Goal: Task Accomplishment & Management: Complete application form

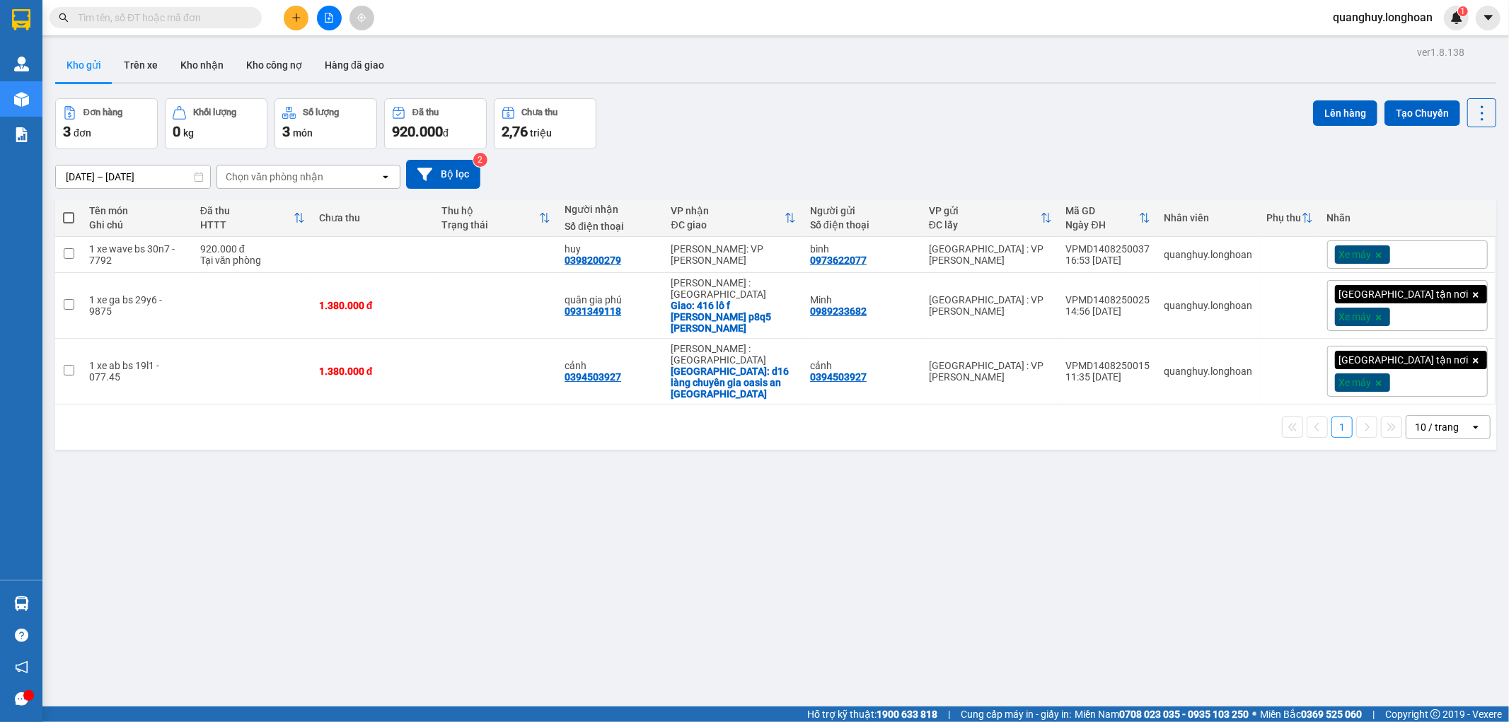
click at [1427, 420] on div "10 / trang" at bounding box center [1437, 427] width 44 height 14
click at [1437, 574] on span "100 / trang" at bounding box center [1430, 571] width 51 height 14
click at [214, 26] on span at bounding box center [156, 17] width 212 height 21
drag, startPoint x: 214, startPoint y: 26, endPoint x: 258, endPoint y: 18, distance: 44.7
click at [258, 18] on span at bounding box center [156, 17] width 212 height 21
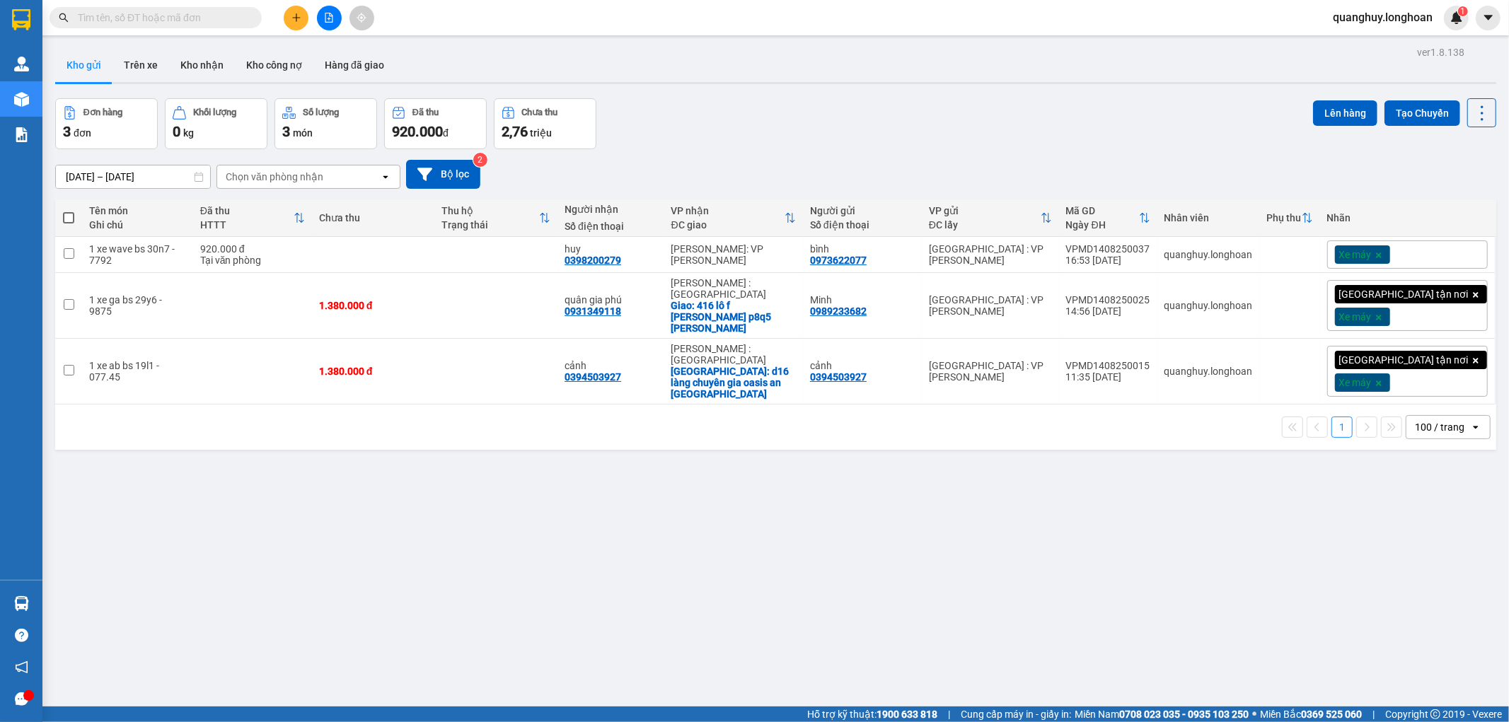
click at [258, 18] on span at bounding box center [156, 17] width 212 height 21
click at [209, 7] on span at bounding box center [156, 17] width 212 height 21
click at [209, 29] on div "Kết quả tìm kiếm ( 0 ) Bộ lọc No Data" at bounding box center [138, 18] width 276 height 25
click at [229, 1] on div "Kết quả tìm kiếm ( 0 ) Bộ lọc No Data quanghuy.longhoan 1" at bounding box center [754, 17] width 1509 height 35
click at [221, 26] on span at bounding box center [156, 17] width 212 height 21
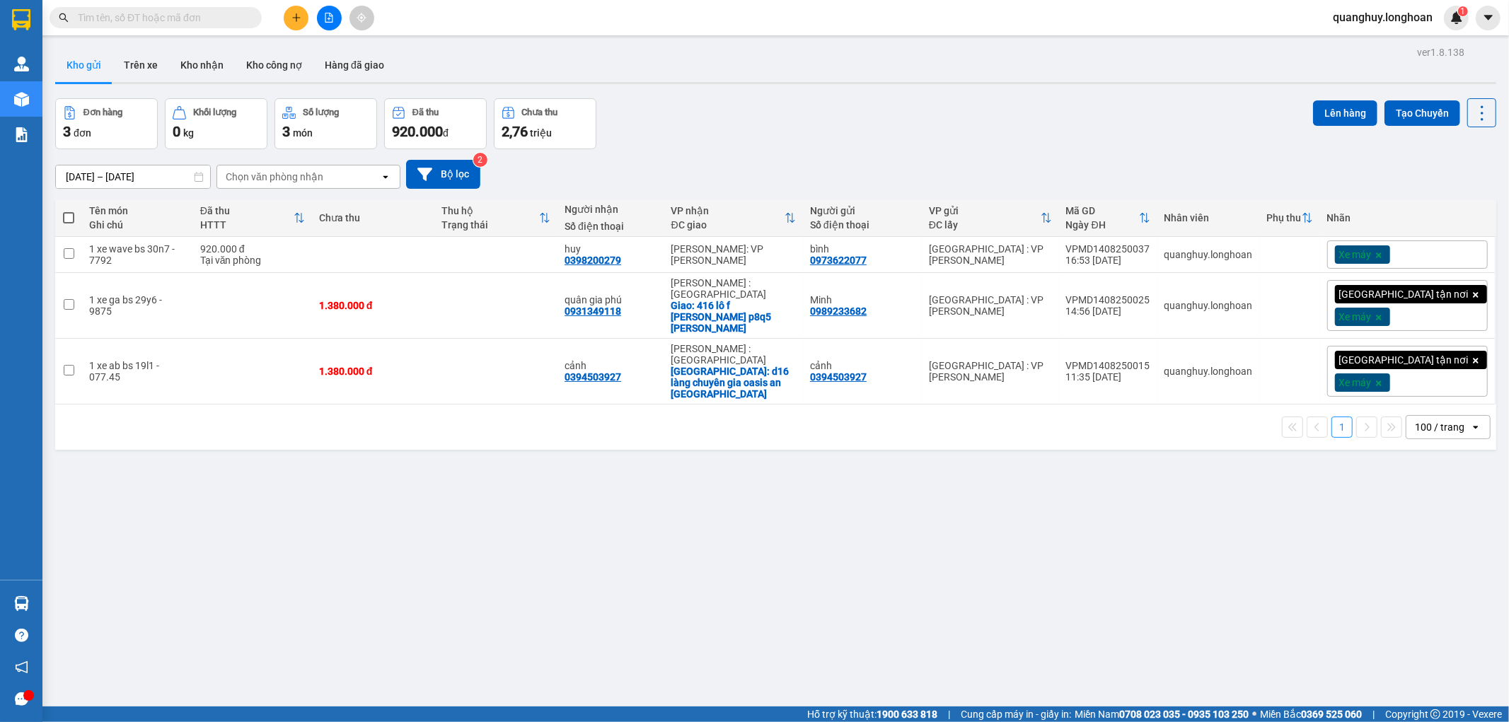
click at [230, 10] on input "text" at bounding box center [161, 18] width 167 height 16
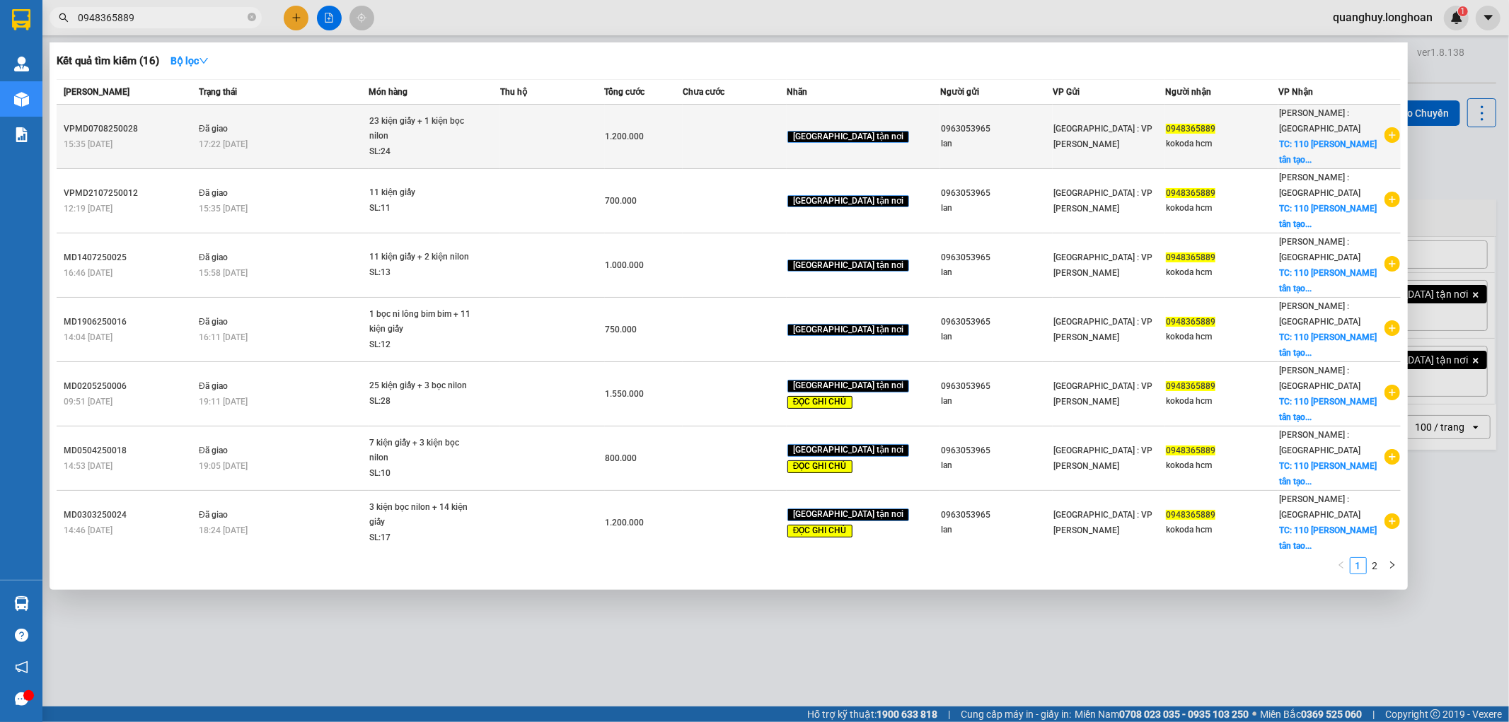
type input "0948365889"
click at [1384, 136] on icon "plus-circle" at bounding box center [1392, 135] width 16 height 16
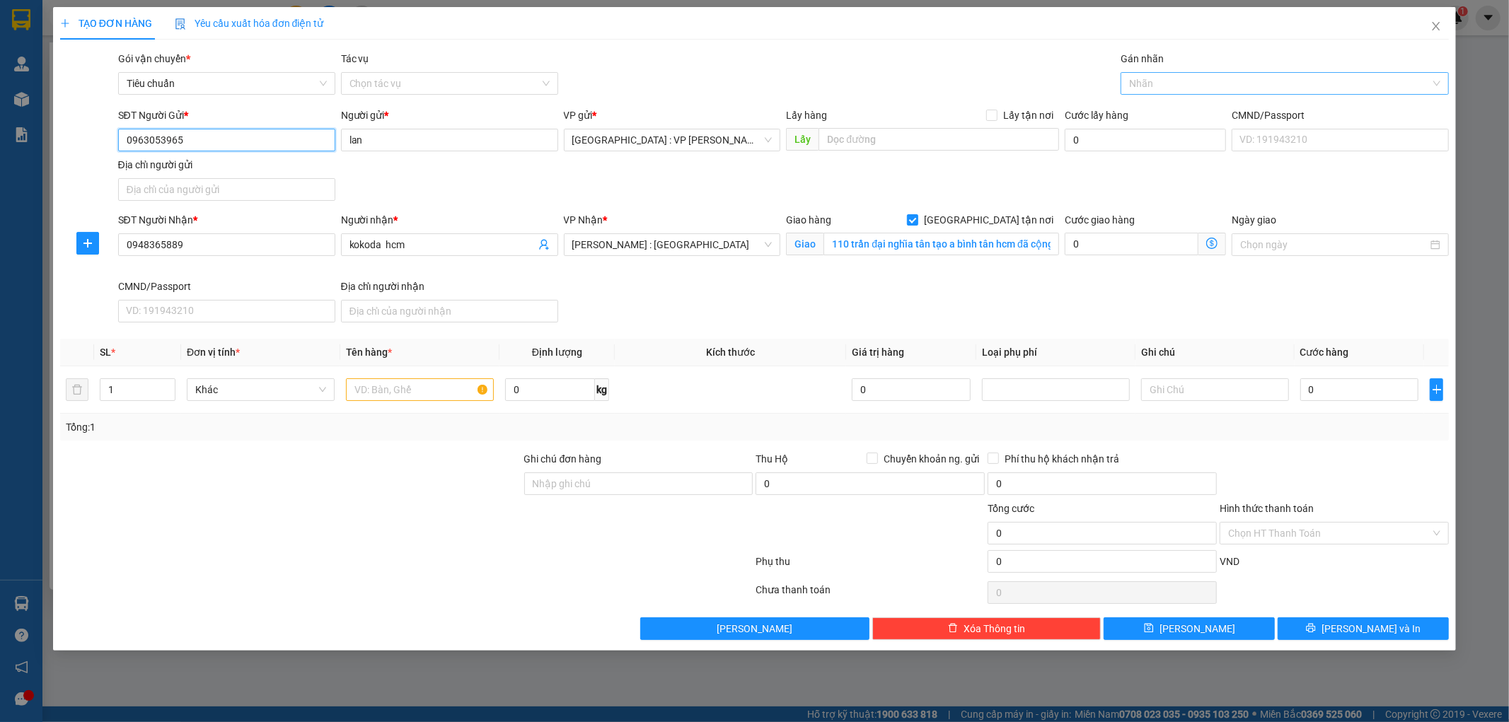
click at [1174, 83] on div at bounding box center [1277, 83] width 307 height 17
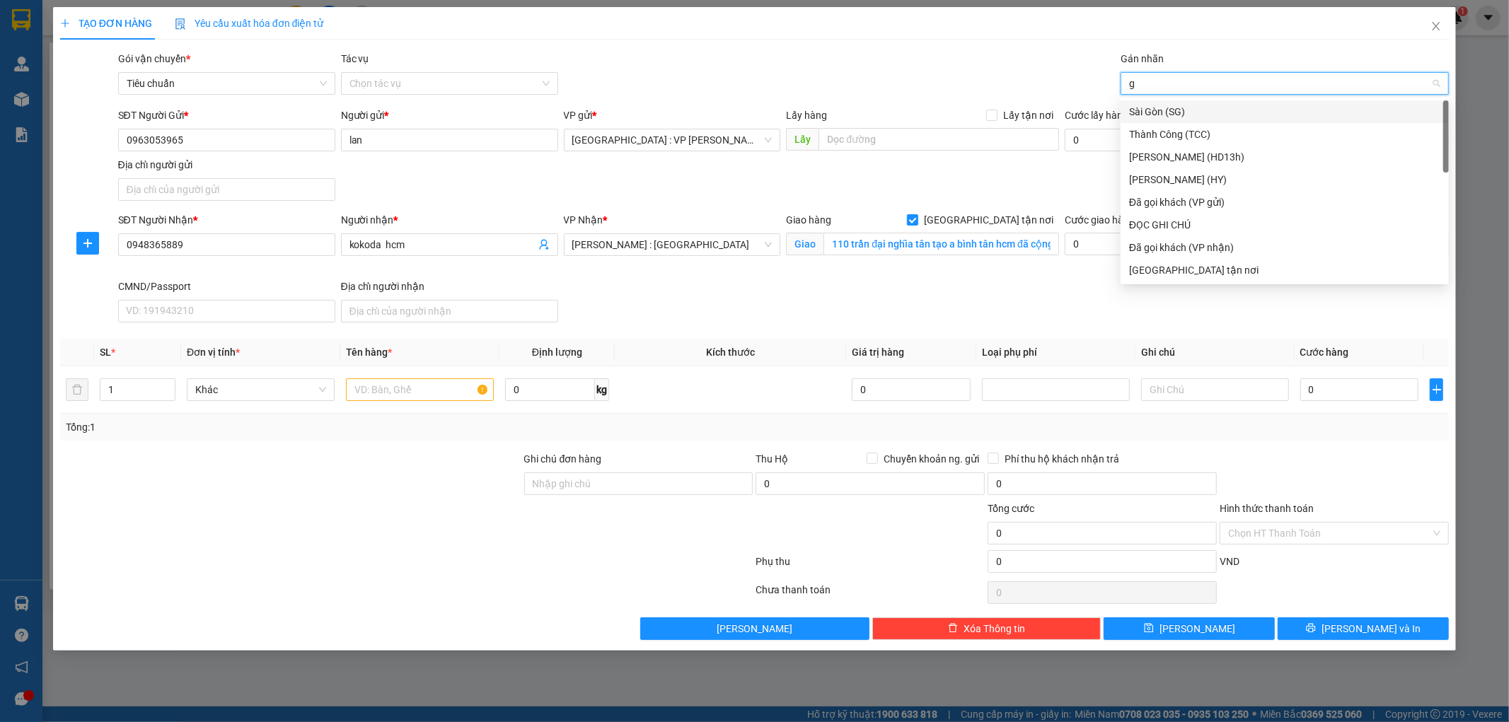
type input "gt"
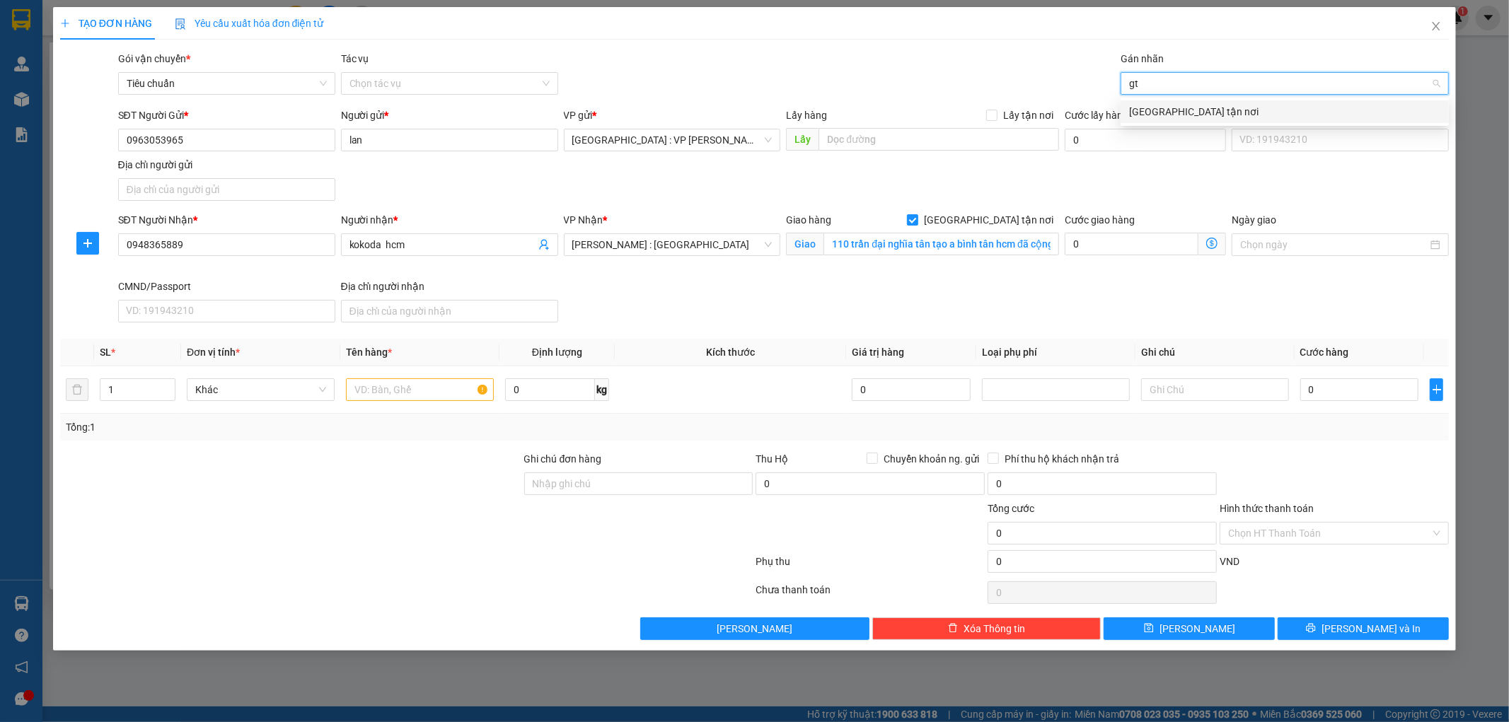
click at [1149, 110] on div "[GEOGRAPHIC_DATA] tận nơi" at bounding box center [1284, 112] width 311 height 16
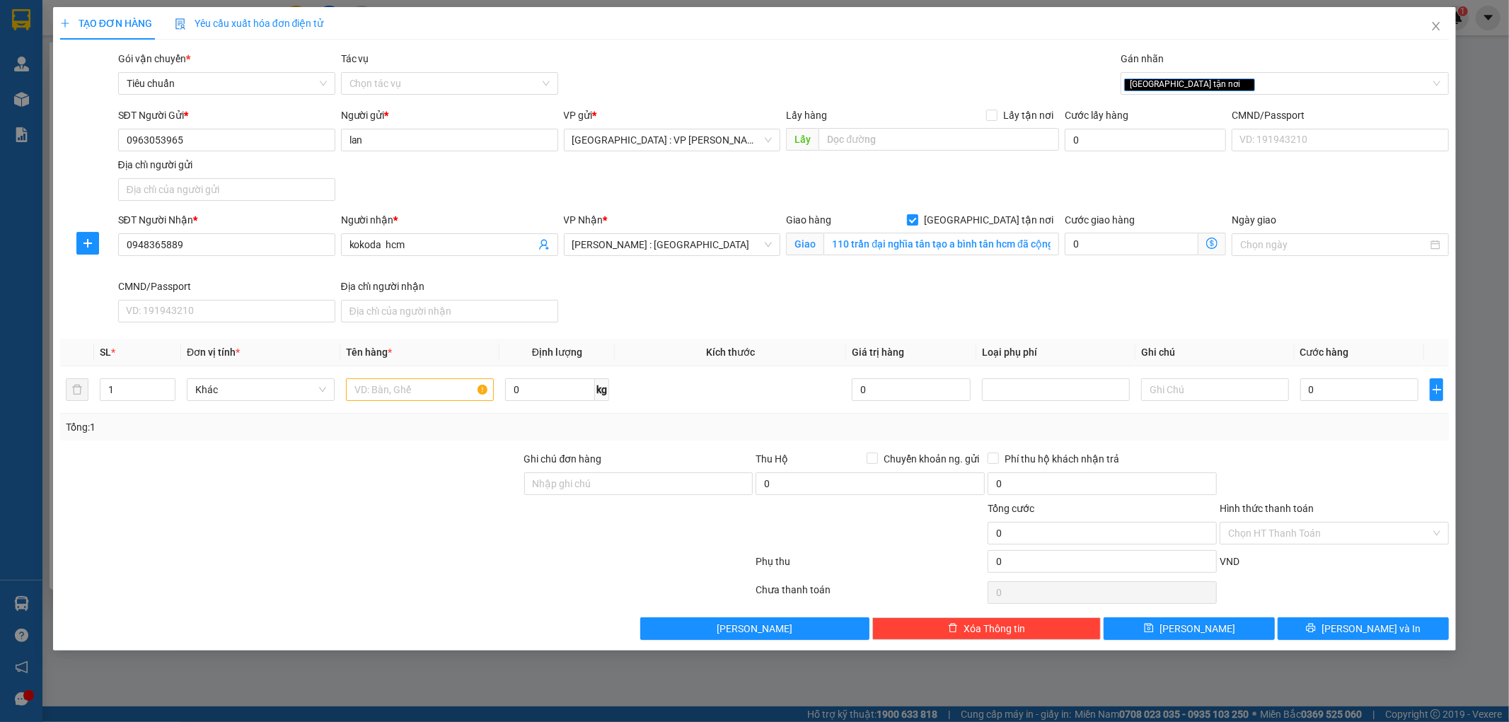
click at [1019, 181] on div "SĐT Người Gửi * 0963053965 Người gửi * lan VP gửi * Hà Nội : VP Nam Từ Liêm Lấy…" at bounding box center [783, 157] width 1337 height 99
click at [116, 390] on input "1" at bounding box center [137, 389] width 74 height 21
click at [156, 385] on input "19" at bounding box center [137, 389] width 74 height 21
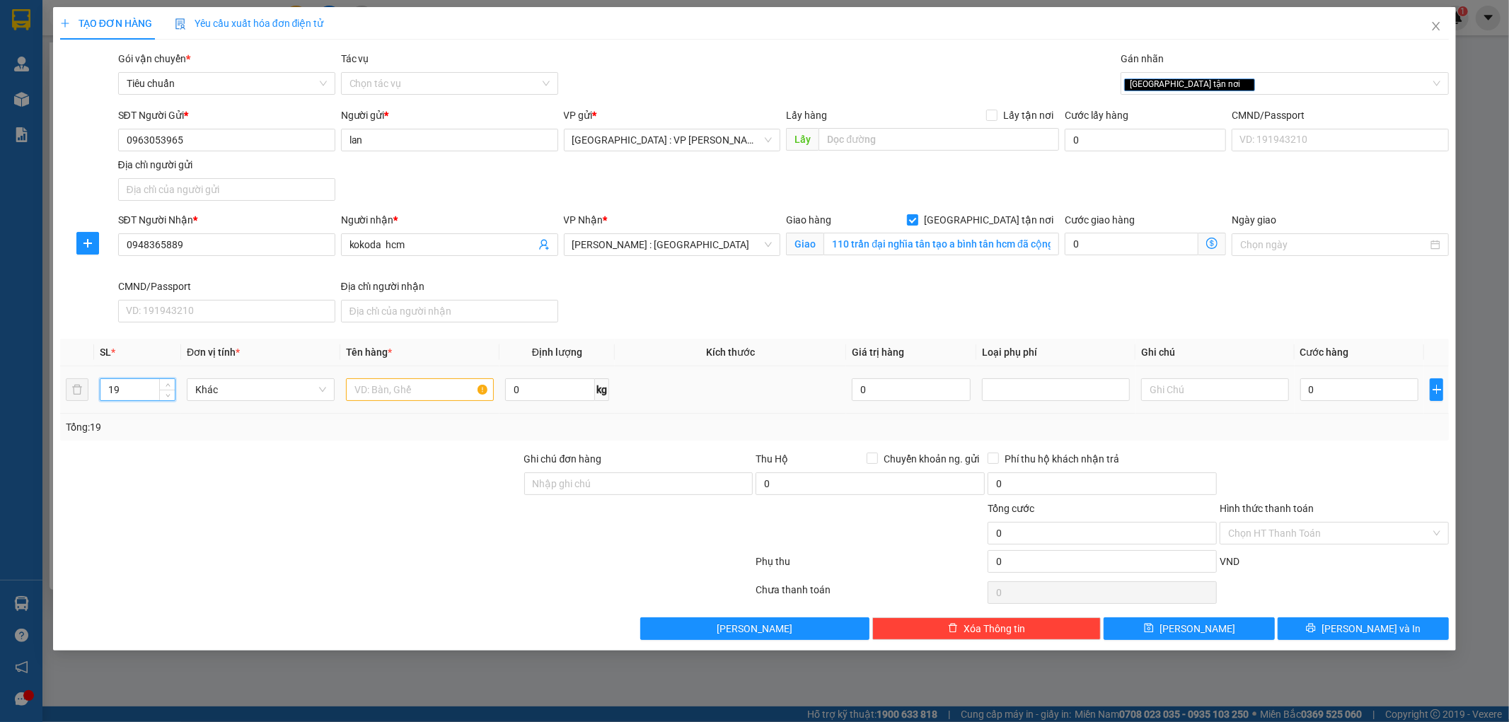
click at [156, 385] on input "19" at bounding box center [137, 389] width 74 height 21
type input "19"
click at [375, 389] on input "text" at bounding box center [420, 389] width 148 height 23
type input "1"
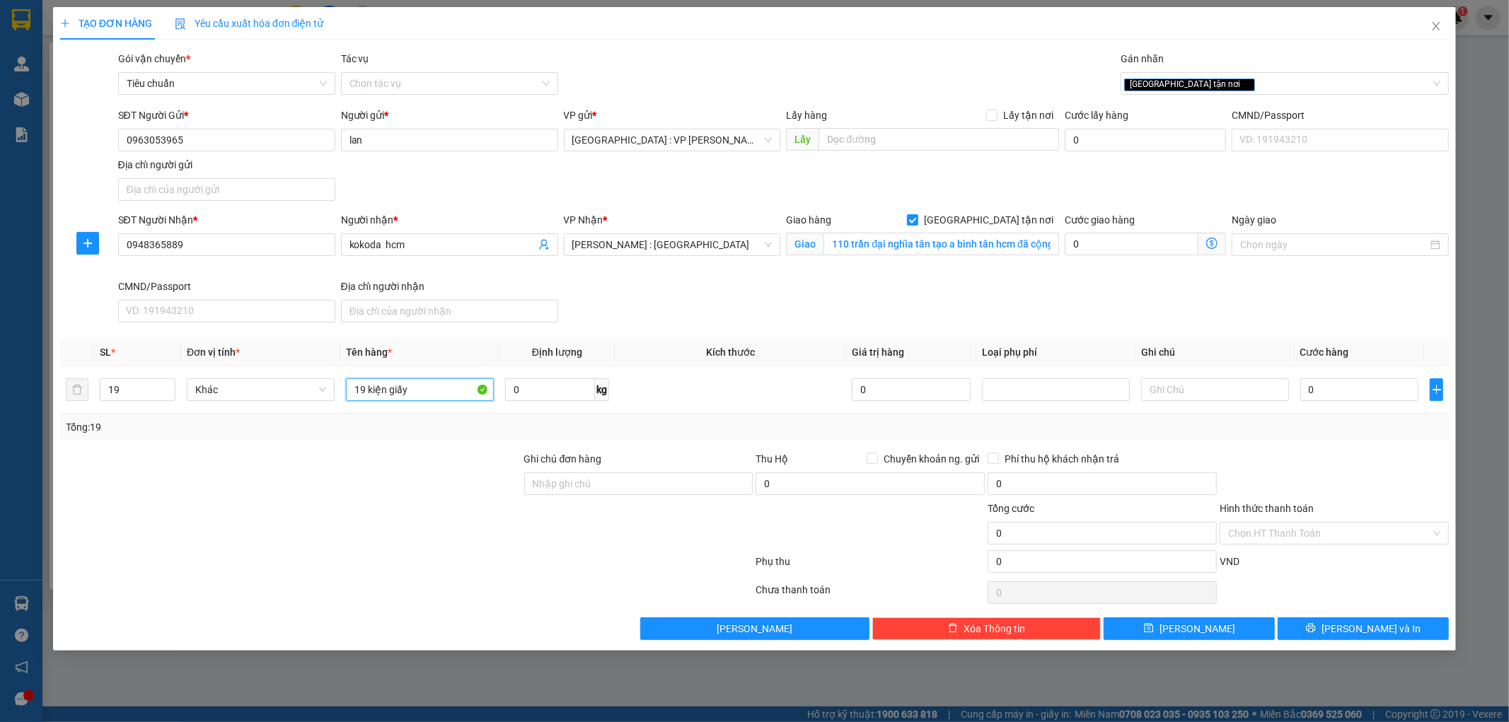
type input "19 kiện giấy"
click at [382, 479] on div at bounding box center [291, 476] width 464 height 50
click at [1352, 387] on input "0" at bounding box center [1359, 389] width 119 height 23
type input "1"
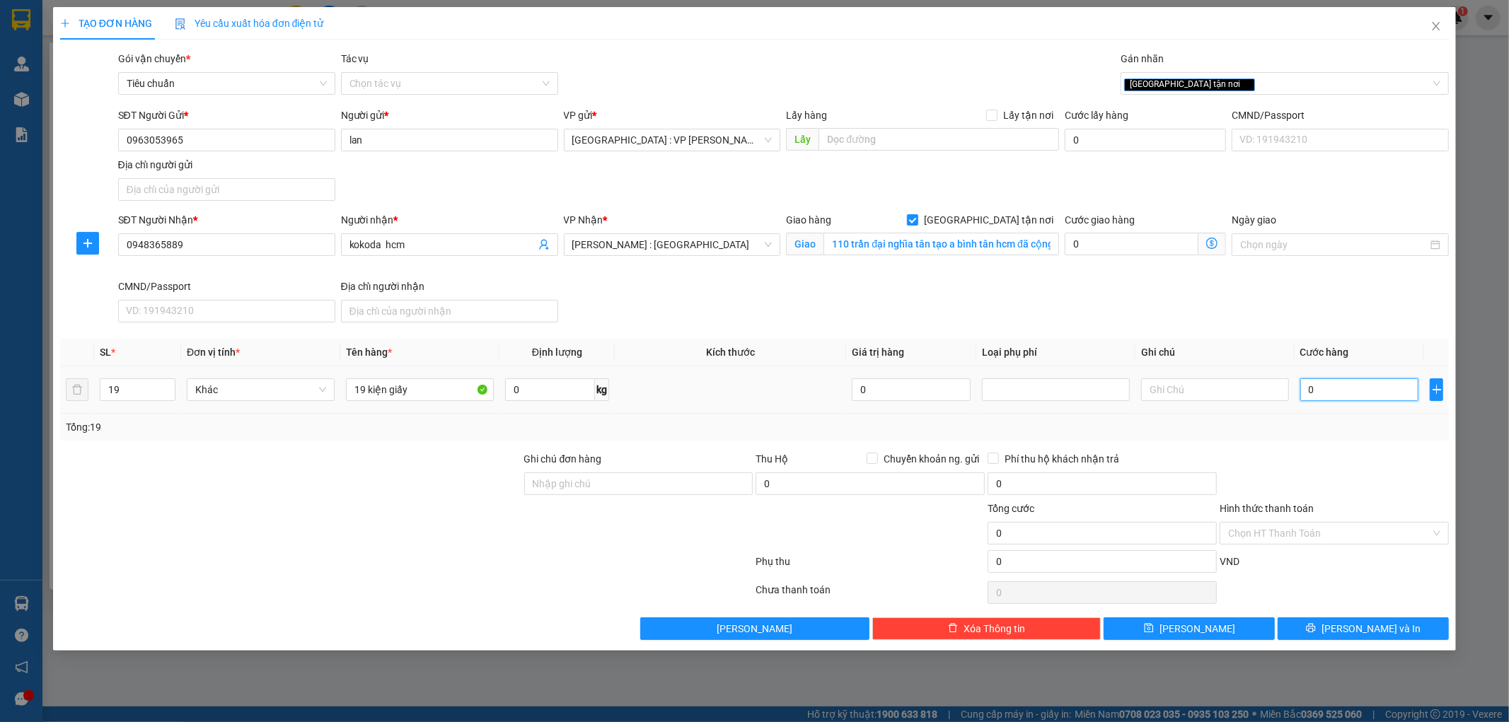
type input "1"
type input "10"
type input "100"
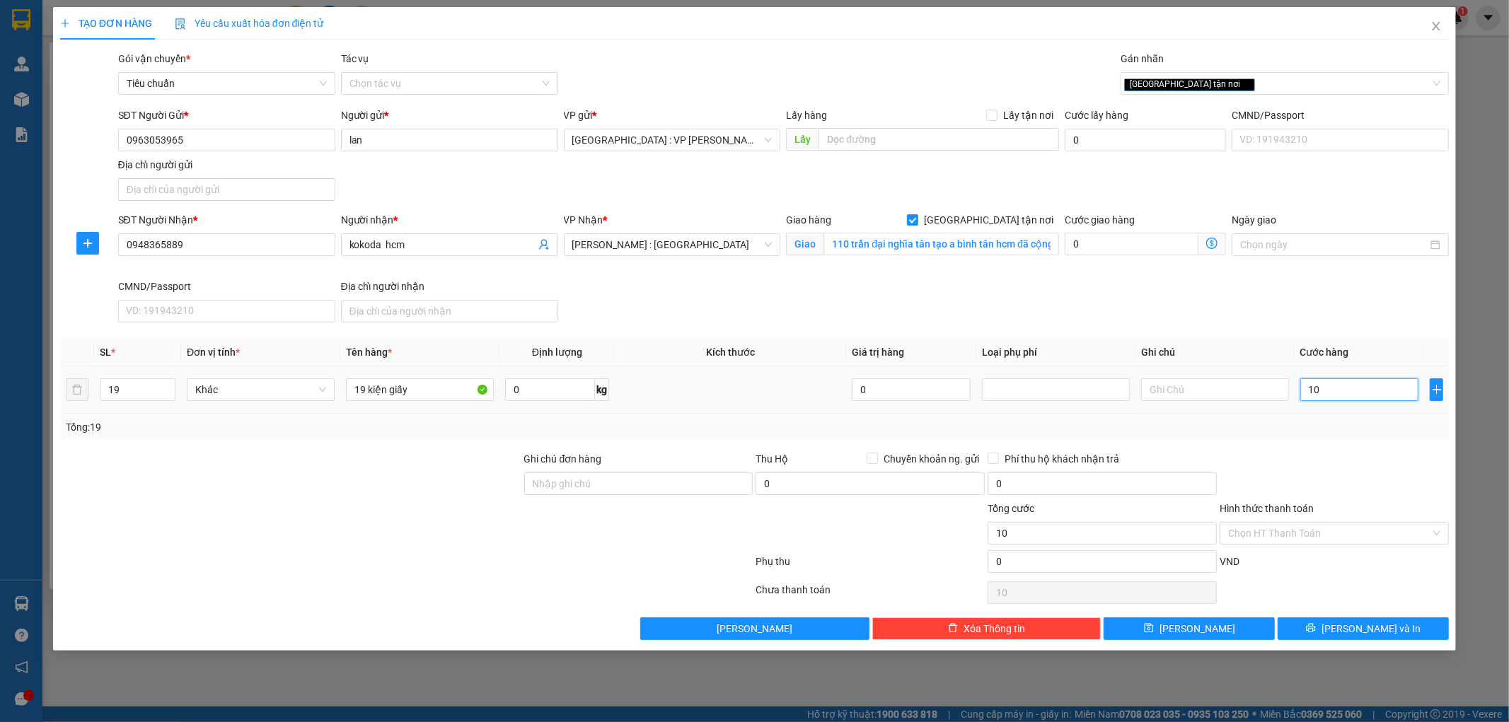
type input "100"
type input "1.000"
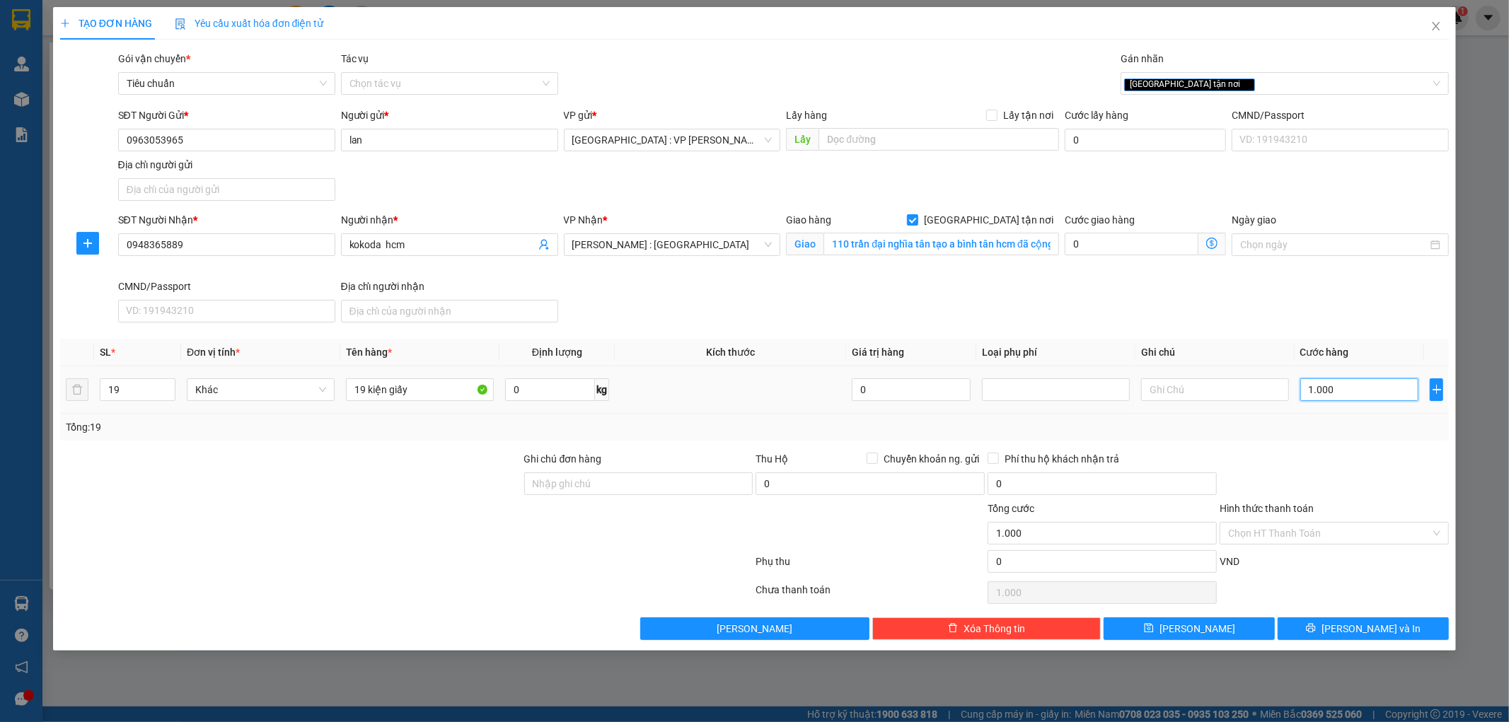
type input "10.000"
type input "100.000"
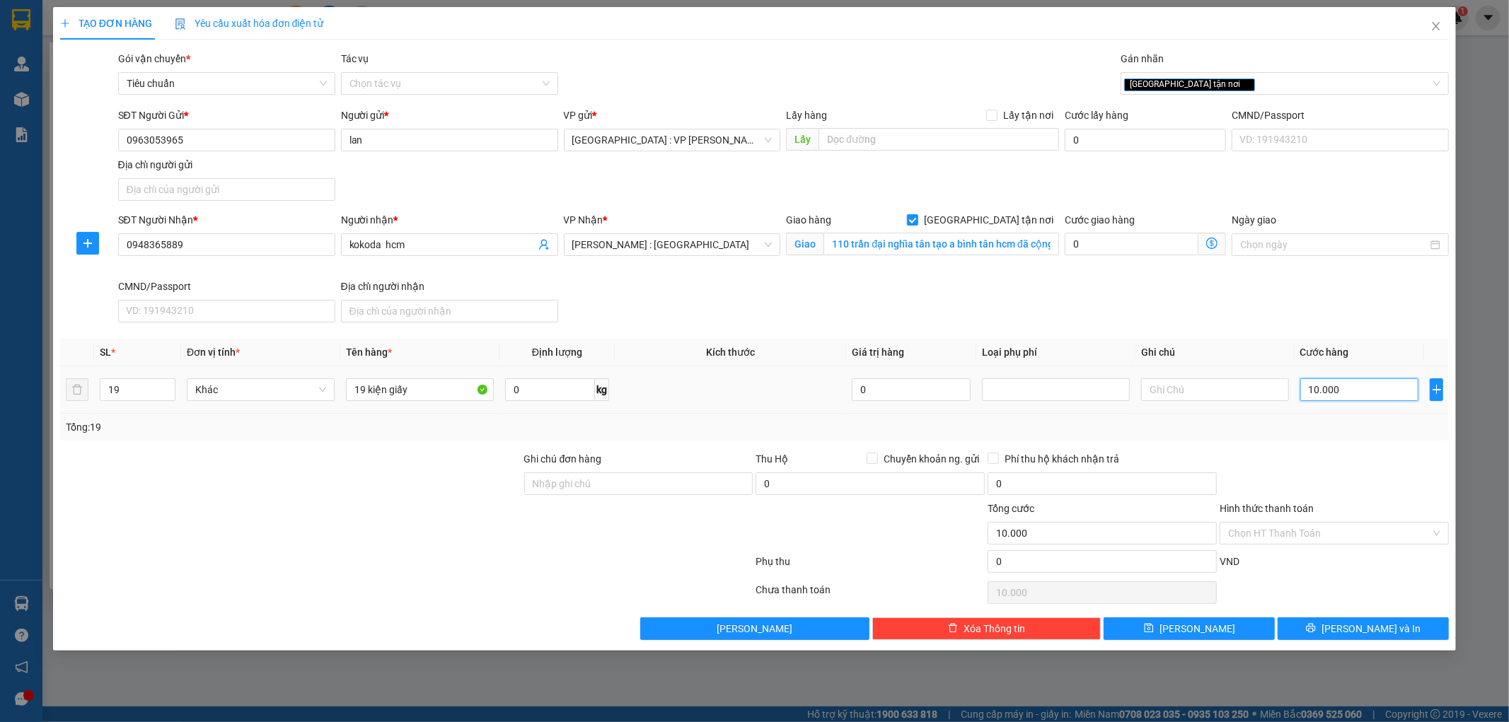
type input "100.000"
type input "1.000.000"
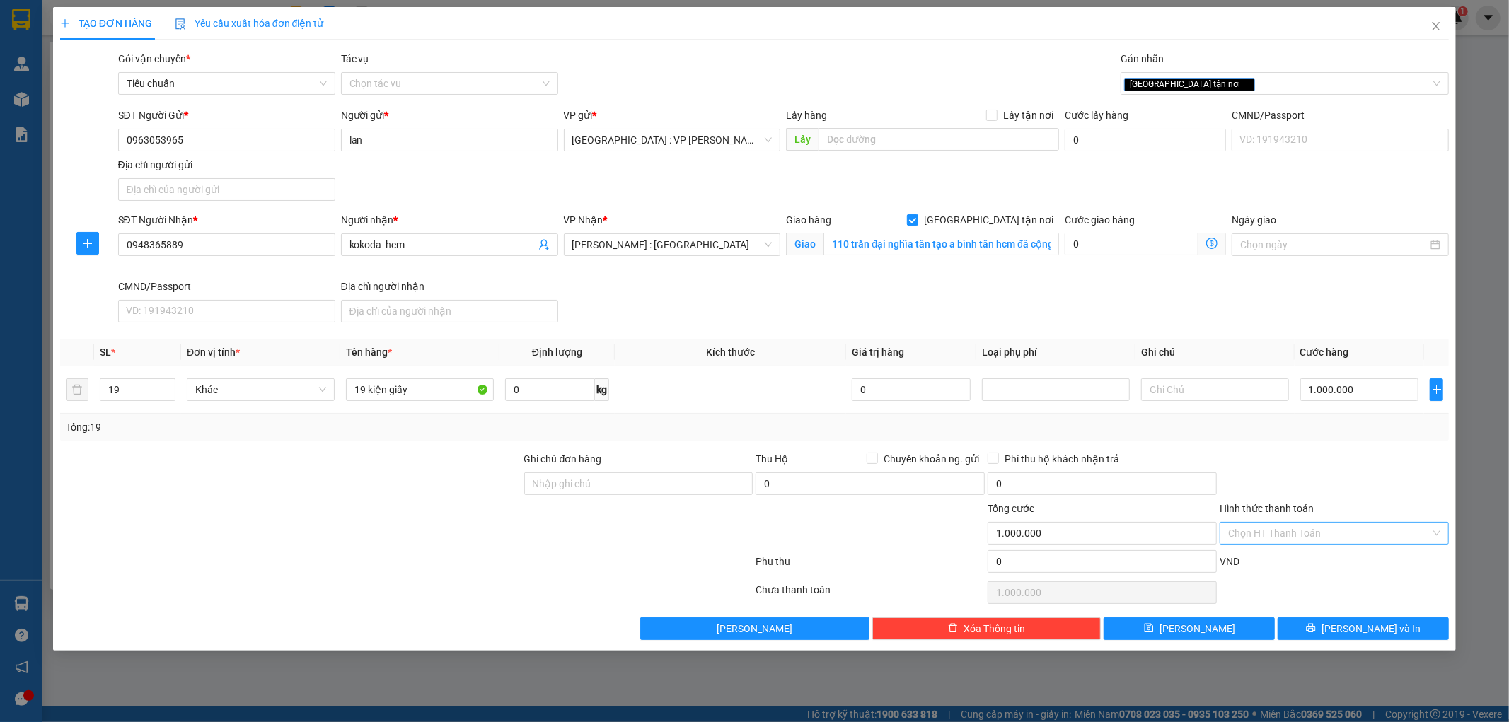
click at [1297, 538] on input "Hình thức thanh toán" at bounding box center [1329, 533] width 202 height 21
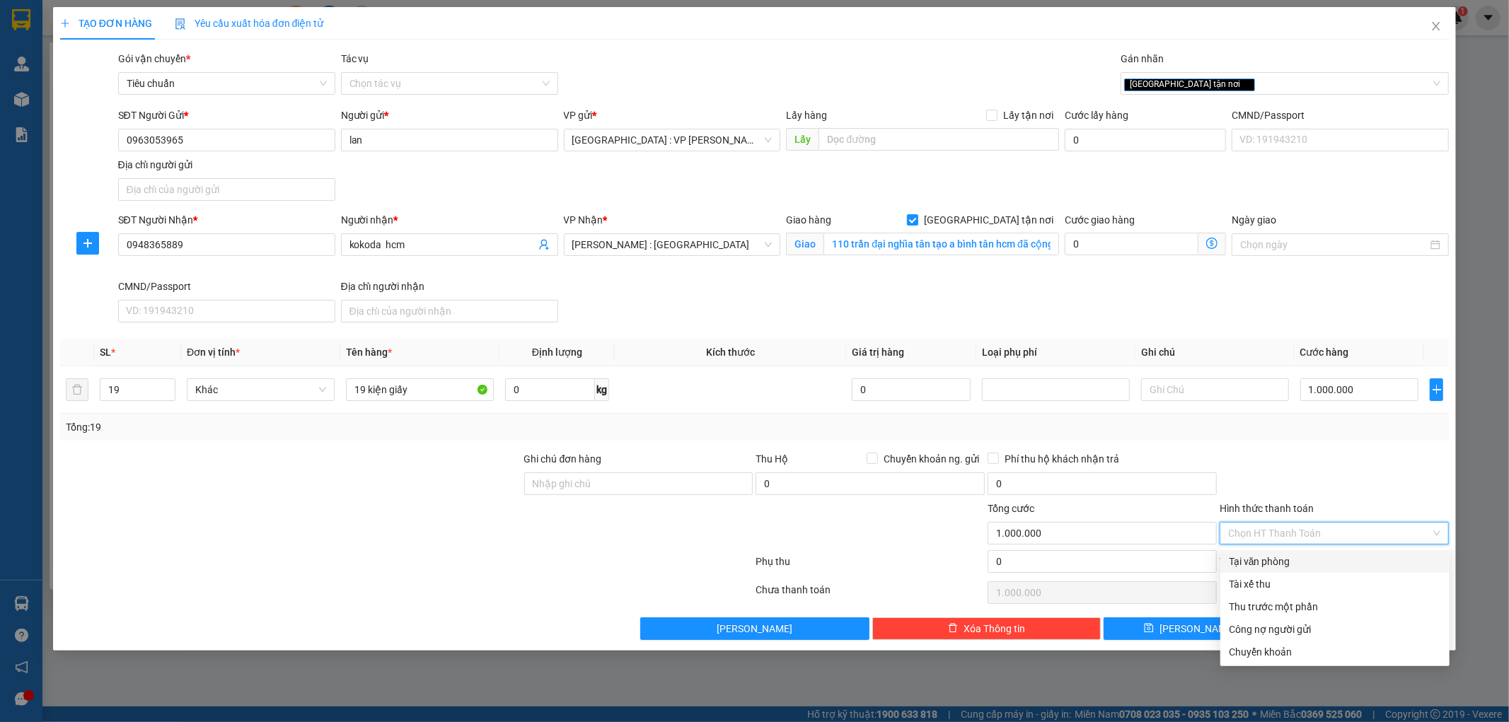
click at [1284, 564] on div "Tại văn phòng" at bounding box center [1335, 562] width 212 height 16
type input "0"
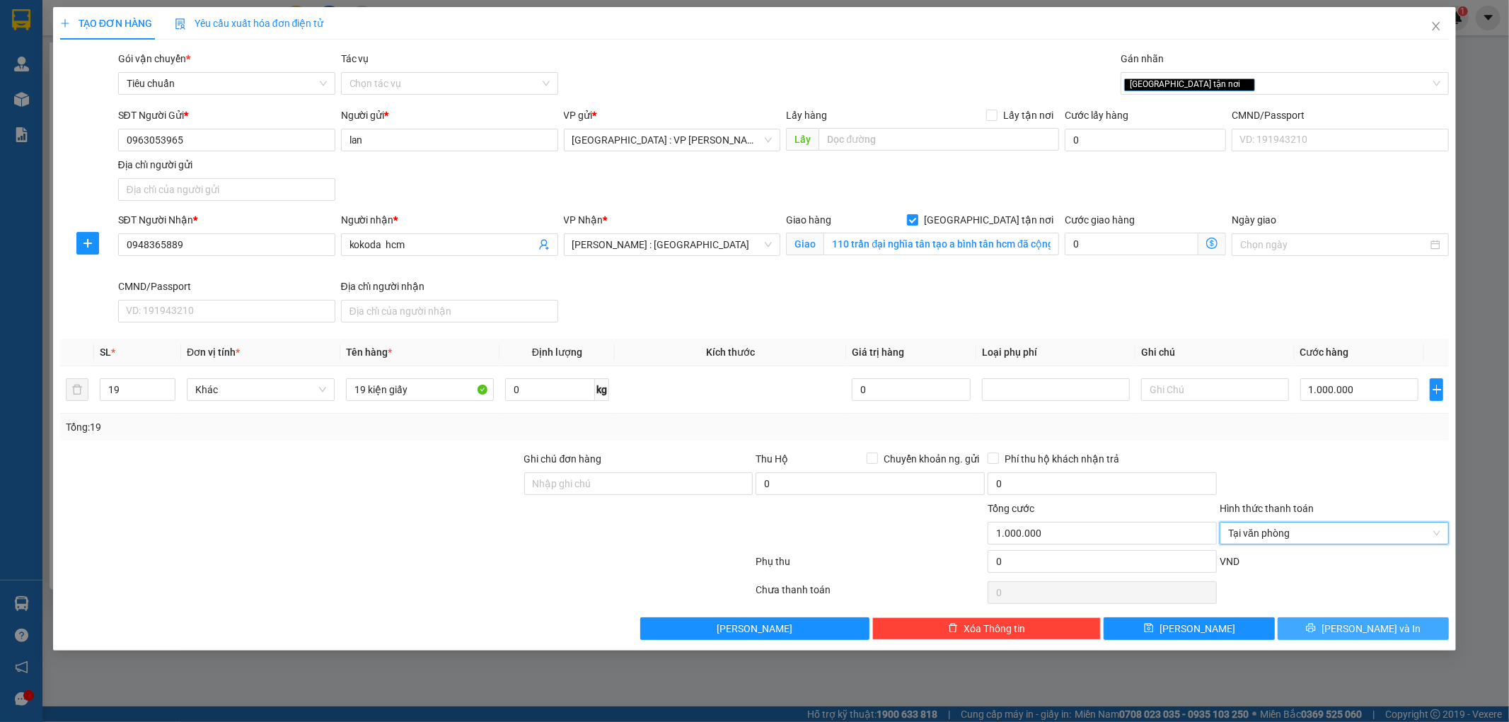
click at [1328, 629] on button "[PERSON_NAME] và In" at bounding box center [1362, 628] width 171 height 23
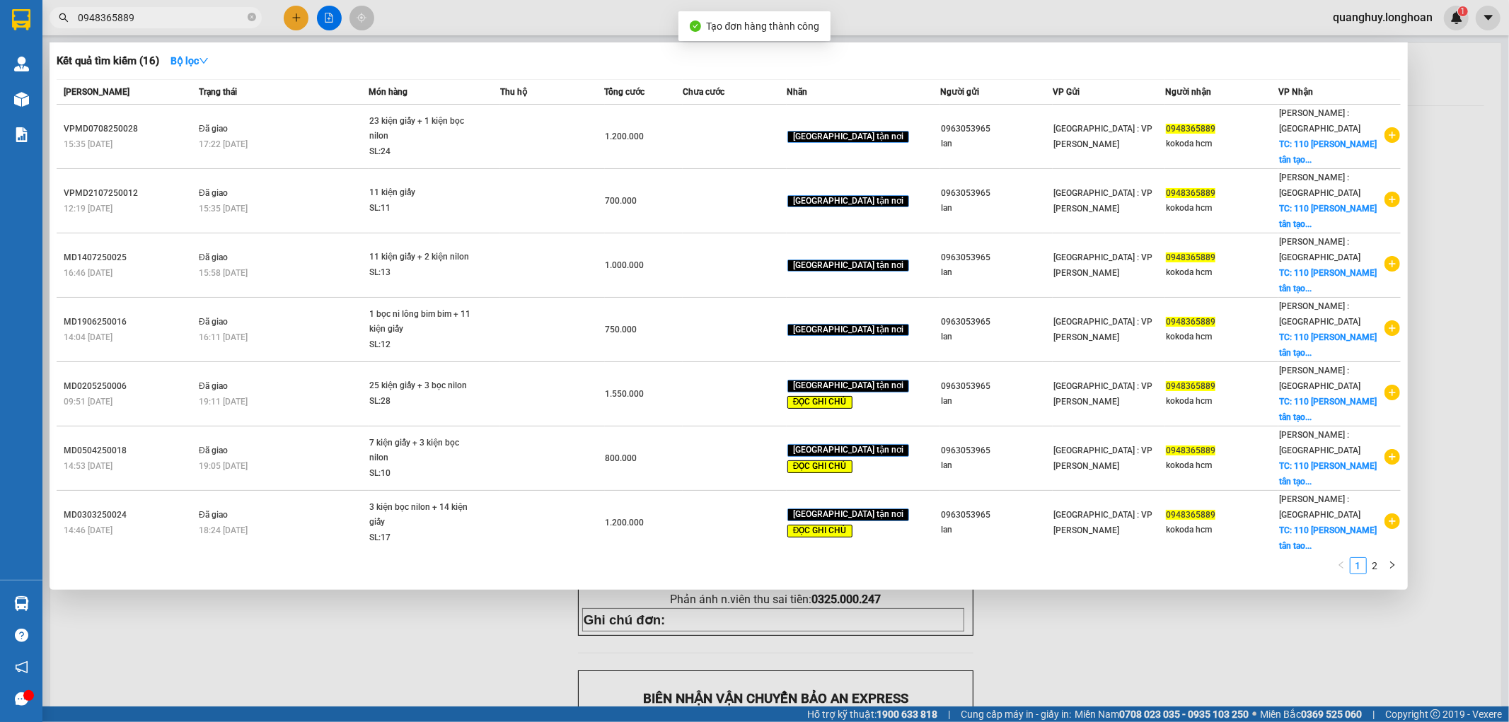
click at [1156, 634] on div at bounding box center [754, 361] width 1509 height 722
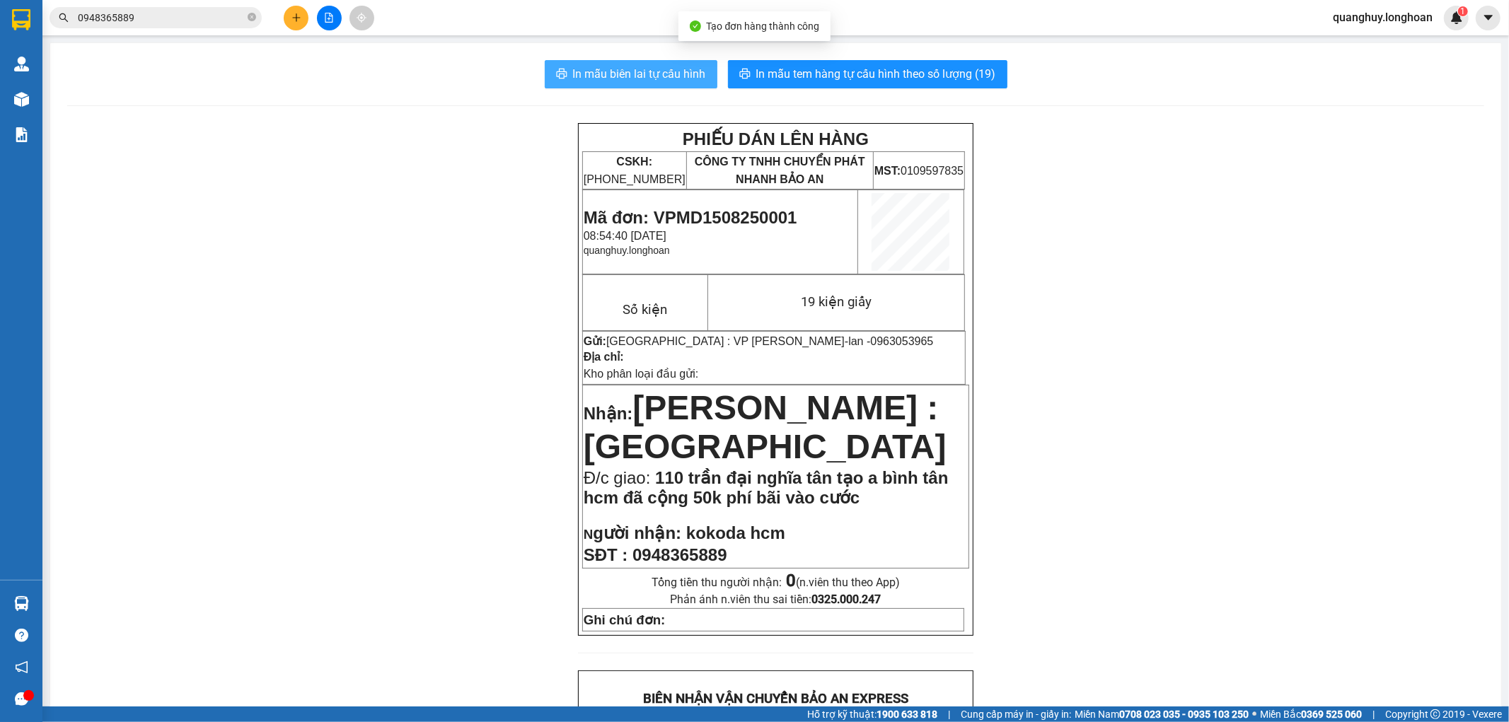
click at [586, 76] on span "In mẫu biên lai tự cấu hình" at bounding box center [639, 74] width 133 height 18
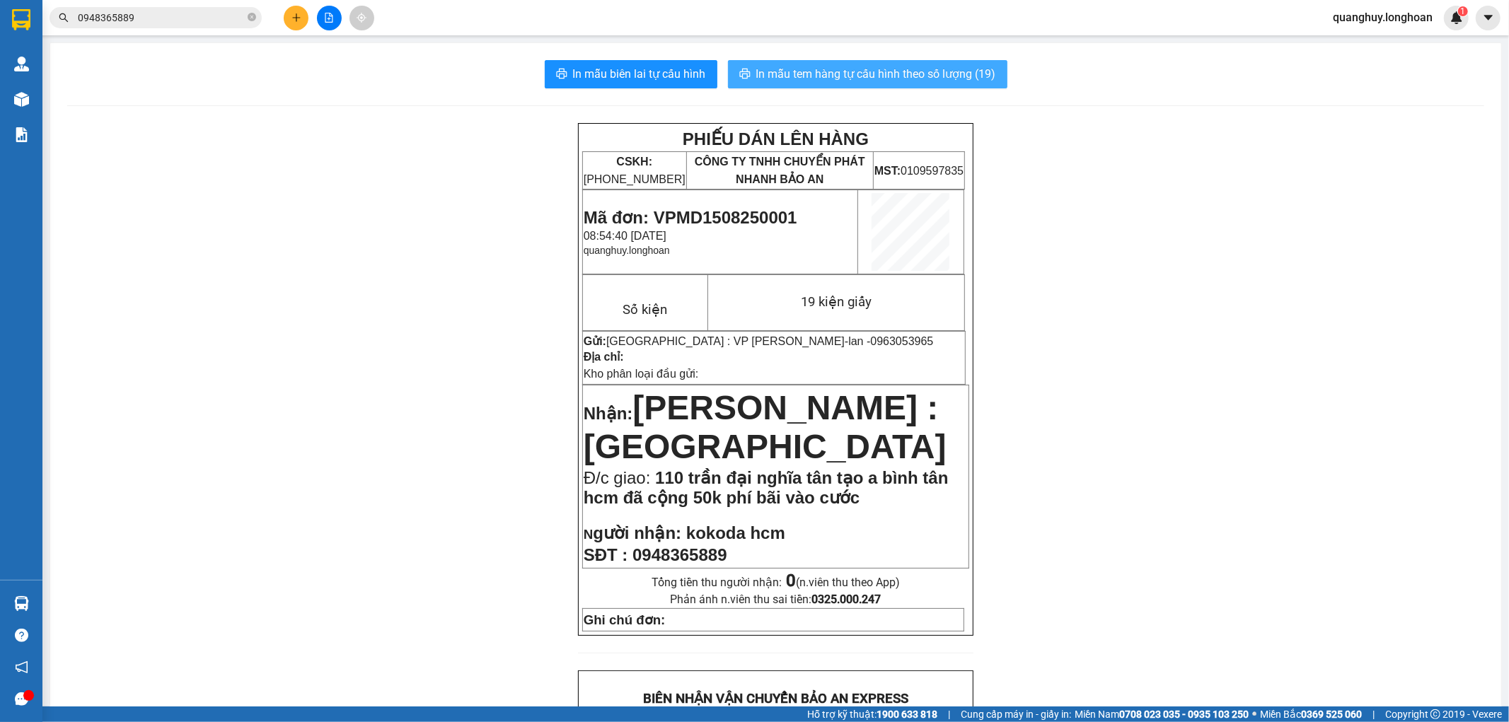
click at [928, 71] on span "In mẫu tem hàng tự cấu hình theo số lượng (19)" at bounding box center [876, 74] width 240 height 18
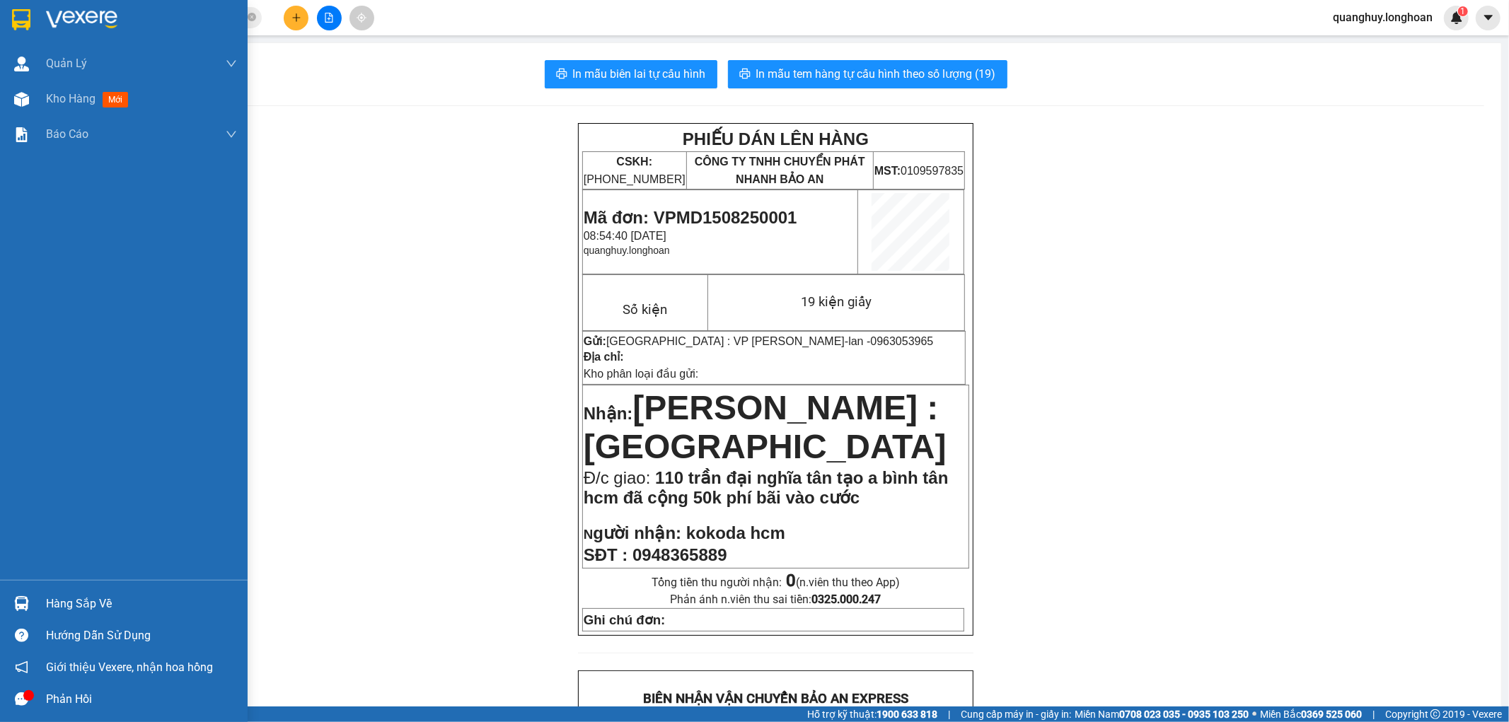
click at [9, 20] on div at bounding box center [21, 19] width 25 height 25
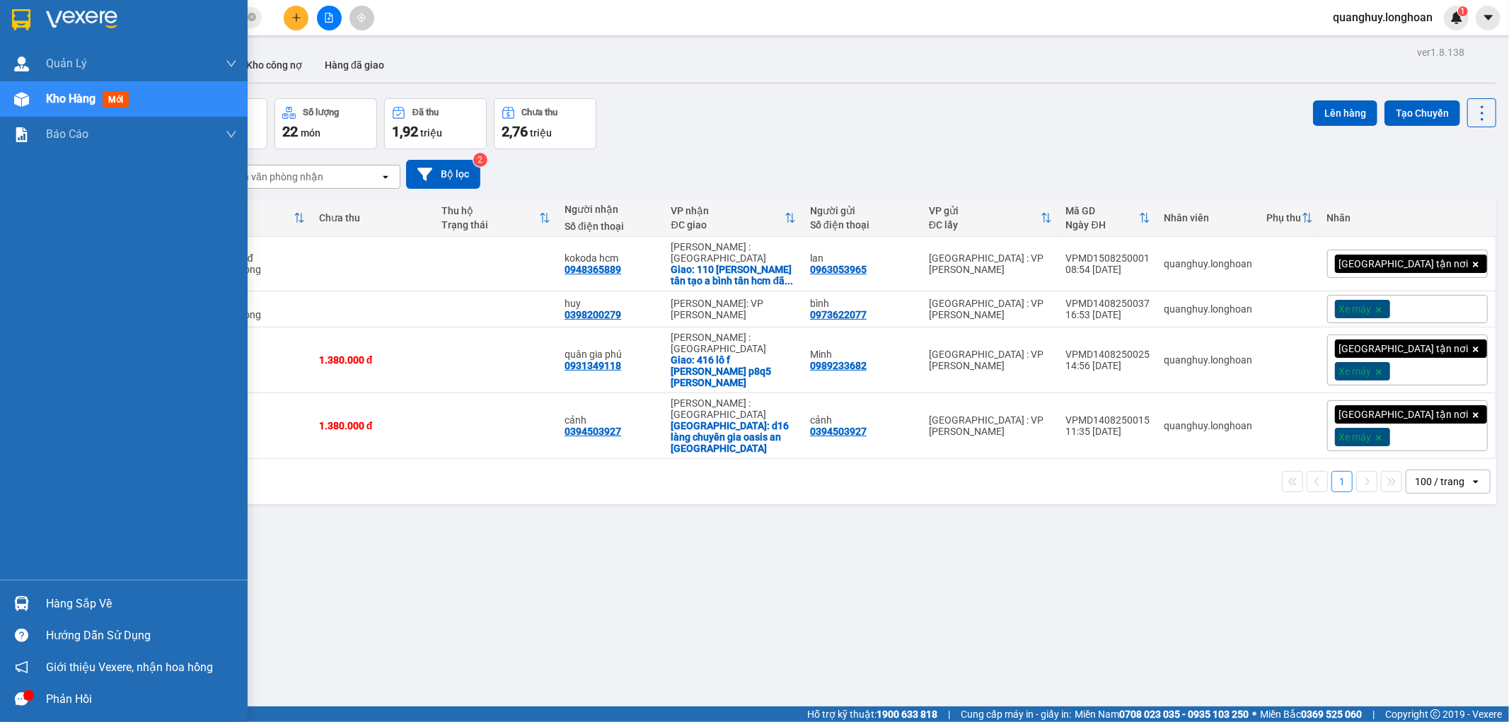
click at [26, 19] on img at bounding box center [21, 19] width 18 height 21
click at [57, 600] on div "Hàng sắp về" at bounding box center [141, 603] width 191 height 21
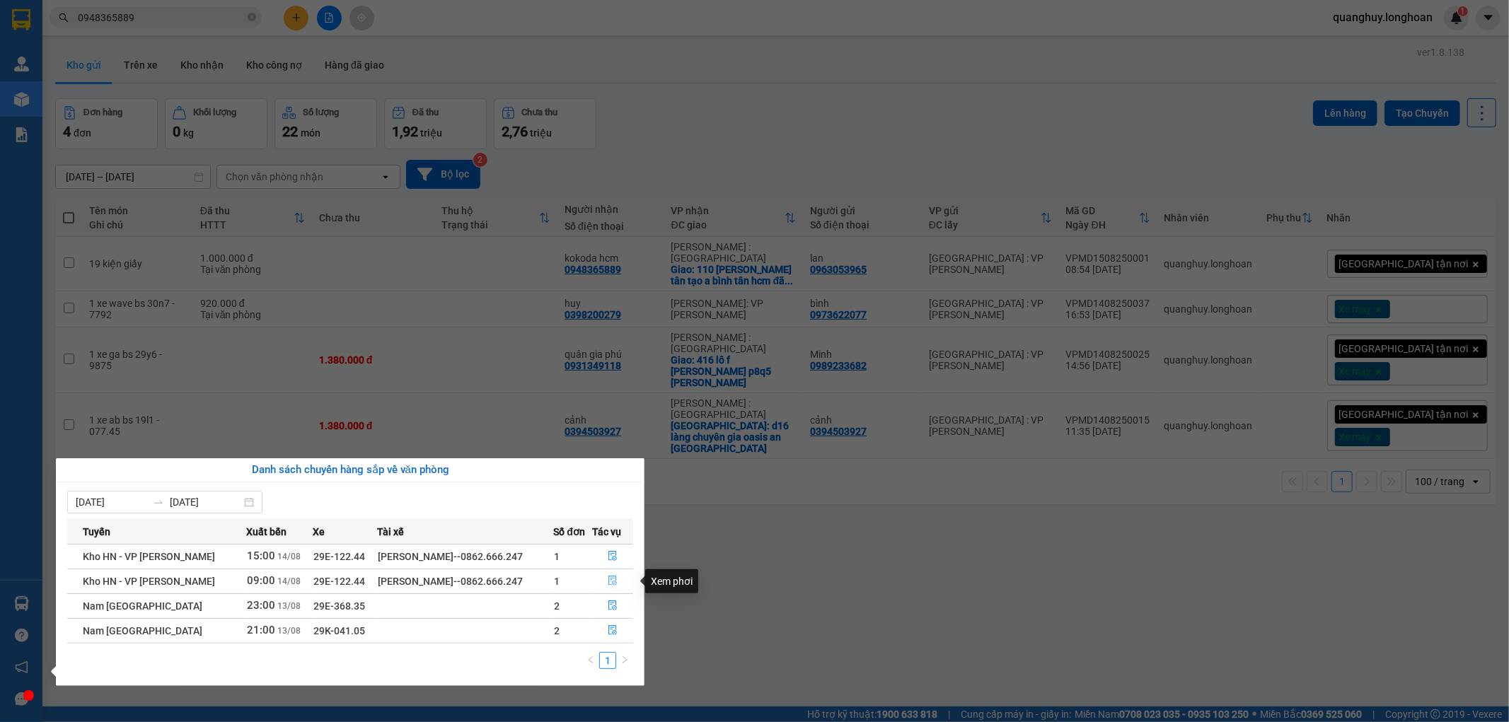
click at [608, 576] on icon "file-done" at bounding box center [613, 581] width 10 height 10
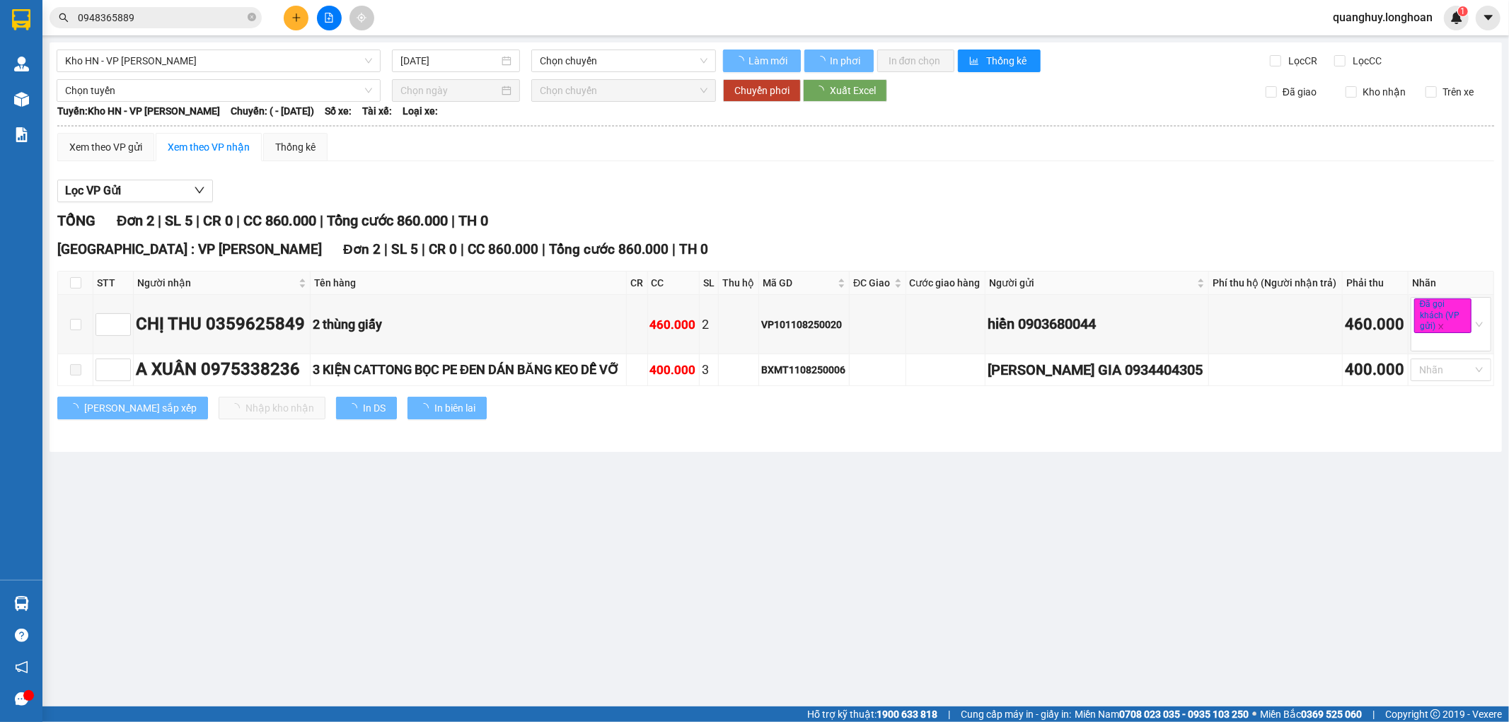
type input "14/08/2025"
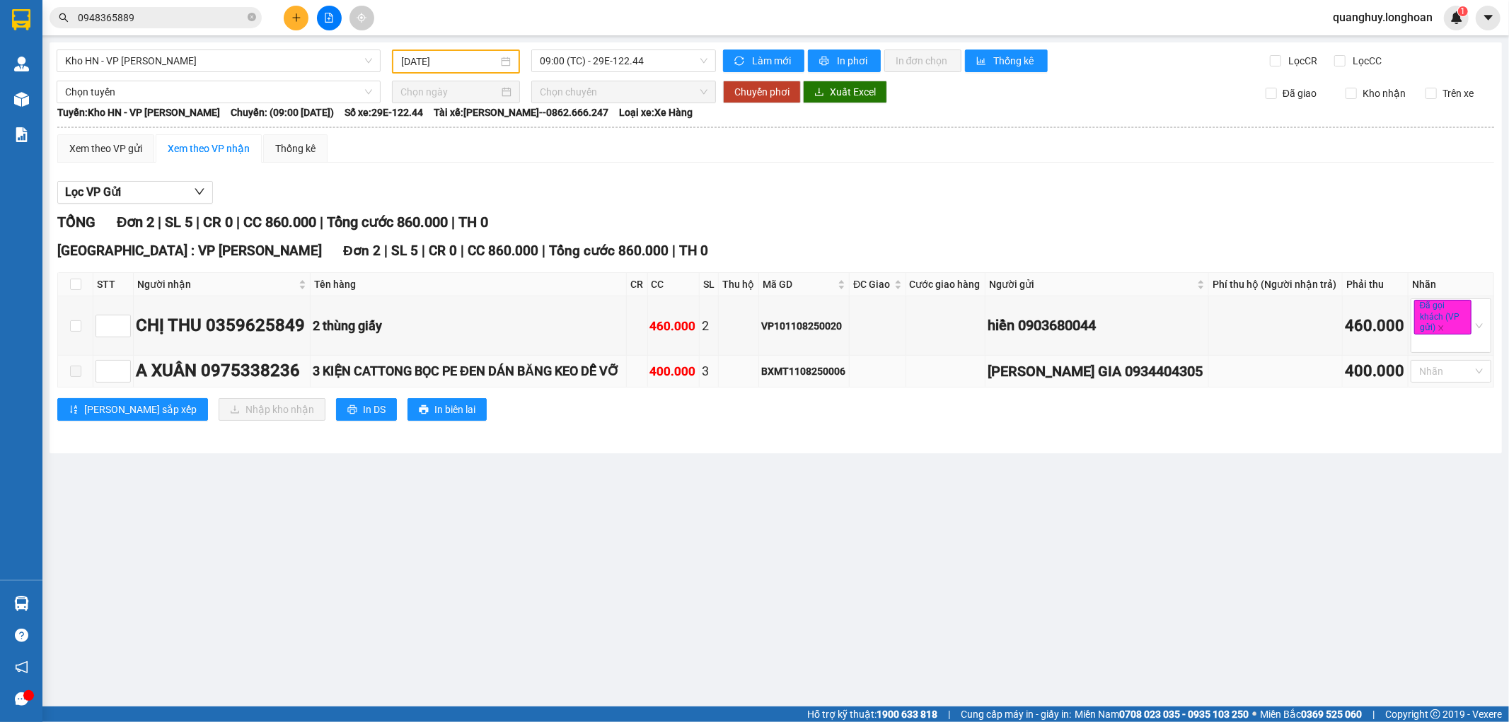
drag, startPoint x: 52, startPoint y: 364, endPoint x: 62, endPoint y: 369, distance: 10.1
click at [54, 365] on div "Kho HN - VP Nam Từ Liêm 14/08/2025 09:00 (TC) - 29E-122.44 Làm mới In phơi In đ…" at bounding box center [776, 247] width 1452 height 411
click at [66, 370] on td at bounding box center [75, 372] width 35 height 32
click at [74, 372] on span at bounding box center [75, 371] width 11 height 11
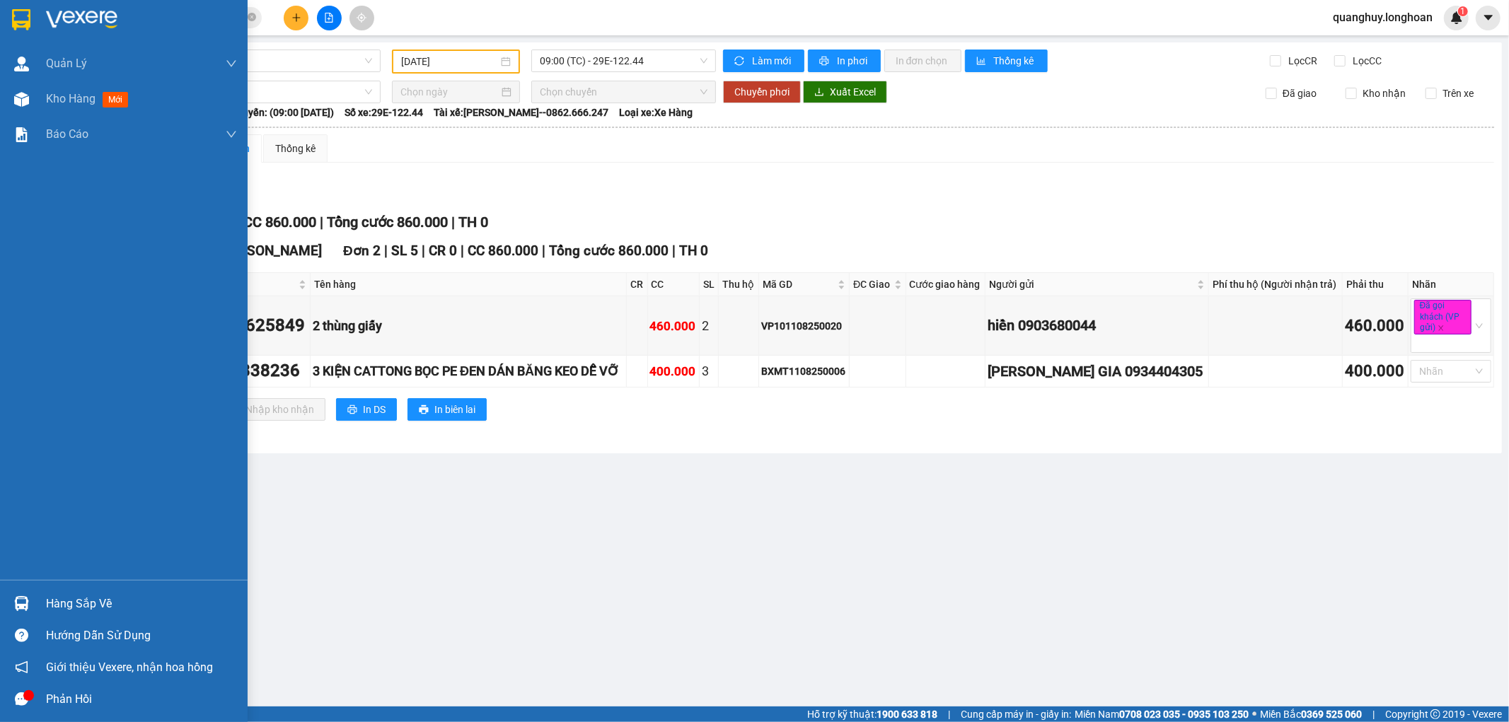
click at [14, 10] on img at bounding box center [21, 19] width 18 height 21
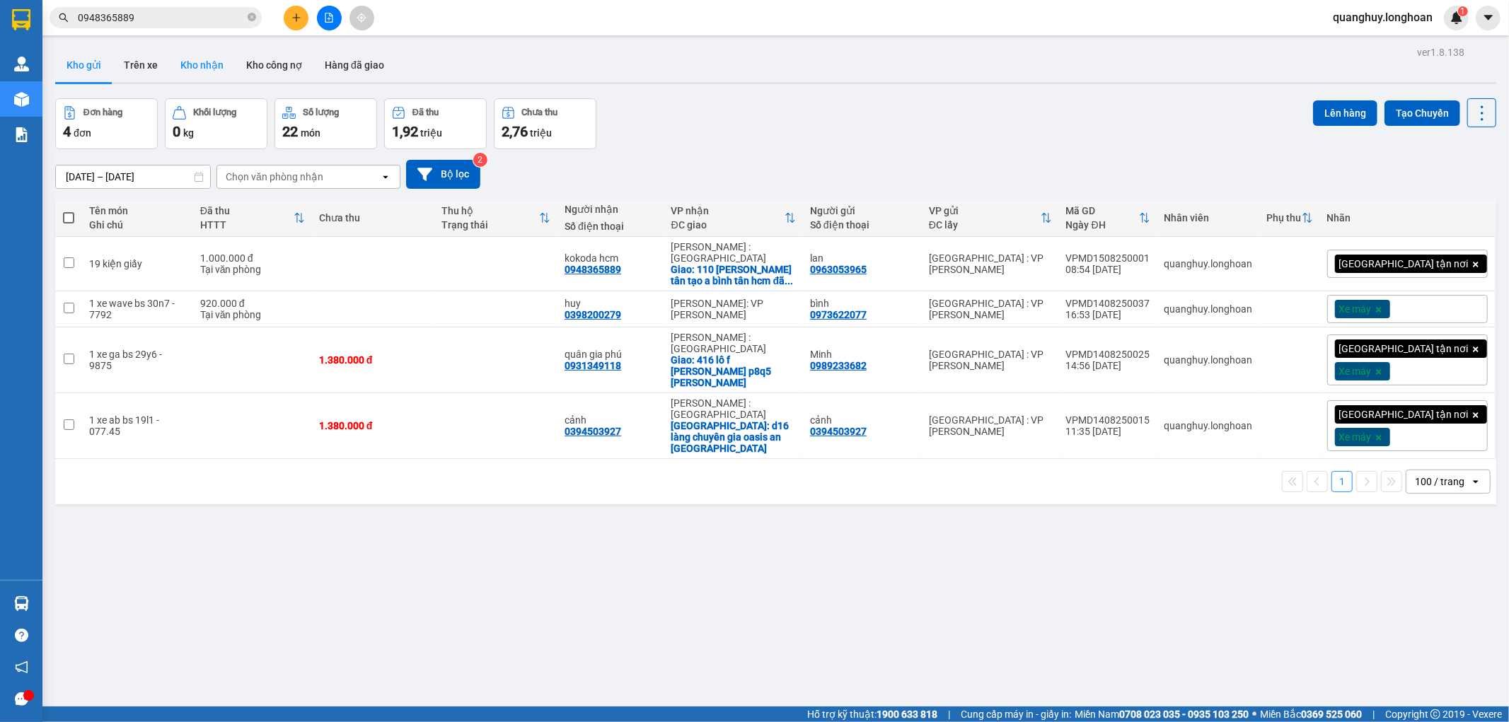
click at [196, 61] on button "Kho nhận" at bounding box center [202, 65] width 66 height 34
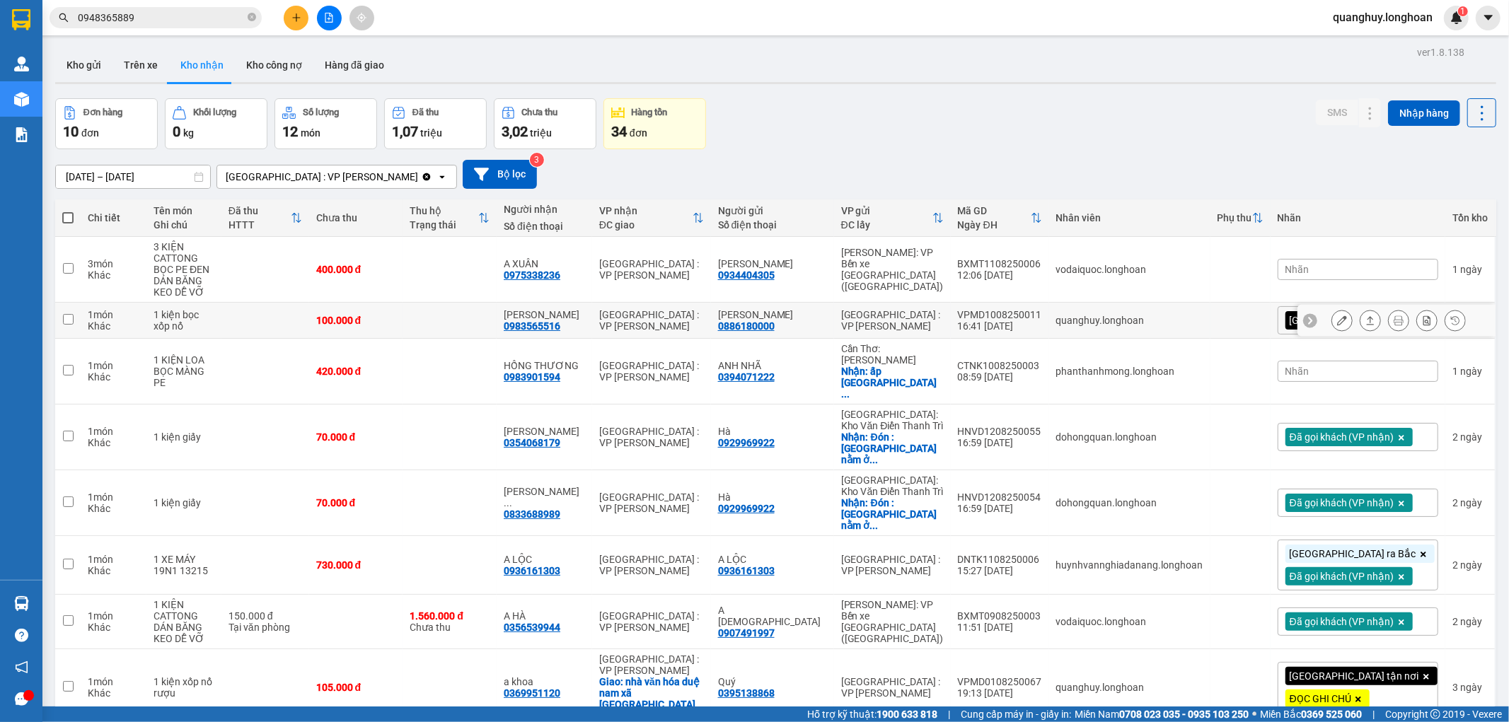
click at [482, 324] on td at bounding box center [449, 321] width 94 height 36
checkbox input "true"
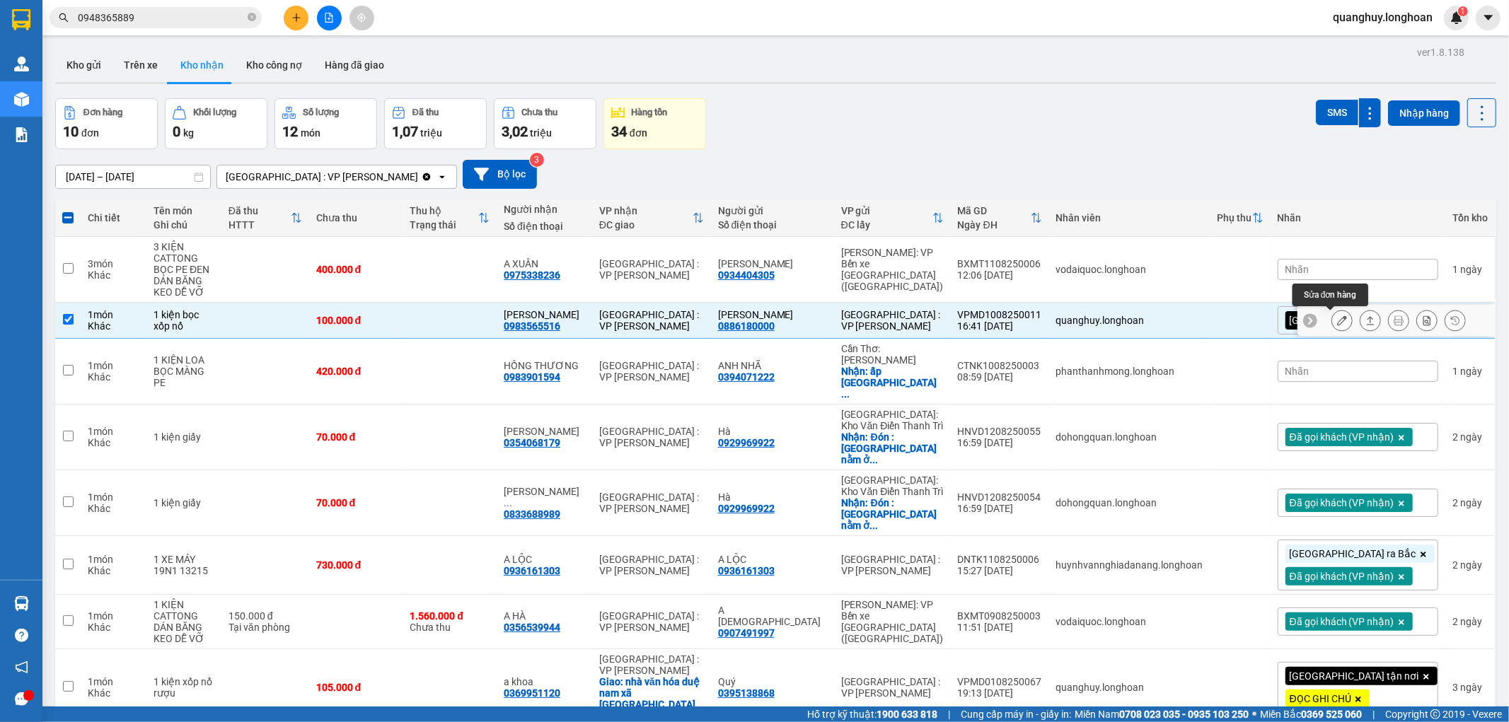
click at [1335, 323] on button at bounding box center [1342, 320] width 20 height 25
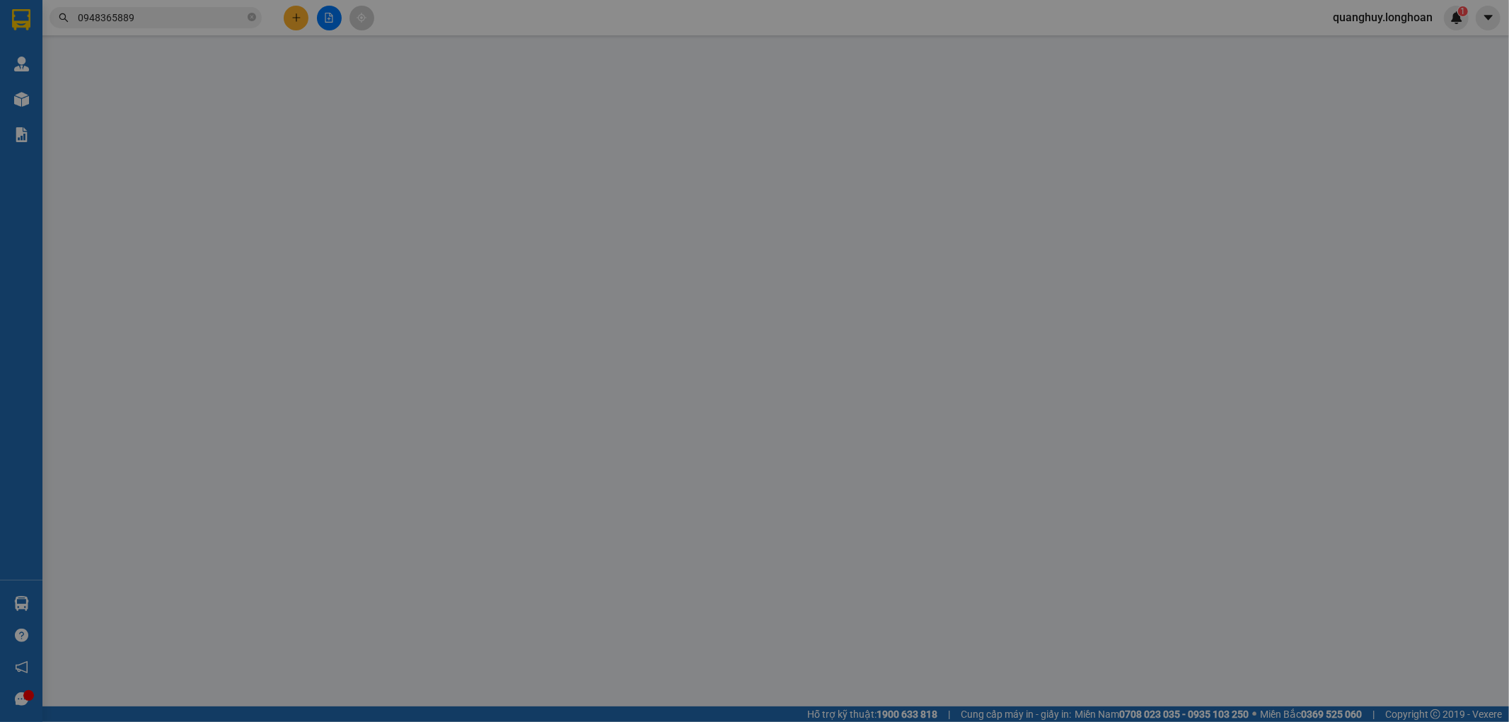
type input "0886180000"
type input "tuấn dũng"
type input "0983565516"
type input "hoài thanh"
checkbox input "true"
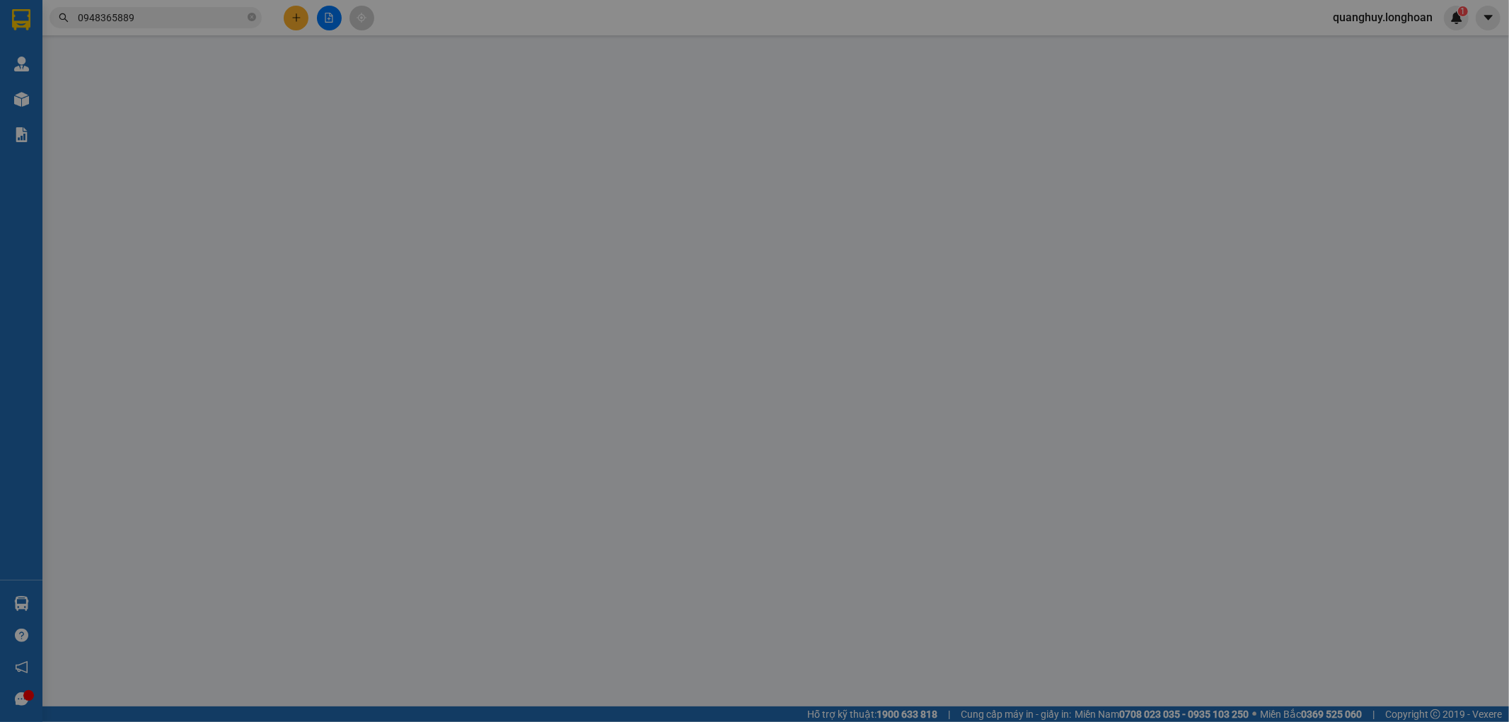
type input "25.000"
type input "100.000"
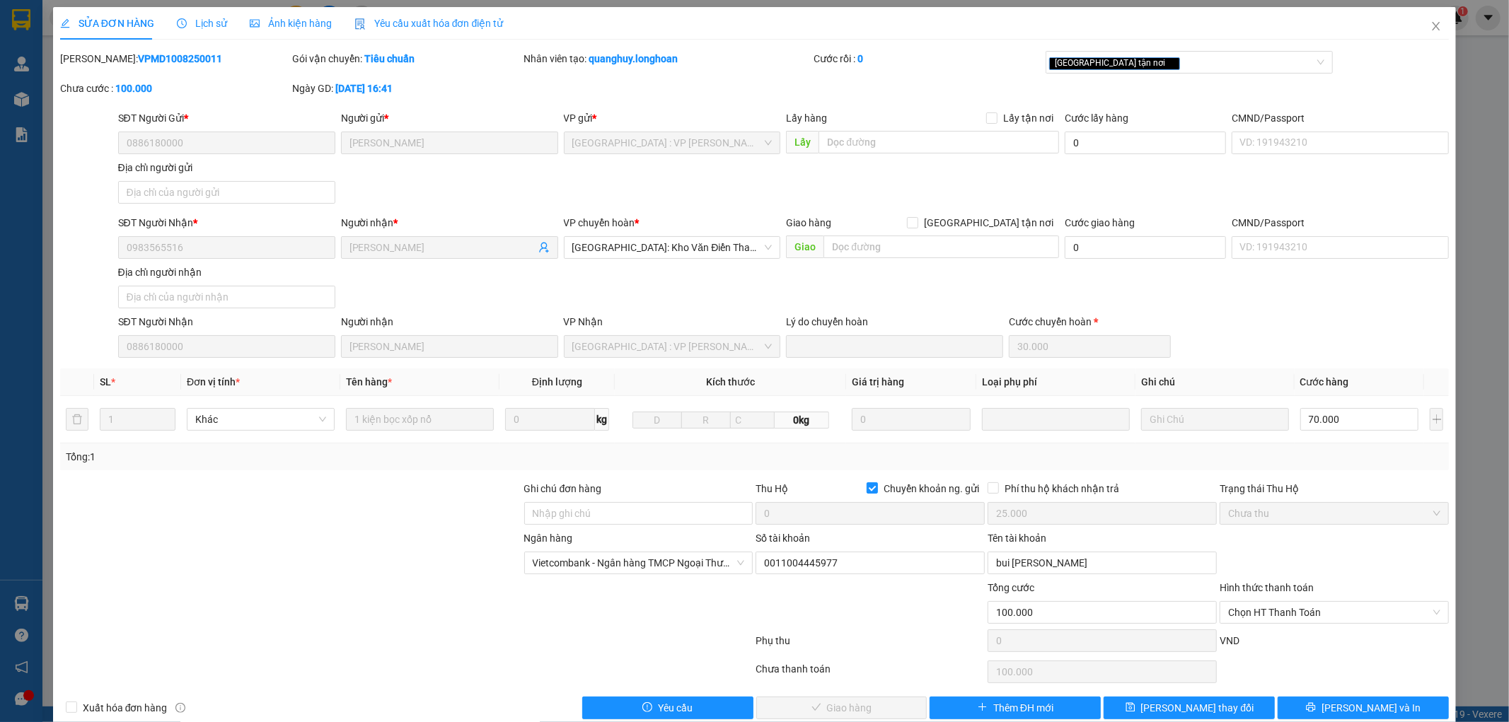
scroll to position [25, 0]
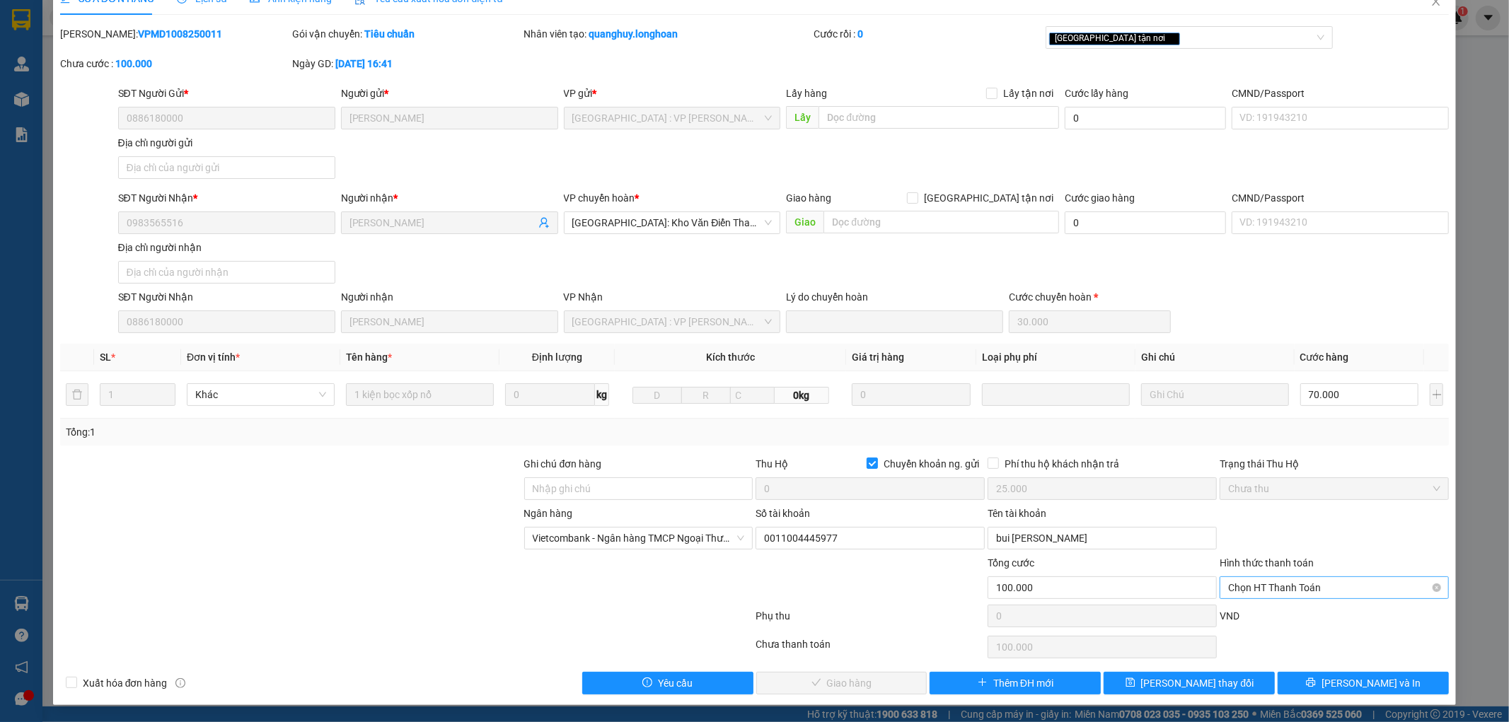
click at [1249, 594] on span "Chọn HT Thanh Toán" at bounding box center [1334, 587] width 212 height 21
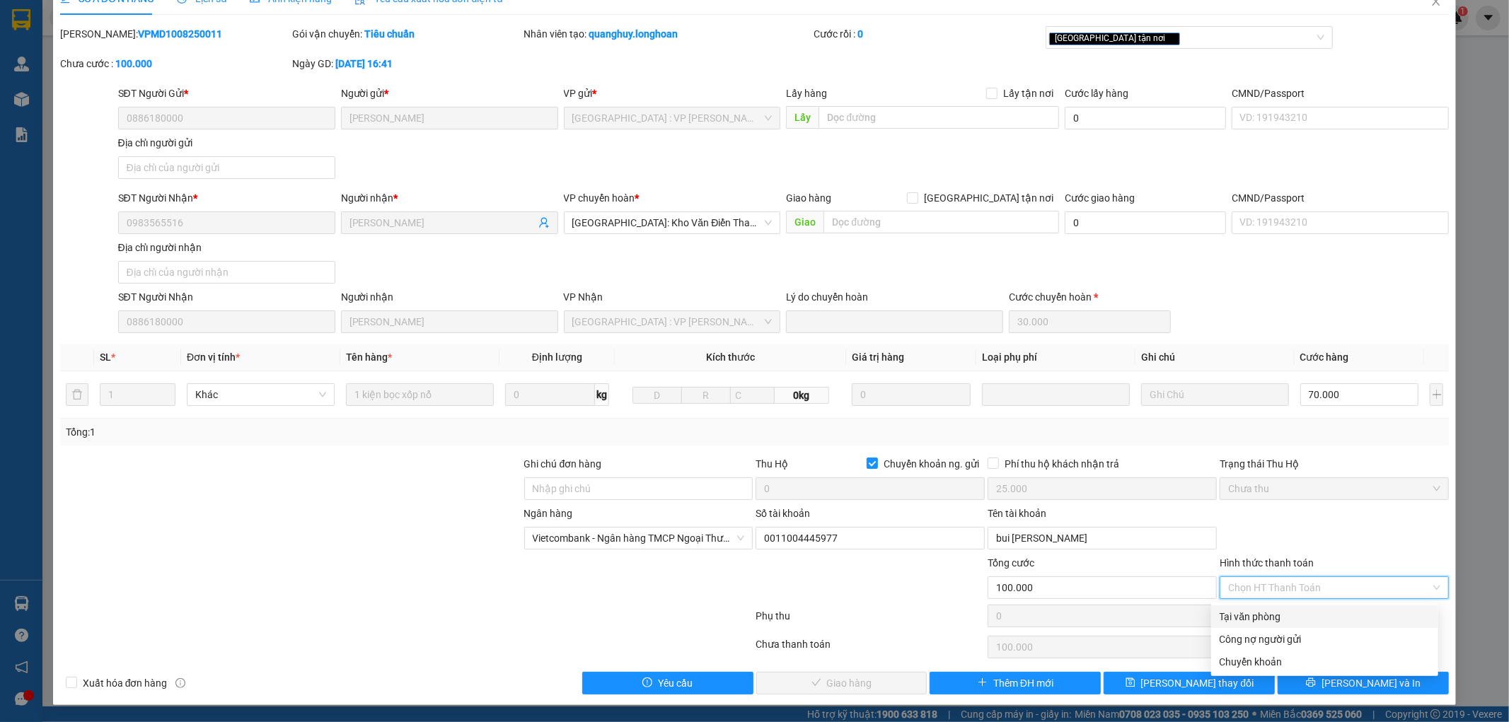
click at [1251, 617] on div "Tại văn phòng" at bounding box center [1324, 617] width 210 height 16
type input "0"
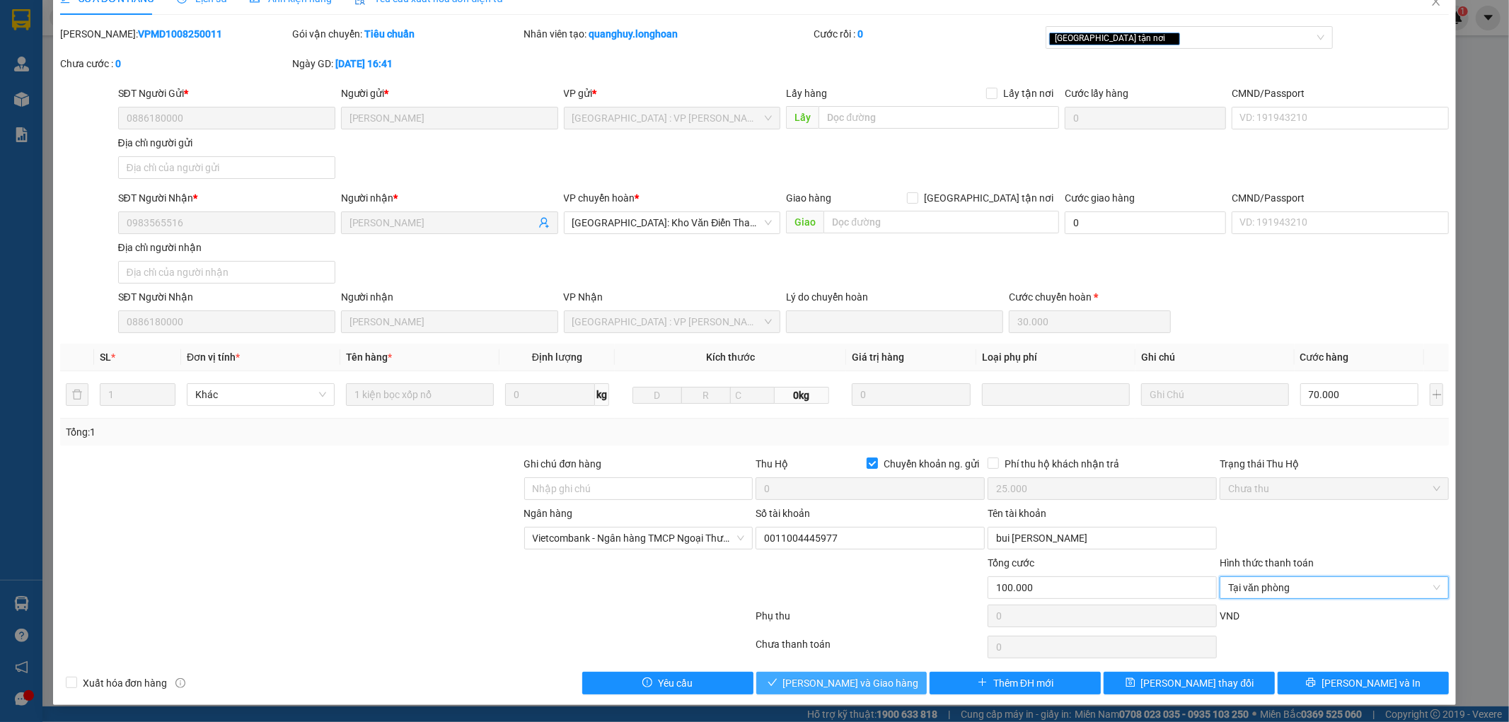
click at [826, 691] on button "Lưu và Giao hàng" at bounding box center [841, 683] width 171 height 23
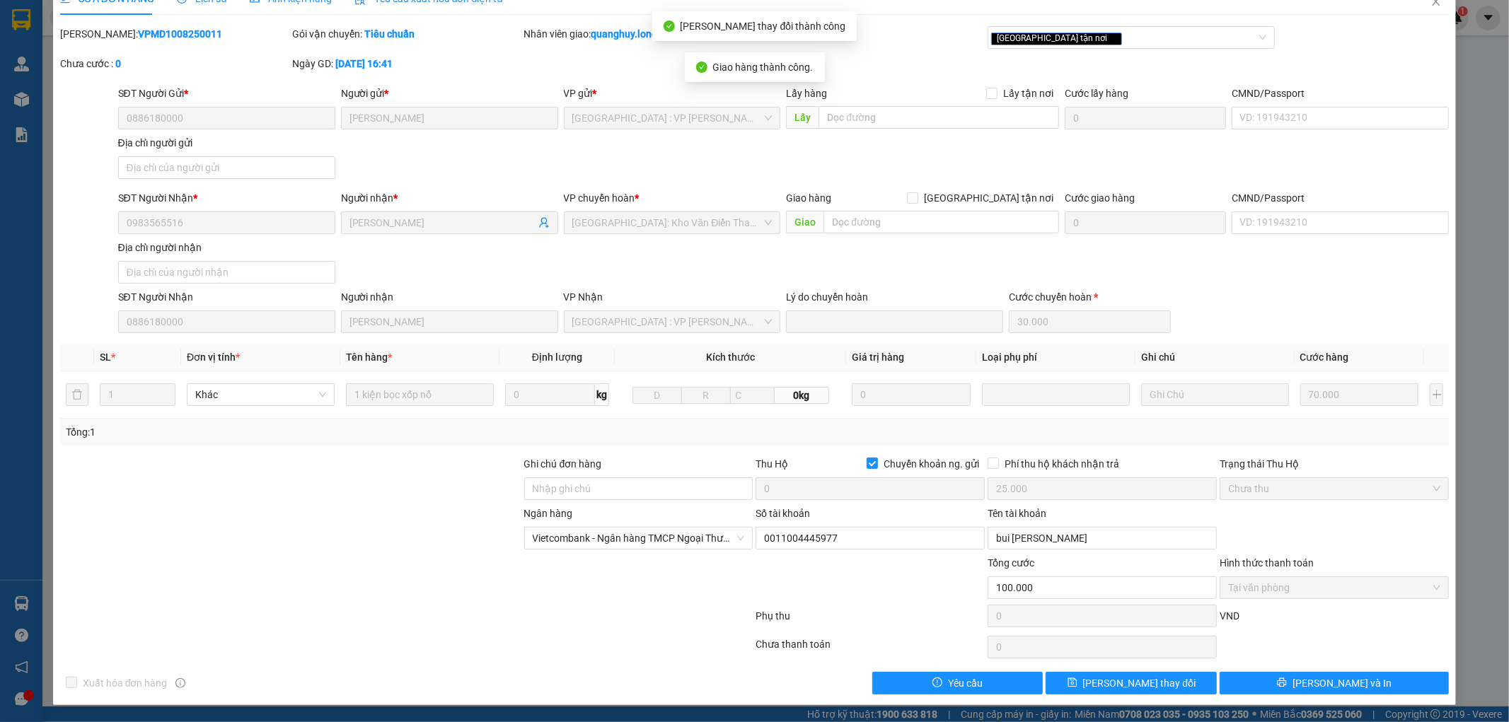
scroll to position [0, 0]
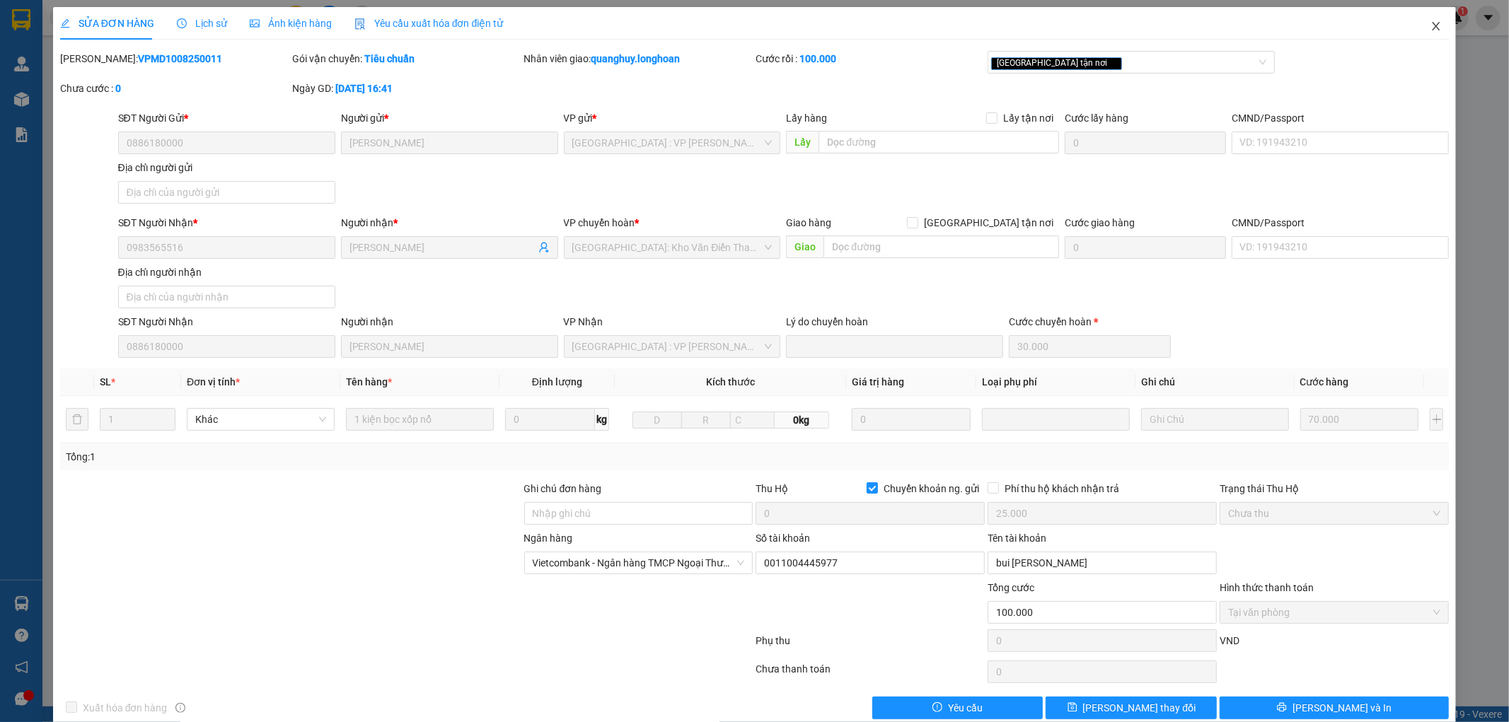
click at [1430, 23] on icon "close" at bounding box center [1435, 26] width 11 height 11
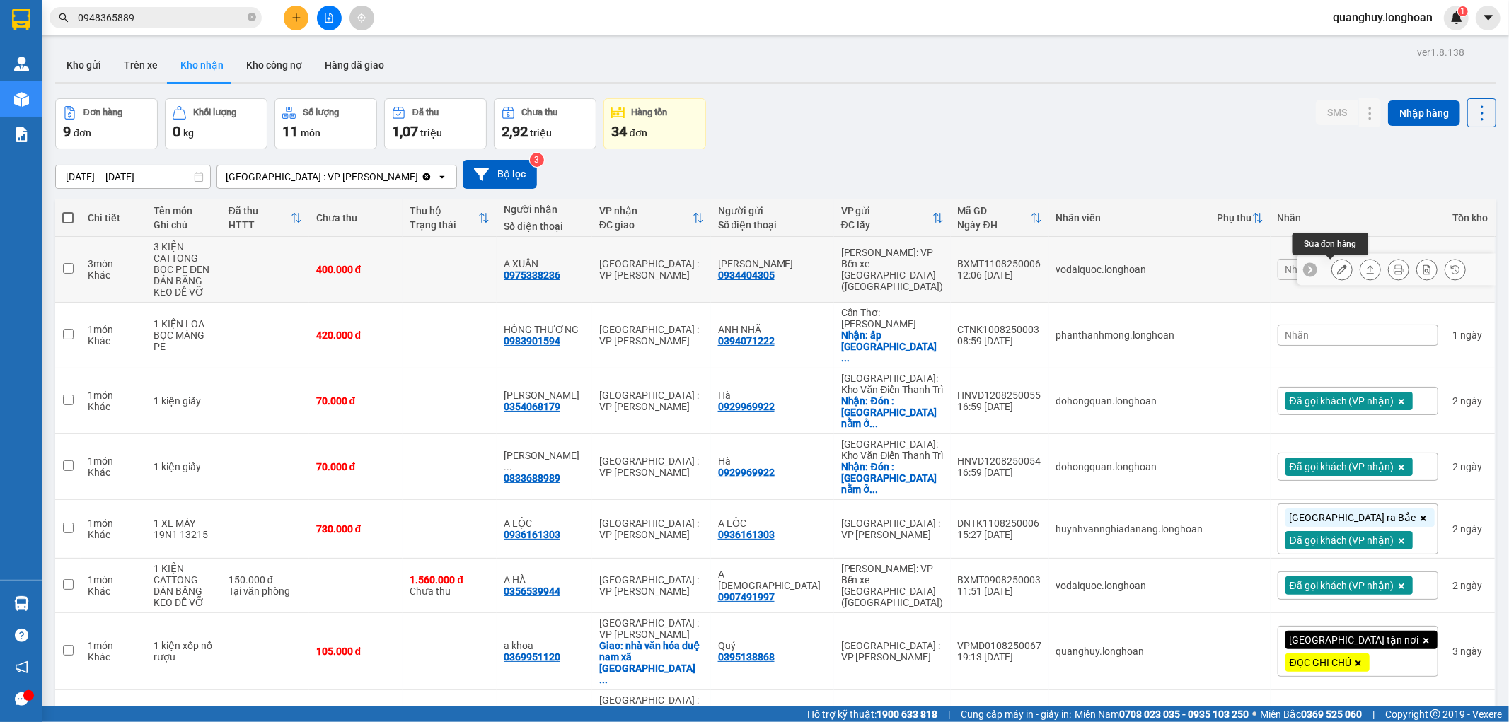
click at [1332, 276] on button at bounding box center [1342, 269] width 20 height 25
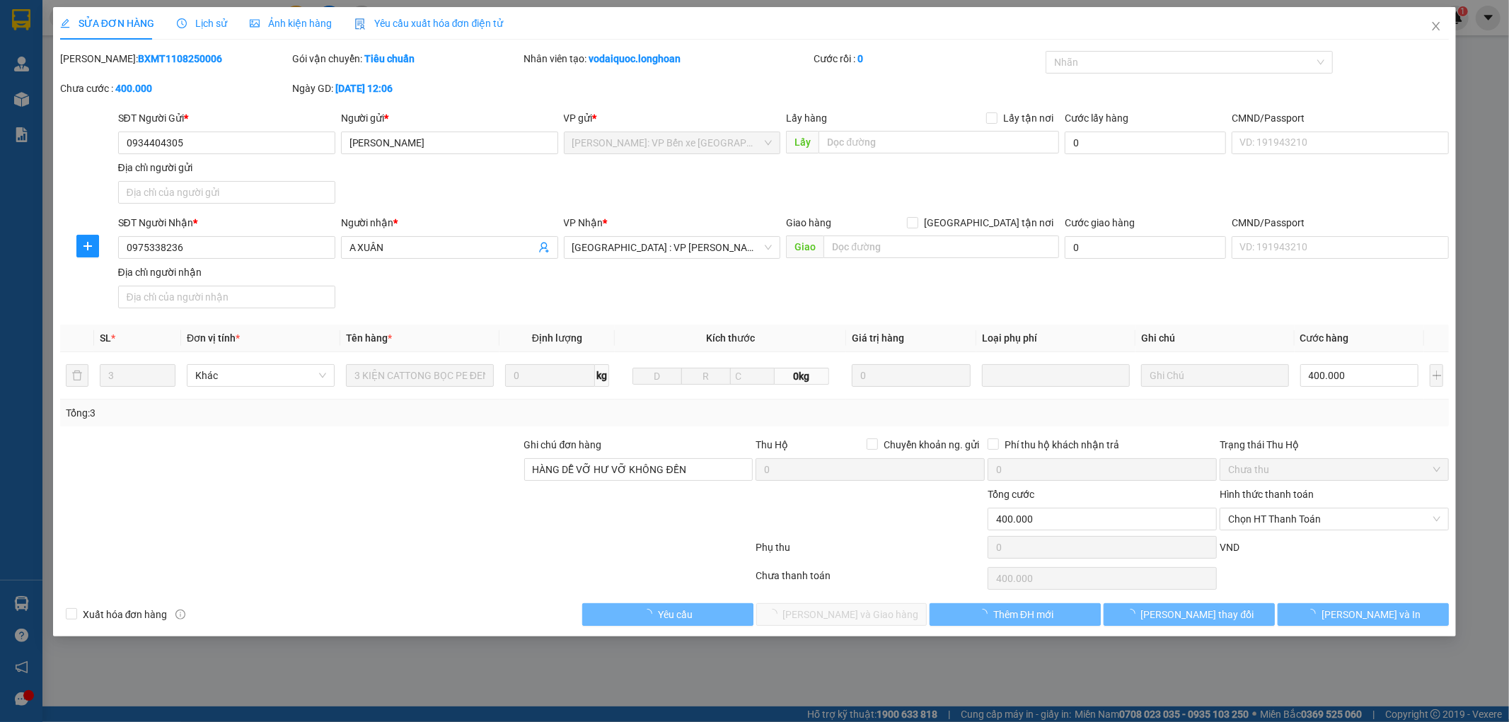
type input "0934404305"
type input "HỒ HOÀNG GIA"
type input "0975338236"
type input "A XUÂN"
type input "HÀNG DỄ VỠ HƯ VỠ KHÔNG ĐỀN"
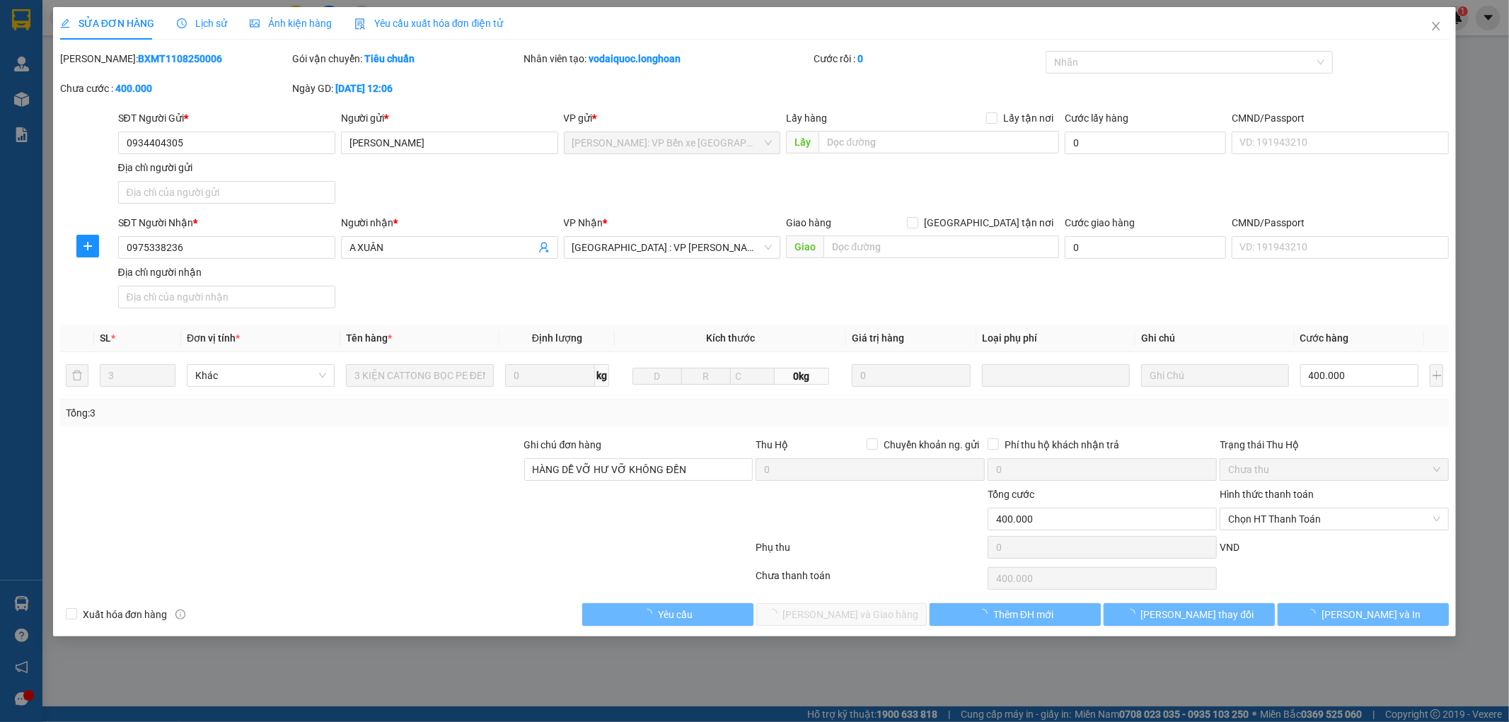
type input "400.000"
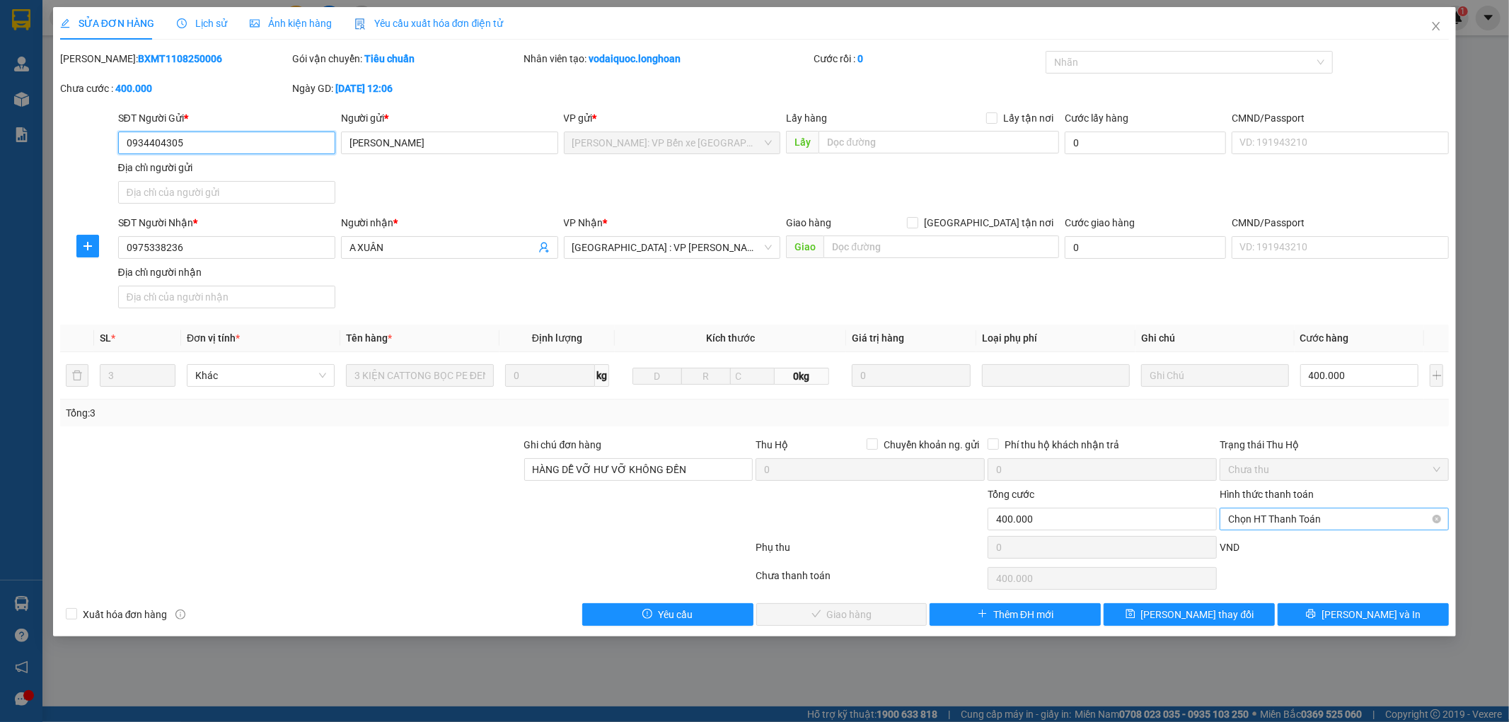
click at [1246, 514] on span "Chọn HT Thanh Toán" at bounding box center [1334, 519] width 212 height 21
click at [1273, 548] on div "Tại văn phòng" at bounding box center [1335, 548] width 212 height 16
type input "0"
click at [853, 614] on span "Lưu và Giao hàng" at bounding box center [851, 615] width 136 height 16
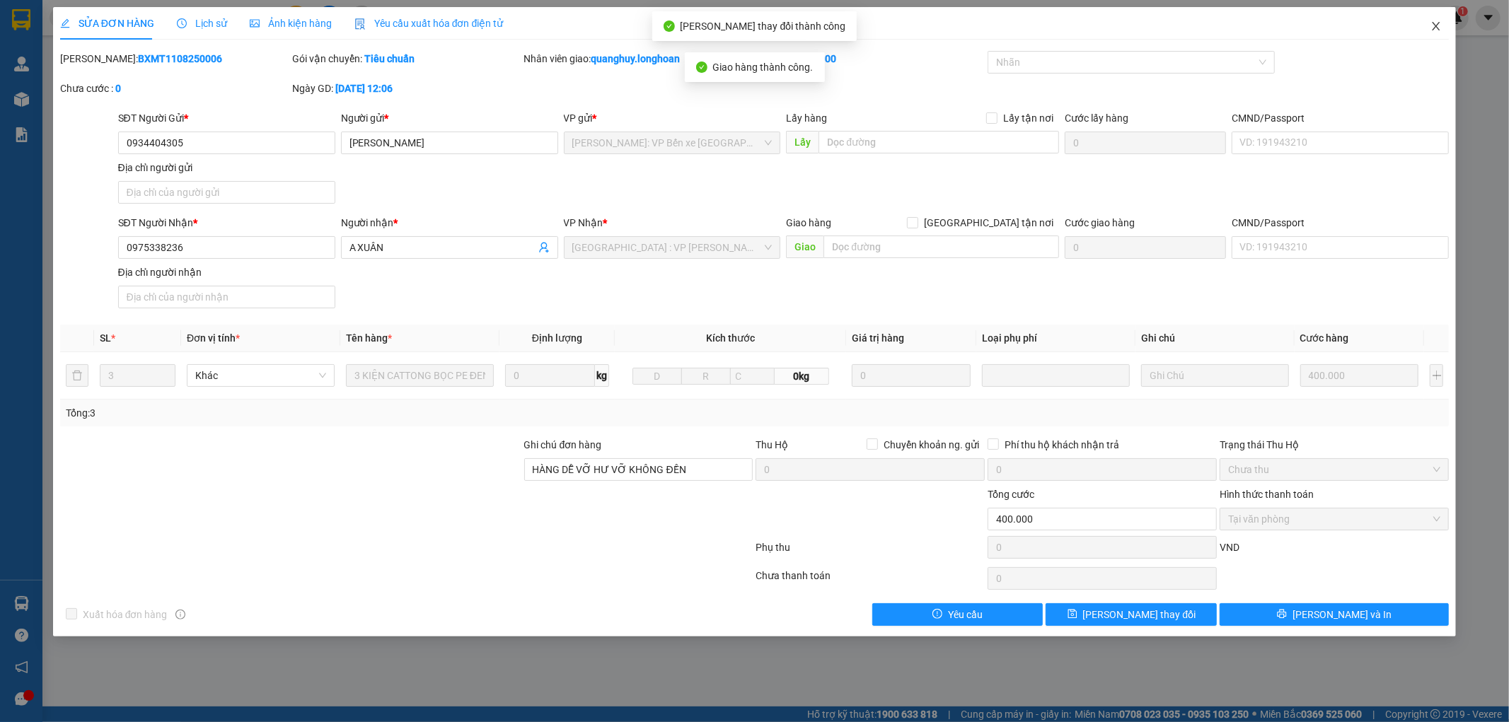
click at [1437, 27] on icon "close" at bounding box center [1435, 26] width 11 height 11
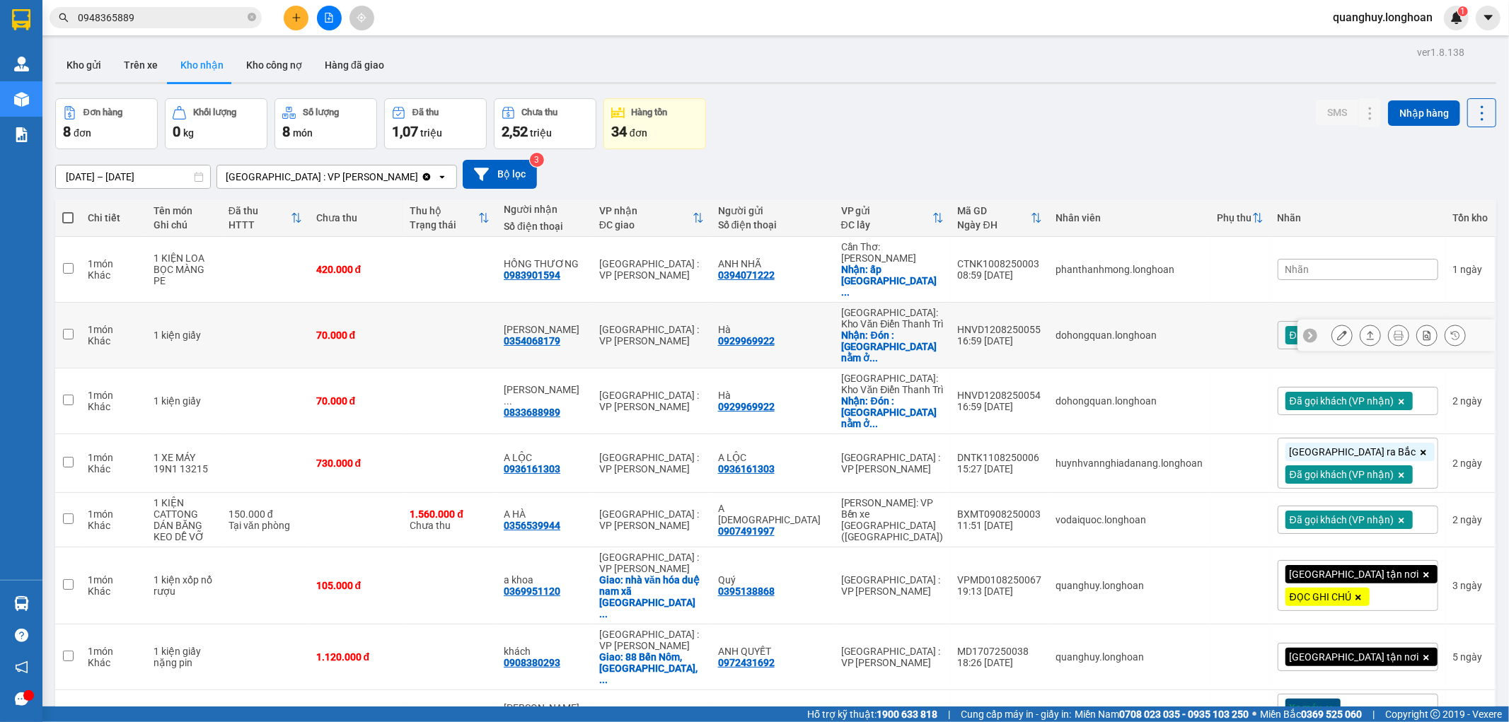
click at [1337, 330] on icon at bounding box center [1342, 335] width 10 height 10
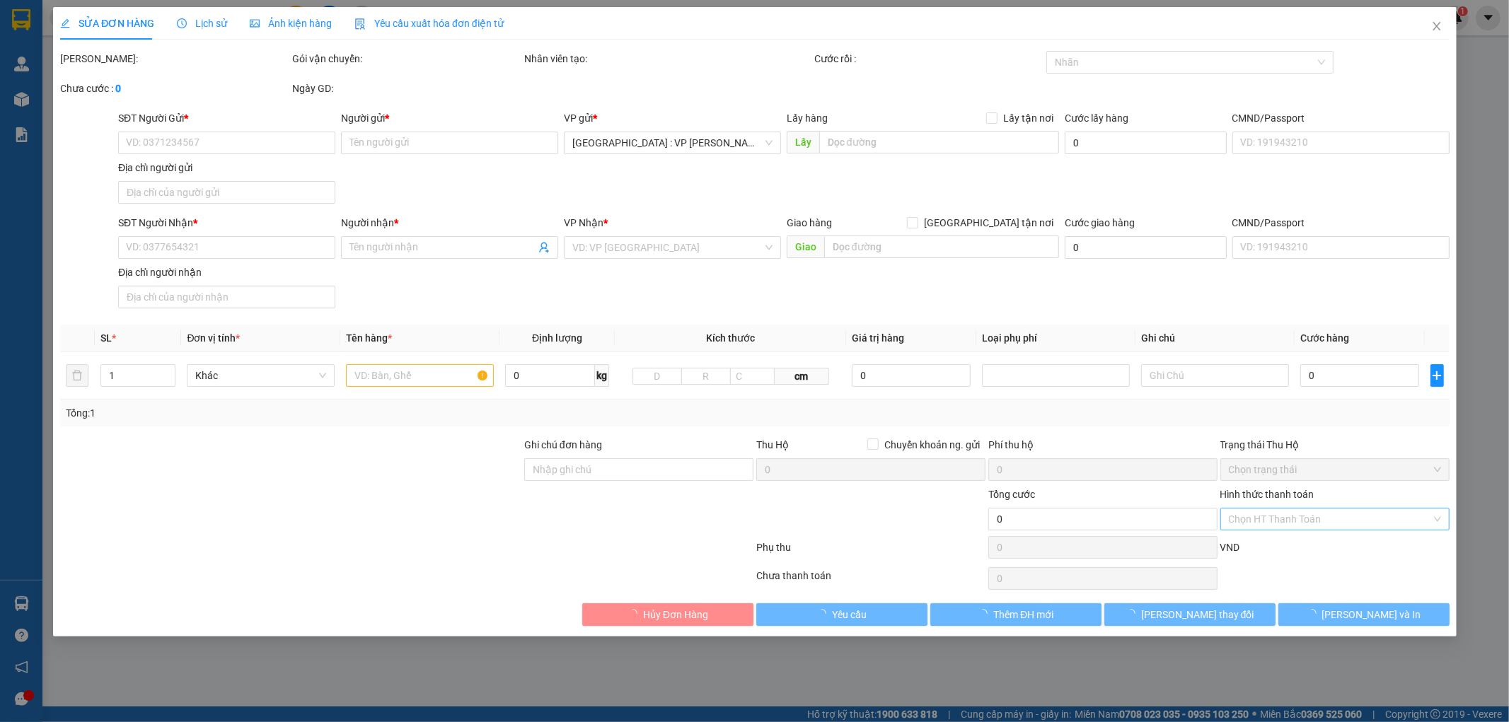
type input "0929969922"
type input "Hà"
checkbox input "true"
type input "Đón : Ngã Ba Tiền Trung nằm ở Phường Ái Quốc, Thành Phố Hải Dương"
type input "0354068179"
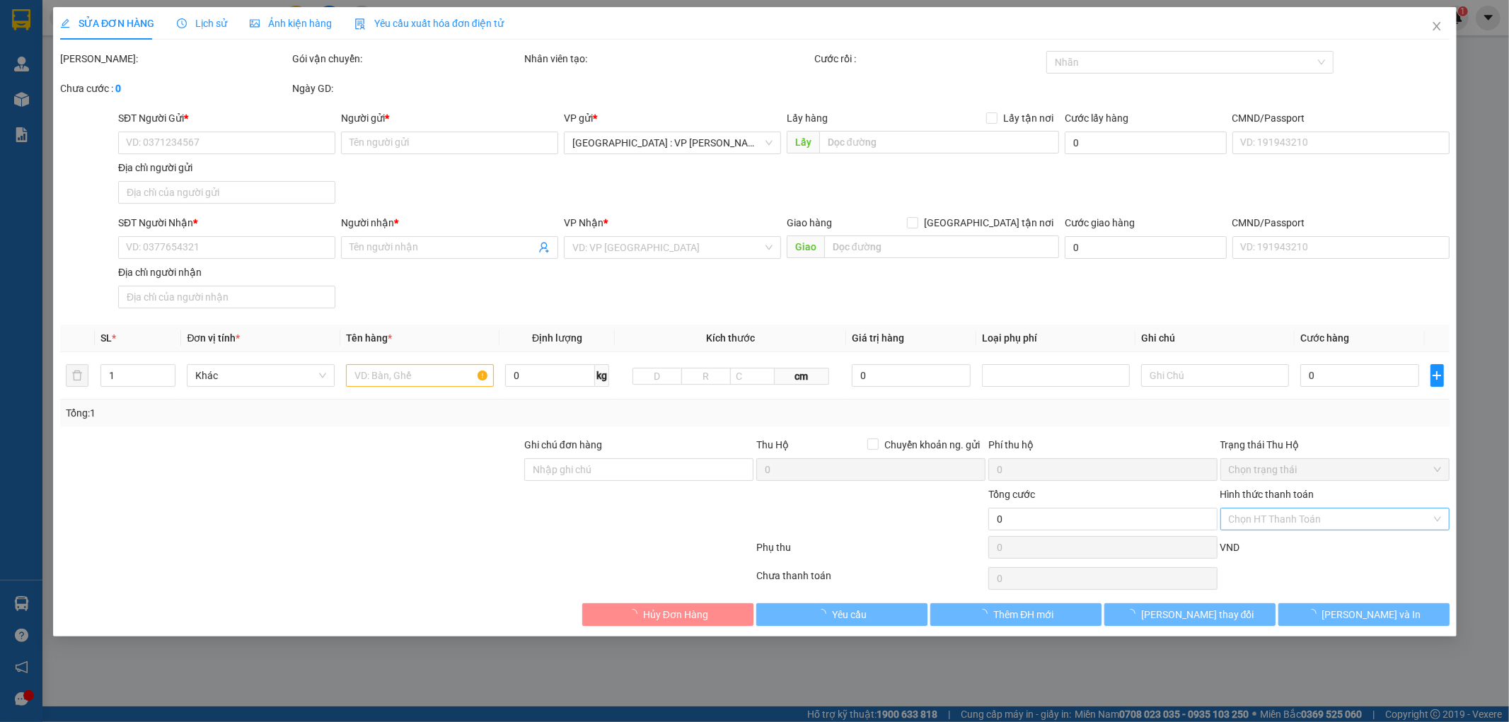
type input "Phạm công minh"
type input "70.000"
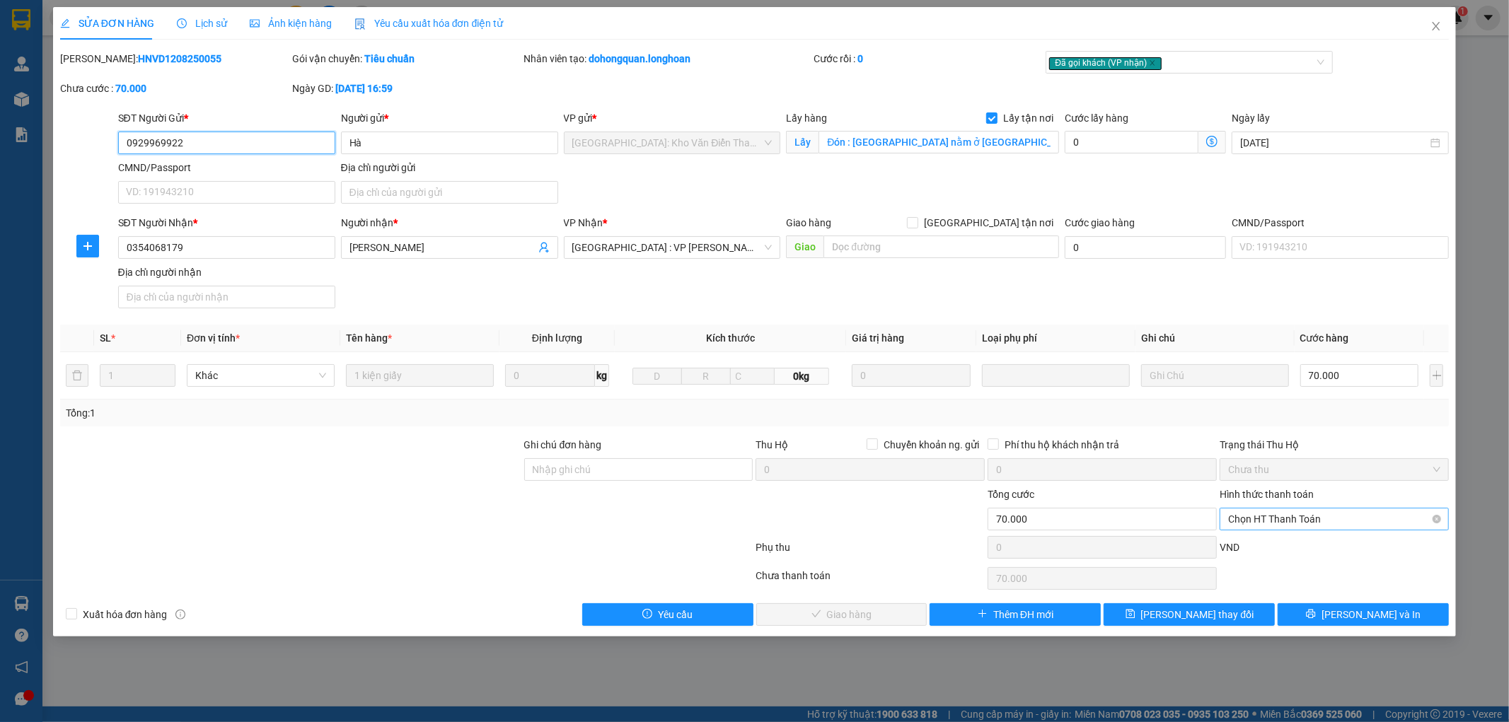
click at [1277, 520] on span "Chọn HT Thanh Toán" at bounding box center [1334, 519] width 212 height 21
click at [1274, 540] on div "Tại văn phòng" at bounding box center [1335, 548] width 212 height 16
type input "0"
click at [844, 615] on span "Lưu và Giao hàng" at bounding box center [851, 615] width 136 height 16
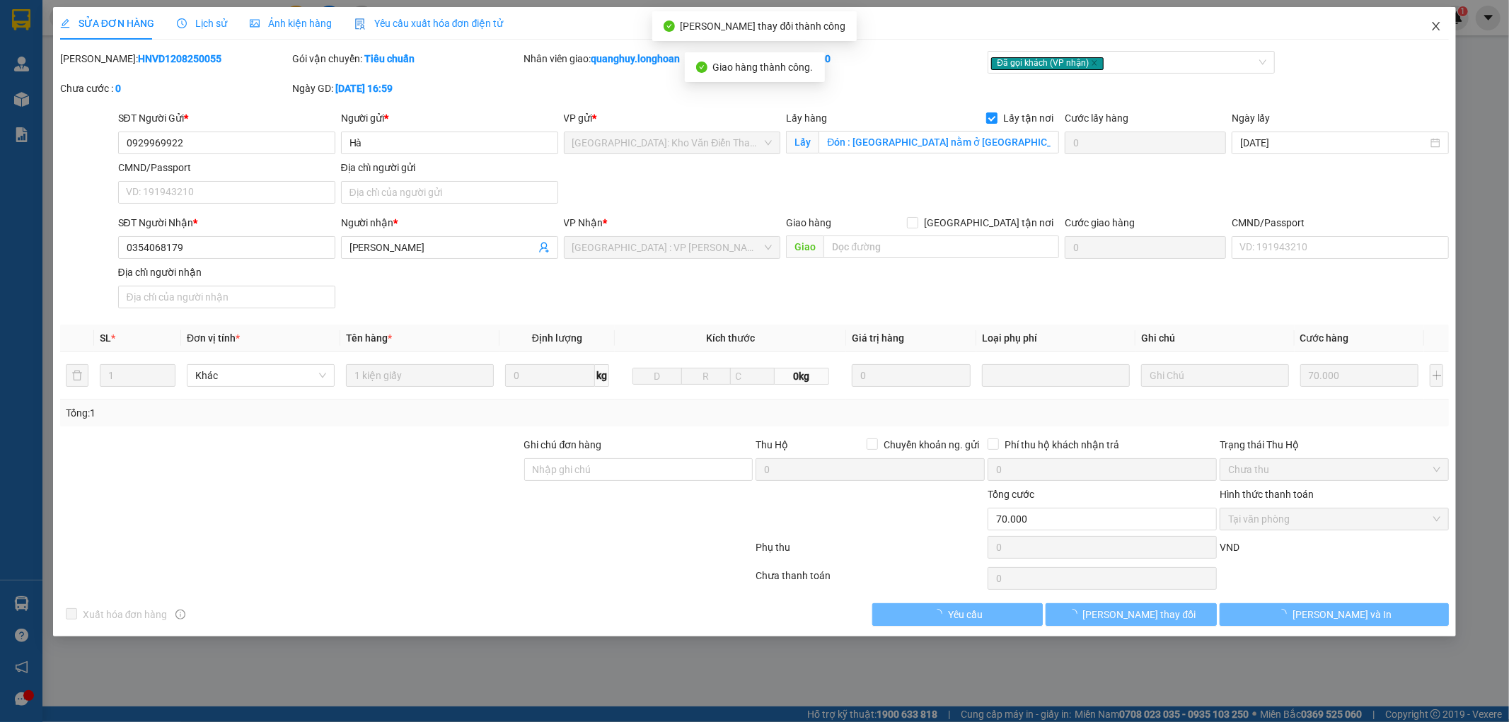
click at [1433, 23] on icon "close" at bounding box center [1436, 26] width 8 height 8
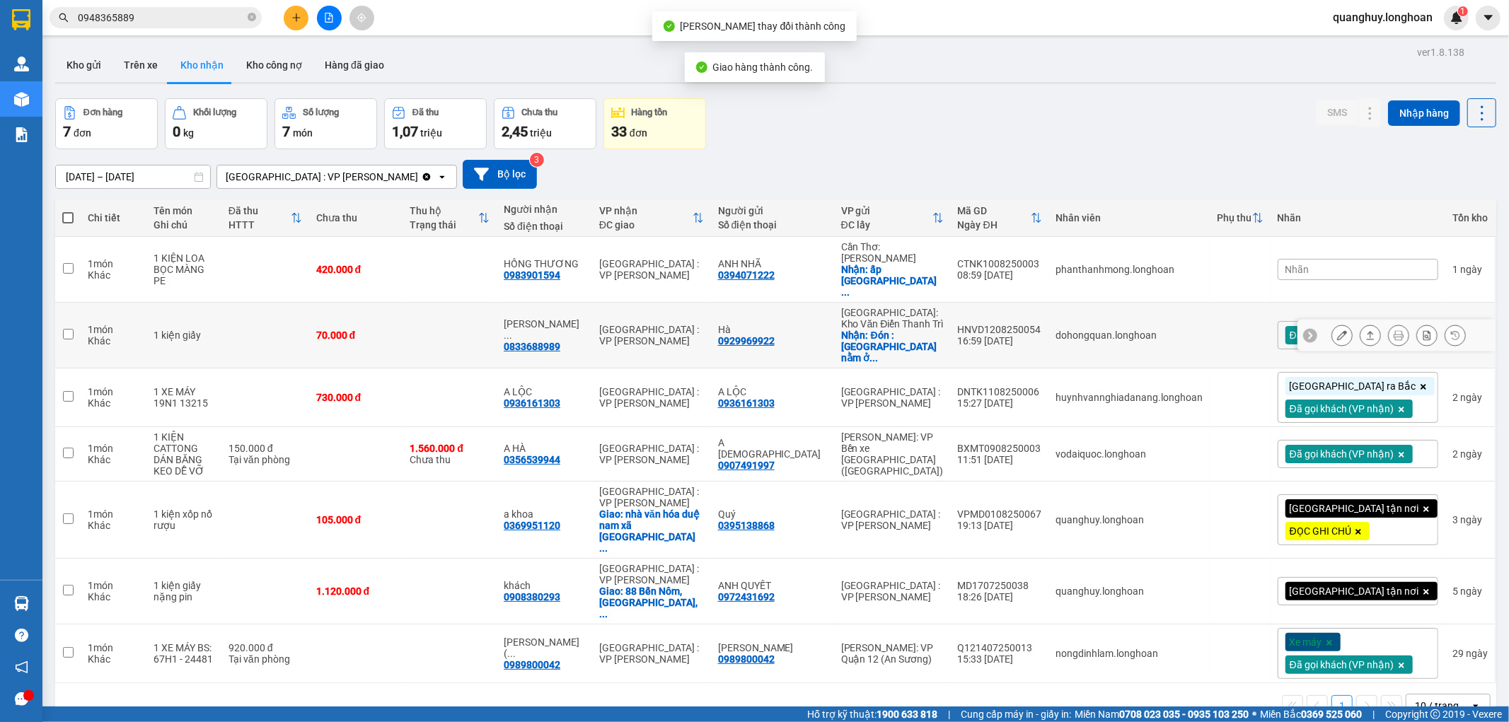
click at [700, 324] on div "[GEOGRAPHIC_DATA] : VP [PERSON_NAME]" at bounding box center [651, 335] width 105 height 23
checkbox input "true"
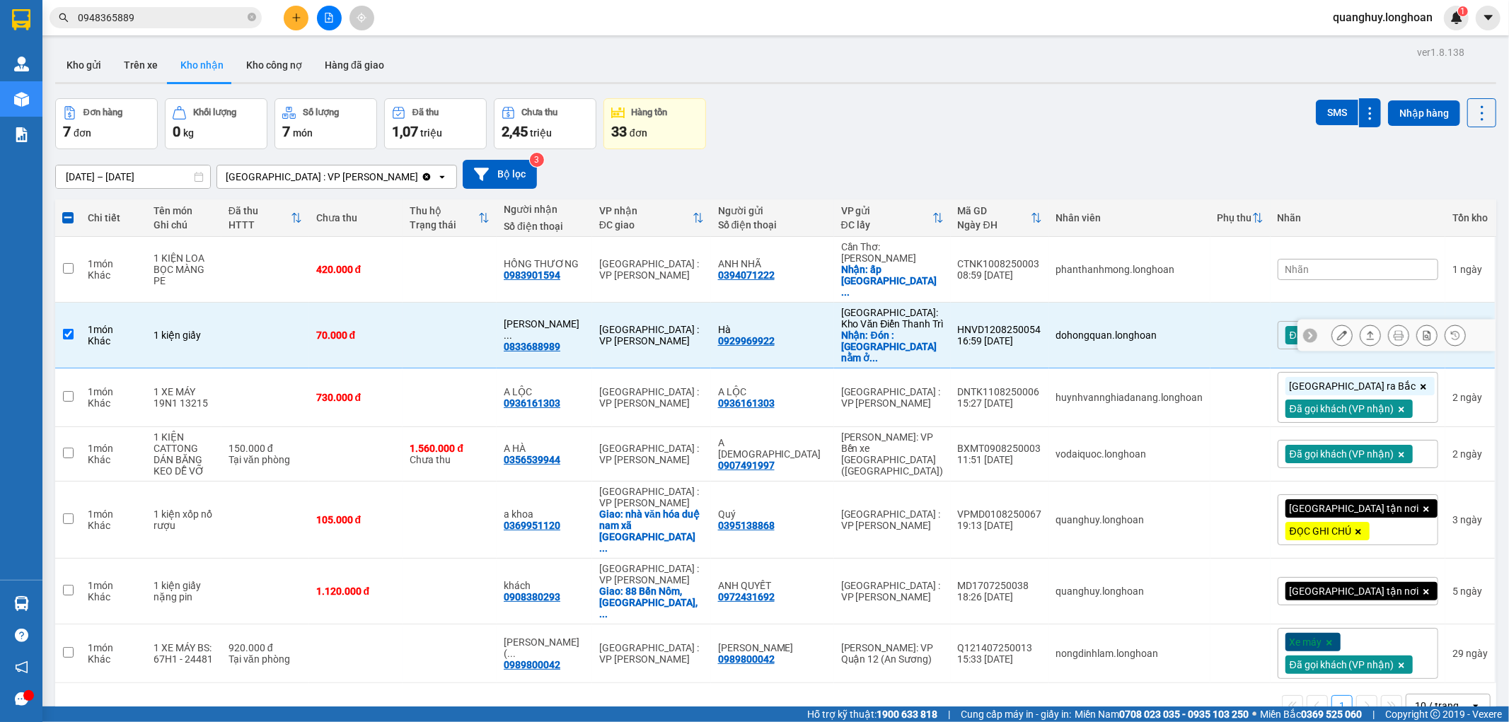
click at [1337, 323] on button at bounding box center [1342, 335] width 20 height 25
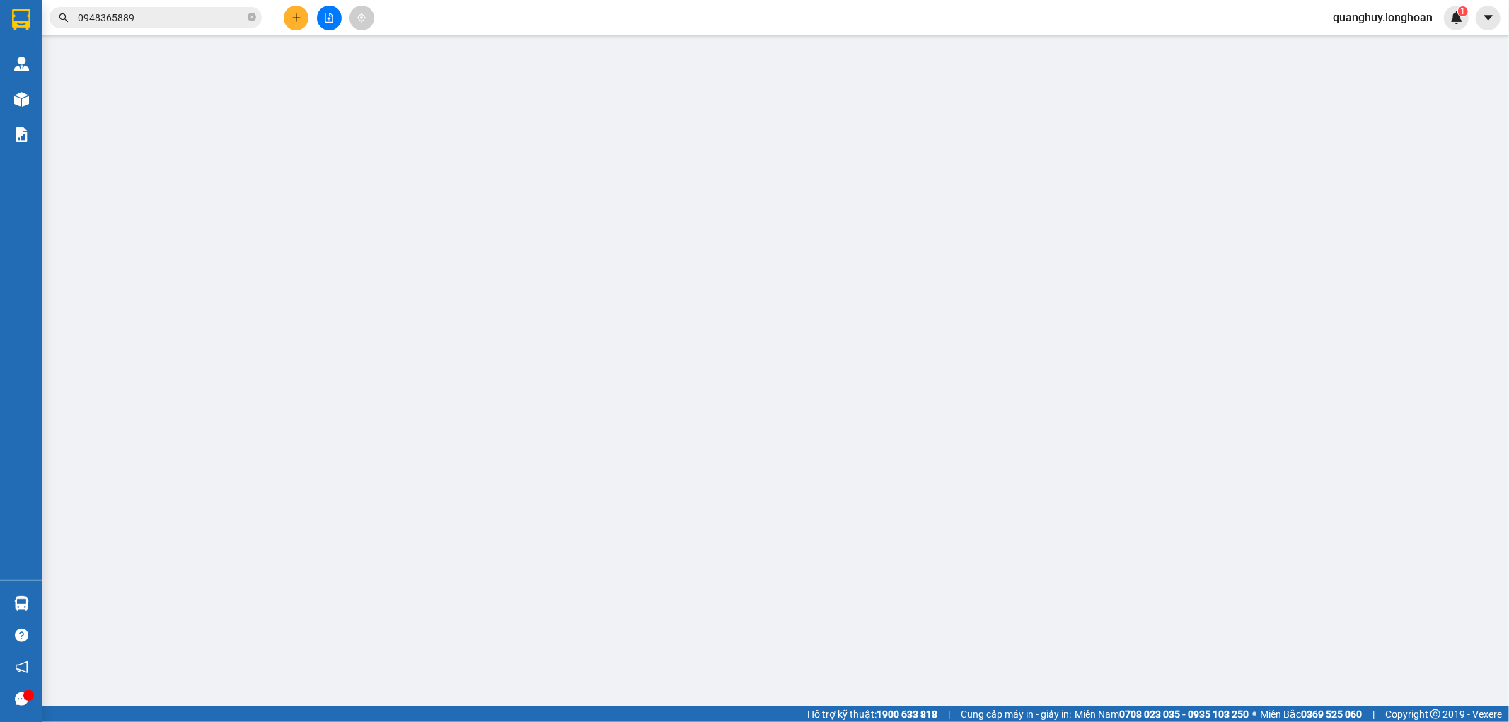
type input "0929969922"
type input "Hà"
checkbox input "true"
type input "Đón : Ngã Ba Tiền Trung nằm ở Phường Ái Quốc, Thành Phố Hải Dương"
type input "0833688989"
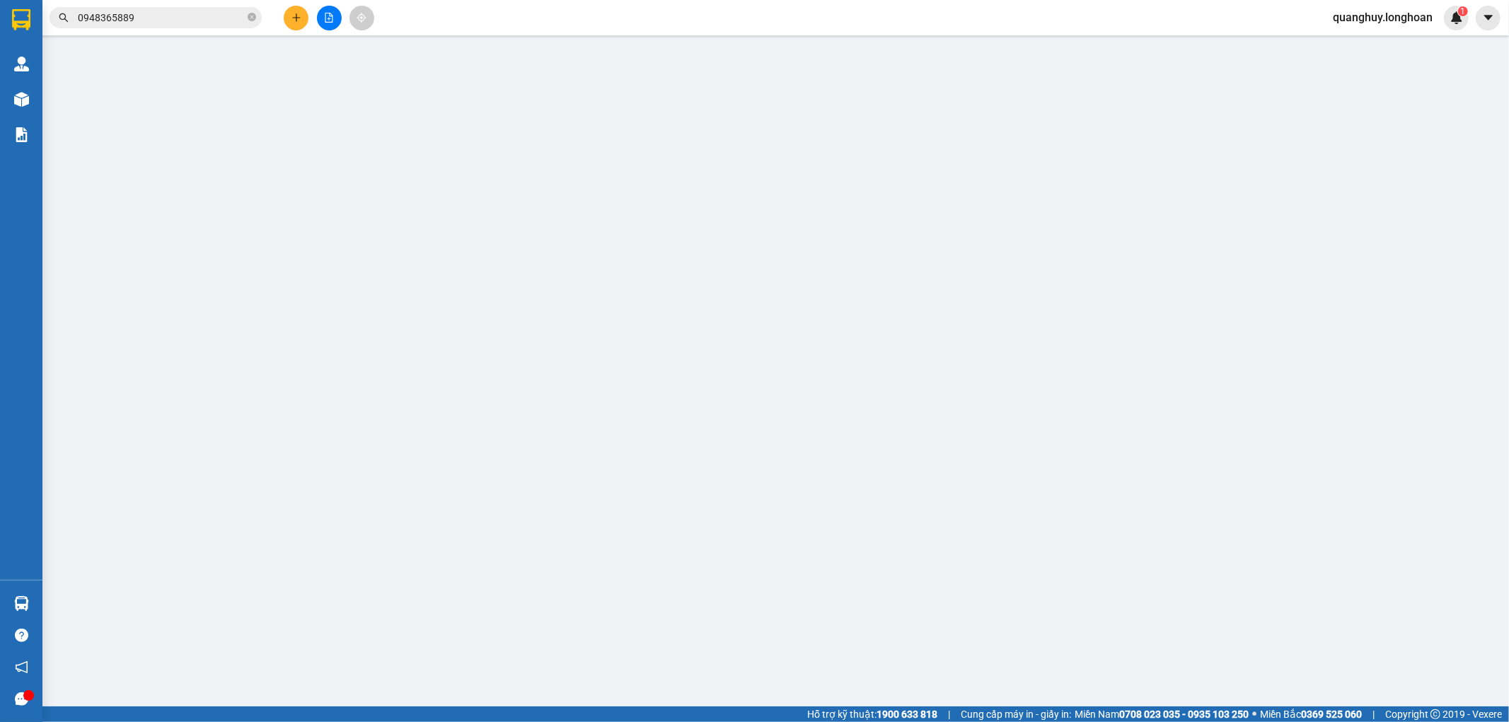
type input "NGUYỄN VĂN THANH"
type input "70.000"
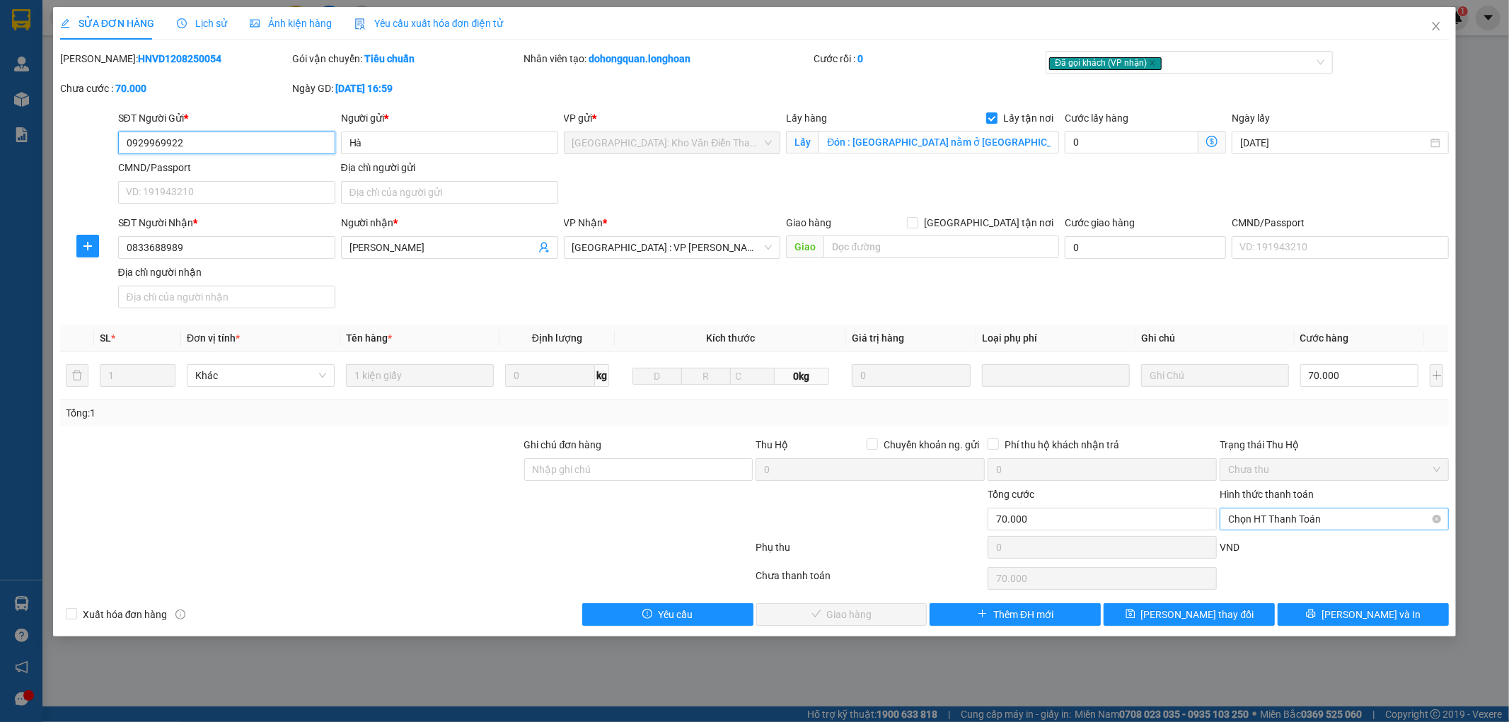
click at [1290, 521] on span "Chọn HT Thanh Toán" at bounding box center [1334, 519] width 212 height 21
click at [1278, 541] on div "Tại văn phòng" at bounding box center [1335, 548] width 212 height 16
type input "0"
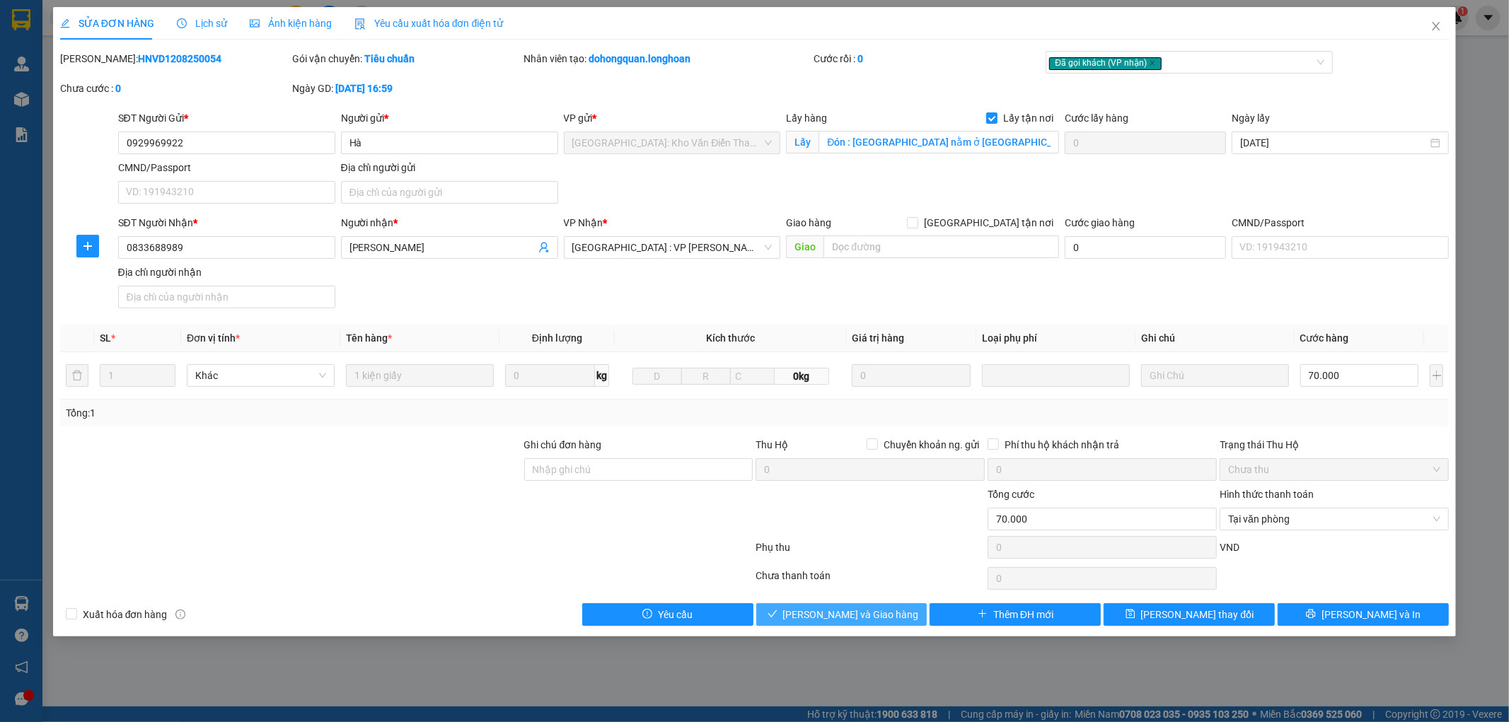
click at [878, 621] on span "Lưu và Giao hàng" at bounding box center [851, 615] width 136 height 16
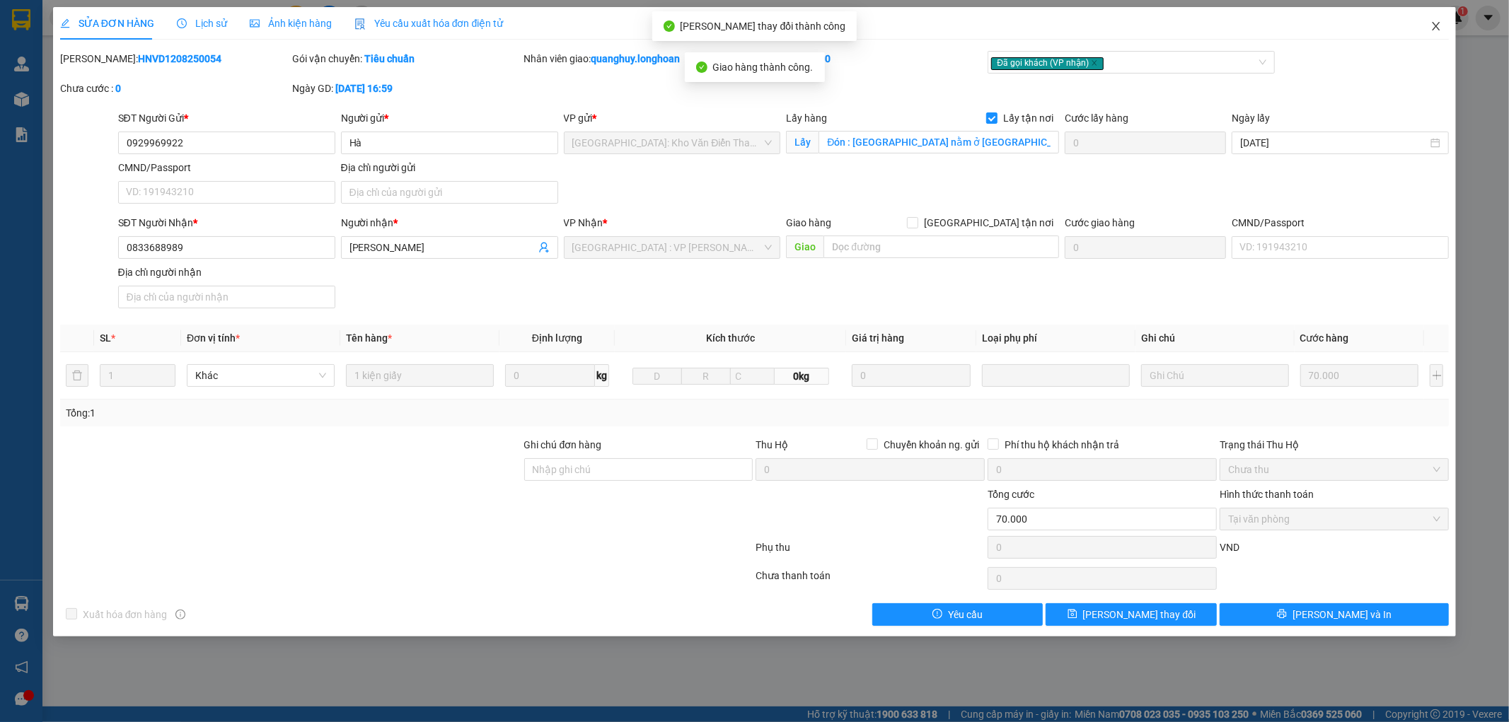
click at [1434, 30] on icon "close" at bounding box center [1436, 26] width 8 height 8
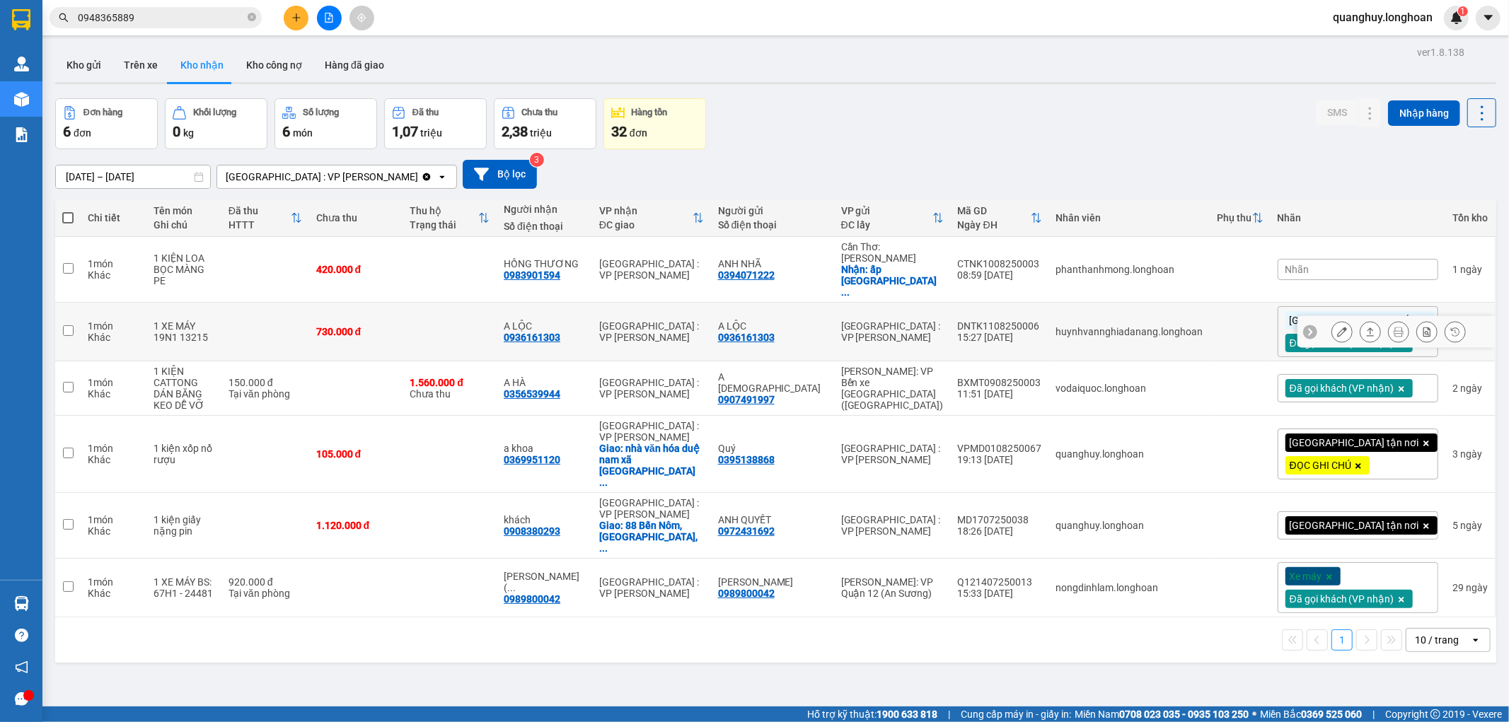
click at [497, 323] on td at bounding box center [449, 332] width 94 height 59
checkbox input "true"
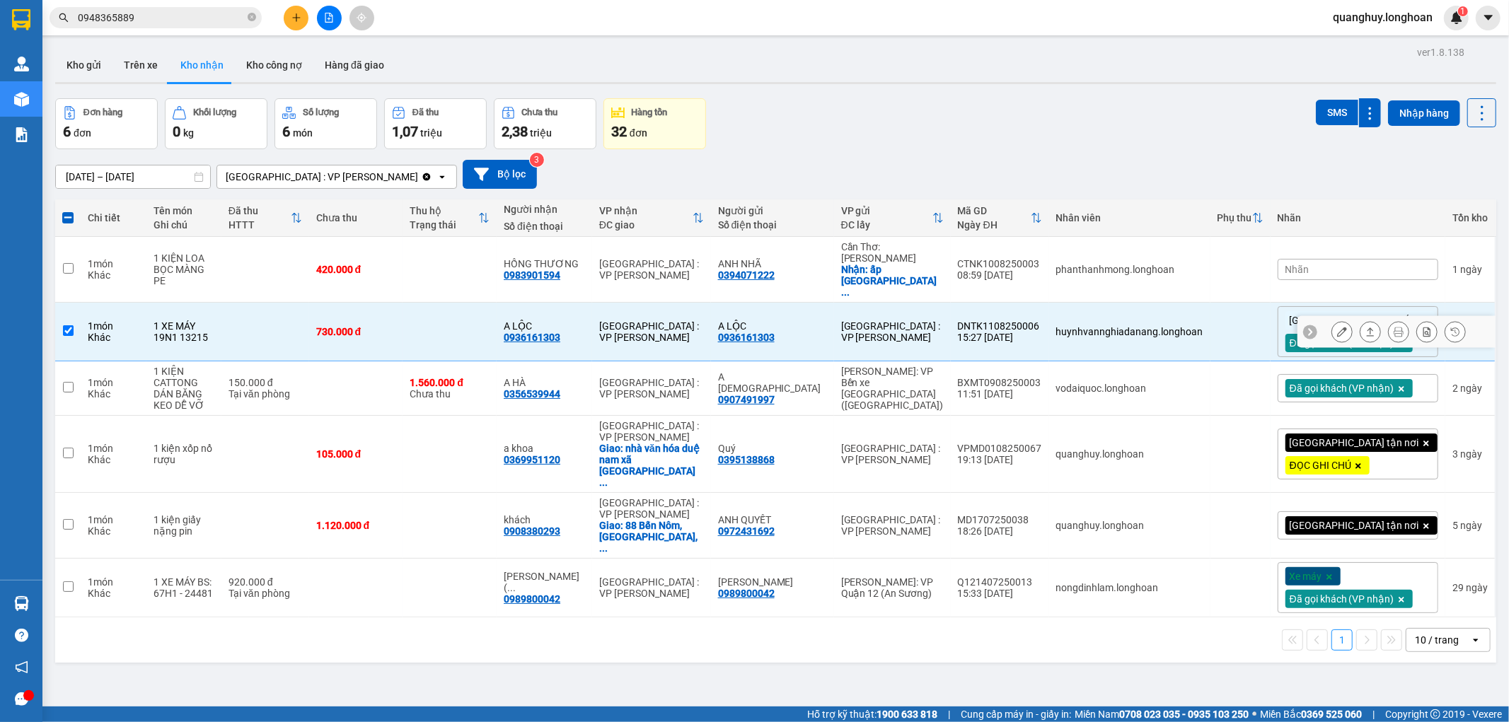
click at [1337, 327] on icon at bounding box center [1342, 332] width 10 height 10
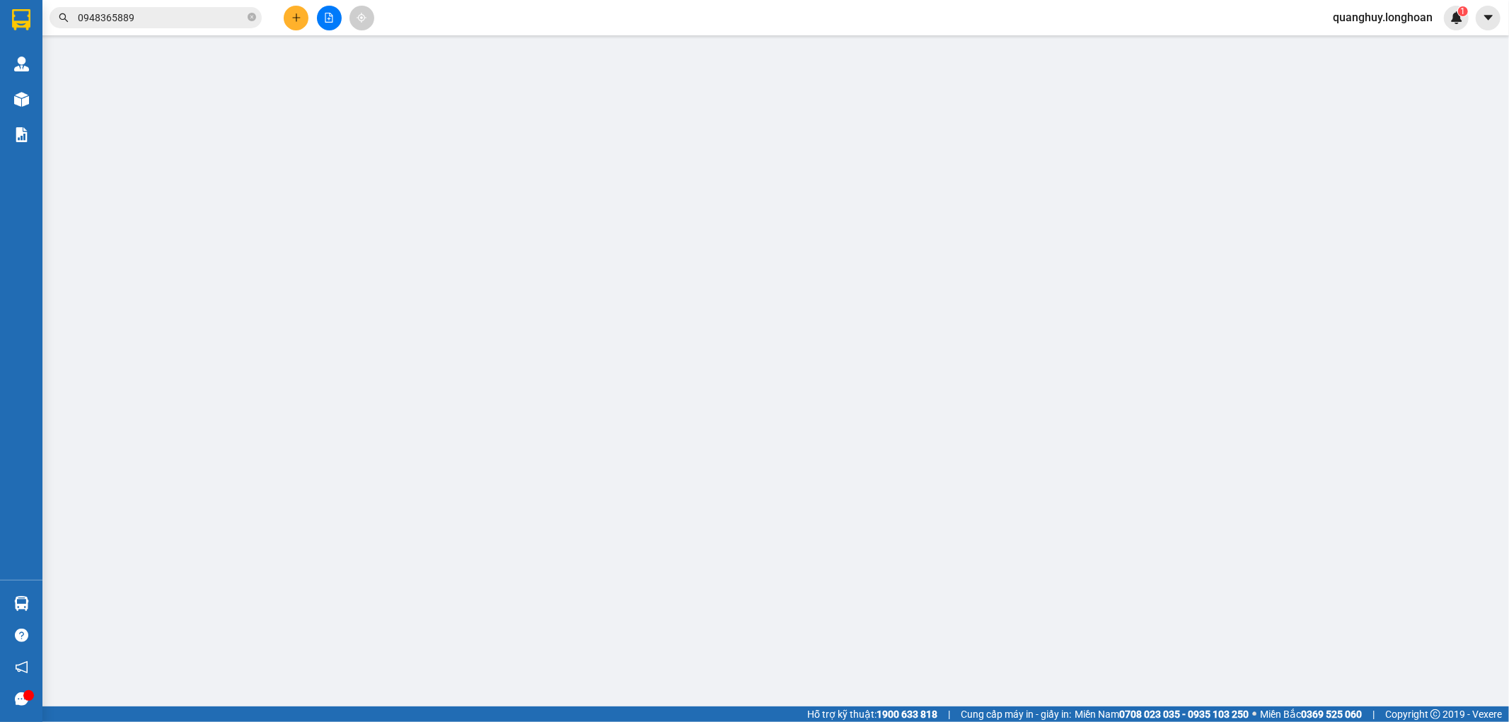
type input "0936161303"
type input "A LỘC"
type input "0936161303"
type input "A LỘC"
type input "1 CHÌA KHÓA,1 GƯƠNG,1 MŨ BH"
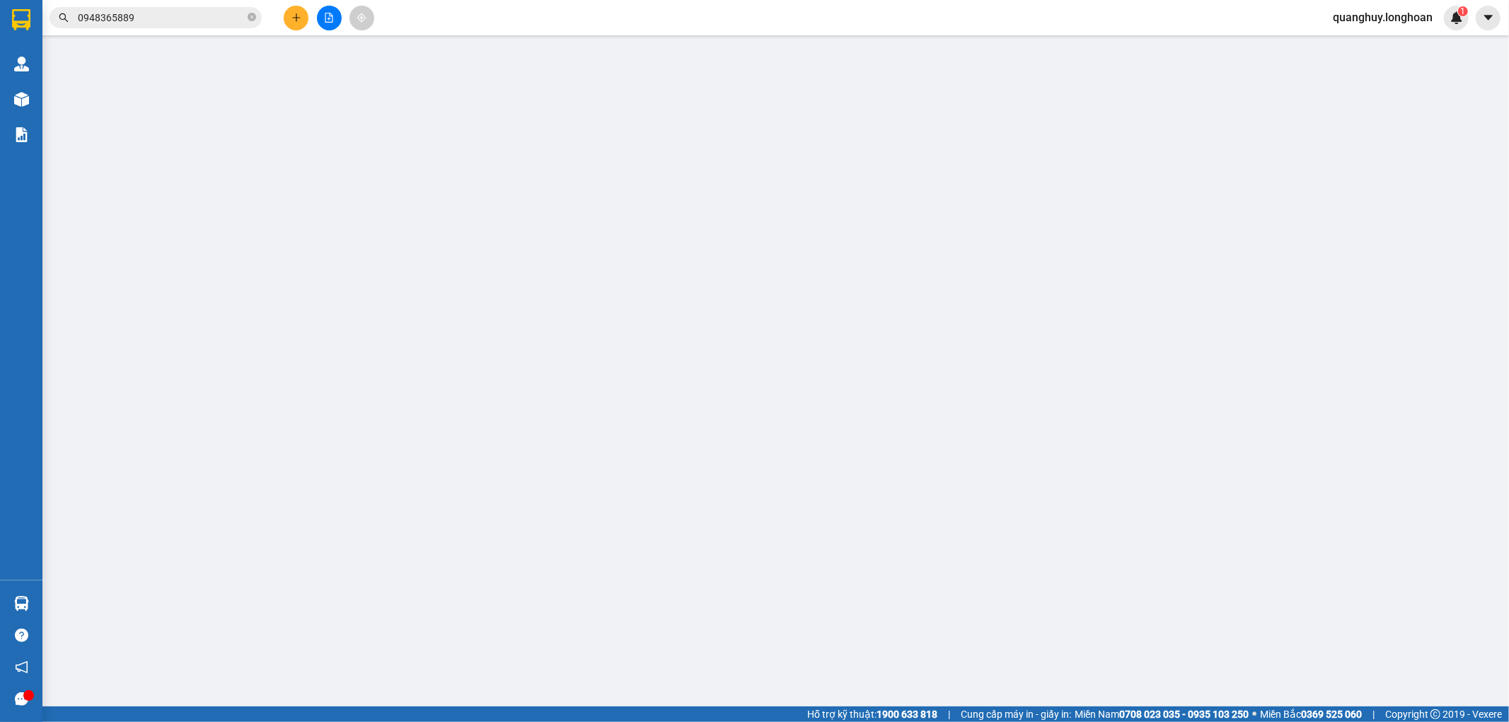
type input "730.000"
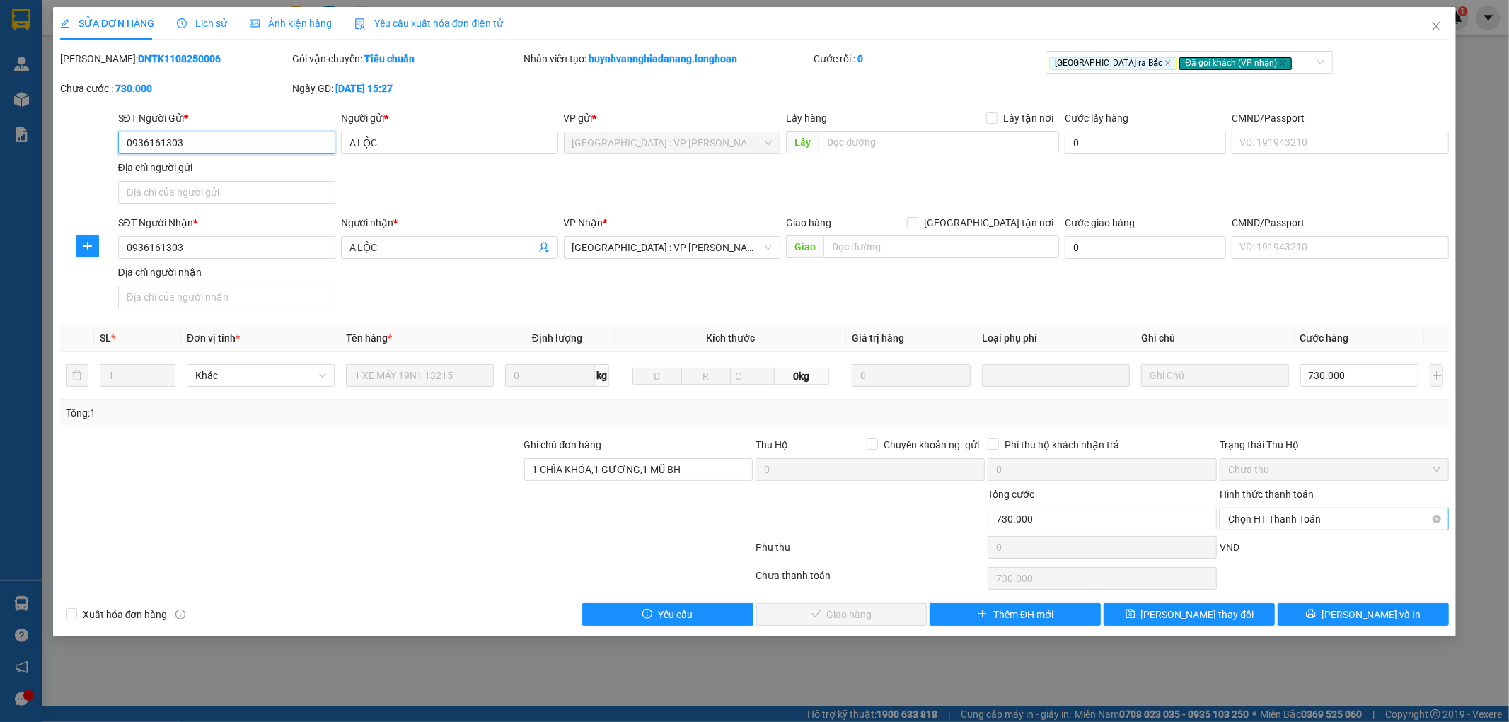
click at [1263, 518] on span "Chọn HT Thanh Toán" at bounding box center [1334, 519] width 212 height 21
click at [1260, 540] on div "Tại văn phòng" at bounding box center [1335, 548] width 212 height 16
type input "0"
click at [856, 620] on span "Lưu và Giao hàng" at bounding box center [851, 615] width 136 height 16
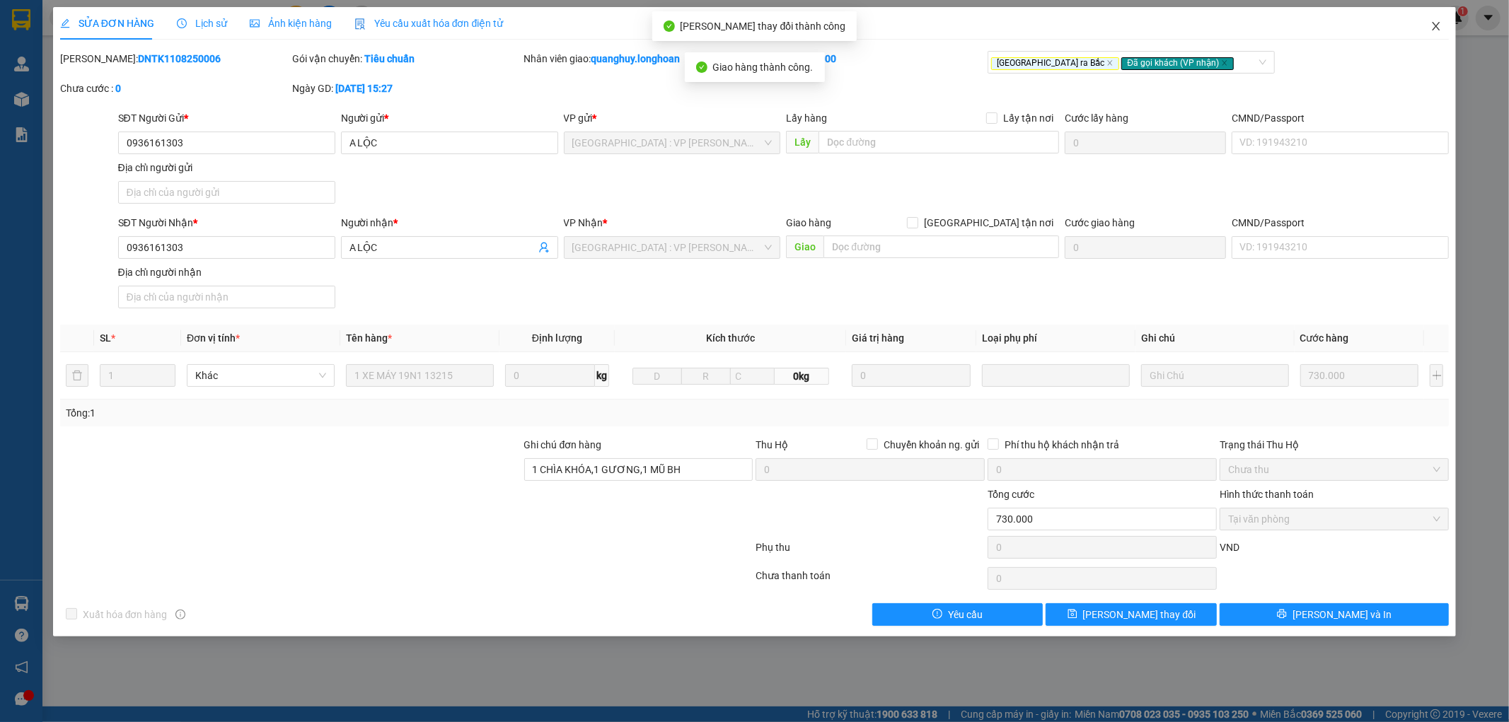
click at [1439, 27] on icon "close" at bounding box center [1435, 26] width 11 height 11
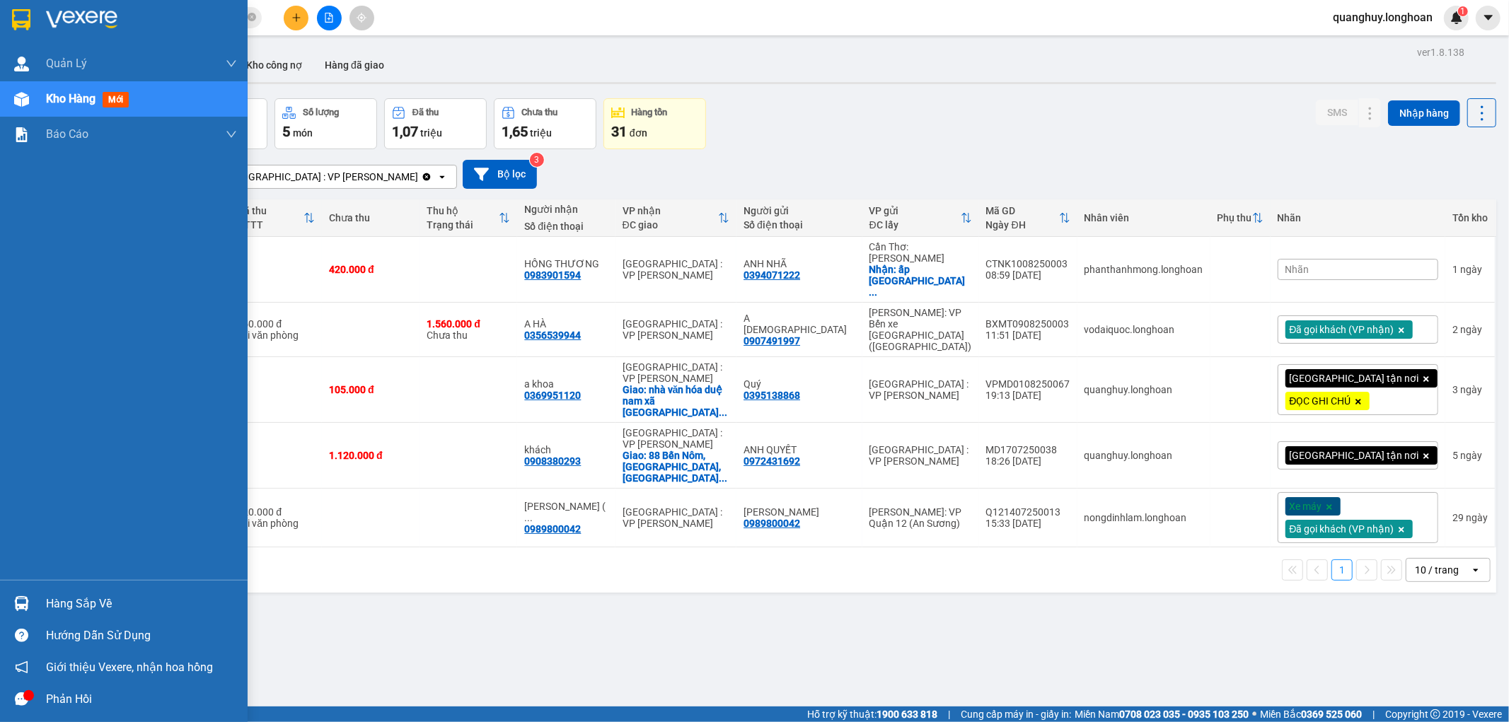
click at [40, 602] on div "Hàng sắp về" at bounding box center [124, 604] width 248 height 32
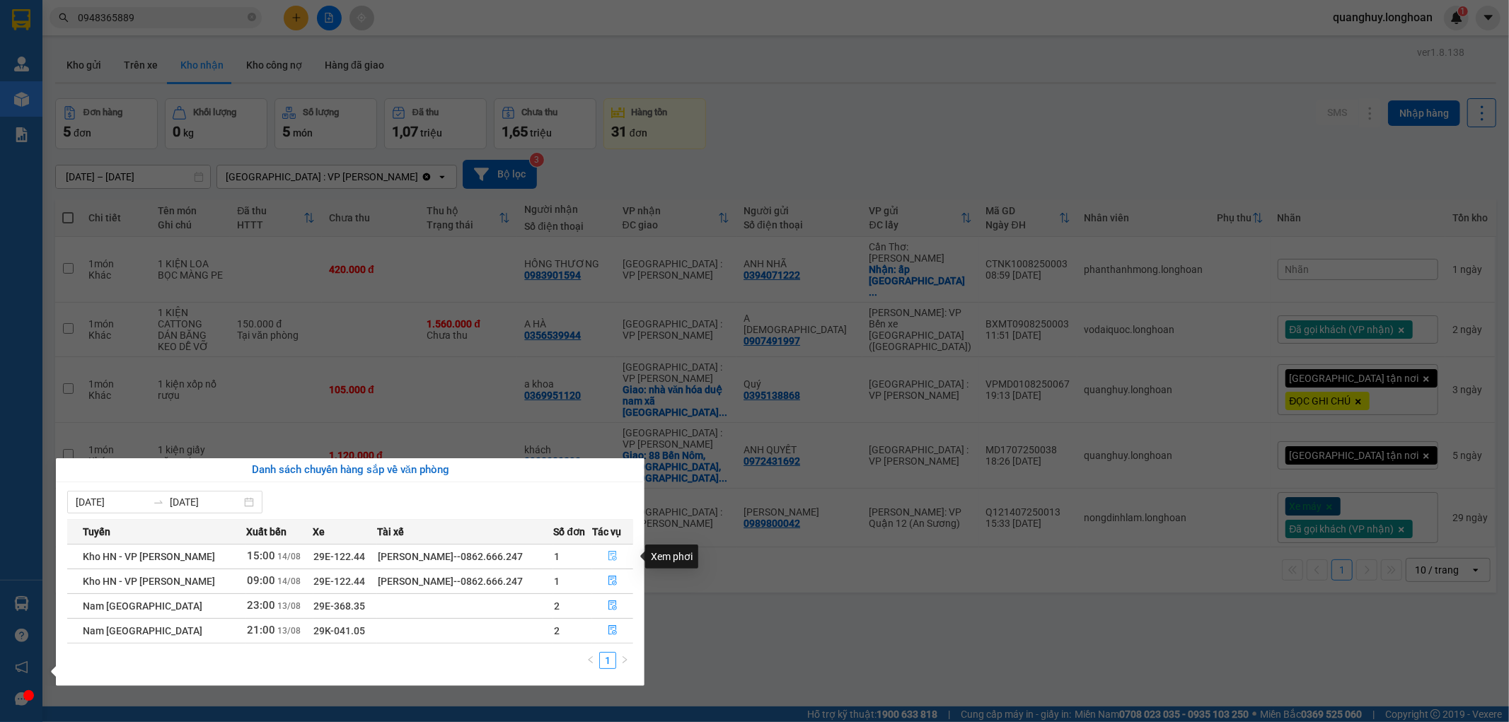
click at [617, 554] on button "button" at bounding box center [613, 556] width 40 height 23
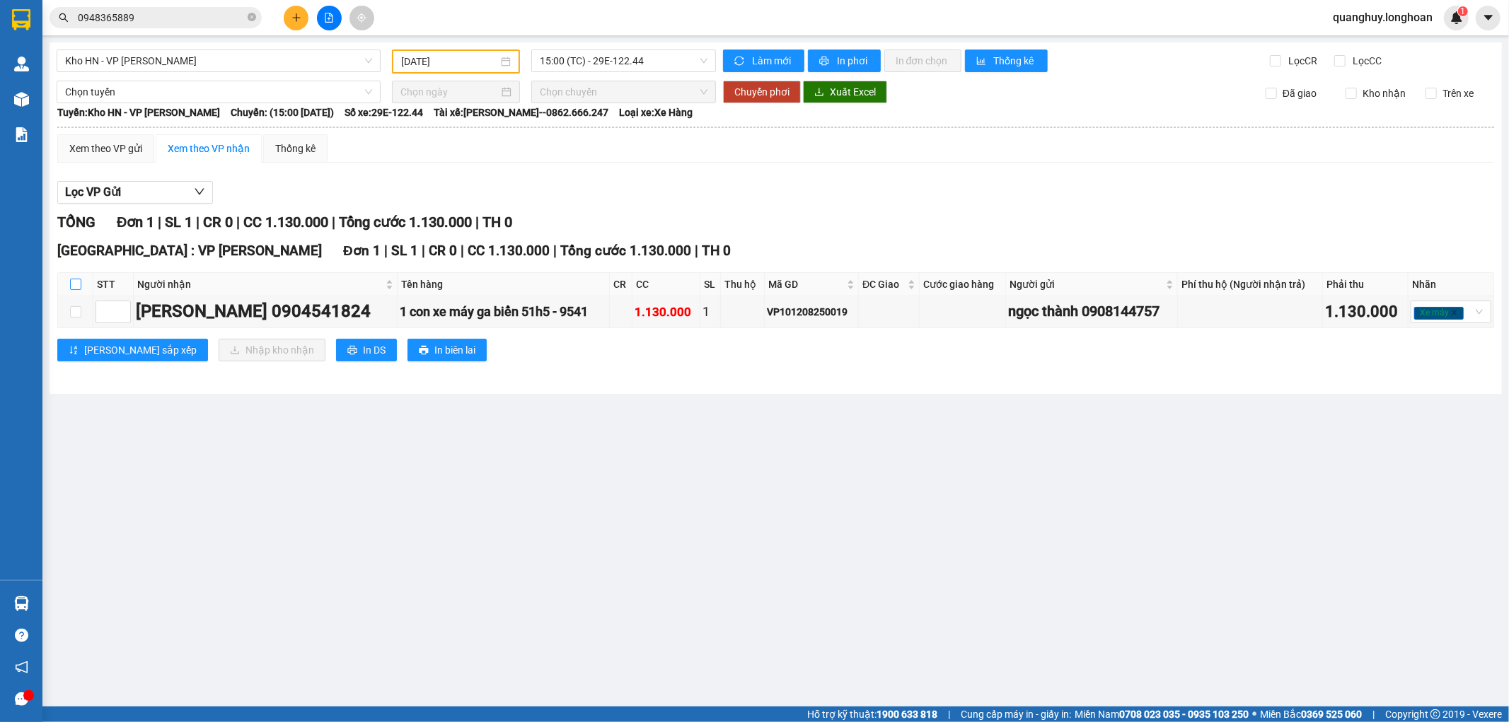
click at [71, 280] on input "checkbox" at bounding box center [75, 284] width 11 height 11
checkbox input "true"
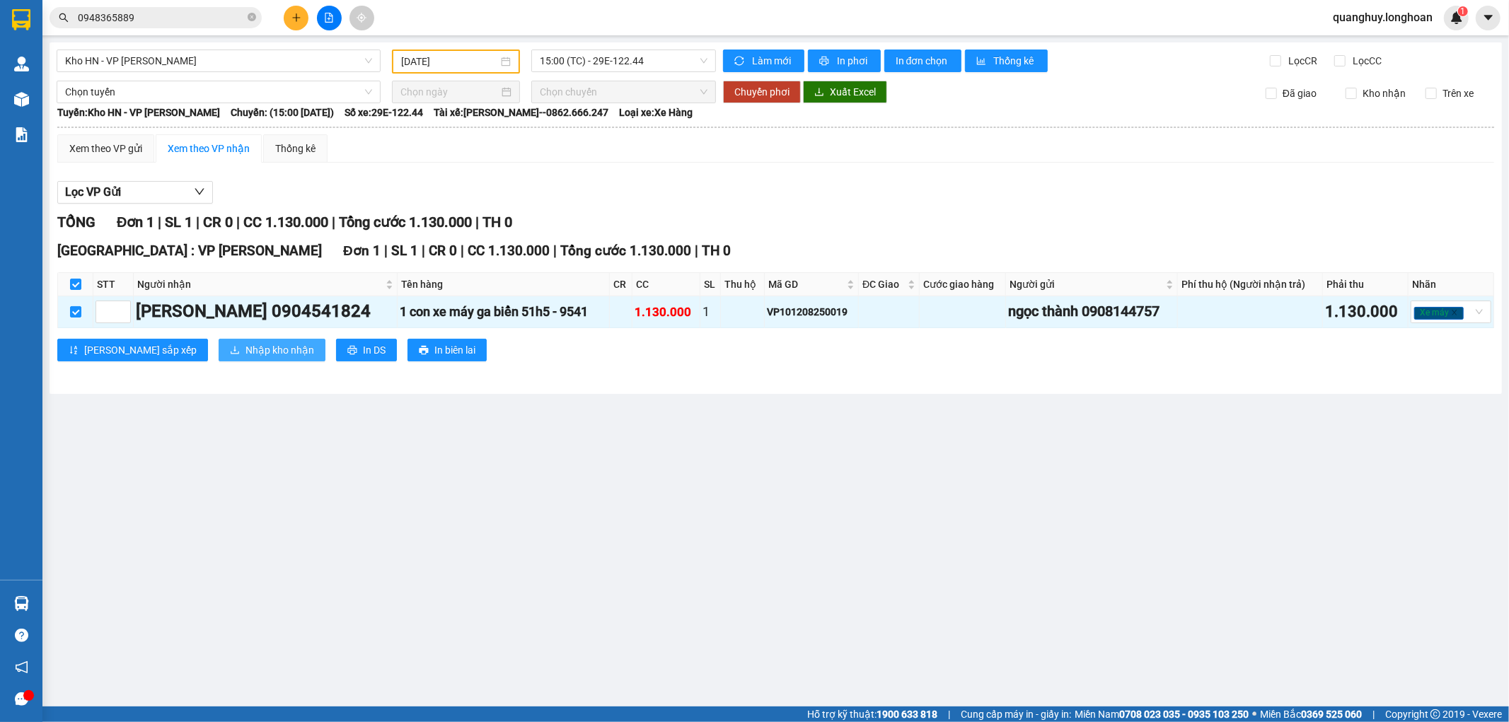
click at [245, 354] on span "Nhập kho nhận" at bounding box center [279, 350] width 69 height 16
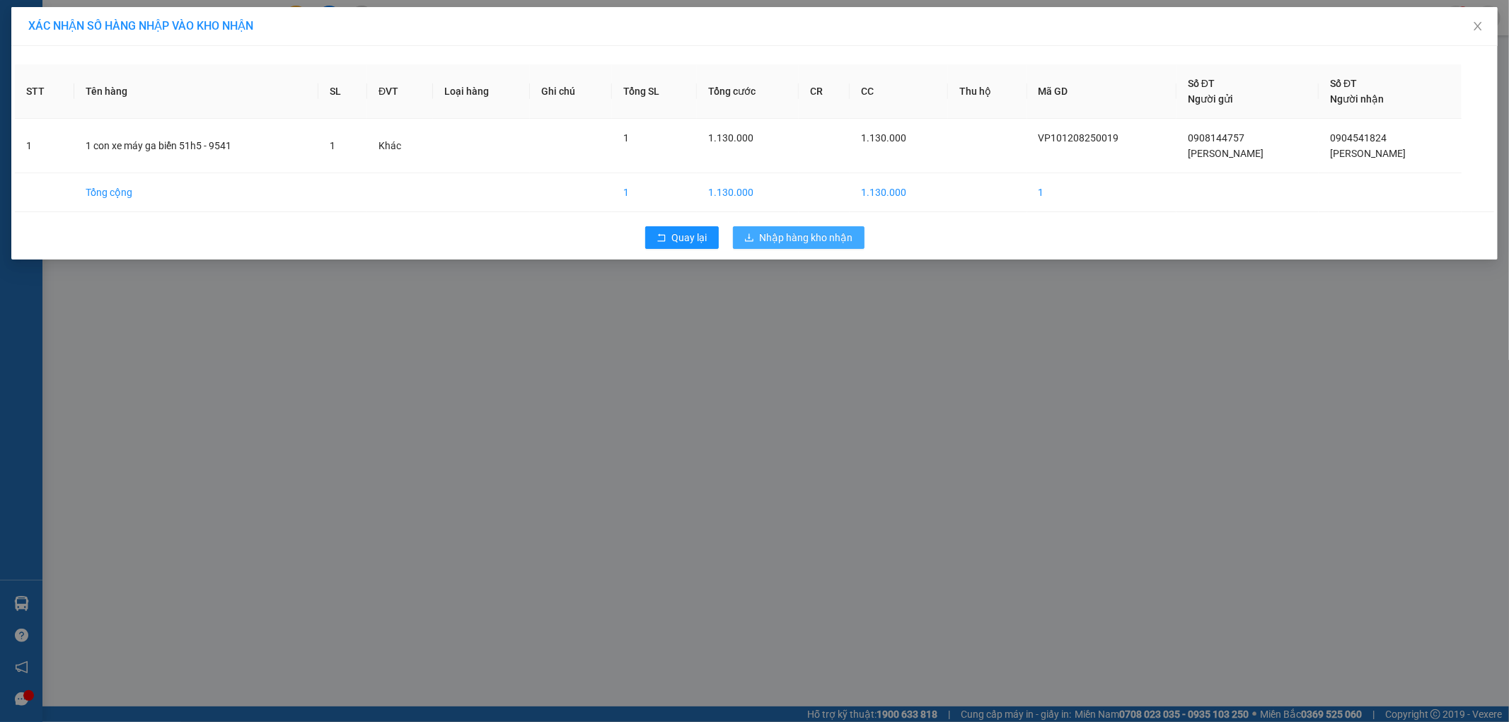
click at [808, 231] on span "Nhập hàng kho nhận" at bounding box center [806, 238] width 93 height 16
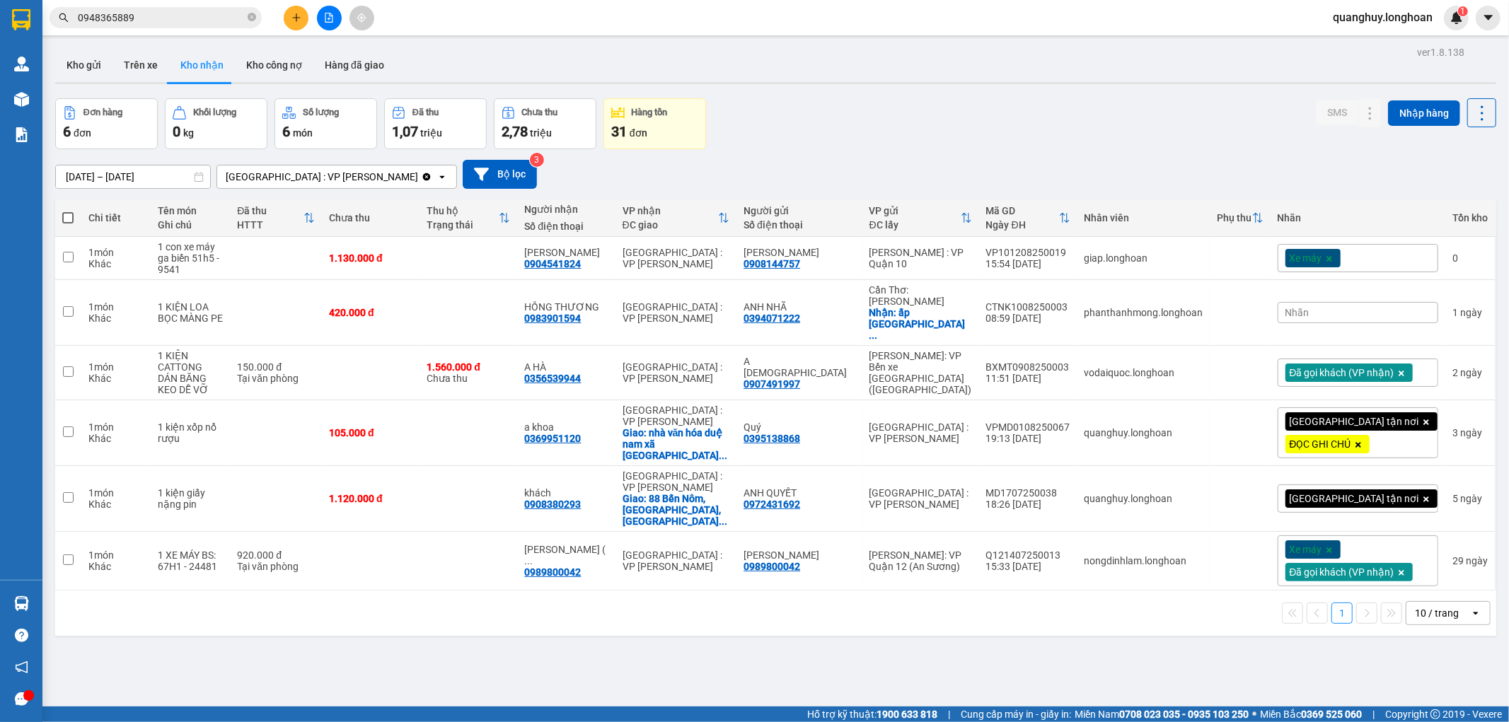
click at [1101, 687] on div "ver 1.8.138 Kho gửi Trên xe Kho nhận Kho công nợ Hàng đã giao Đơn hàng 6 đơn Kh…" at bounding box center [776, 403] width 1452 height 722
click at [1369, 251] on div "Xe máy" at bounding box center [1357, 258] width 161 height 28
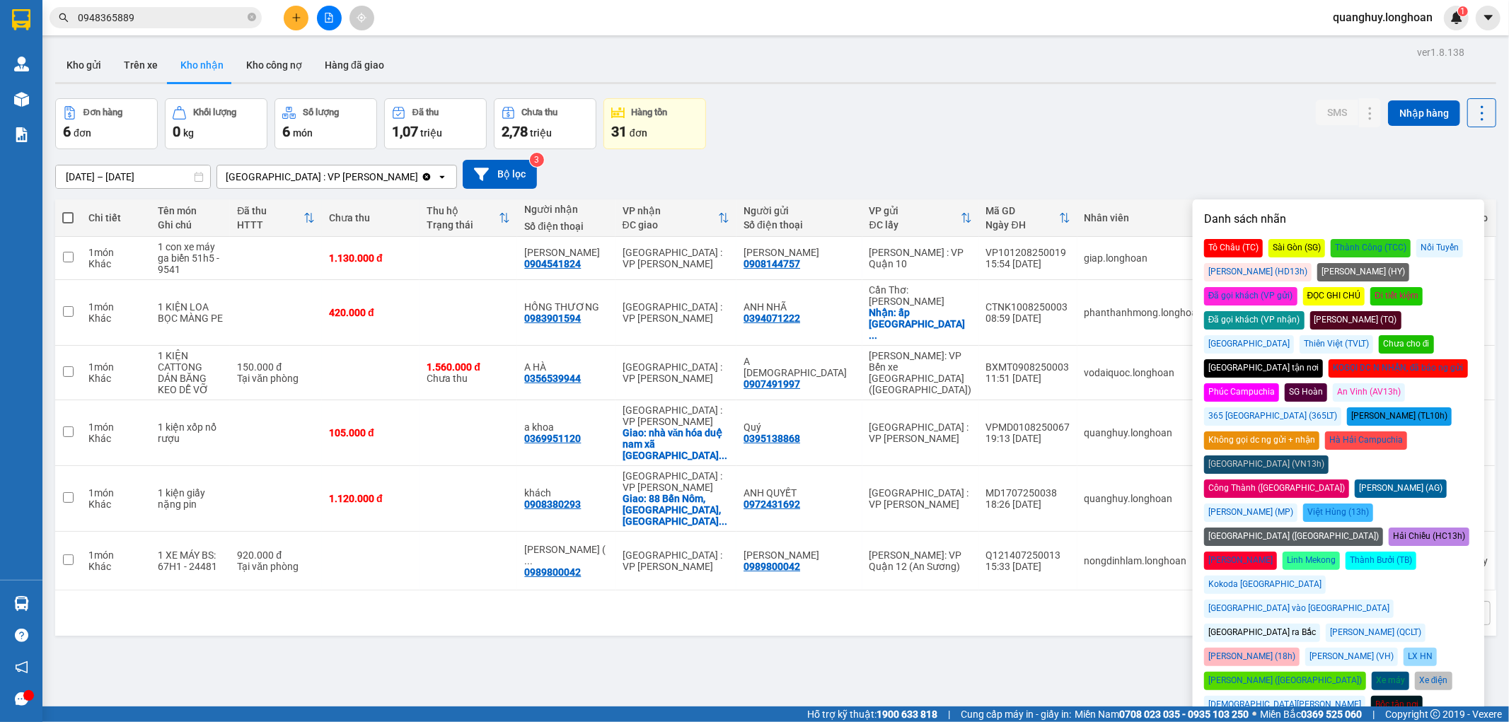
click at [1304, 311] on div "Đã gọi khách (VP nhận)" at bounding box center [1254, 320] width 100 height 18
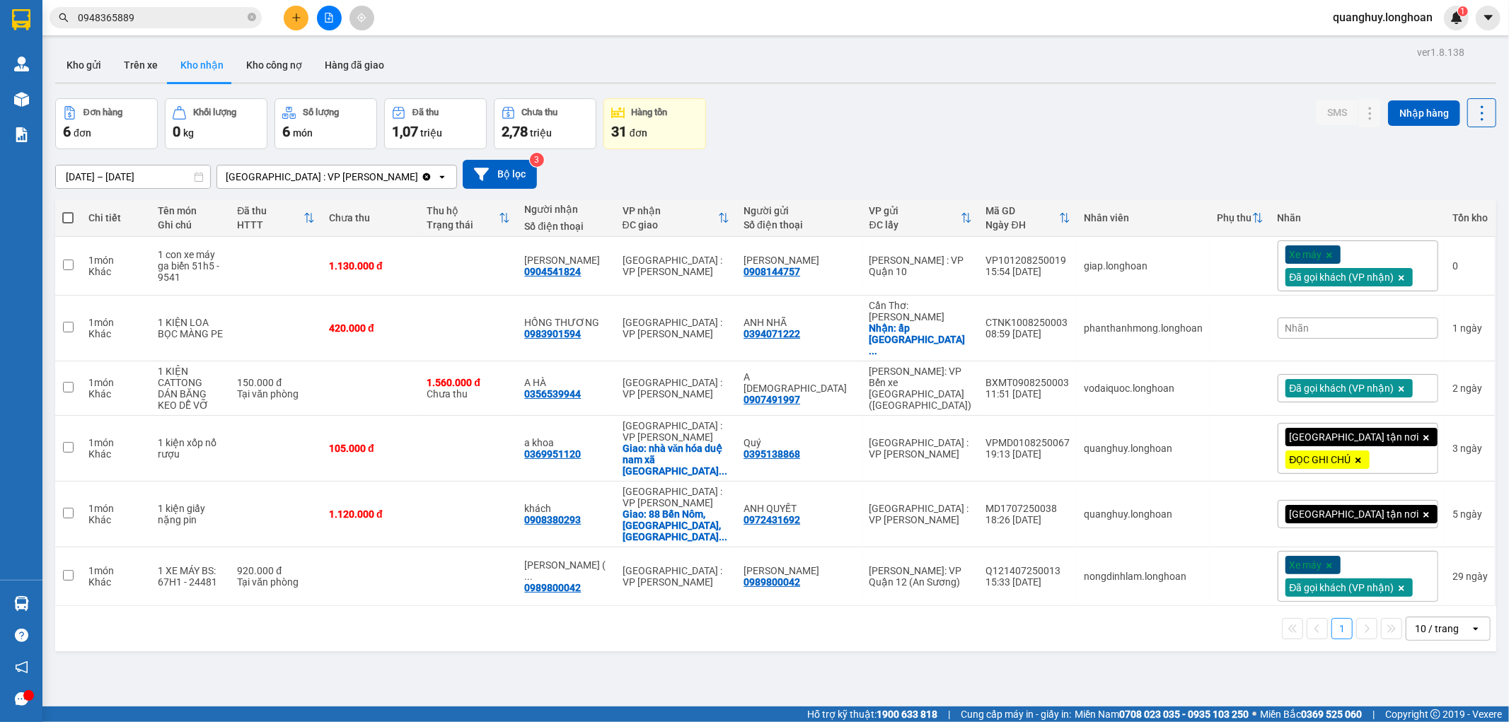
click at [1136, 132] on div "Đơn hàng 6 đơn Khối lượng 0 kg Số lượng 6 món Đã thu 1,07 triệu Chưa thu 2,78 t…" at bounding box center [775, 123] width 1441 height 51
click at [97, 64] on button "Kho gửi" at bounding box center [83, 65] width 57 height 34
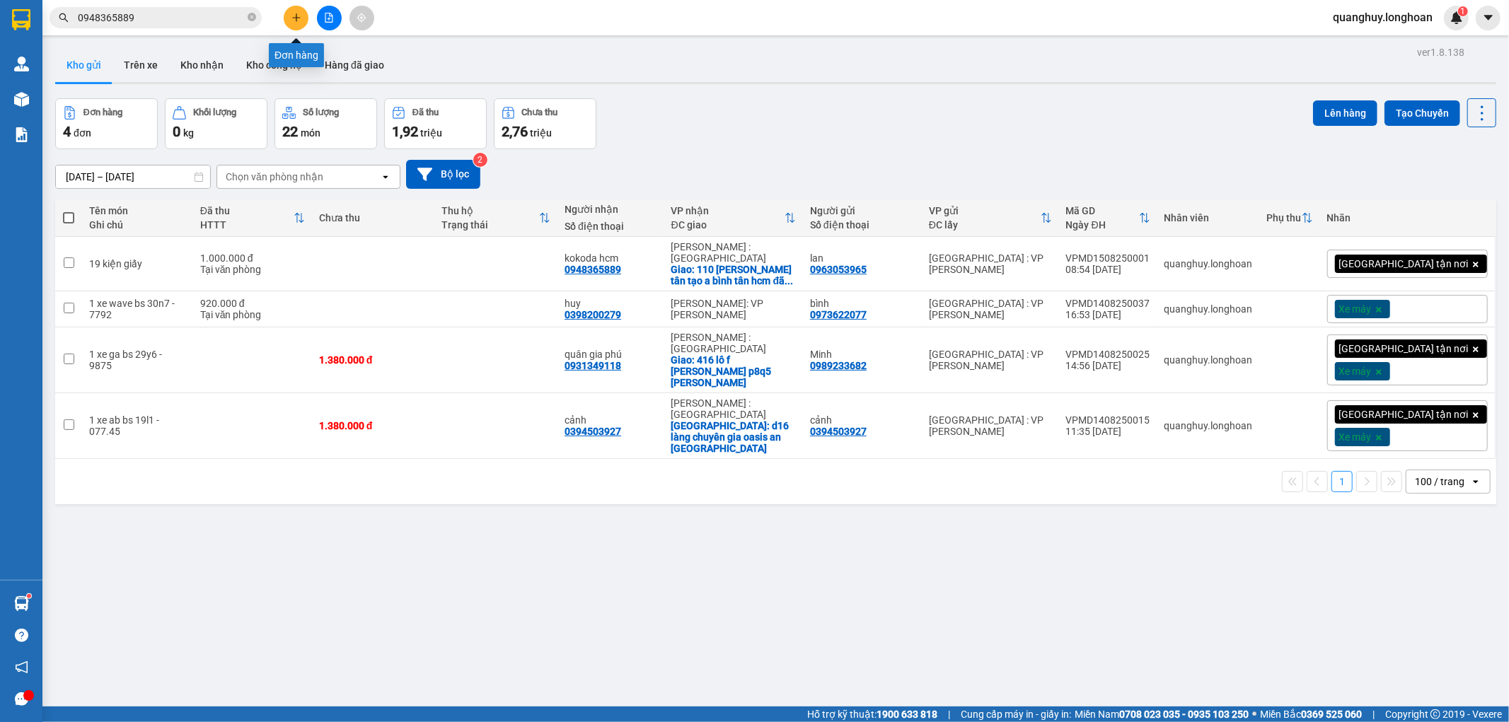
click at [284, 17] on button at bounding box center [296, 18] width 25 height 25
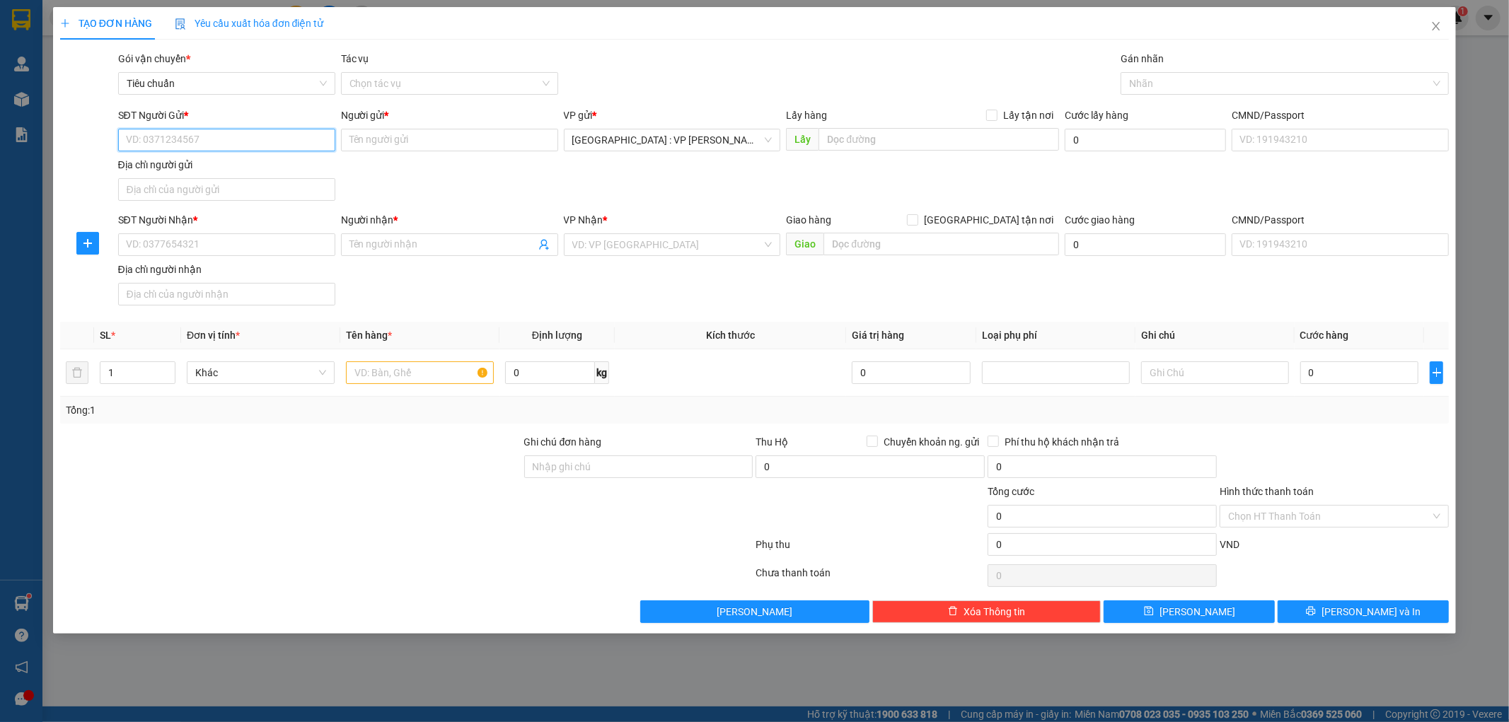
click at [229, 138] on input "SĐT Người Gửi *" at bounding box center [226, 140] width 217 height 23
type input "0966250820"
click at [442, 142] on input "Người gửi *" at bounding box center [449, 140] width 217 height 23
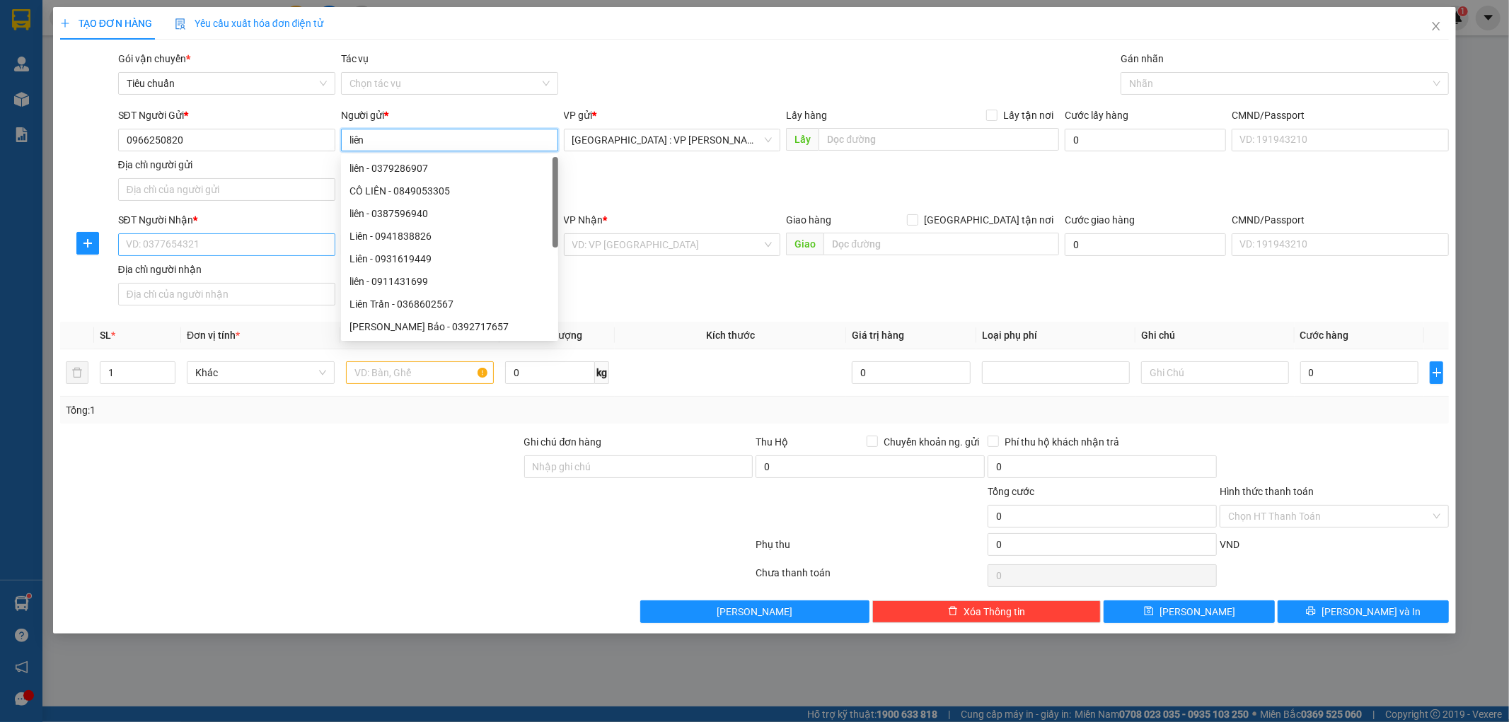
type input "liên"
click at [230, 237] on input "SĐT Người Nhận *" at bounding box center [226, 244] width 217 height 23
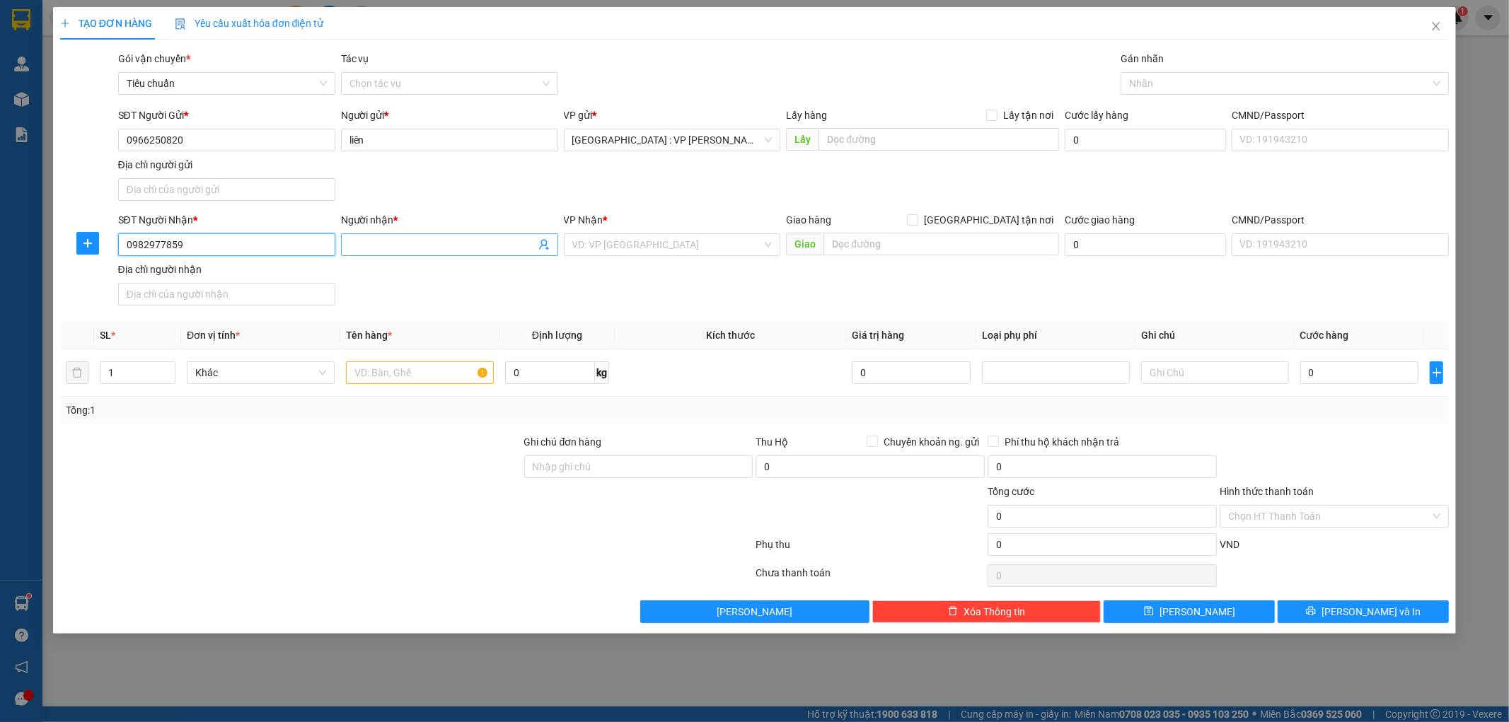
type input "0982977859"
click at [443, 244] on input "Người nhận *" at bounding box center [442, 245] width 186 height 16
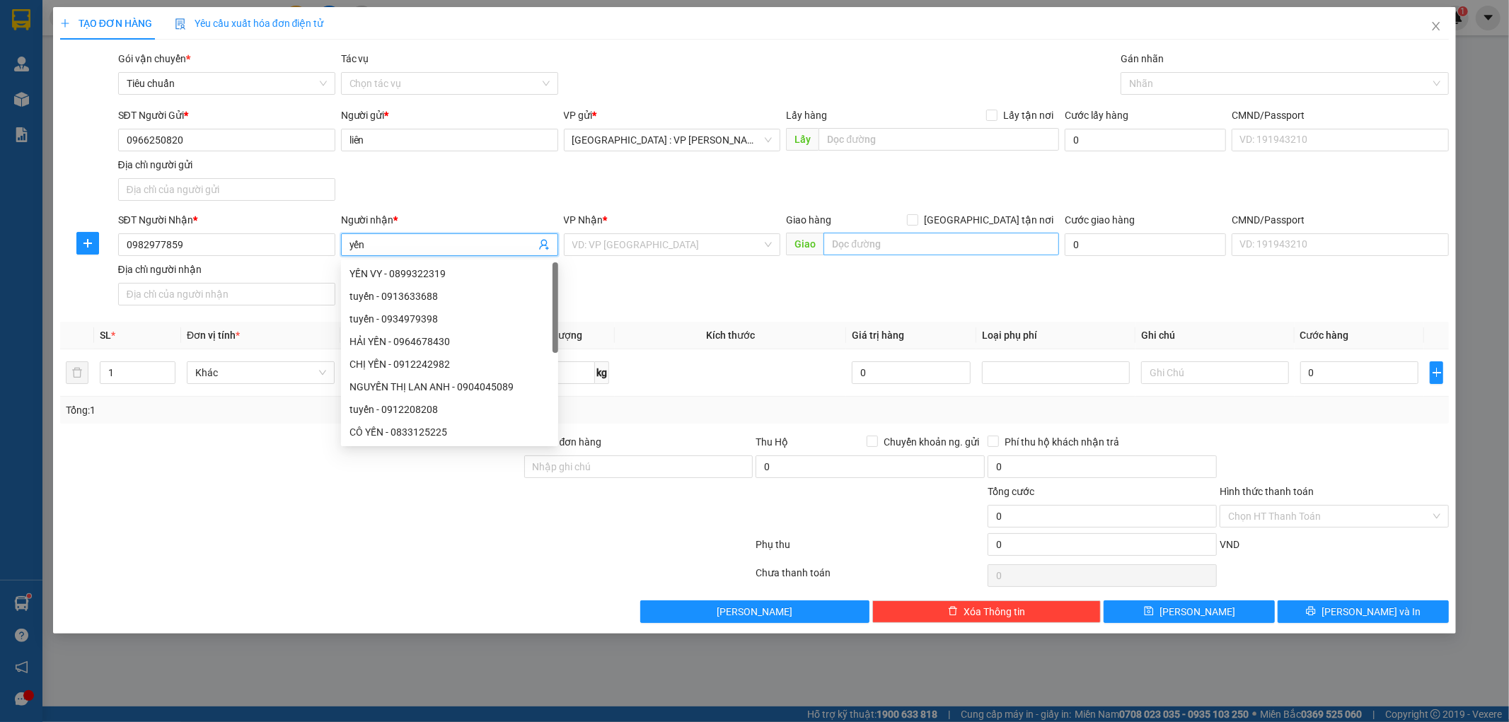
type input "yến"
click at [896, 248] on input "text" at bounding box center [941, 244] width 236 height 23
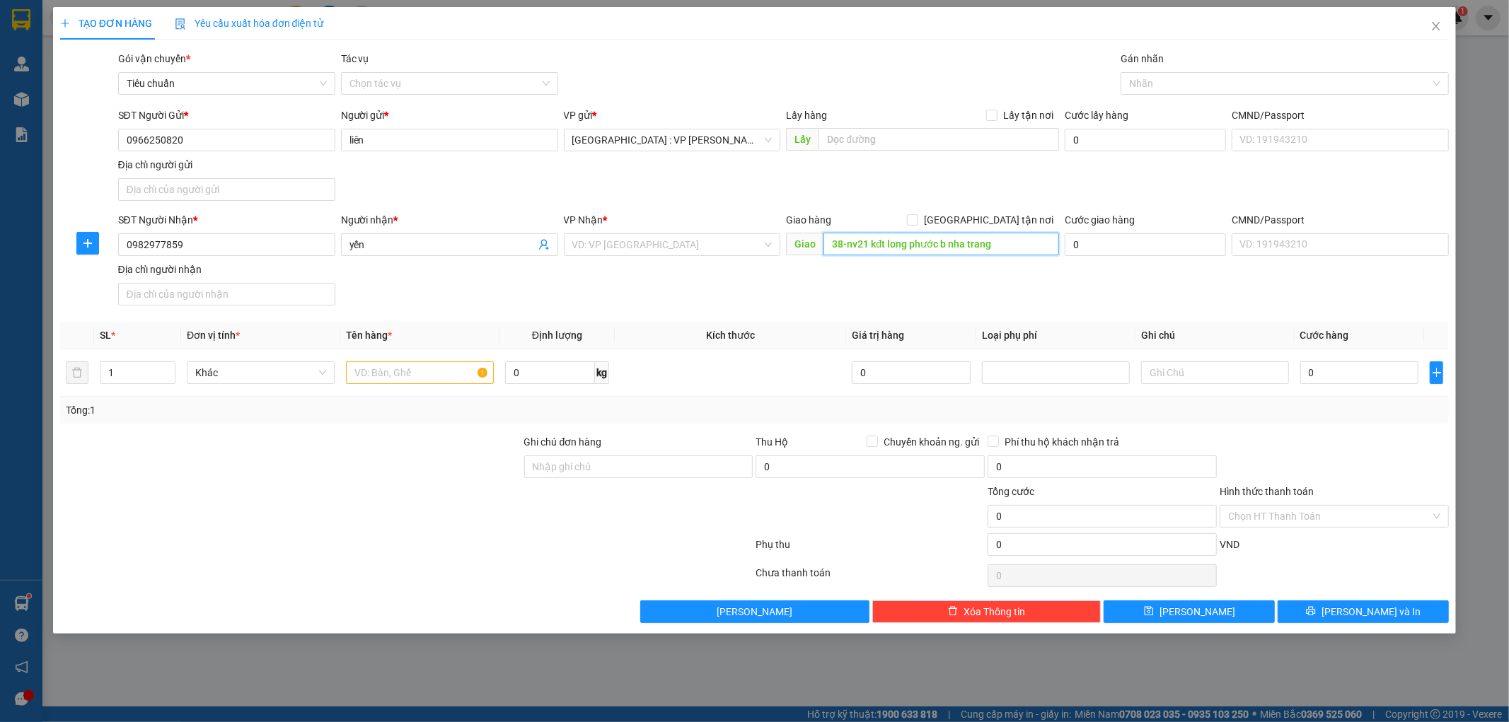
type input "38-nv21 kđt long phước b nha trang"
click at [904, 291] on div "SĐT Người Nhận * 0982977859 Người nhận * yến VP Nhận * VD: VP Sài Gòn Giao hàng…" at bounding box center [783, 261] width 1337 height 99
click at [917, 223] on input "[GEOGRAPHIC_DATA] tận nơi" at bounding box center [912, 219] width 10 height 10
checkbox input "true"
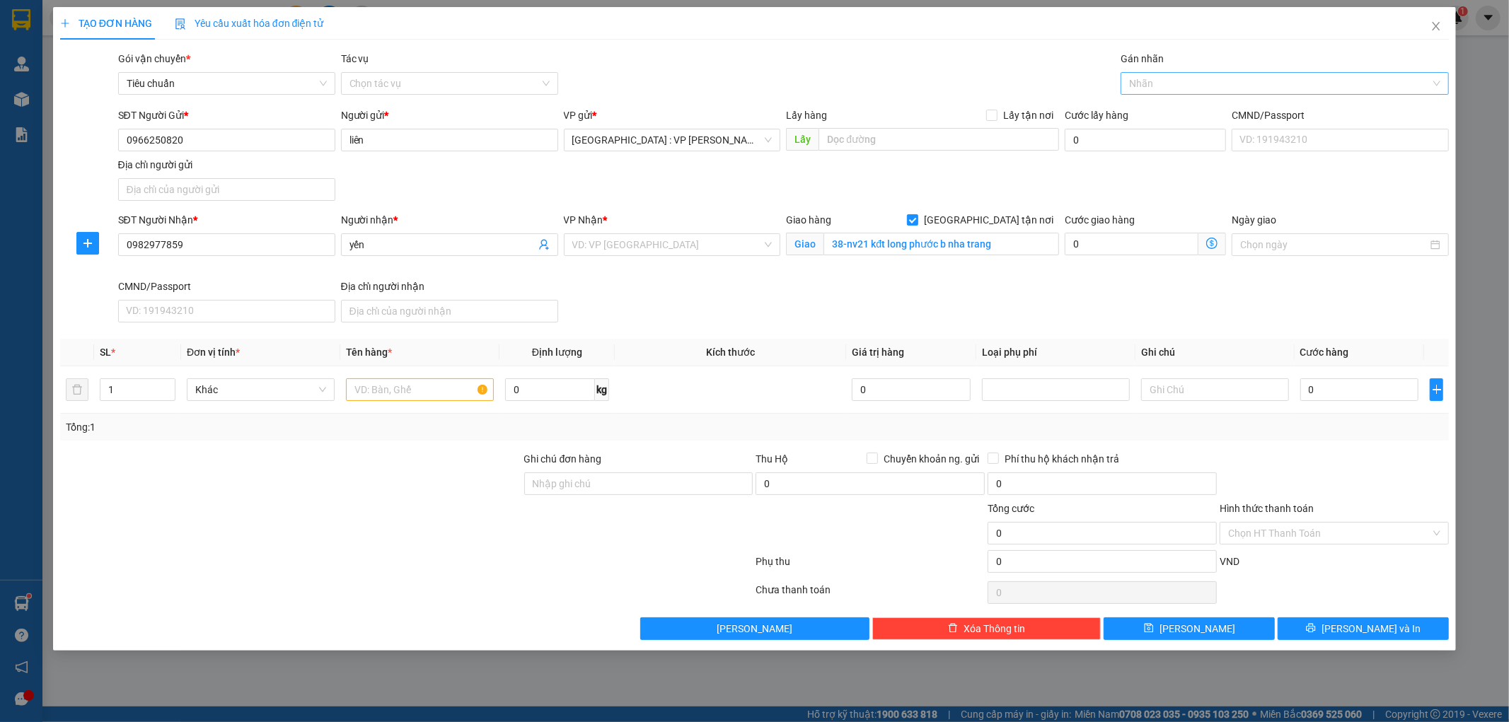
click at [1158, 80] on div at bounding box center [1277, 83] width 307 height 17
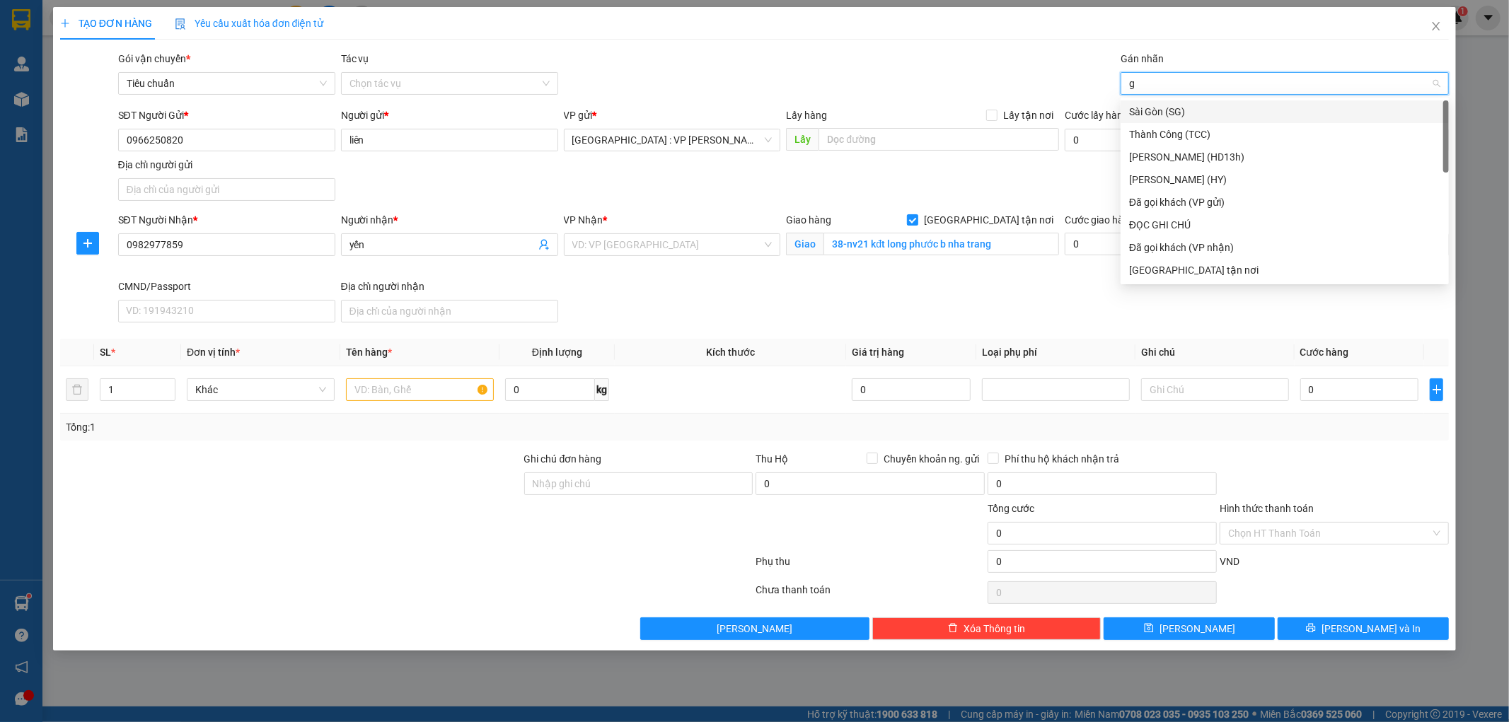
type input "gt"
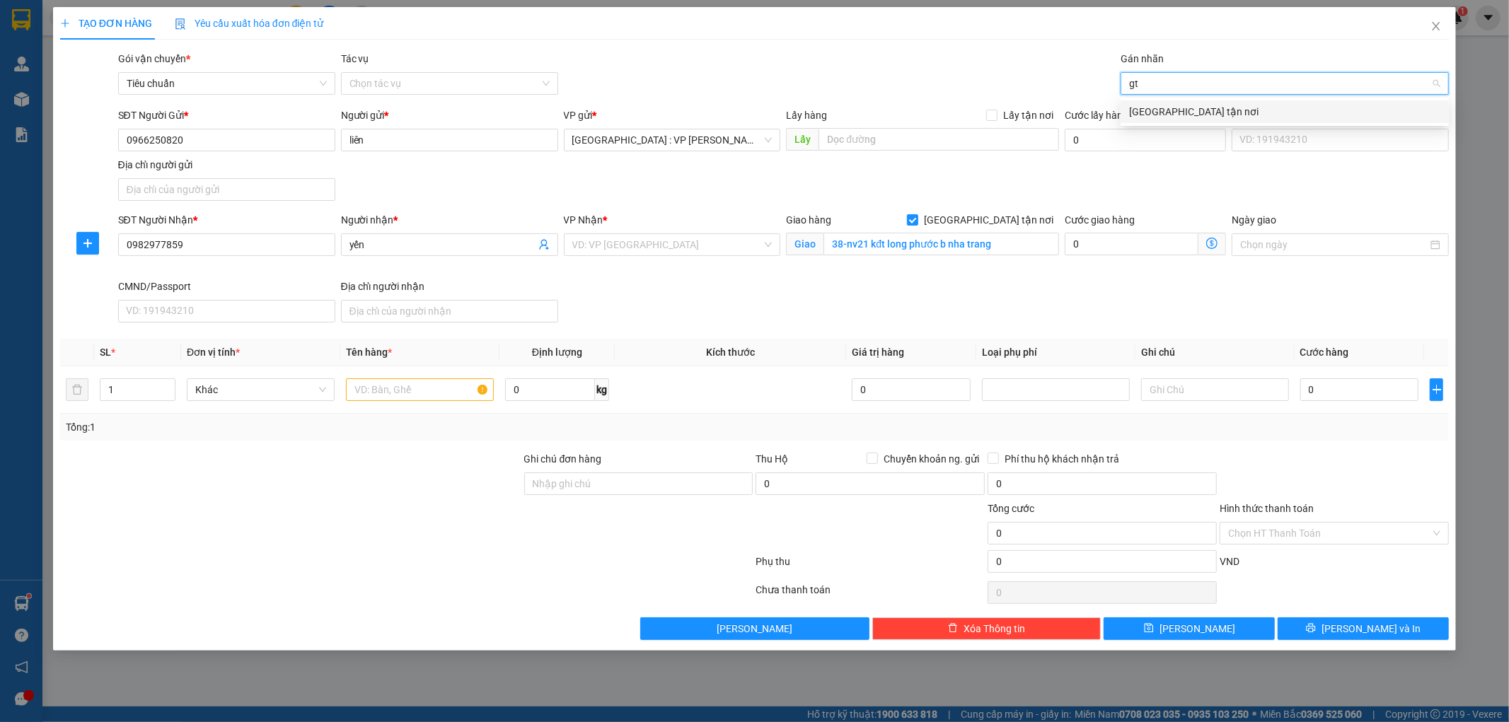
click at [1147, 106] on div "[GEOGRAPHIC_DATA] tận nơi" at bounding box center [1284, 112] width 311 height 16
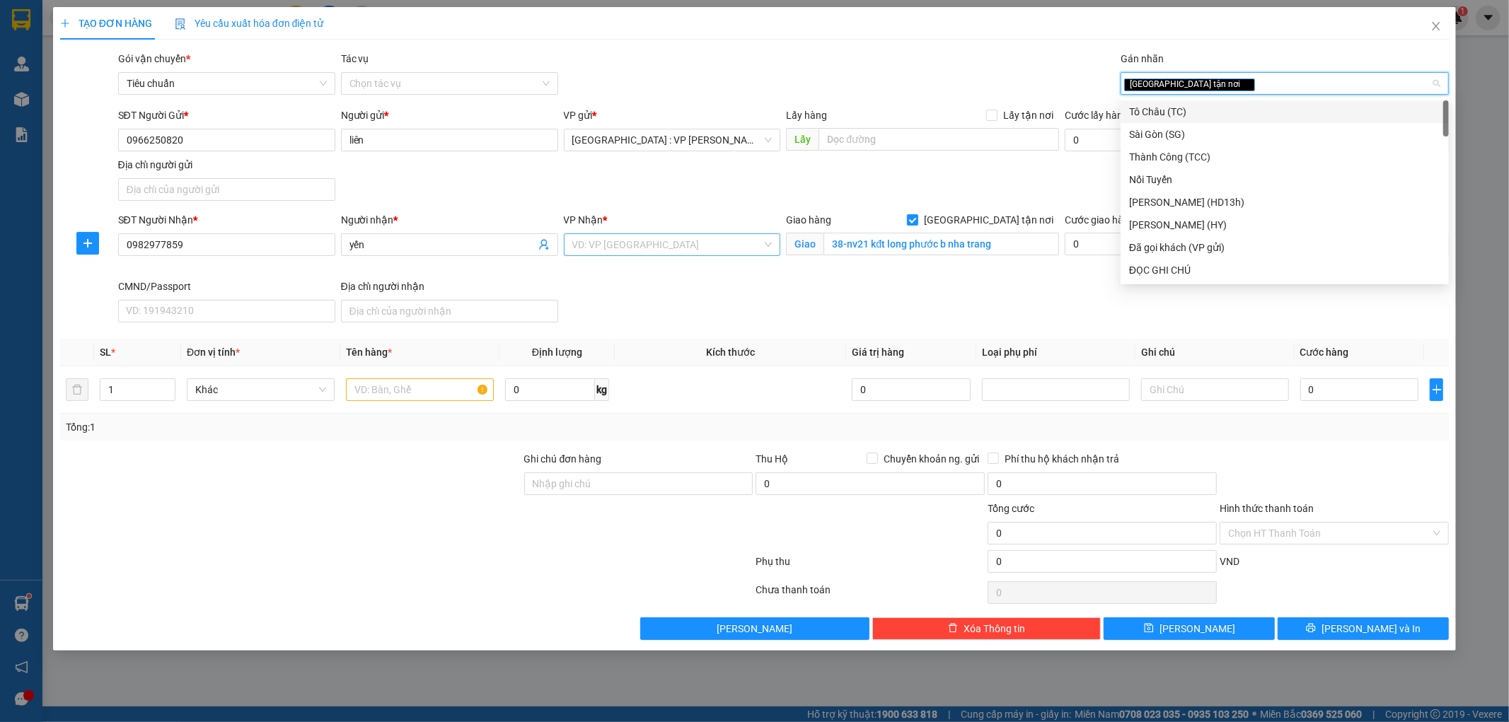
click at [672, 250] on input "search" at bounding box center [667, 244] width 190 height 21
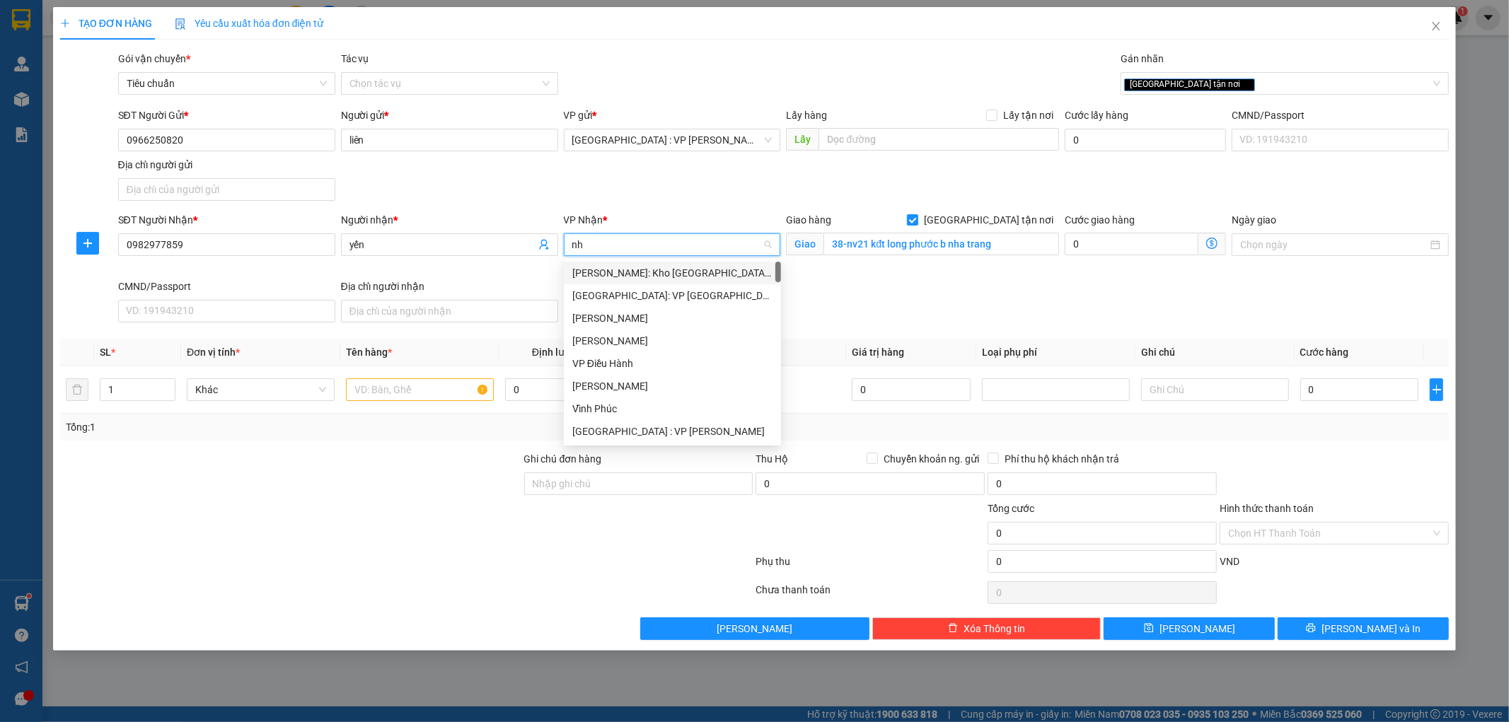
type input "nha"
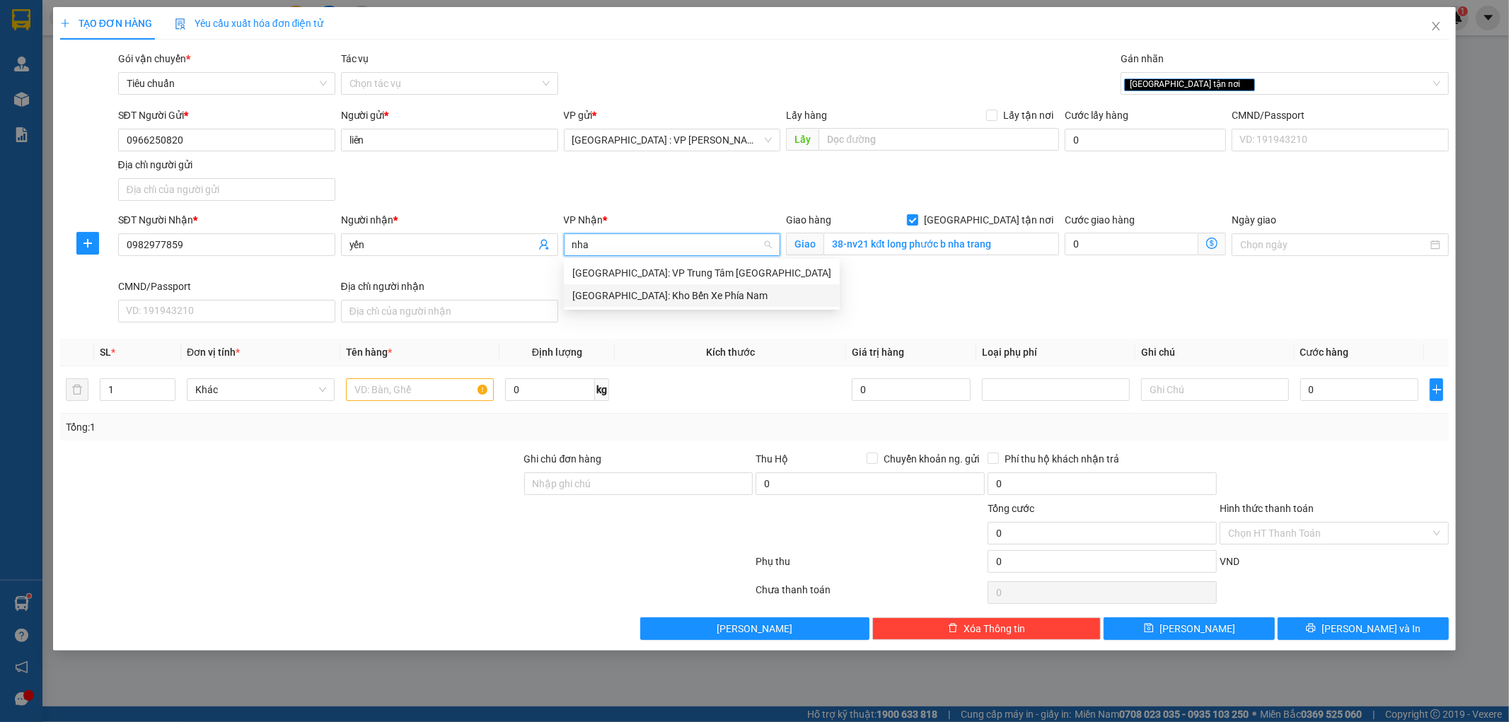
click at [676, 304] on div "[GEOGRAPHIC_DATA]: Kho Bến Xe Phía Nam" at bounding box center [702, 295] width 276 height 23
click at [429, 384] on input "text" at bounding box center [420, 389] width 148 height 23
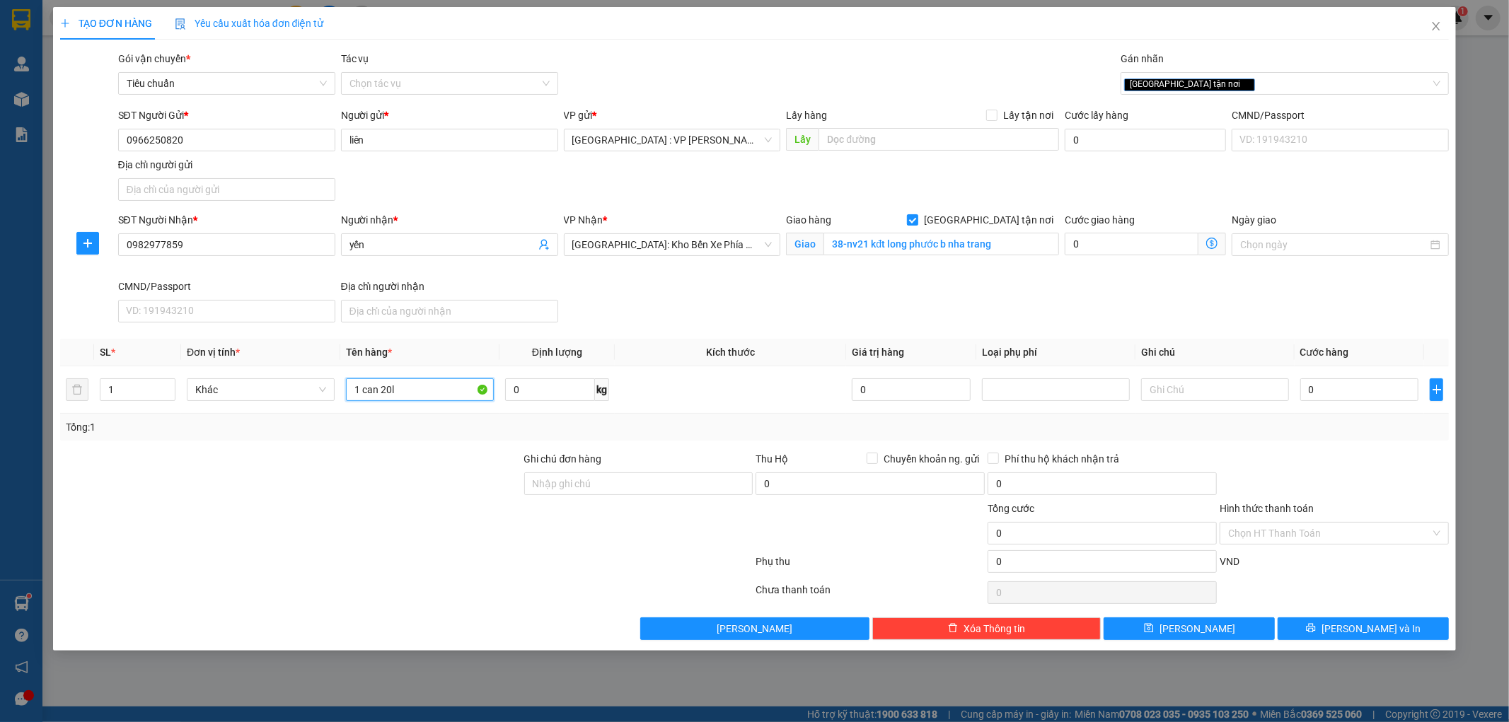
type input "1 can 20l"
click at [385, 462] on div at bounding box center [291, 476] width 464 height 50
click at [1330, 398] on input "0" at bounding box center [1359, 389] width 119 height 23
type input "1"
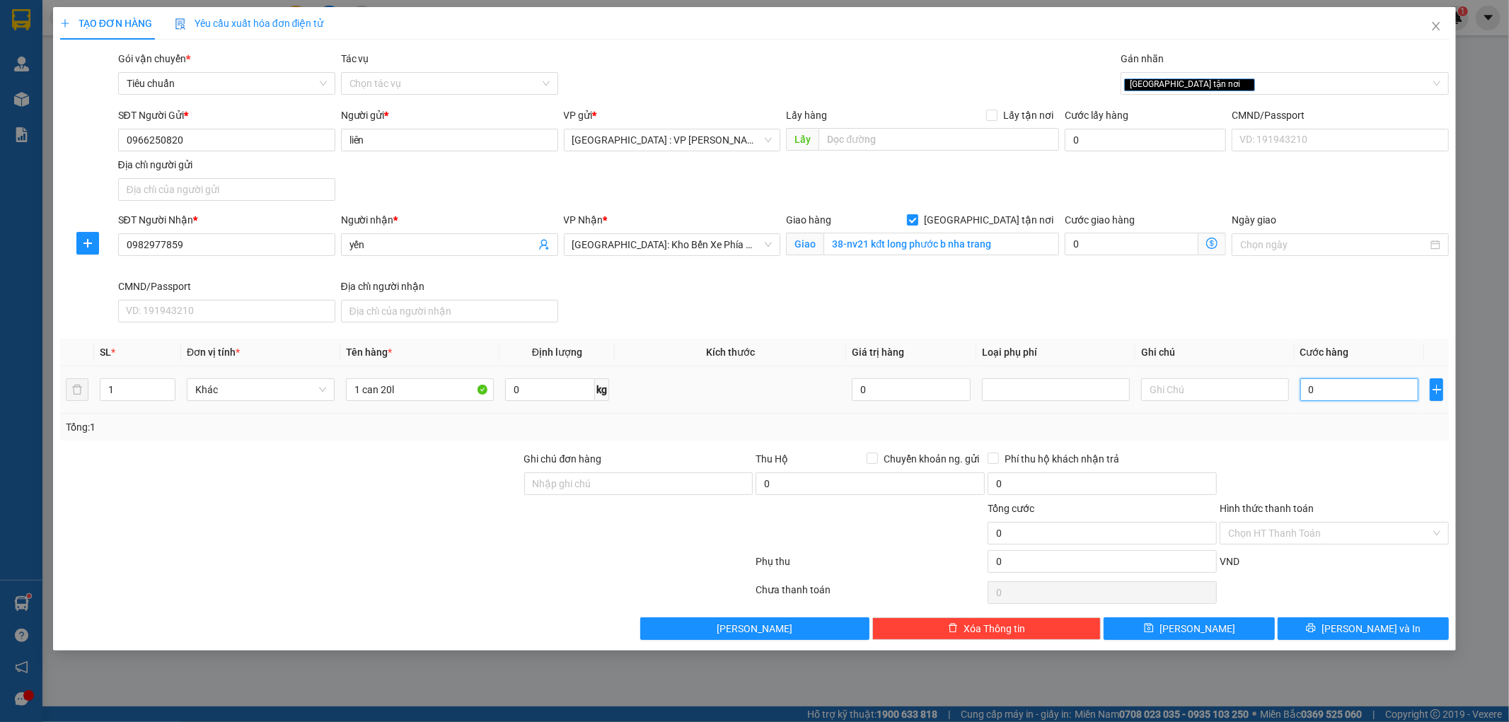
type input "1"
type input "16"
type input "160"
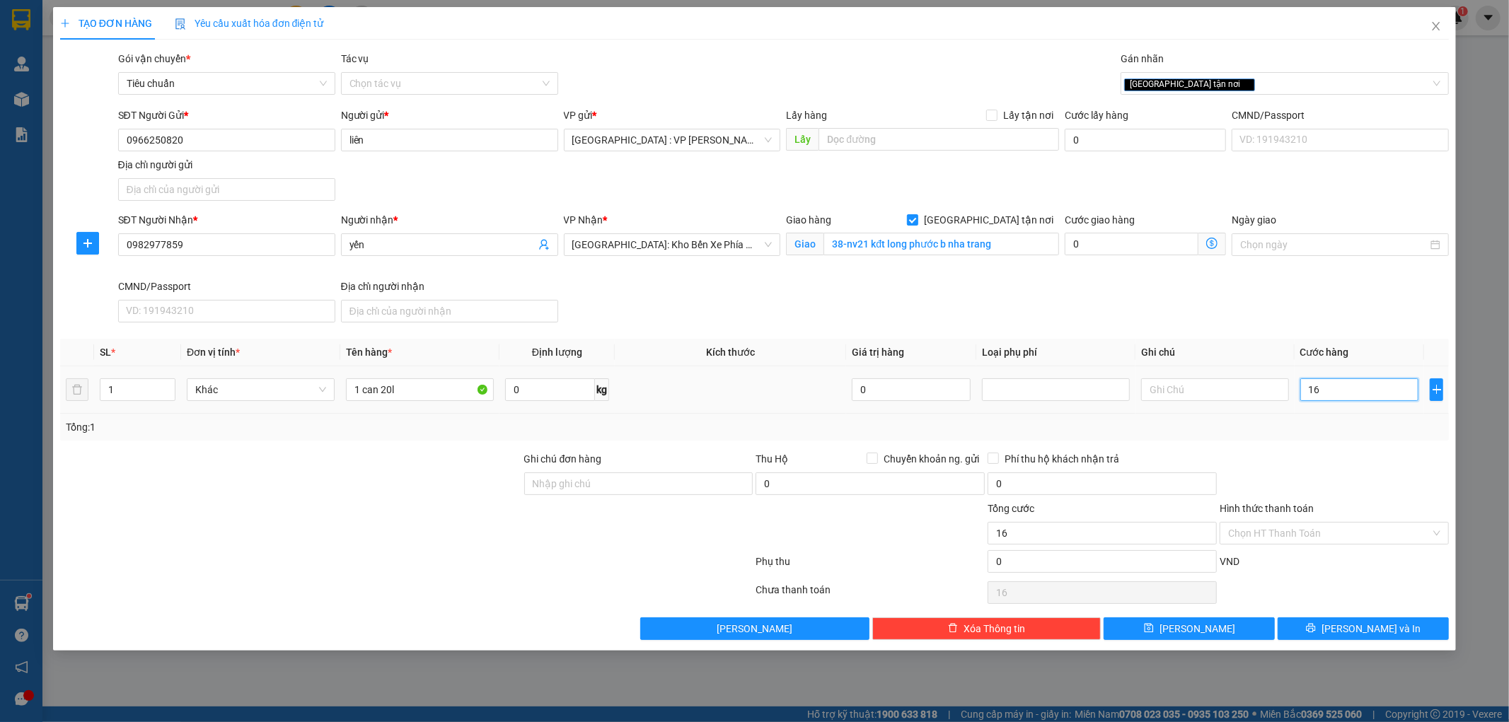
type input "160"
type input "1.600"
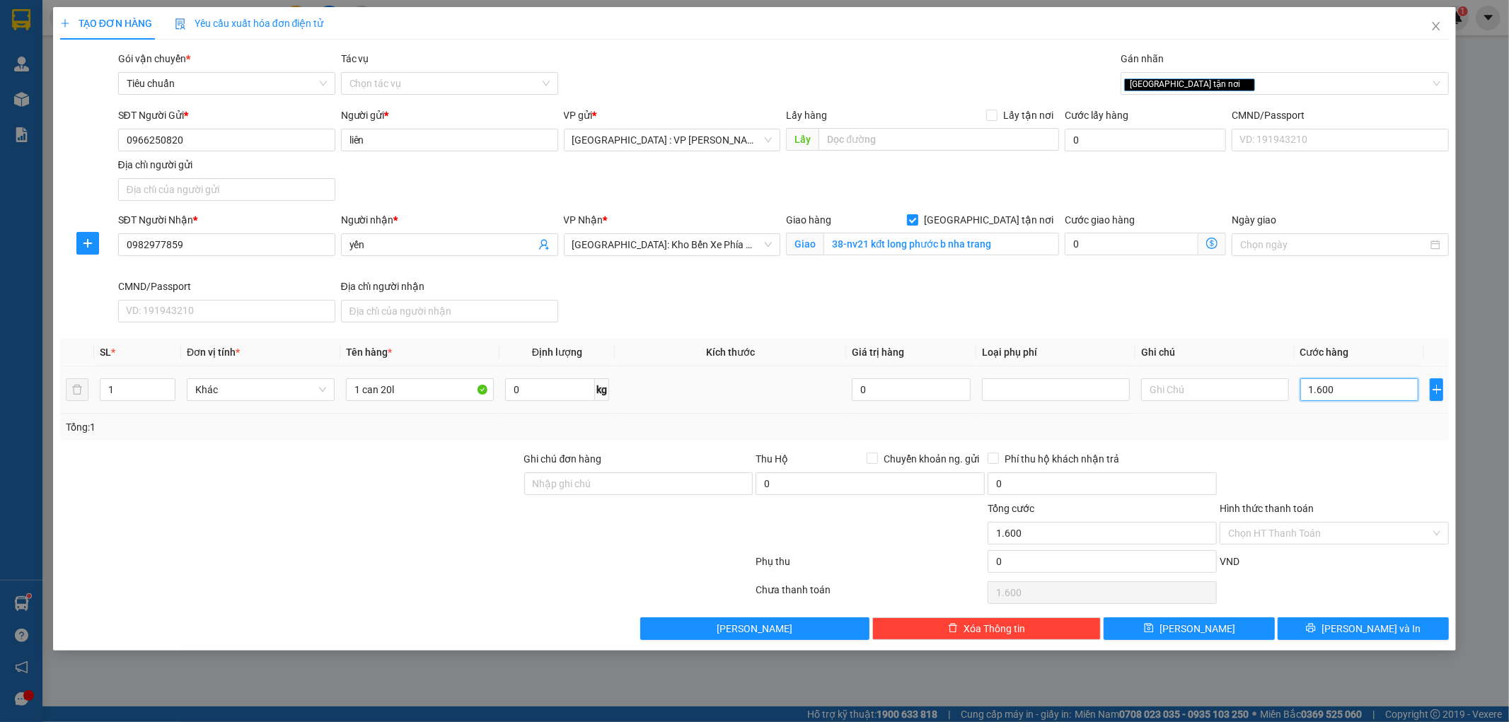
type input "16.000"
type input "160.000"
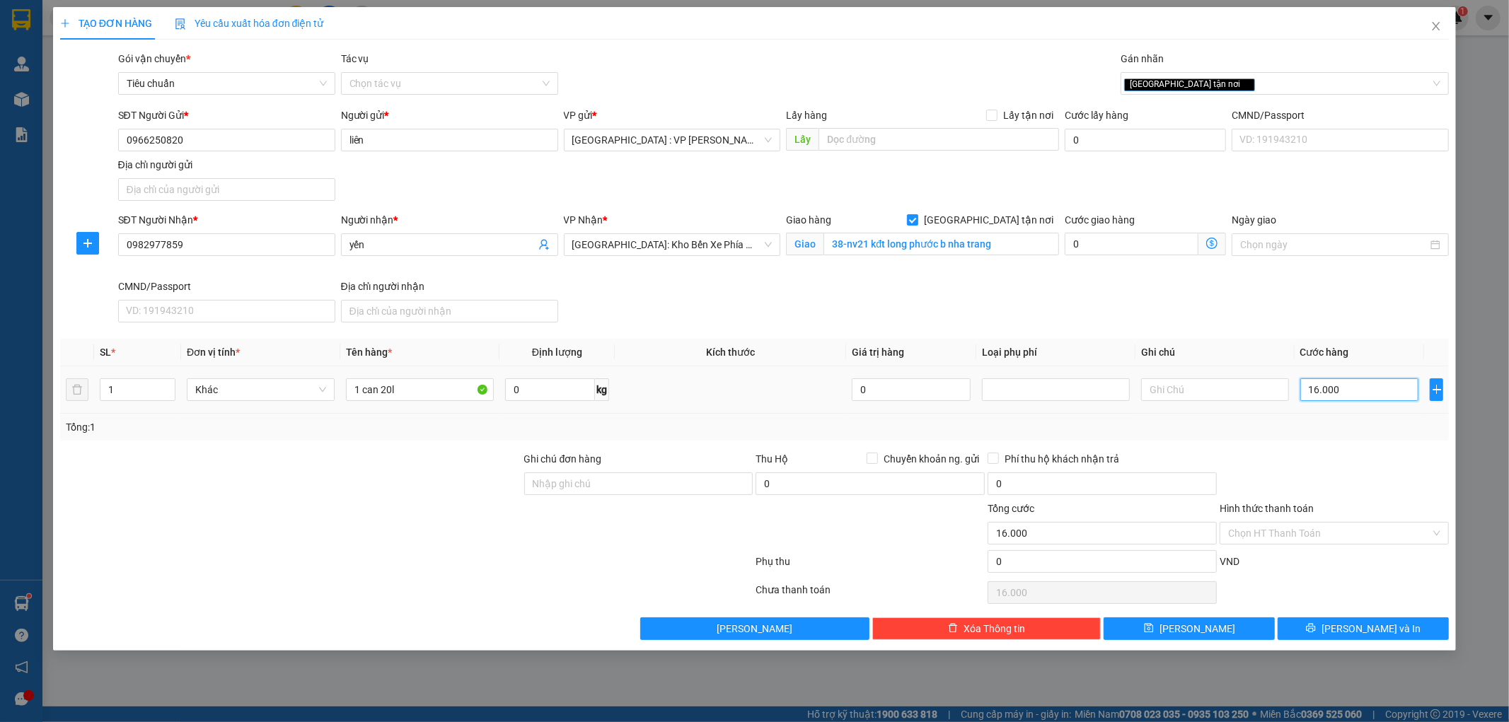
type input "160.000"
click at [1295, 472] on div at bounding box center [1334, 476] width 232 height 50
click at [1295, 540] on input "Hình thức thanh toán" at bounding box center [1329, 533] width 202 height 21
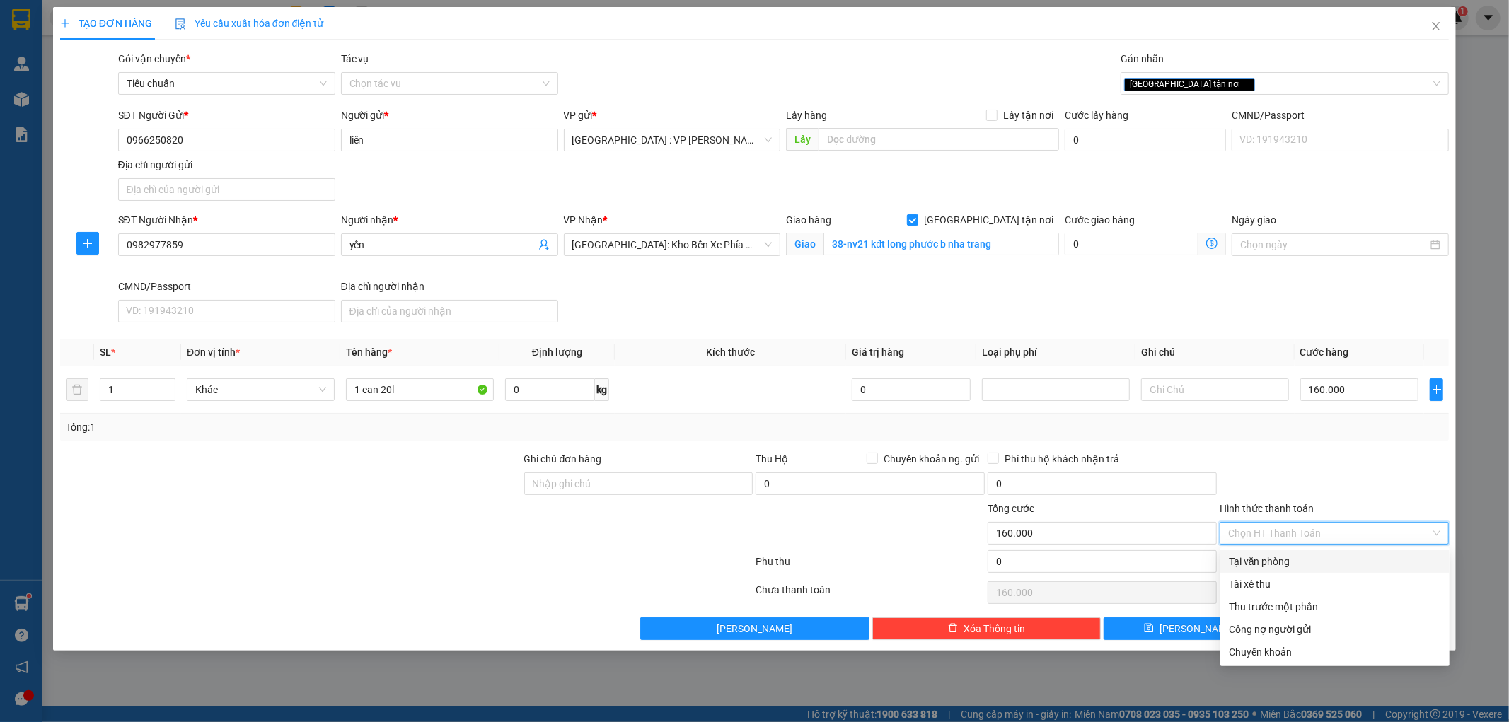
click at [1288, 564] on div "Tại văn phòng" at bounding box center [1335, 562] width 212 height 16
type input "0"
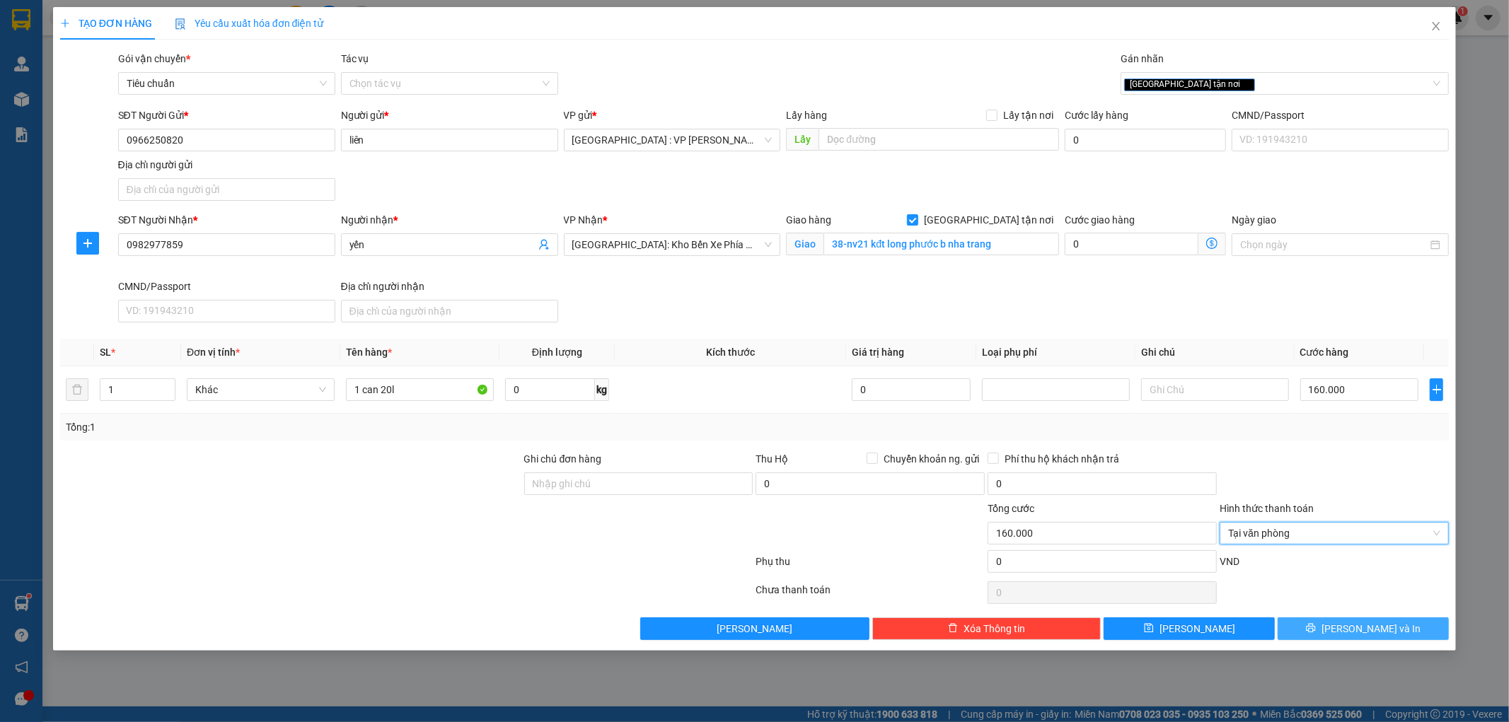
click at [1313, 623] on button "[PERSON_NAME] và In" at bounding box center [1362, 628] width 171 height 23
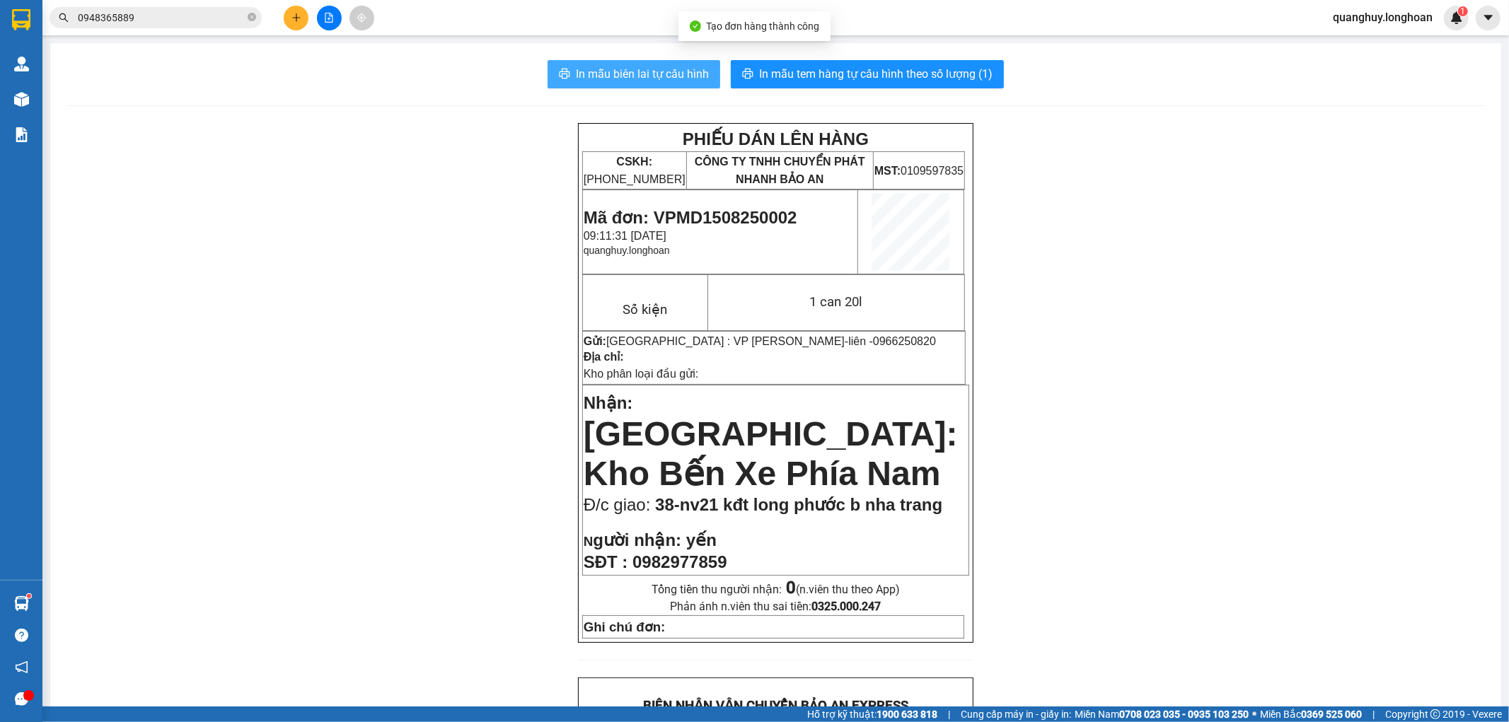
click at [644, 81] on span "In mẫu biên lai tự cấu hình" at bounding box center [642, 74] width 133 height 18
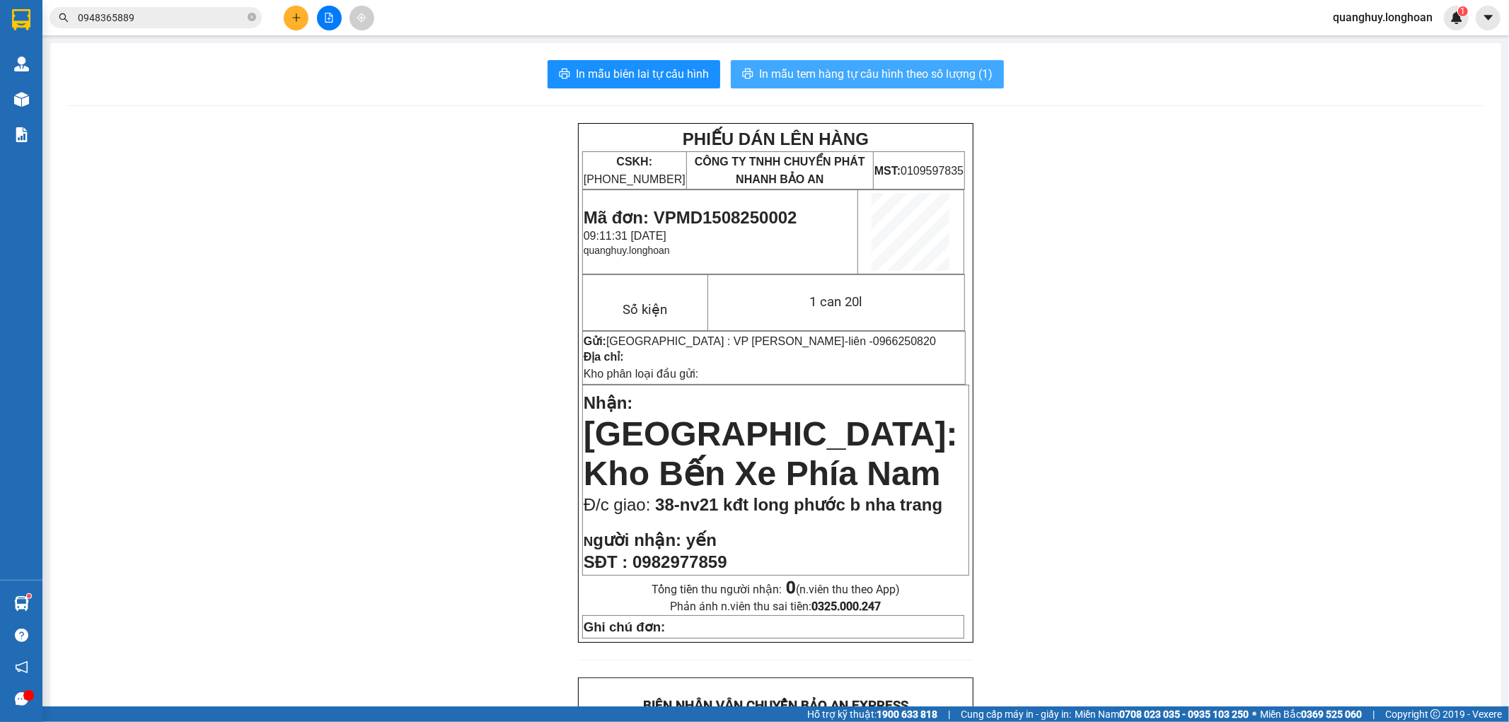
click at [959, 80] on span "In mẫu tem hàng tự cấu hình theo số lượng (1)" at bounding box center [875, 74] width 233 height 18
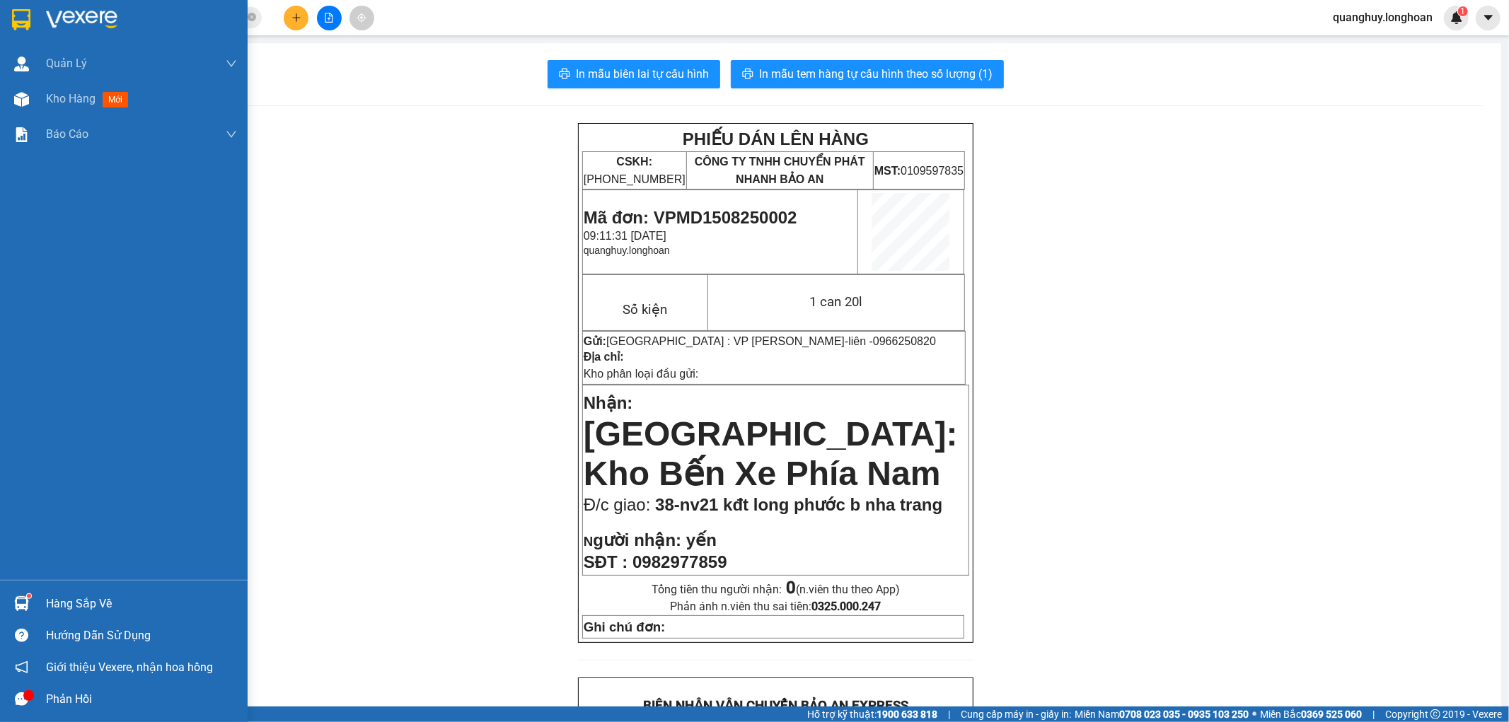
click at [38, 37] on div at bounding box center [124, 23] width 248 height 46
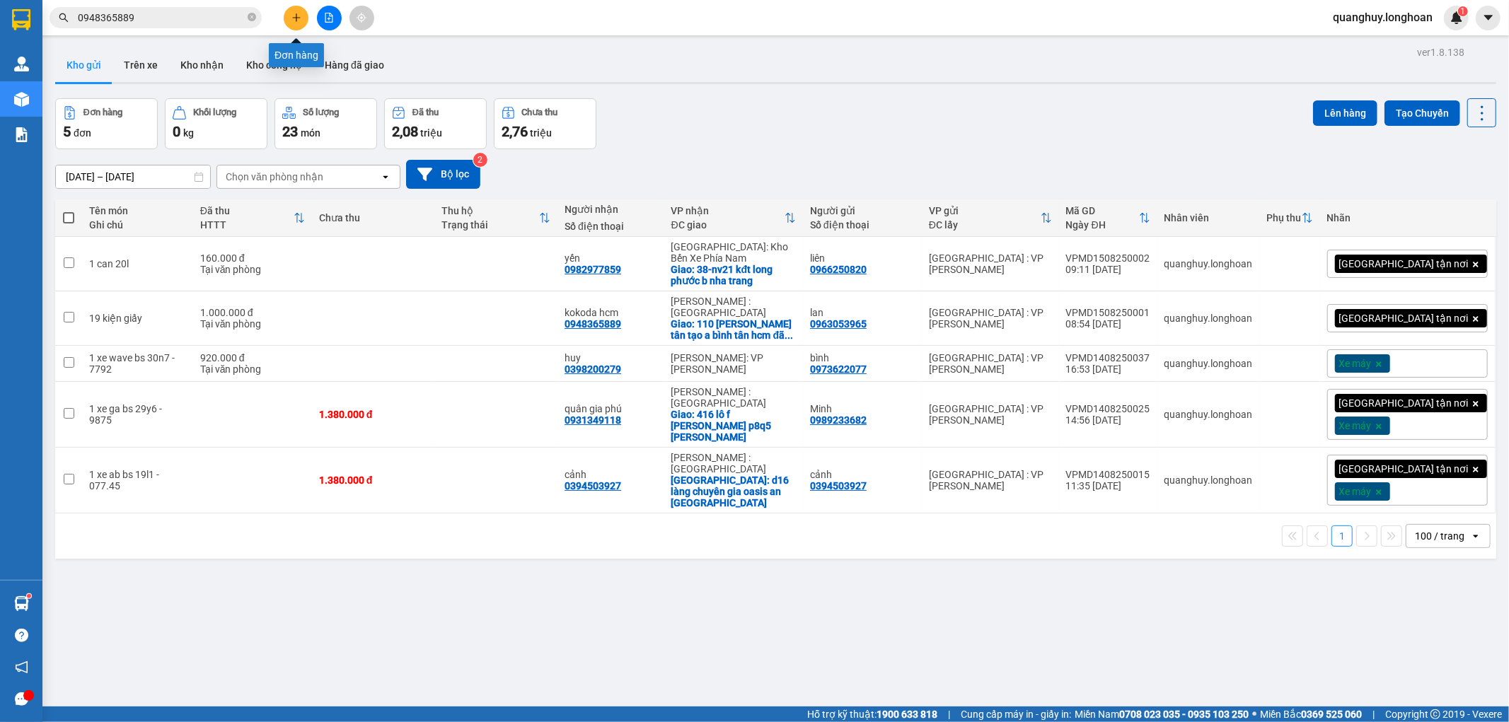
click at [299, 17] on icon "plus" at bounding box center [296, 17] width 8 height 1
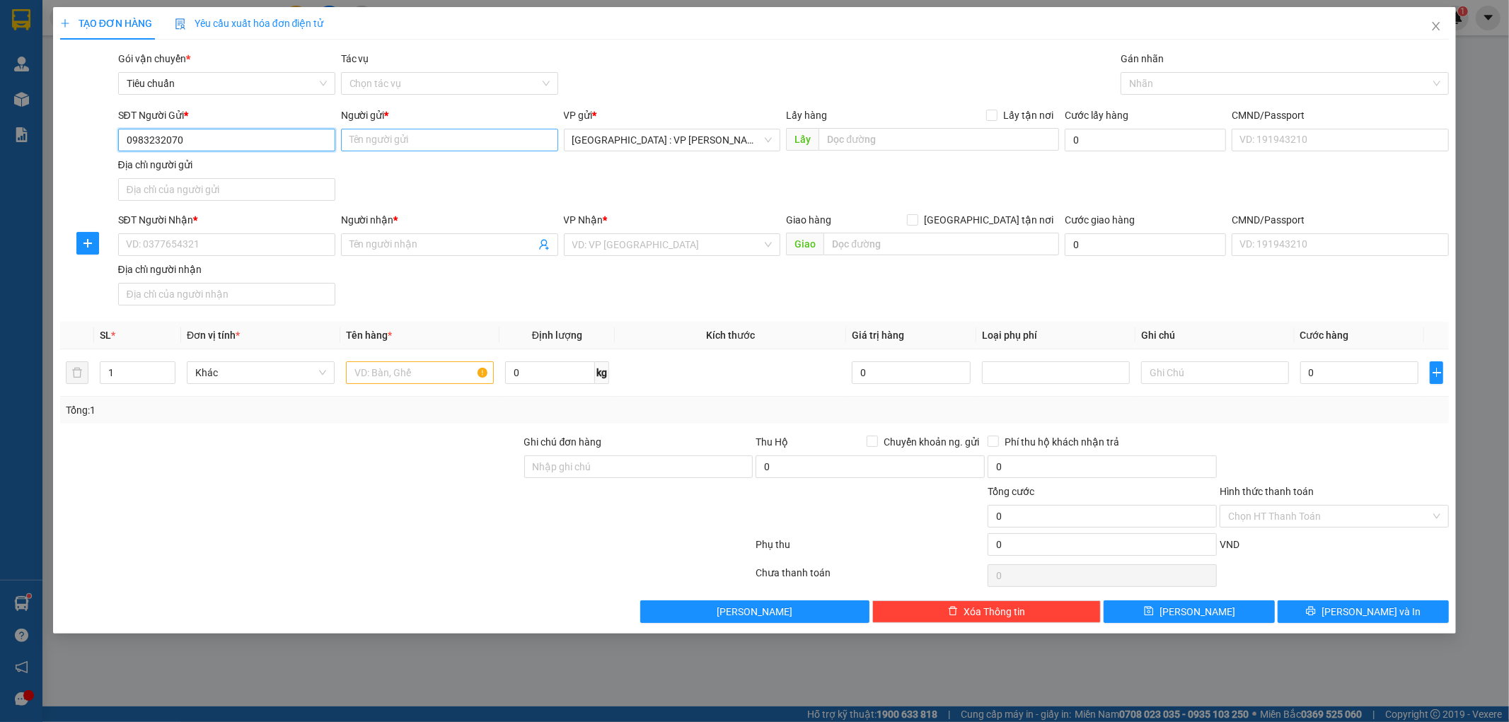
type input "0983232070"
click at [396, 139] on input "Người gửi *" at bounding box center [449, 140] width 217 height 23
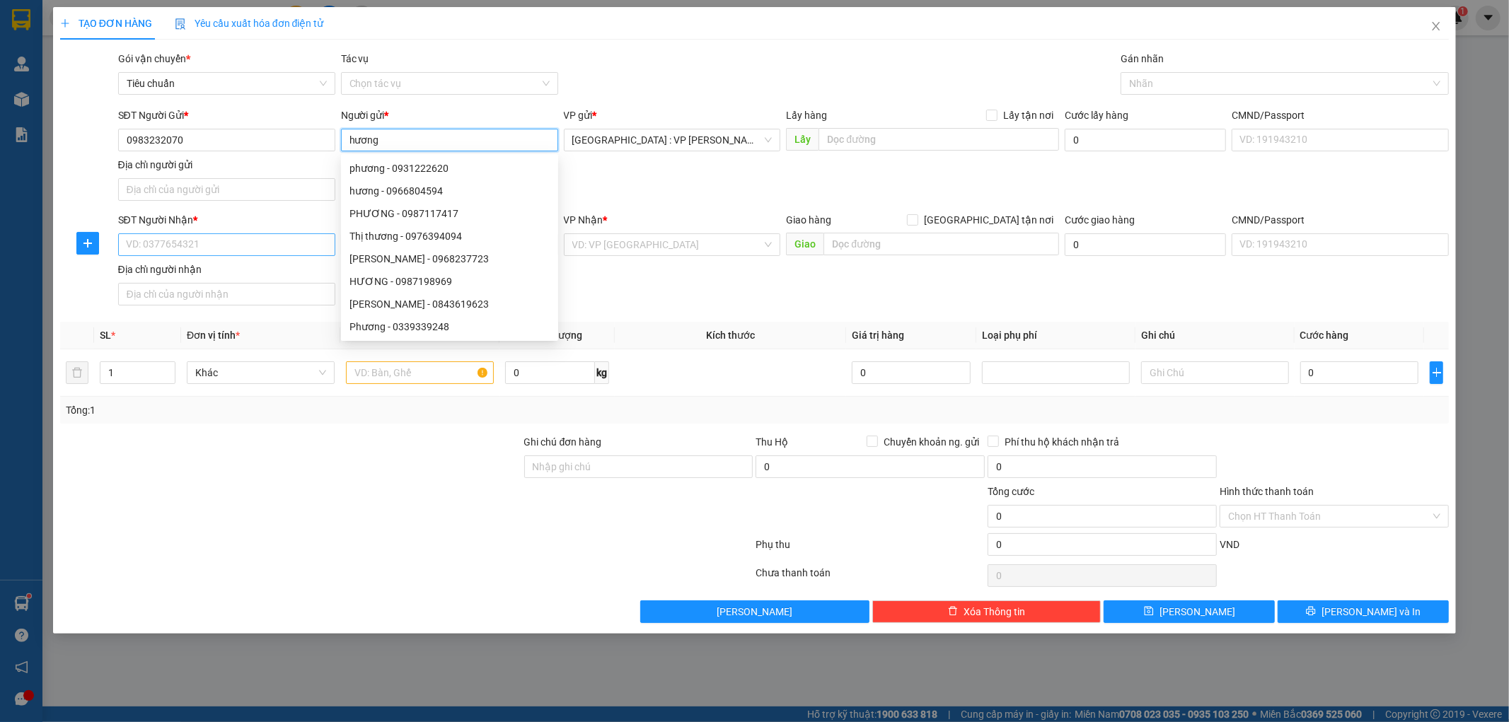
type input "hương"
click at [188, 245] on input "SĐT Người Nhận *" at bounding box center [226, 244] width 217 height 23
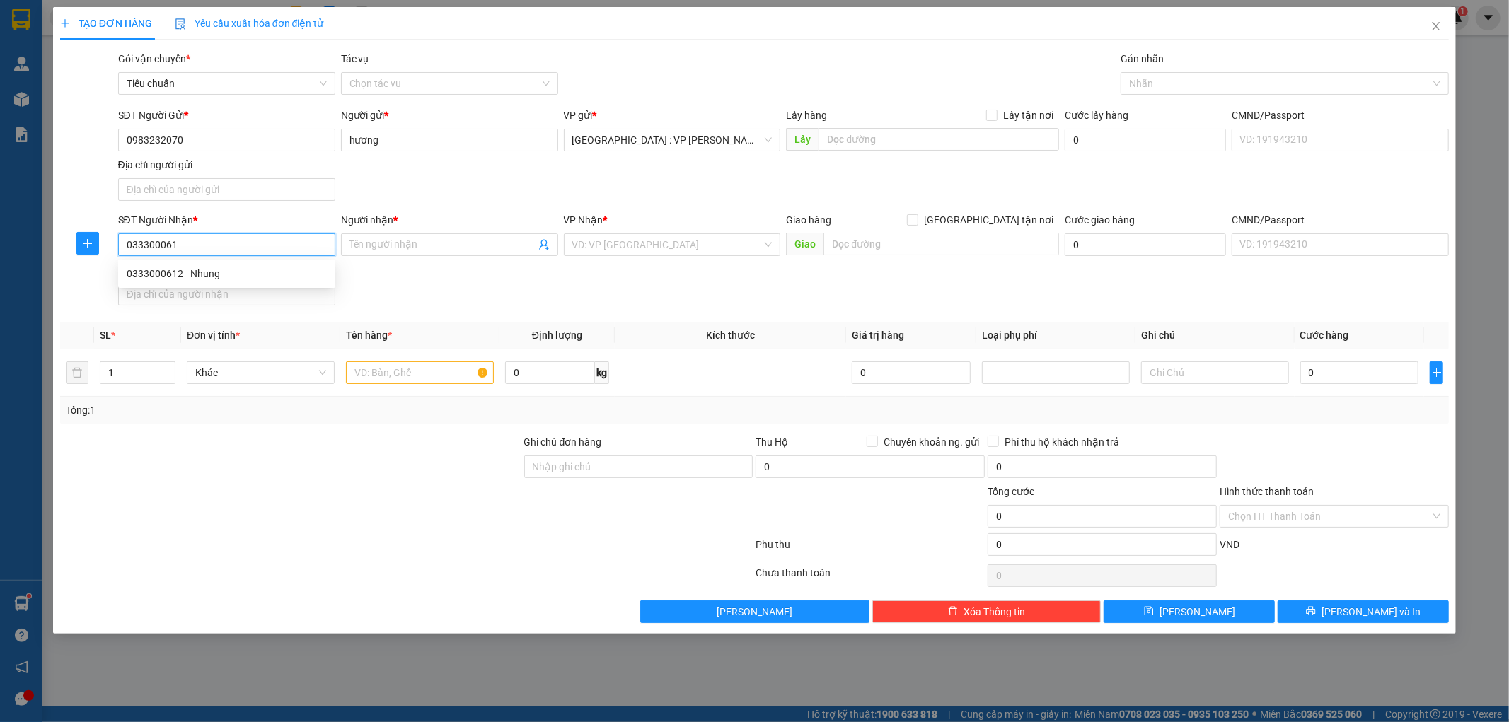
type input "0333000612"
click at [188, 267] on div "0333000612 - Nhung" at bounding box center [227, 274] width 200 height 16
type input "Nhung"
click at [708, 244] on span "Hồ Chí Minh: VP Bến xe Miền Tây (Quận Bình Tân)" at bounding box center [672, 244] width 200 height 21
type input "0333000612"
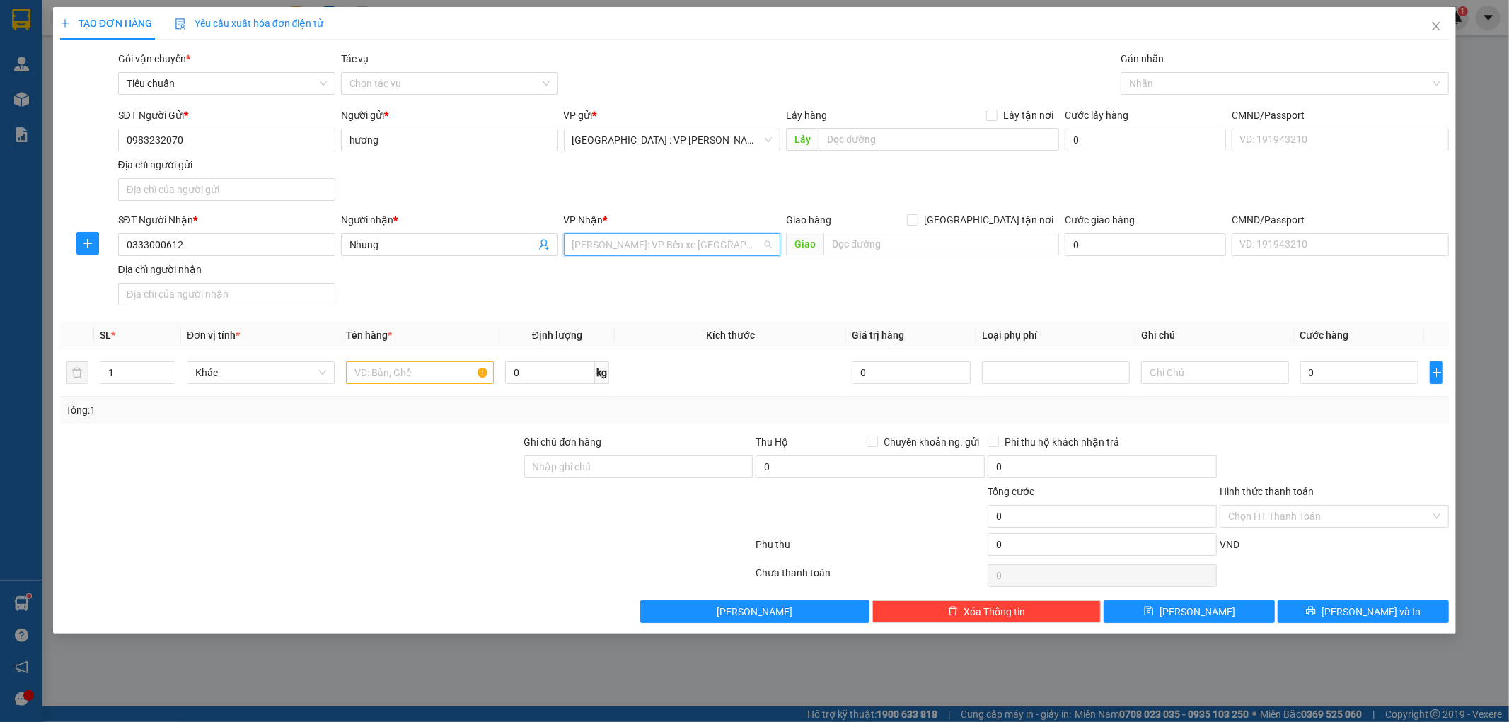
scroll to position [475, 0]
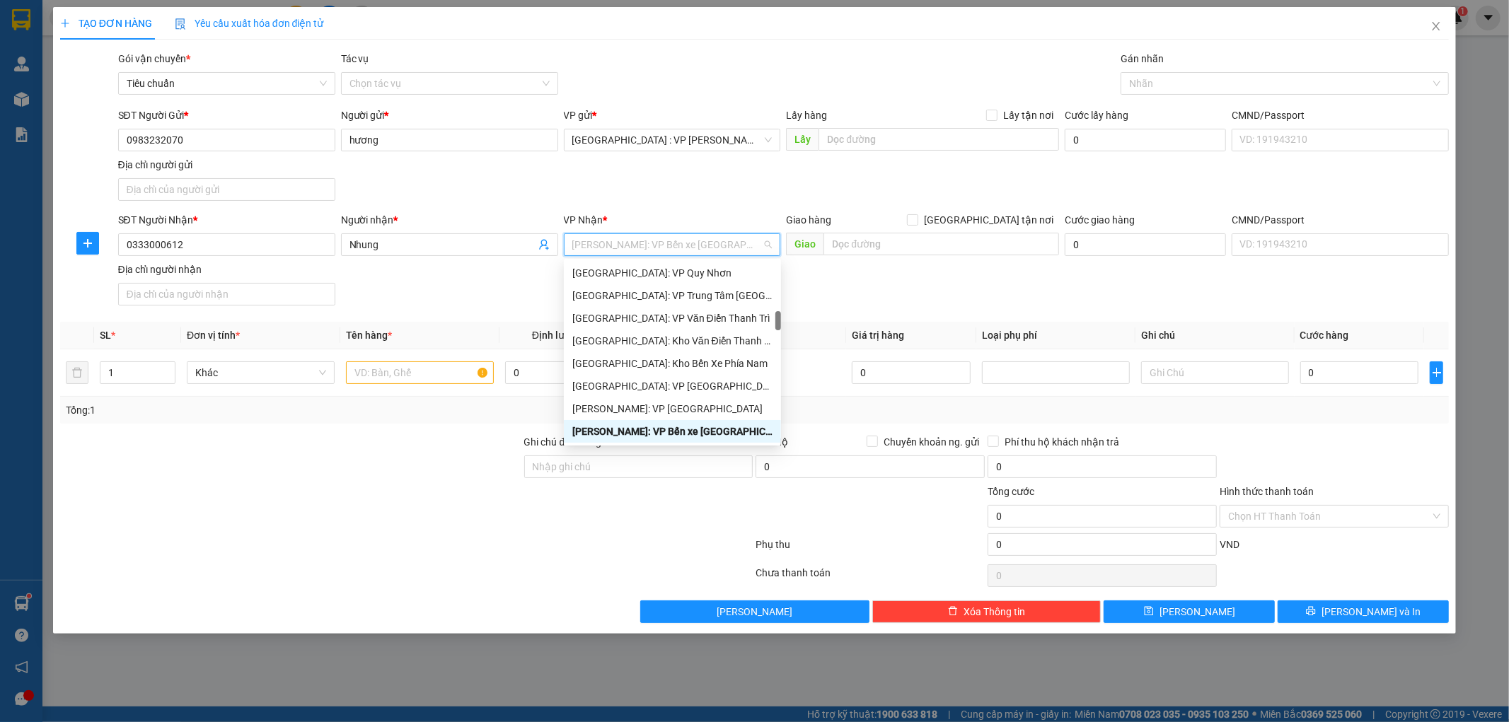
type input "9"
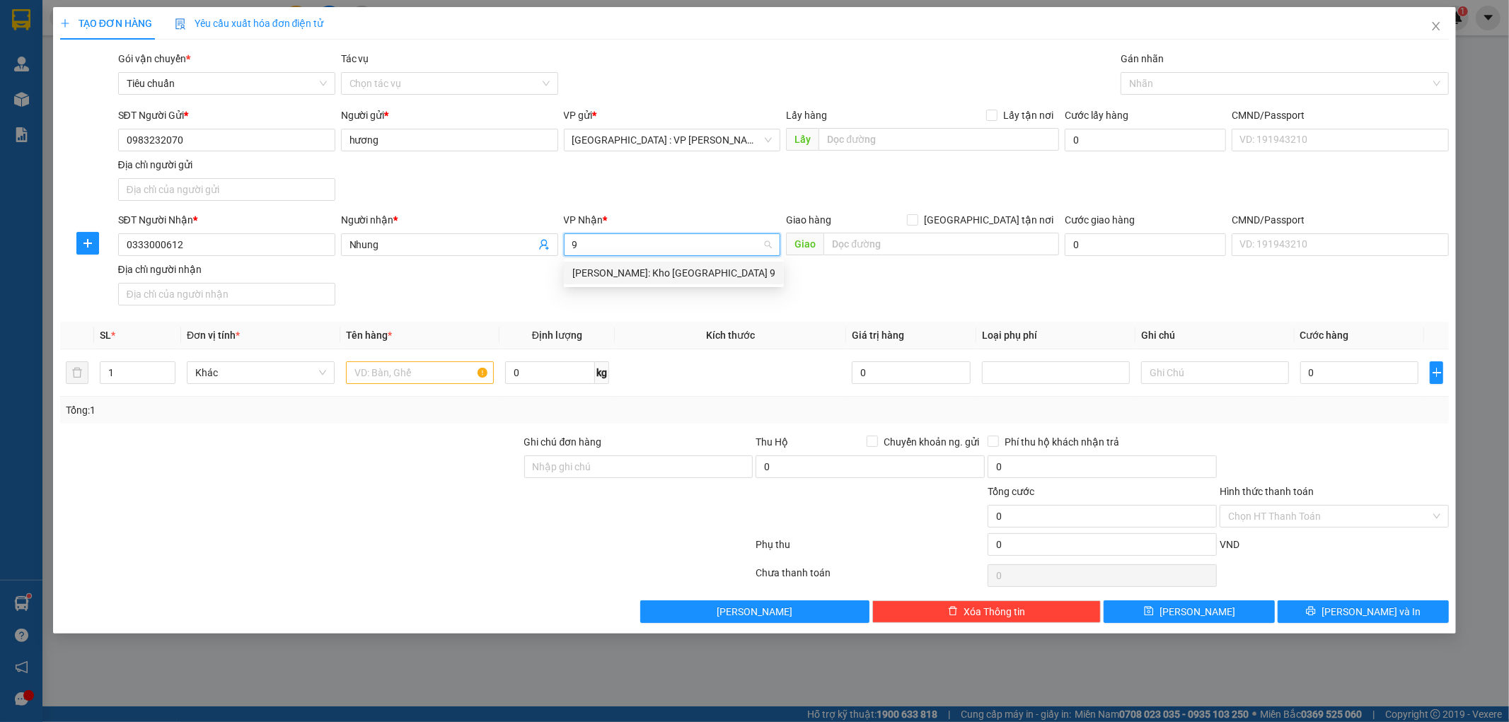
scroll to position [0, 0]
click at [692, 274] on div "[PERSON_NAME]: Kho [GEOGRAPHIC_DATA] 9" at bounding box center [673, 273] width 203 height 16
click at [427, 373] on input "text" at bounding box center [420, 372] width 148 height 23
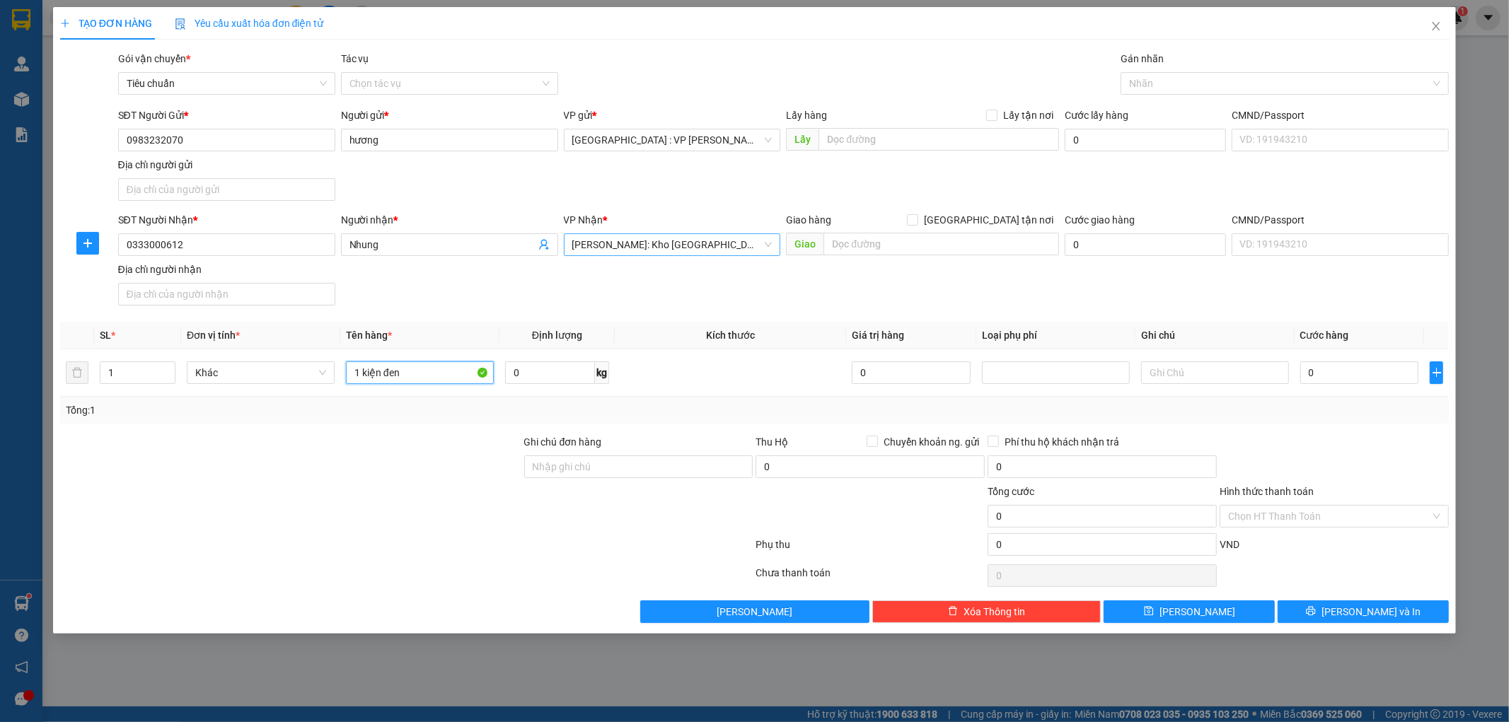
type input "1 kiện đen"
click at [423, 451] on div at bounding box center [291, 459] width 464 height 50
click at [1362, 375] on input "0" at bounding box center [1359, 372] width 119 height 23
type input "1"
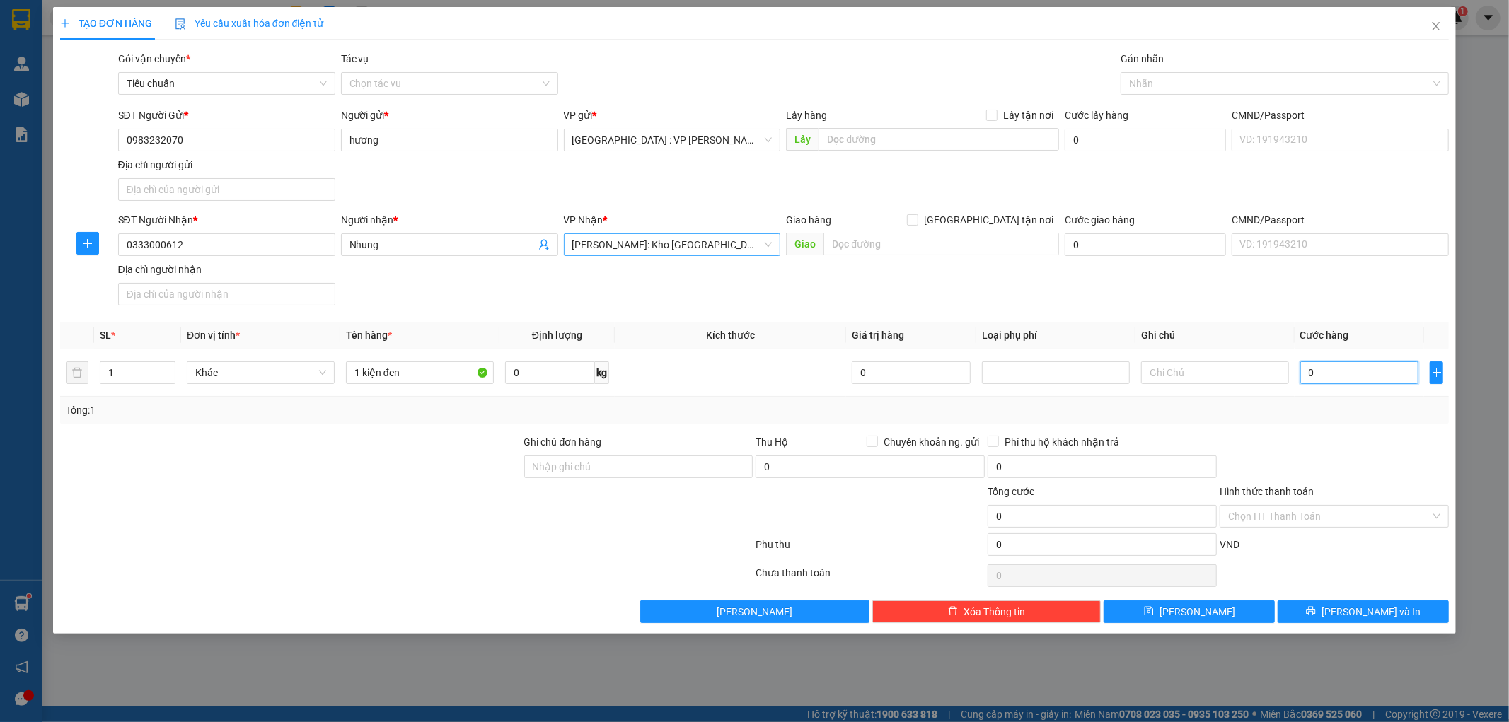
type input "1"
type input "14"
type input "140"
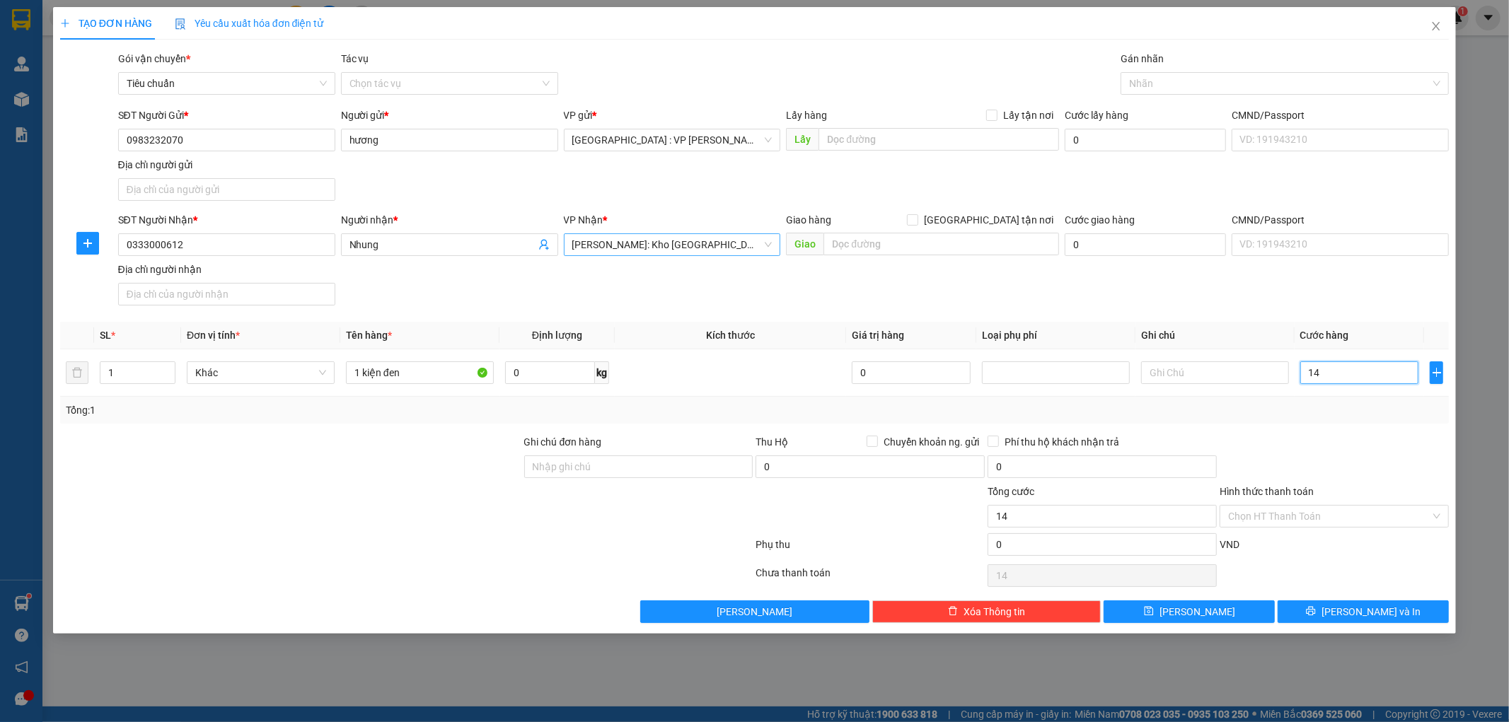
type input "140"
type input "1.400"
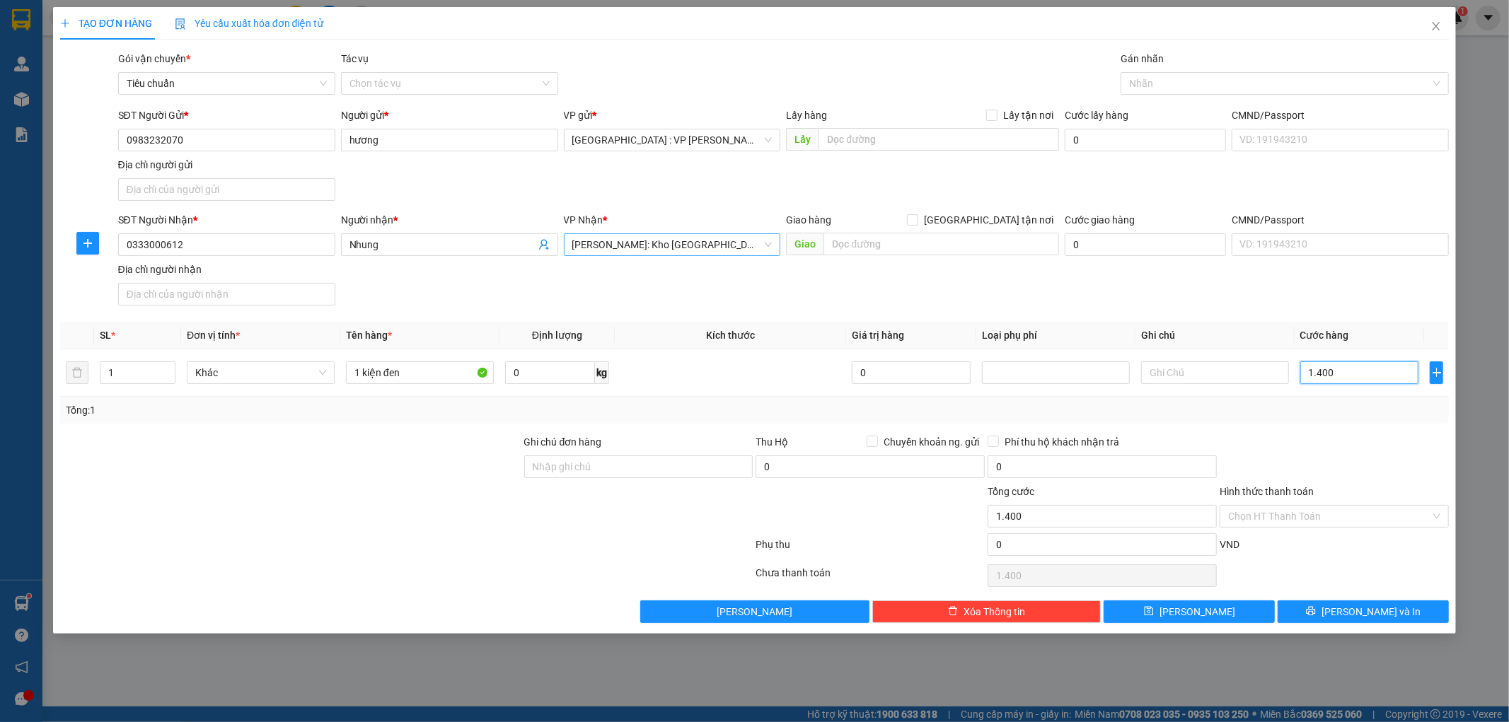
type input "14.000"
type input "140.000"
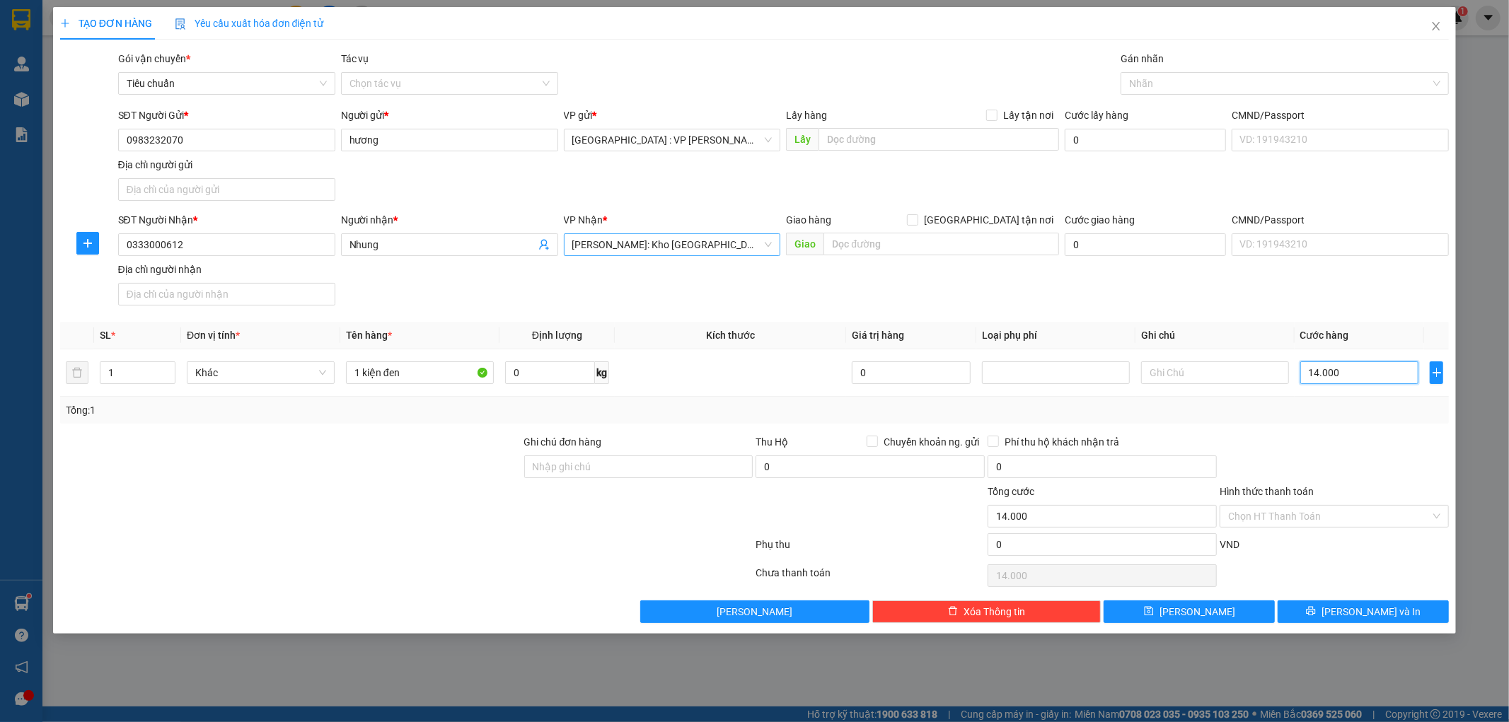
type input "140.000"
type input "1.400.000"
type input "140.000"
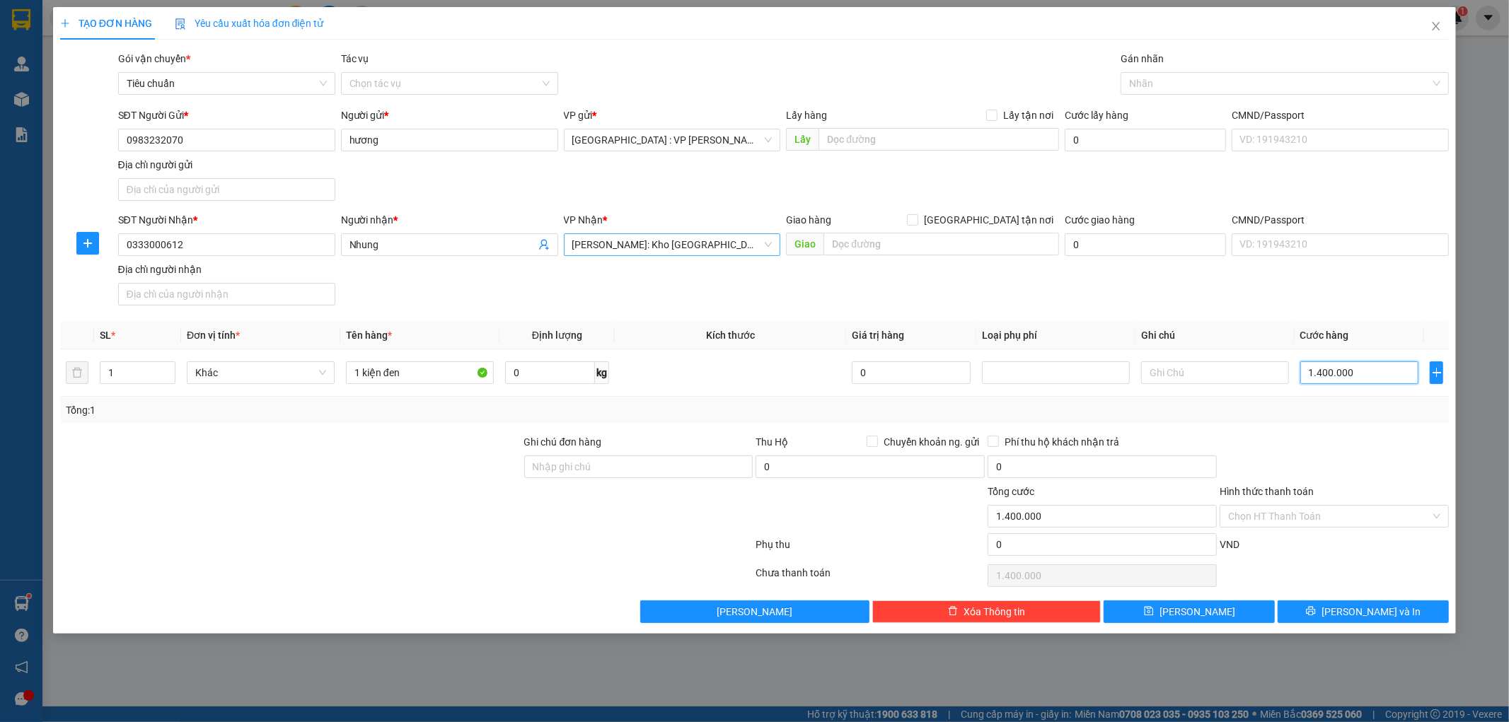
type input "140.000"
click at [1398, 463] on div at bounding box center [1334, 459] width 232 height 50
click at [1349, 607] on button "[PERSON_NAME] và In" at bounding box center [1362, 611] width 171 height 23
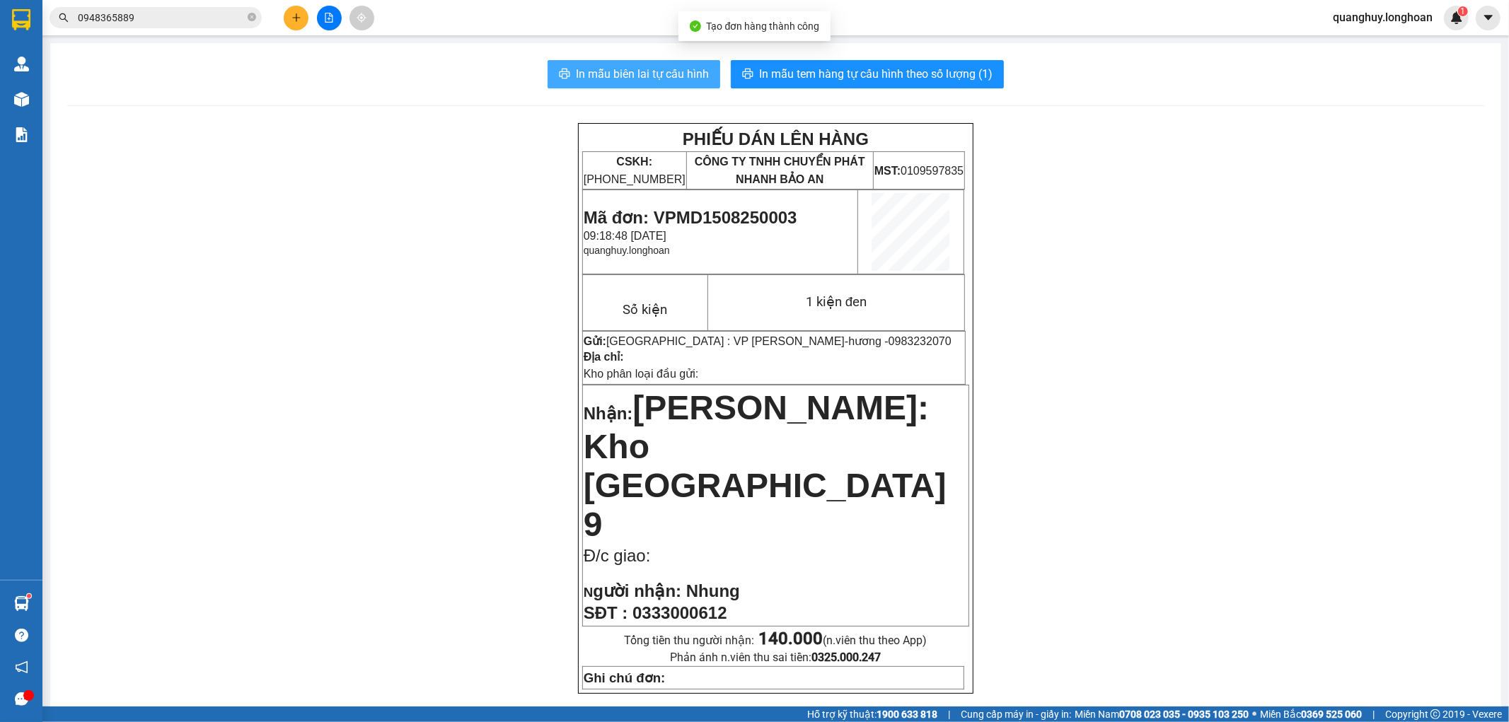
click at [687, 80] on span "In mẫu biên lai tự cấu hình" at bounding box center [642, 74] width 133 height 18
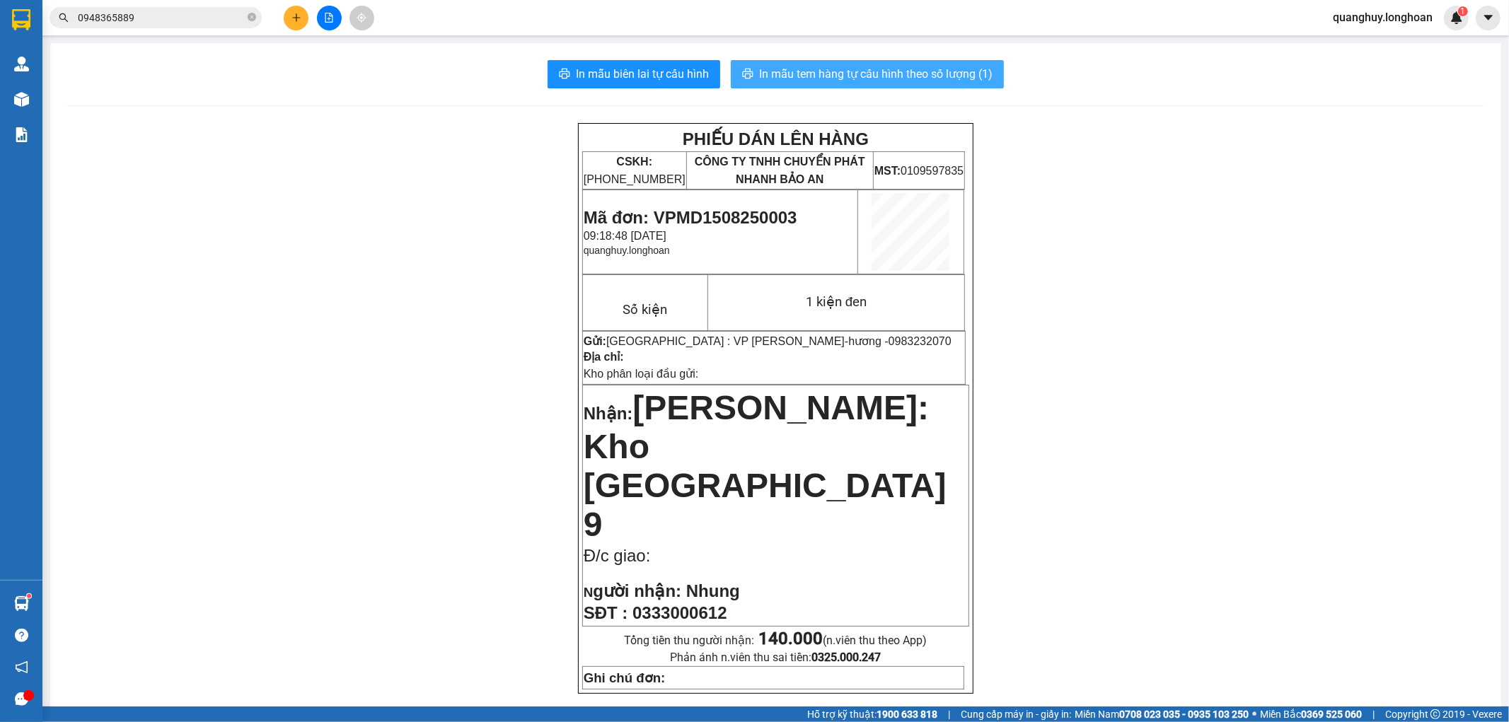
click at [804, 76] on span "In mẫu tem hàng tự cấu hình theo số lượng (1)" at bounding box center [875, 74] width 233 height 18
click at [253, 18] on icon "close-circle" at bounding box center [252, 17] width 8 height 8
click at [221, 16] on input "text" at bounding box center [161, 18] width 167 height 16
paste input "0559906390"
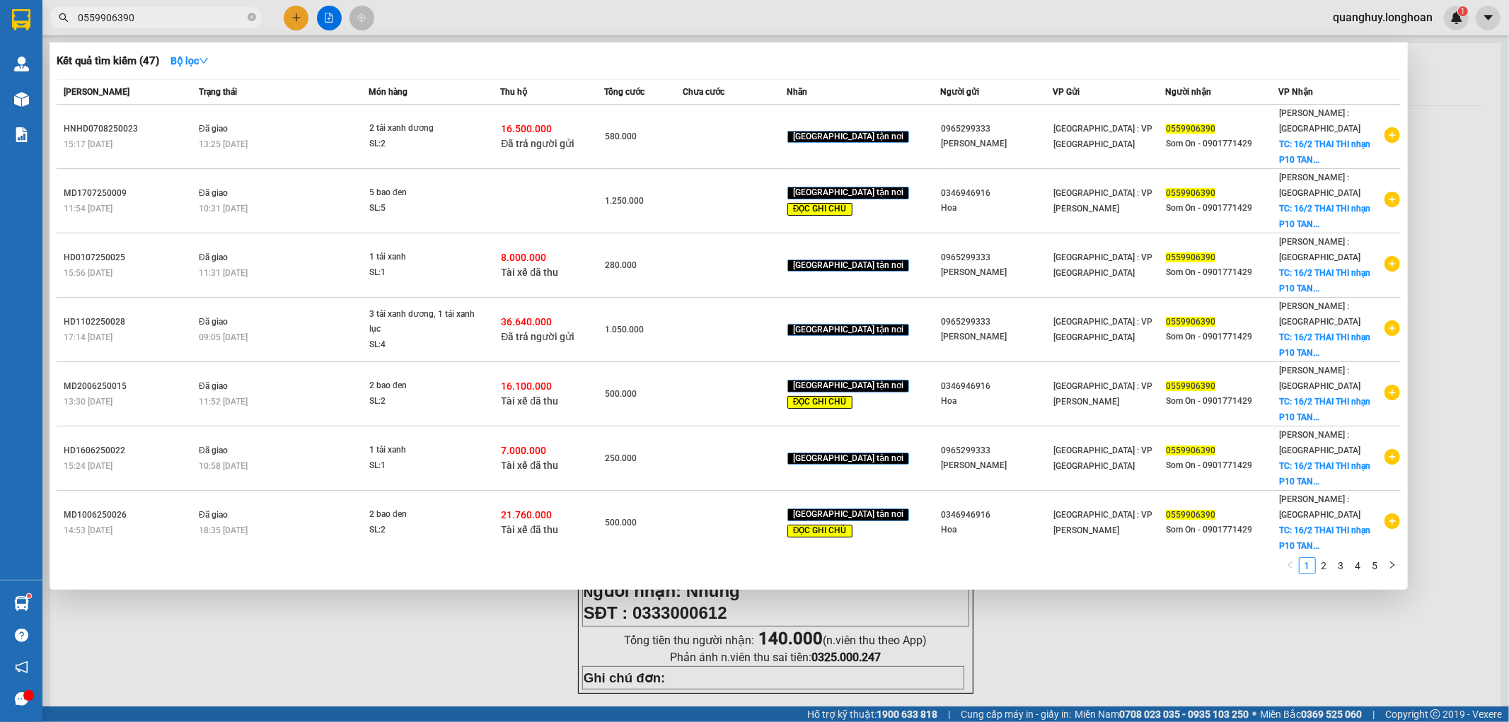
type input "0559906390"
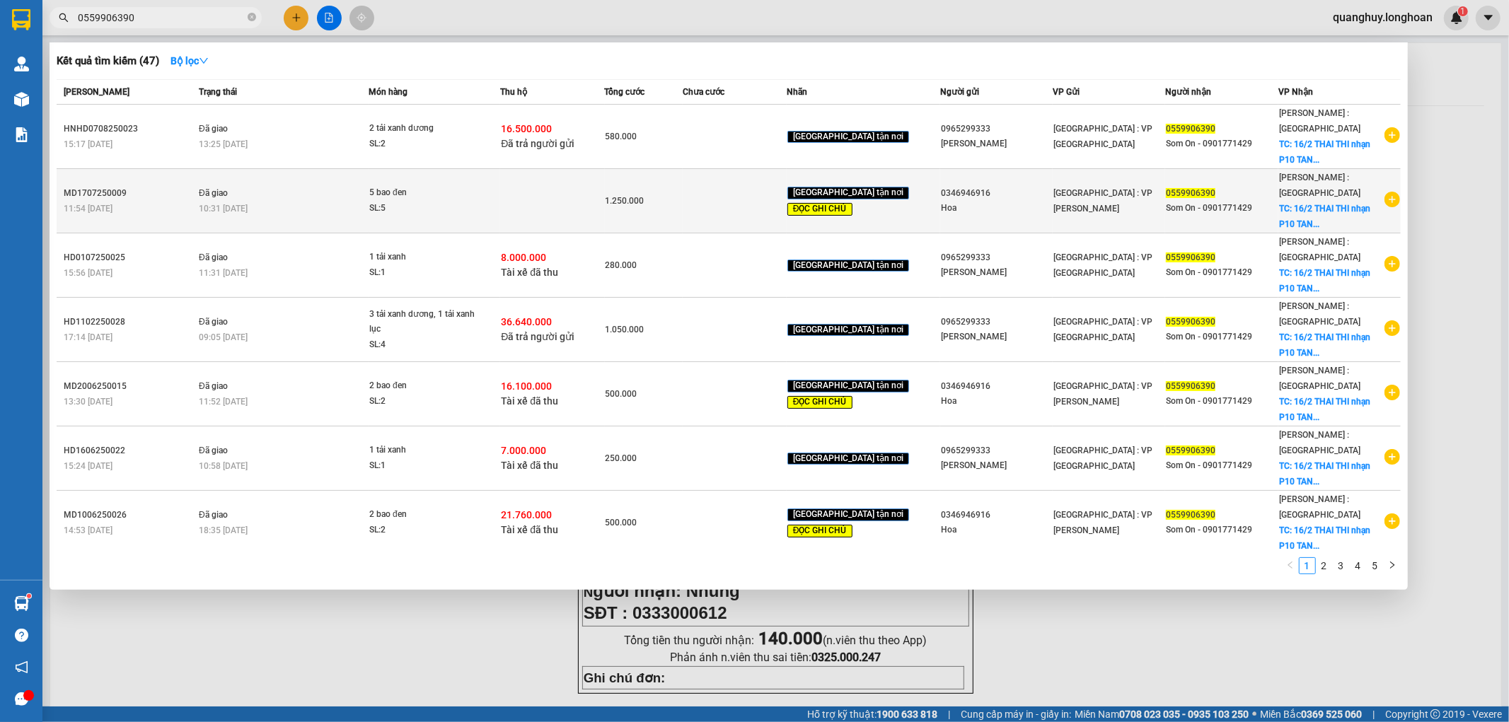
click at [1384, 200] on icon "plus-circle" at bounding box center [1392, 200] width 16 height 16
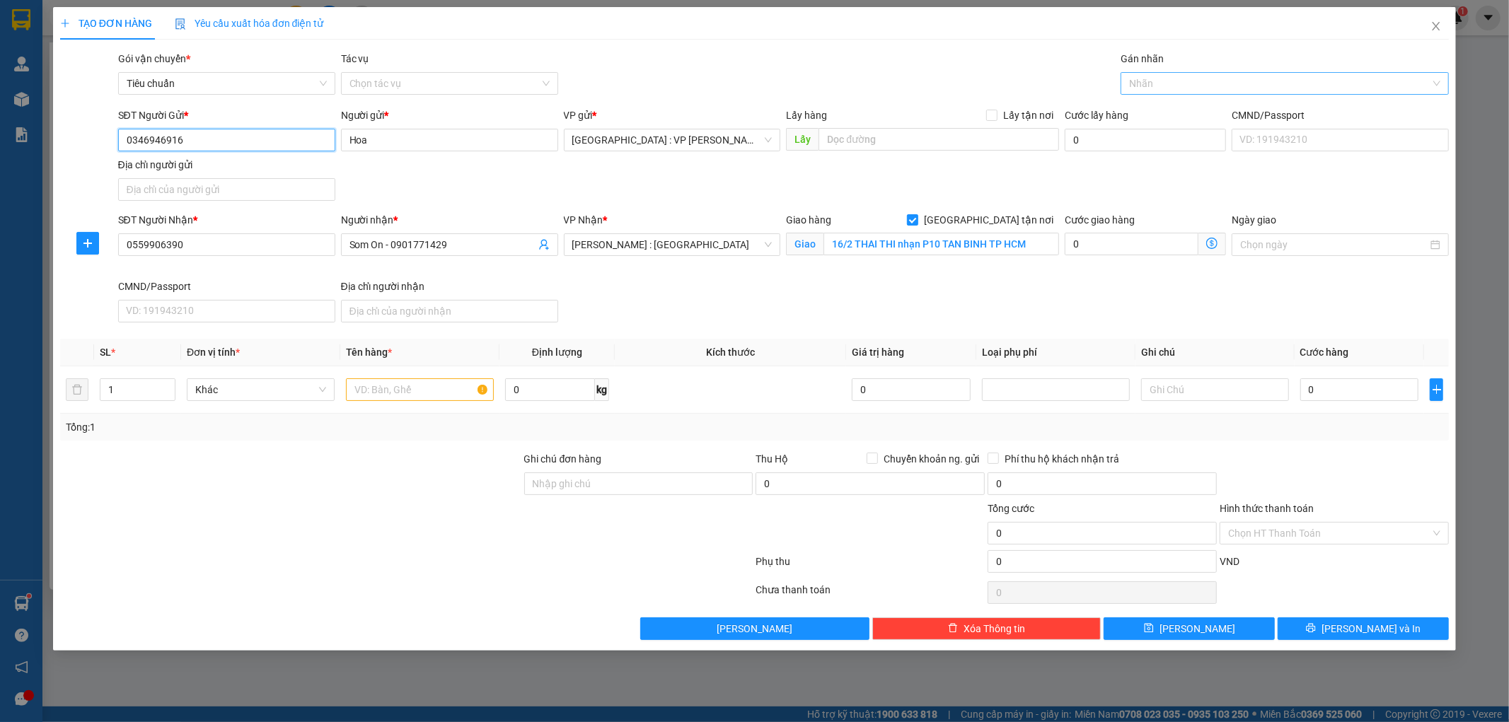
click at [1156, 79] on div at bounding box center [1277, 83] width 307 height 17
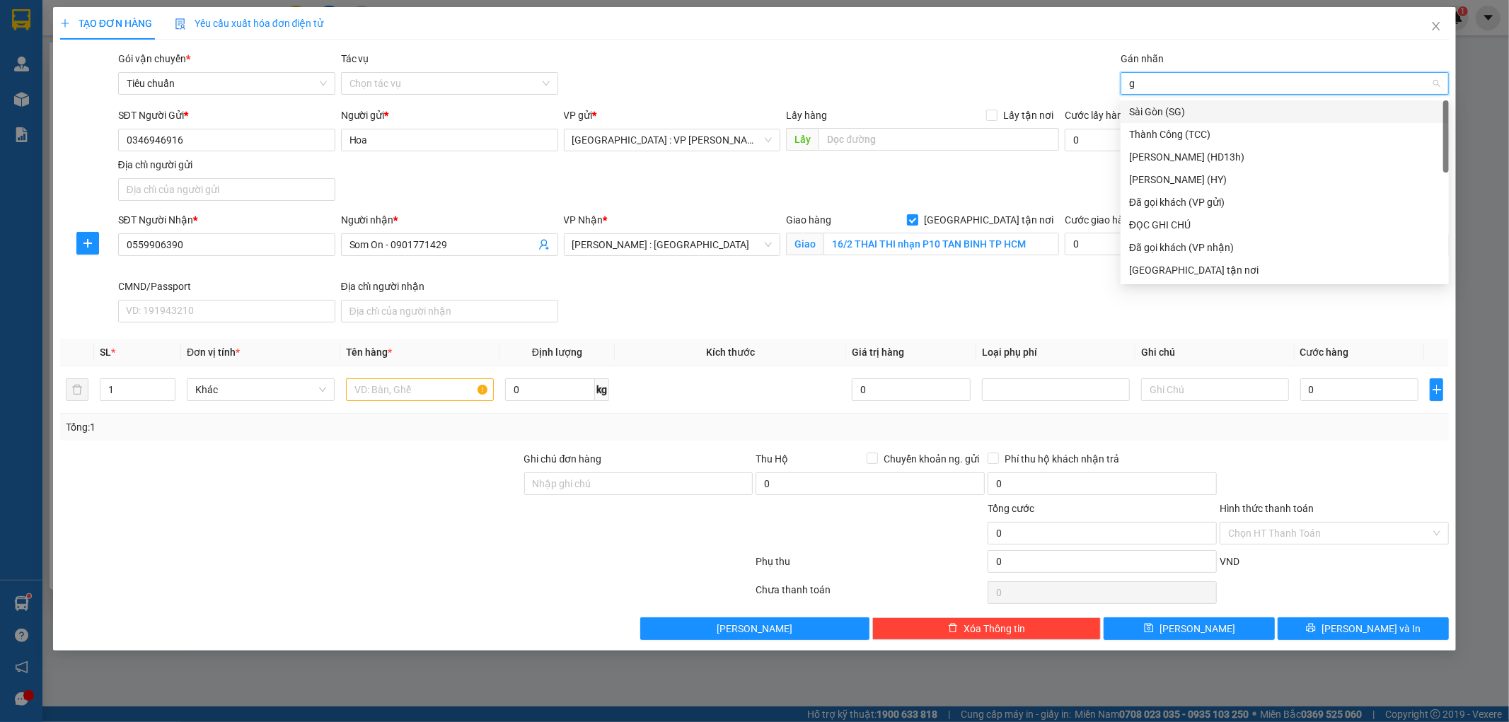
type input "gt"
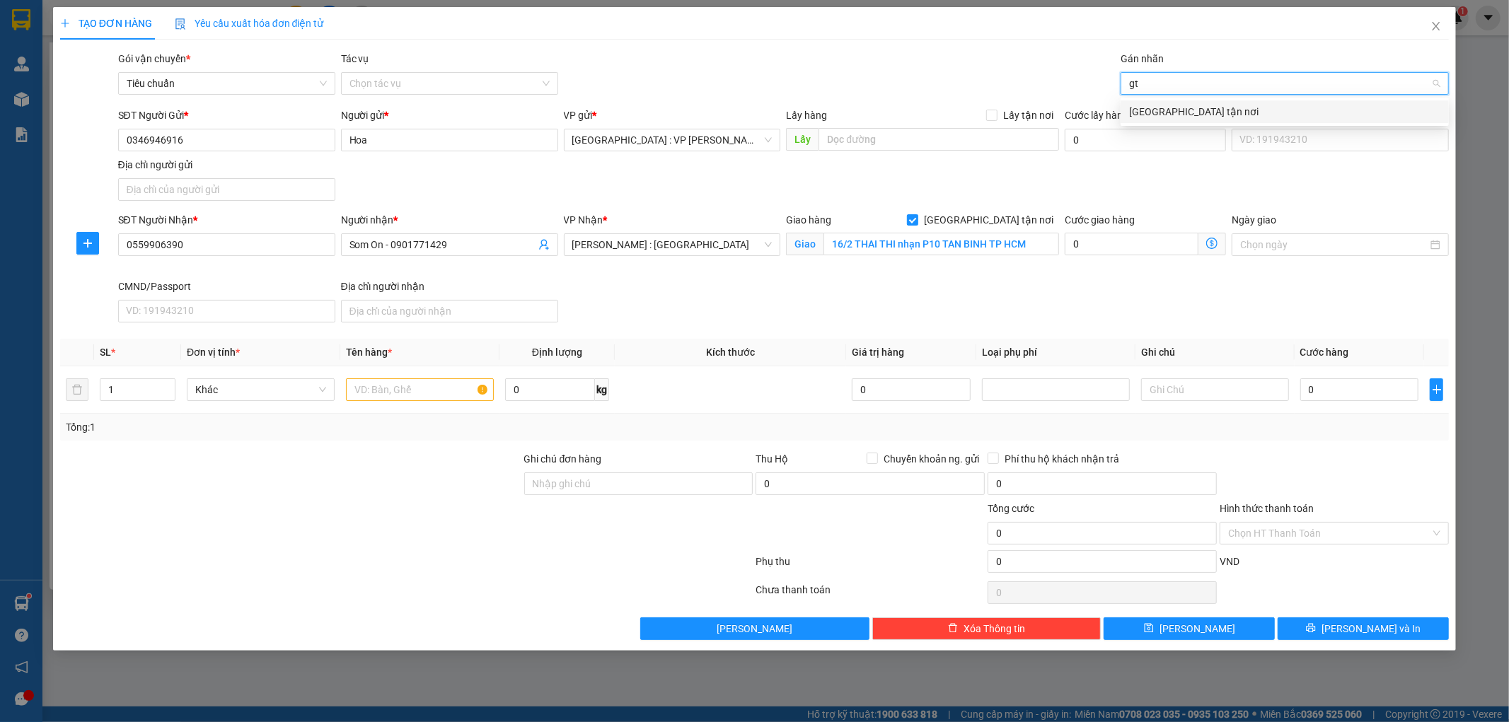
click at [1149, 115] on div "[GEOGRAPHIC_DATA] tận nơi" at bounding box center [1284, 112] width 311 height 16
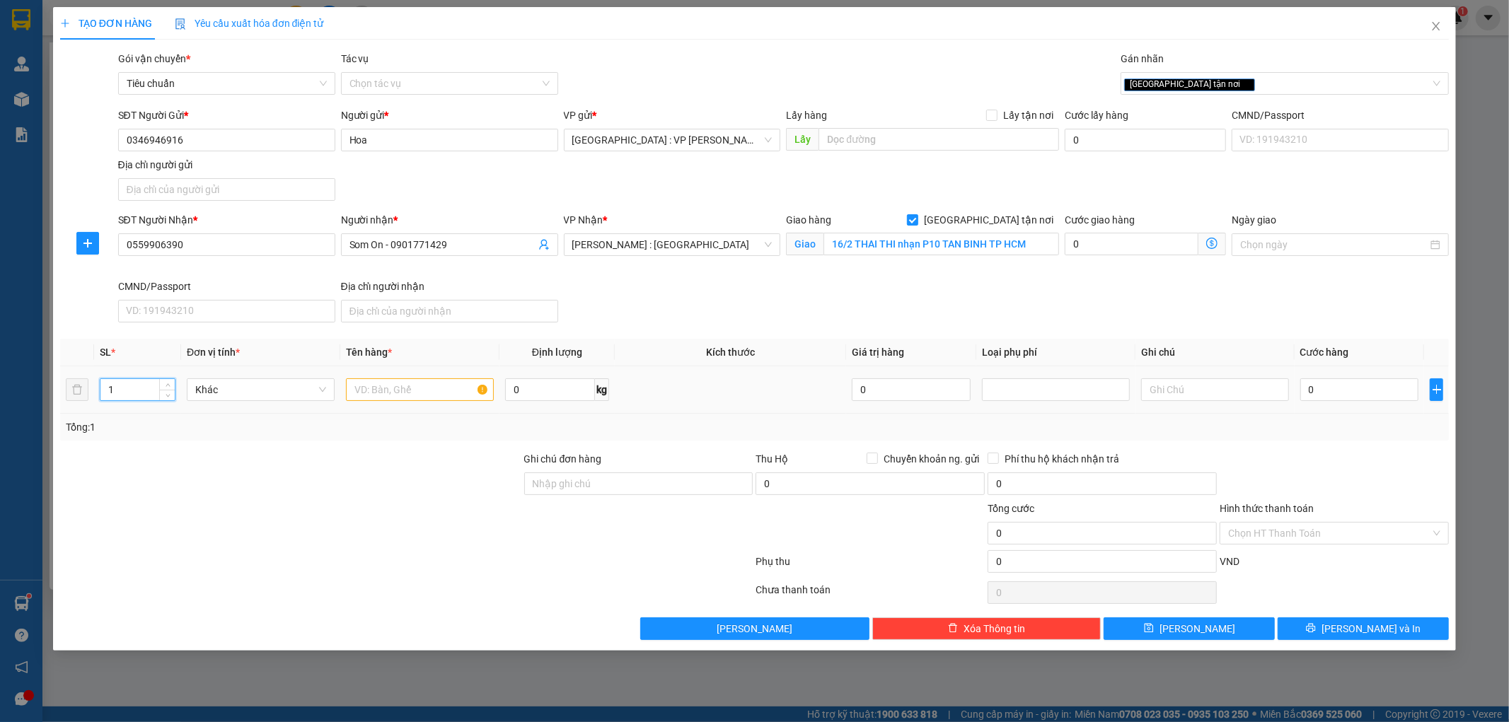
click at [119, 393] on input "1" at bounding box center [137, 389] width 74 height 21
type input "3"
click at [381, 388] on input "text" at bounding box center [420, 389] width 148 height 23
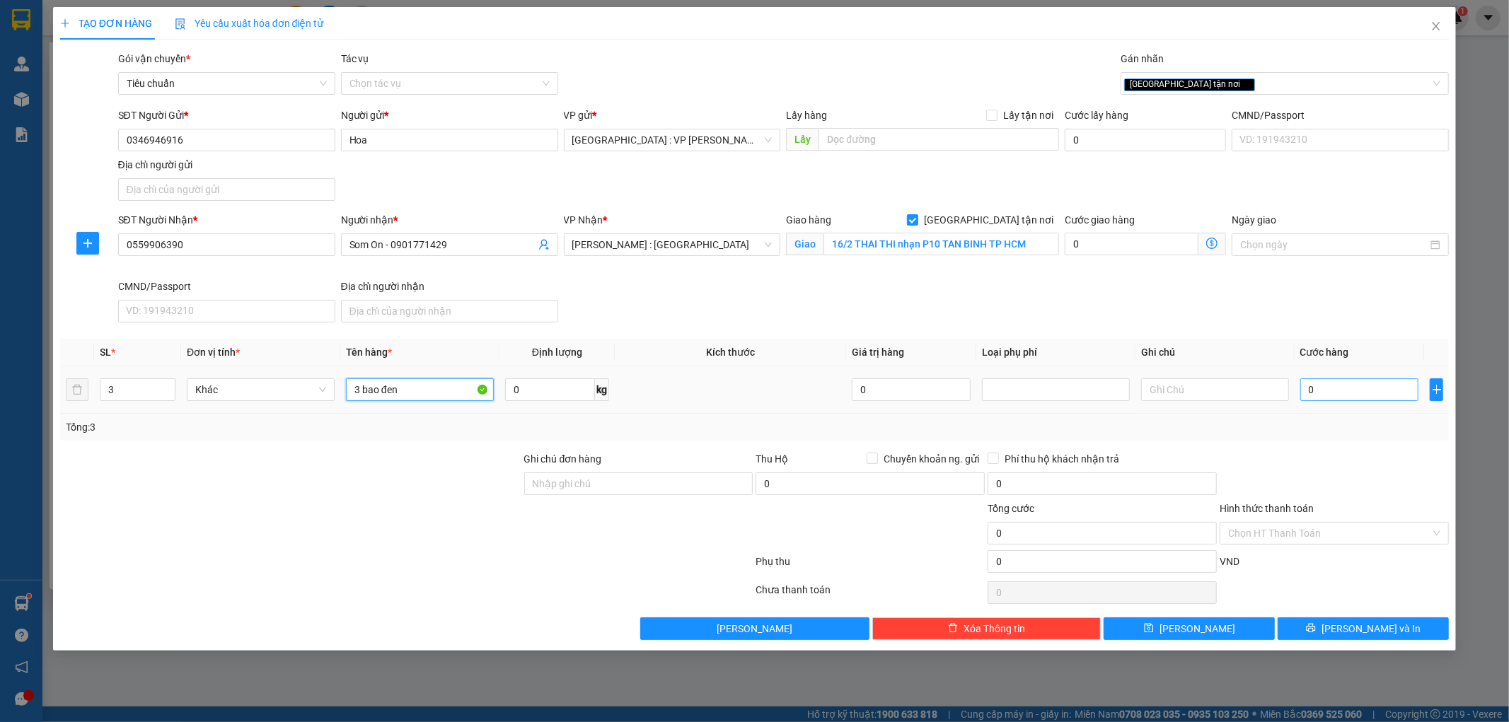
type input "3 bao đen"
click at [1325, 392] on input "0" at bounding box center [1359, 389] width 119 height 23
type input "7"
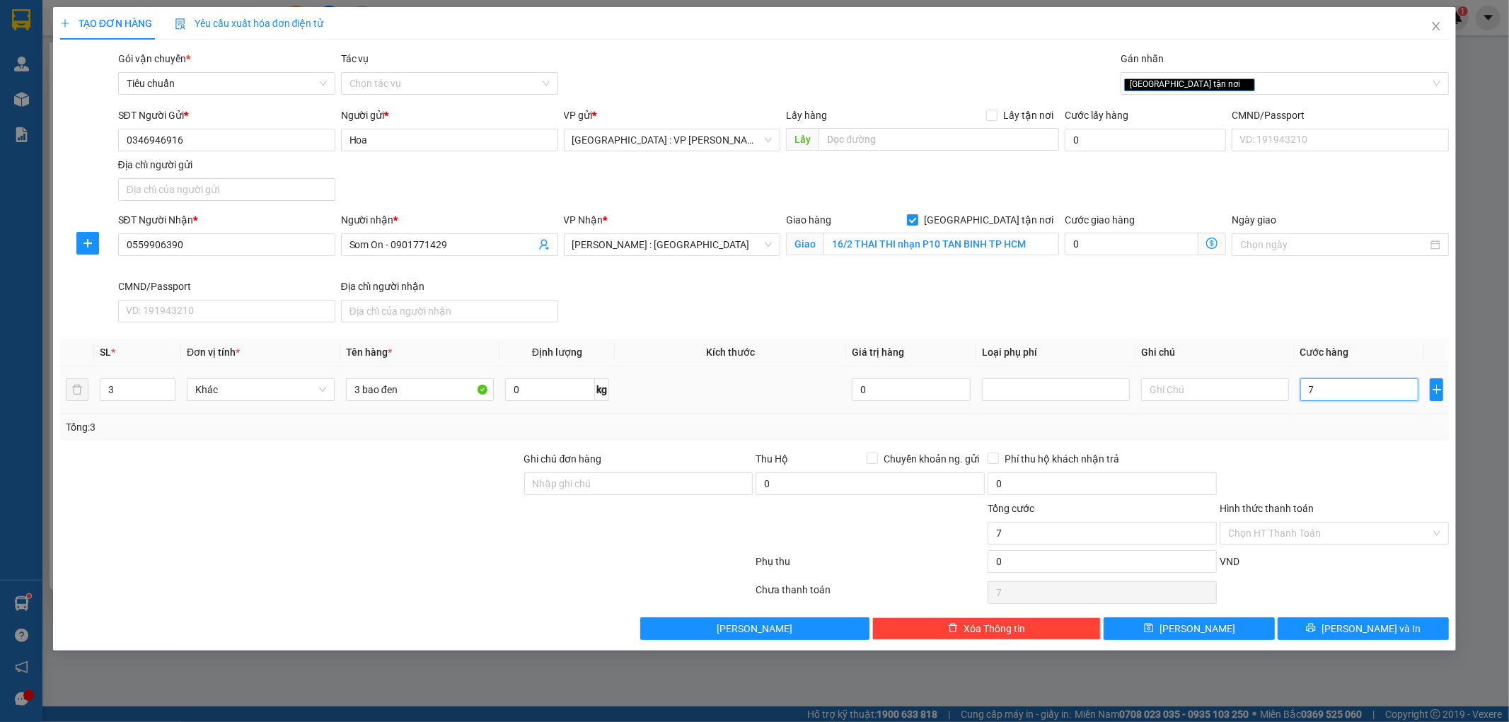
type input "75"
type input "750"
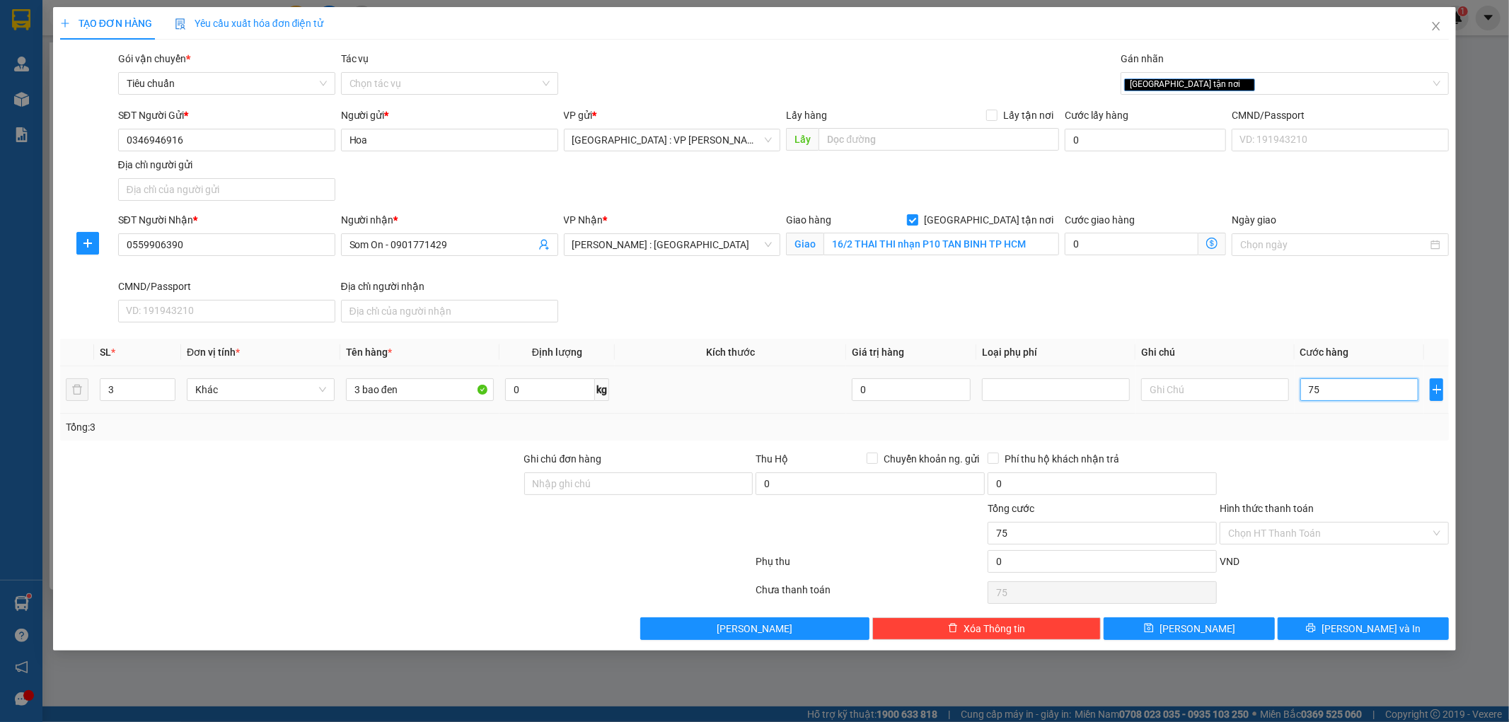
type input "750"
type input "7.500"
type input "75.000"
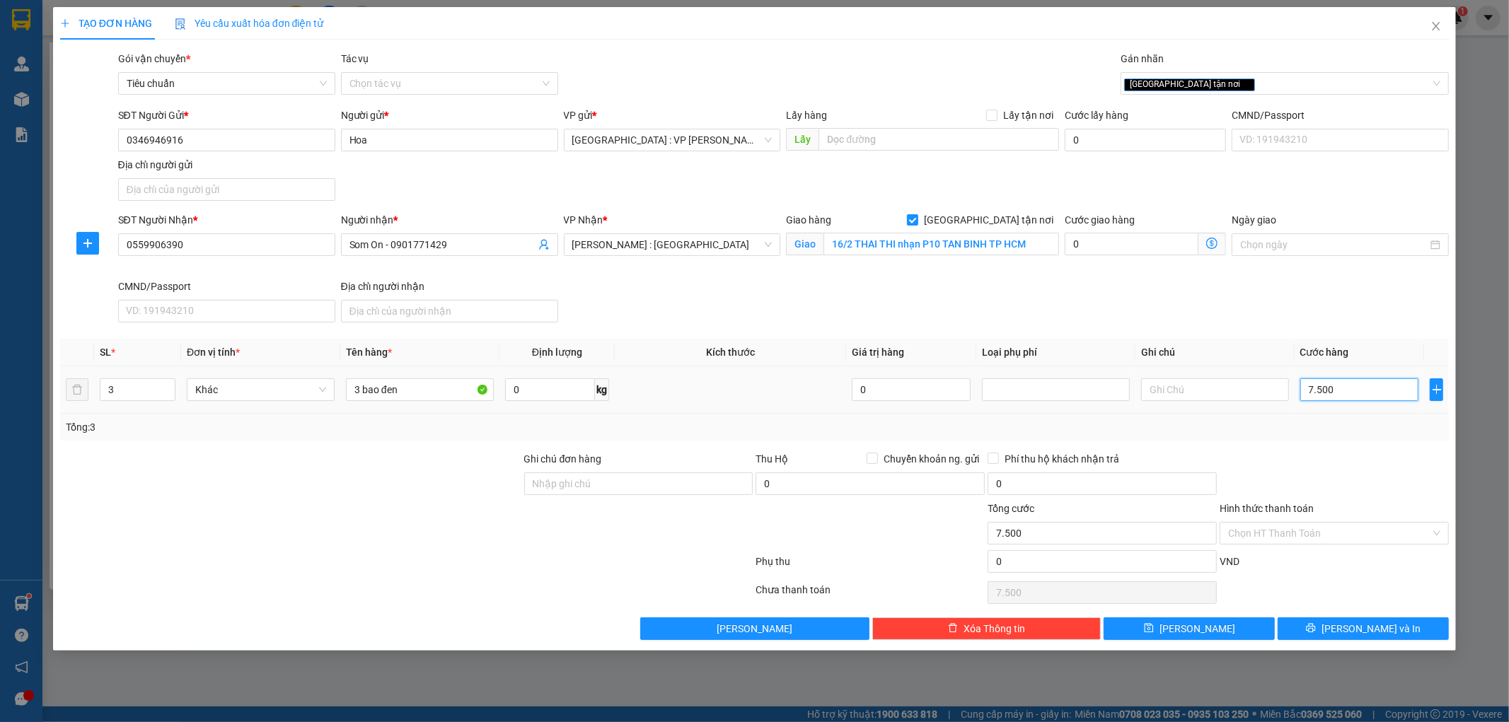
type input "75.000"
type input "750.000"
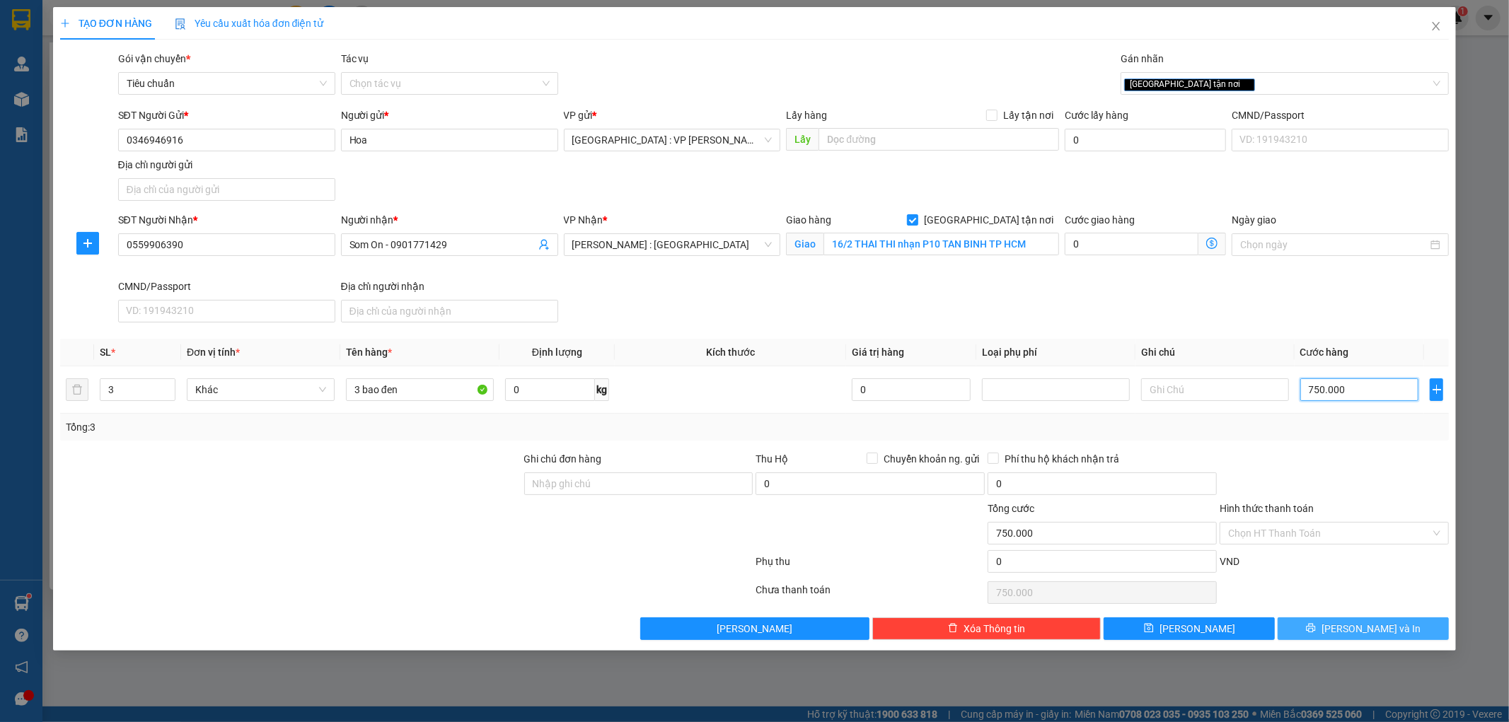
type input "750.000"
click at [1345, 622] on button "[PERSON_NAME] và In" at bounding box center [1362, 628] width 171 height 23
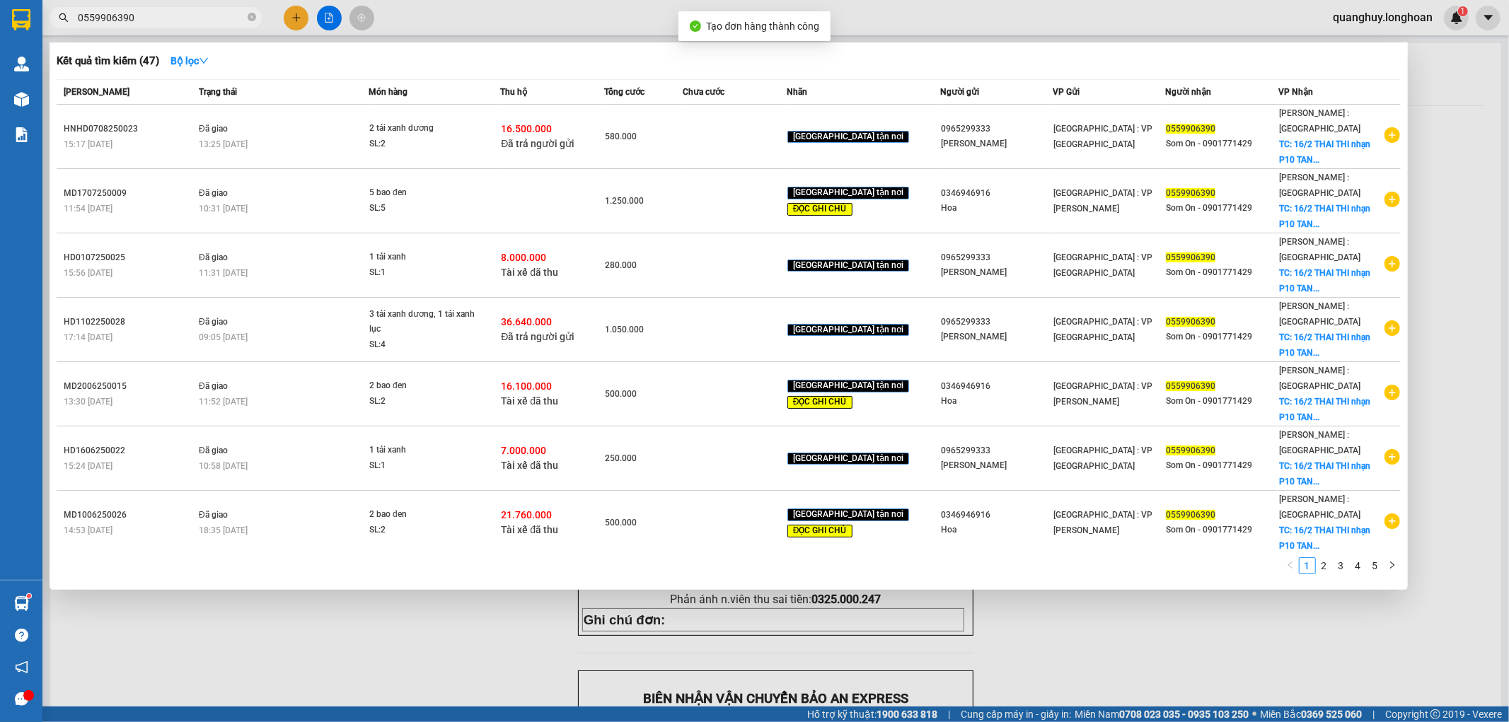
click at [1100, 625] on div at bounding box center [754, 361] width 1509 height 722
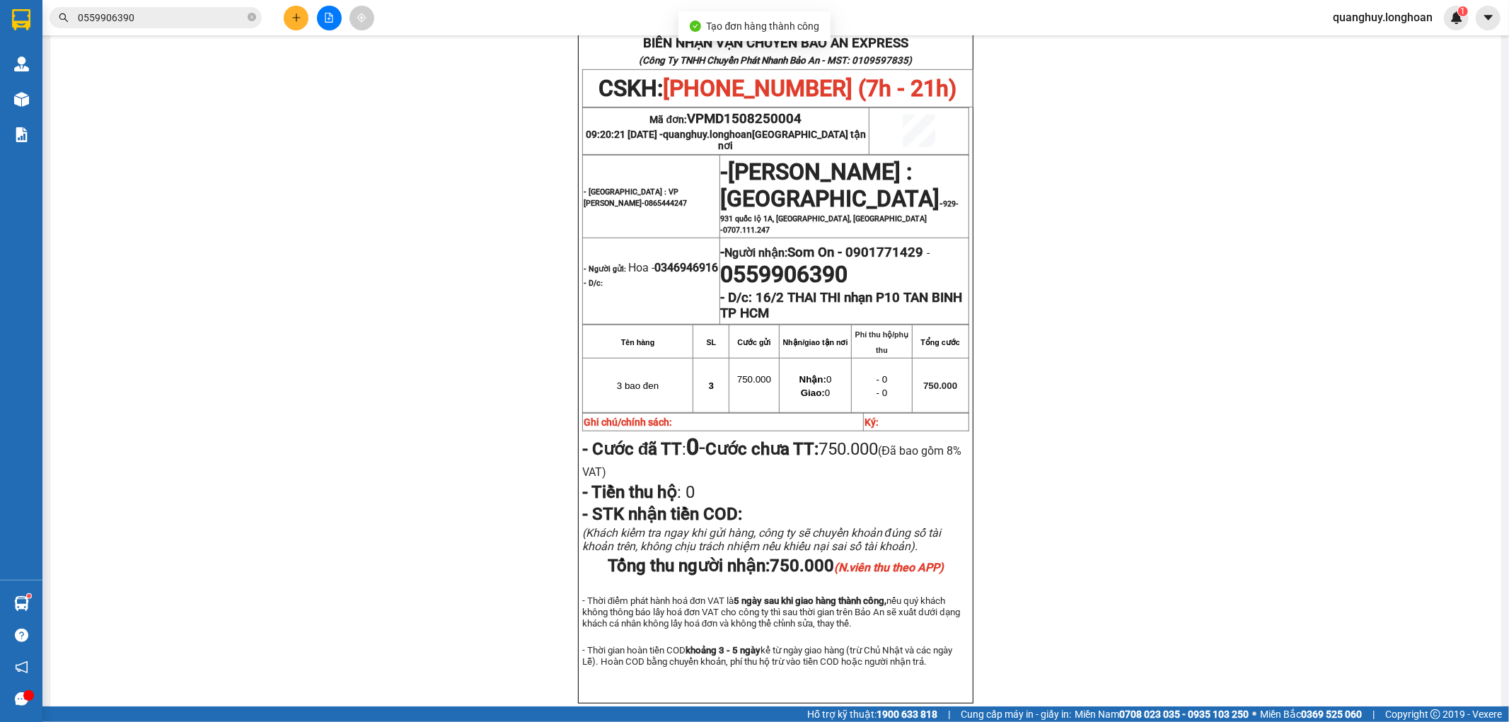
scroll to position [628, 0]
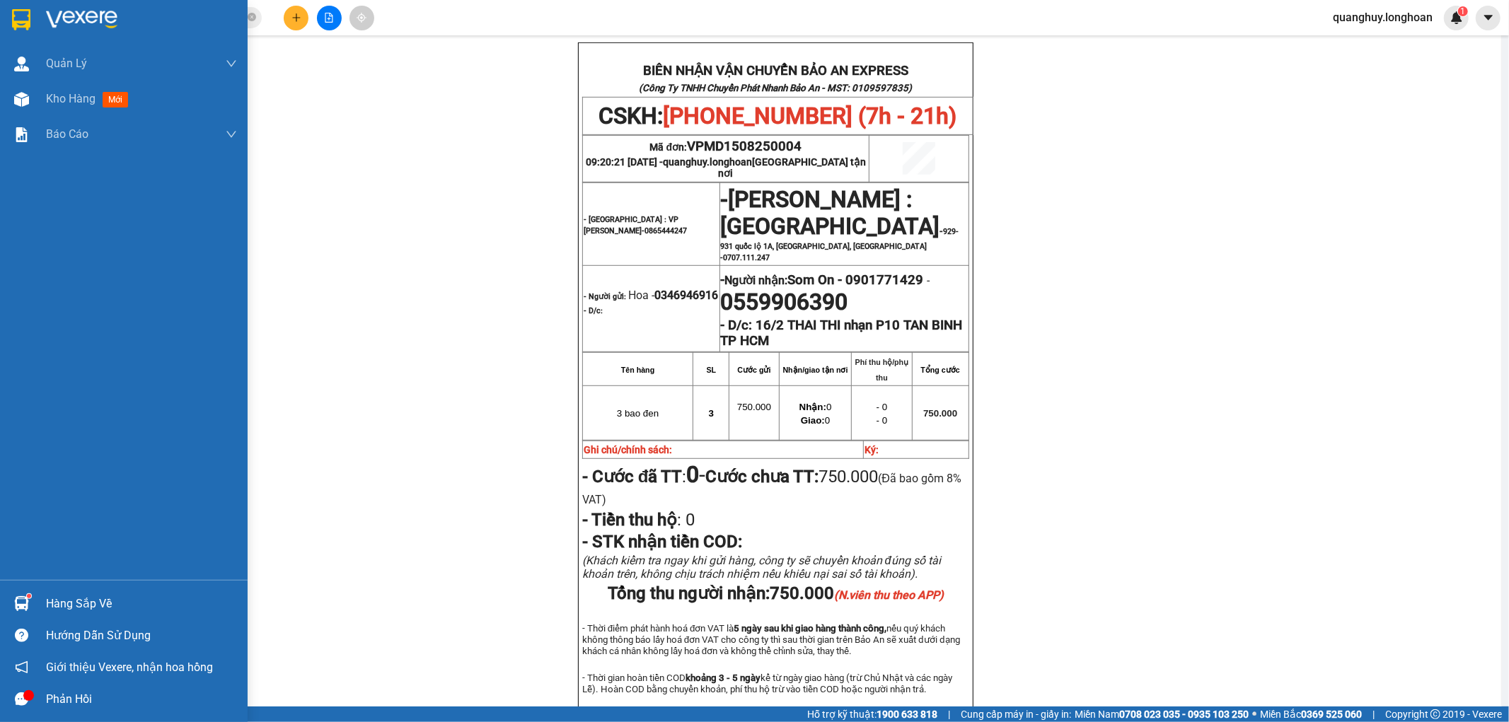
click at [10, 9] on div at bounding box center [21, 19] width 25 height 25
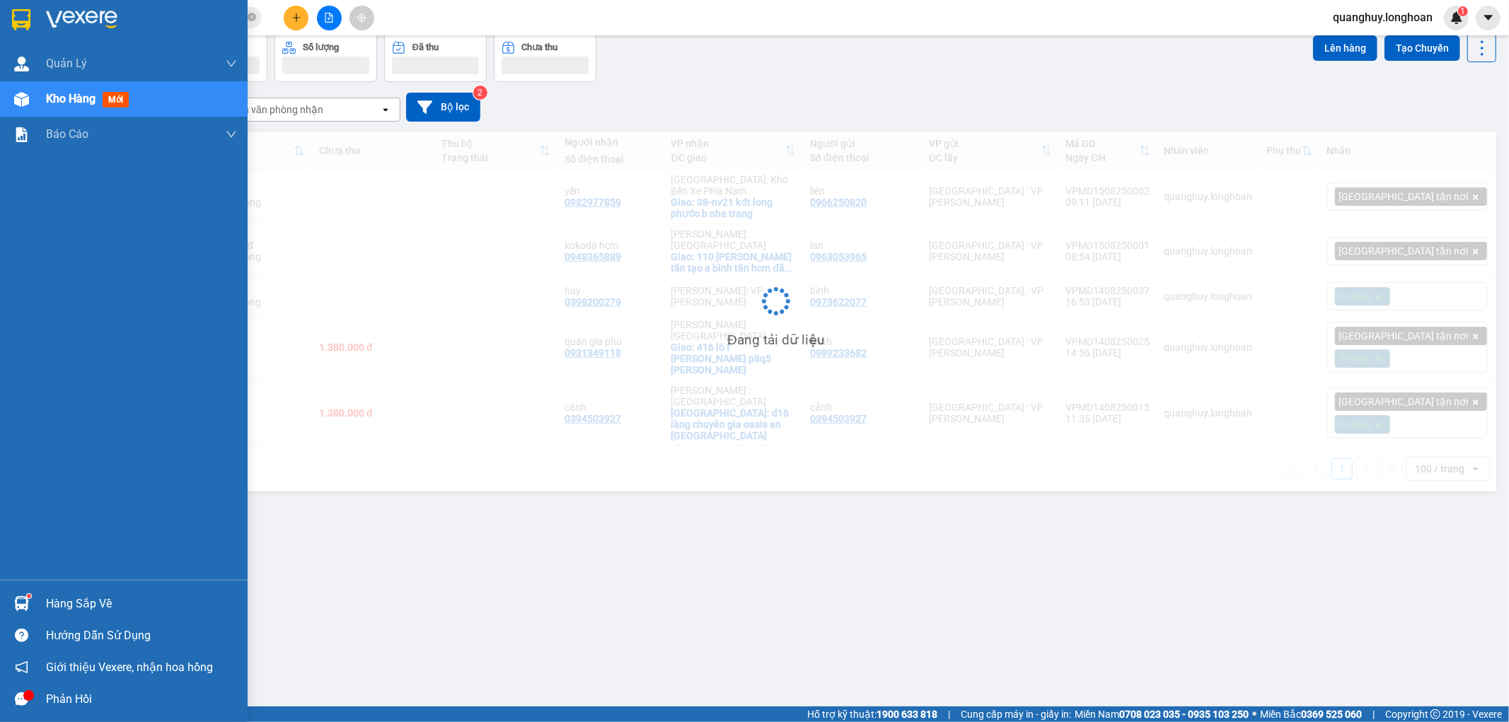
scroll to position [65, 0]
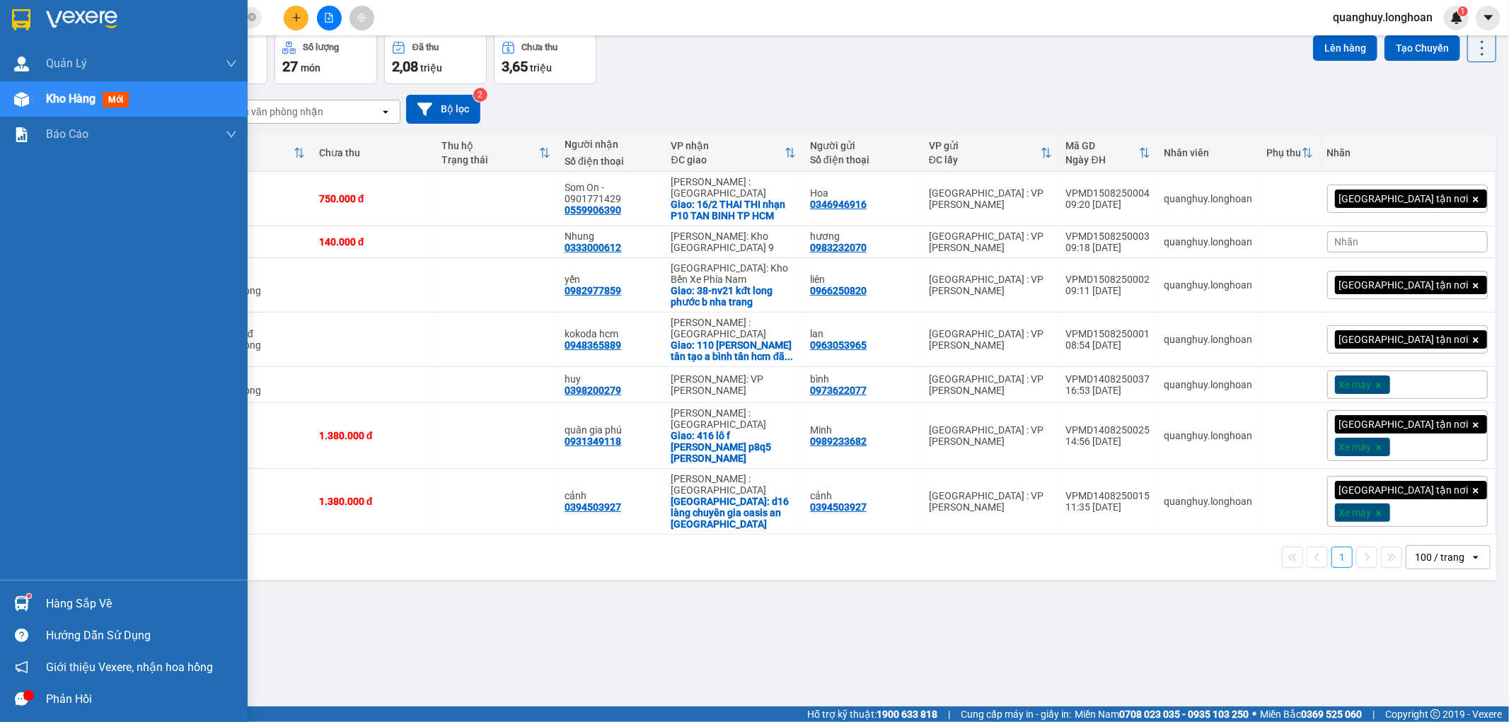
click at [29, 23] on img at bounding box center [21, 19] width 18 height 21
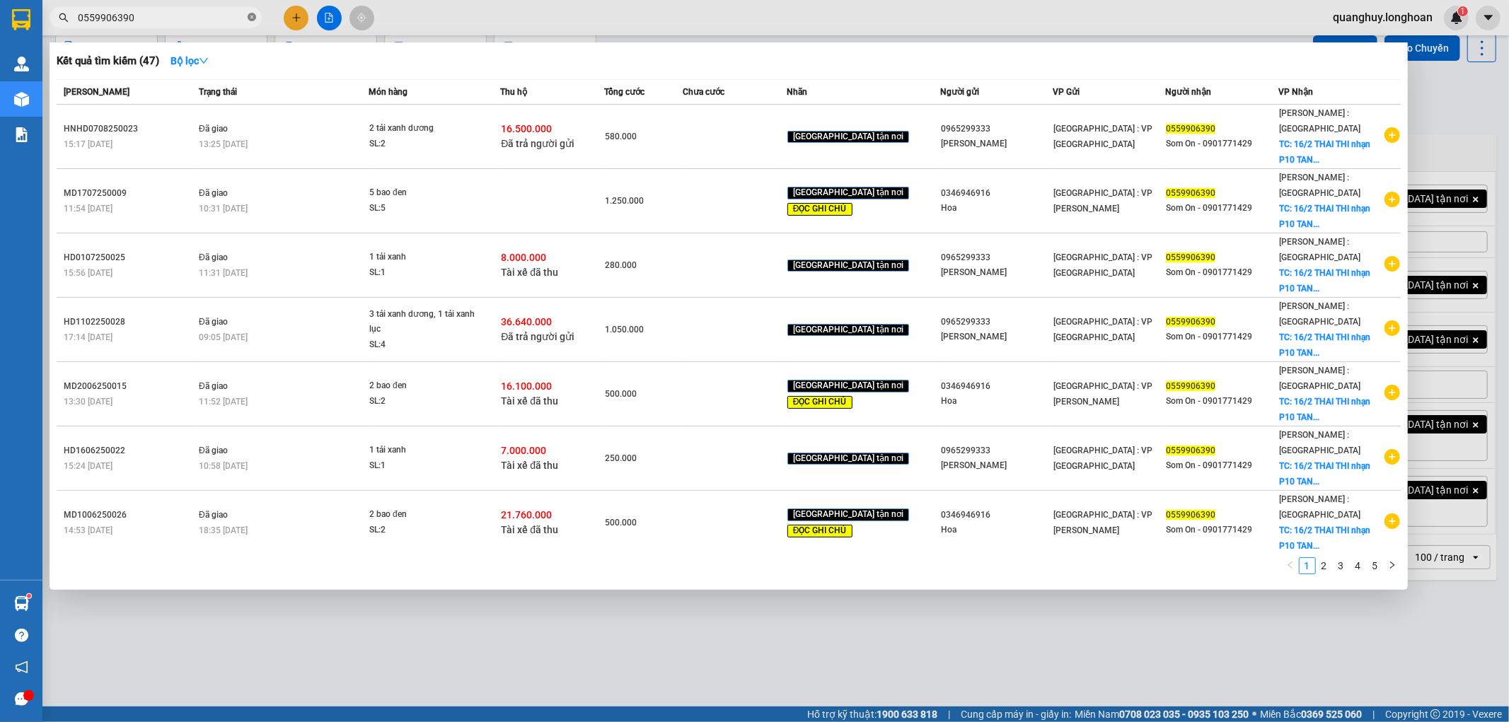
click at [251, 16] on icon "close-circle" at bounding box center [252, 17] width 8 height 8
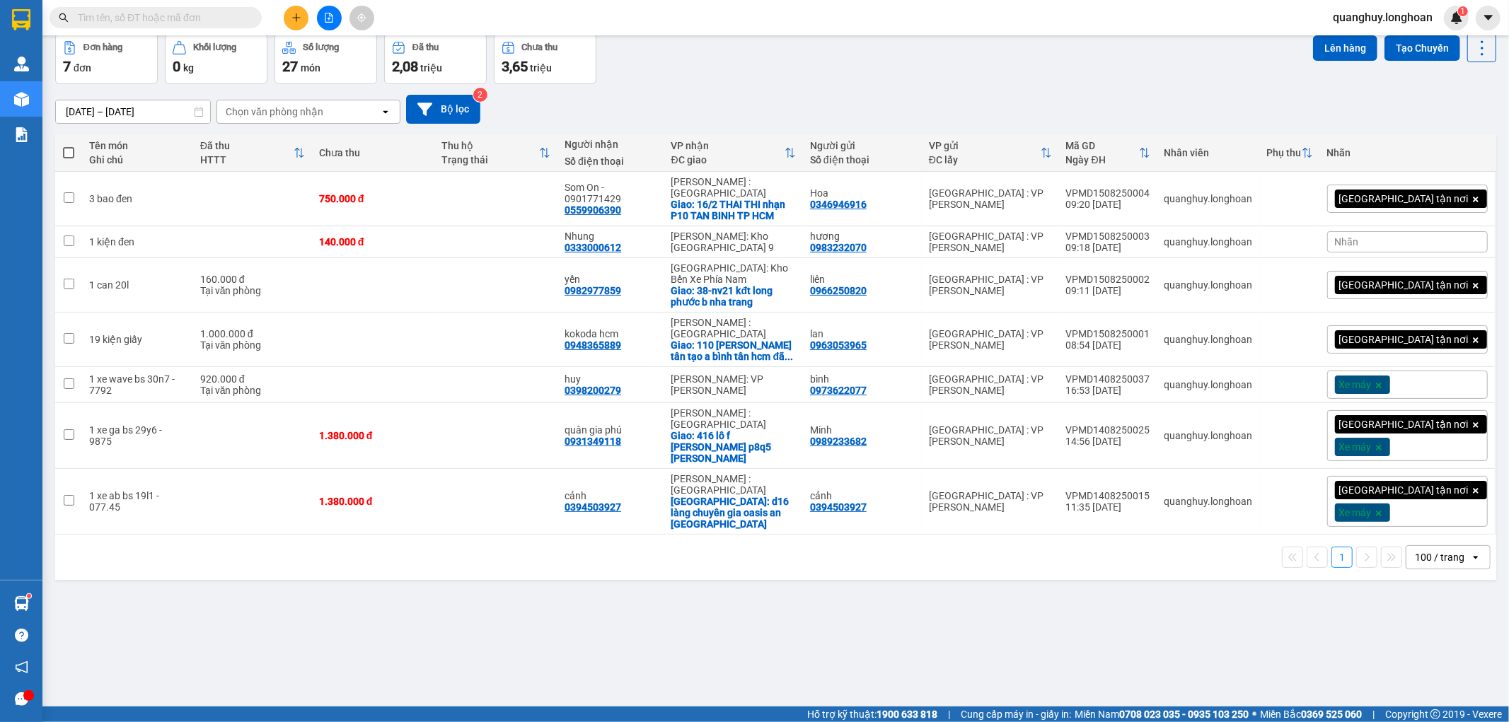
click at [212, 16] on input "text" at bounding box center [161, 18] width 167 height 16
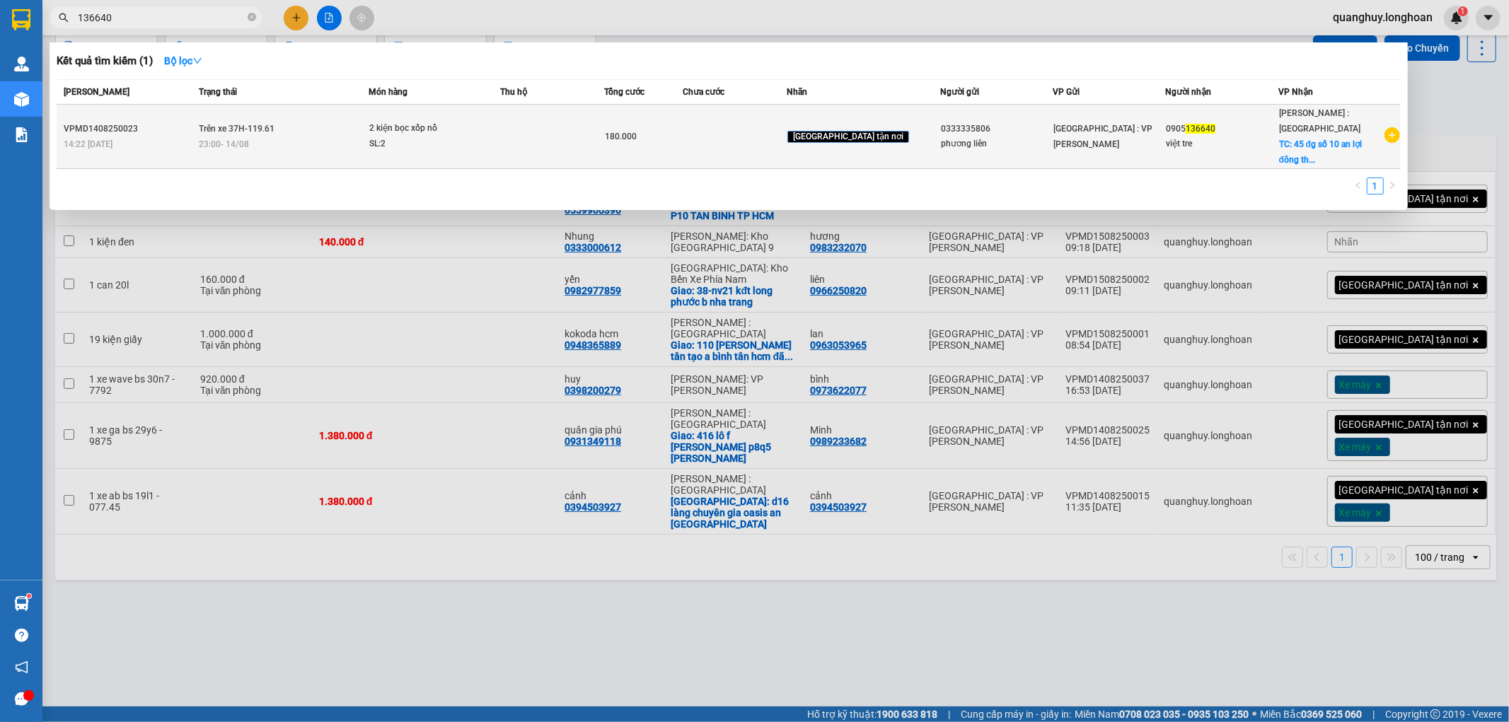
type input "136640"
click at [463, 154] on td "2 kiện bọc xốp nổ SL: 2" at bounding box center [435, 137] width 132 height 64
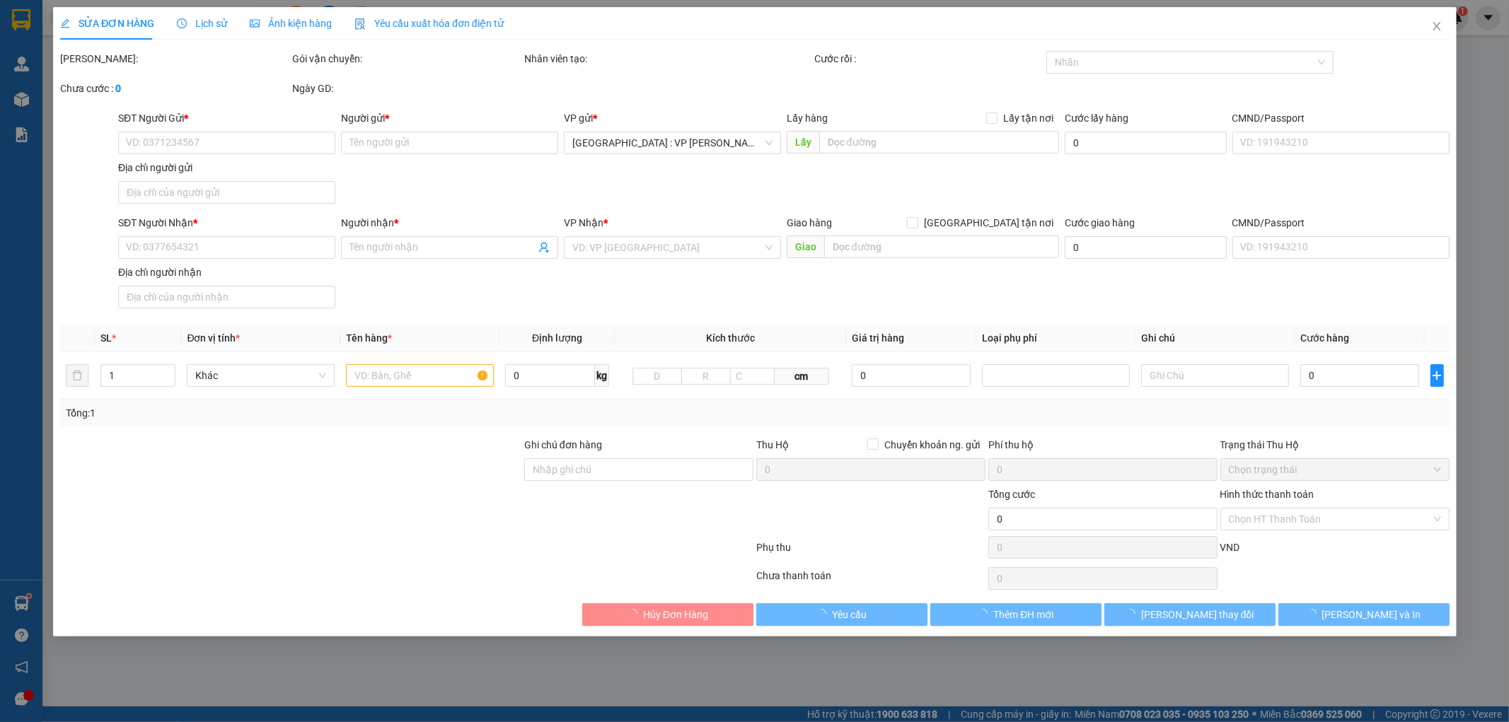
type input "0333335806"
type input "phương liên"
type input "0905136640"
type input "việt tre"
checkbox input "true"
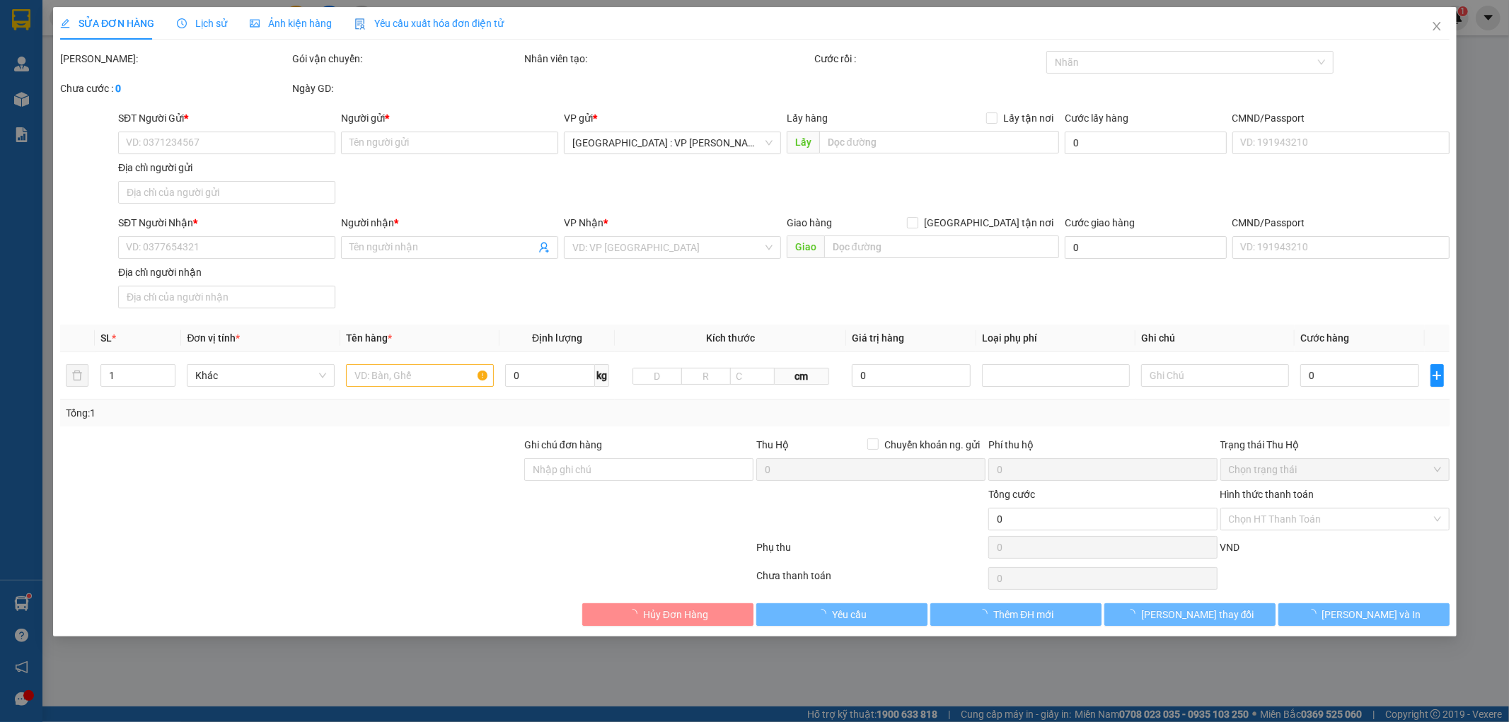
type input "45 đg số 10 an lợi đông thủ đức hcm"
type input "hàng ko đồng kiểm giao nguyên kiện hư vỡ k đền ( đã báo khách gửi )"
type input "180.000"
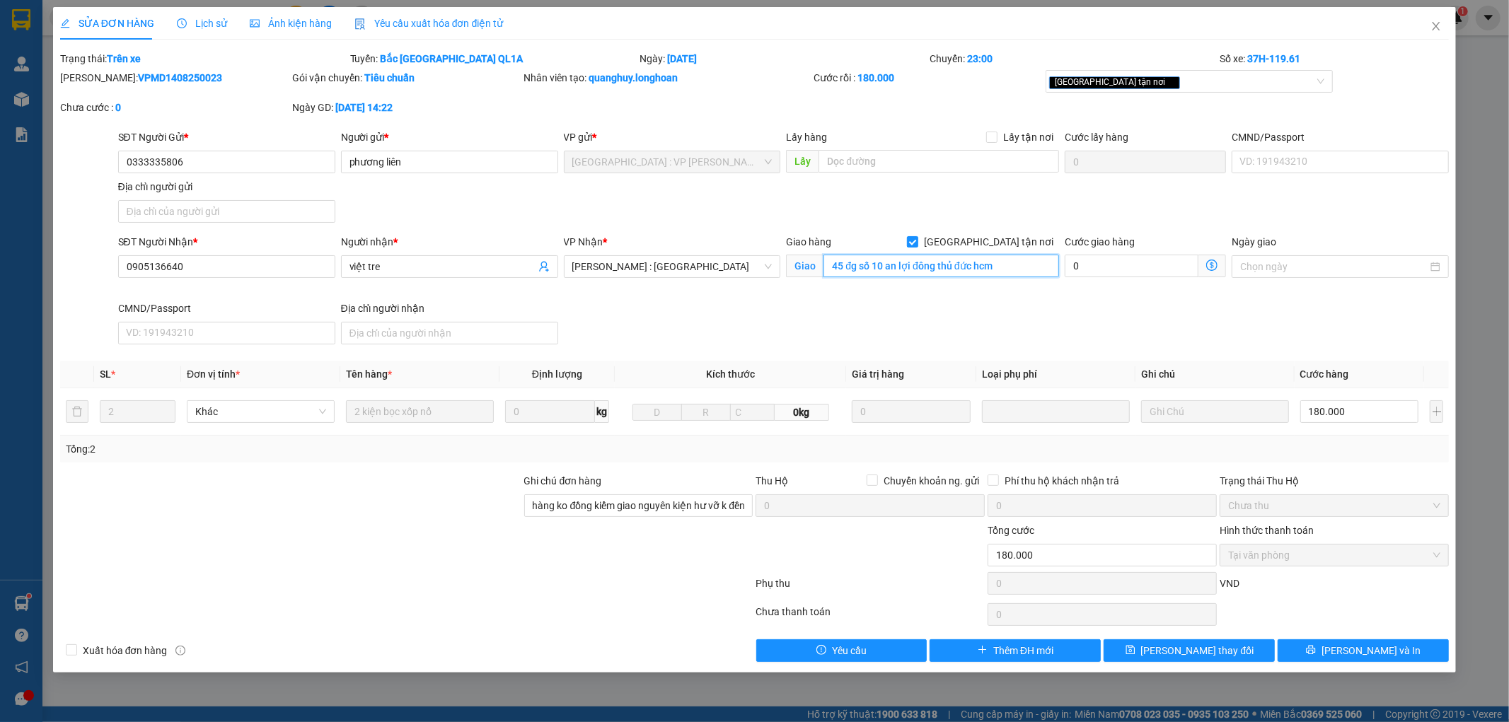
click at [1008, 264] on input "45 đg số 10 an lợi đông thủ đức hcm" at bounding box center [941, 266] width 236 height 23
click at [1021, 263] on input "45 đg số 10 an lợi đông thủ đức hcm" at bounding box center [941, 266] width 236 height 23
paste input "63 lò lu p. trường thạnh thủ đức"
type input "45 đg số 10 an lợi đông thủ đức hcm ---> 63 lò lu p. trường thạnh thủ đức"
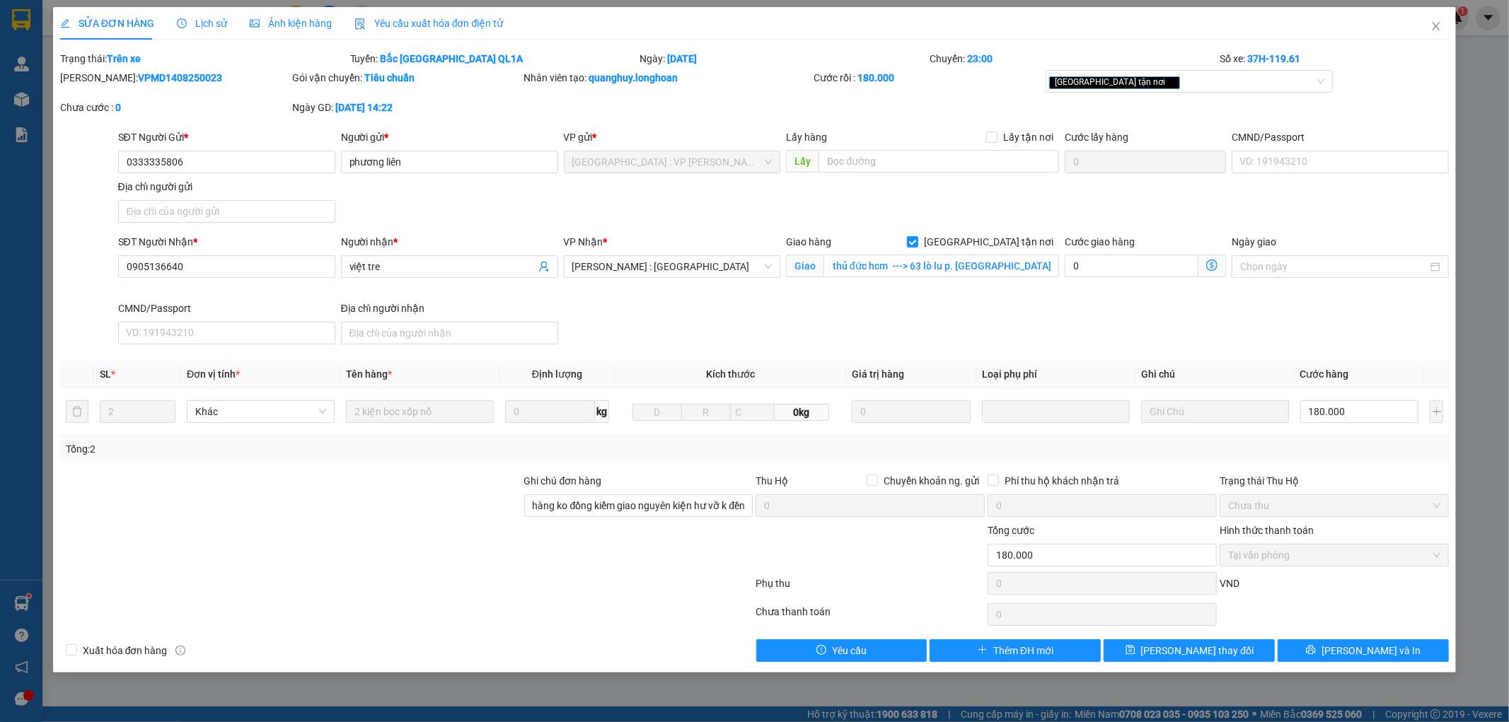
scroll to position [0, 0]
click at [1006, 328] on div "SĐT Người Nhận * 0905136640 Người nhận * việt tre VP Nhận * Hồ Chí Minh : Kho Q…" at bounding box center [783, 292] width 1337 height 116
click at [1324, 651] on button "[PERSON_NAME] và In" at bounding box center [1362, 650] width 171 height 23
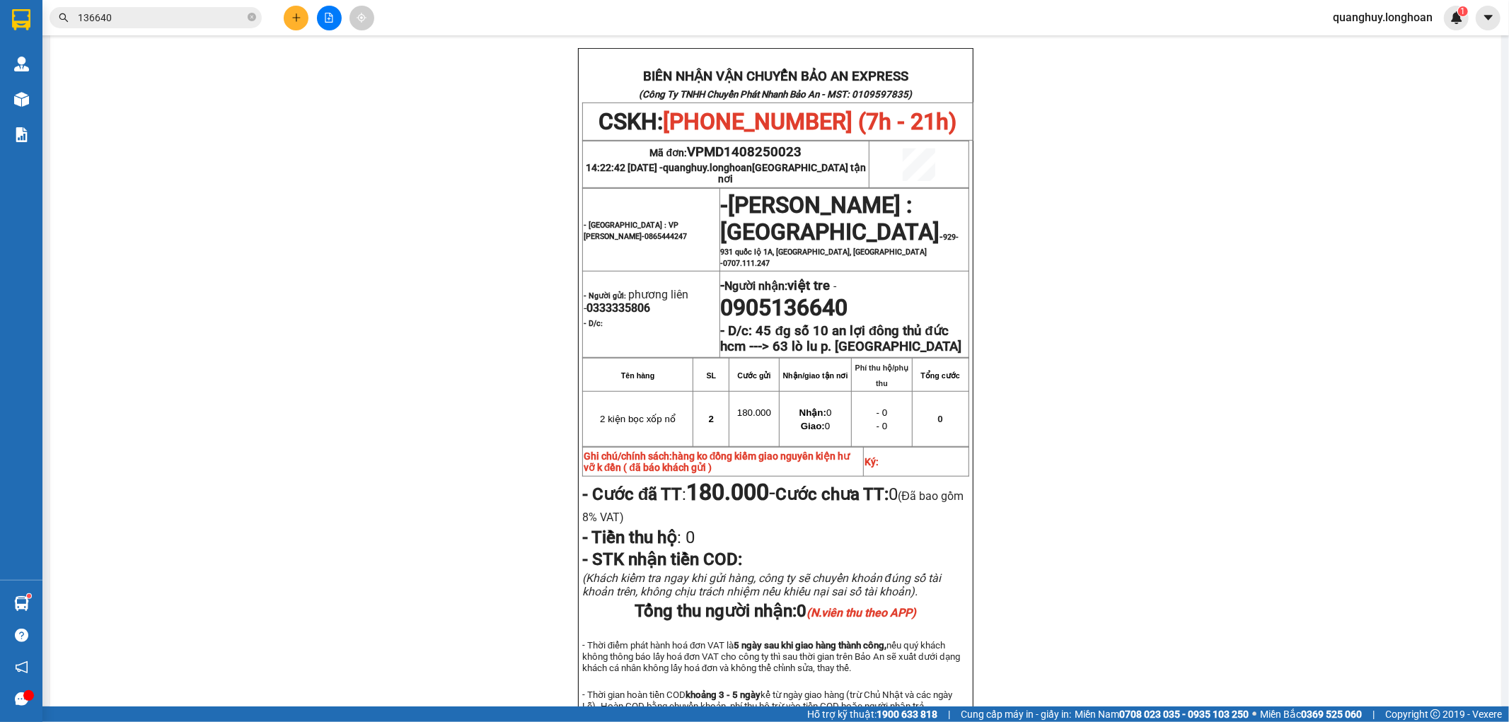
scroll to position [628, 0]
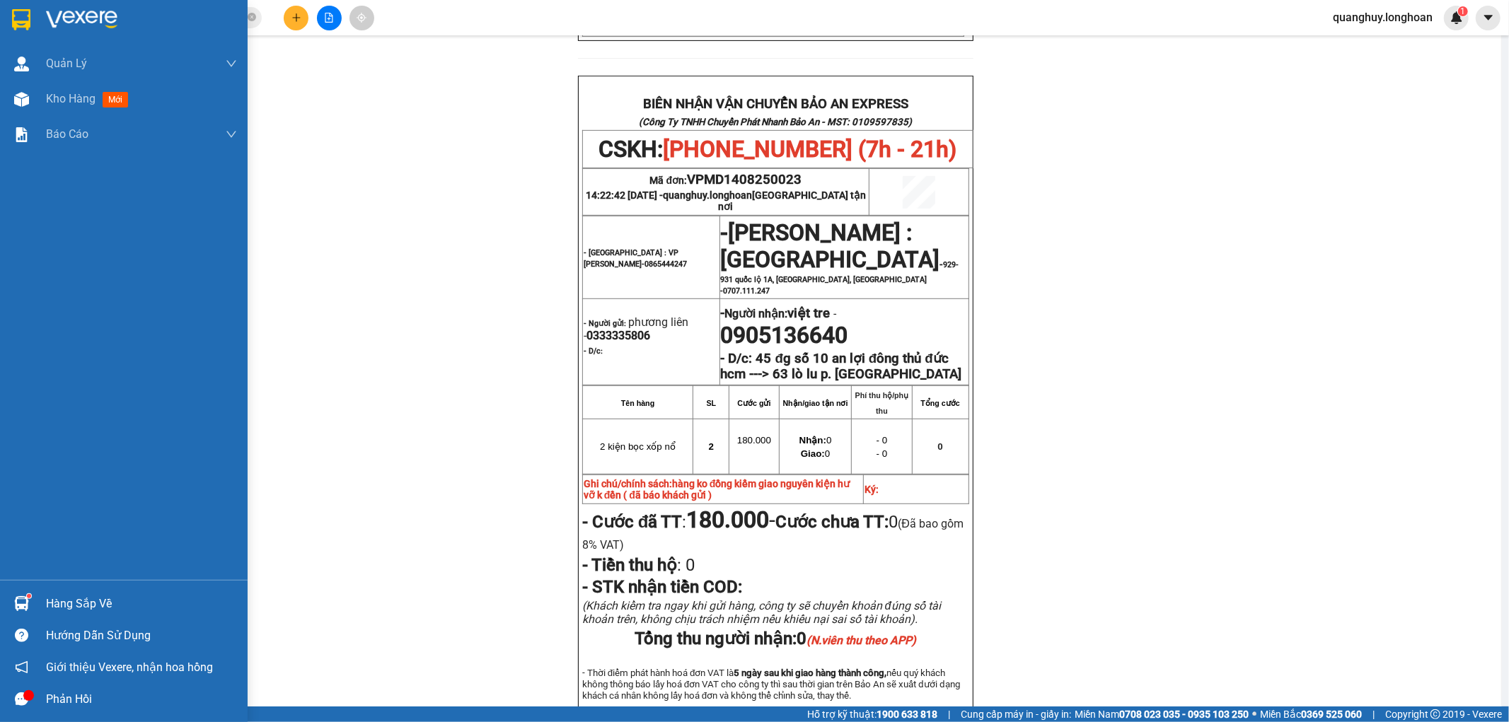
click at [18, 26] on img at bounding box center [21, 19] width 18 height 21
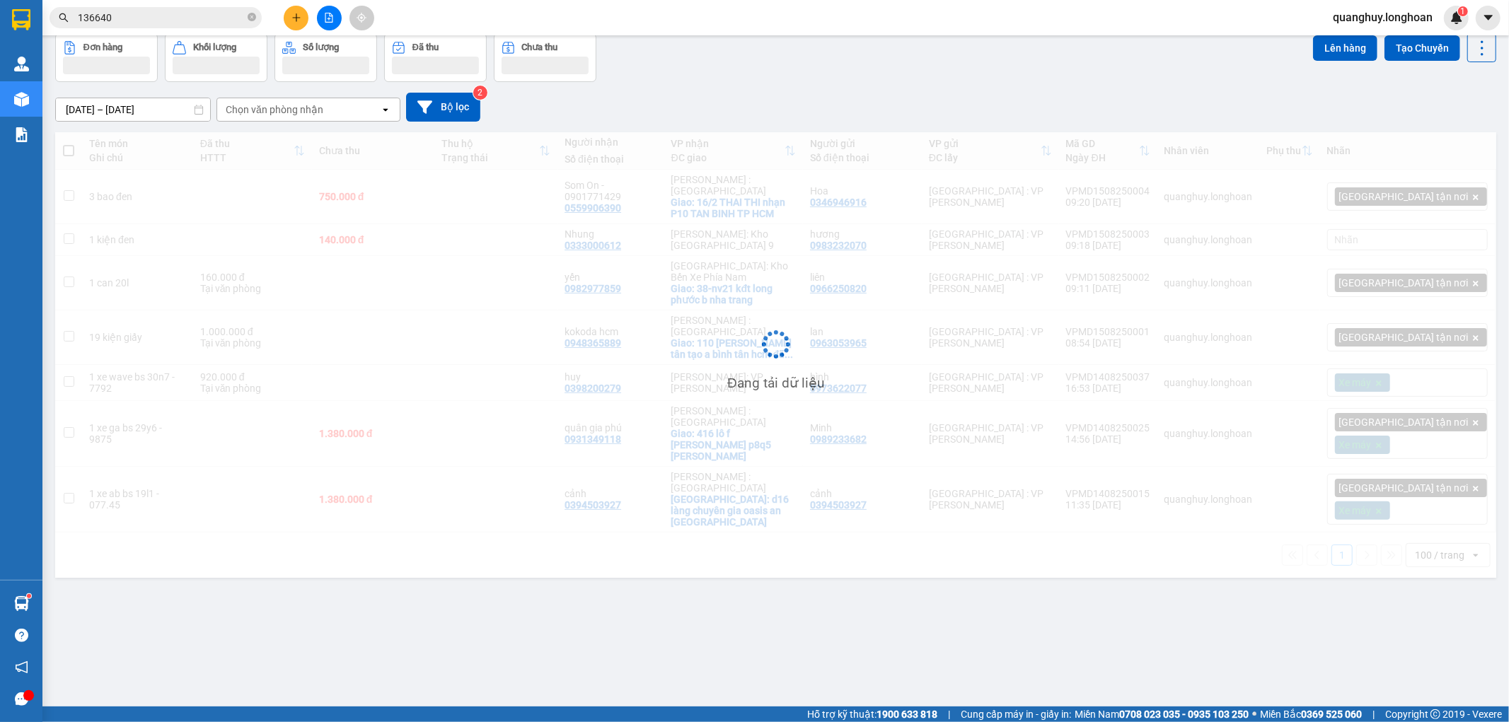
scroll to position [65, 0]
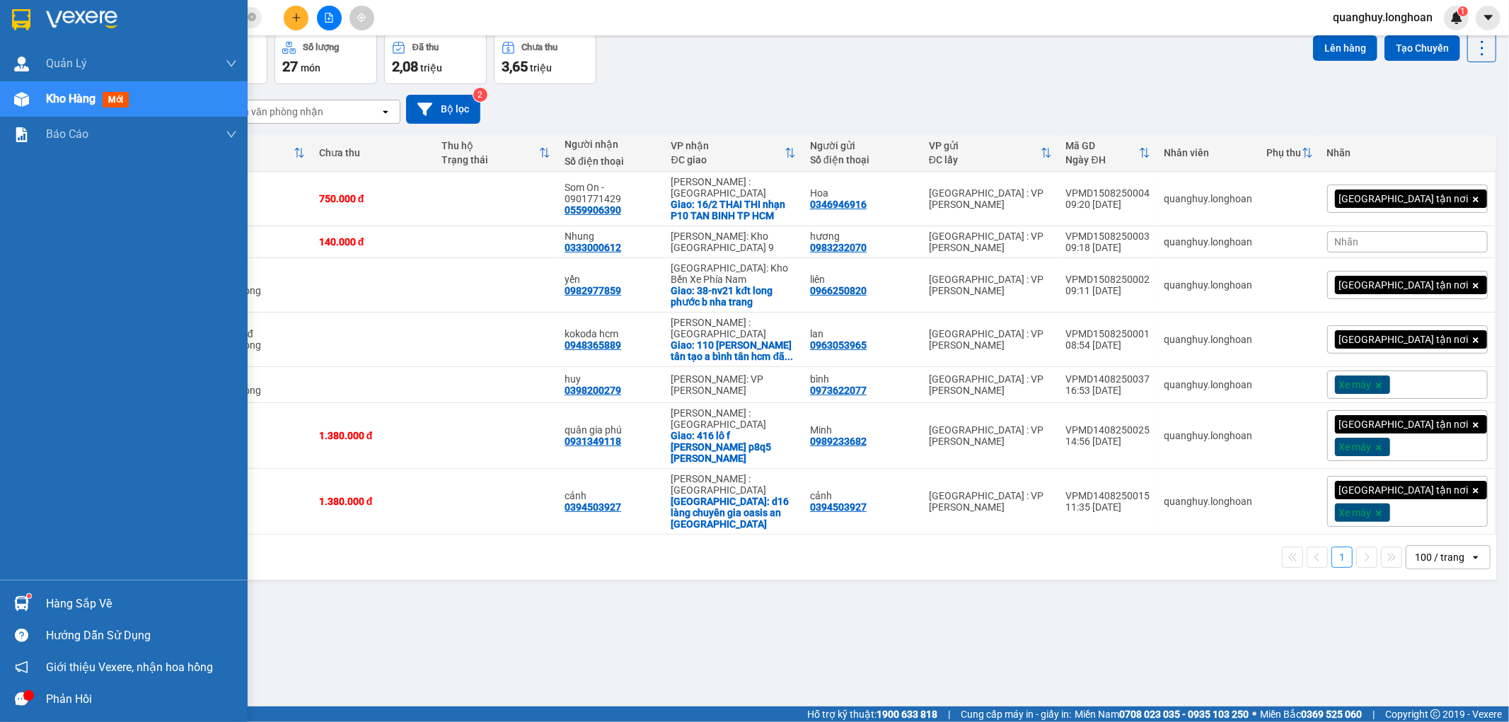
click at [26, 16] on img at bounding box center [21, 19] width 18 height 21
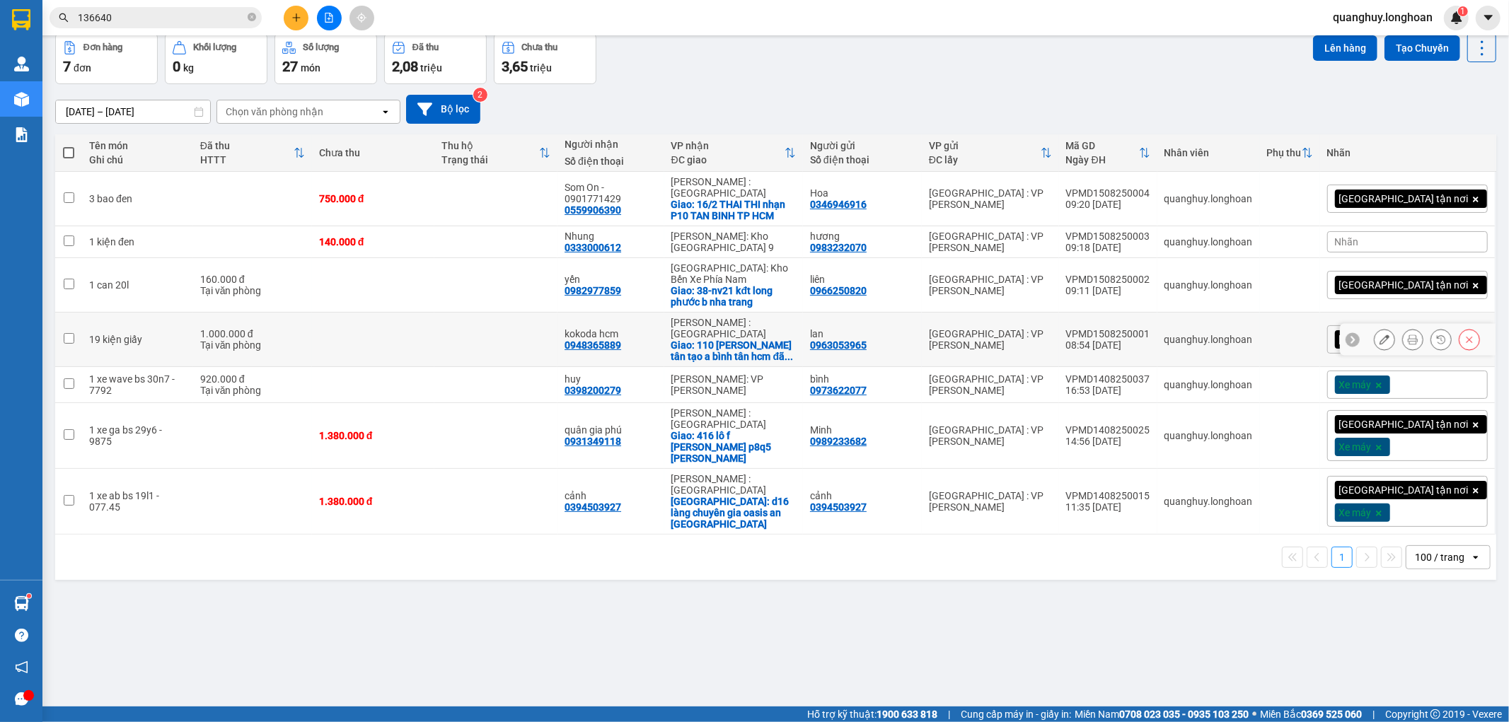
click at [656, 328] on div "kokoda hcm" at bounding box center [610, 333] width 92 height 11
checkbox input "true"
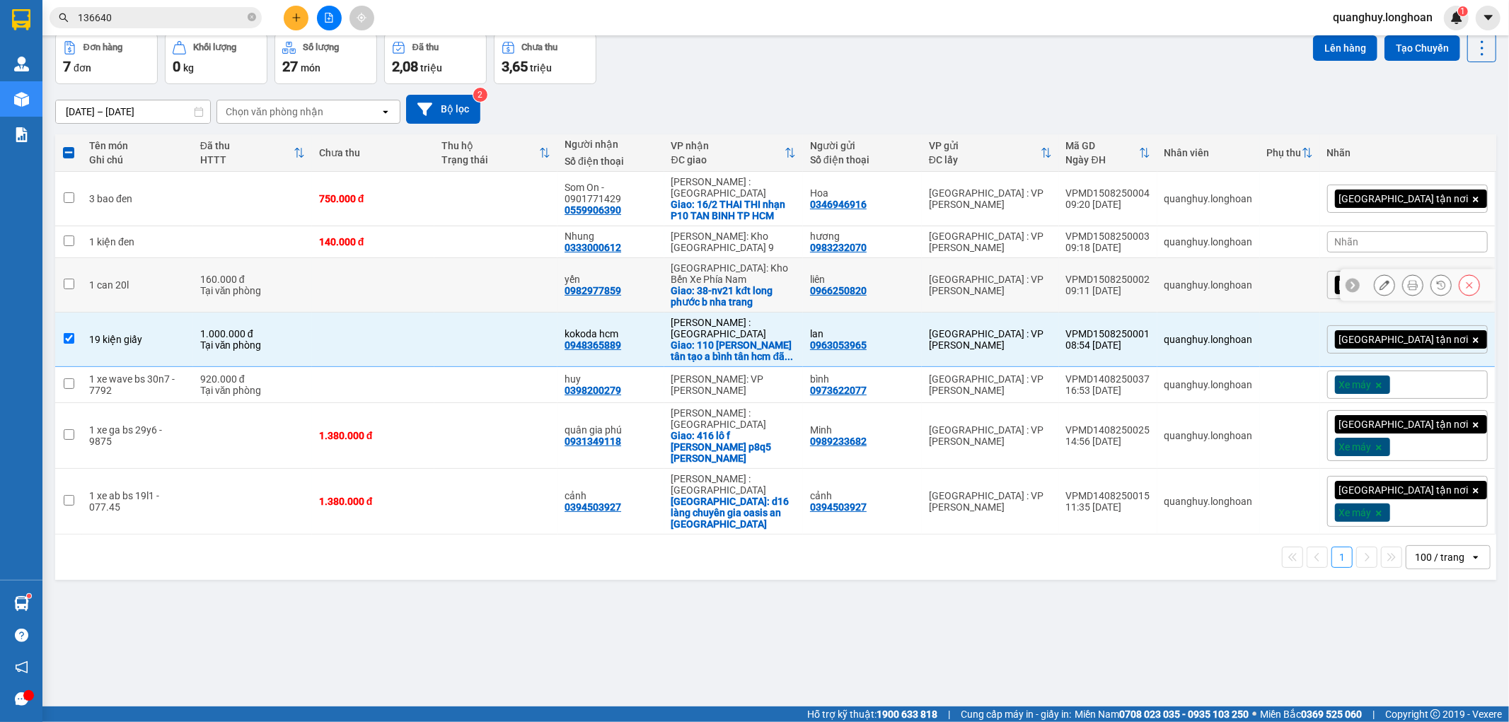
click at [1052, 274] on div "[GEOGRAPHIC_DATA] : VP [PERSON_NAME]" at bounding box center [990, 285] width 123 height 23
checkbox input "true"
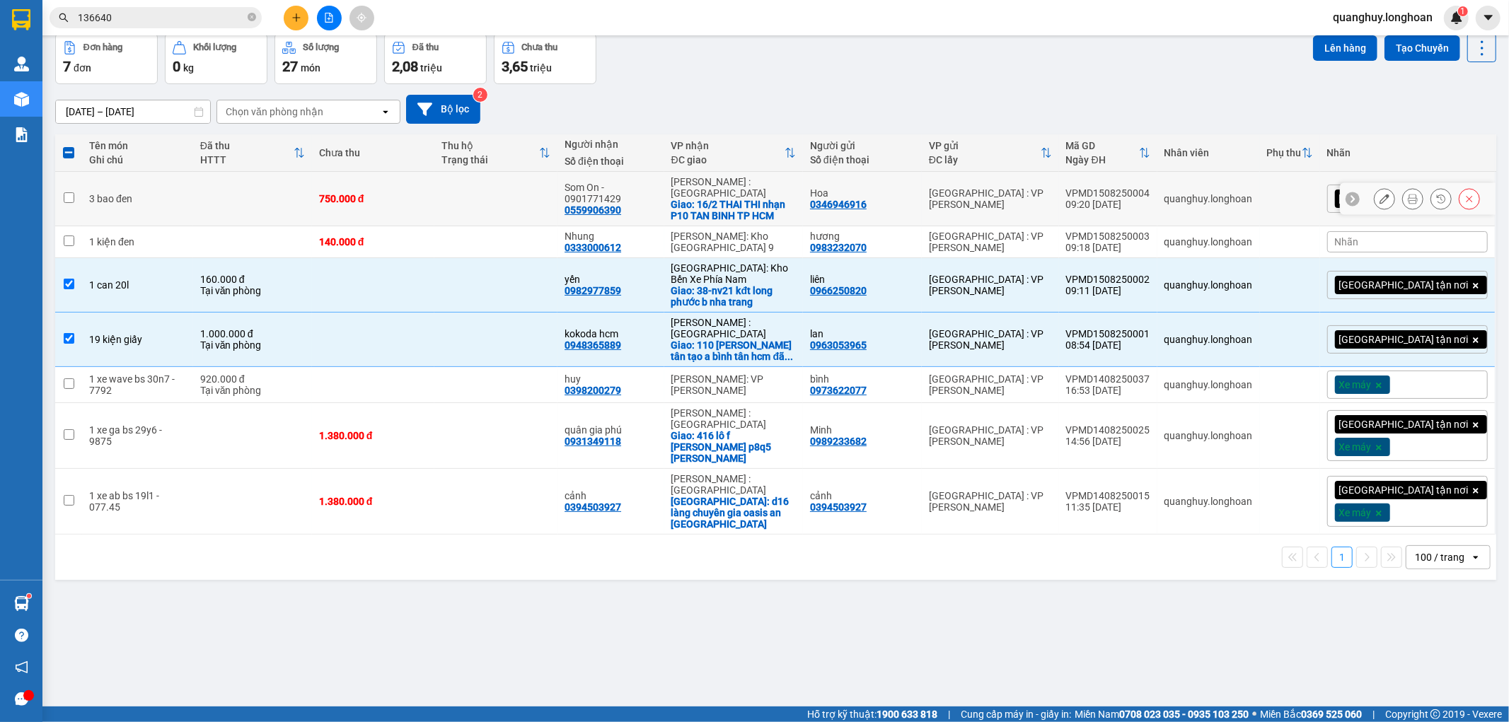
click at [433, 201] on td "750.000 đ" at bounding box center [373, 199] width 123 height 54
checkbox input "true"
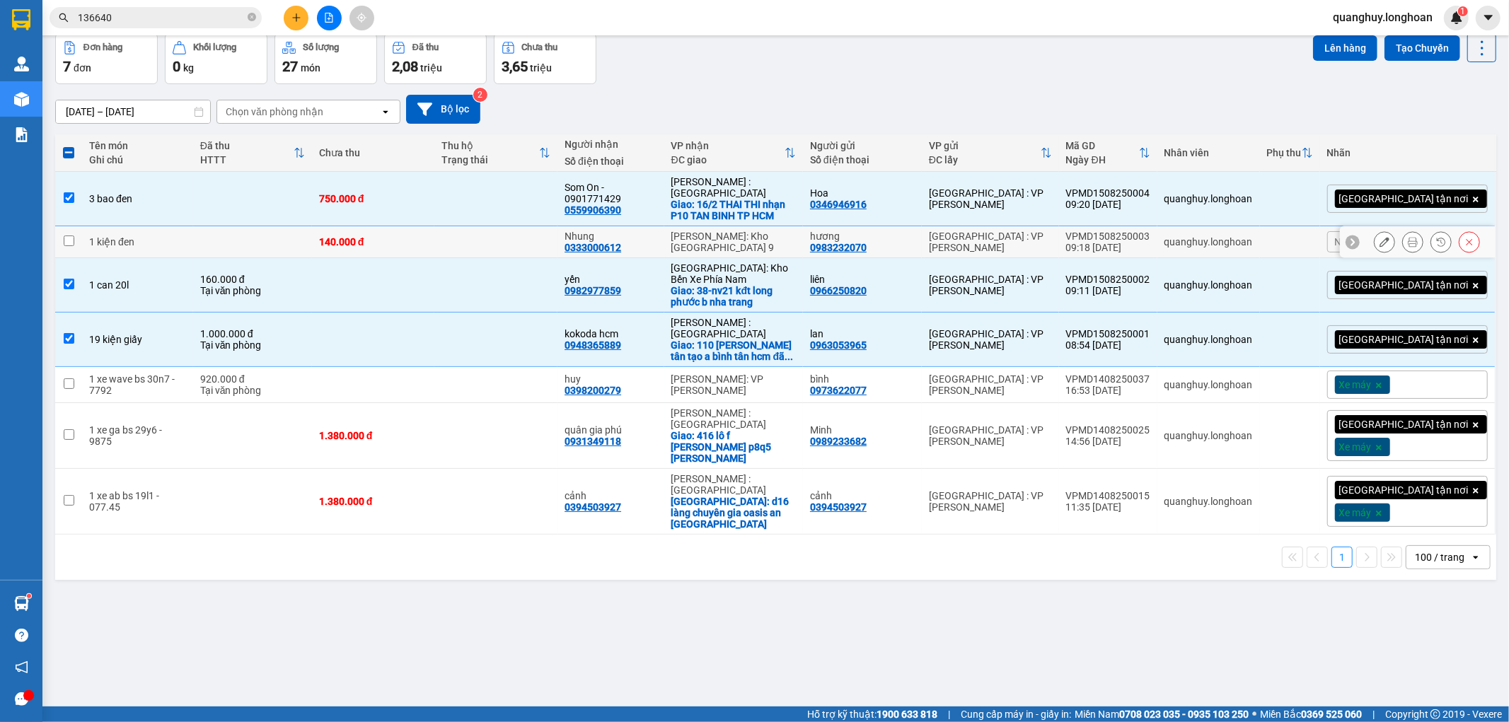
click at [427, 236] on div "140.000 đ" at bounding box center [373, 241] width 109 height 11
checkbox input "true"
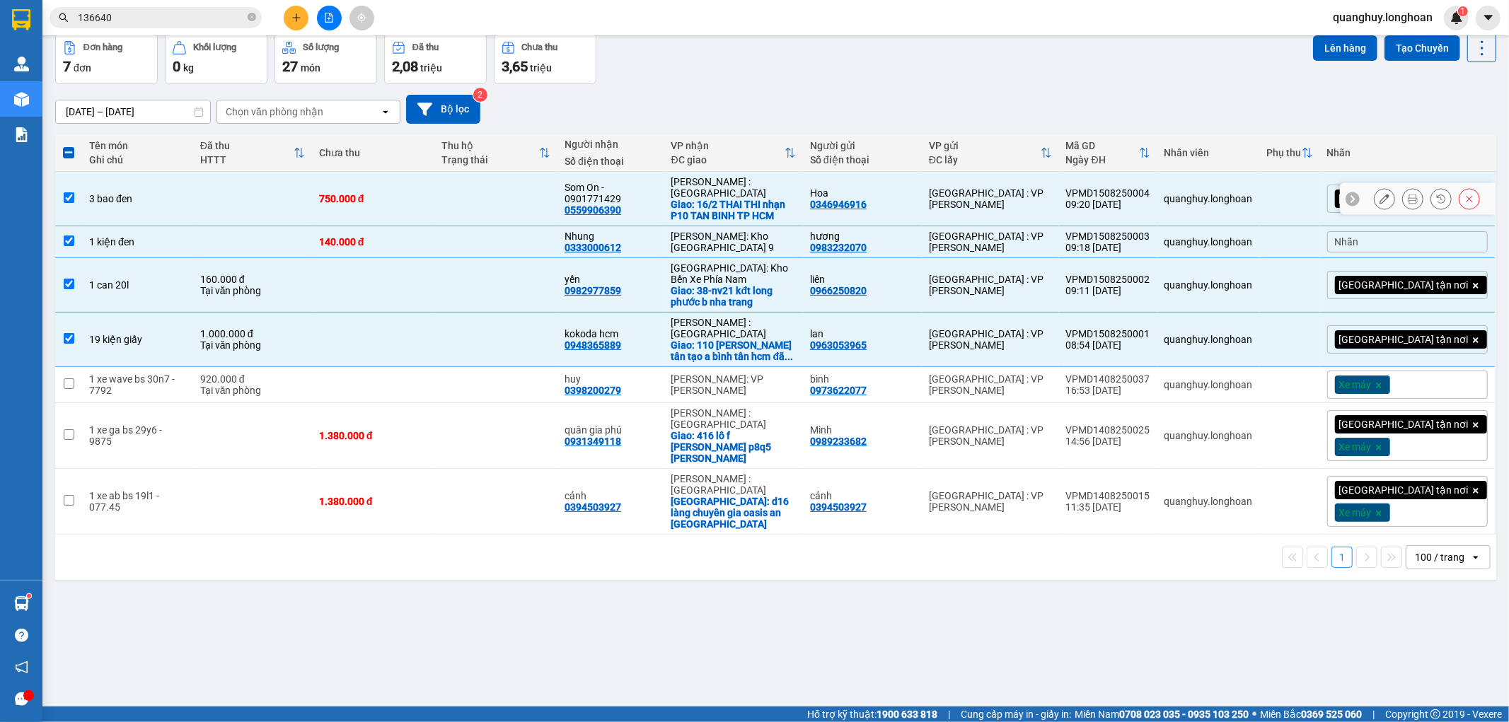
click at [467, 201] on td at bounding box center [495, 199] width 123 height 54
checkbox input "false"
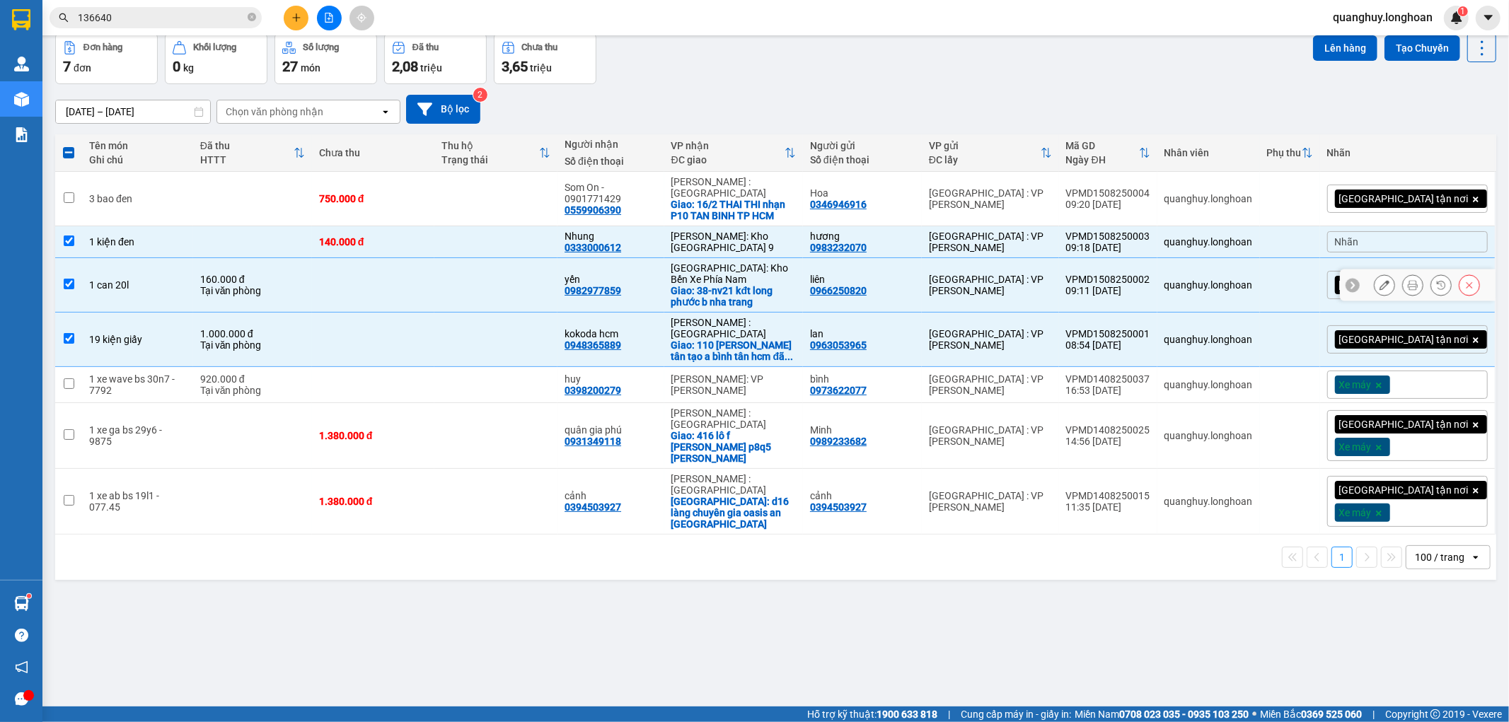
click at [435, 289] on td at bounding box center [373, 285] width 123 height 54
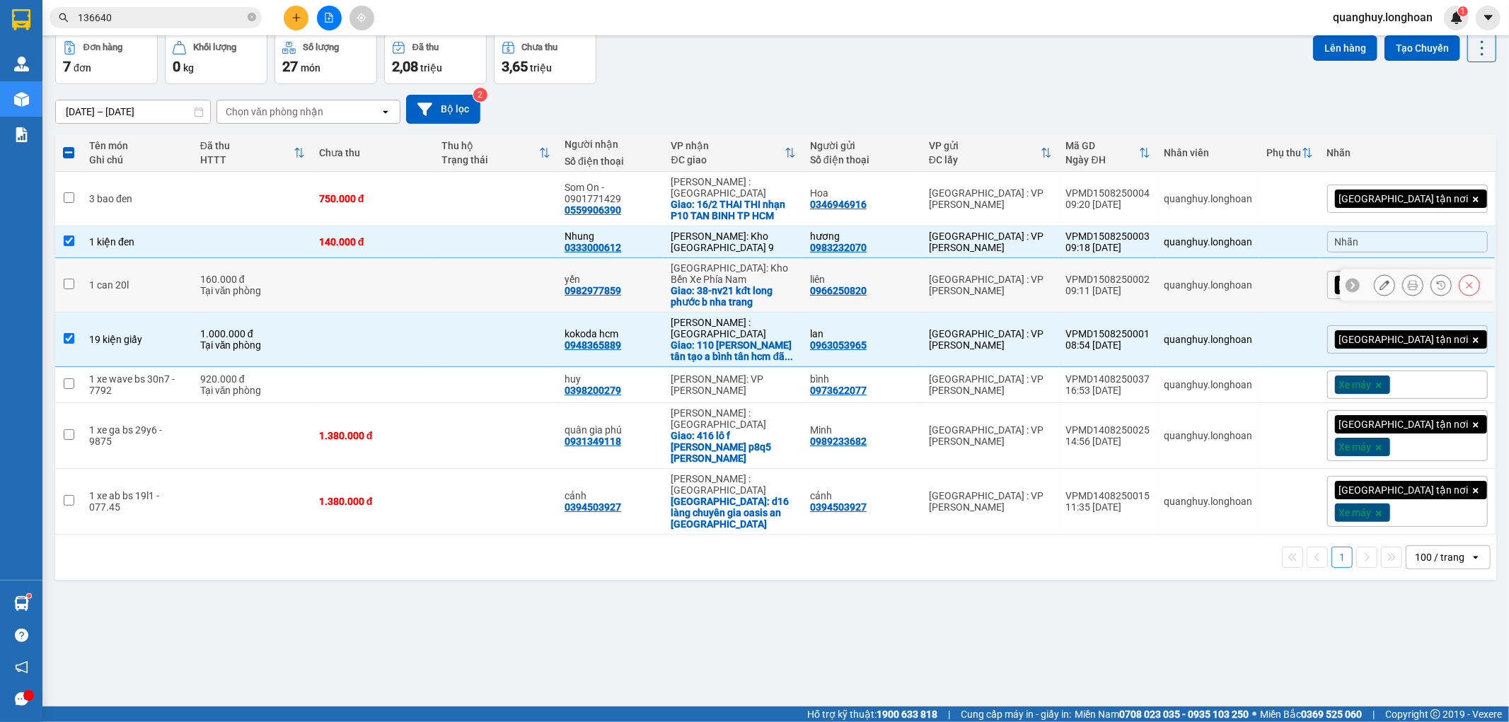
click at [424, 258] on td at bounding box center [373, 285] width 123 height 54
checkbox input "true"
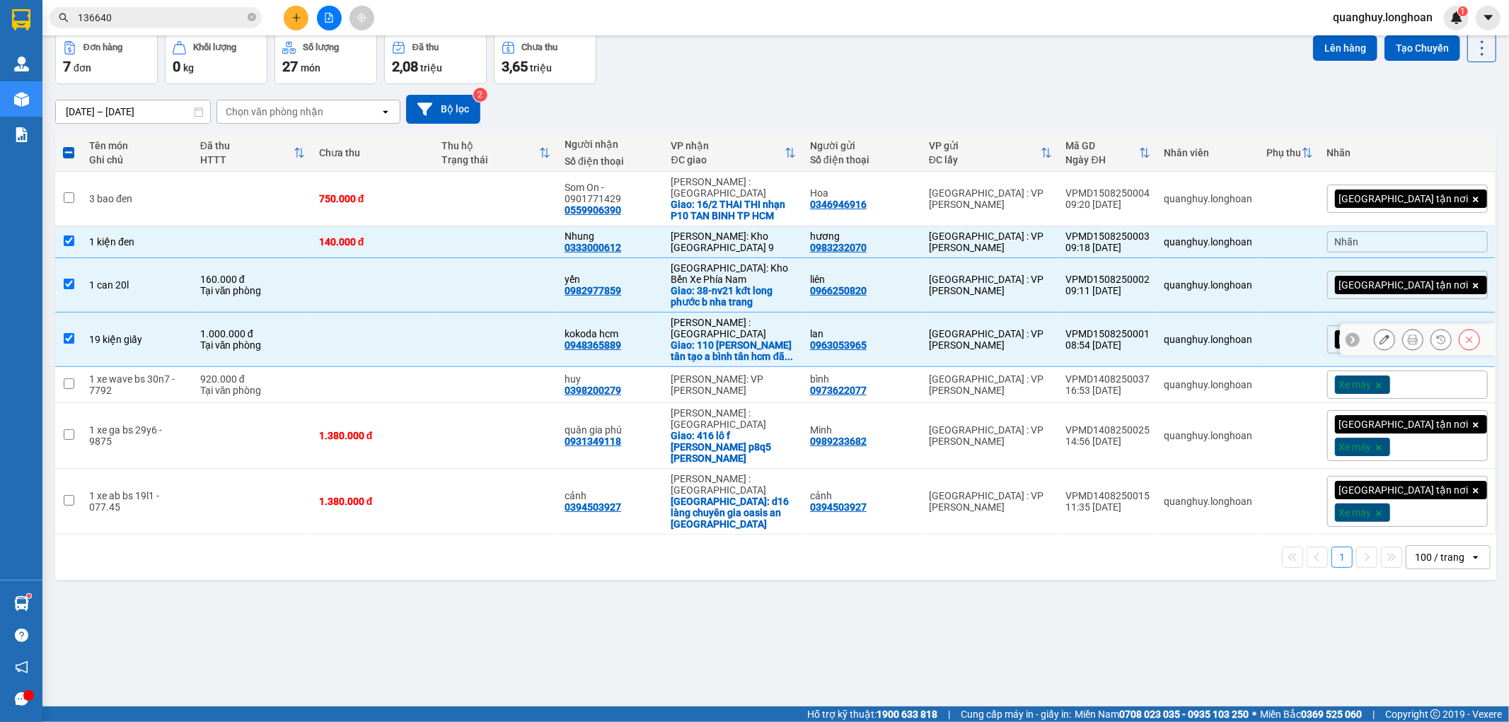
click at [427, 313] on td at bounding box center [373, 340] width 123 height 54
checkbox input "false"
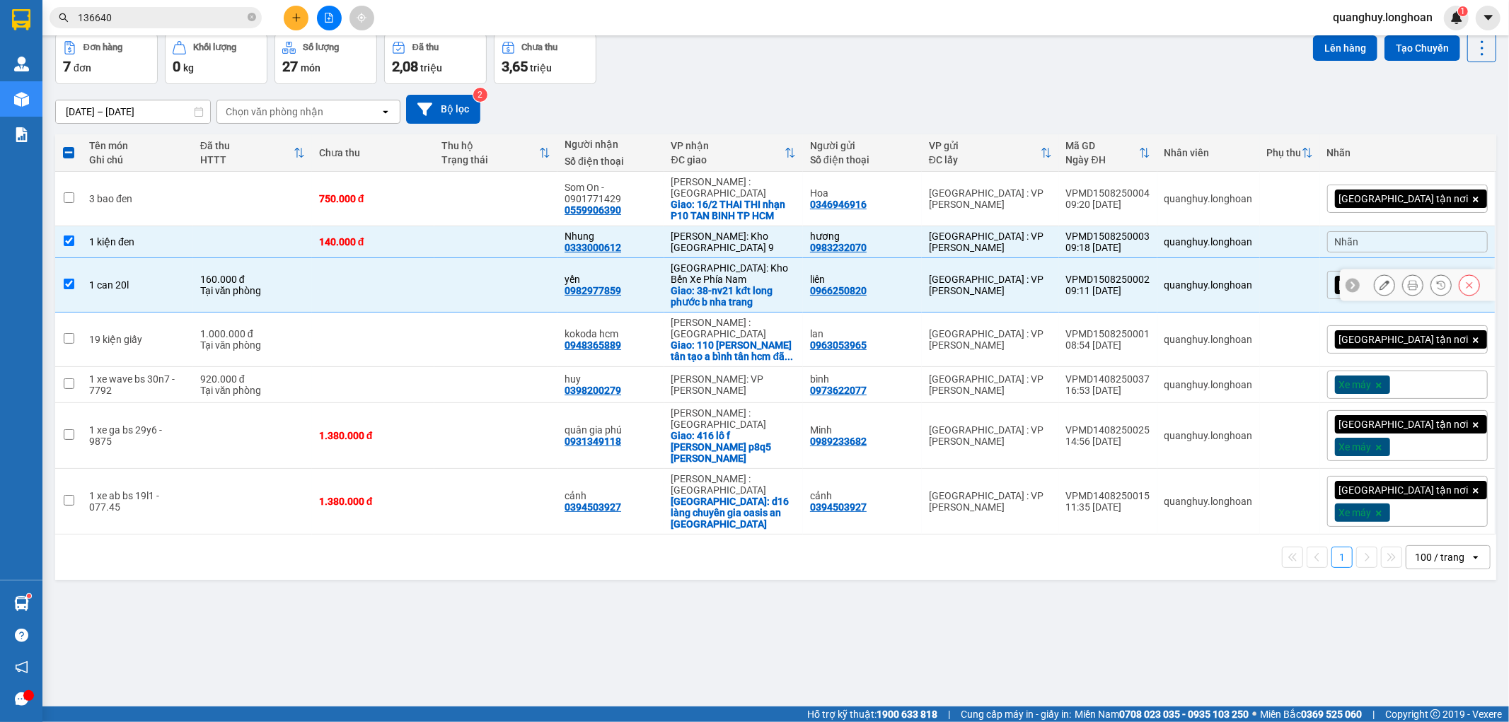
click at [435, 292] on td at bounding box center [373, 285] width 123 height 54
checkbox input "false"
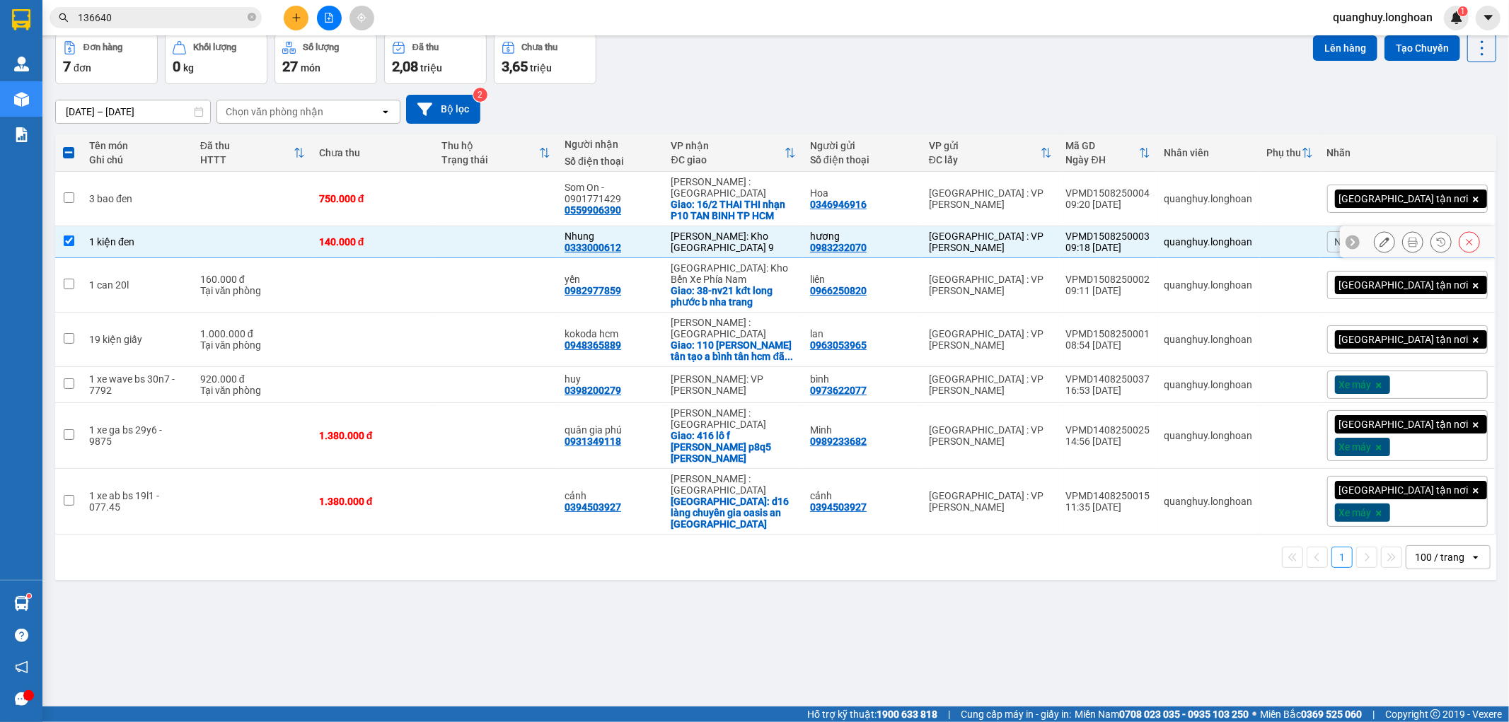
click at [435, 243] on td "140.000 đ" at bounding box center [373, 242] width 123 height 32
checkbox input "false"
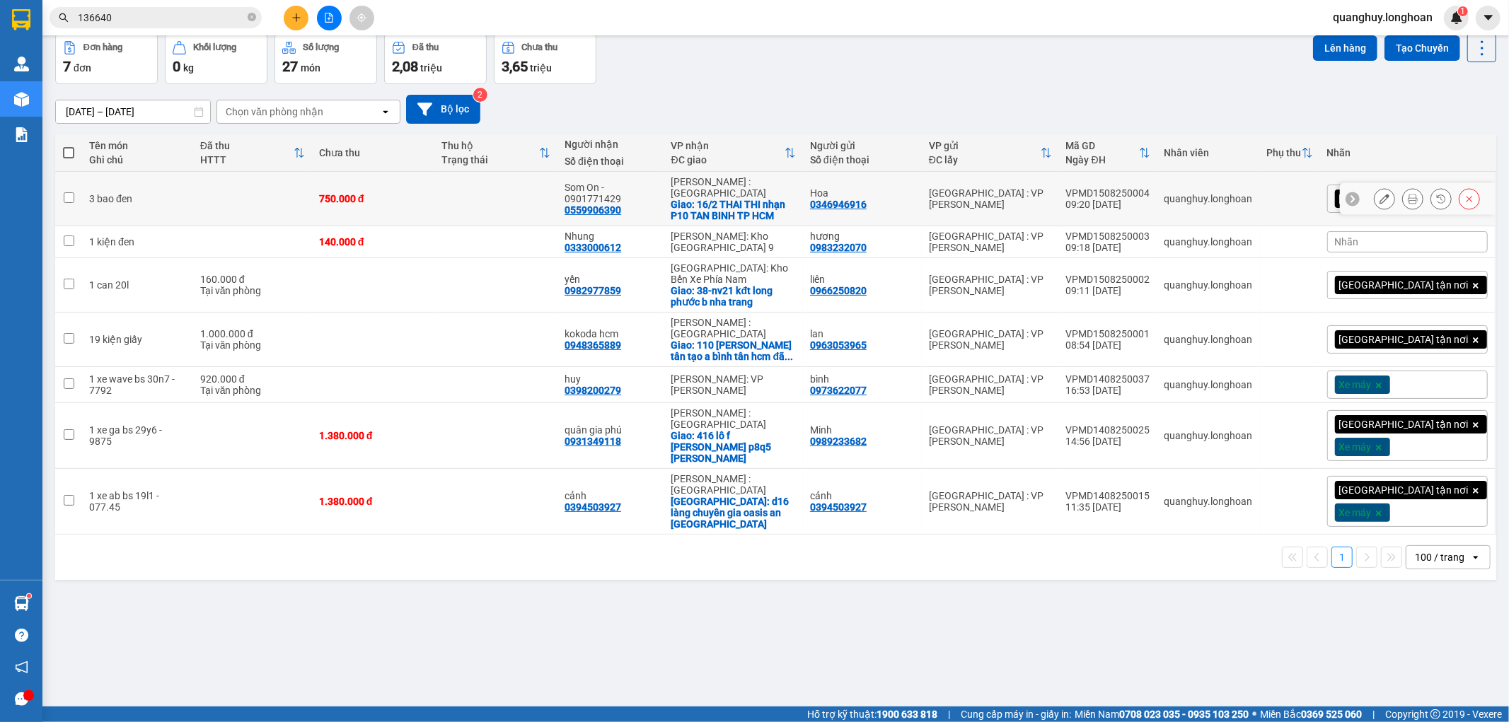
click at [529, 178] on td at bounding box center [495, 199] width 123 height 54
checkbox input "true"
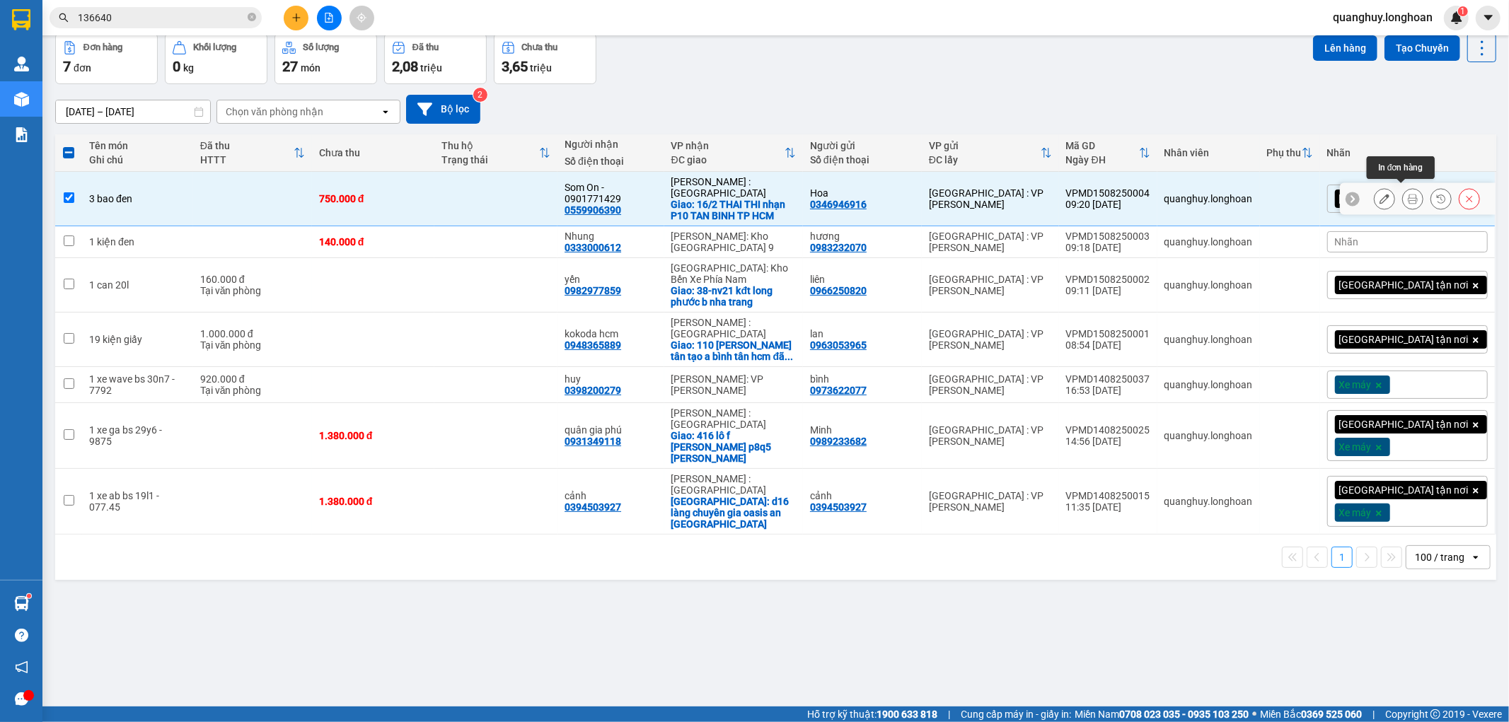
click at [1408, 194] on icon at bounding box center [1413, 199] width 10 height 10
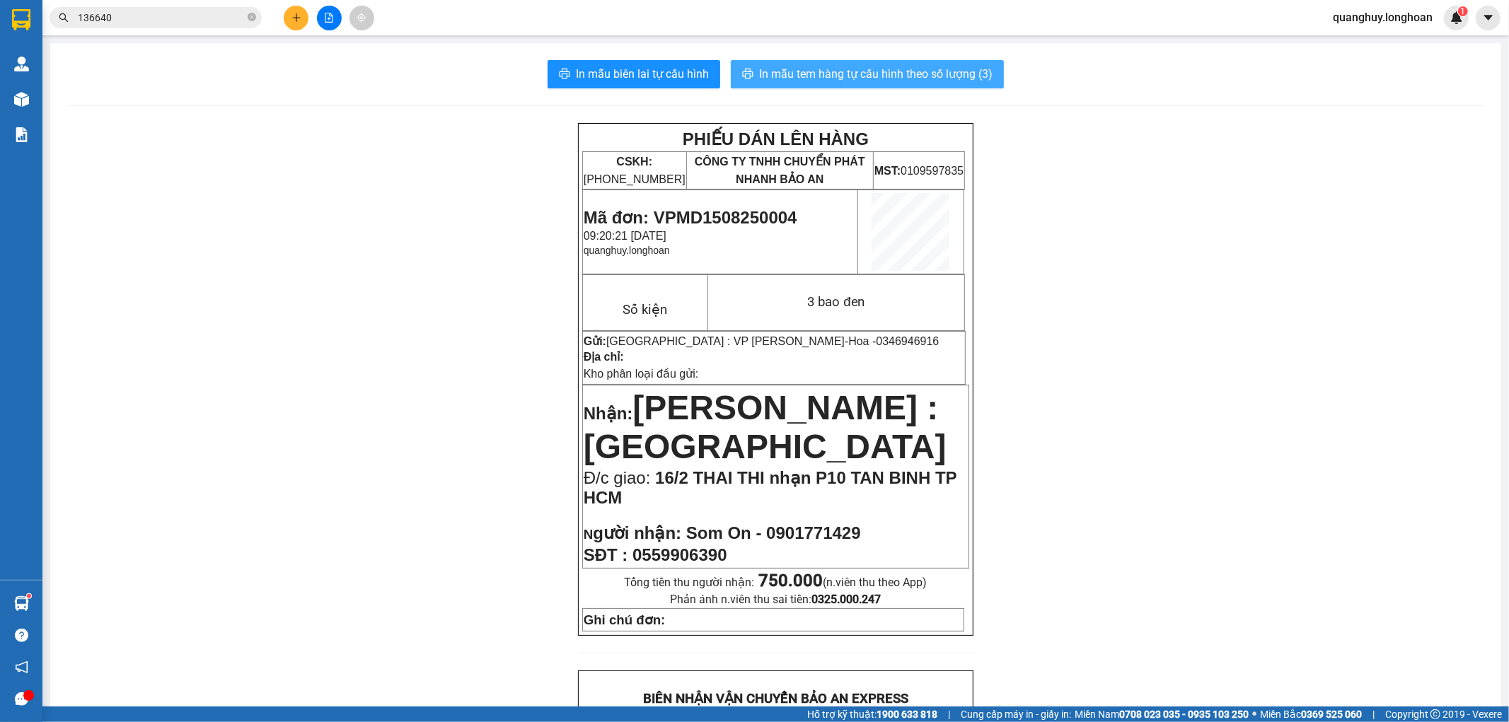
click at [889, 73] on span "In mẫu tem hàng tự cấu hình theo số lượng (3)" at bounding box center [875, 74] width 233 height 18
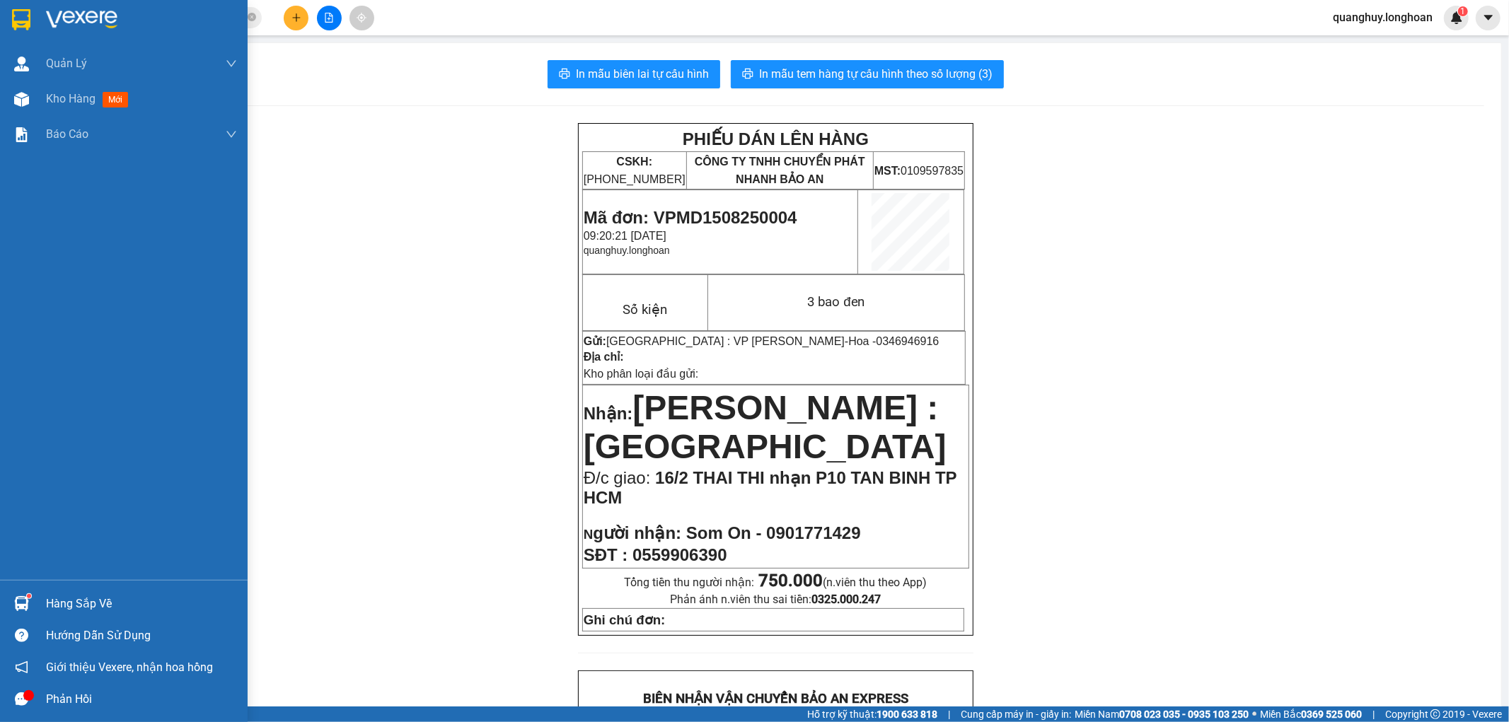
click at [10, 25] on div at bounding box center [21, 19] width 25 height 25
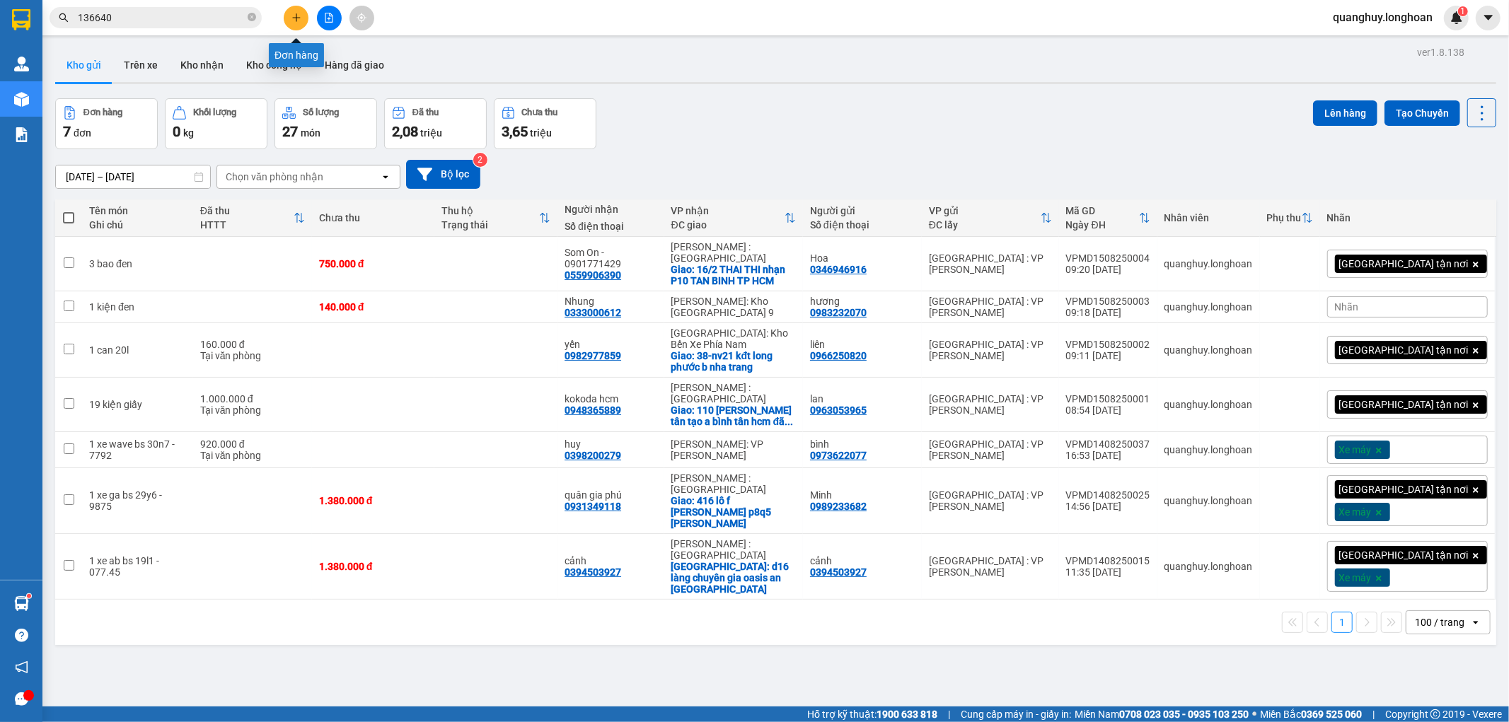
click at [295, 11] on button at bounding box center [296, 18] width 25 height 25
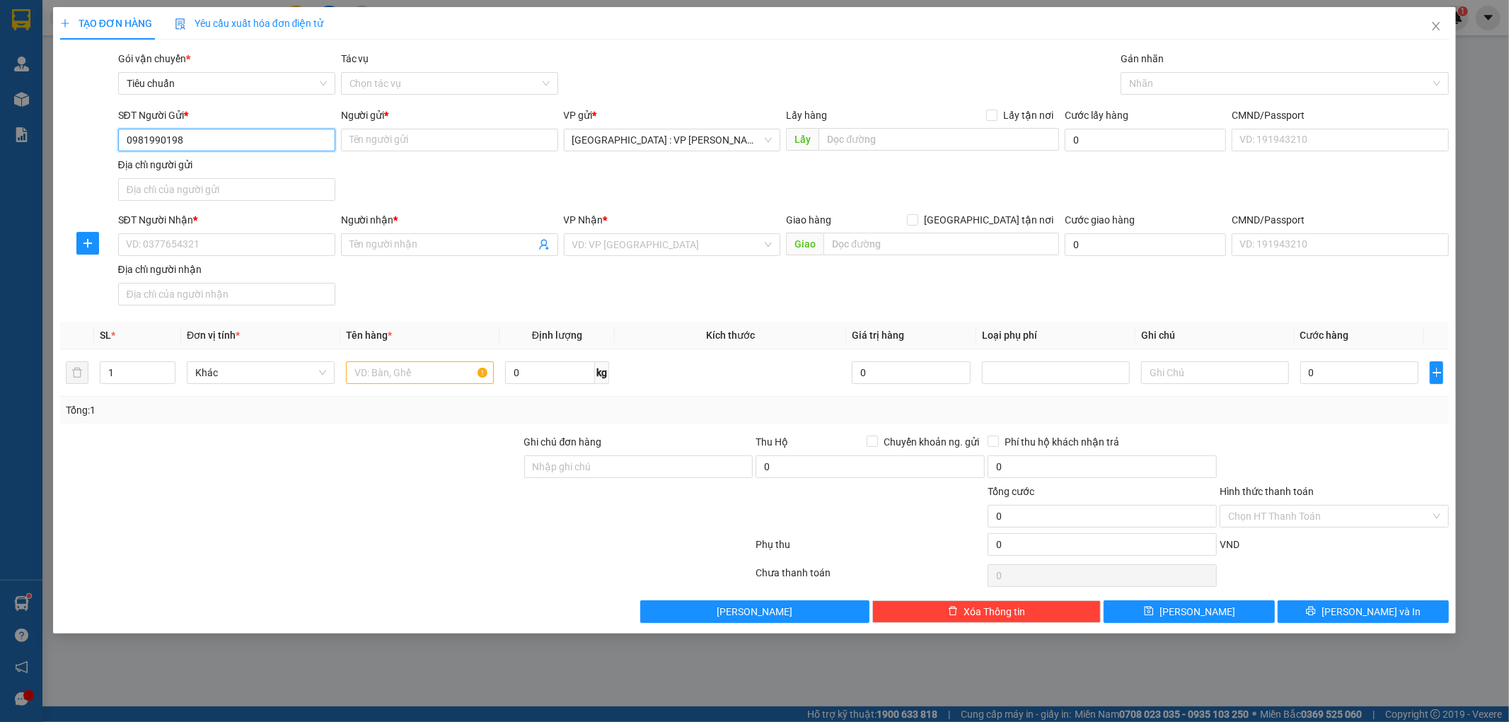
click at [218, 143] on input "0981990198" at bounding box center [226, 140] width 217 height 23
click at [264, 133] on input "0981990198" at bounding box center [226, 140] width 217 height 23
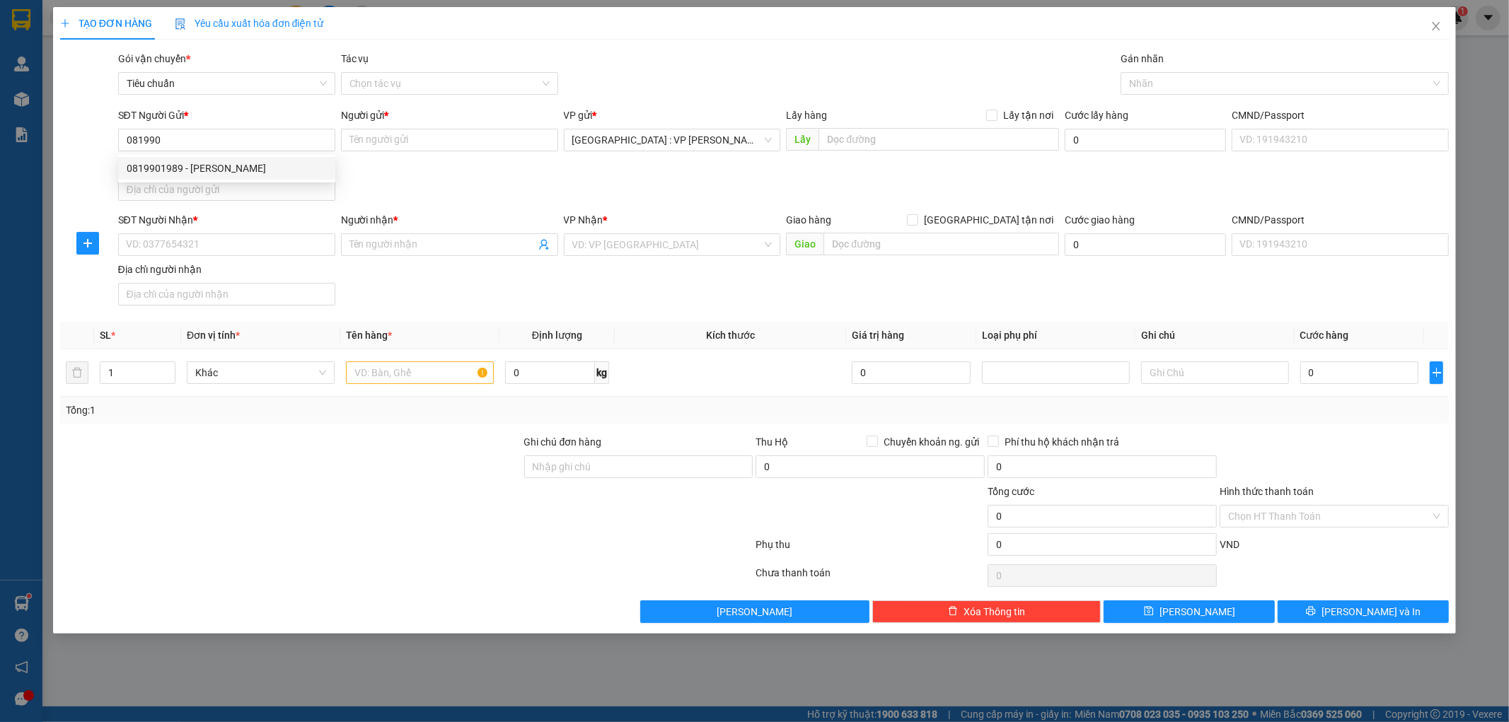
click at [197, 182] on div "0819901989 0819901989 - ANH TIẾN" at bounding box center [226, 168] width 217 height 28
click at [214, 170] on div "Địa chỉ người gửi" at bounding box center [226, 165] width 217 height 16
click at [214, 178] on input "Địa chỉ người gửi" at bounding box center [226, 189] width 217 height 23
click at [204, 132] on input "081990" at bounding box center [226, 140] width 217 height 23
click at [191, 167] on div "0819901989 - ANH TIẾN" at bounding box center [227, 169] width 200 height 16
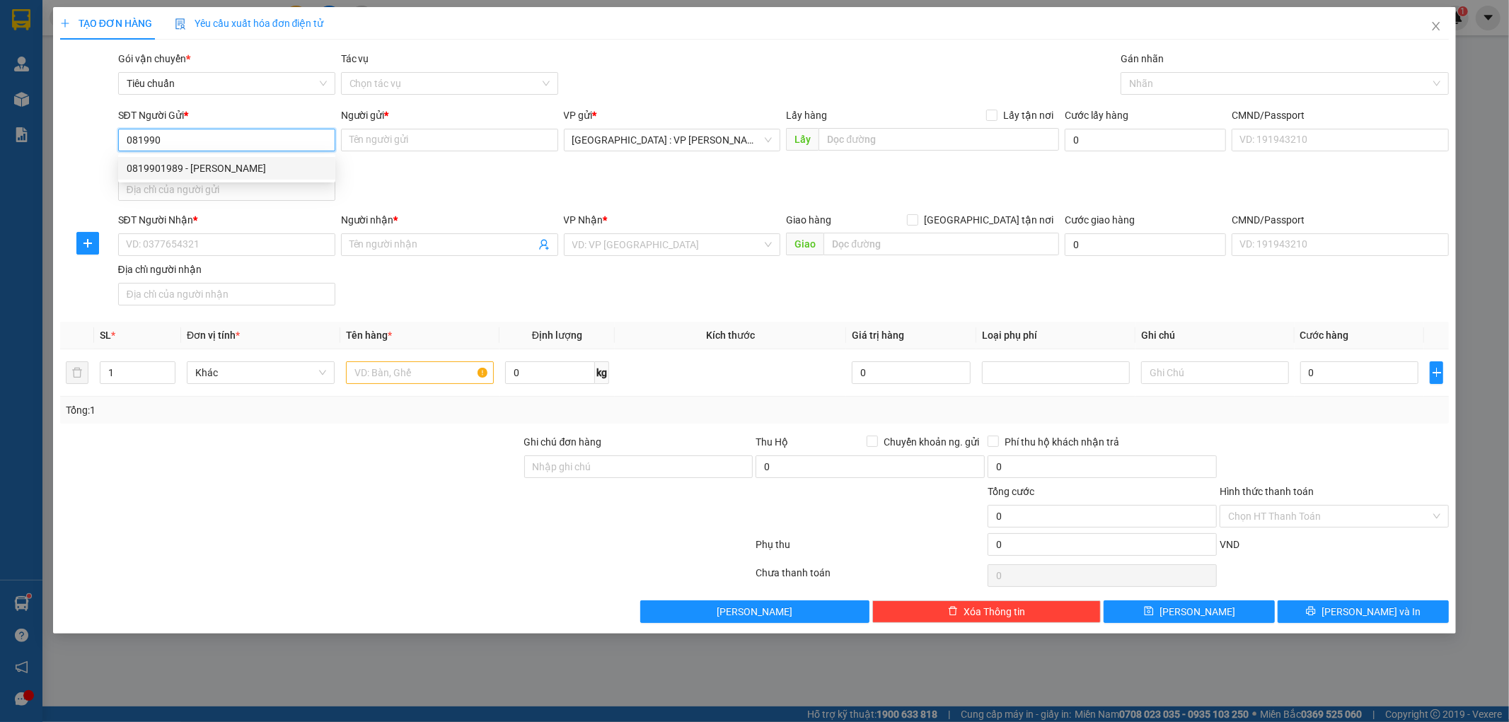
type input "0819901989"
type input "[PERSON_NAME]"
click at [241, 240] on input "SĐT Người Nhận *" at bounding box center [226, 244] width 217 height 23
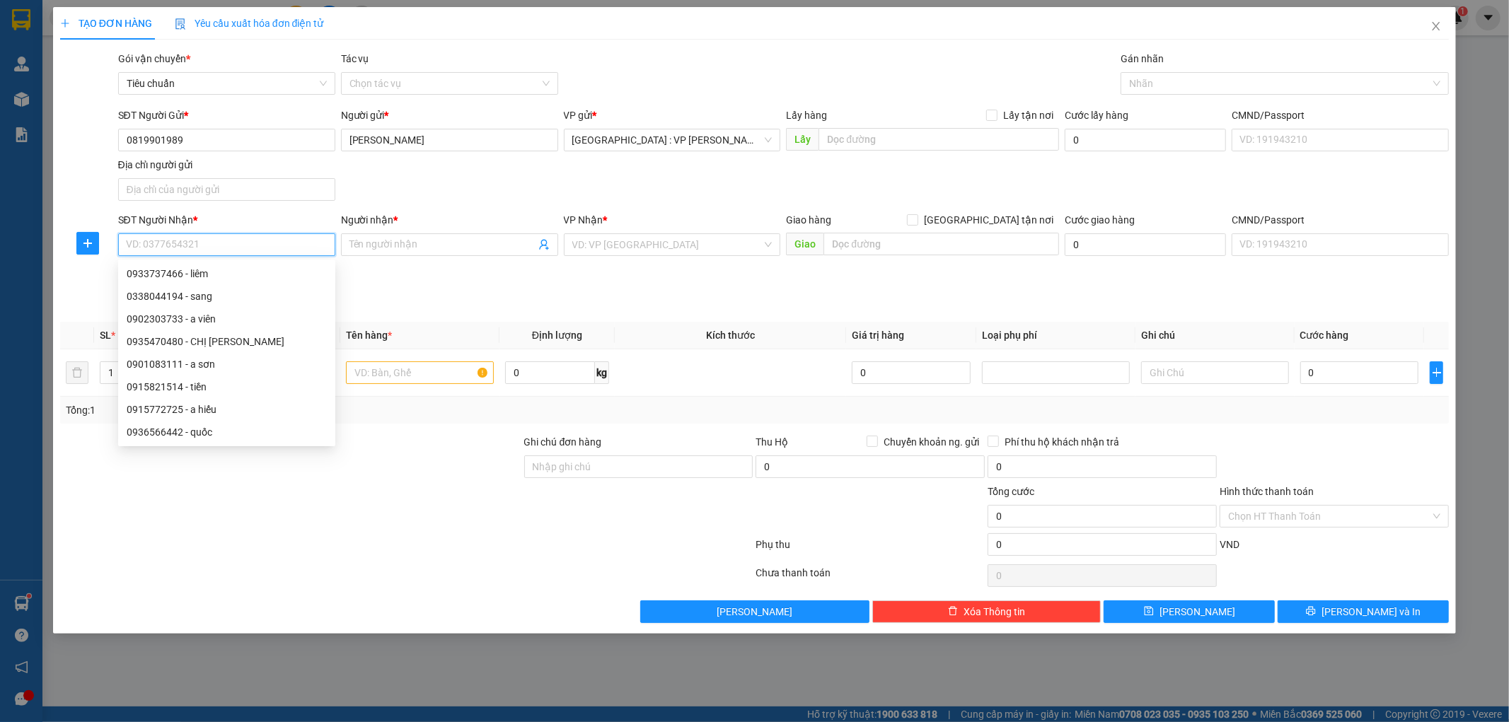
click at [239, 243] on input "SĐT Người Nhận *" at bounding box center [226, 244] width 217 height 23
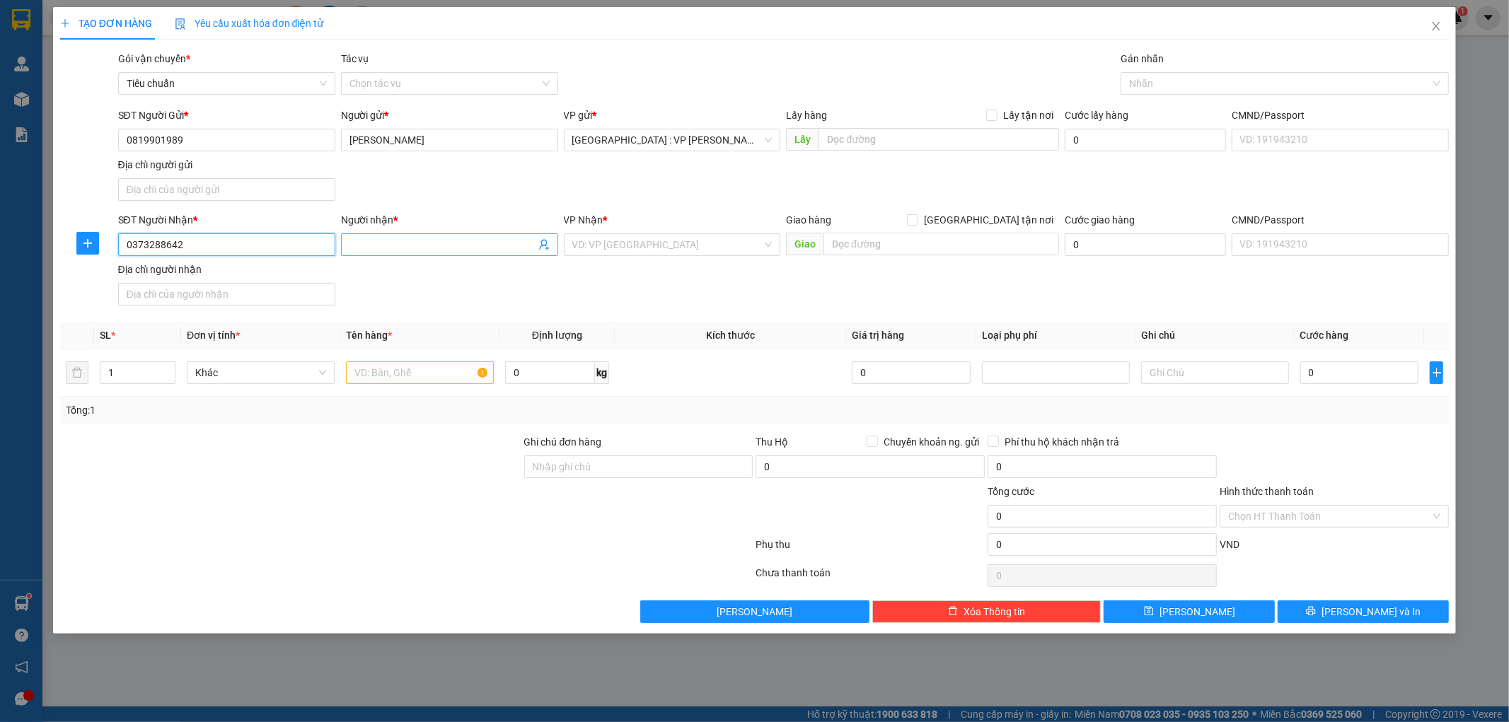
type input "0373288642"
click at [469, 250] on input "Người nhận *" at bounding box center [442, 245] width 186 height 16
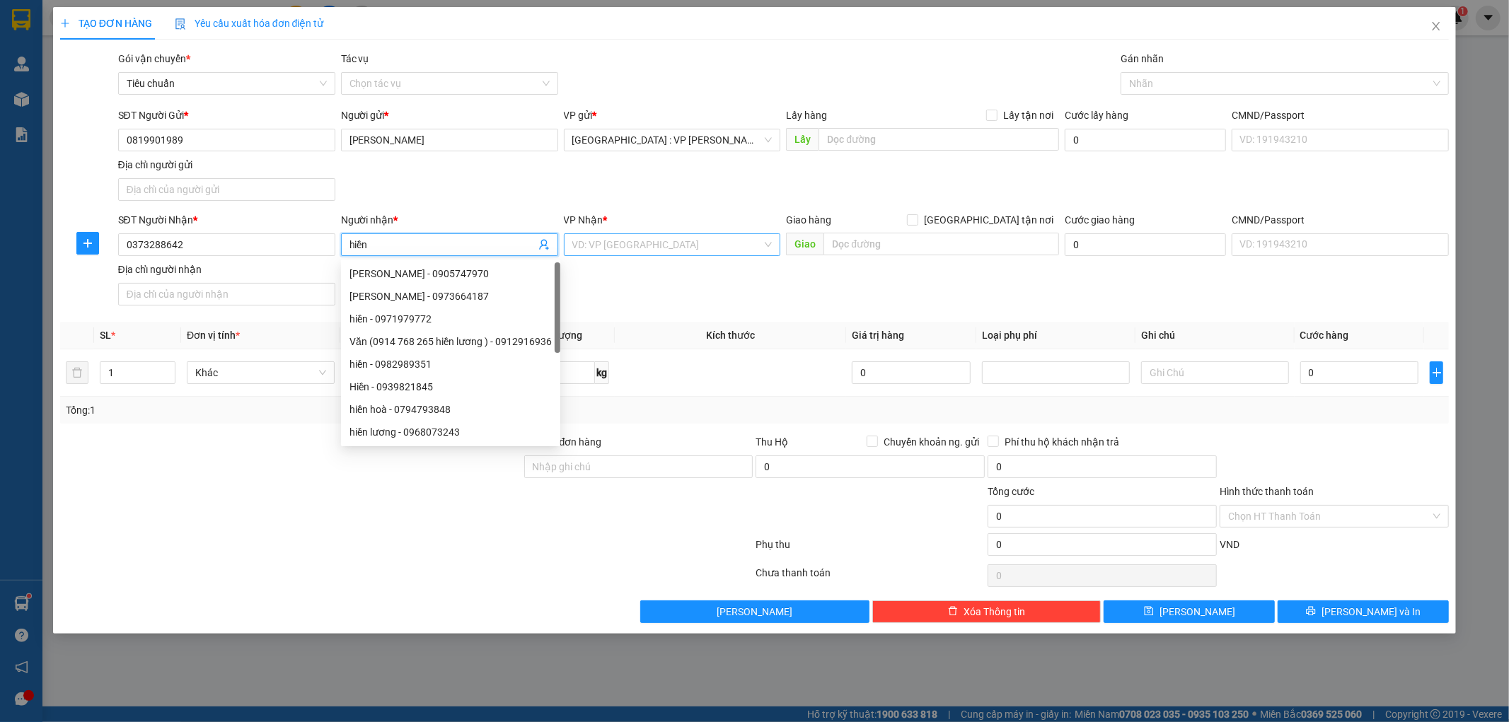
click at [743, 233] on div "VD: VP [GEOGRAPHIC_DATA]" at bounding box center [672, 244] width 217 height 23
type input "hiền"
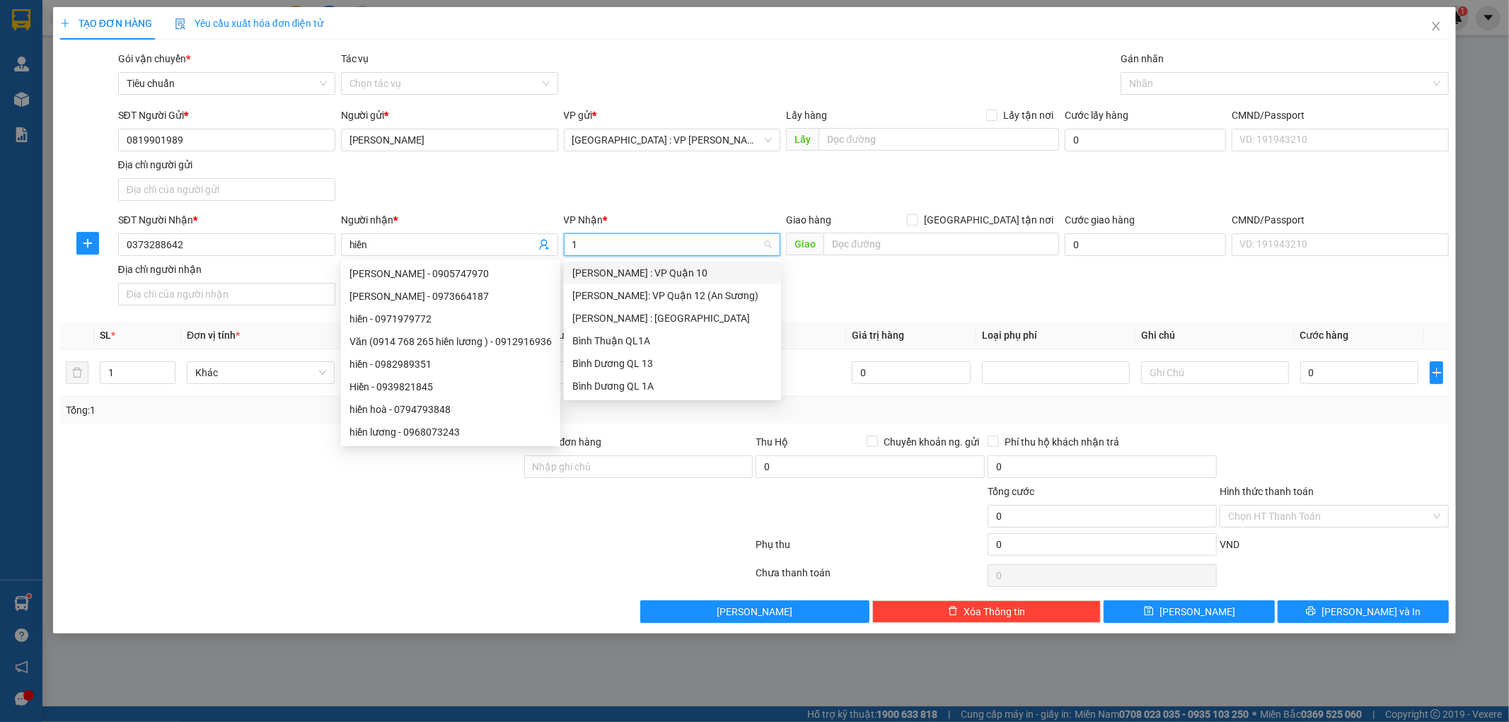
type input "12"
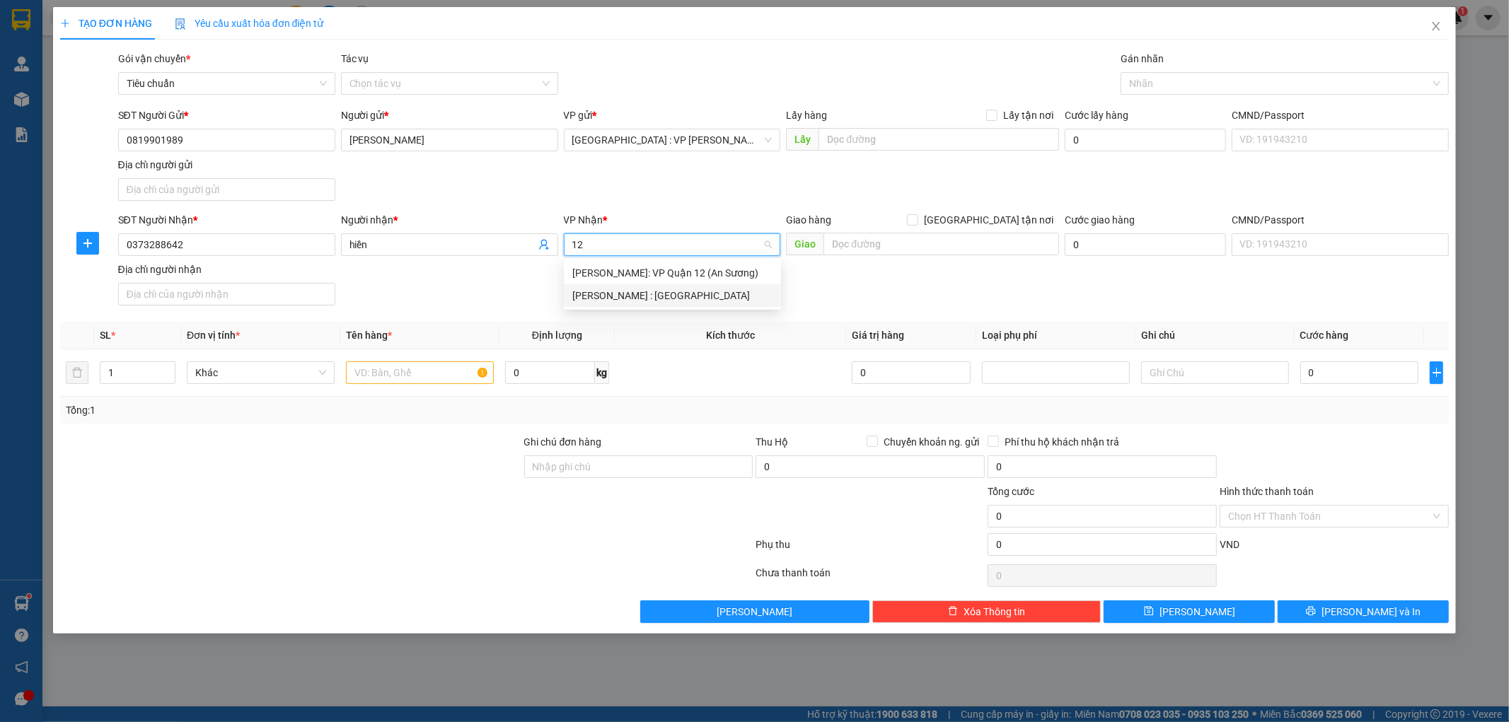
click at [632, 304] on div "[PERSON_NAME] : [GEOGRAPHIC_DATA]" at bounding box center [672, 295] width 217 height 23
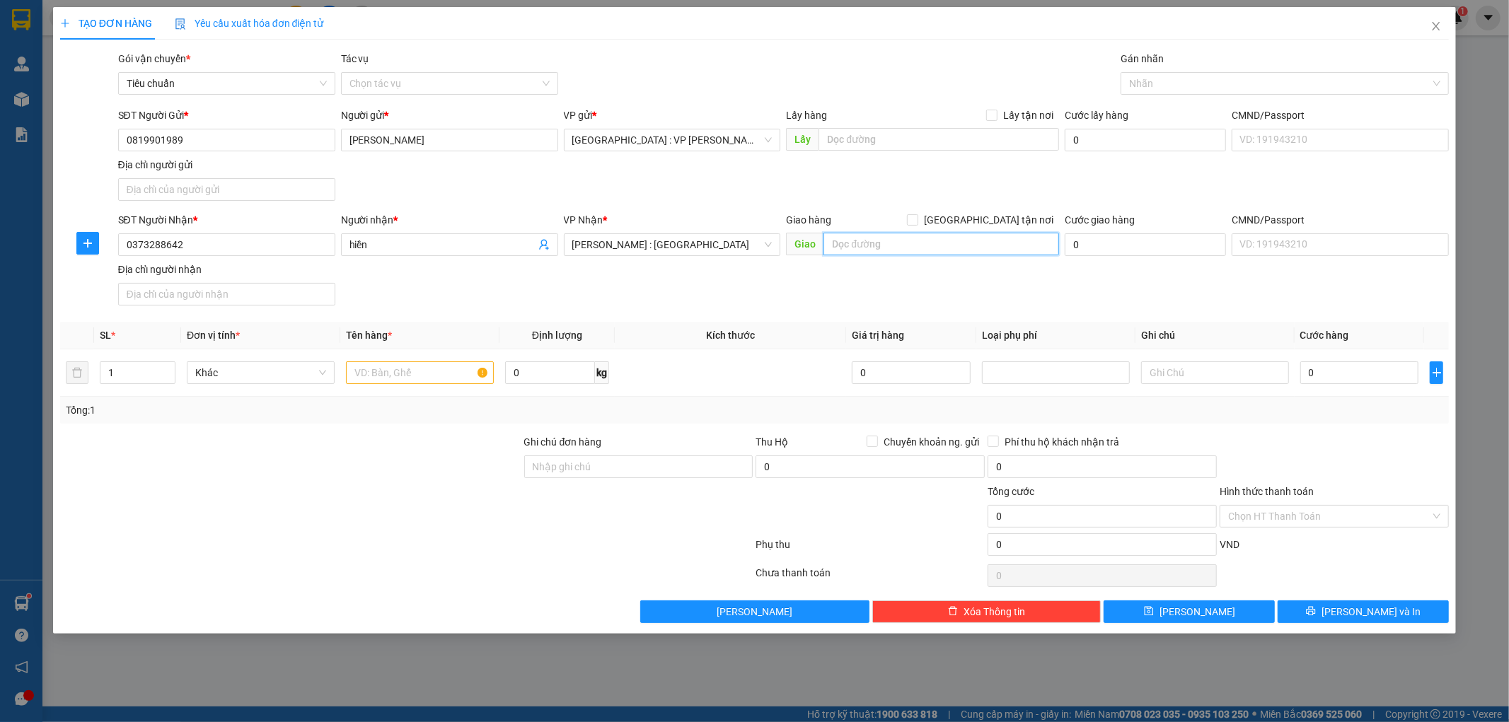
click at [859, 244] on input "text" at bounding box center [941, 244] width 236 height 23
type input "d"
type input "đg số 9 kcn giang điền xã giang điền huyện trảng bom đồng nai"
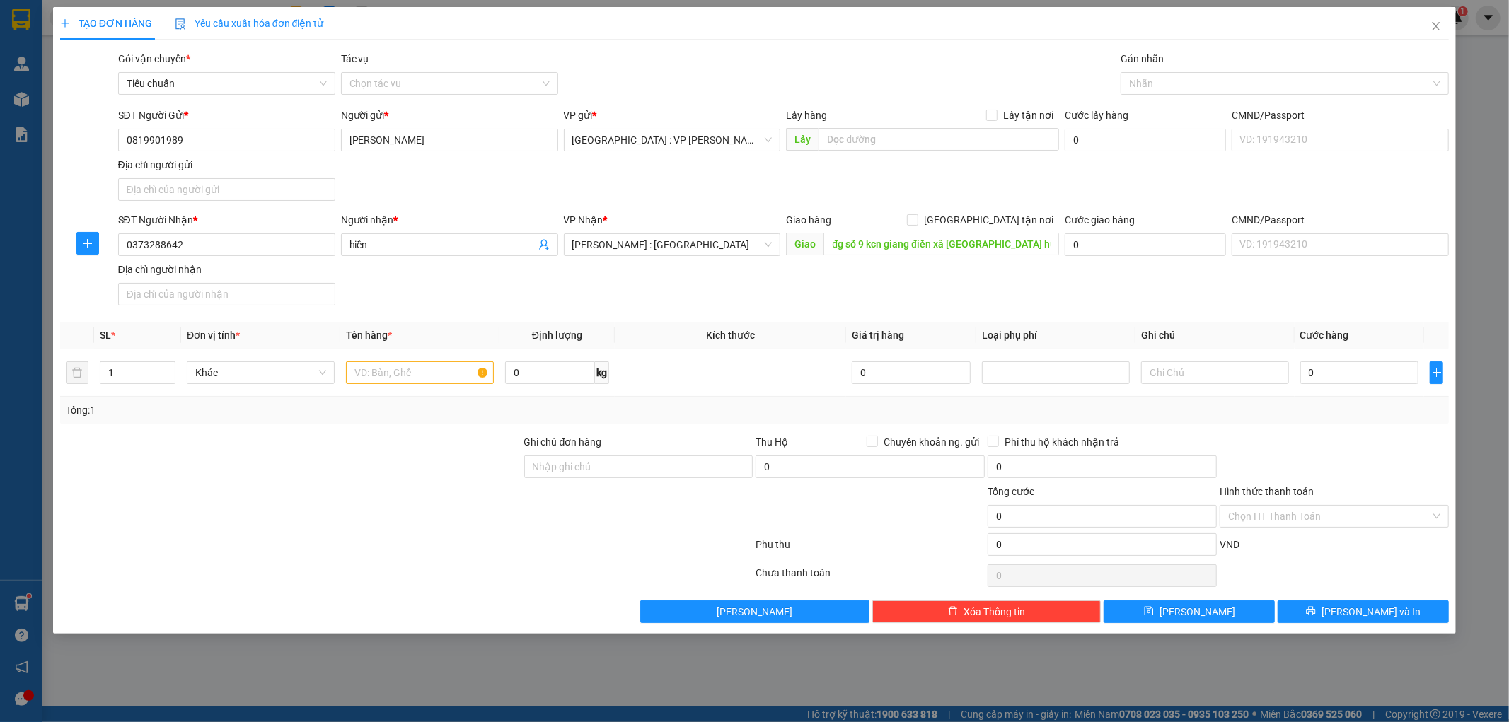
click at [1004, 293] on div "SĐT Người Nhận * 0373288642 Người nhận * hiền VP Nhận * Hồ Chí Minh : Kho Quận …" at bounding box center [783, 261] width 1337 height 99
click at [981, 216] on div "Giao hàng Giao tận nơi" at bounding box center [922, 220] width 273 height 16
click at [1000, 219] on span "[GEOGRAPHIC_DATA] tận nơi" at bounding box center [988, 220] width 141 height 16
click at [917, 219] on input "[GEOGRAPHIC_DATA] tận nơi" at bounding box center [912, 219] width 10 height 10
checkbox input "true"
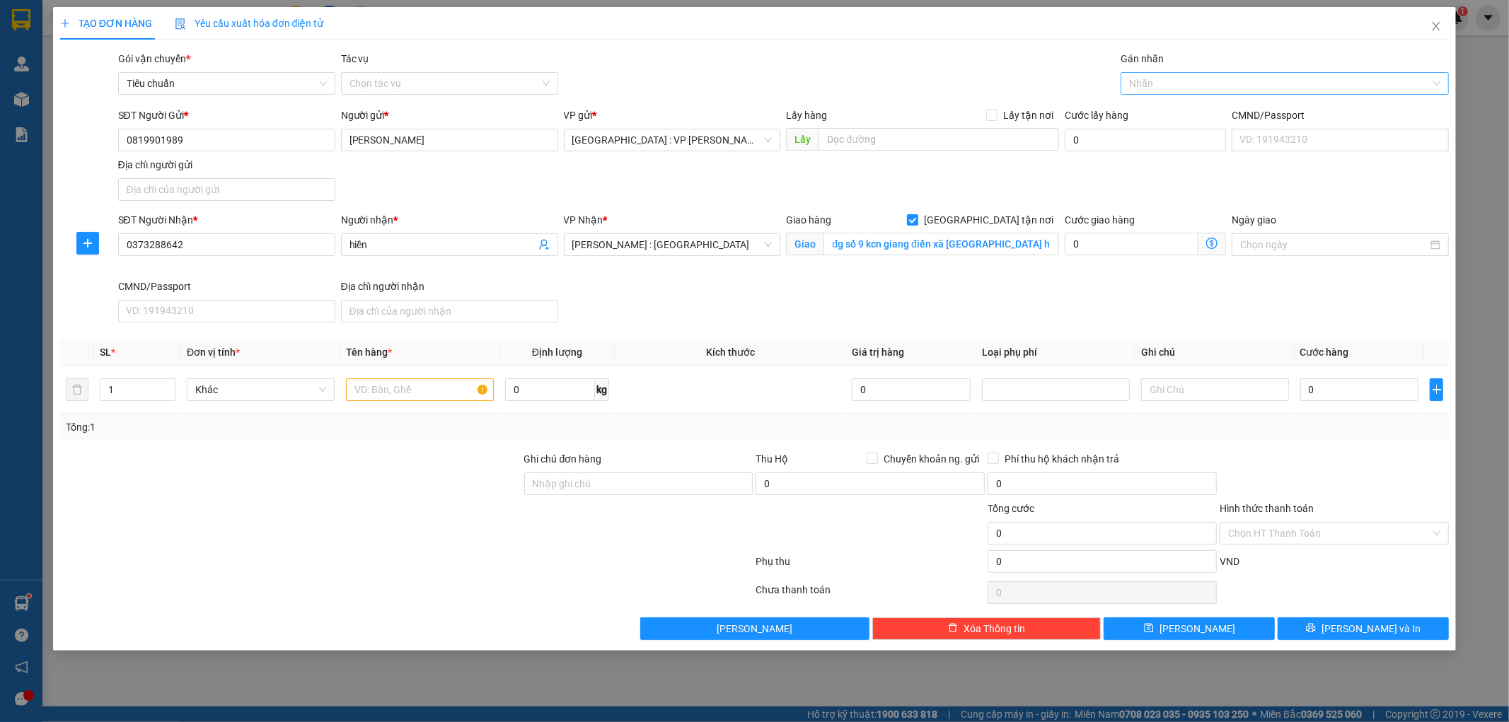
click at [1161, 85] on div at bounding box center [1277, 83] width 307 height 17
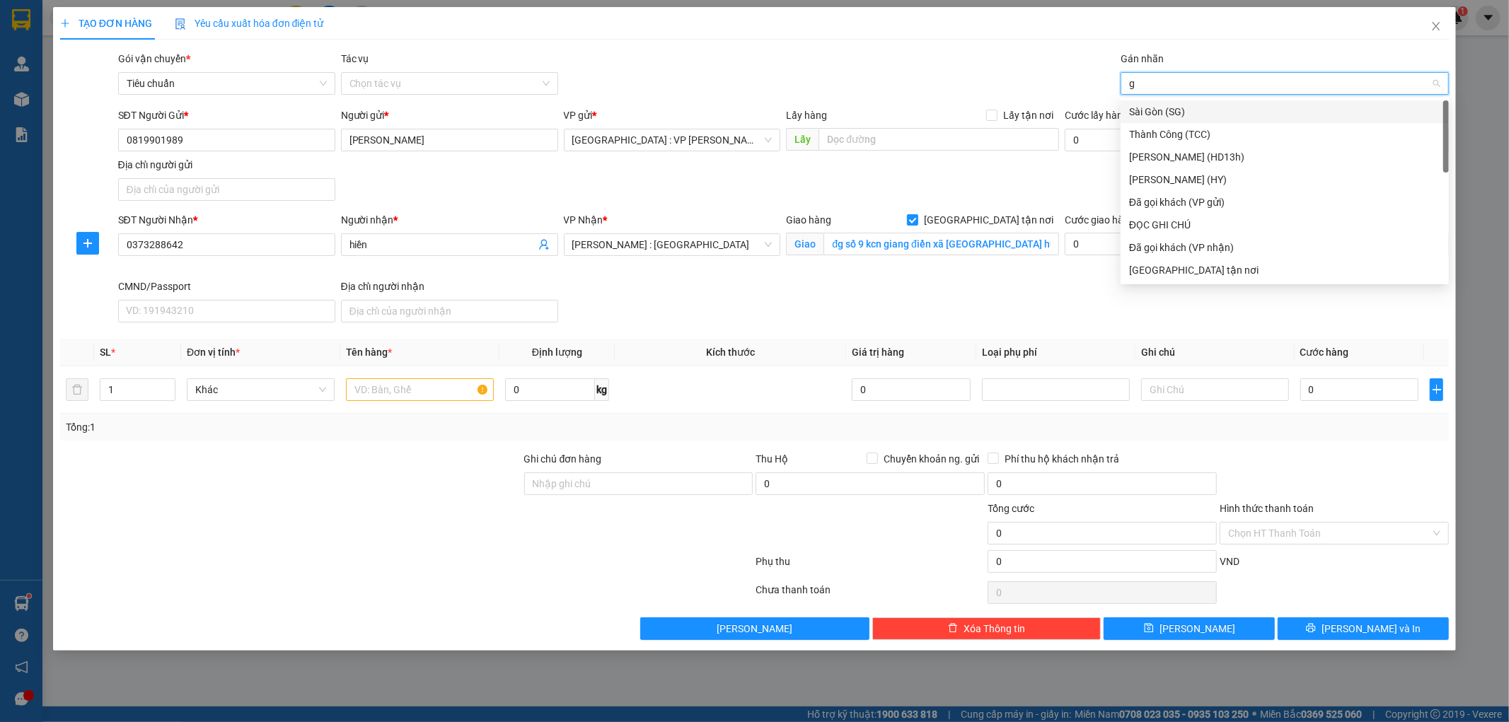
type input "gt"
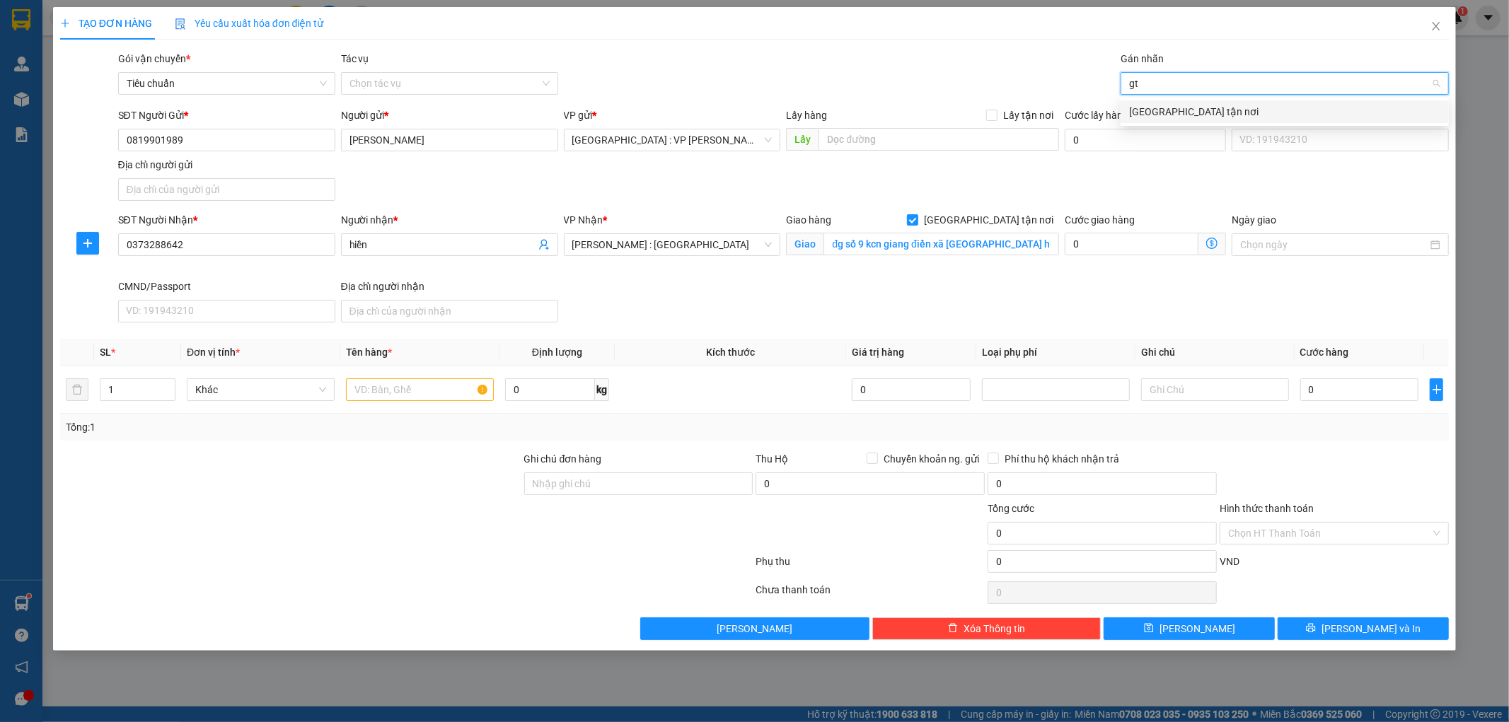
click at [1158, 108] on div "[GEOGRAPHIC_DATA] tận nơi" at bounding box center [1284, 112] width 311 height 16
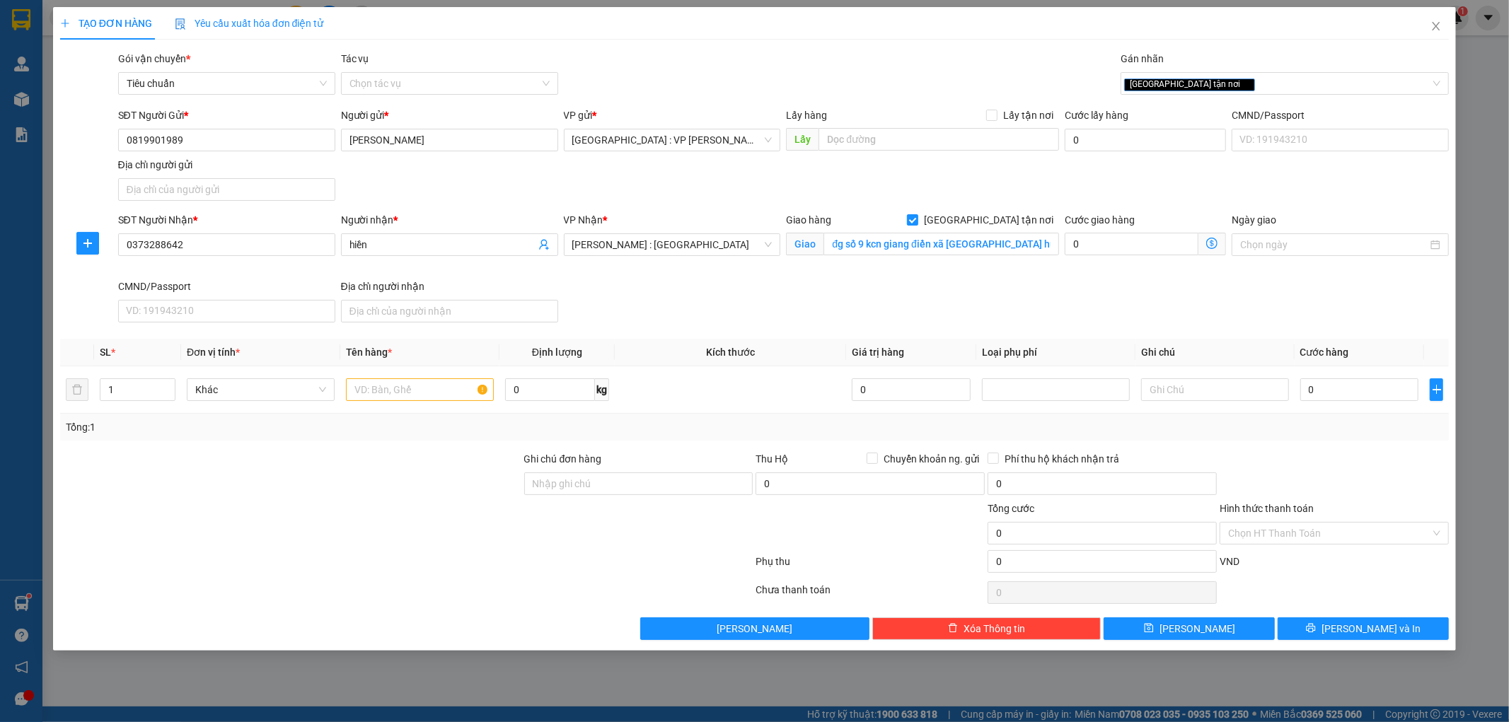
click at [1059, 175] on div "SĐT Người Gửi * 0819901989 Người gửi * ANH TIẾN VP gửi * Hà Nội : VP Nam Từ Liê…" at bounding box center [783, 157] width 1337 height 99
click at [1199, 76] on div "[GEOGRAPHIC_DATA] tận nơi" at bounding box center [1277, 83] width 307 height 17
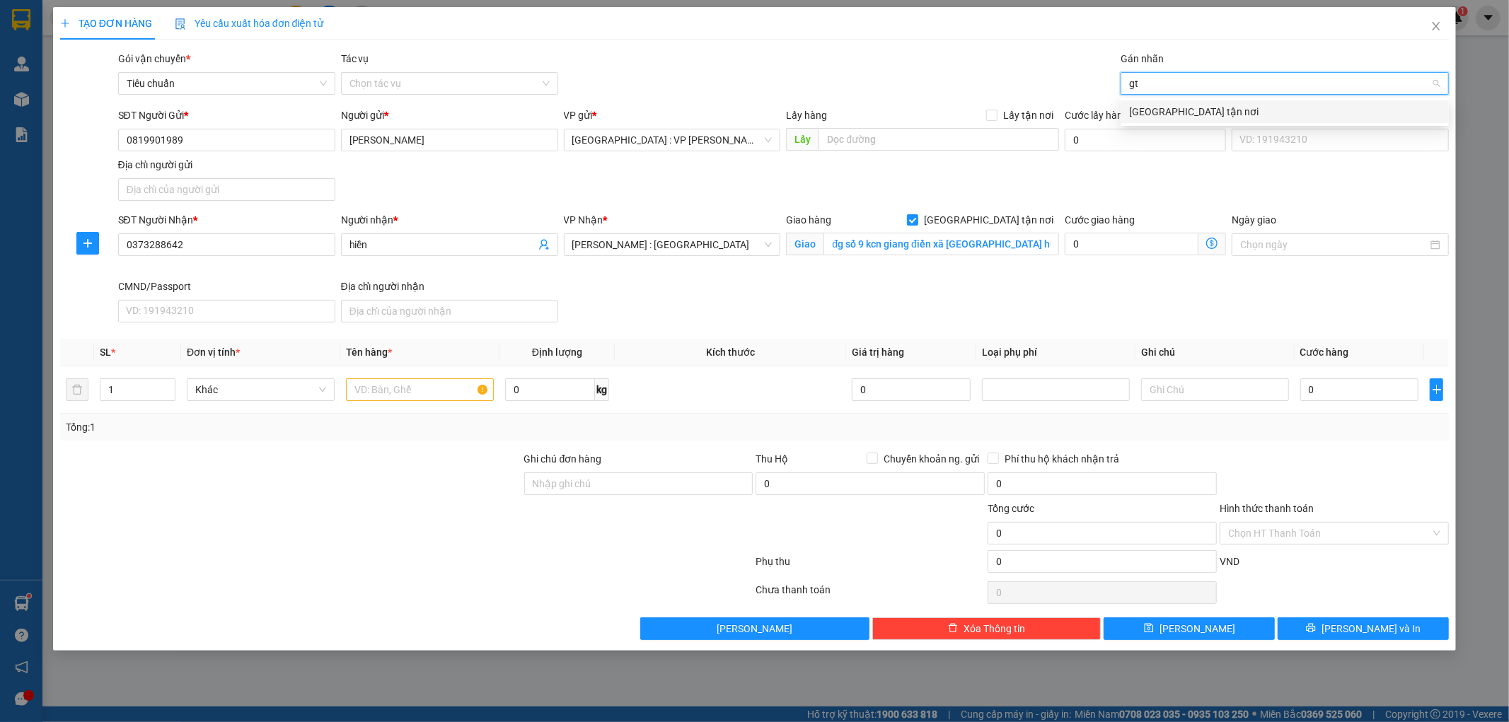
type input "gtn"
click at [1167, 110] on div "[GEOGRAPHIC_DATA] tận nơi" at bounding box center [1284, 112] width 311 height 16
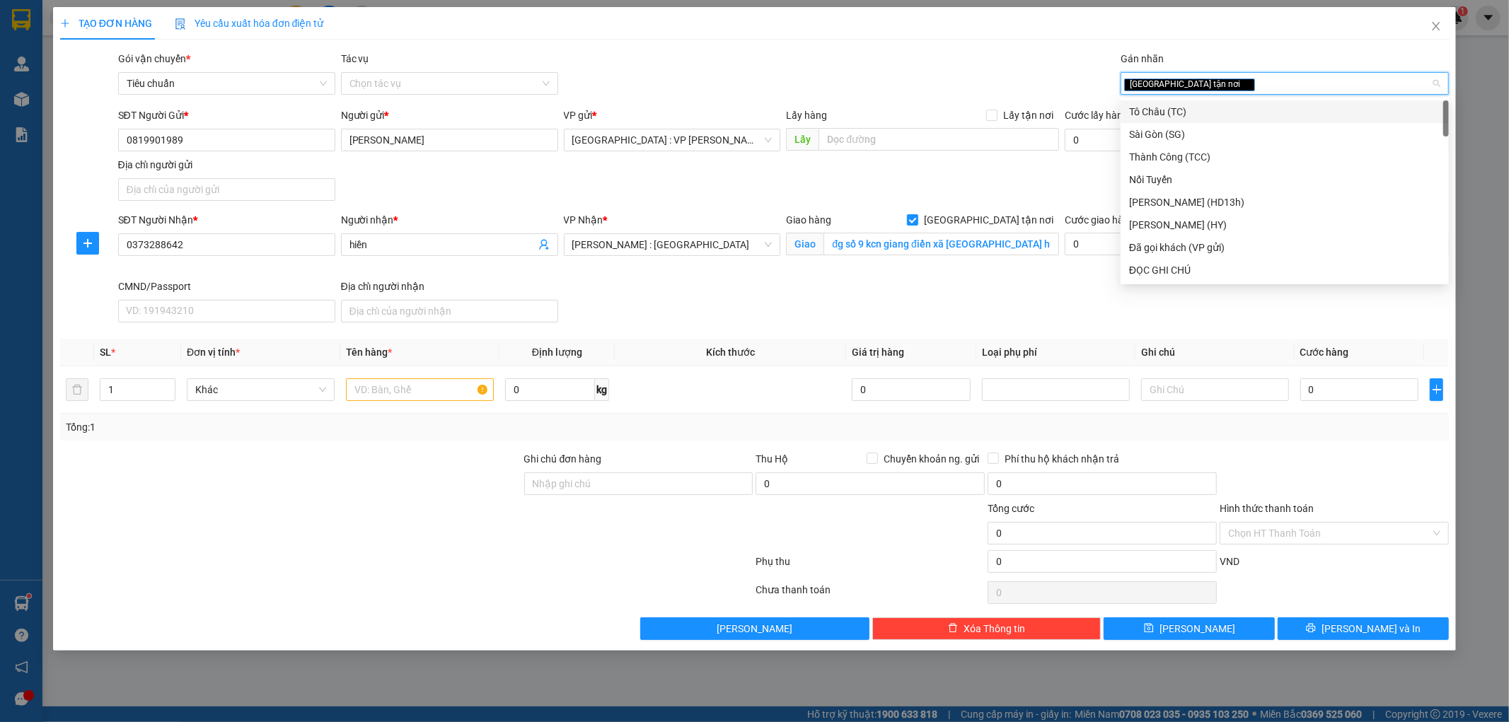
click at [1026, 177] on div "SĐT Người Gửi * 0819901989 Người gửi * ANH TIẾN VP gửi * Hà Nội : VP Nam Từ Liê…" at bounding box center [783, 157] width 1337 height 99
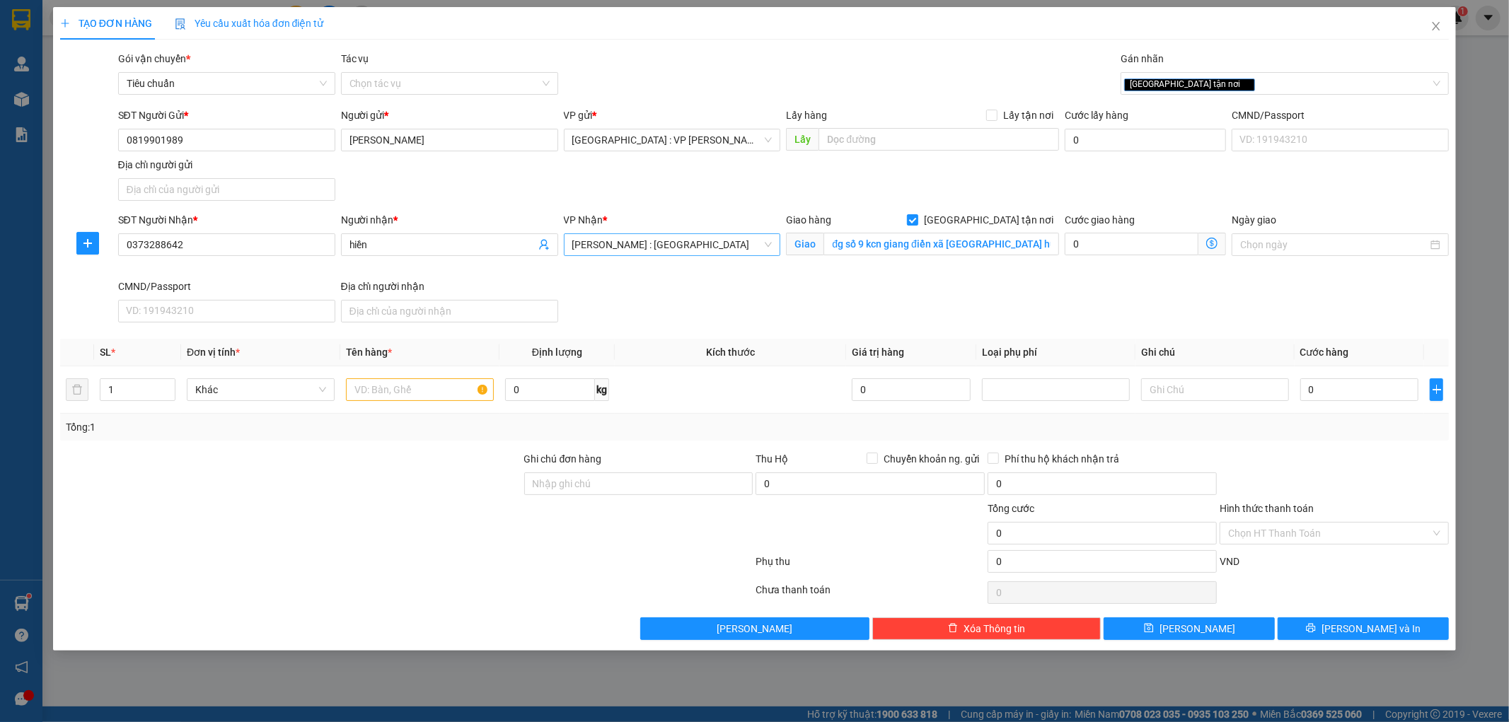
click at [731, 244] on span "[PERSON_NAME] : [GEOGRAPHIC_DATA]" at bounding box center [672, 244] width 200 height 21
type input "12"
click at [675, 301] on div "[PERSON_NAME] : [GEOGRAPHIC_DATA]" at bounding box center [672, 296] width 200 height 16
click at [127, 394] on input "1" at bounding box center [137, 389] width 74 height 21
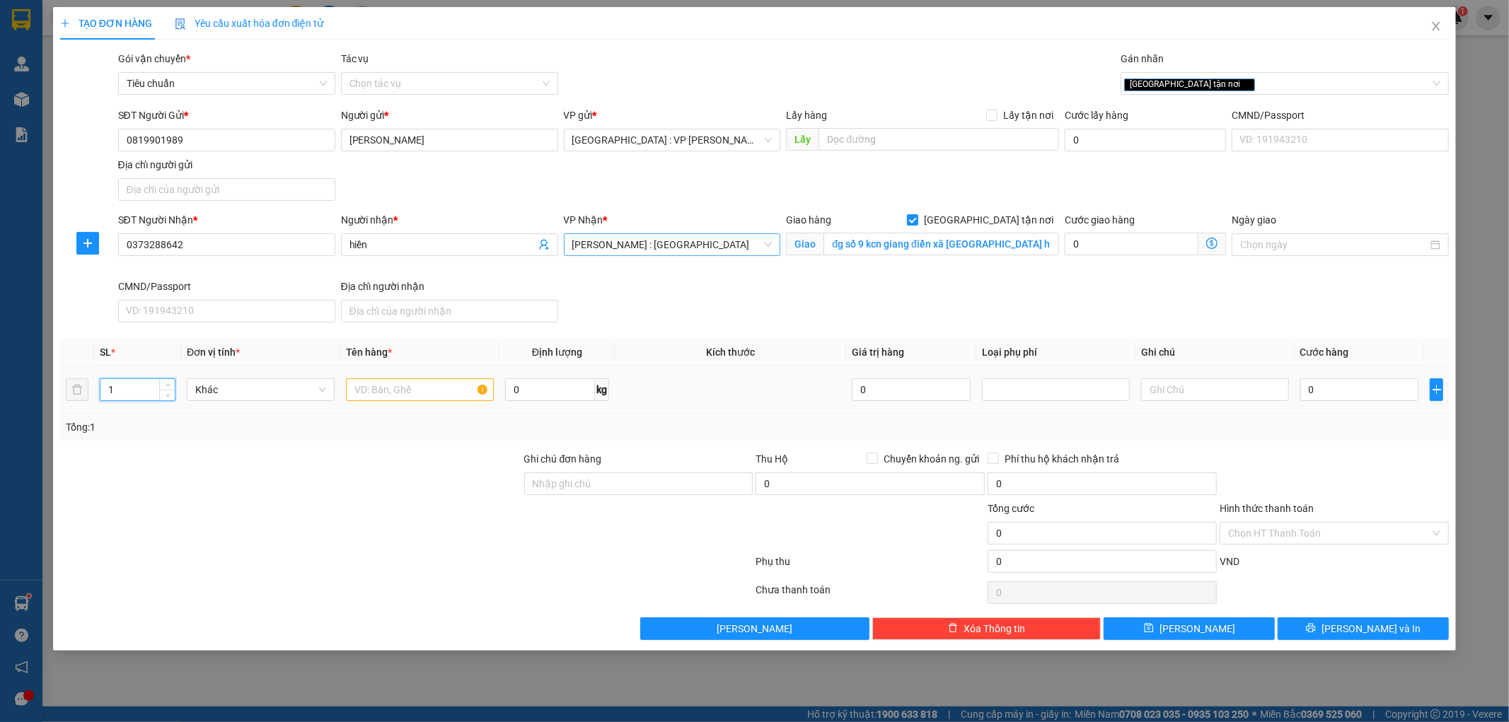
click at [127, 394] on input "1" at bounding box center [137, 389] width 74 height 21
type input "8"
click at [384, 384] on input "text" at bounding box center [420, 389] width 148 height 23
type input "8 kiện giấy"
click at [419, 485] on div at bounding box center [291, 476] width 464 height 50
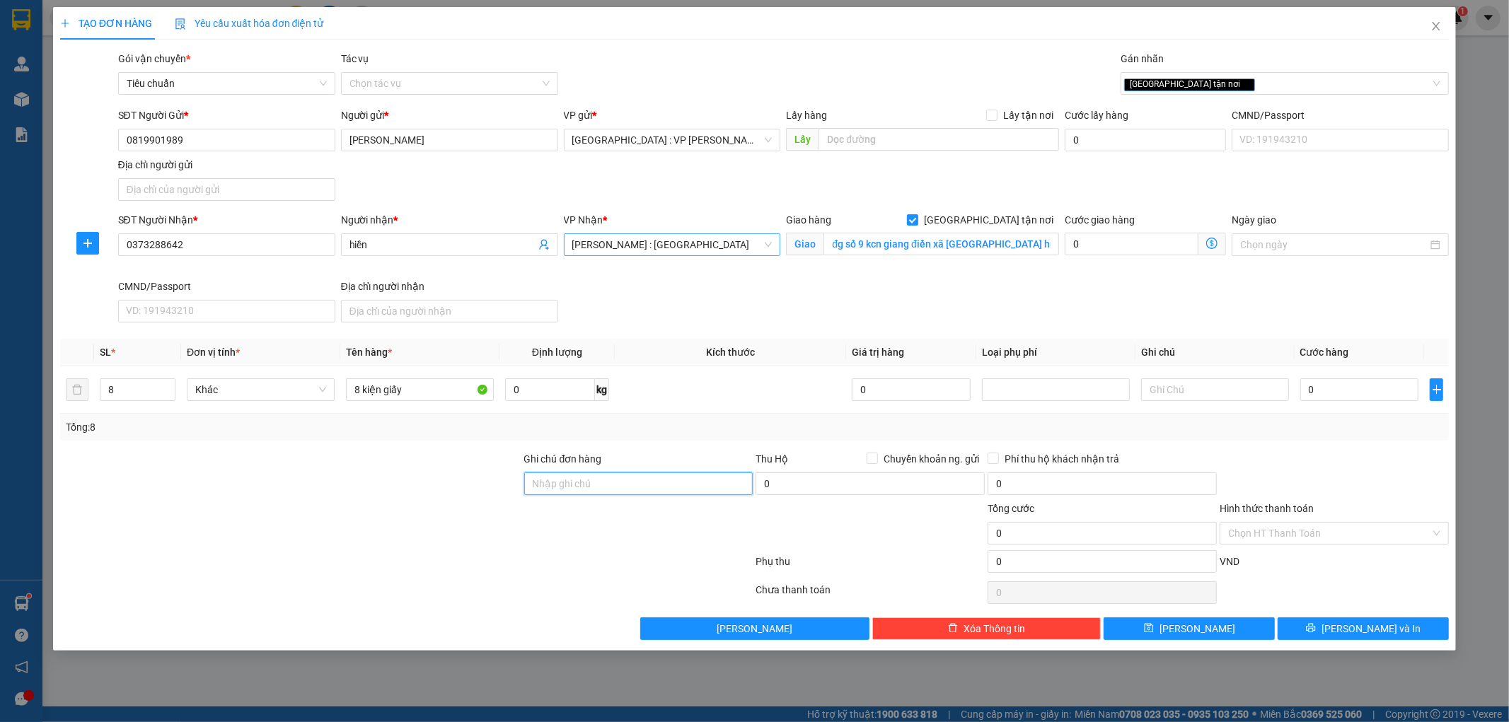
click at [613, 489] on input "Ghi chú đơn hàng" at bounding box center [638, 483] width 229 height 23
type input "hàng ko đồng kiểm giao nguyên kiện hư vỡ k đền ( đã báo khách gửi )"
click at [614, 557] on div at bounding box center [407, 564] width 696 height 28
click at [1351, 388] on input "0" at bounding box center [1359, 389] width 119 height 23
type input "1"
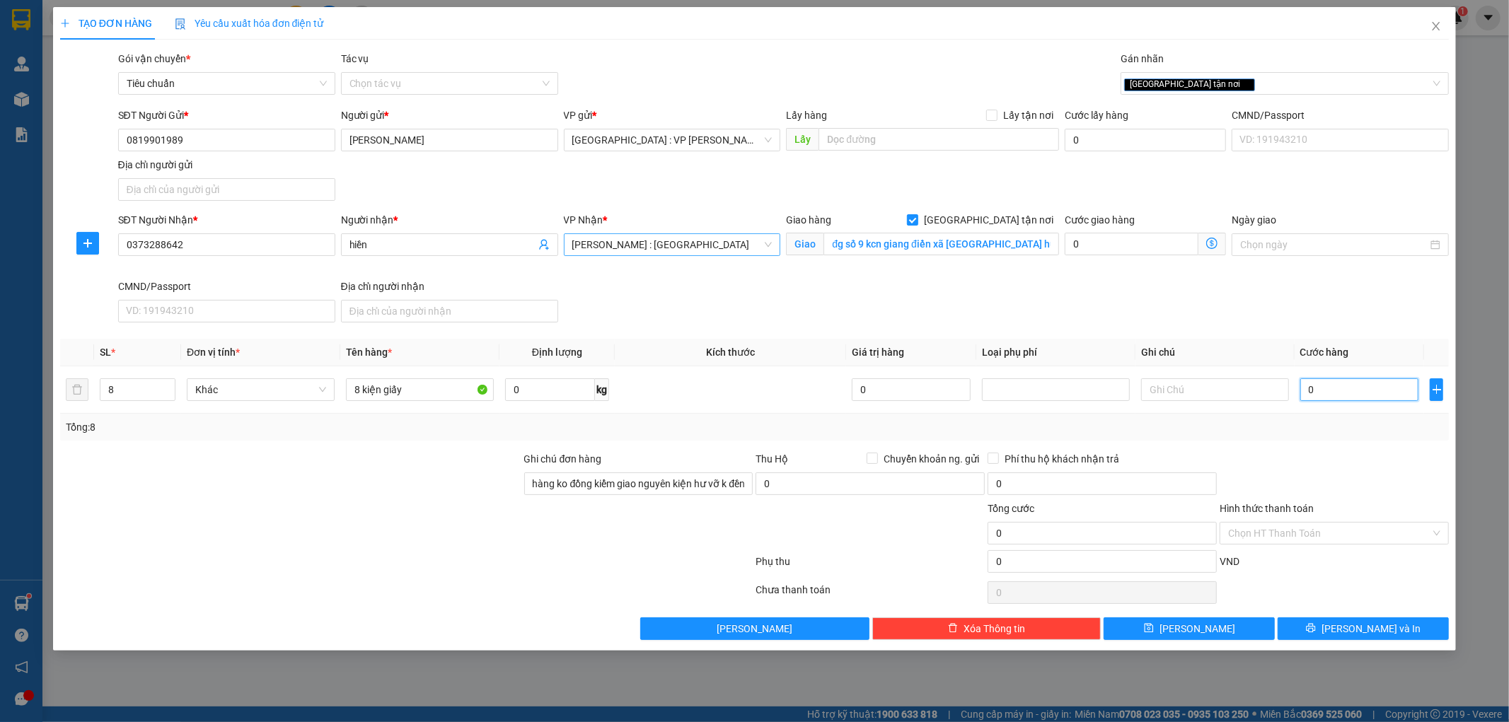
type input "1"
click at [1306, 475] on div at bounding box center [1334, 476] width 232 height 50
click at [1311, 624] on button "[PERSON_NAME] và In" at bounding box center [1362, 628] width 171 height 23
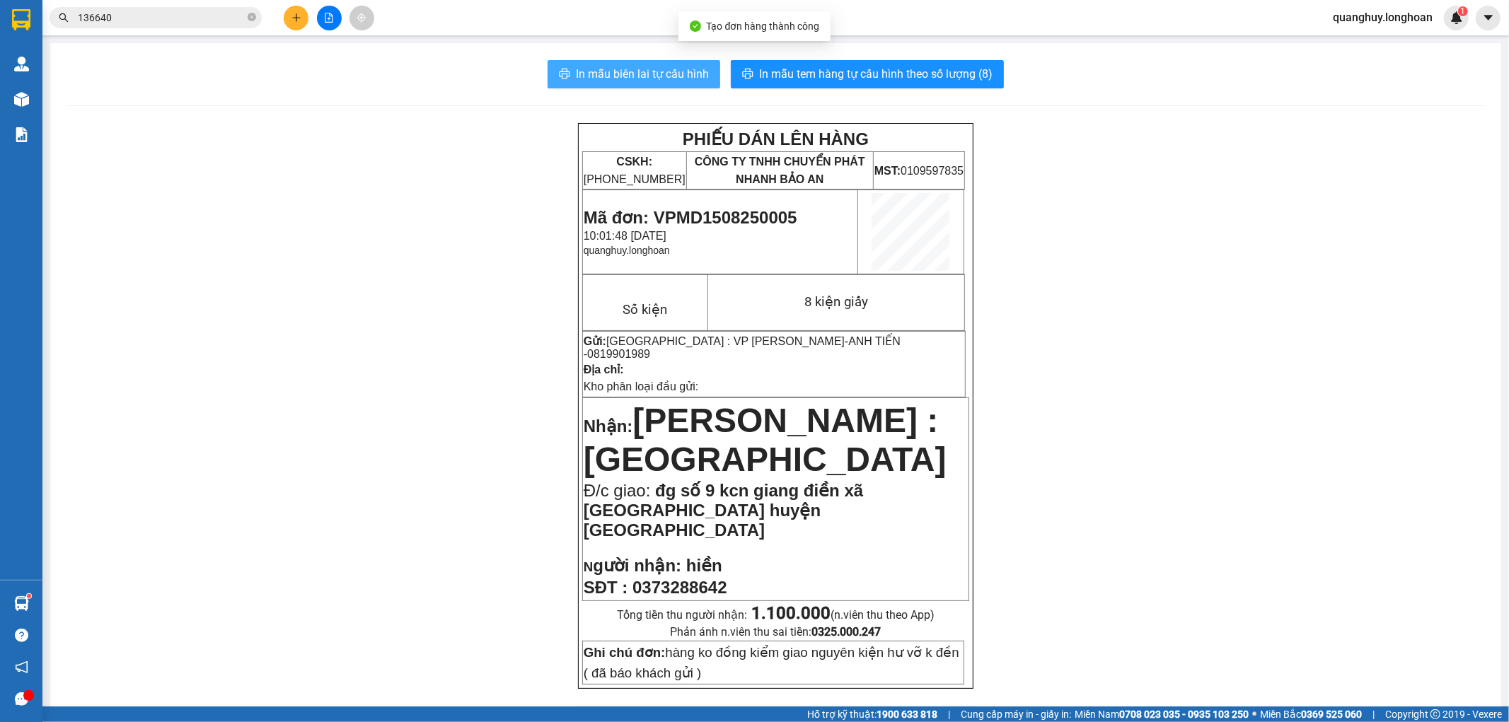
click at [626, 64] on button "In mẫu biên lai tự cấu hình" at bounding box center [633, 74] width 173 height 28
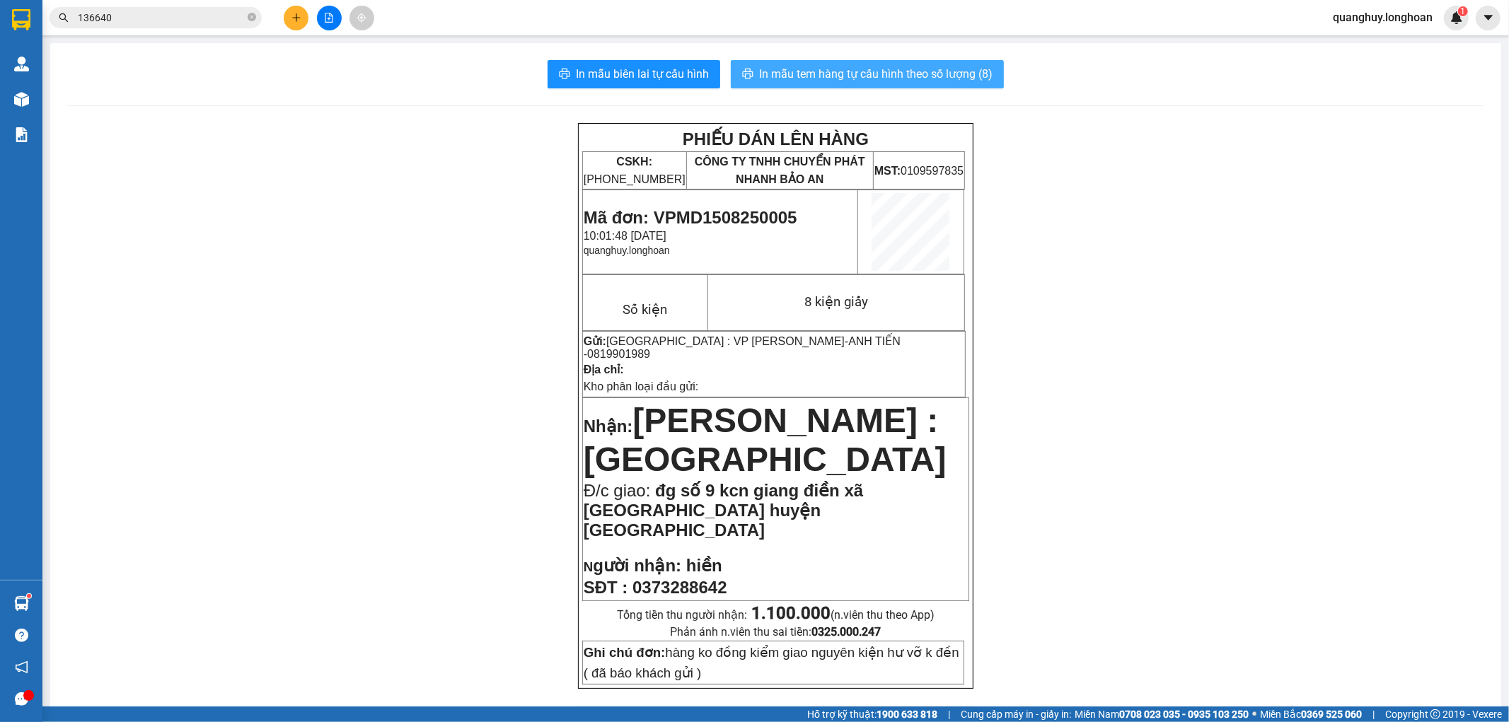
click at [878, 71] on span "In mẫu tem hàng tự cấu hình theo số lượng (8)" at bounding box center [875, 74] width 233 height 18
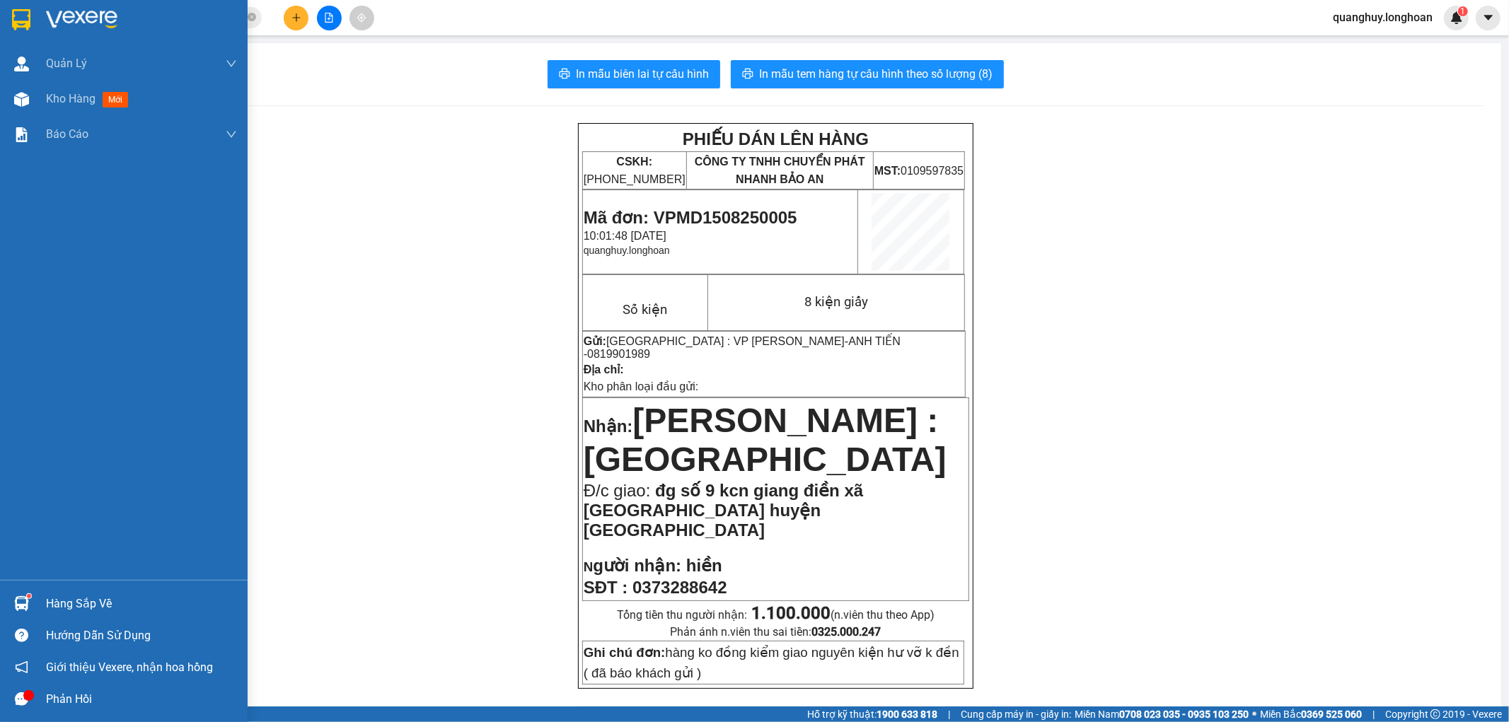
click at [12, 16] on img at bounding box center [21, 19] width 18 height 21
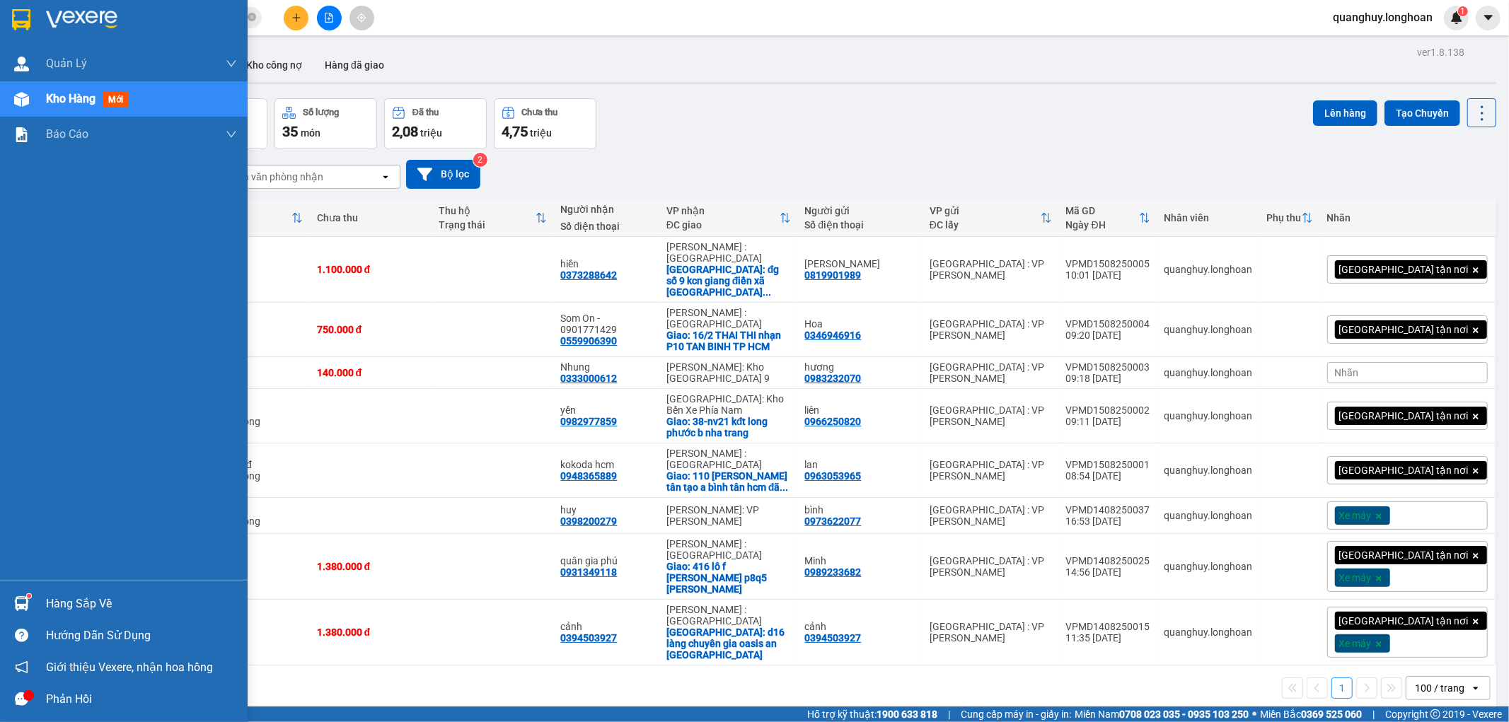
click at [32, 12] on div at bounding box center [21, 19] width 25 height 25
click at [5, 22] on div at bounding box center [124, 23] width 248 height 46
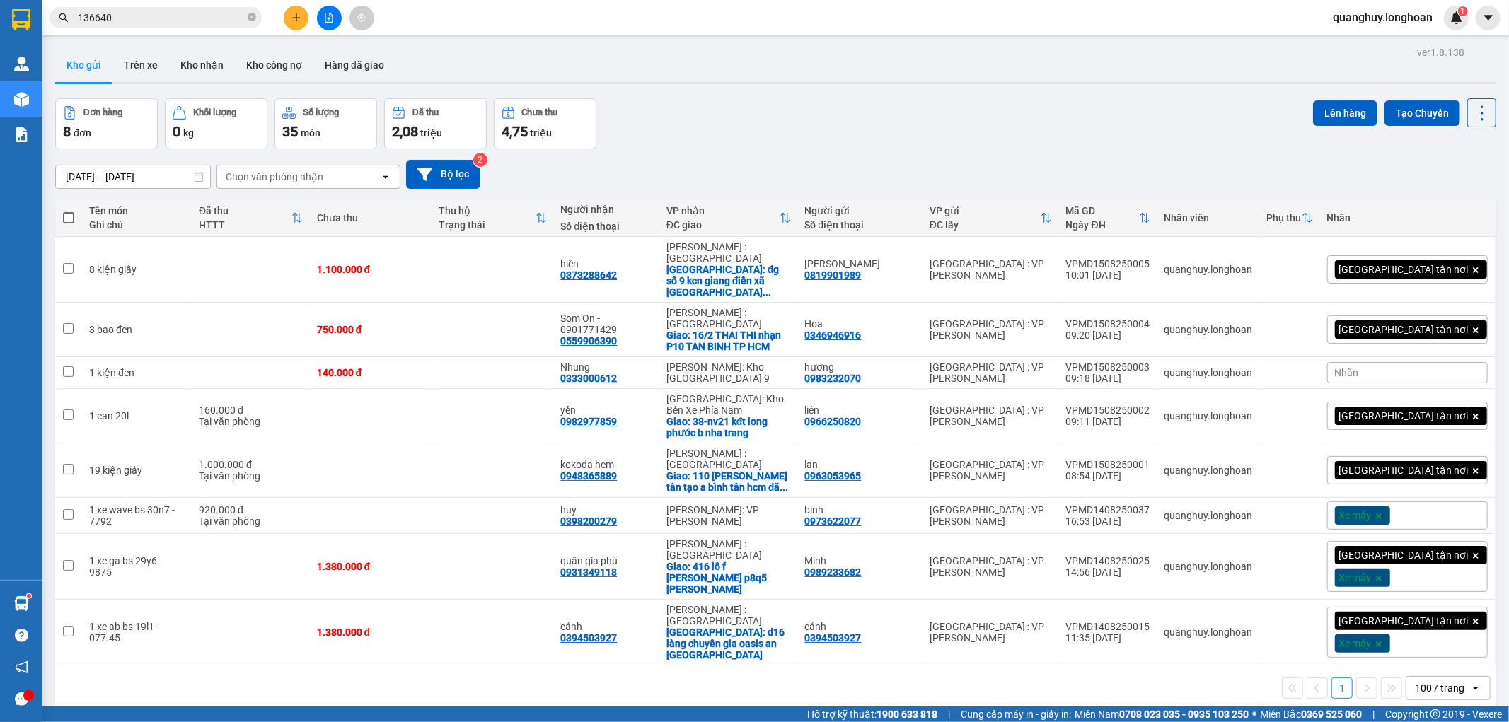
click at [301, 21] on button at bounding box center [296, 18] width 25 height 25
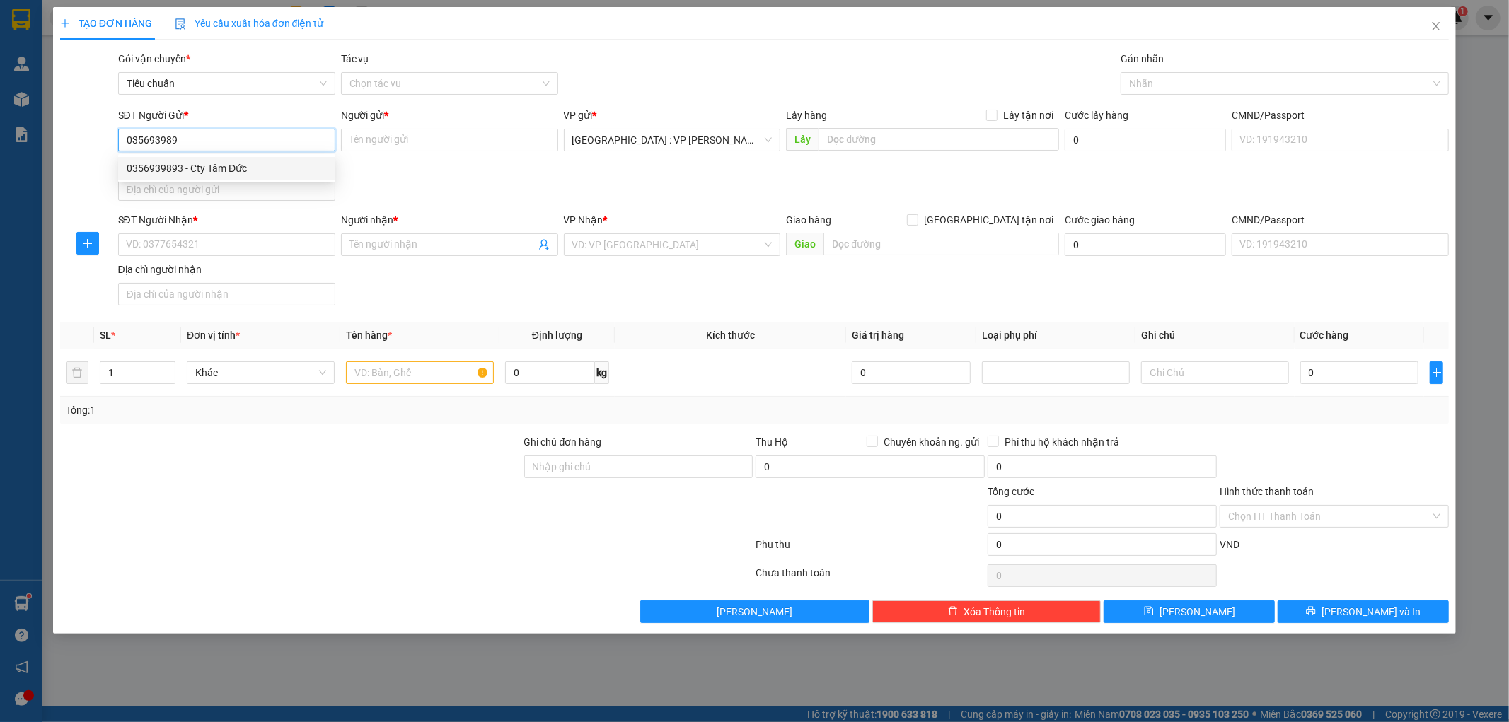
click at [167, 170] on div "0356939893 - Cty Tâm Đức" at bounding box center [227, 169] width 200 height 16
click at [232, 245] on input "SĐT Người Nhận *" at bounding box center [226, 244] width 217 height 23
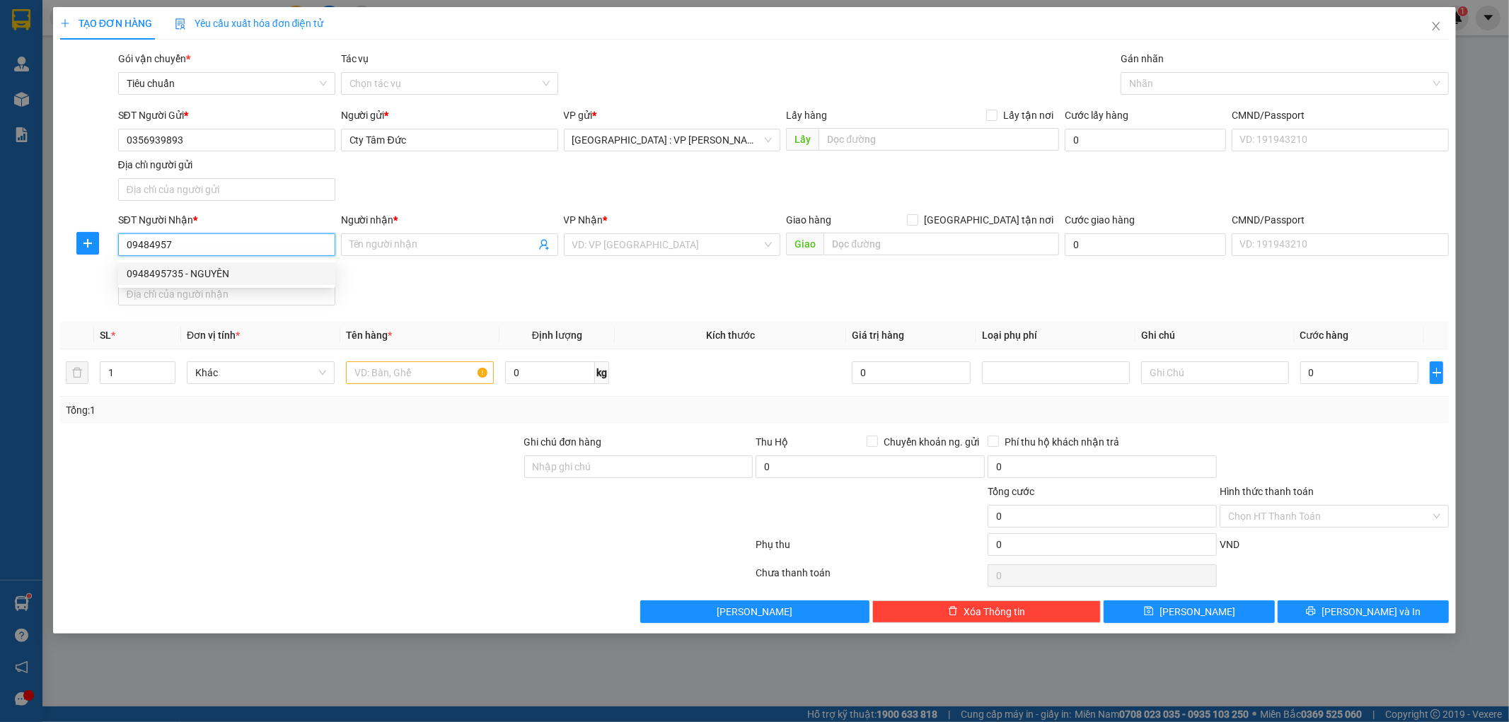
click at [202, 271] on div "0948495735 - NGUYÊN" at bounding box center [227, 274] width 200 height 16
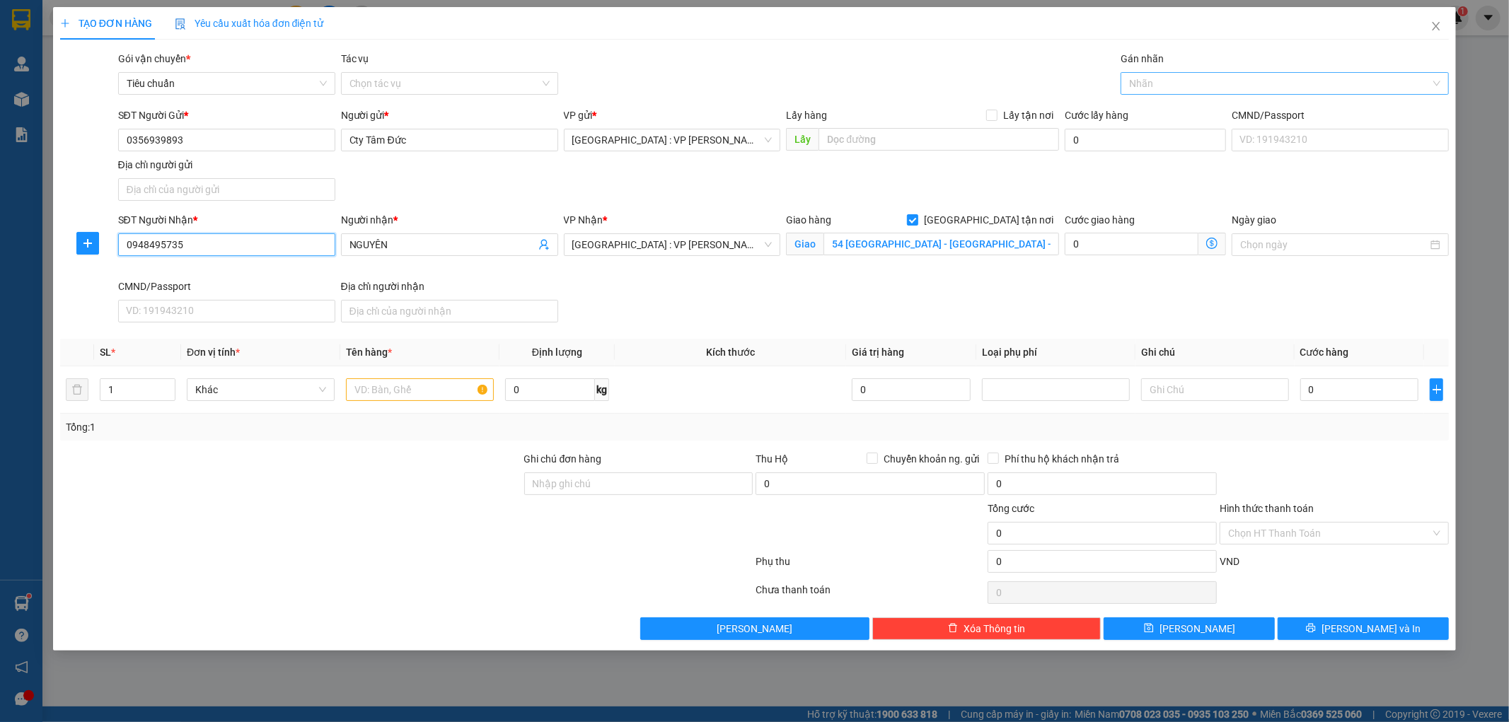
click at [1197, 86] on div at bounding box center [1277, 83] width 307 height 17
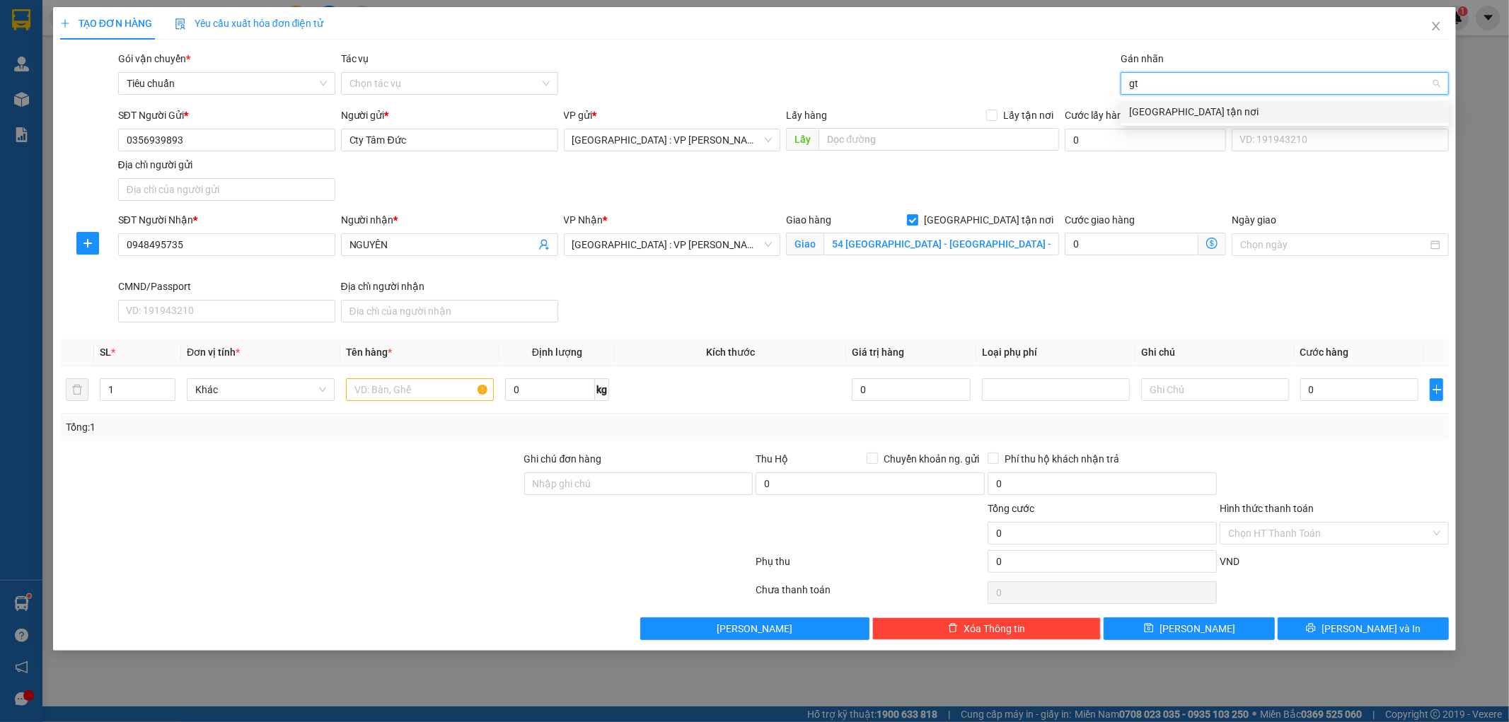
click at [1154, 104] on div "[GEOGRAPHIC_DATA] tận nơi" at bounding box center [1284, 112] width 311 height 16
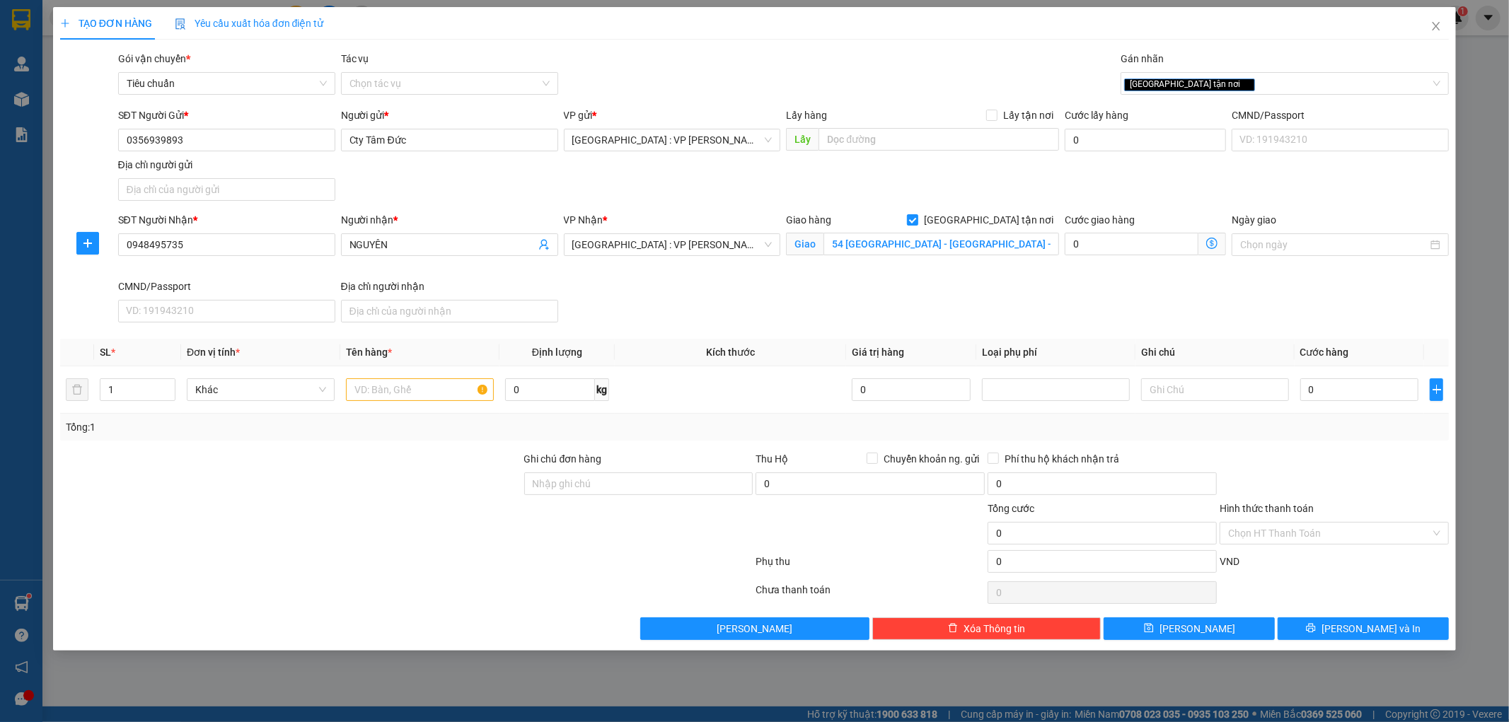
click at [991, 173] on div "SĐT Người Gửi * 0356939893 Người gửi * Cty Tâm Đức VP gửi * Hà Nội : VP Nam Từ …" at bounding box center [783, 157] width 1337 height 99
click at [129, 393] on input "1" at bounding box center [137, 389] width 74 height 21
click at [370, 385] on input "text" at bounding box center [420, 389] width 148 height 23
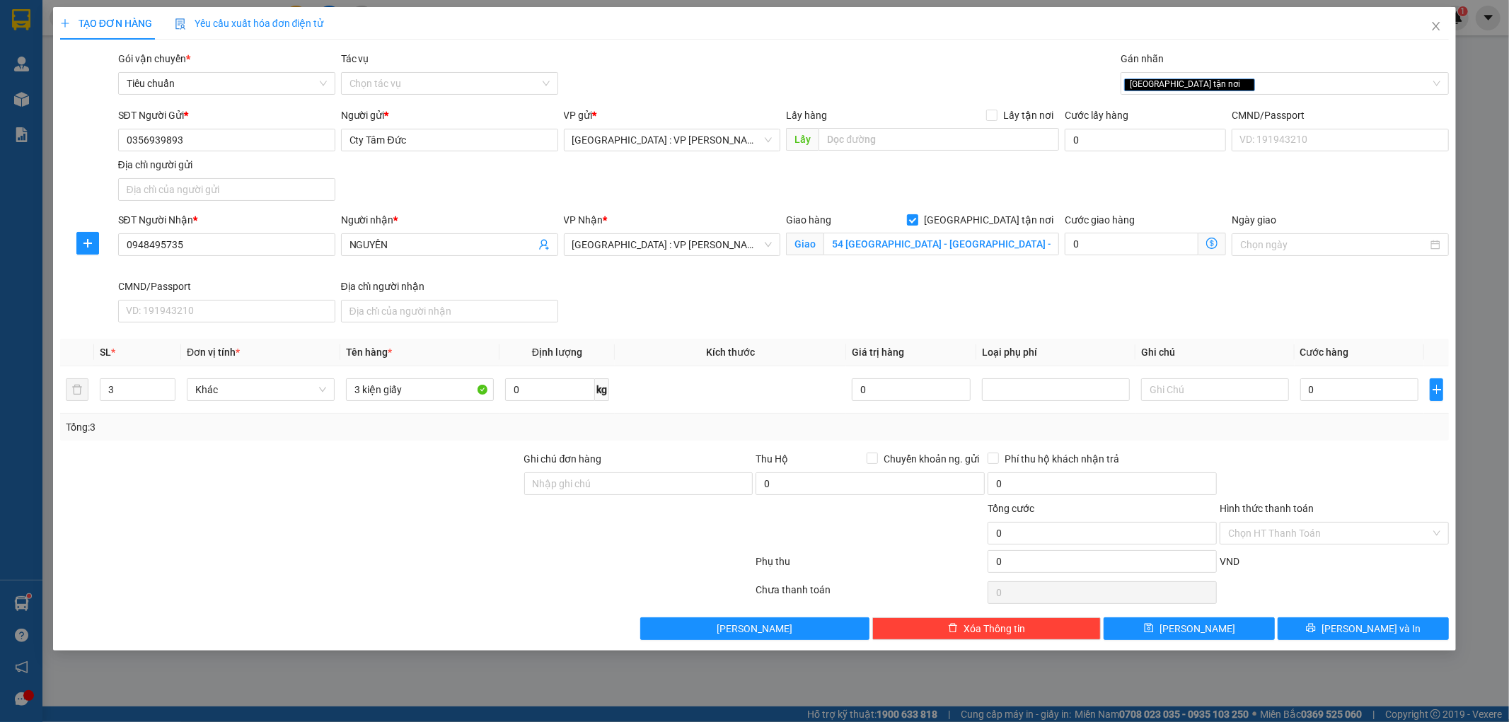
click at [302, 477] on div at bounding box center [291, 476] width 464 height 50
click at [120, 396] on input "3" at bounding box center [137, 389] width 74 height 21
click at [164, 489] on div at bounding box center [291, 476] width 464 height 50
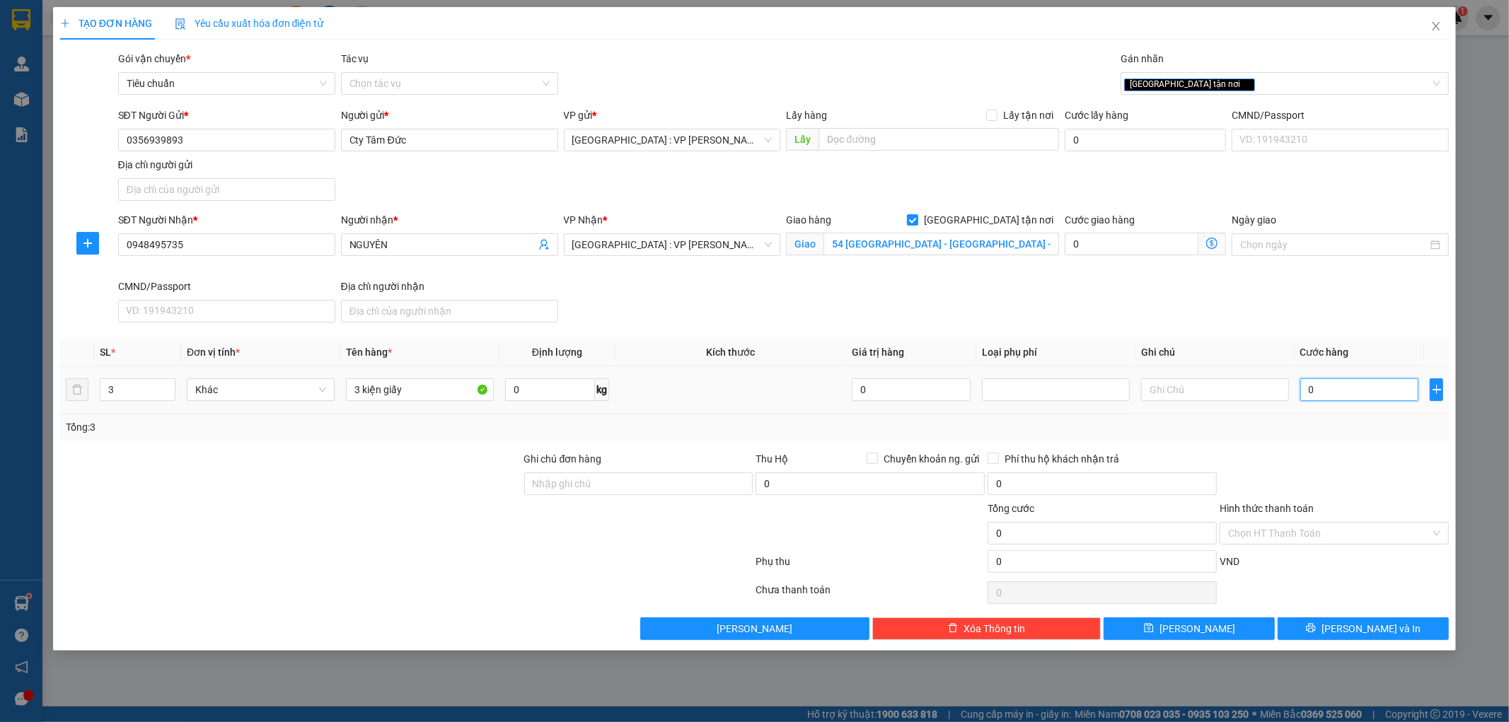
click at [1325, 391] on input "0" at bounding box center [1359, 389] width 119 height 23
click at [1352, 630] on span "[PERSON_NAME] và In" at bounding box center [1370, 629] width 99 height 16
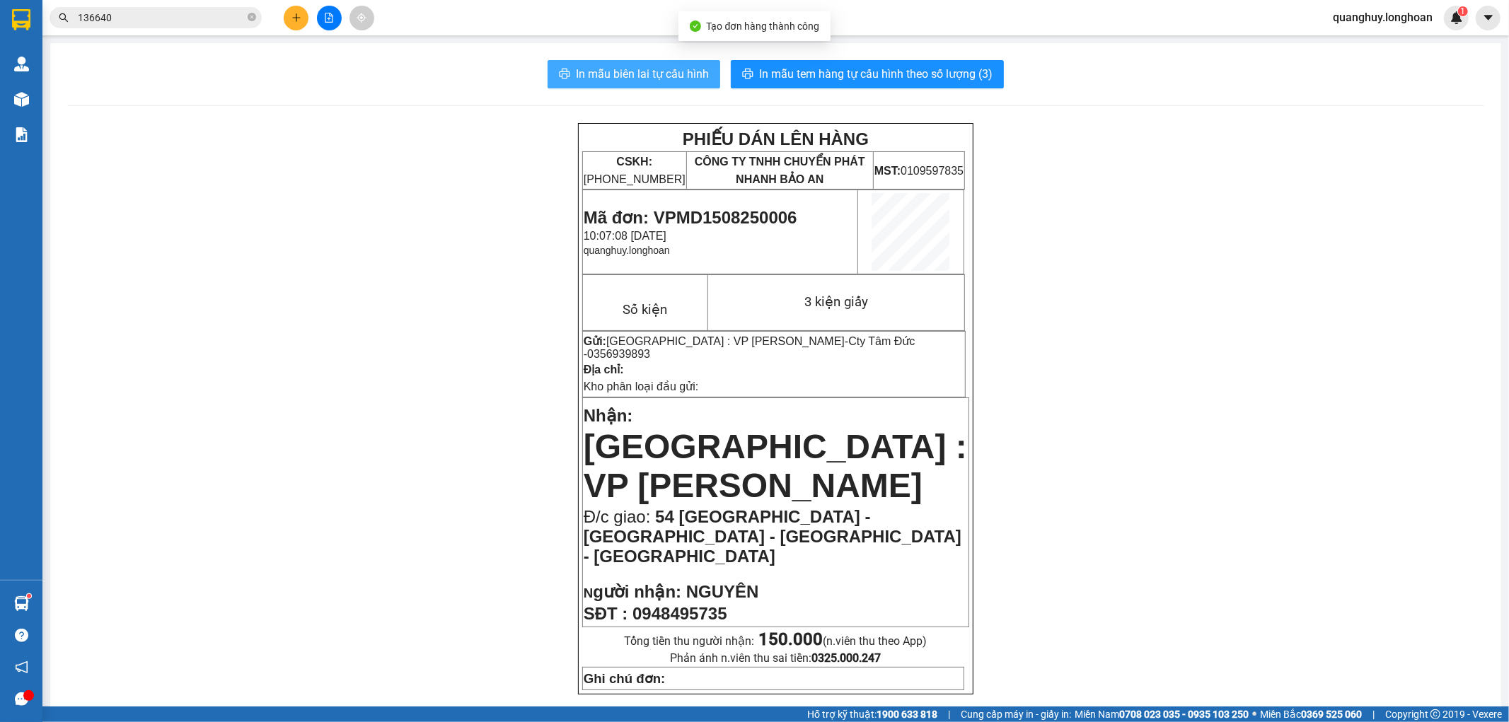
click at [564, 74] on button "In mẫu biên lai tự cấu hình" at bounding box center [633, 74] width 173 height 28
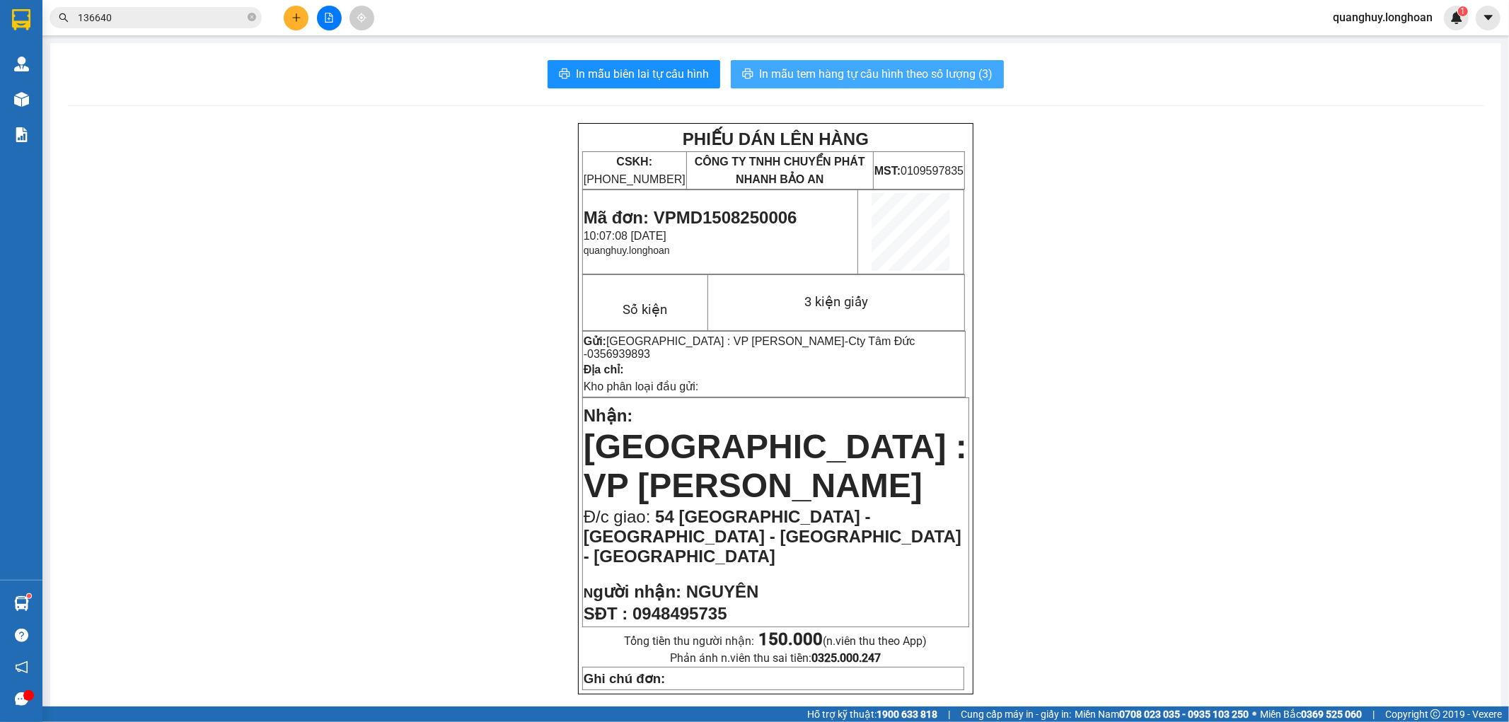
click at [867, 85] on button "In mẫu tem hàng tự cấu hình theo số lượng (3)" at bounding box center [867, 74] width 273 height 28
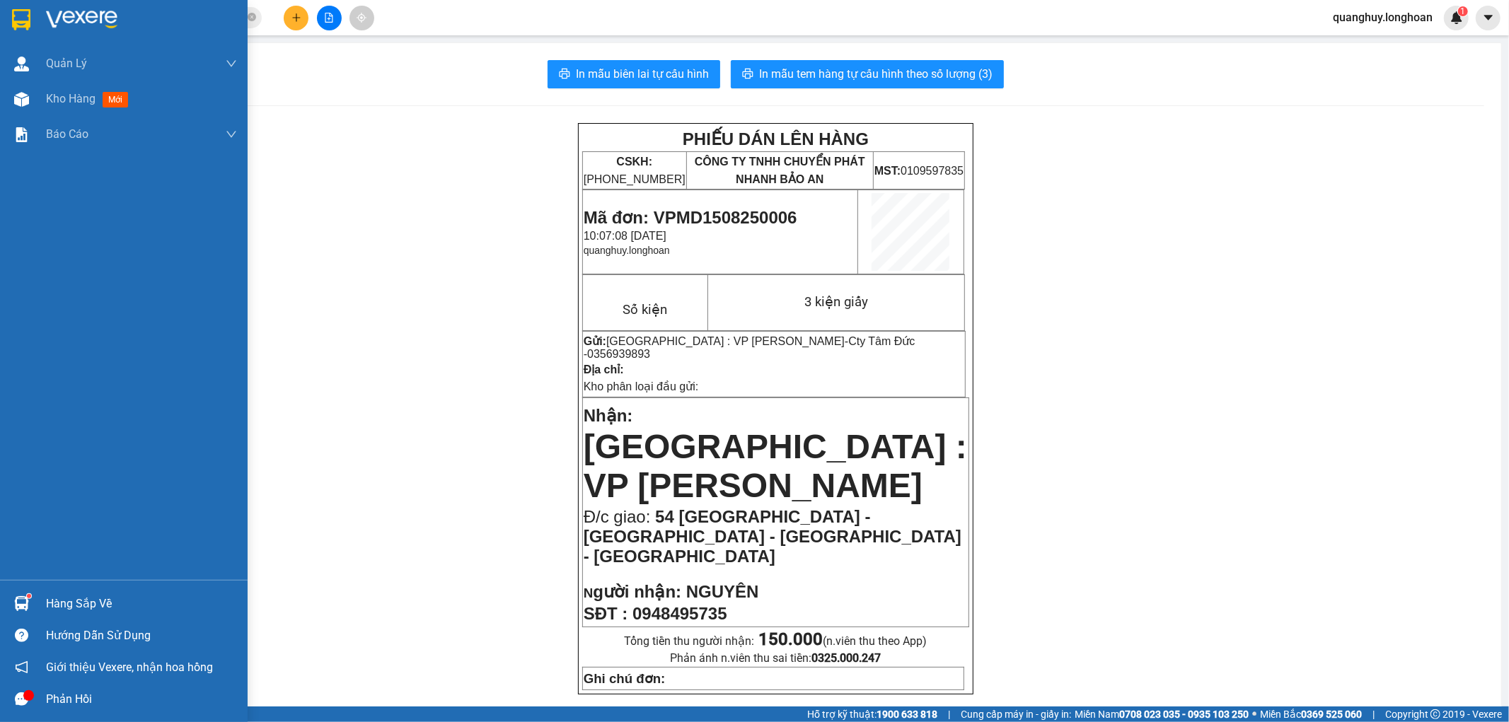
click at [29, 21] on img at bounding box center [21, 19] width 18 height 21
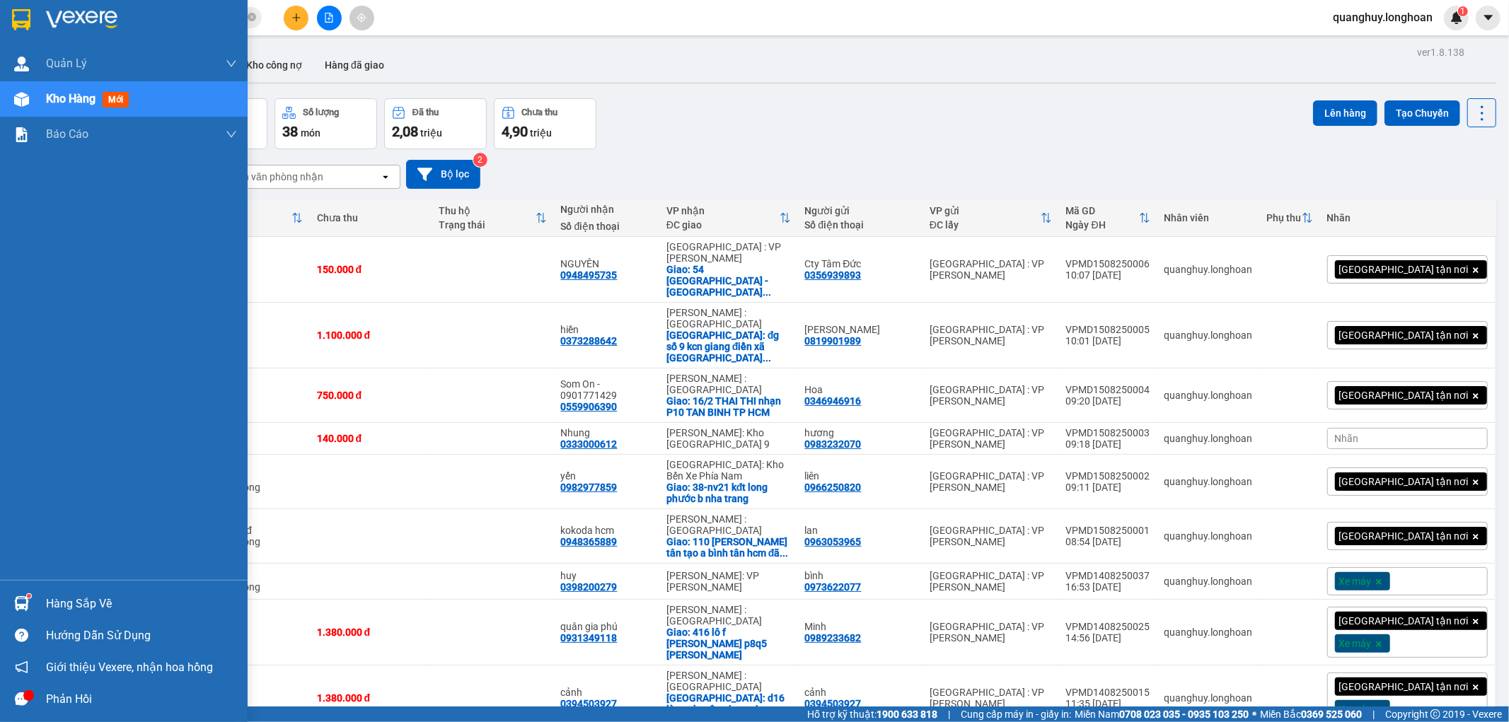
click at [19, 15] on img at bounding box center [21, 19] width 18 height 21
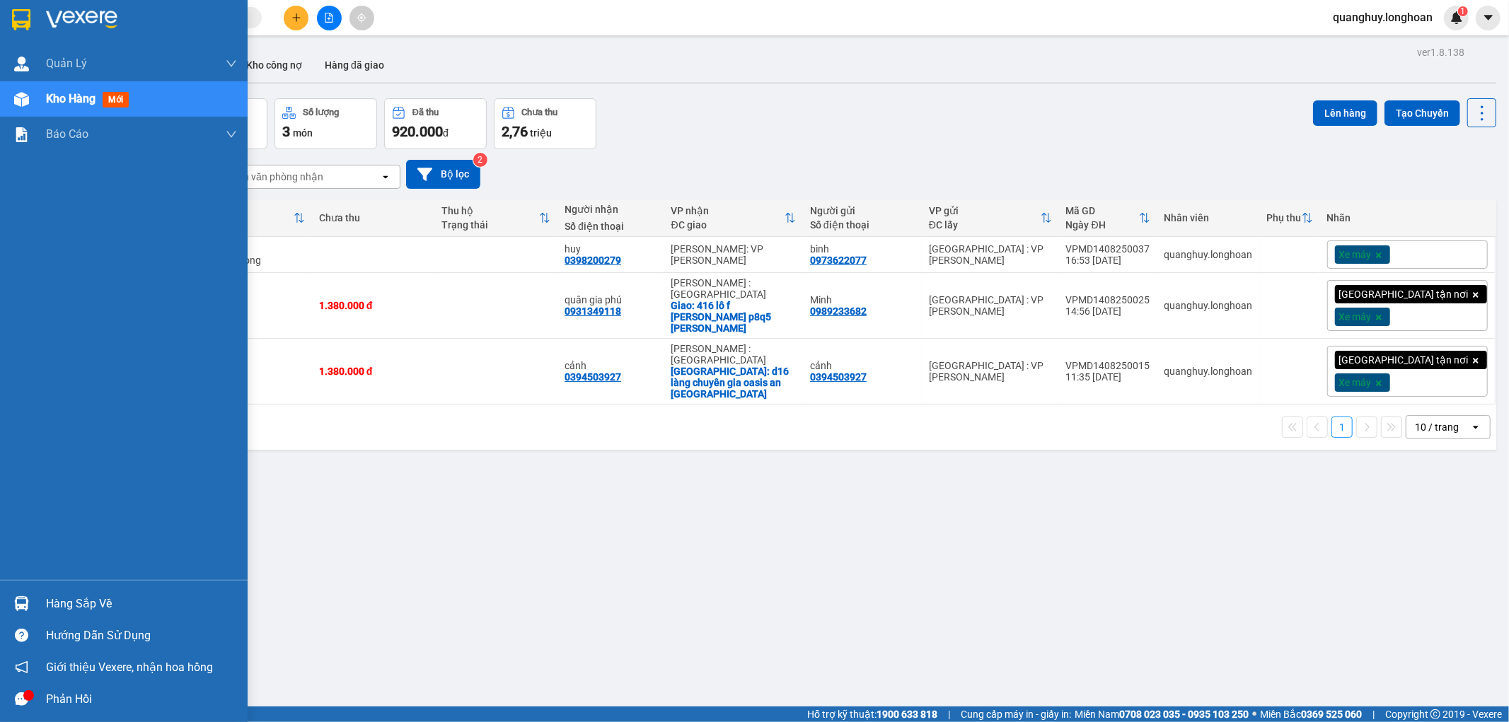
click at [26, 26] on img at bounding box center [21, 19] width 18 height 21
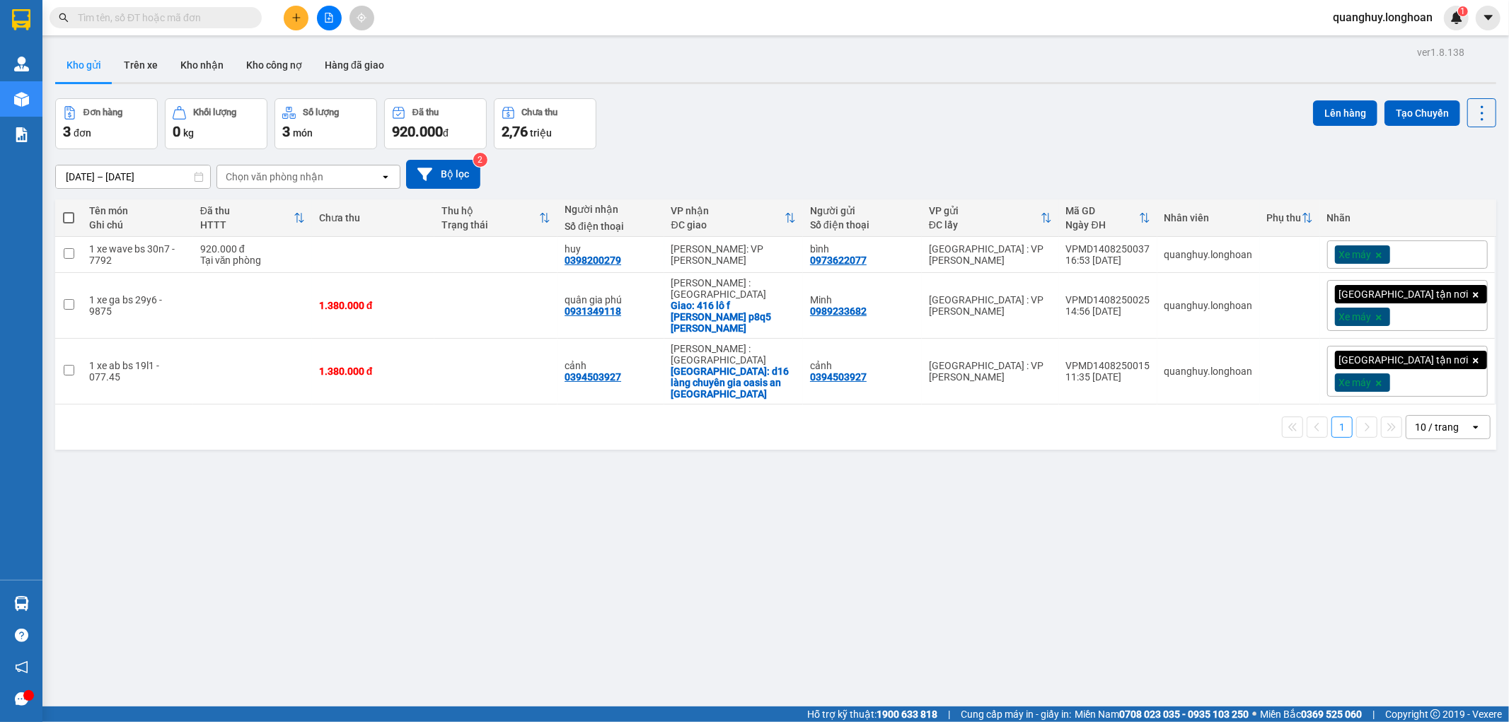
click at [1422, 420] on div "10 / trang" at bounding box center [1437, 427] width 44 height 14
click at [1431, 569] on span "100 / trang" at bounding box center [1430, 571] width 51 height 14
click at [1436, 420] on div "100 / trang" at bounding box center [1440, 427] width 50 height 14
click at [1411, 580] on div "100 / trang" at bounding box center [1435, 571] width 85 height 25
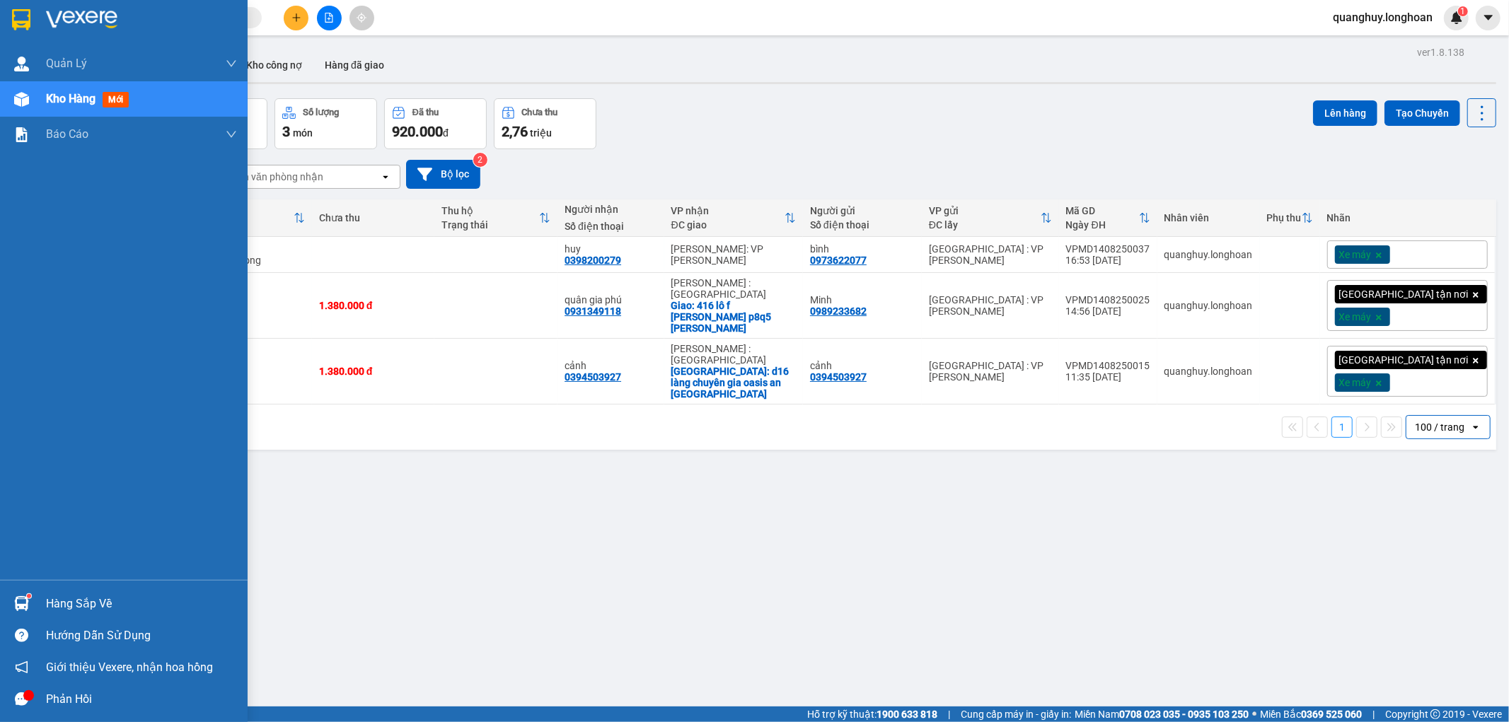
click at [25, 19] on img at bounding box center [21, 19] width 18 height 21
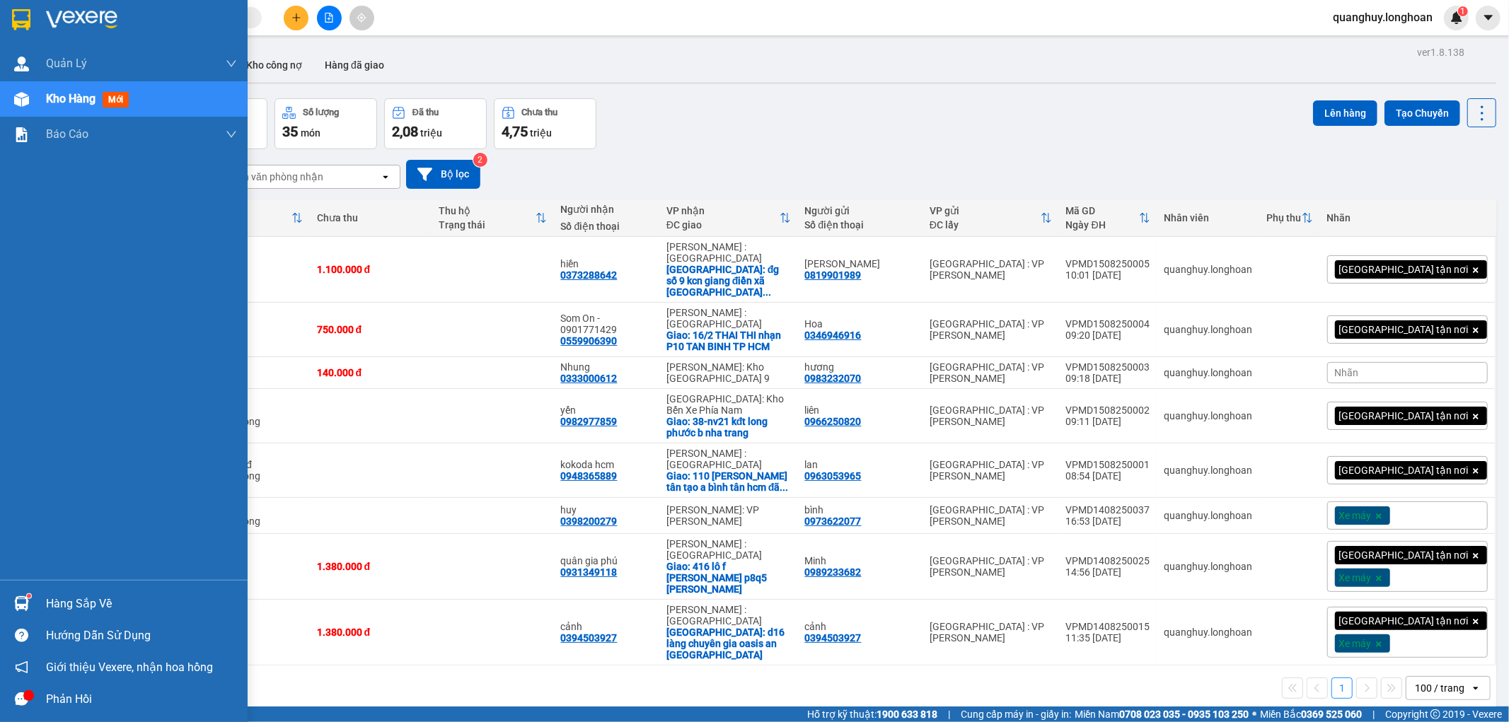
click at [24, 30] on div at bounding box center [21, 19] width 25 height 25
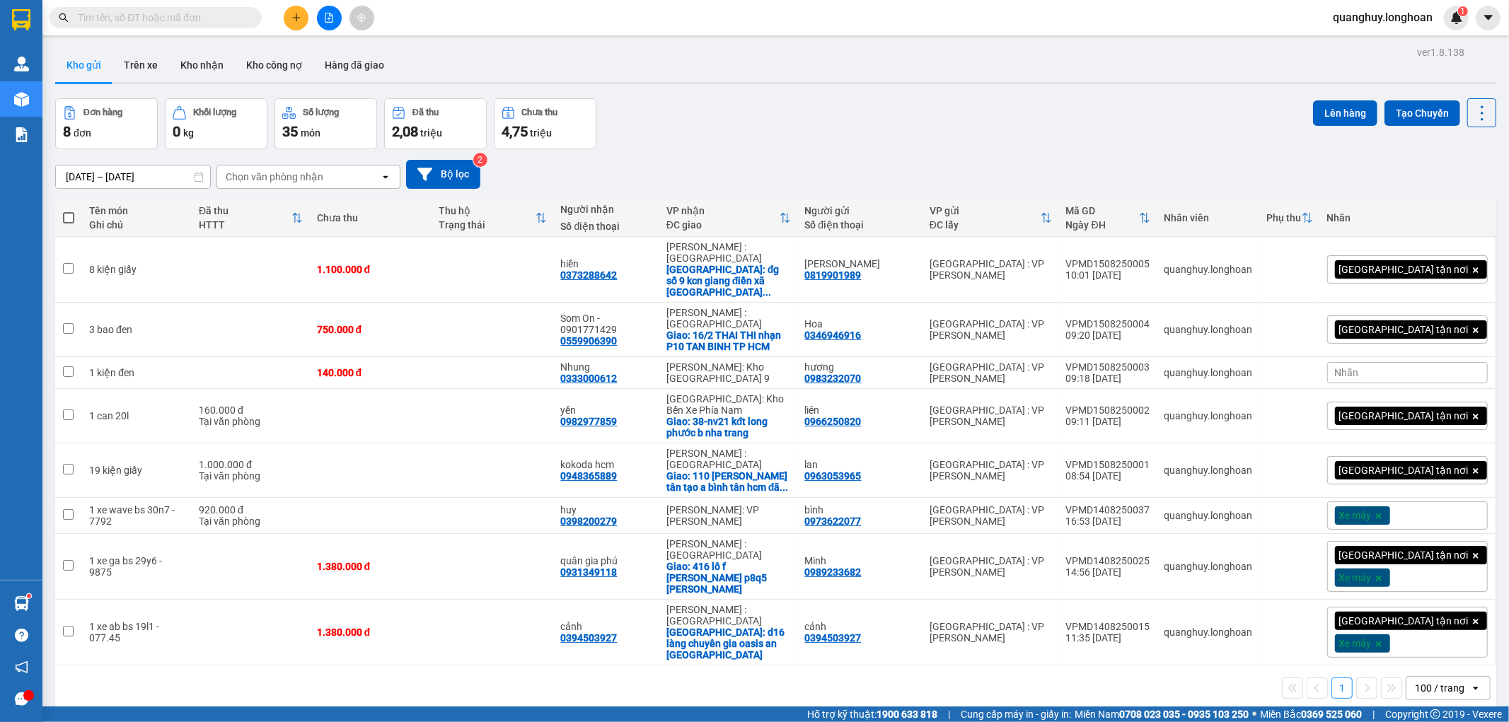
click at [171, 10] on input "text" at bounding box center [161, 18] width 167 height 16
paste input "0775535979"
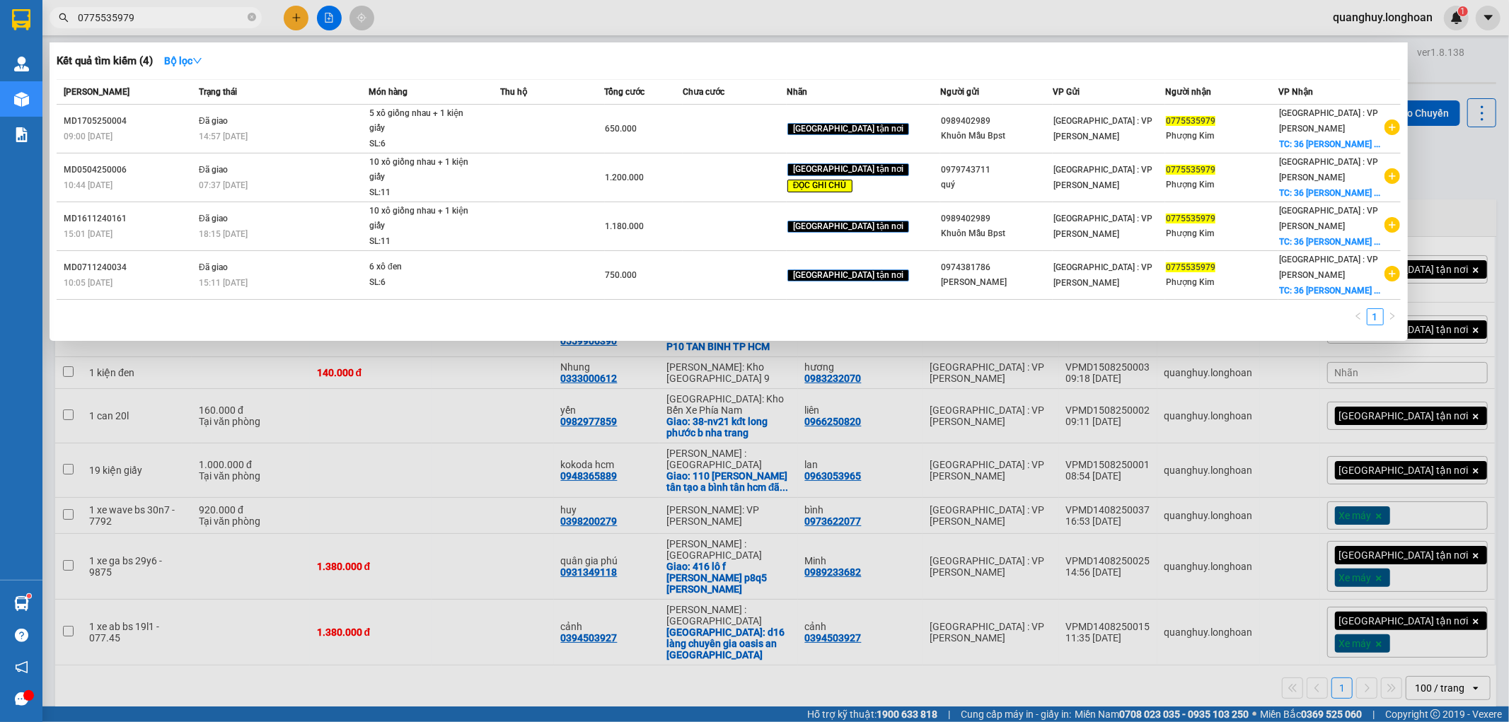
type input "0775535979"
click at [1441, 173] on div at bounding box center [754, 361] width 1509 height 722
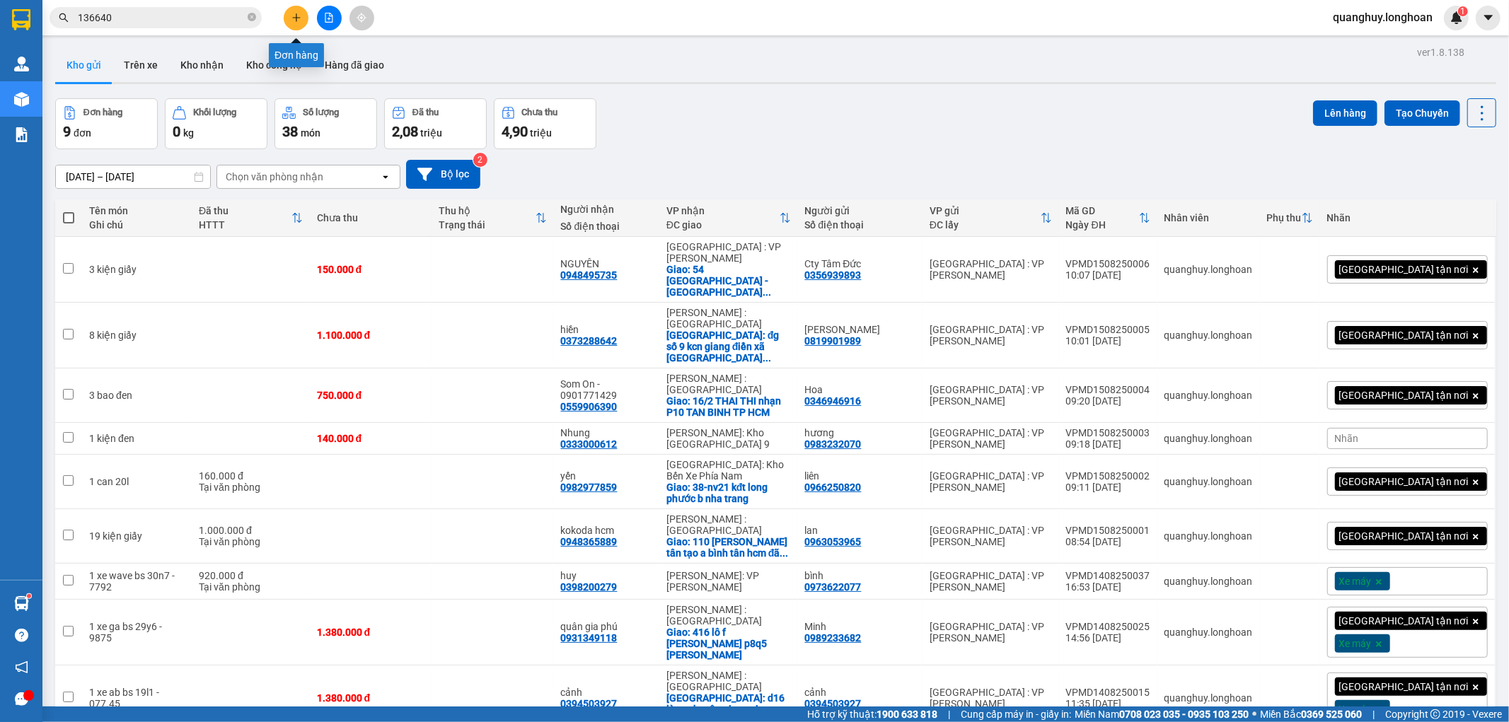
click at [301, 25] on button at bounding box center [296, 18] width 25 height 25
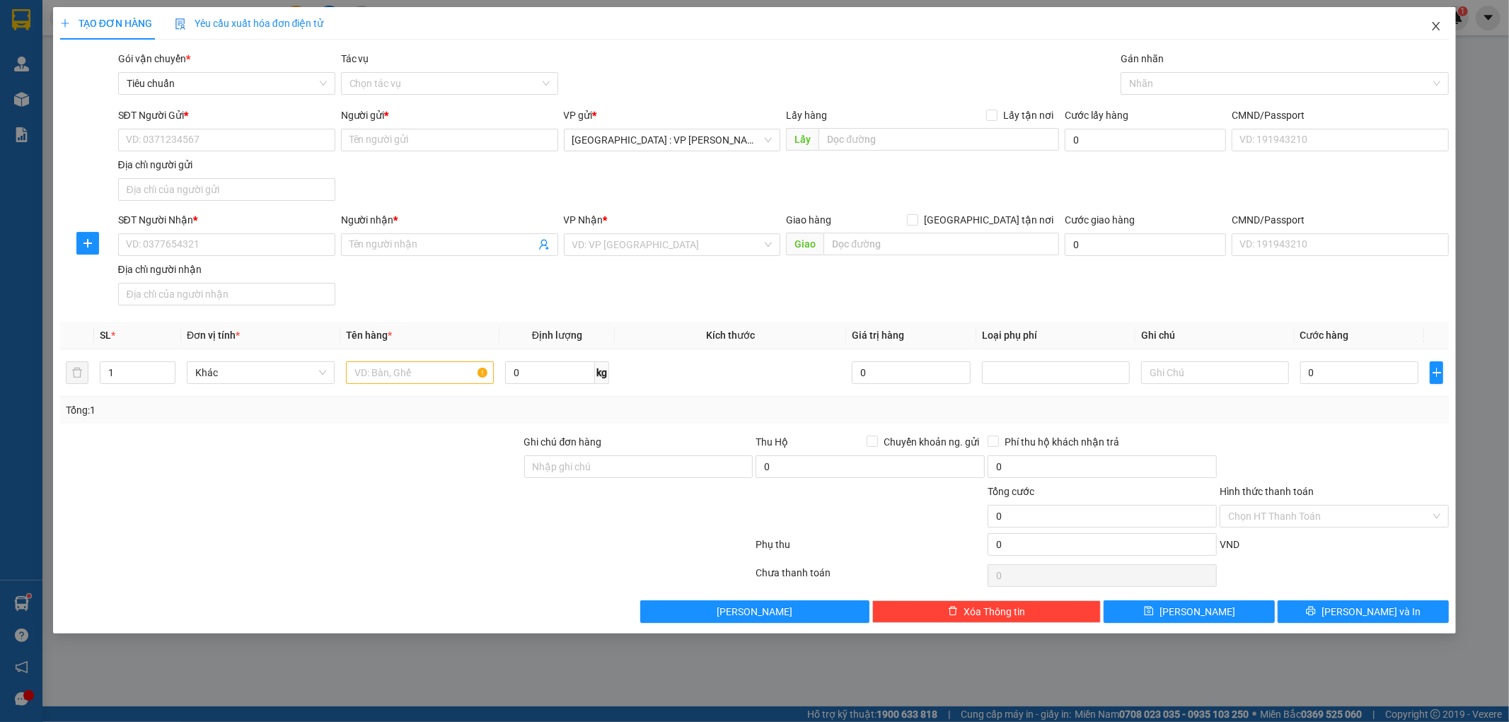
click at [1433, 31] on icon "close" at bounding box center [1435, 26] width 11 height 11
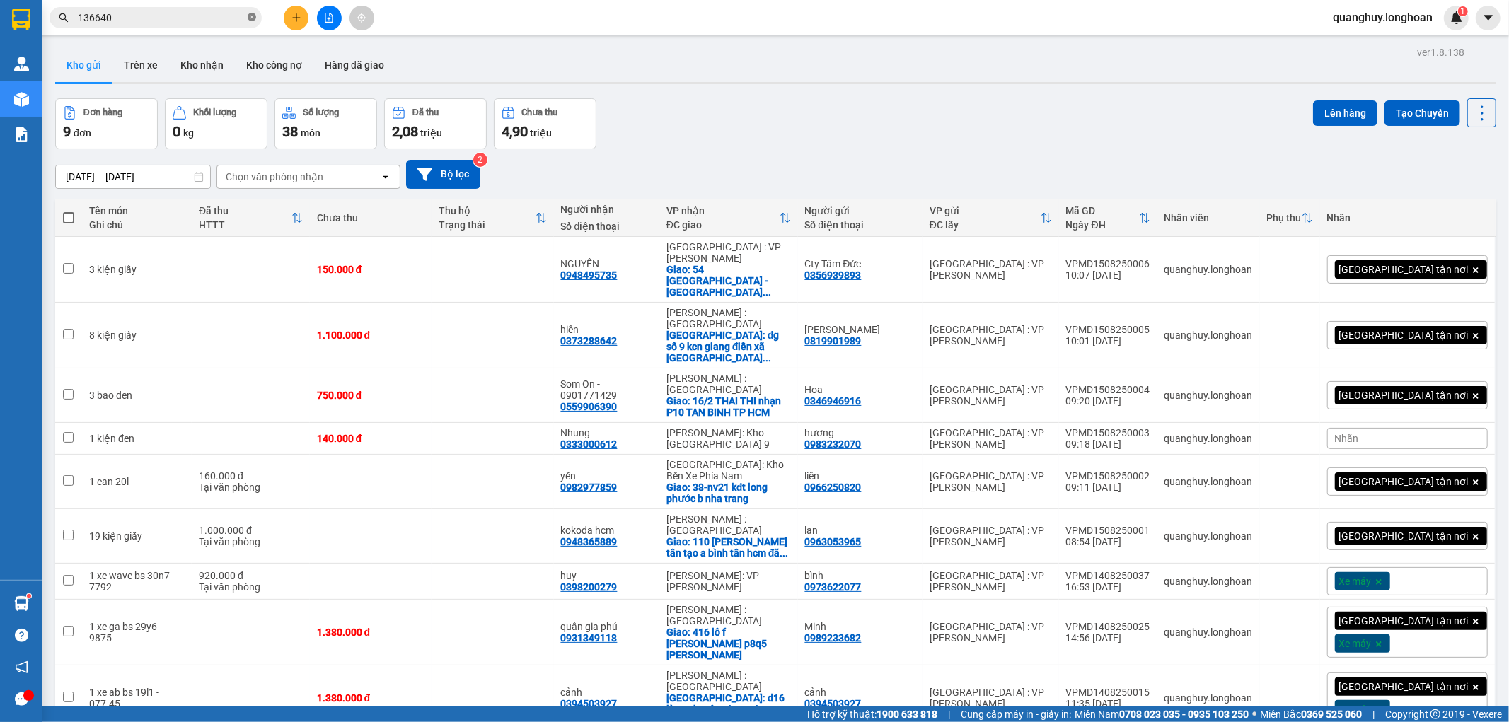
click at [253, 19] on icon "close-circle" at bounding box center [252, 17] width 8 height 8
click at [211, 18] on input "text" at bounding box center [161, 18] width 167 height 16
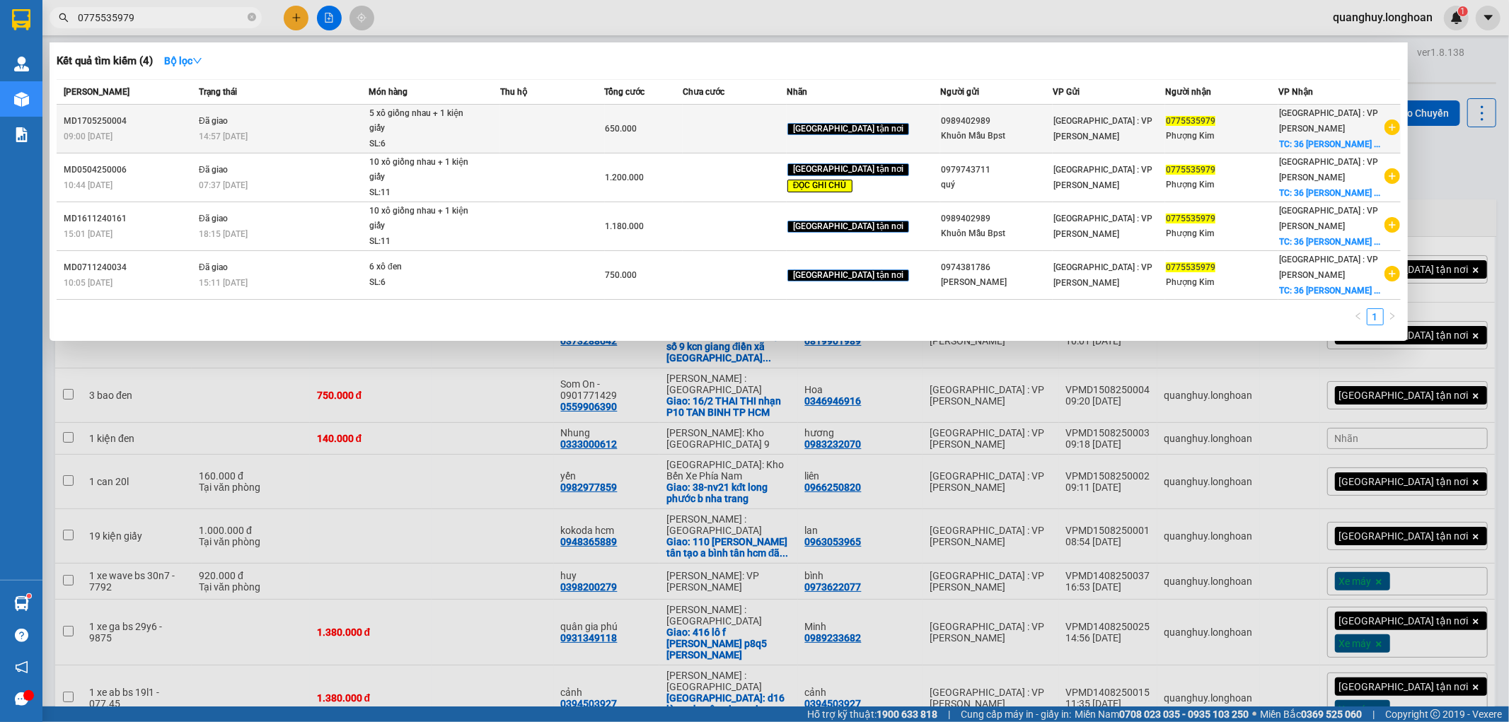
type input "0775535979"
click at [1395, 127] on icon "plus-circle" at bounding box center [1392, 128] width 16 height 16
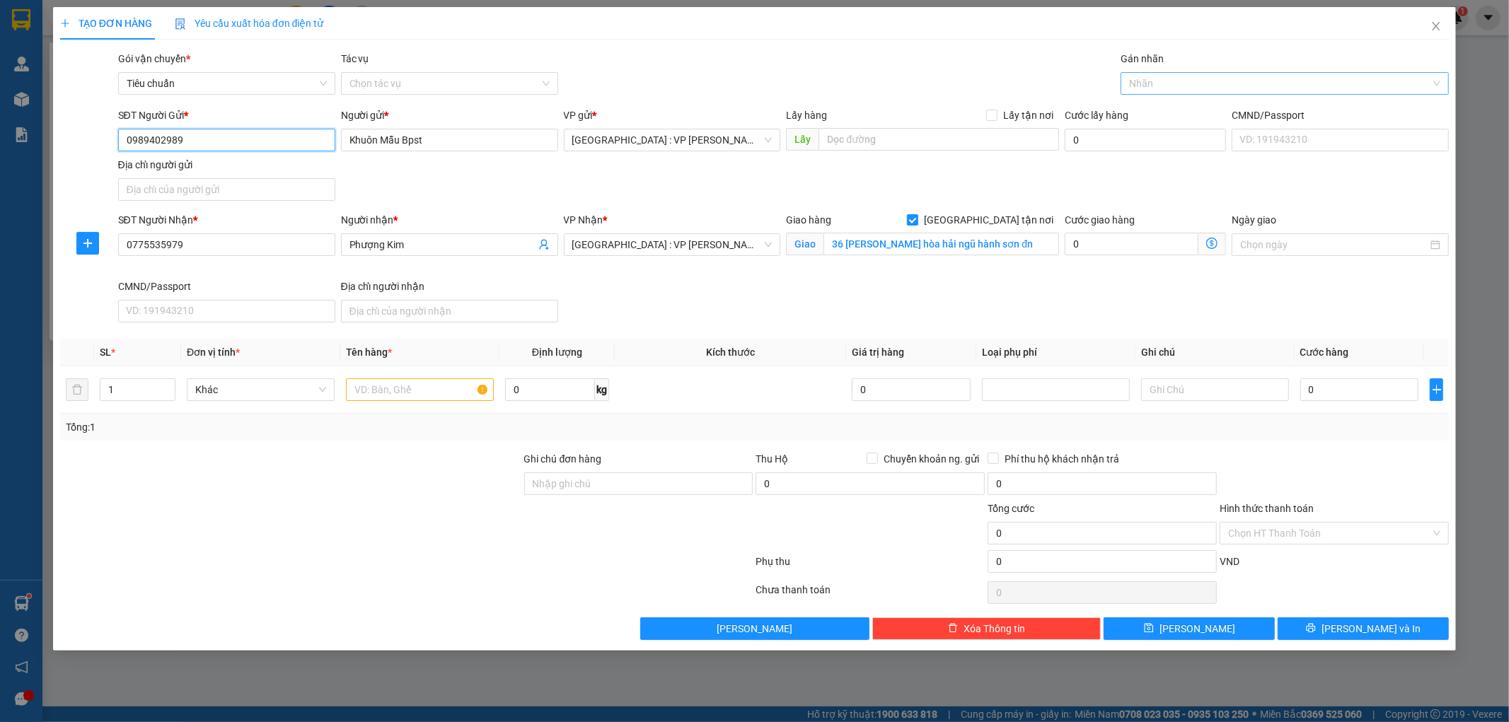
click at [1156, 82] on div at bounding box center [1277, 83] width 307 height 17
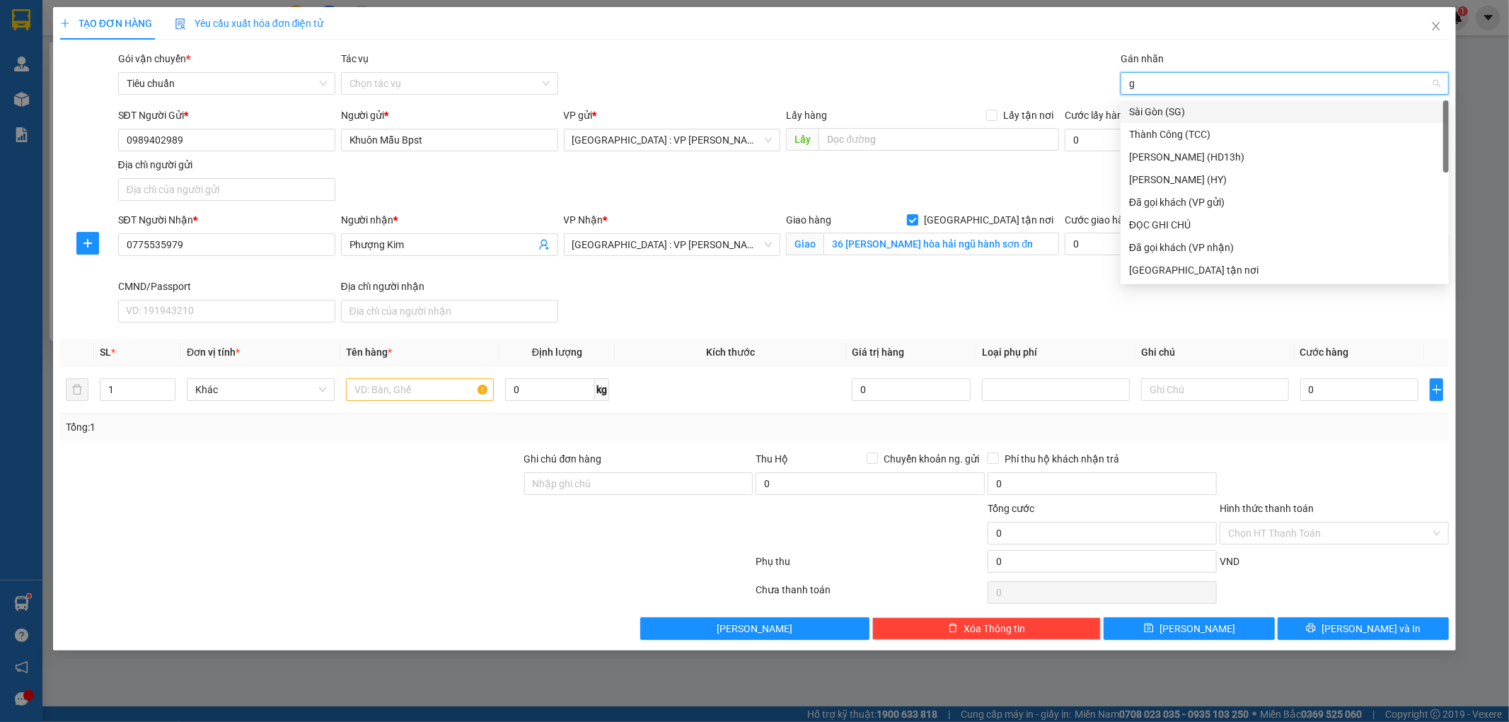
type input "gt"
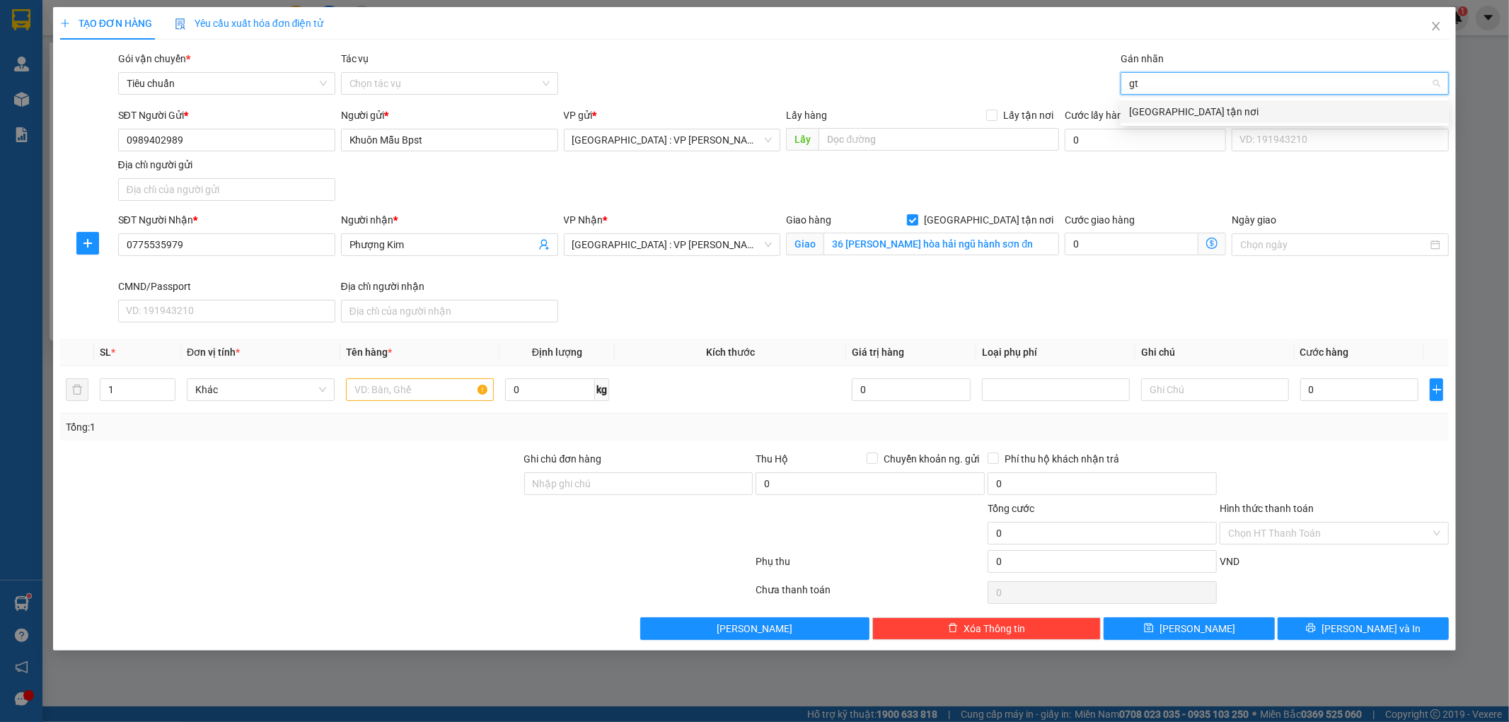
click at [1153, 118] on div "[GEOGRAPHIC_DATA] tận nơi" at bounding box center [1284, 112] width 311 height 16
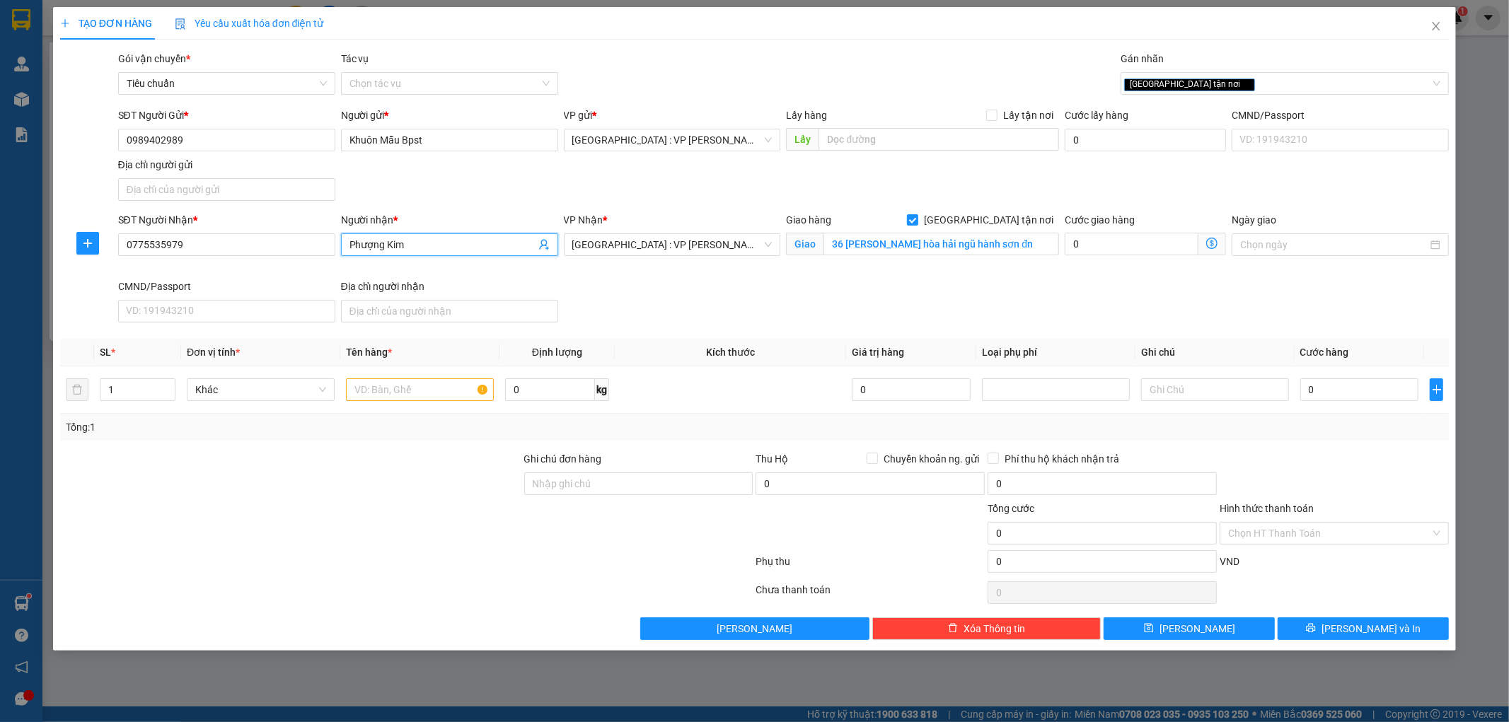
click at [461, 246] on input "Phượng Kim" at bounding box center [442, 245] width 186 height 16
type input "Phượng Kim 0904370211"
click at [143, 392] on input "1" at bounding box center [137, 389] width 74 height 21
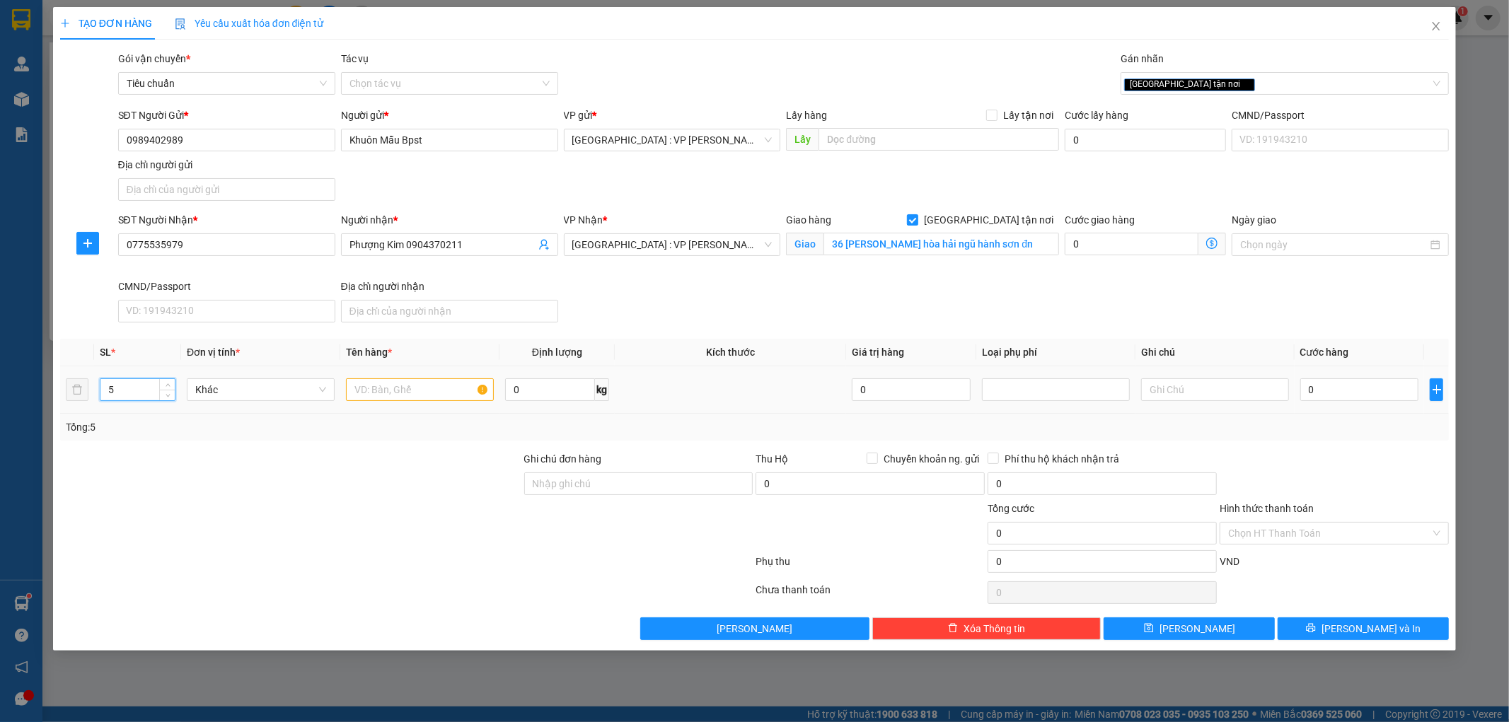
type input "5"
click at [393, 383] on input "text" at bounding box center [420, 389] width 148 height 23
type input "5 xô đen"
click at [400, 455] on div at bounding box center [291, 476] width 464 height 50
click at [228, 229] on div "SĐT Người Nhận *" at bounding box center [226, 222] width 217 height 21
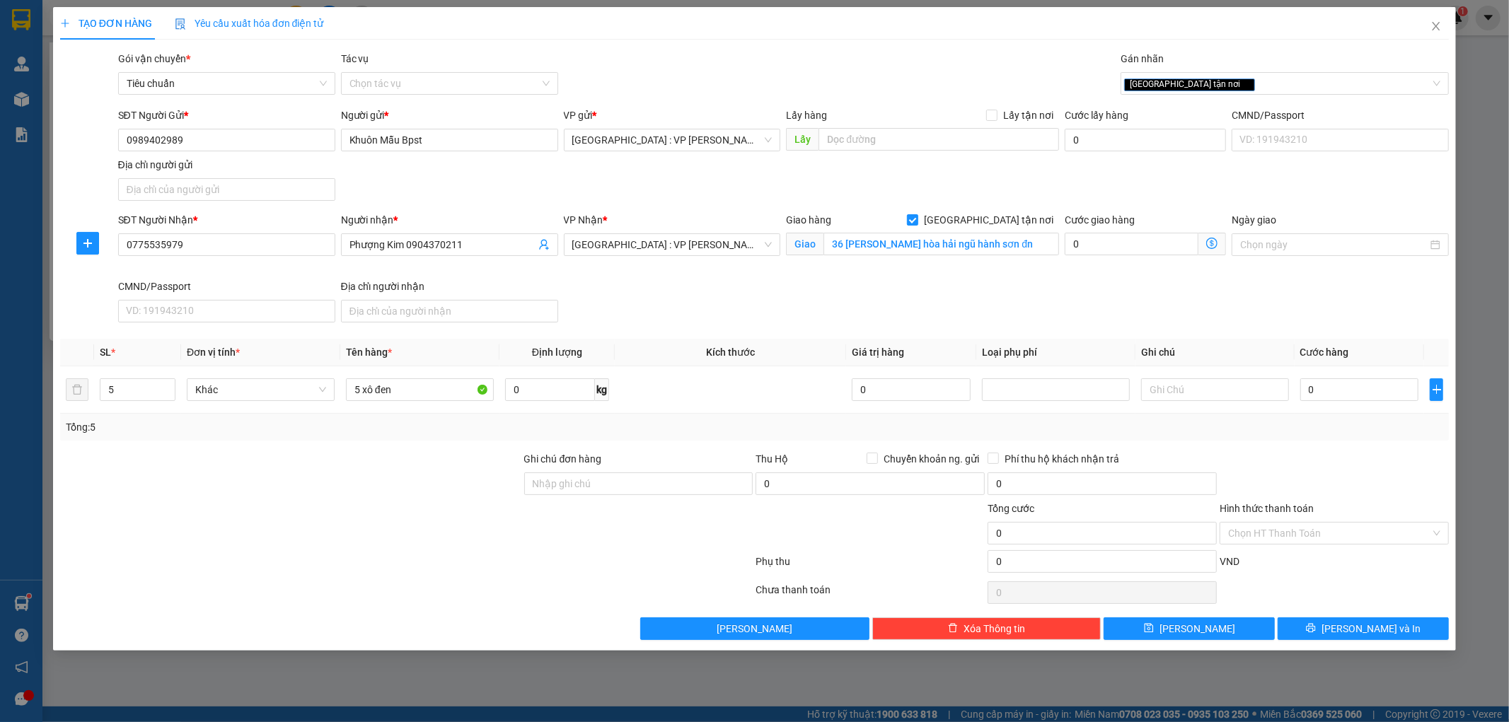
click at [228, 229] on div "SĐT Người Nhận *" at bounding box center [226, 222] width 217 height 21
click at [223, 246] on input "0775535979" at bounding box center [226, 244] width 217 height 23
click at [407, 489] on div at bounding box center [291, 476] width 464 height 50
click at [1351, 396] on input "0" at bounding box center [1359, 389] width 119 height 23
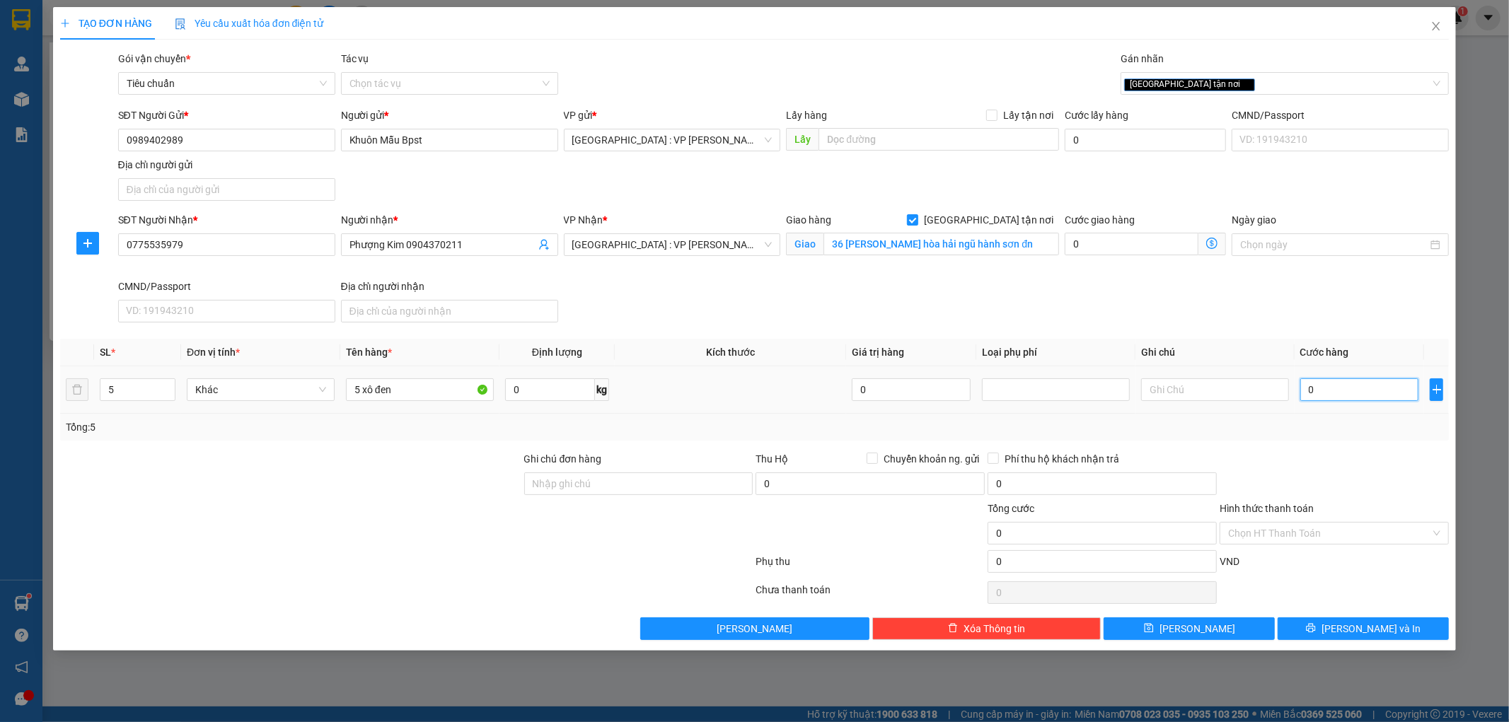
type input "6"
type input "65"
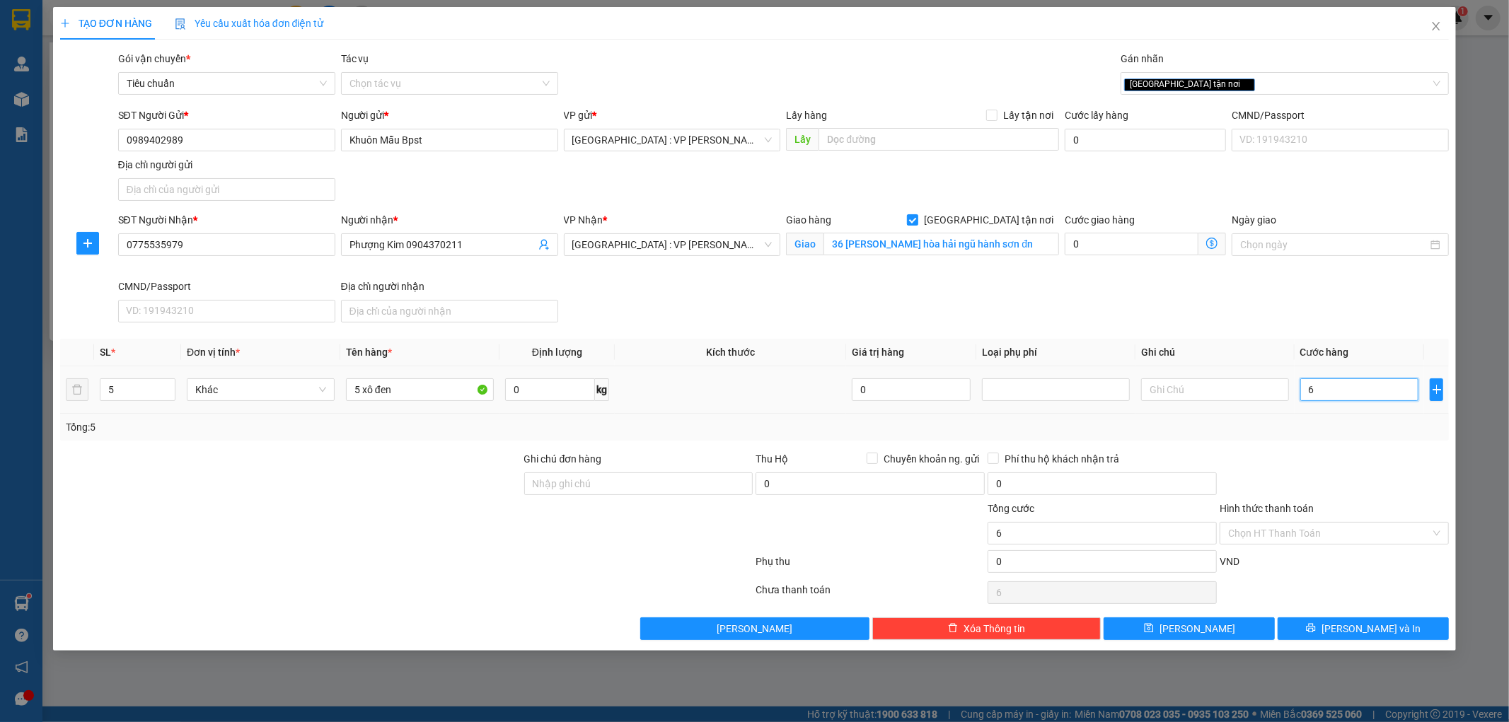
type input "65"
type input "650"
type input "6.500"
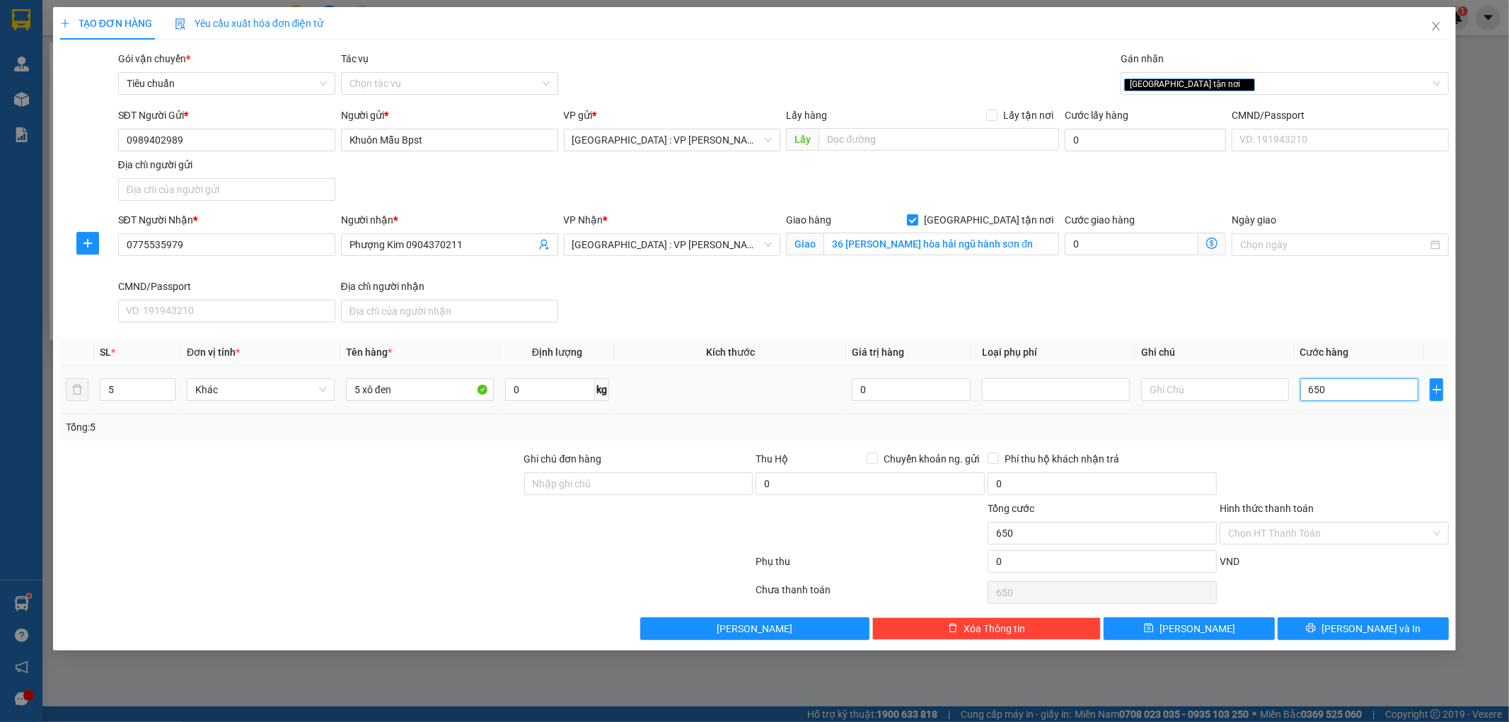
type input "6.500"
type input "65.000"
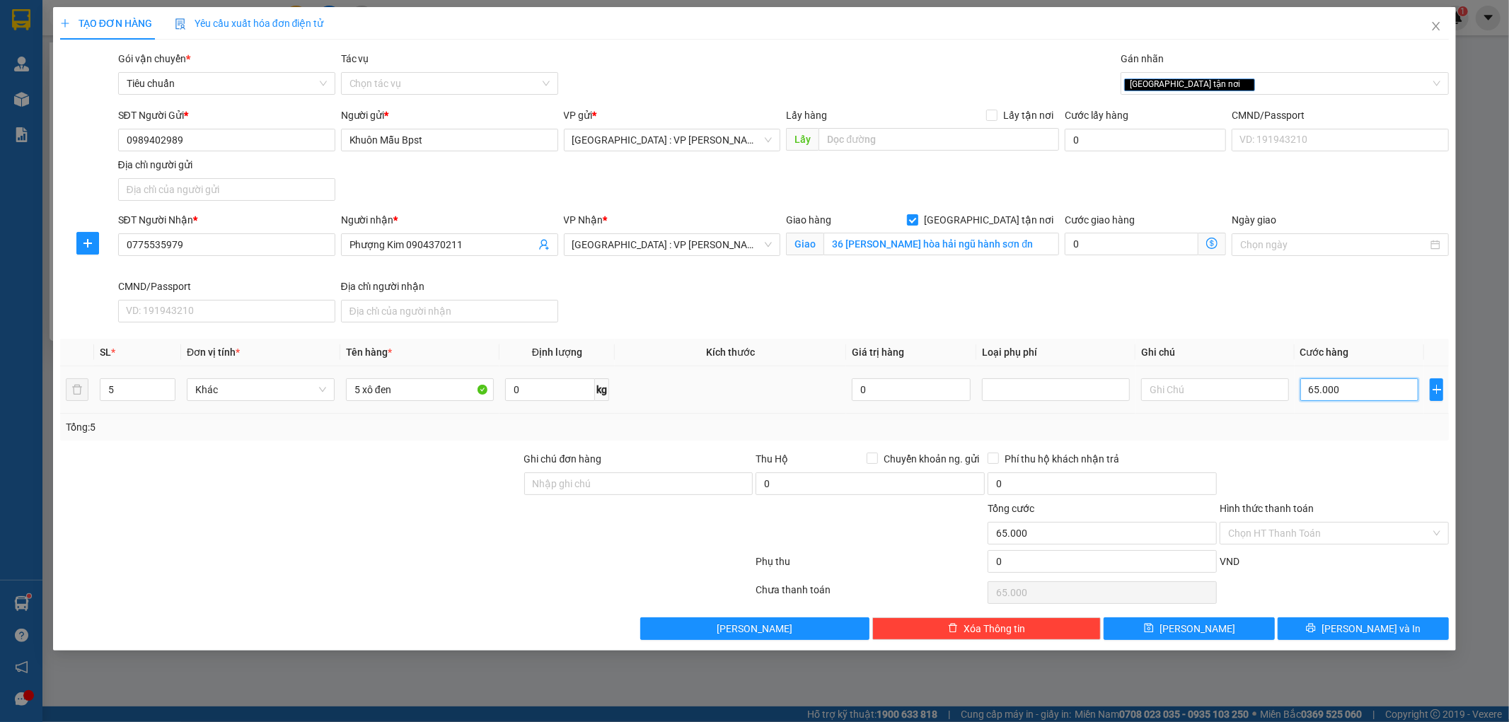
type input "650.000"
click at [1360, 627] on span "[PERSON_NAME] và In" at bounding box center [1370, 629] width 99 height 16
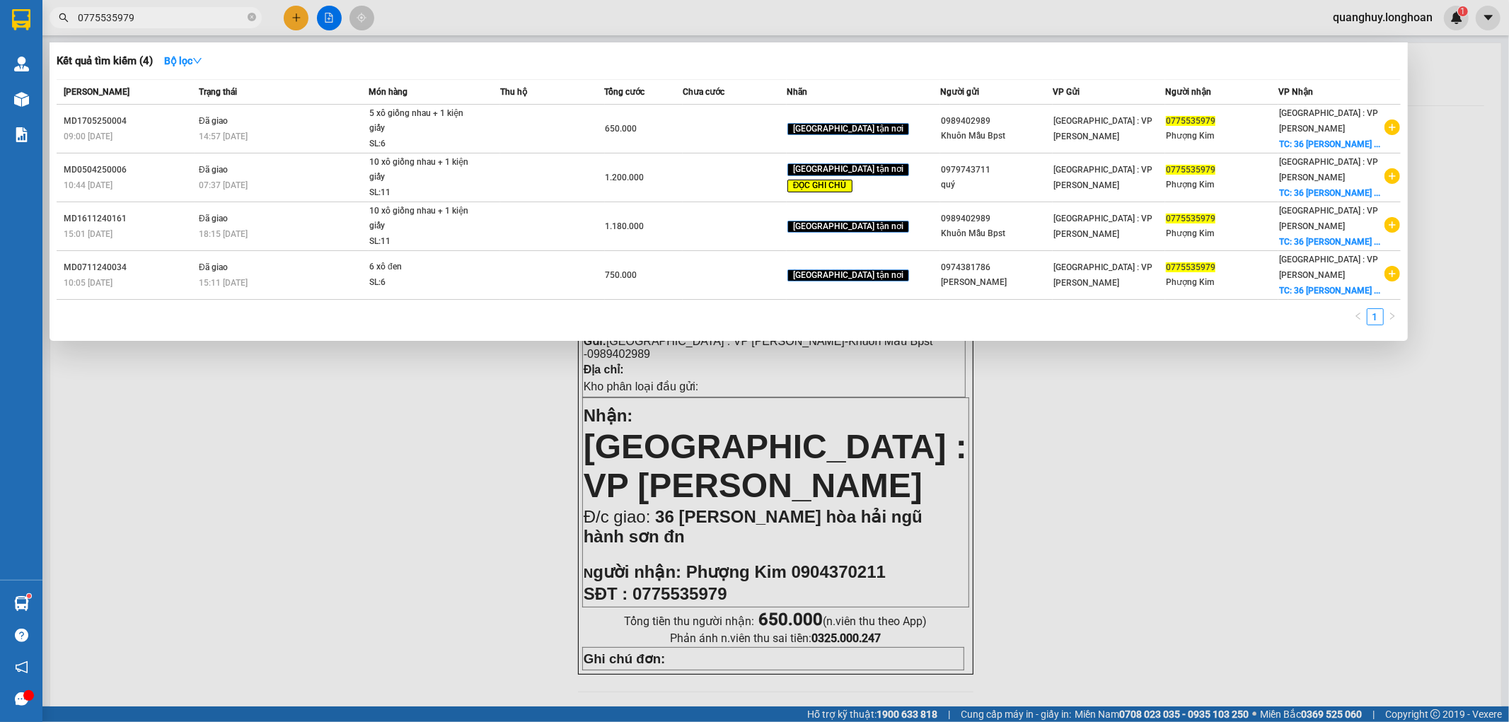
click at [1071, 513] on div at bounding box center [754, 361] width 1509 height 722
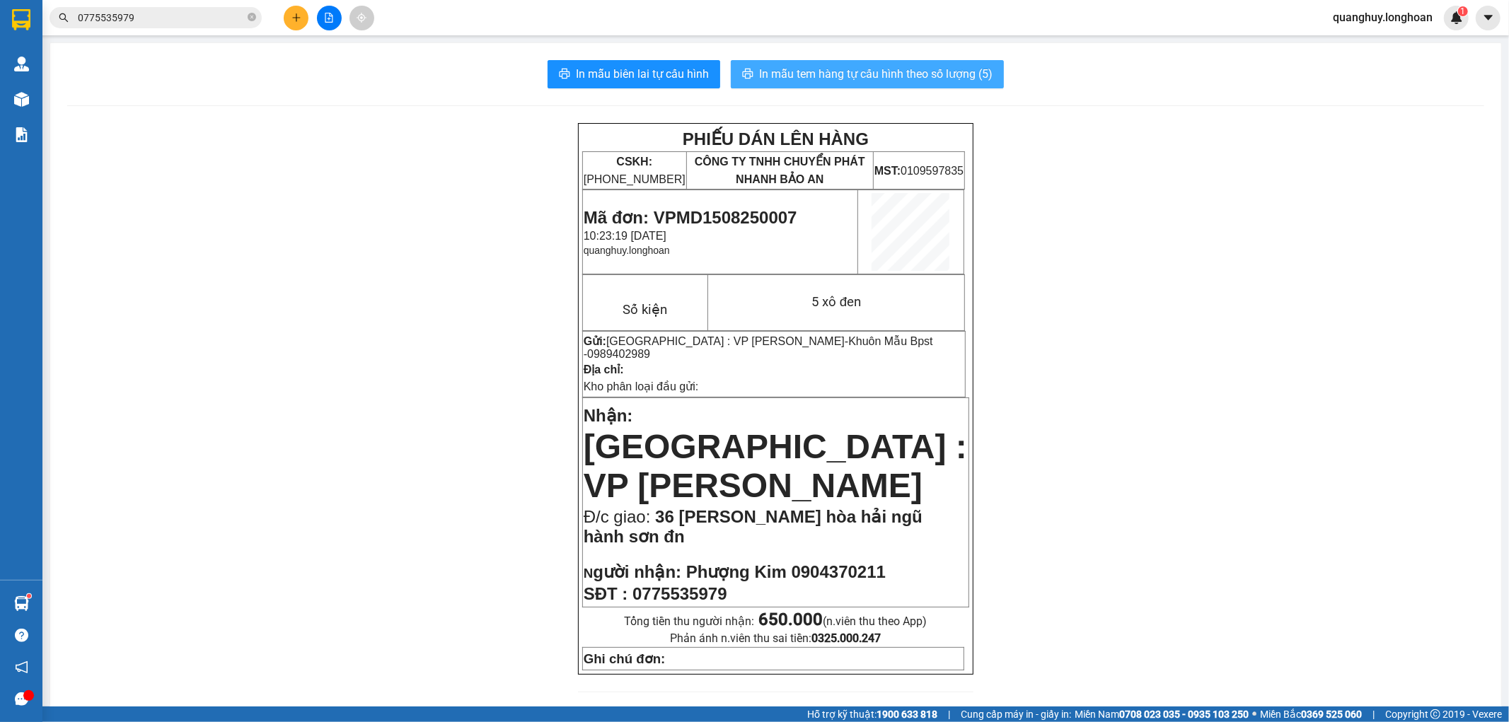
click at [922, 81] on span "In mẫu tem hàng tự cấu hình theo số lượng (5)" at bounding box center [875, 74] width 233 height 18
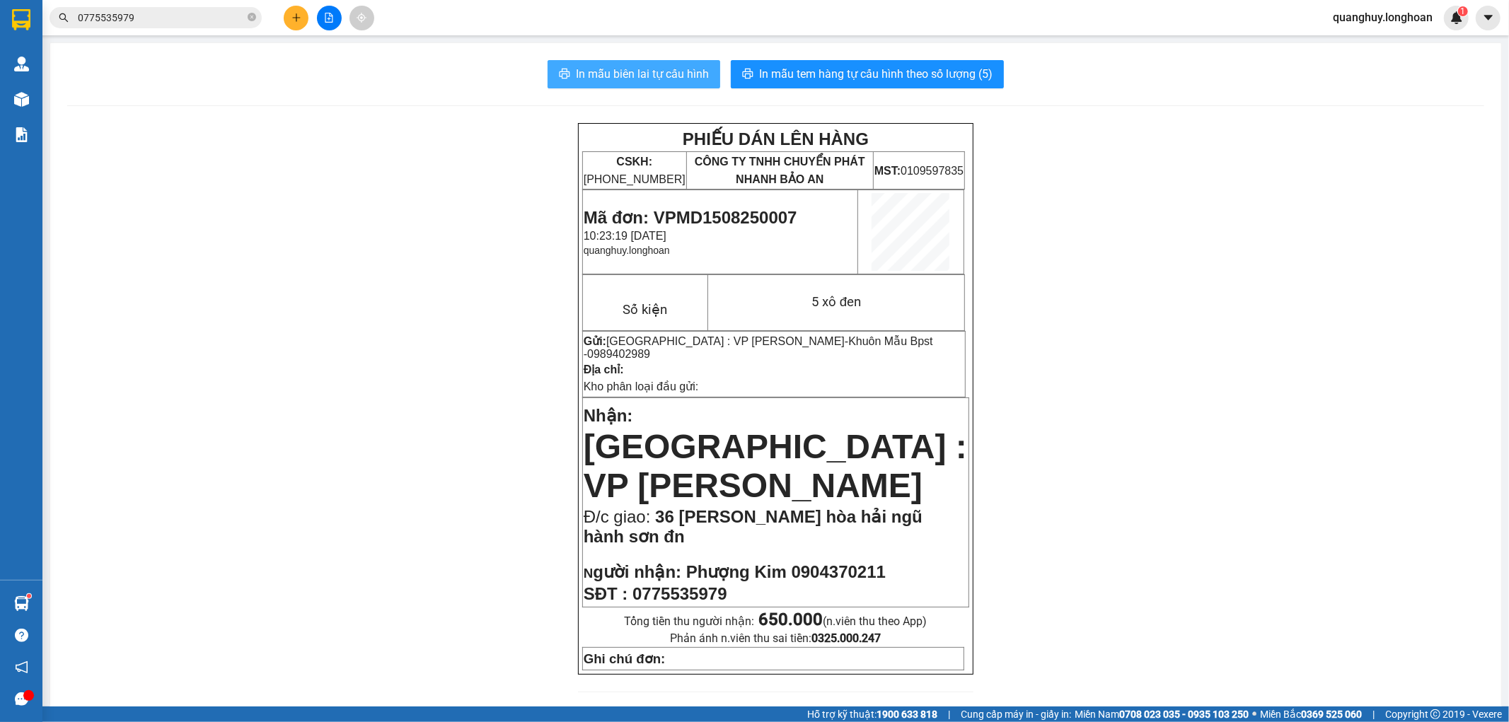
click at [628, 79] on span "In mẫu biên lai tự cấu hình" at bounding box center [642, 74] width 133 height 18
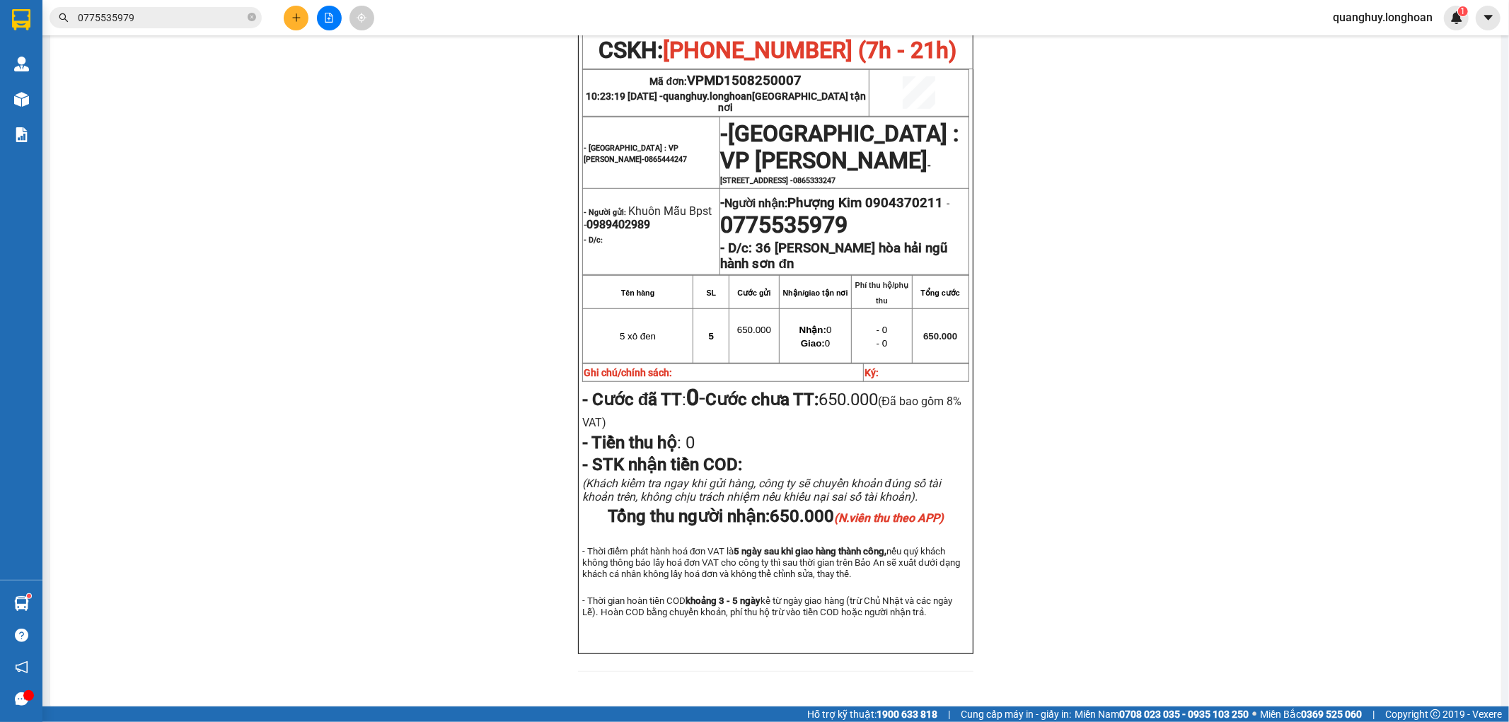
scroll to position [740, 0]
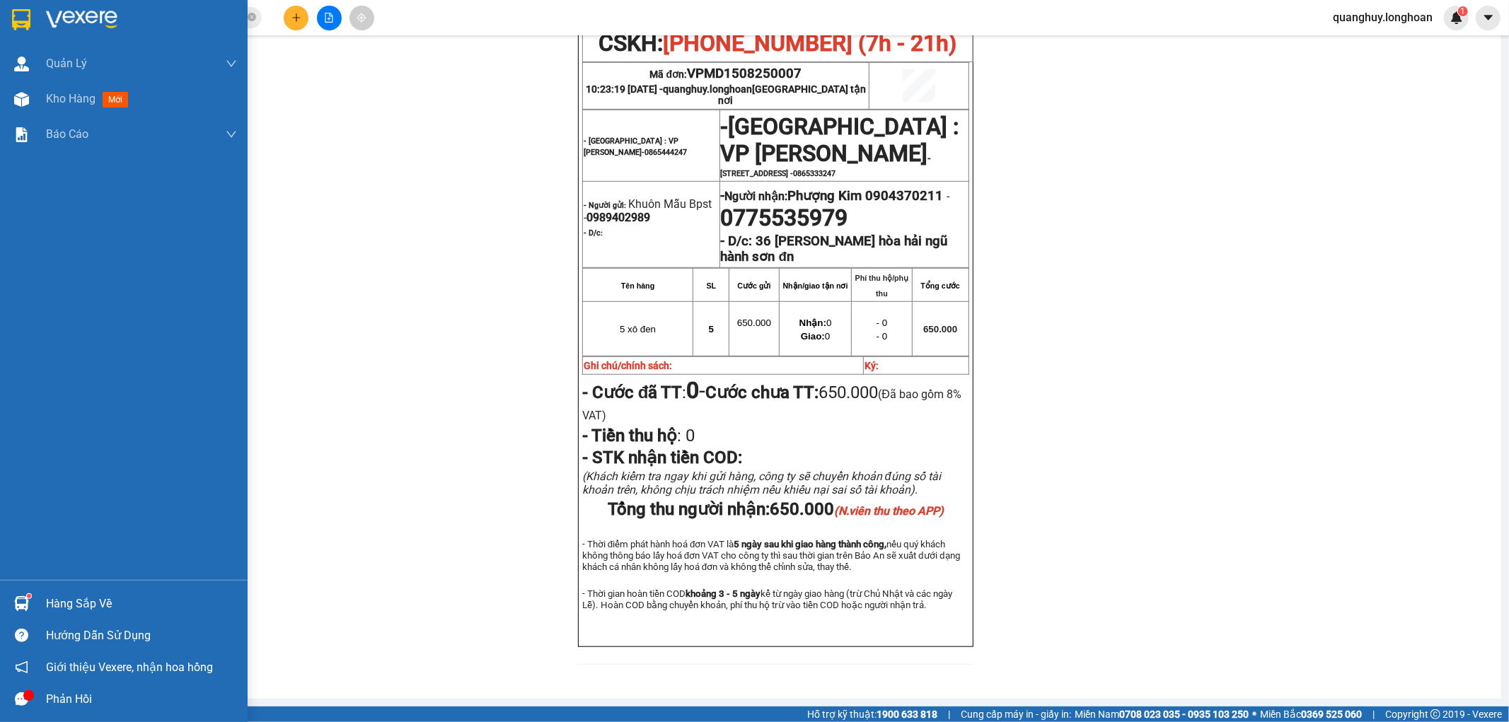
click at [32, 23] on div at bounding box center [21, 19] width 25 height 25
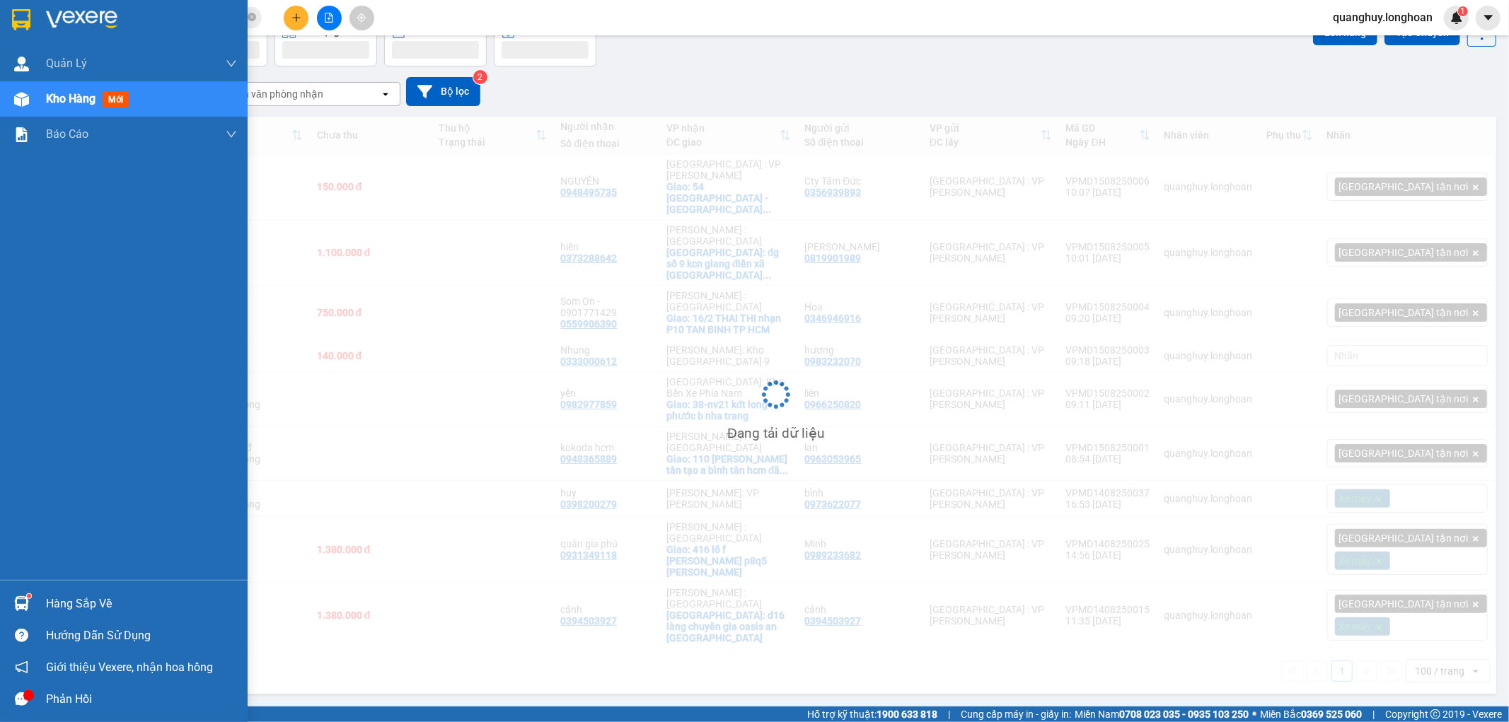
scroll to position [65, 0]
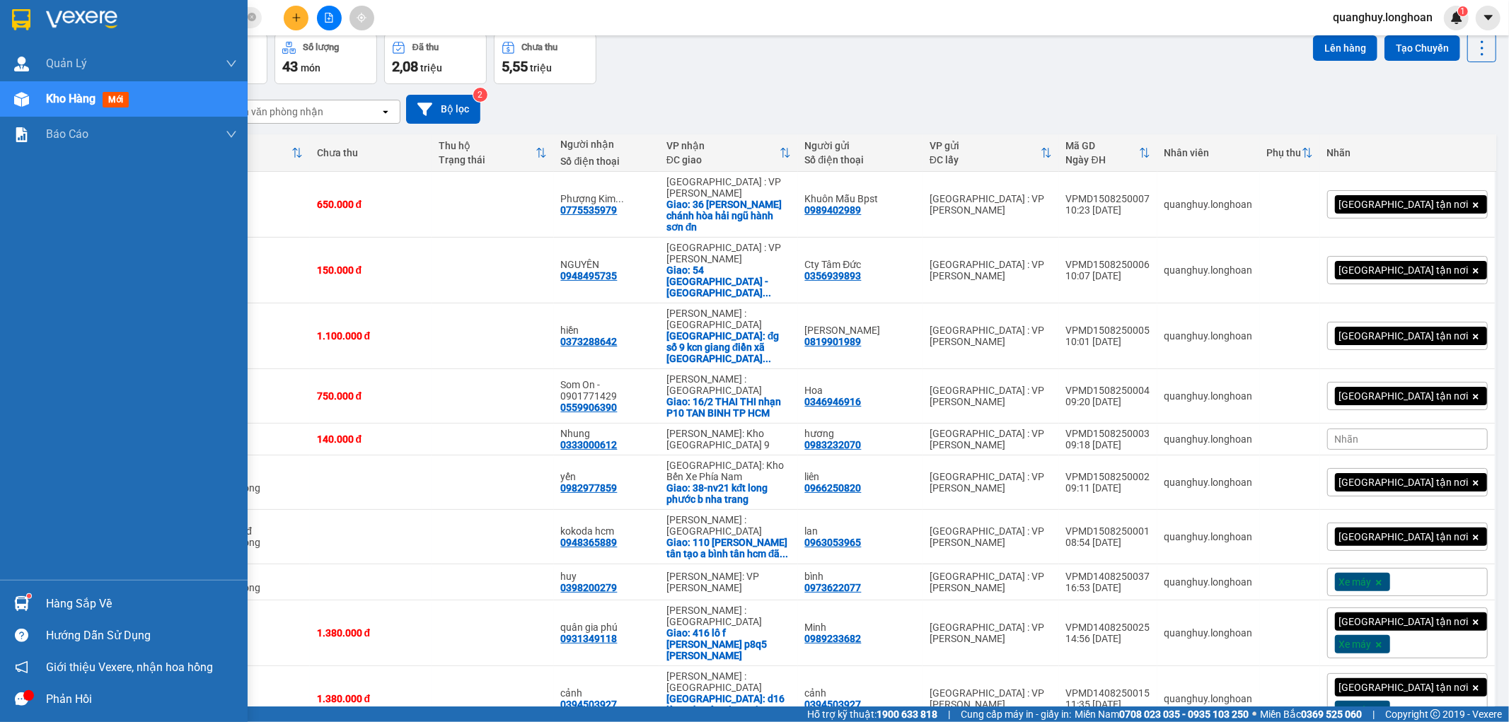
click at [0, 11] on div at bounding box center [124, 23] width 248 height 46
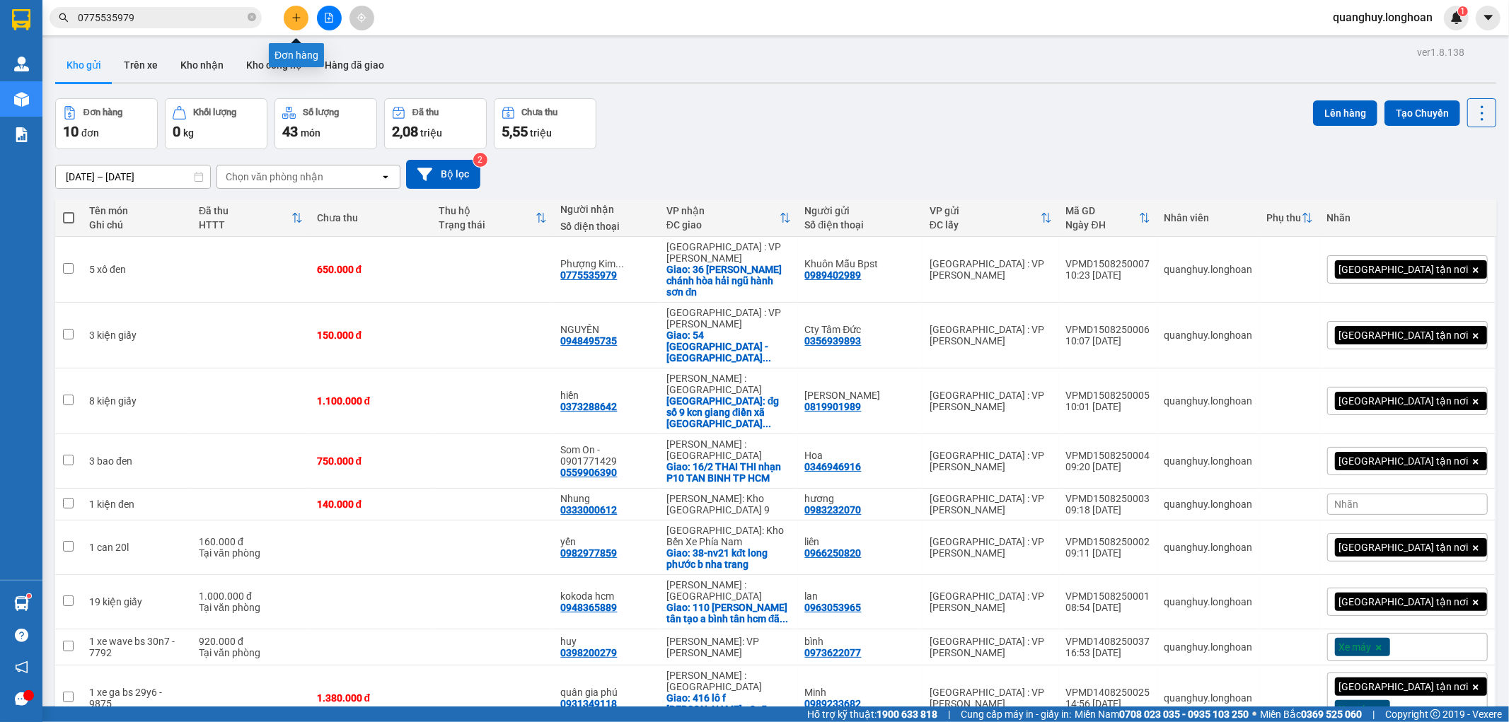
click at [296, 18] on icon "plus" at bounding box center [296, 17] width 8 height 1
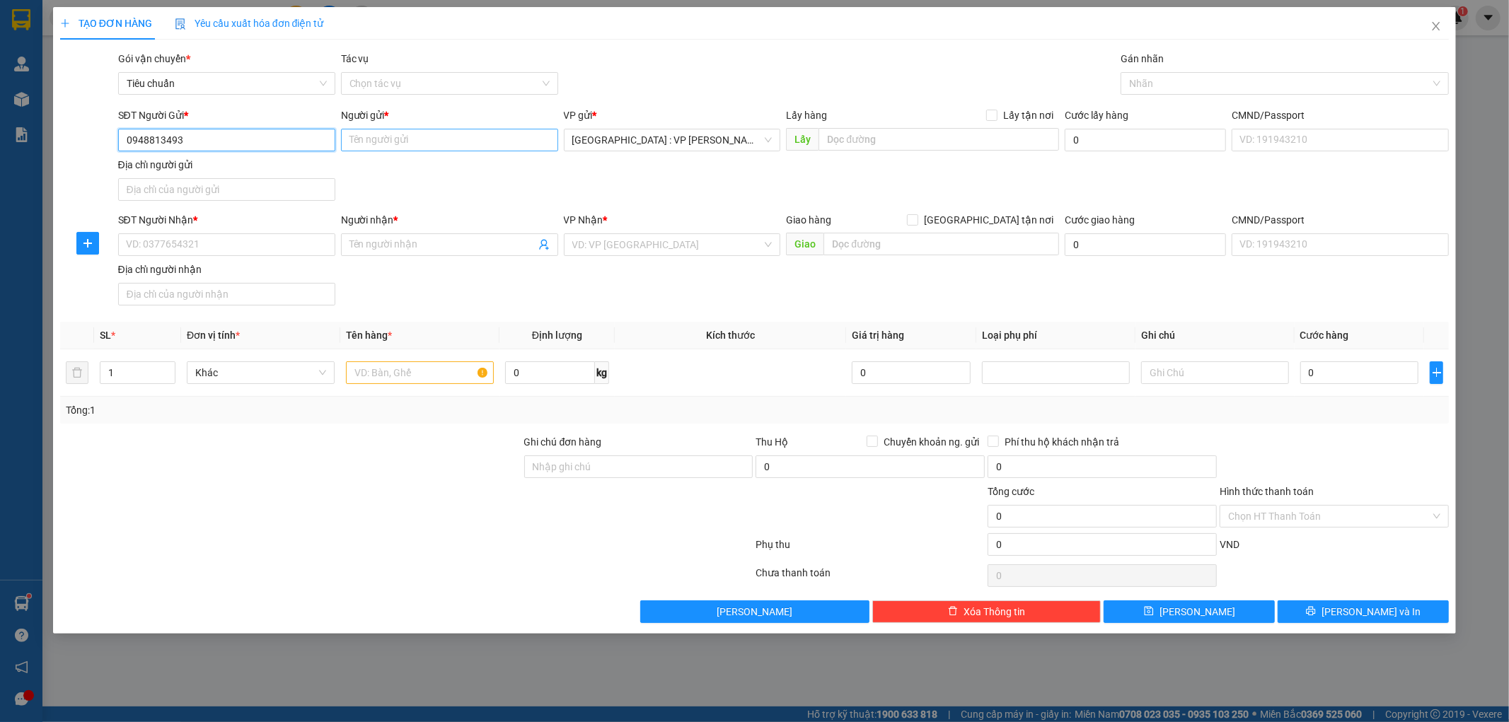
type input "0948813493"
click at [480, 136] on input "Người gửi *" at bounding box center [449, 140] width 217 height 23
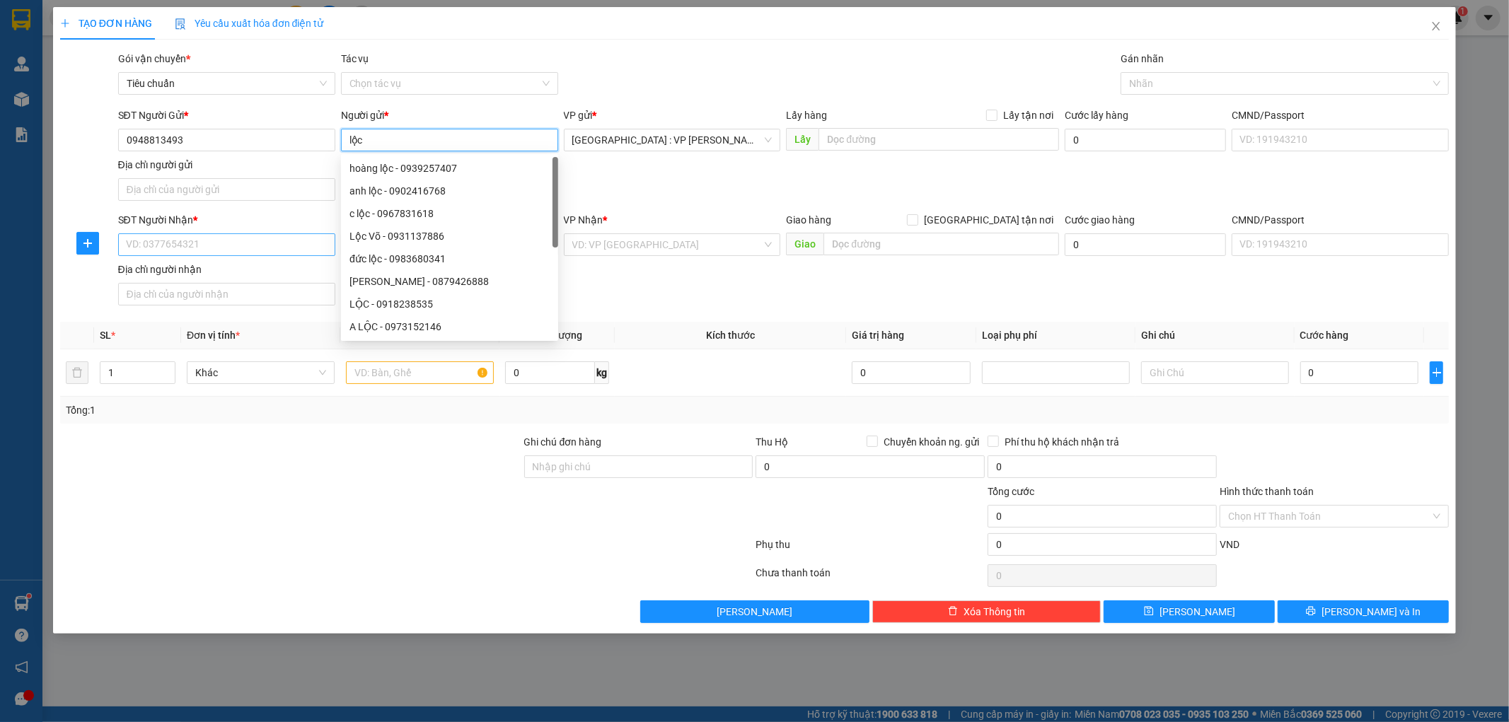
type input "lộc"
click at [235, 246] on input "SĐT Người Nhận *" at bounding box center [226, 244] width 217 height 23
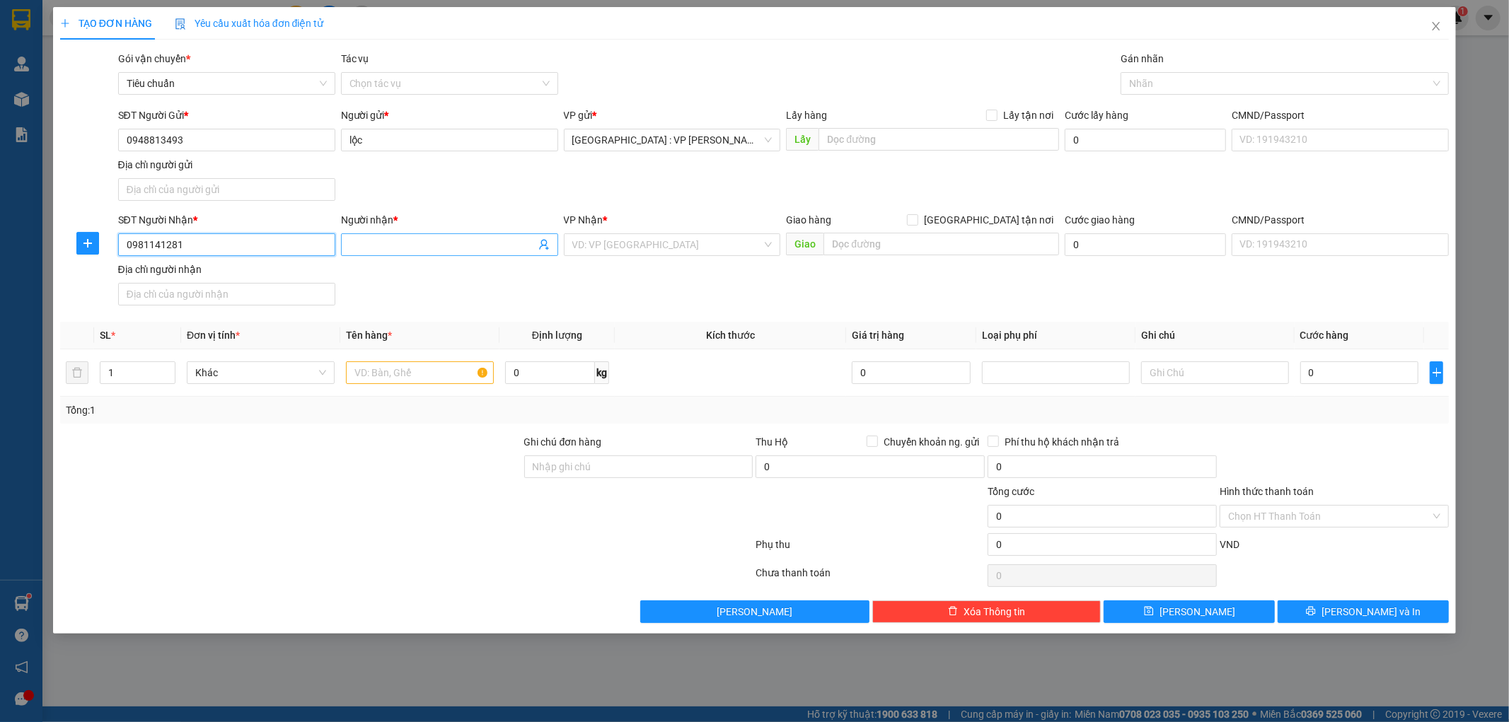
type input "0981141281"
click at [392, 248] on input "Người nhận *" at bounding box center [442, 245] width 186 height 16
type input "a nghị"
click at [709, 251] on input "search" at bounding box center [667, 244] width 190 height 21
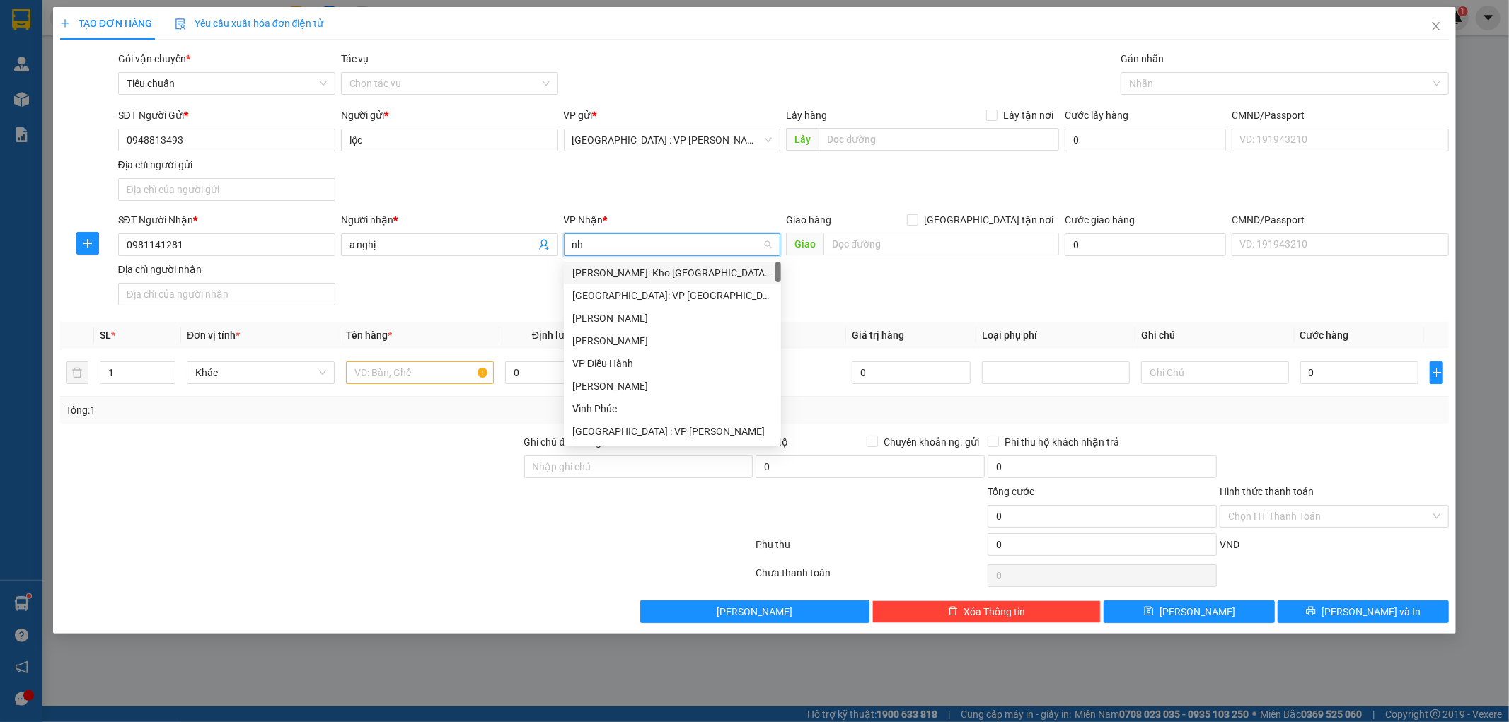
type input "nha"
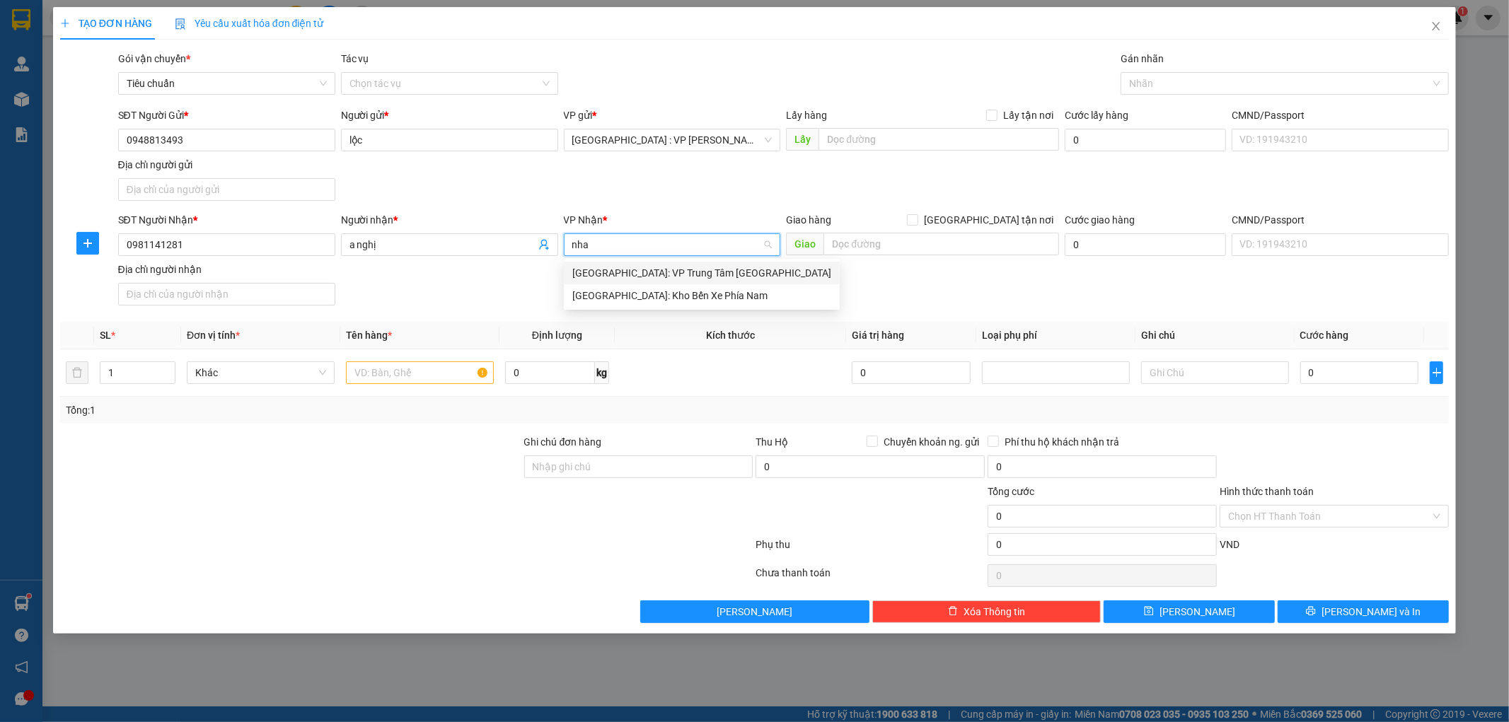
click at [690, 278] on div "[GEOGRAPHIC_DATA]: VP Trung Tâm [GEOGRAPHIC_DATA]" at bounding box center [701, 273] width 259 height 16
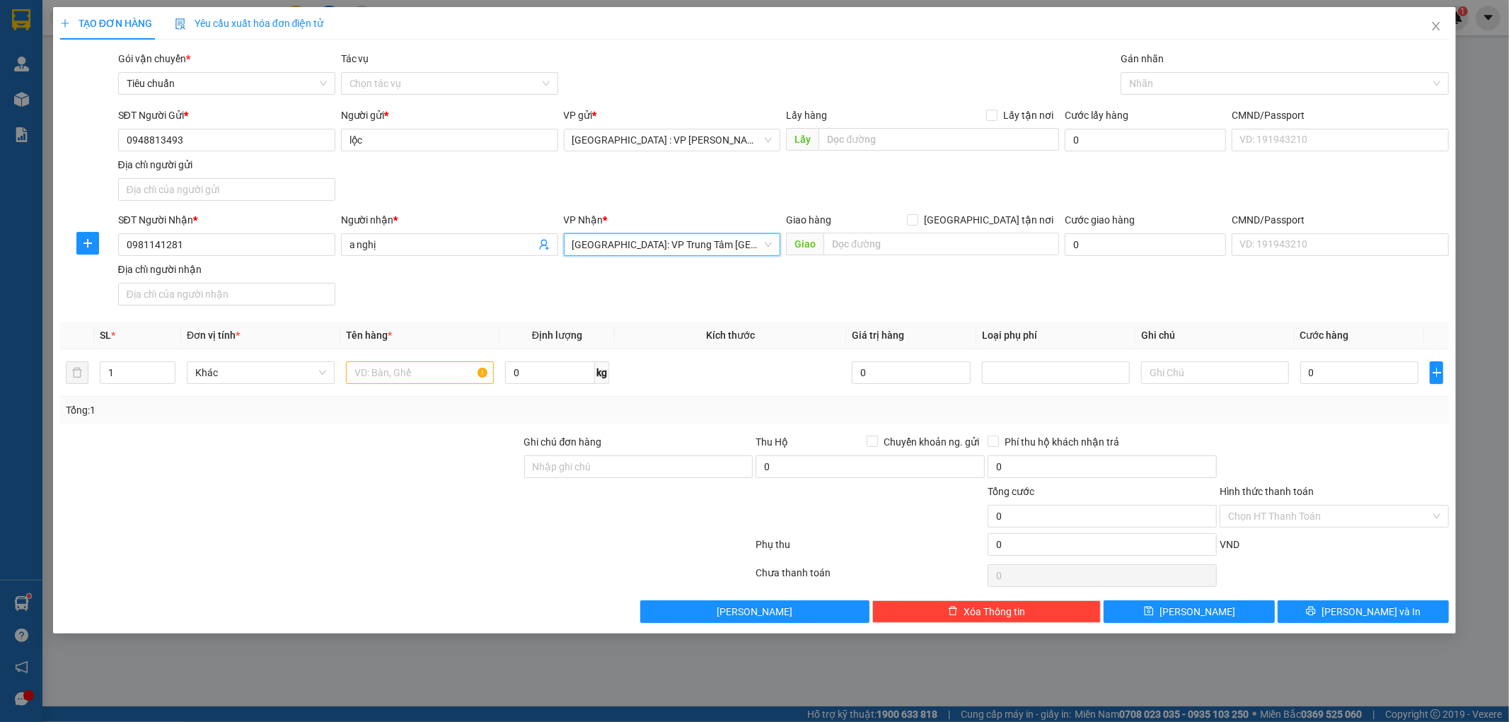
click at [666, 304] on div "SĐT Người Nhận * 0981141281 Người nhận * a nghị VP Nhận * Khánh Hòa: VP Trung T…" at bounding box center [783, 261] width 1337 height 99
click at [152, 369] on input "1" at bounding box center [137, 372] width 74 height 21
type input "4"
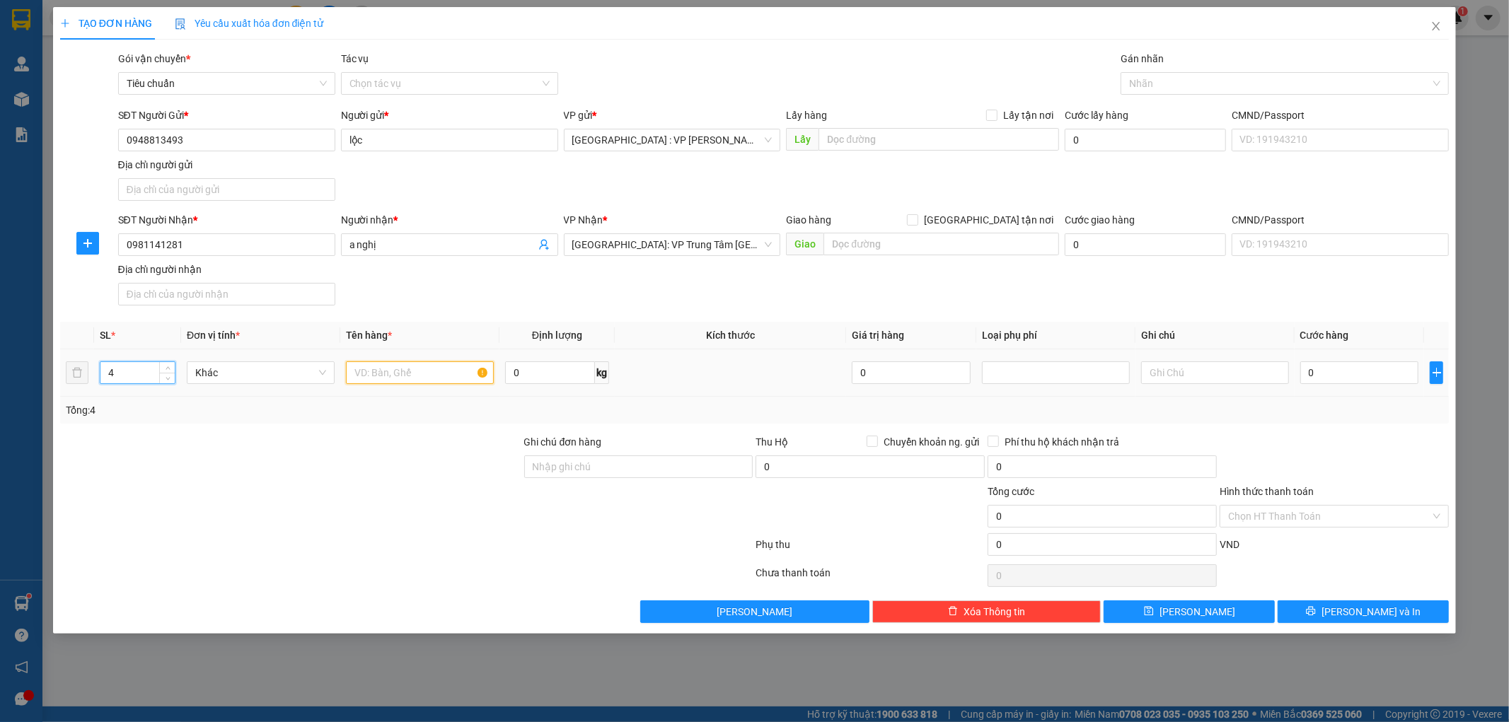
click at [393, 378] on input "text" at bounding box center [420, 372] width 148 height 23
type input "4 cái na dăng ô tô"
click at [399, 414] on div "Tổng: 4" at bounding box center [324, 410] width 516 height 16
click at [138, 366] on input "4" at bounding box center [137, 372] width 74 height 21
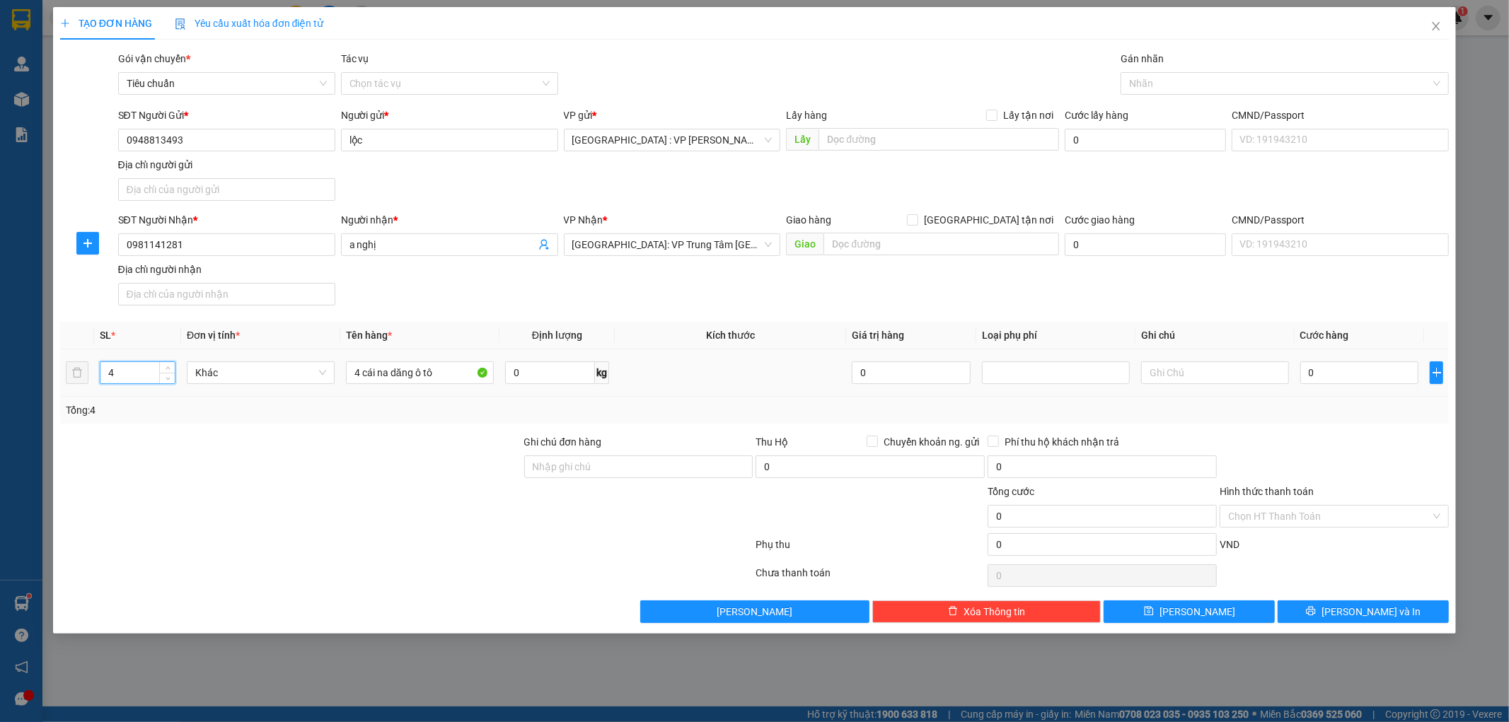
click at [138, 366] on input "4" at bounding box center [137, 372] width 74 height 21
click at [163, 451] on div at bounding box center [291, 459] width 464 height 50
click at [1323, 373] on input "0" at bounding box center [1359, 372] width 119 height 23
click at [678, 467] on input "Ghi chú đơn hàng" at bounding box center [638, 466] width 229 height 23
type input "hư xước trầy ko chịu trách nhiệm đã báo ng gửi"
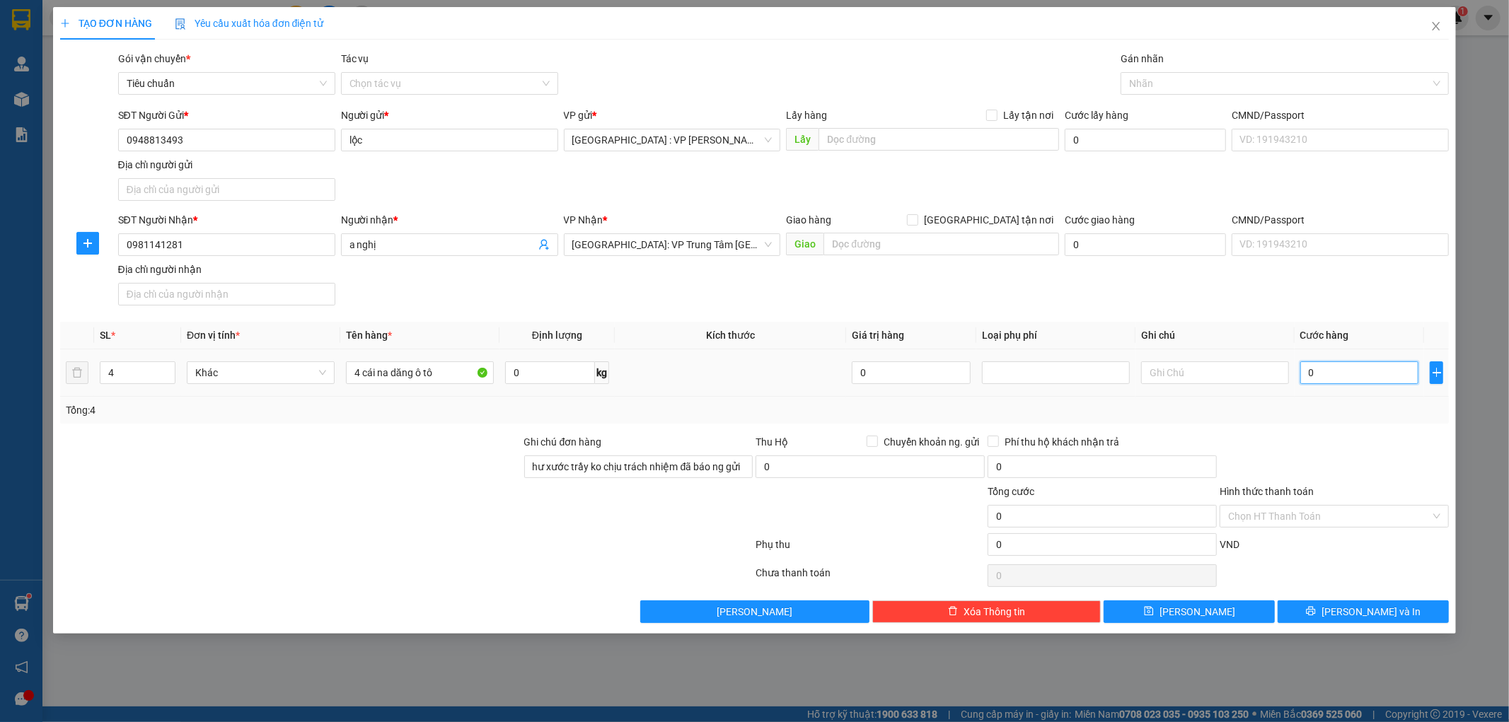
click at [1319, 376] on input "0" at bounding box center [1359, 372] width 119 height 23
type input "3"
type input "35"
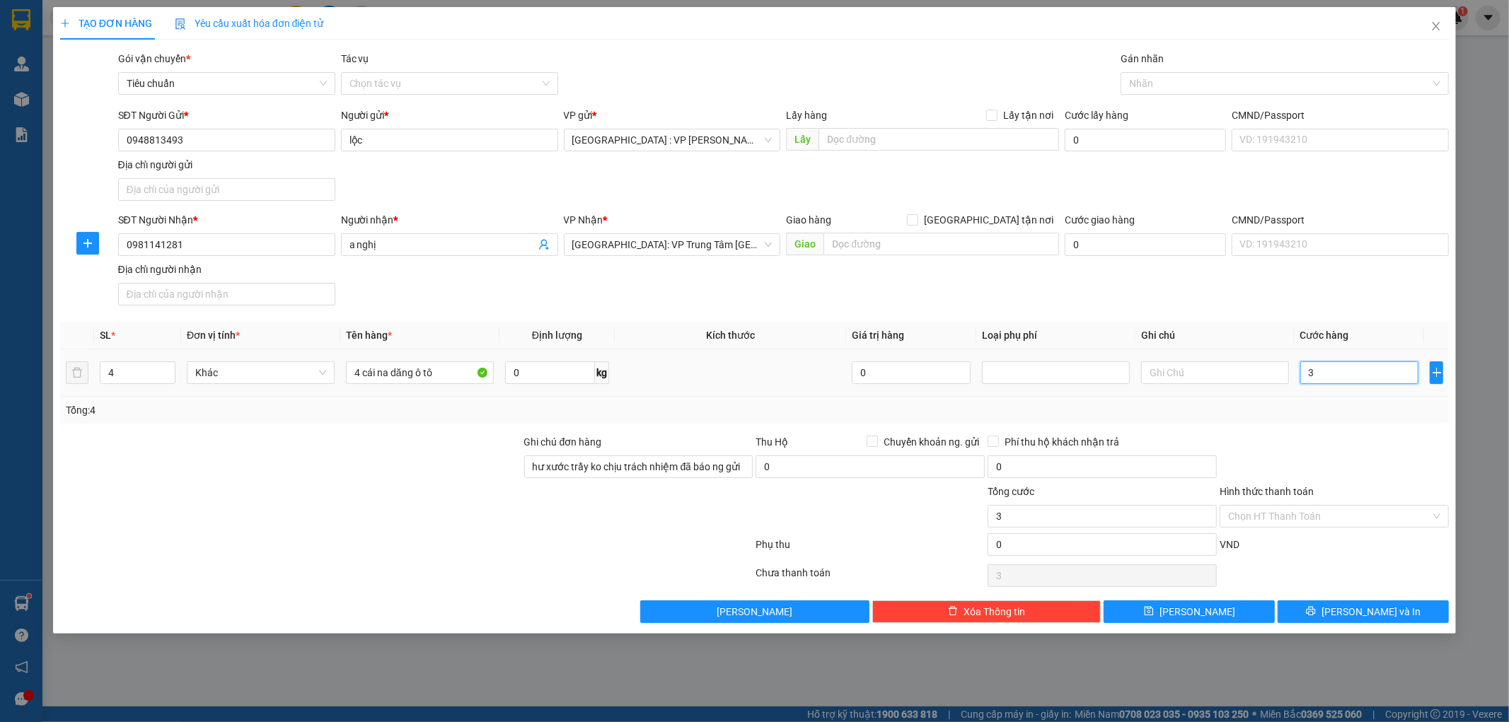
type input "35"
type input "350"
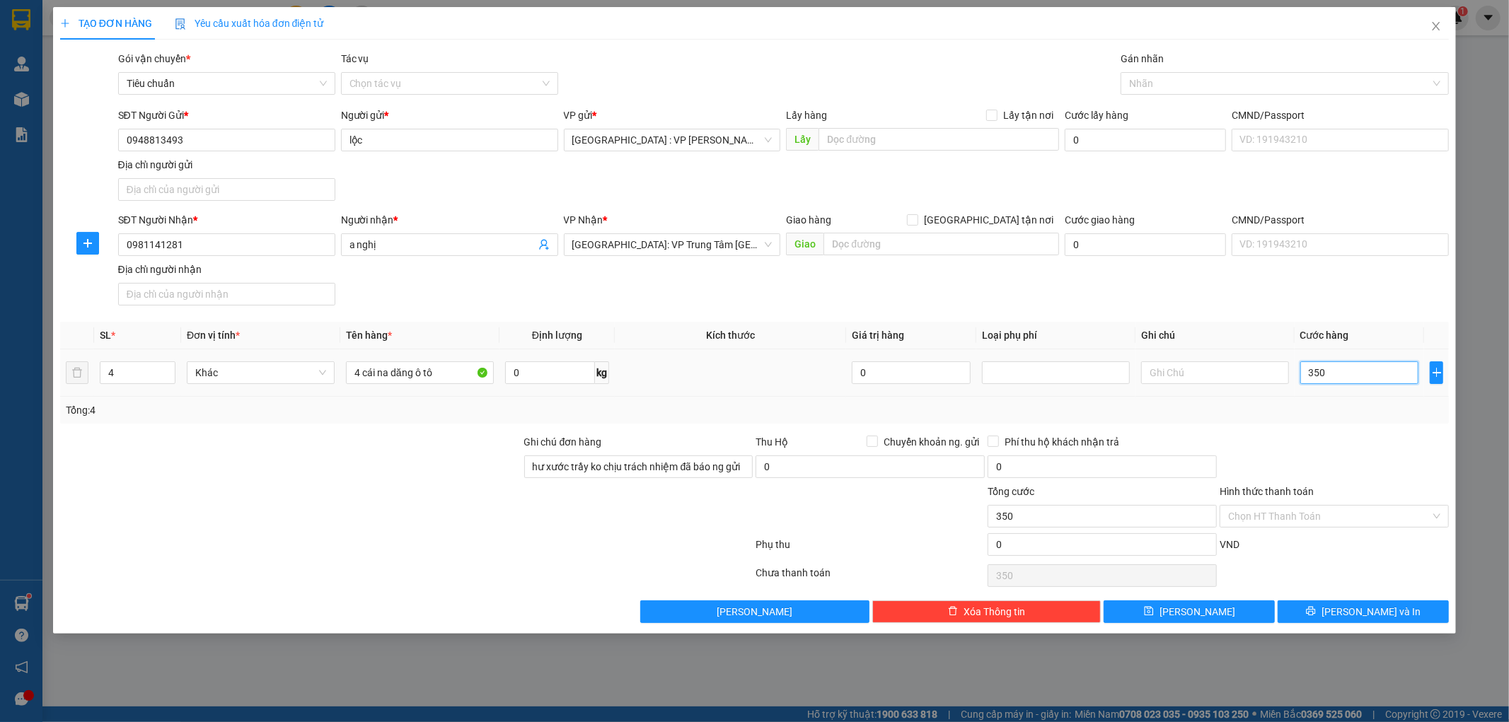
type input "3.500"
type input "35.000"
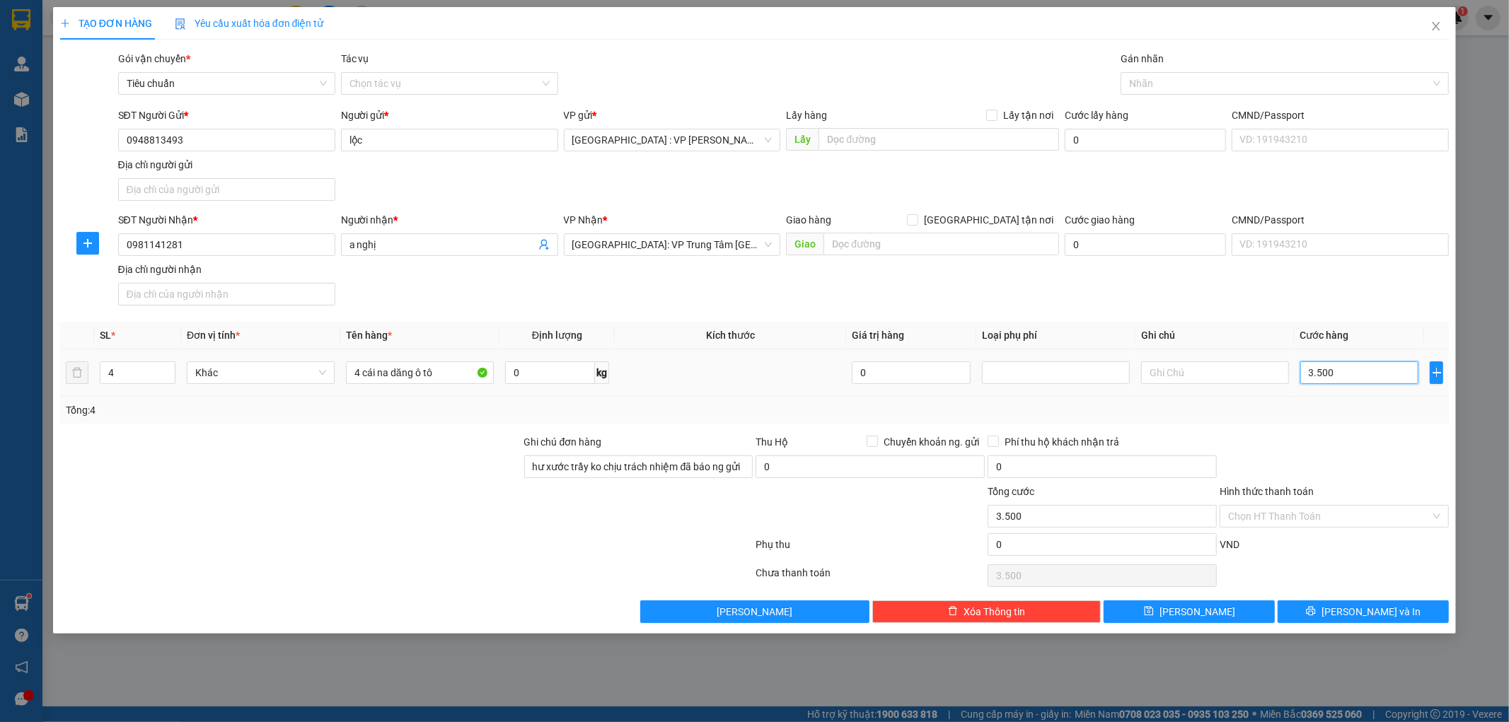
type input "35.000"
type input "350.000"
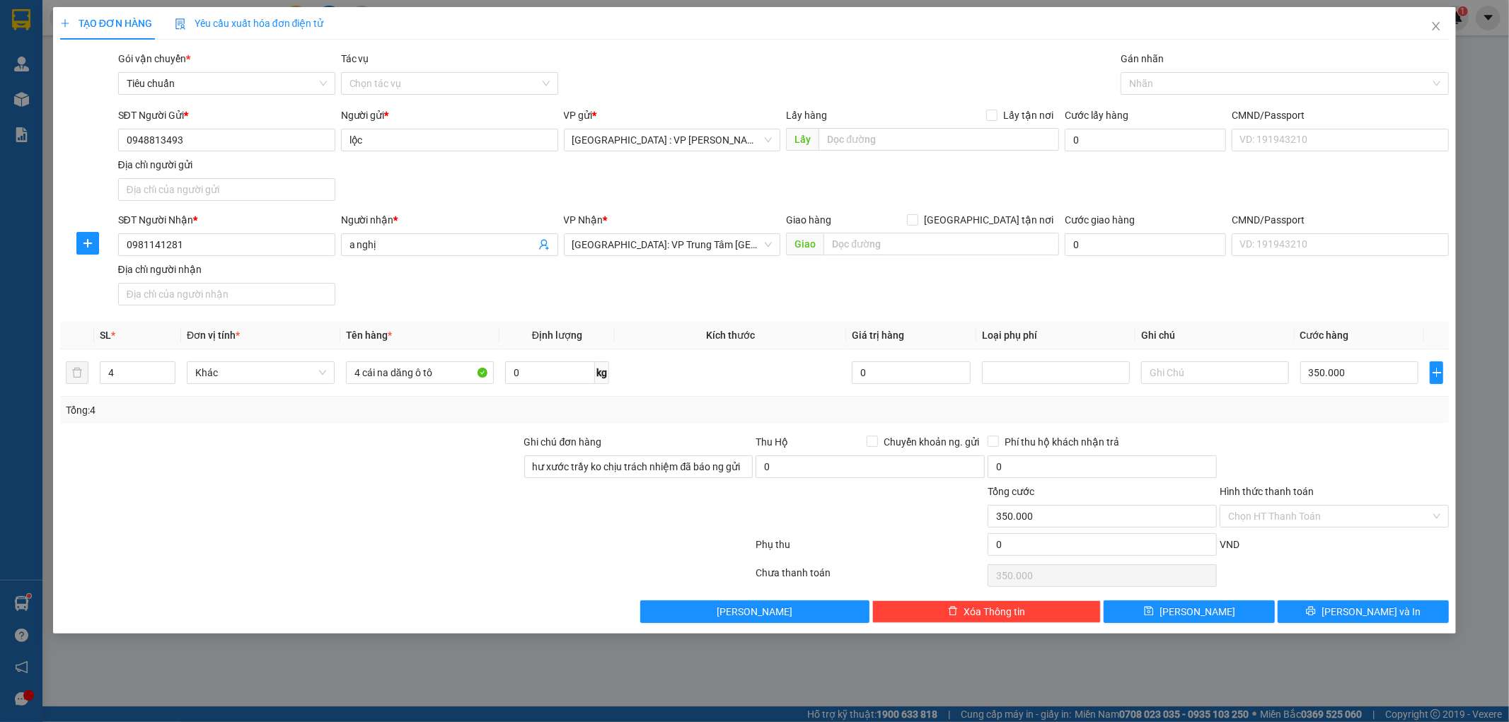
click at [1335, 455] on div at bounding box center [1334, 459] width 232 height 50
click at [1358, 608] on span "[PERSON_NAME] và In" at bounding box center [1370, 612] width 99 height 16
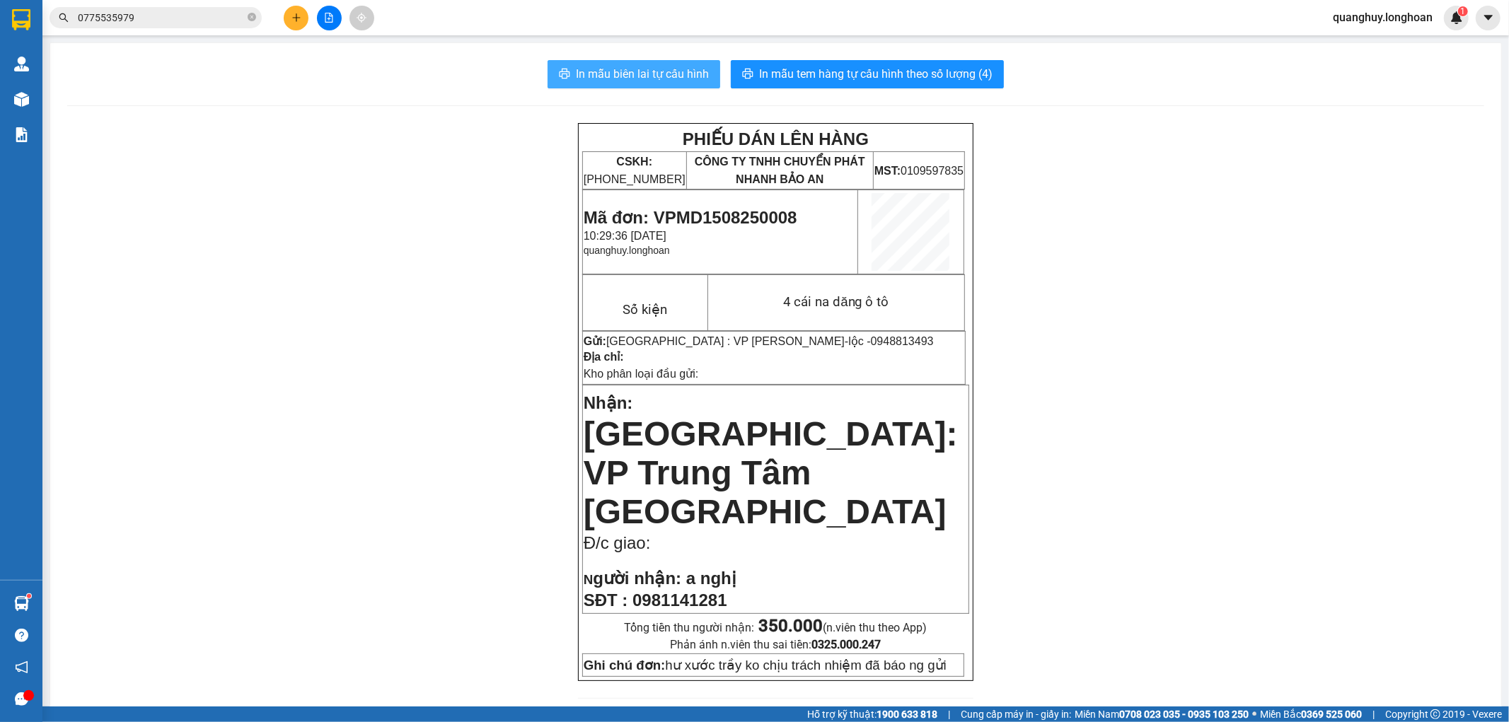
click at [599, 62] on button "In mẫu biên lai tự cấu hình" at bounding box center [633, 74] width 173 height 28
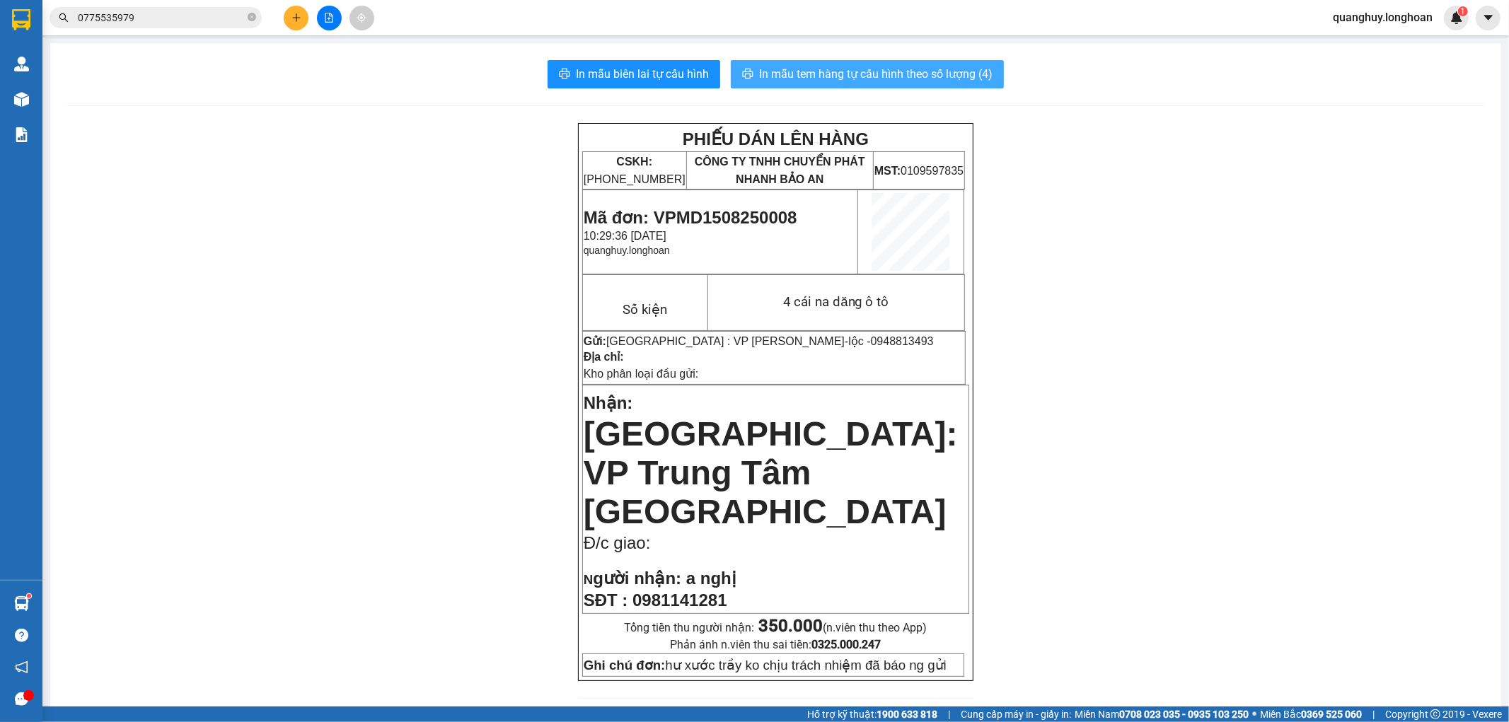
click at [835, 74] on span "In mẫu tem hàng tự cấu hình theo số lượng (4)" at bounding box center [875, 74] width 233 height 18
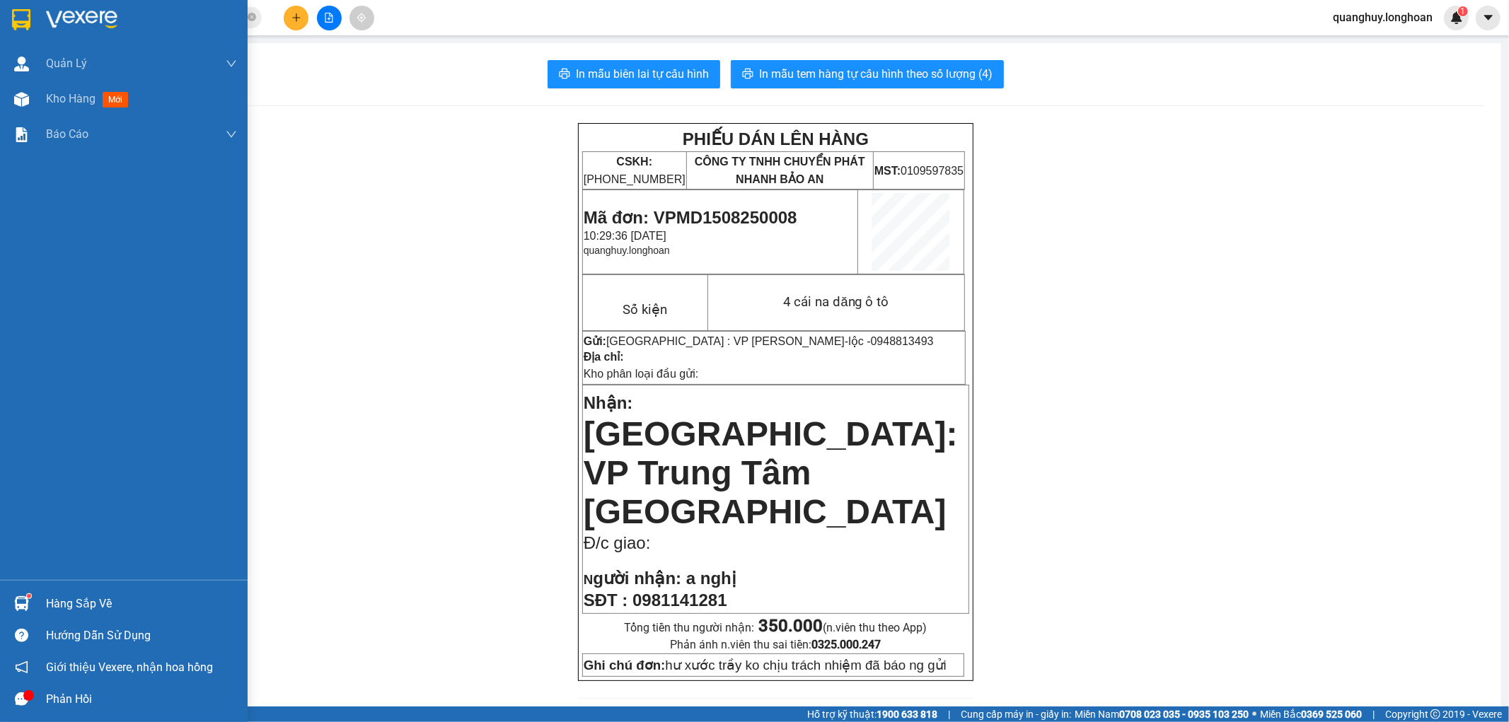
click at [17, 22] on img at bounding box center [21, 19] width 18 height 21
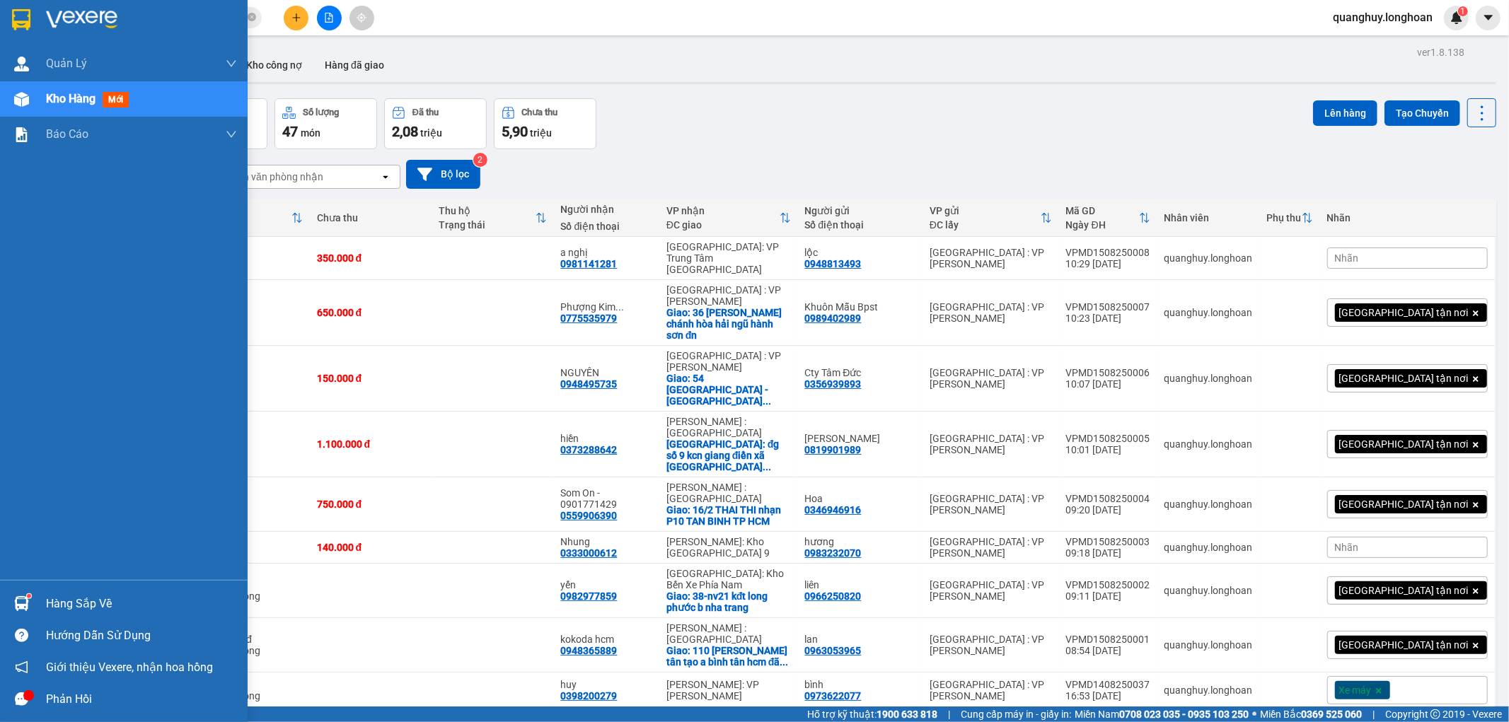
click at [18, 28] on img at bounding box center [21, 19] width 18 height 21
click at [21, 27] on img at bounding box center [21, 19] width 18 height 21
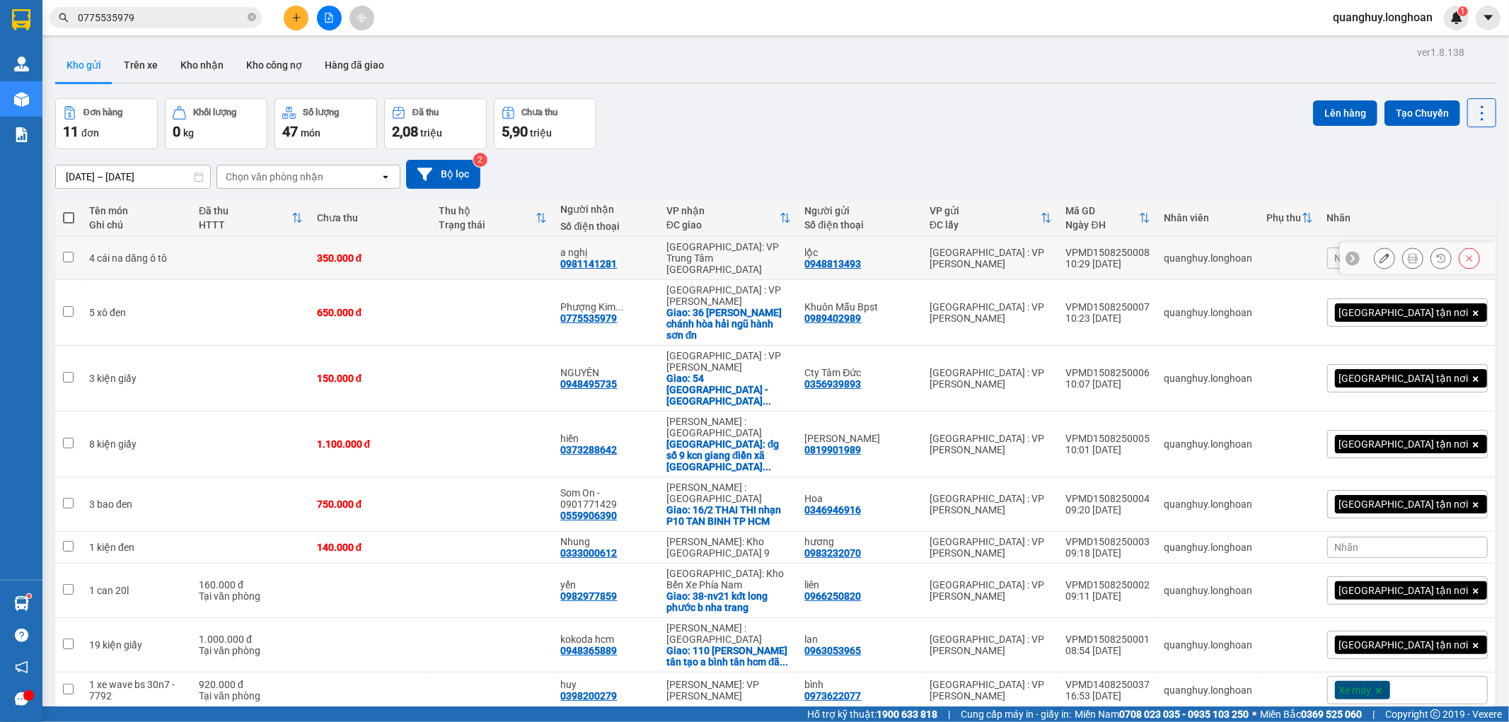
click at [337, 255] on td "350.000 đ" at bounding box center [371, 258] width 122 height 43
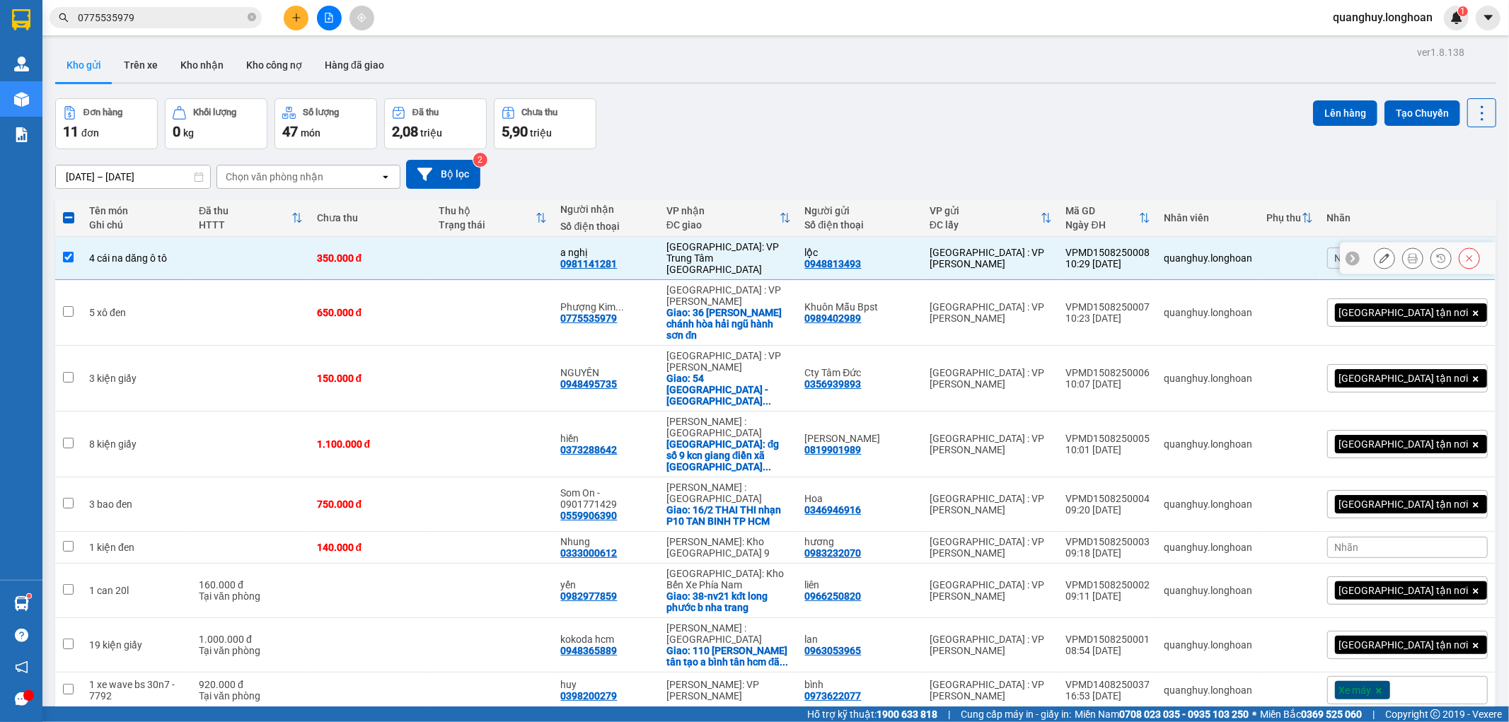
click at [1377, 250] on button at bounding box center [1384, 258] width 20 height 25
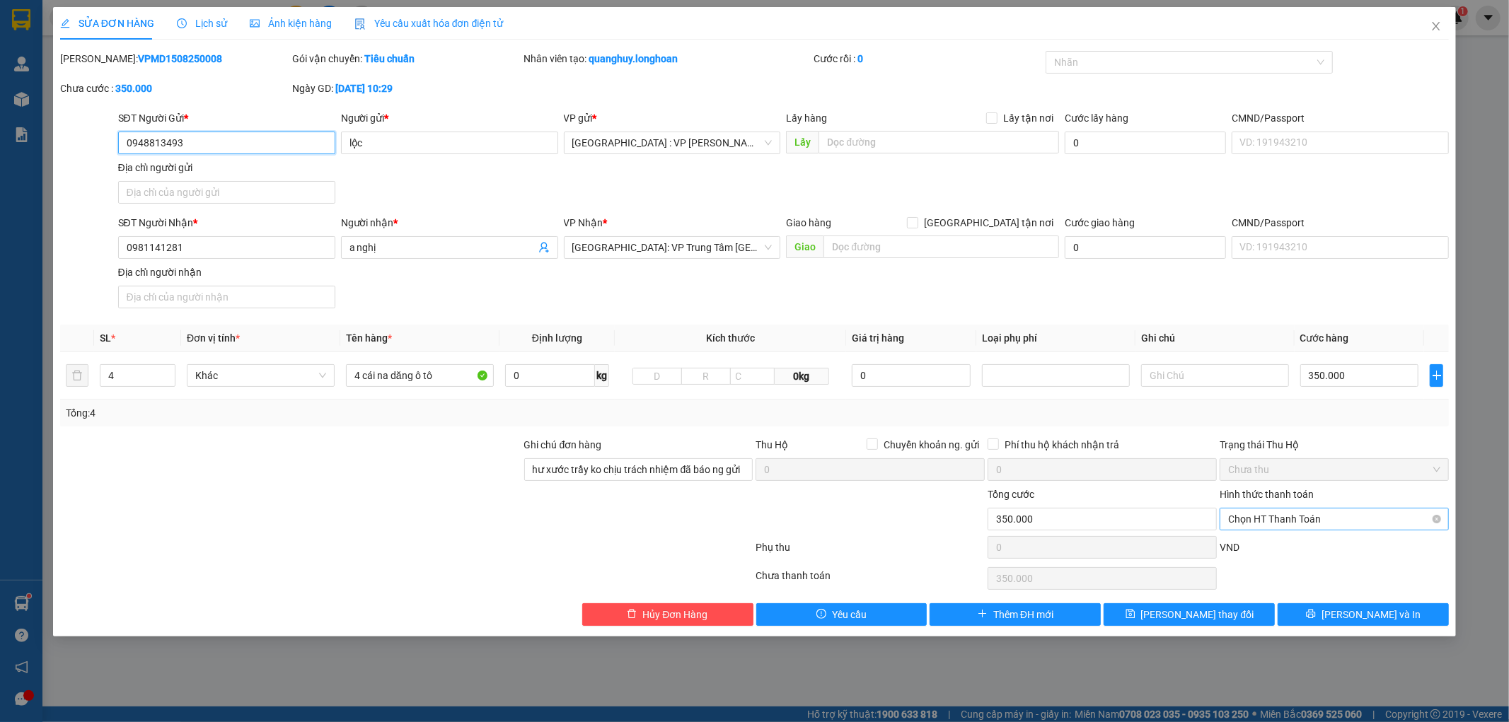
click at [1264, 516] on span "Chọn HT Thanh Toán" at bounding box center [1334, 519] width 212 height 21
click at [1438, 31] on icon "close" at bounding box center [1435, 26] width 11 height 11
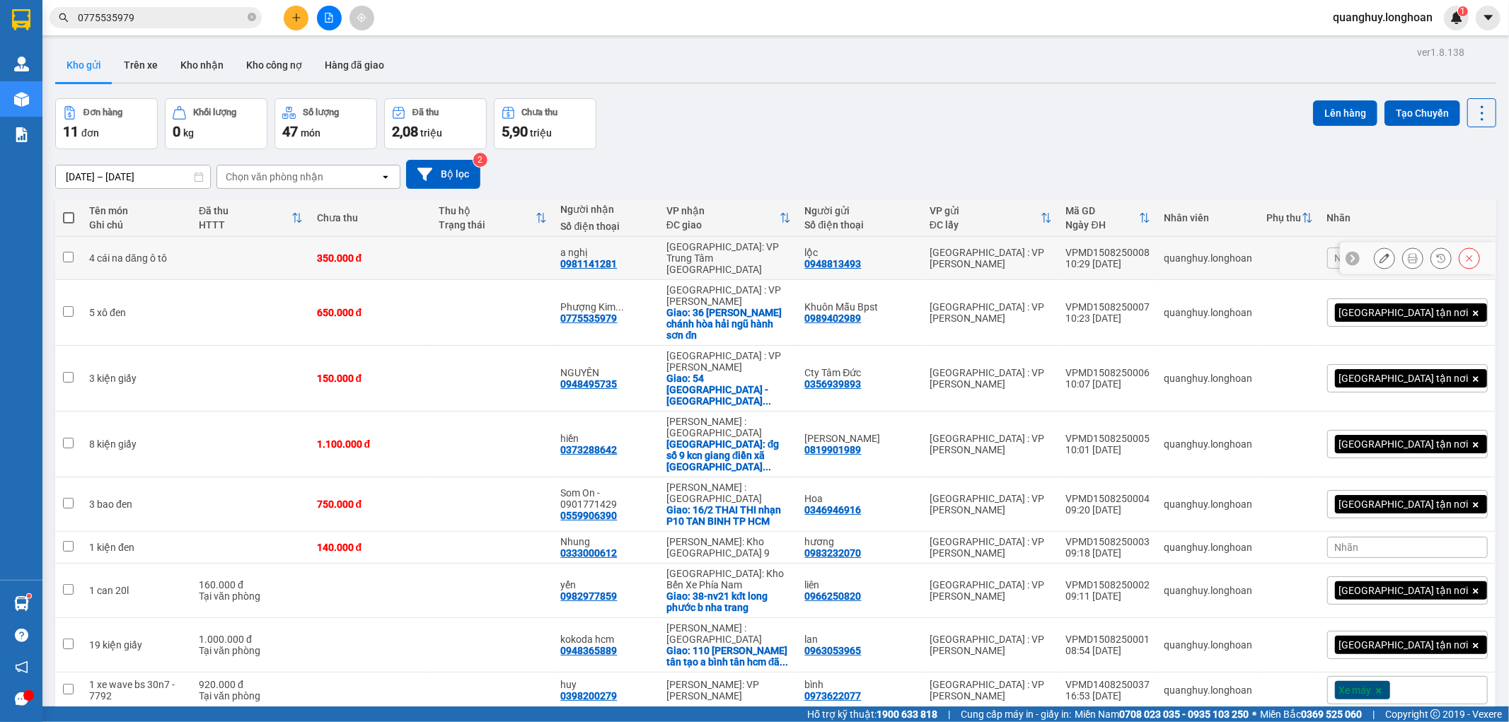
click at [405, 256] on div "350.000 đ" at bounding box center [371, 258] width 108 height 11
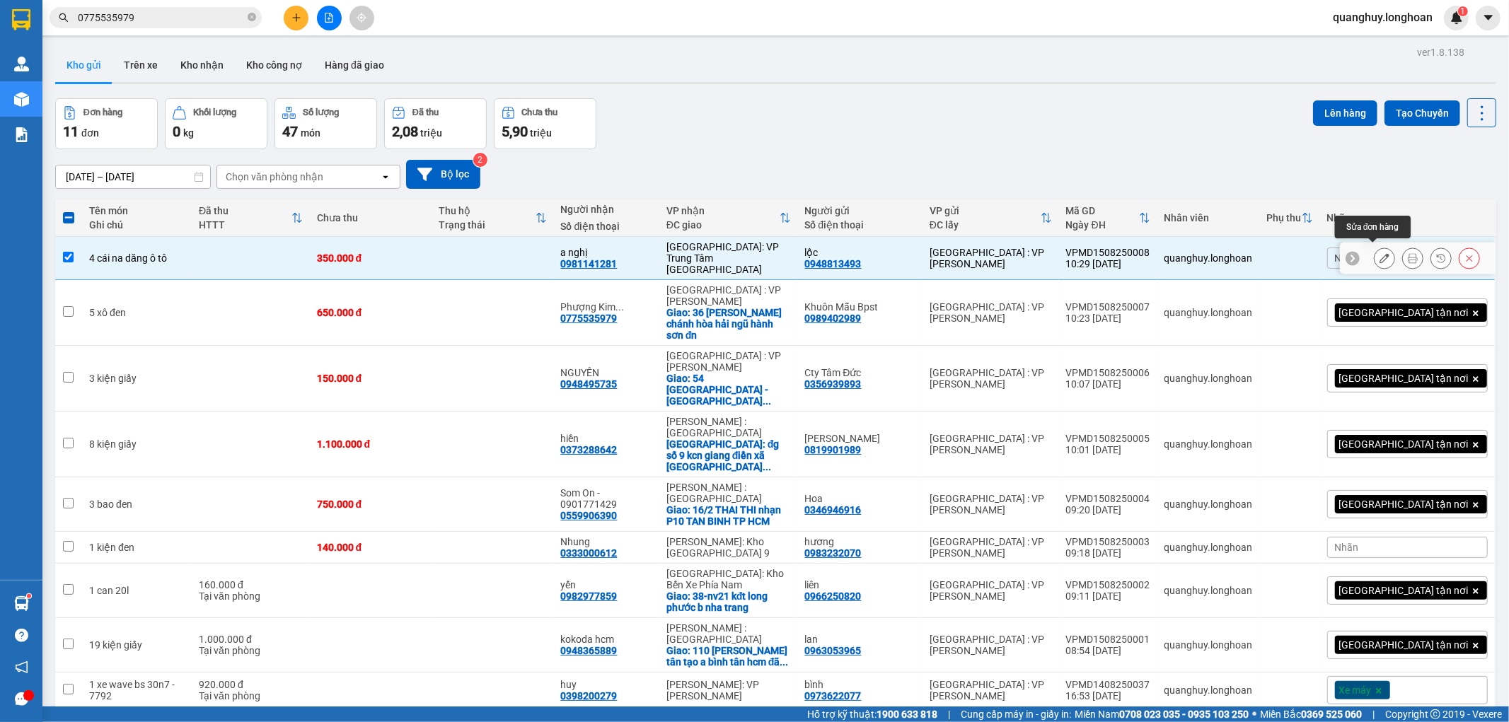
click at [1379, 255] on icon at bounding box center [1384, 258] width 10 height 10
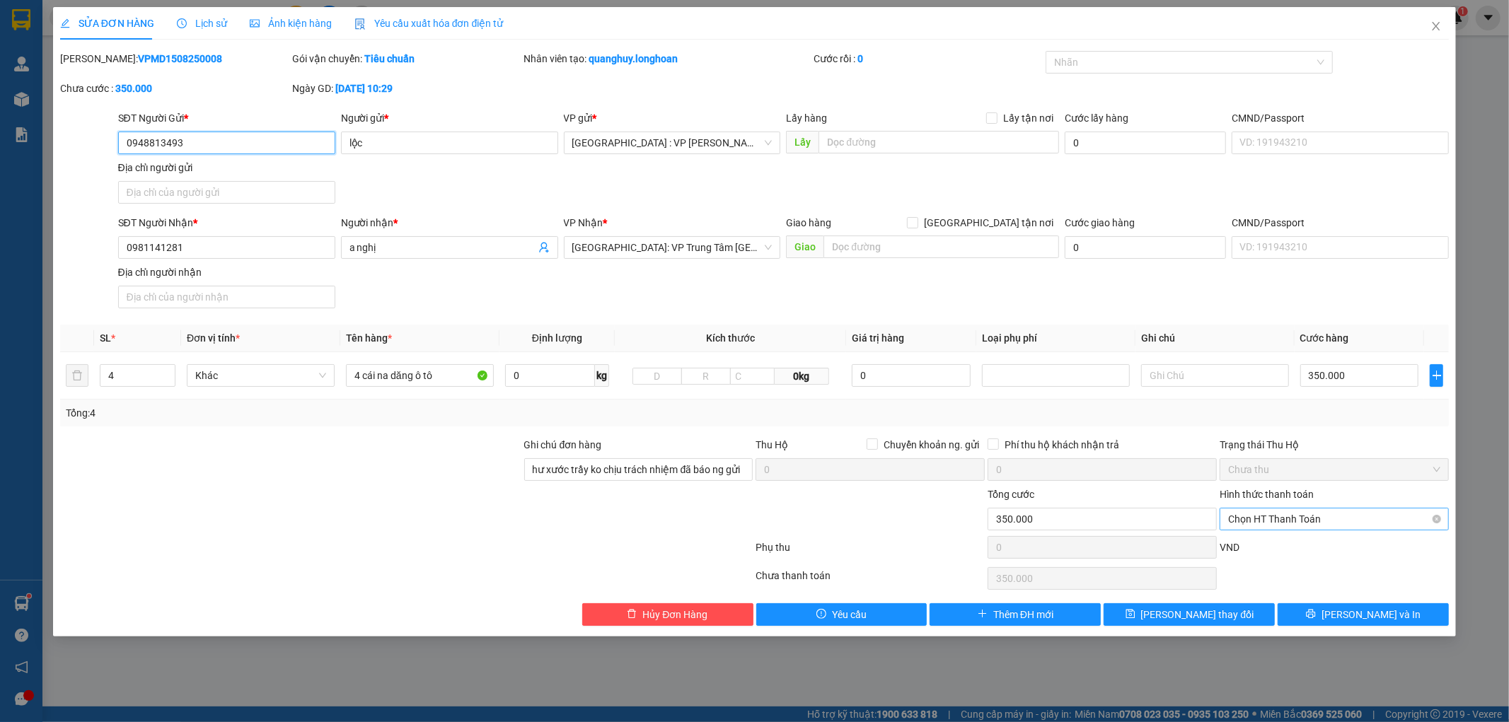
click at [1277, 520] on span "Chọn HT Thanh Toán" at bounding box center [1334, 519] width 212 height 21
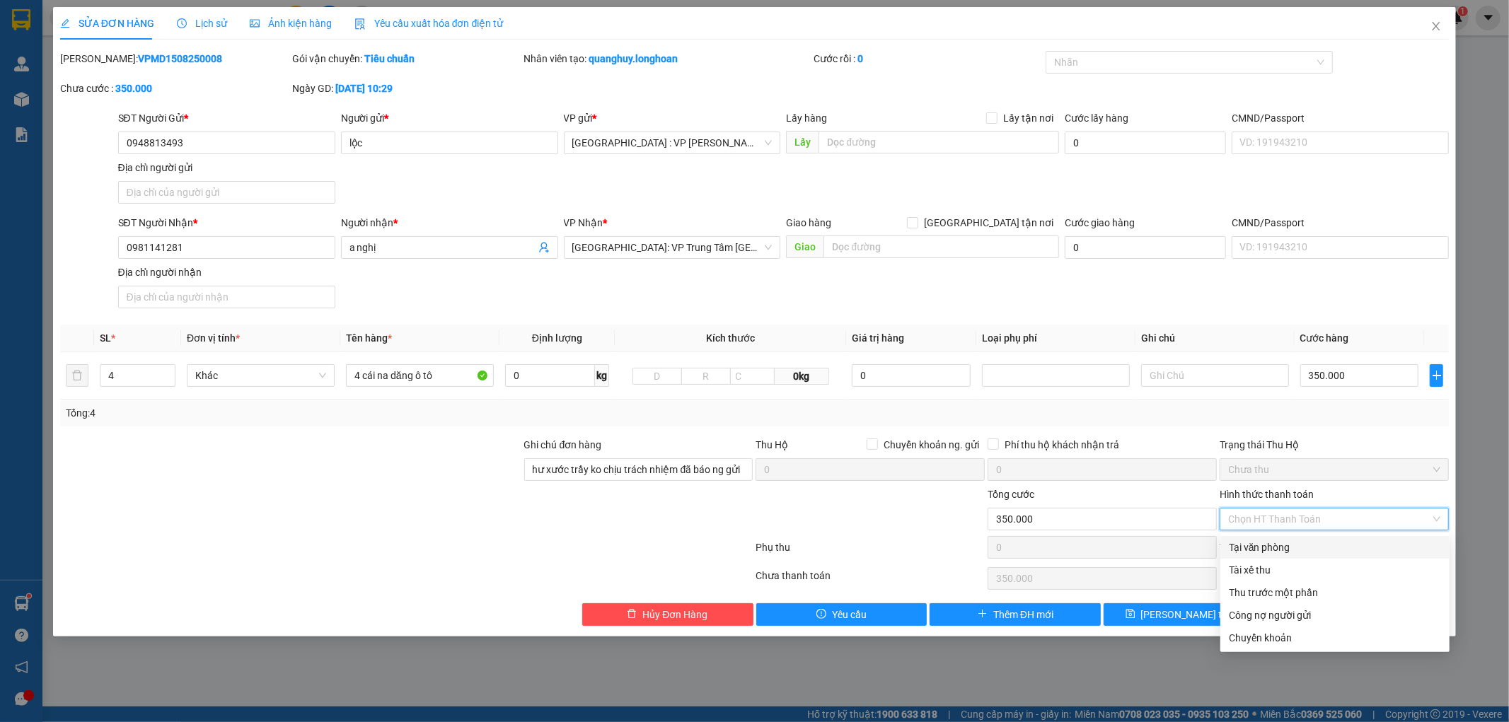
click at [1260, 548] on div "Tại văn phòng" at bounding box center [1335, 548] width 212 height 16
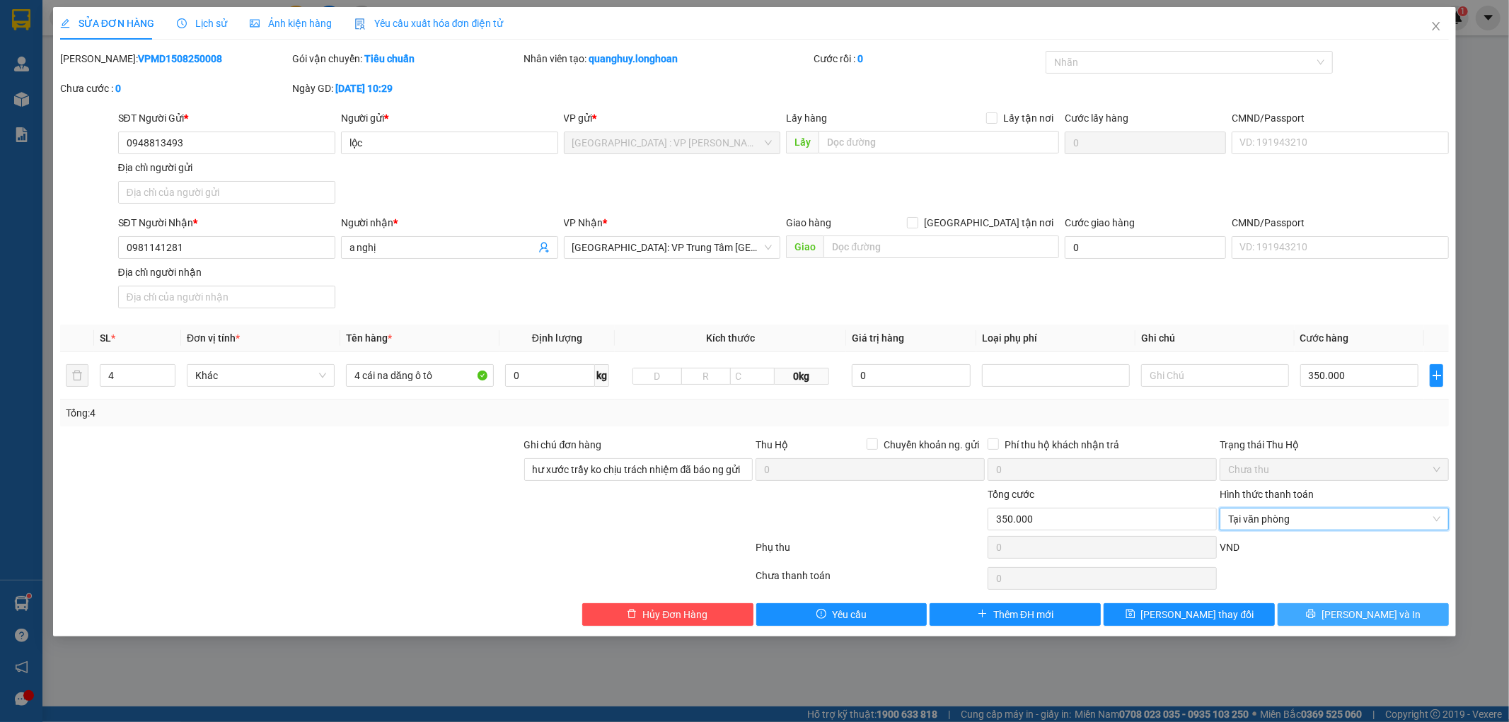
click at [1318, 614] on button "[PERSON_NAME] và In" at bounding box center [1362, 614] width 171 height 23
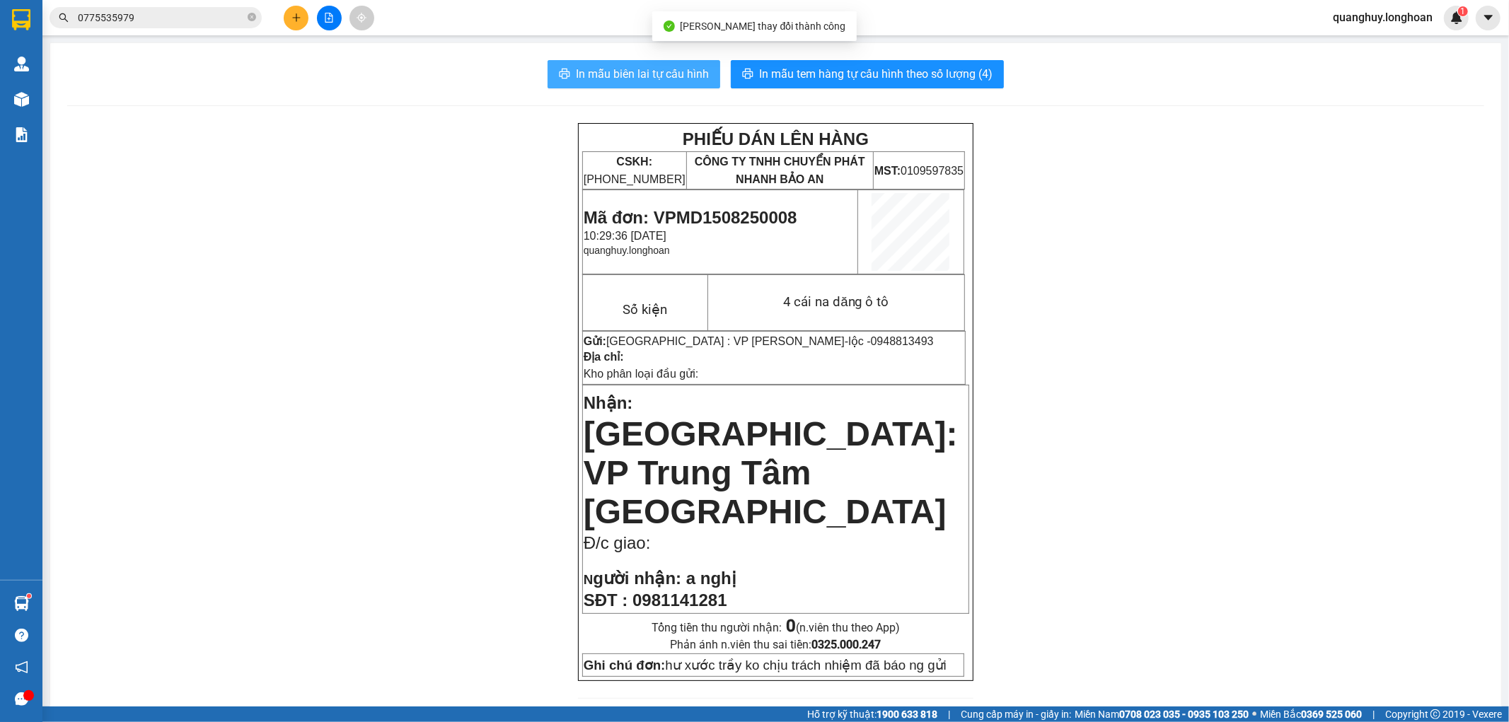
click at [653, 66] on span "In mẫu biên lai tự cấu hình" at bounding box center [642, 74] width 133 height 18
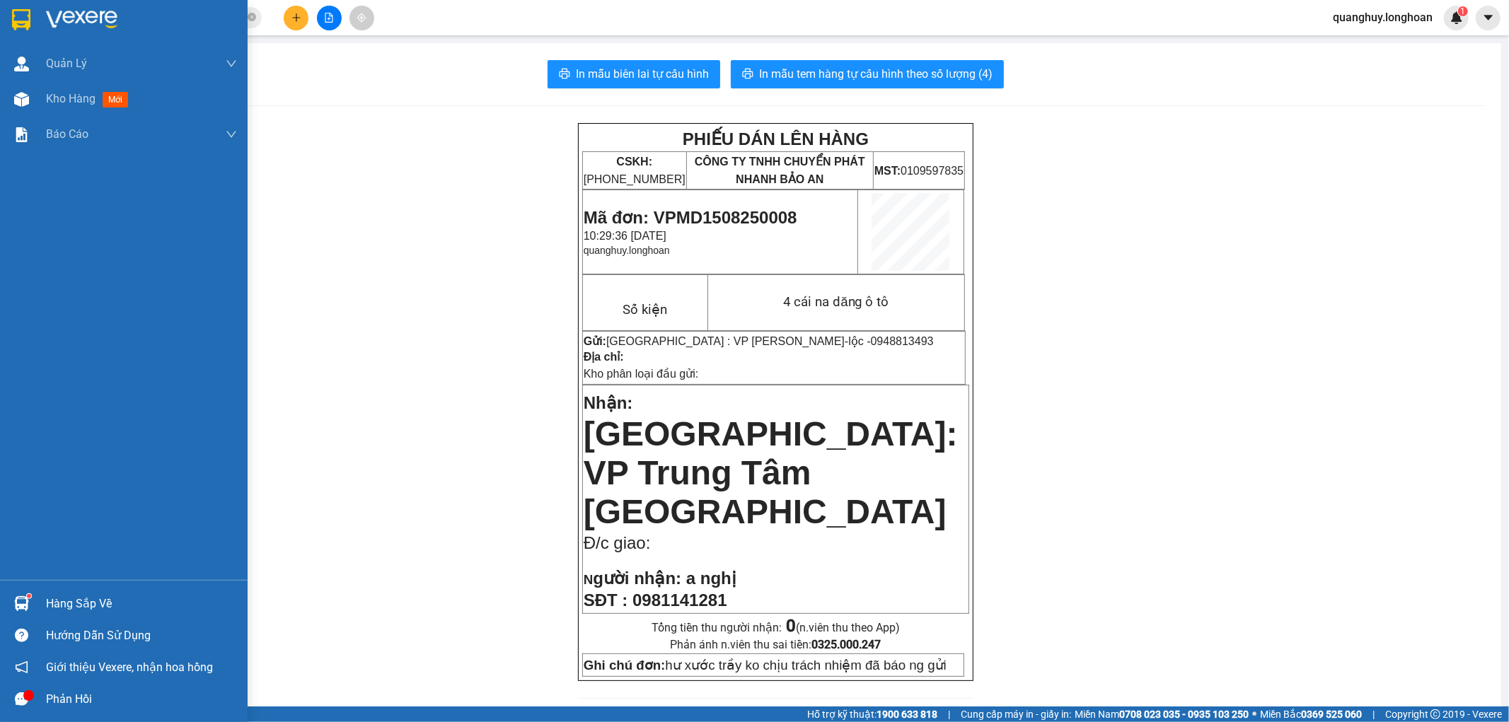
click at [33, 25] on div at bounding box center [21, 19] width 25 height 25
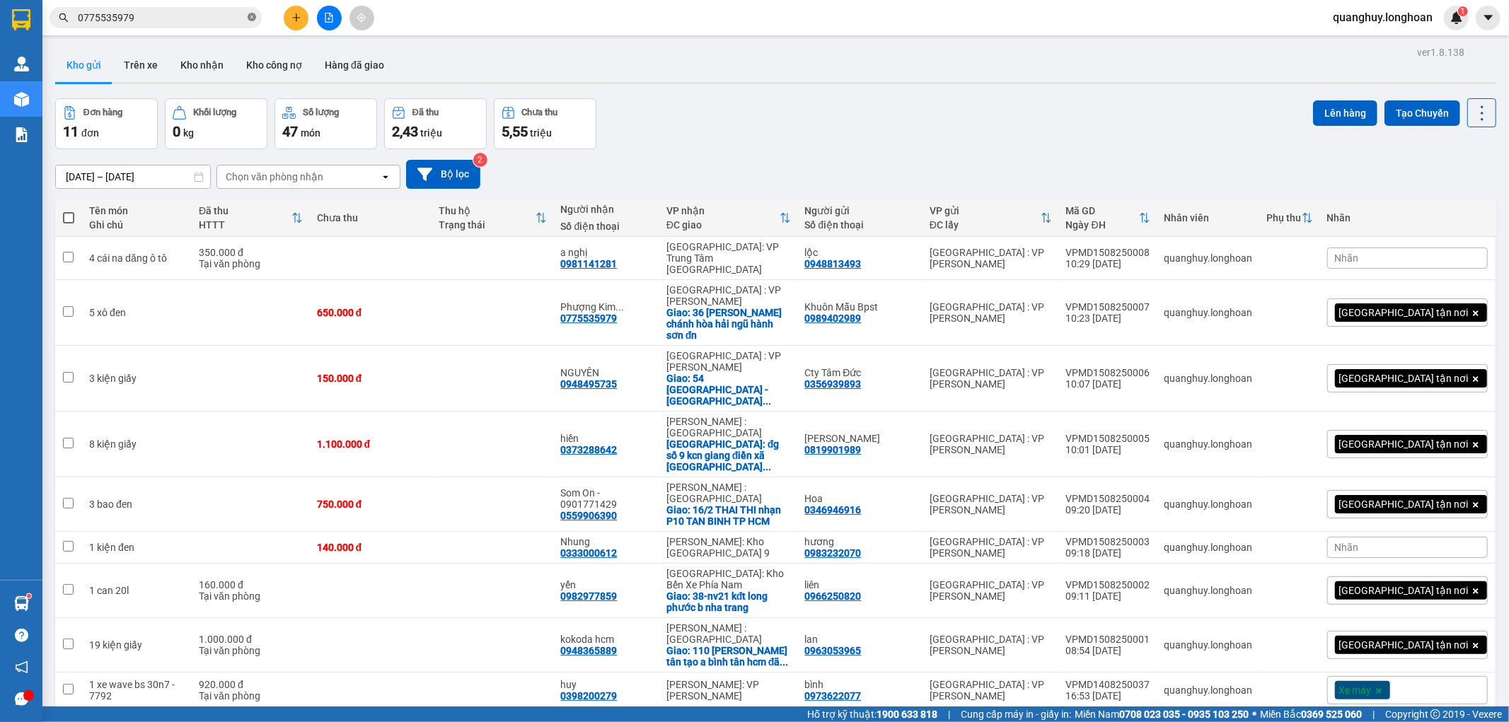
click at [253, 22] on span at bounding box center [252, 17] width 8 height 13
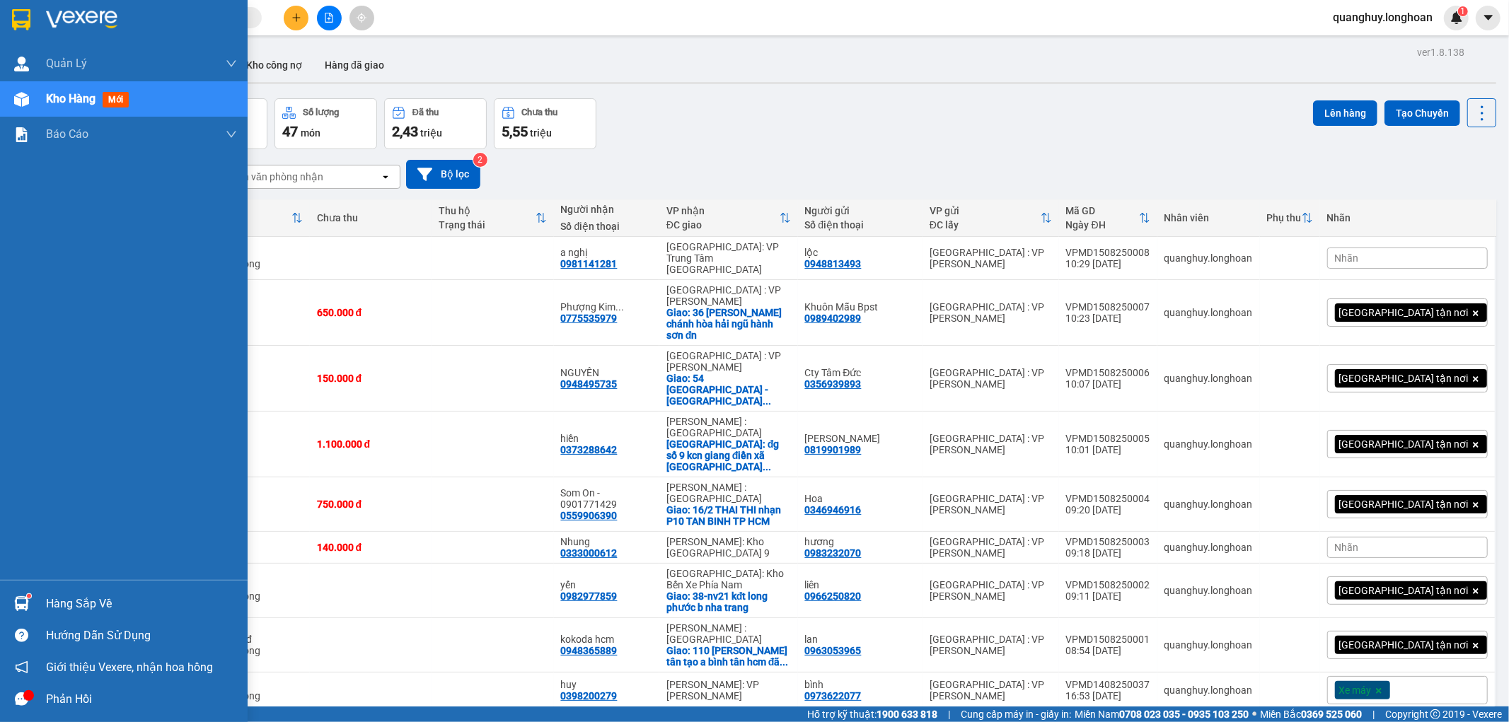
click at [30, 25] on div at bounding box center [21, 19] width 25 height 25
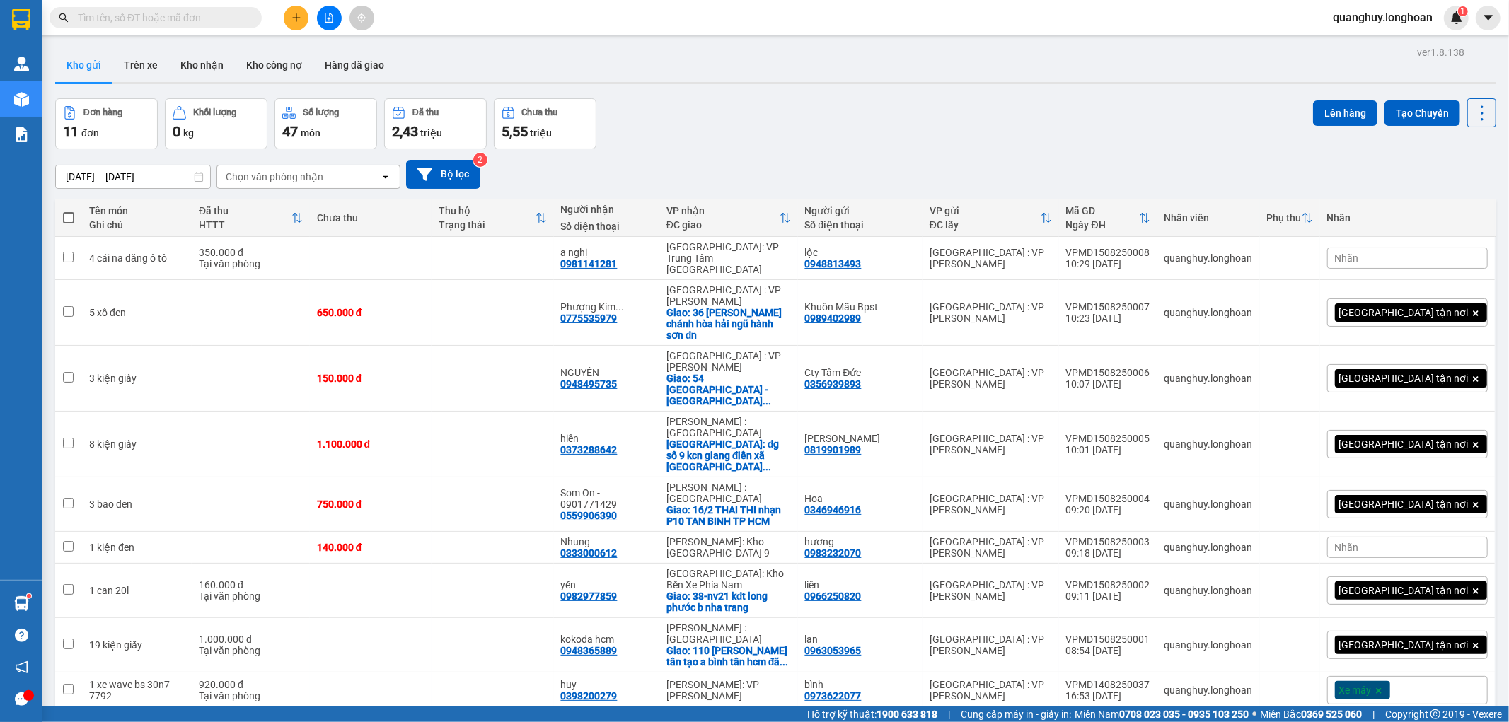
click at [196, 22] on input "text" at bounding box center [161, 18] width 167 height 16
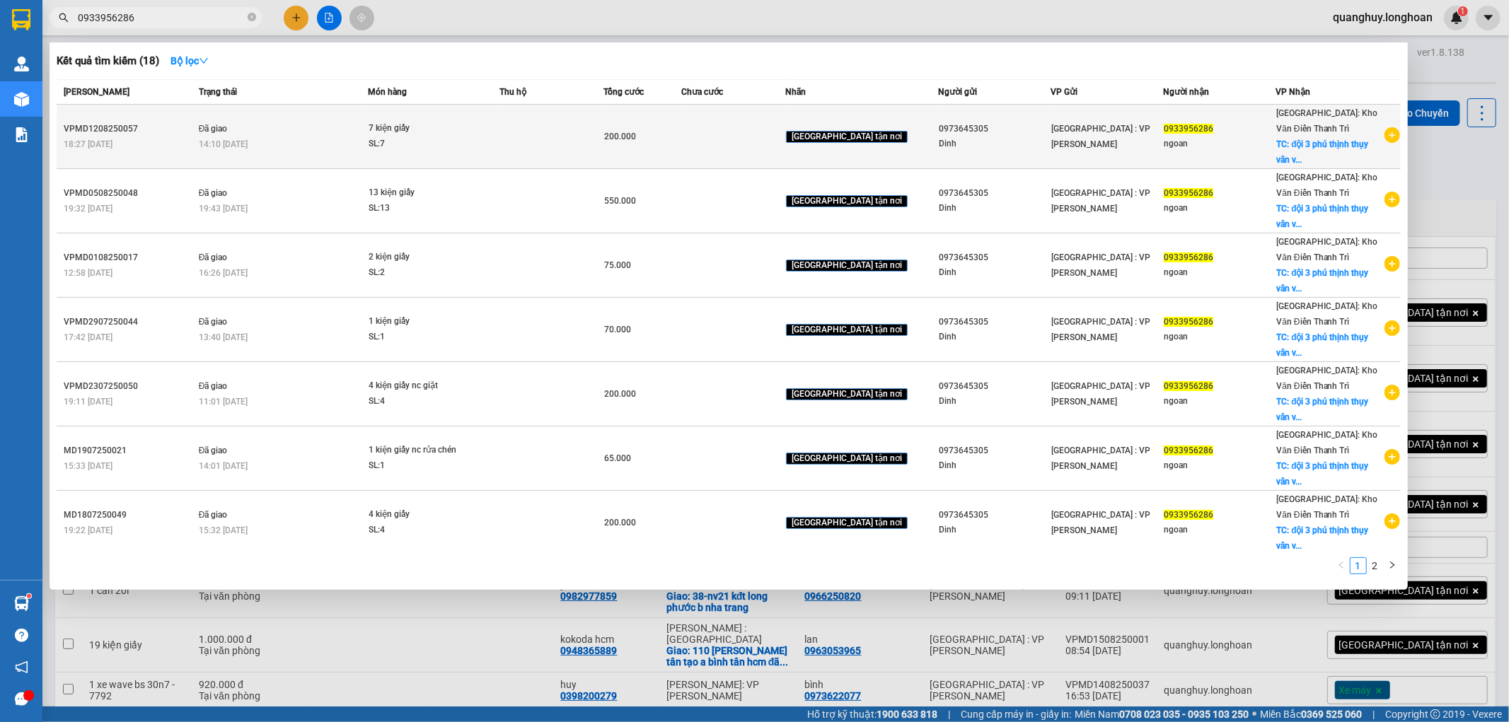
type input "0933956286"
click at [1384, 137] on icon "plus-circle" at bounding box center [1392, 135] width 16 height 16
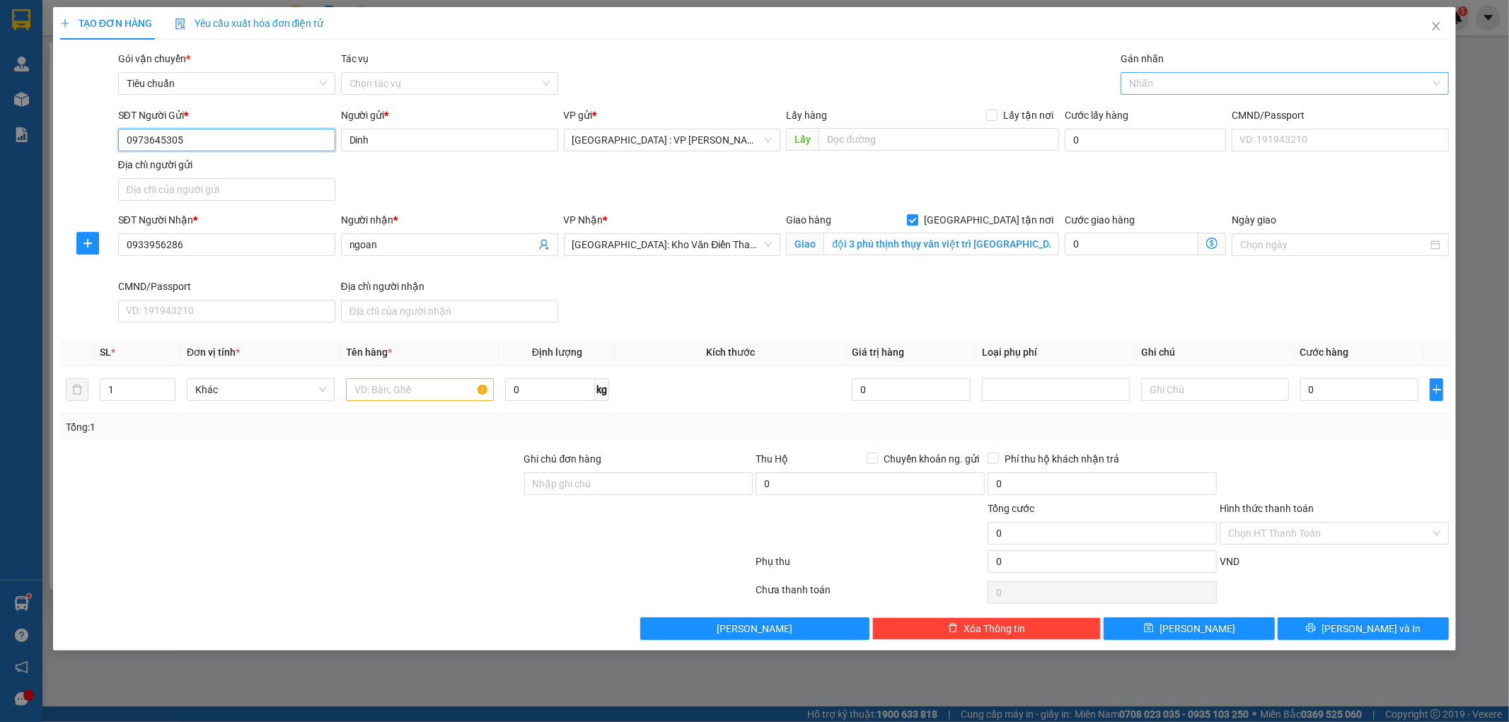
click at [1163, 89] on div at bounding box center [1277, 83] width 307 height 17
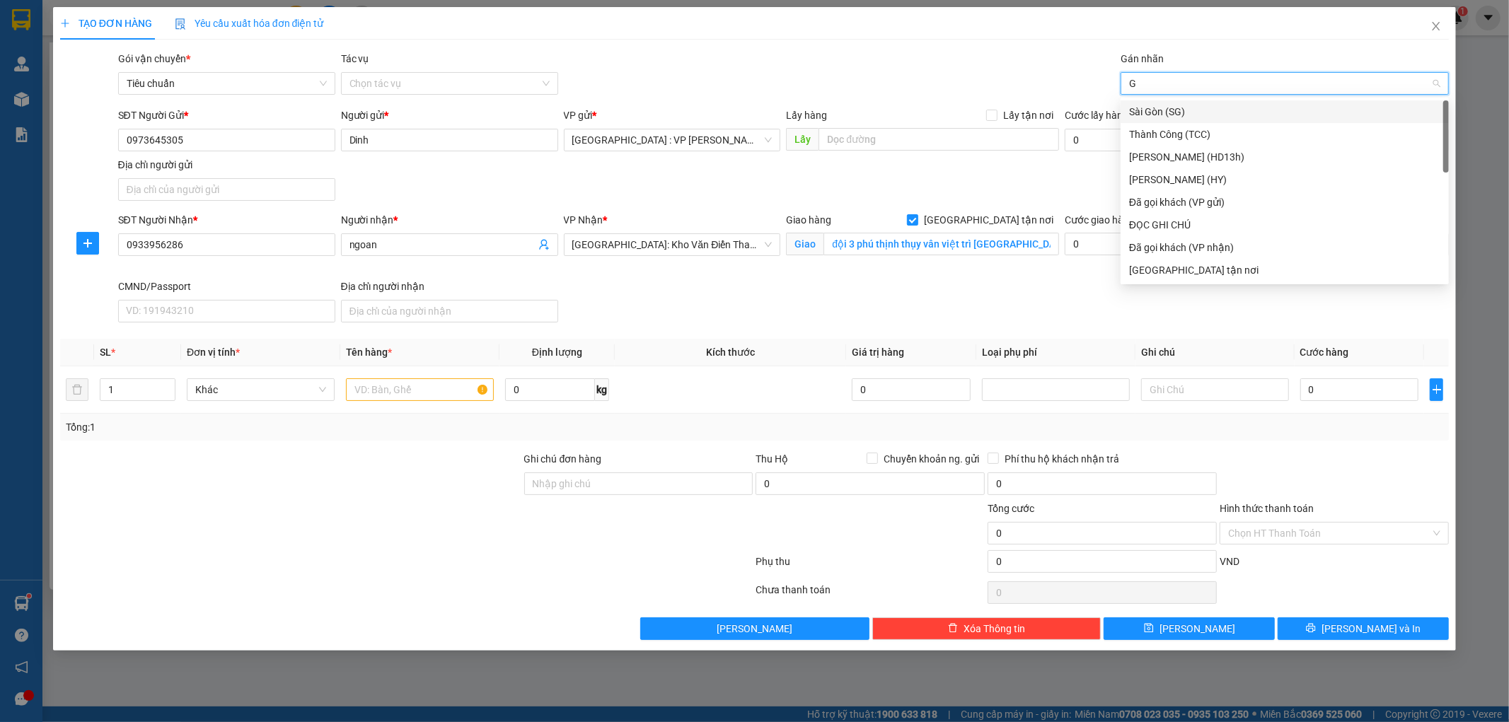
type input "GT"
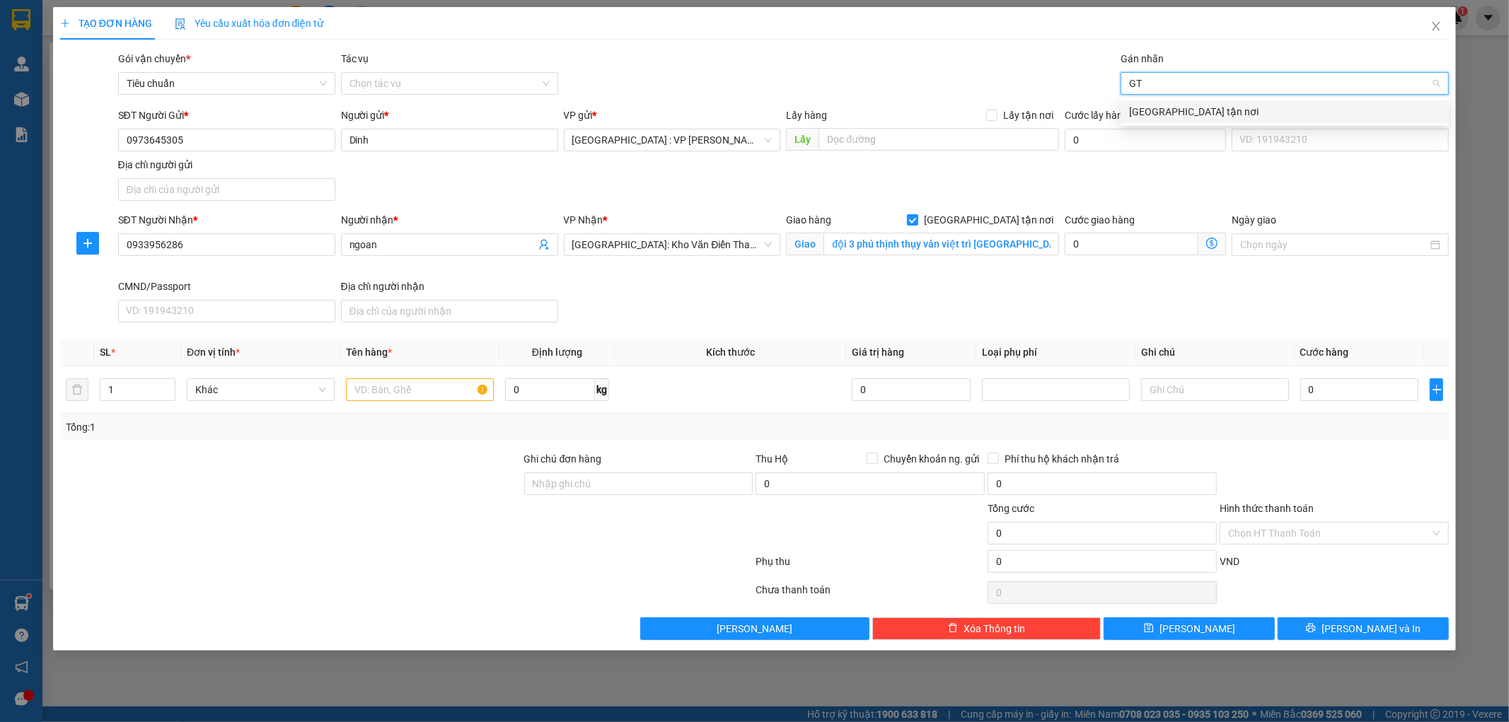
click at [1156, 108] on div "[GEOGRAPHIC_DATA] tận nơi" at bounding box center [1284, 112] width 311 height 16
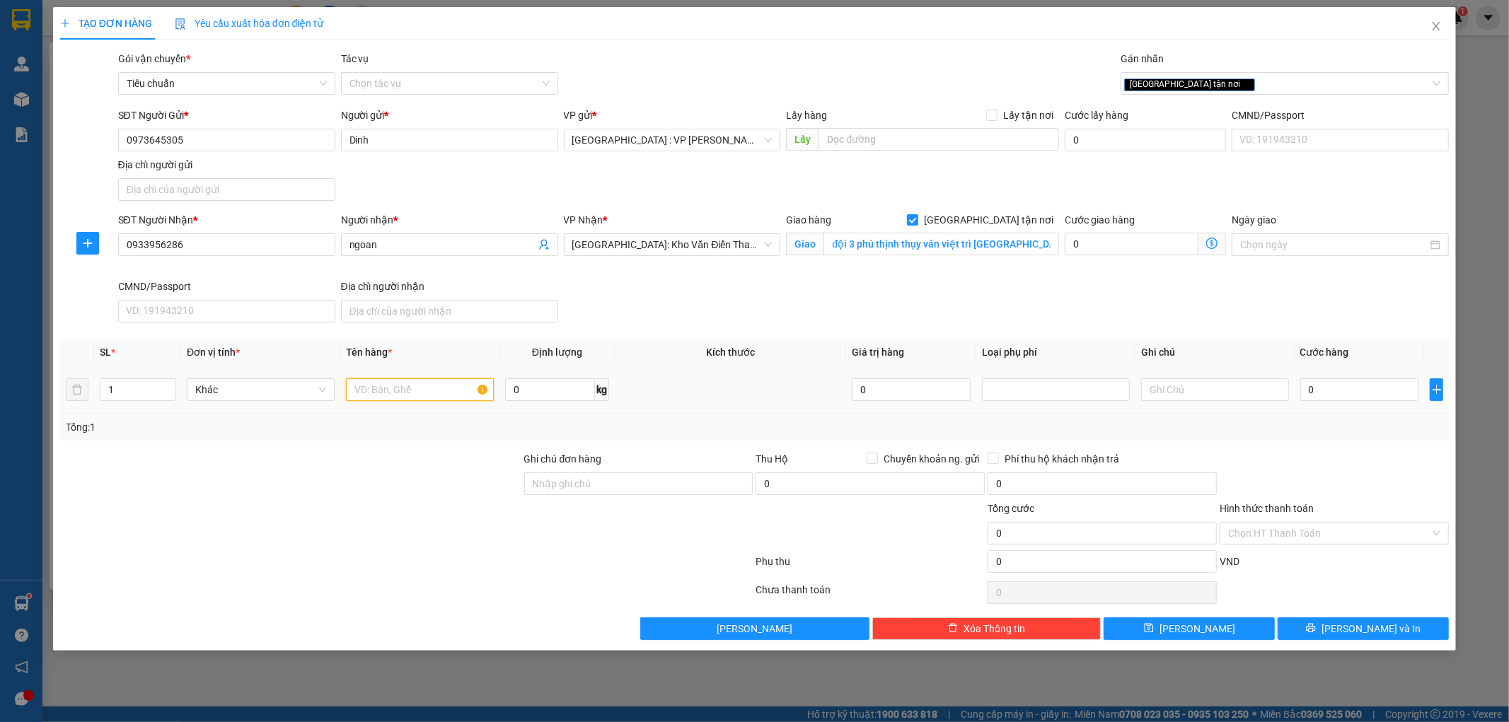
click at [376, 390] on input "text" at bounding box center [420, 389] width 148 height 23
type input "1 kiện giấy"
click at [405, 434] on div "Tổng: 1" at bounding box center [324, 427] width 516 height 16
click at [1341, 389] on input "0" at bounding box center [1359, 389] width 119 height 23
type input "7"
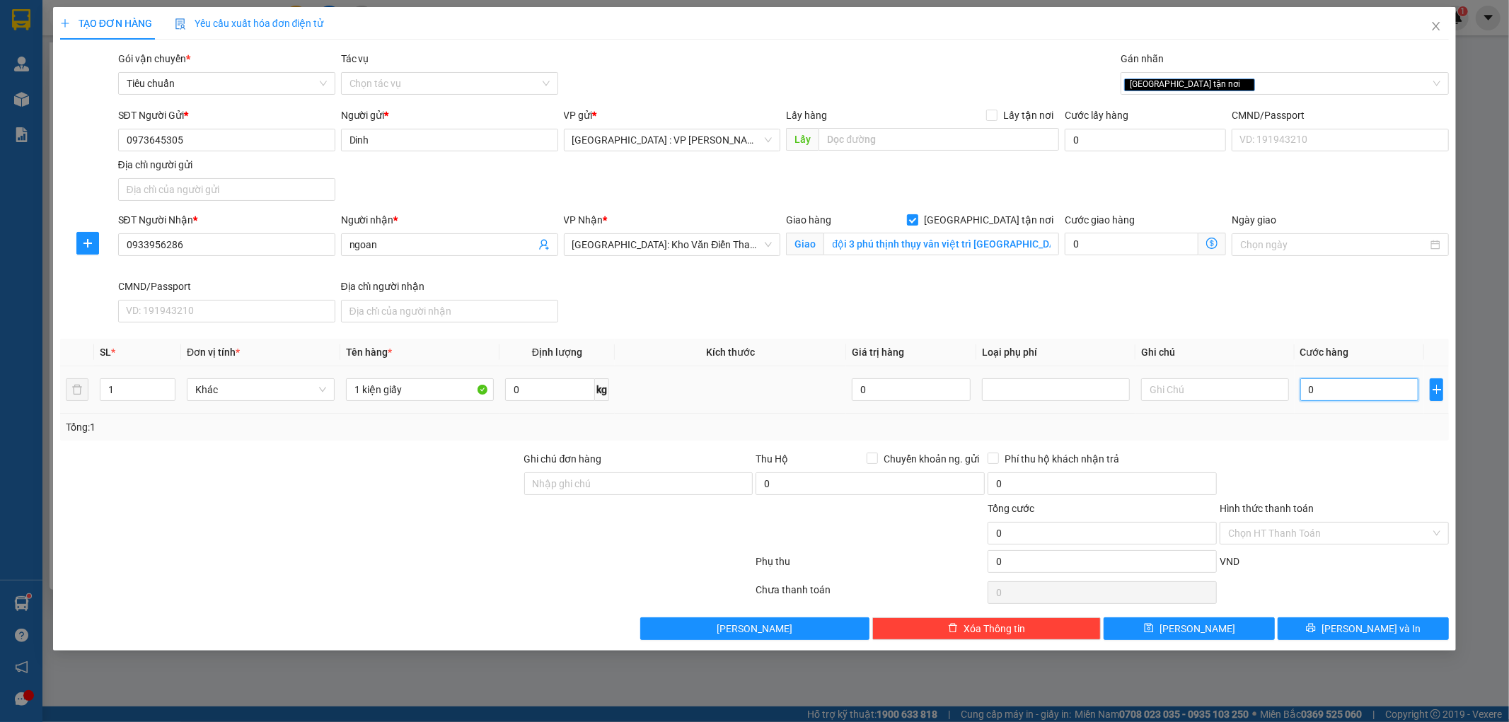
type input "7"
click at [1298, 528] on input "Hình thức thanh toán" at bounding box center [1329, 533] width 202 height 21
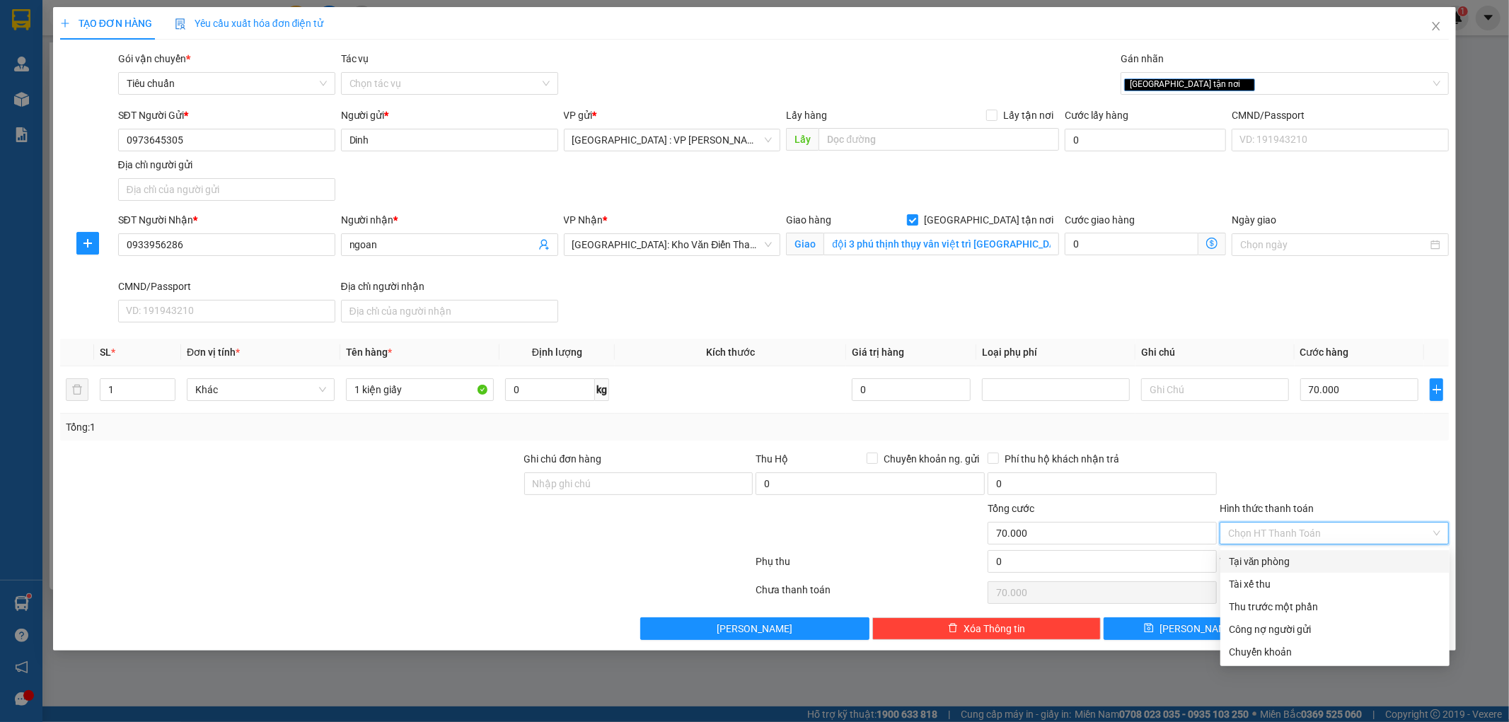
click at [1265, 559] on div "Tại văn phòng" at bounding box center [1335, 562] width 212 height 16
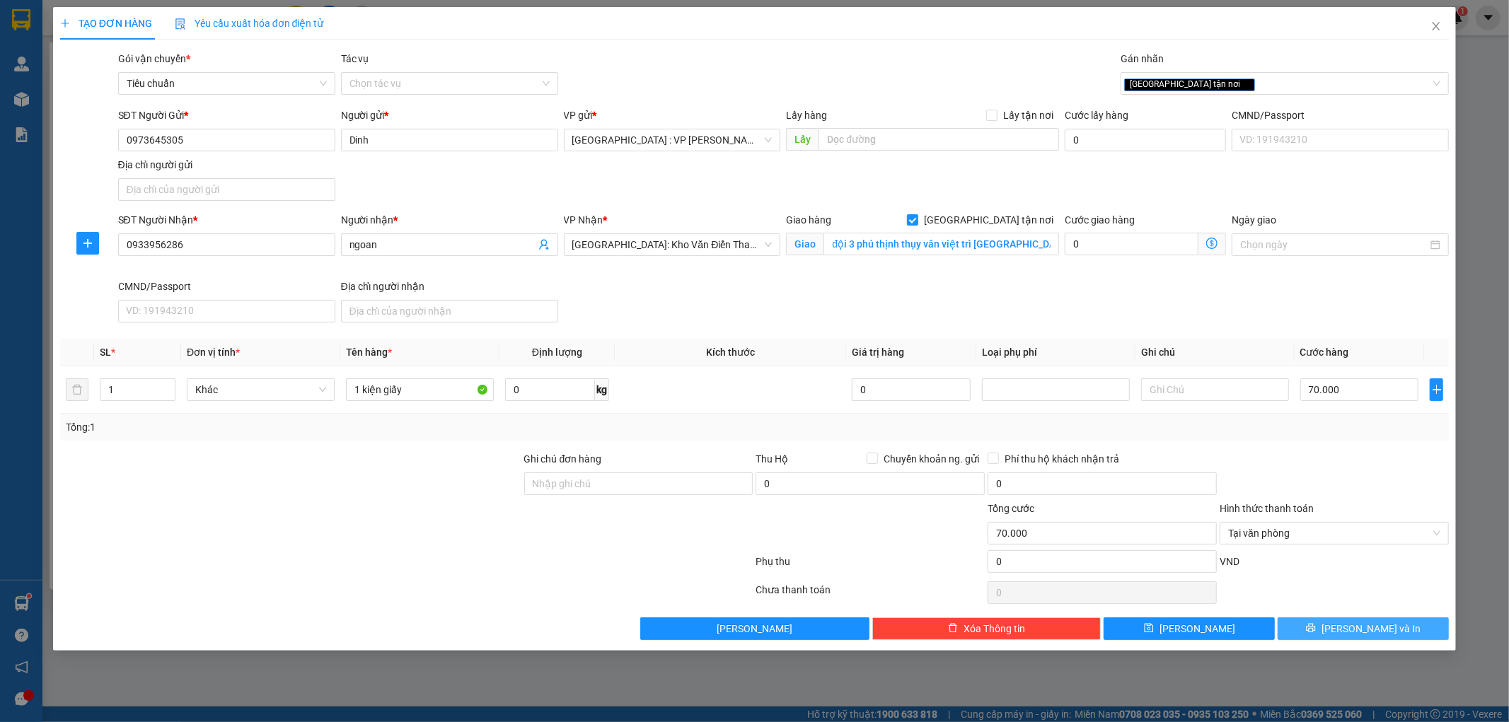
click at [1321, 639] on button "[PERSON_NAME] và In" at bounding box center [1362, 628] width 171 height 23
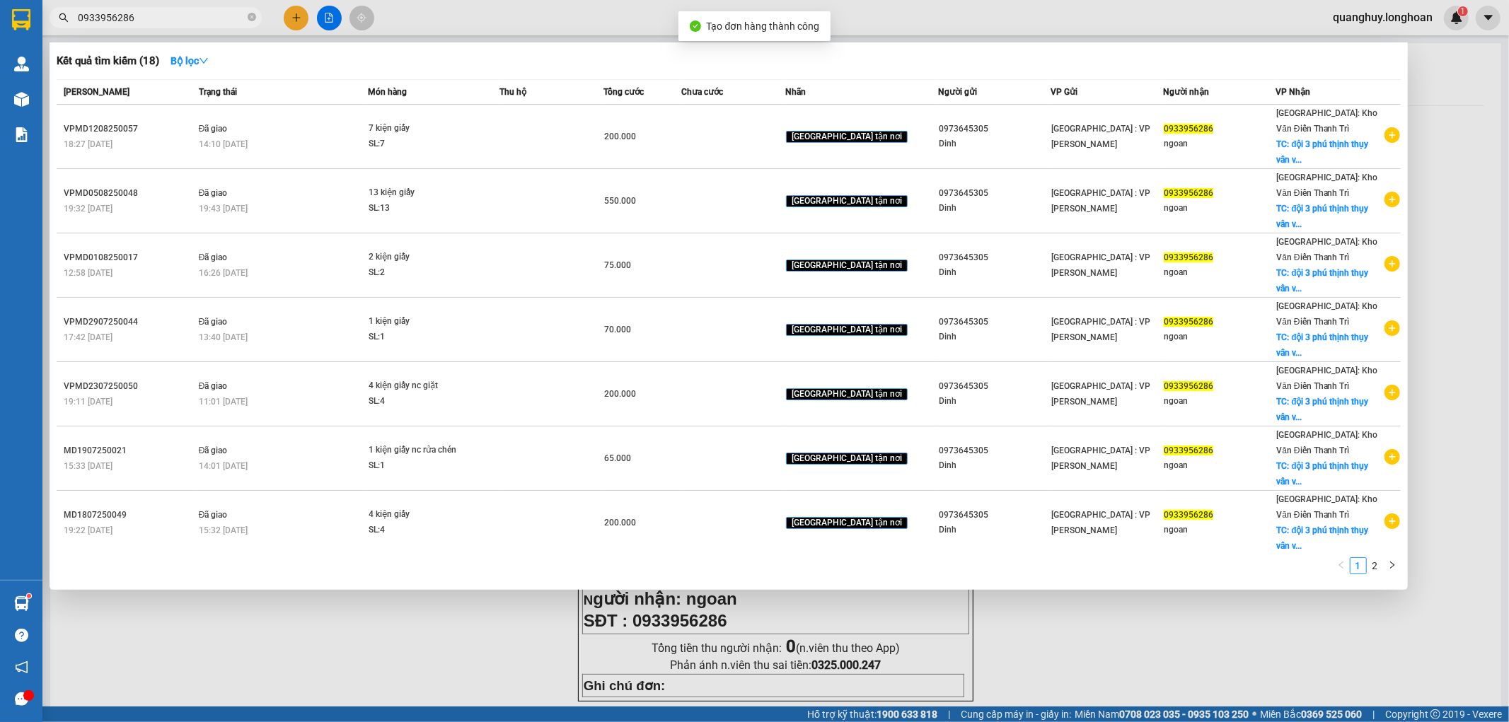
drag, startPoint x: 1020, startPoint y: 624, endPoint x: 982, endPoint y: 599, distance: 45.5
click at [1021, 624] on div at bounding box center [754, 361] width 1509 height 722
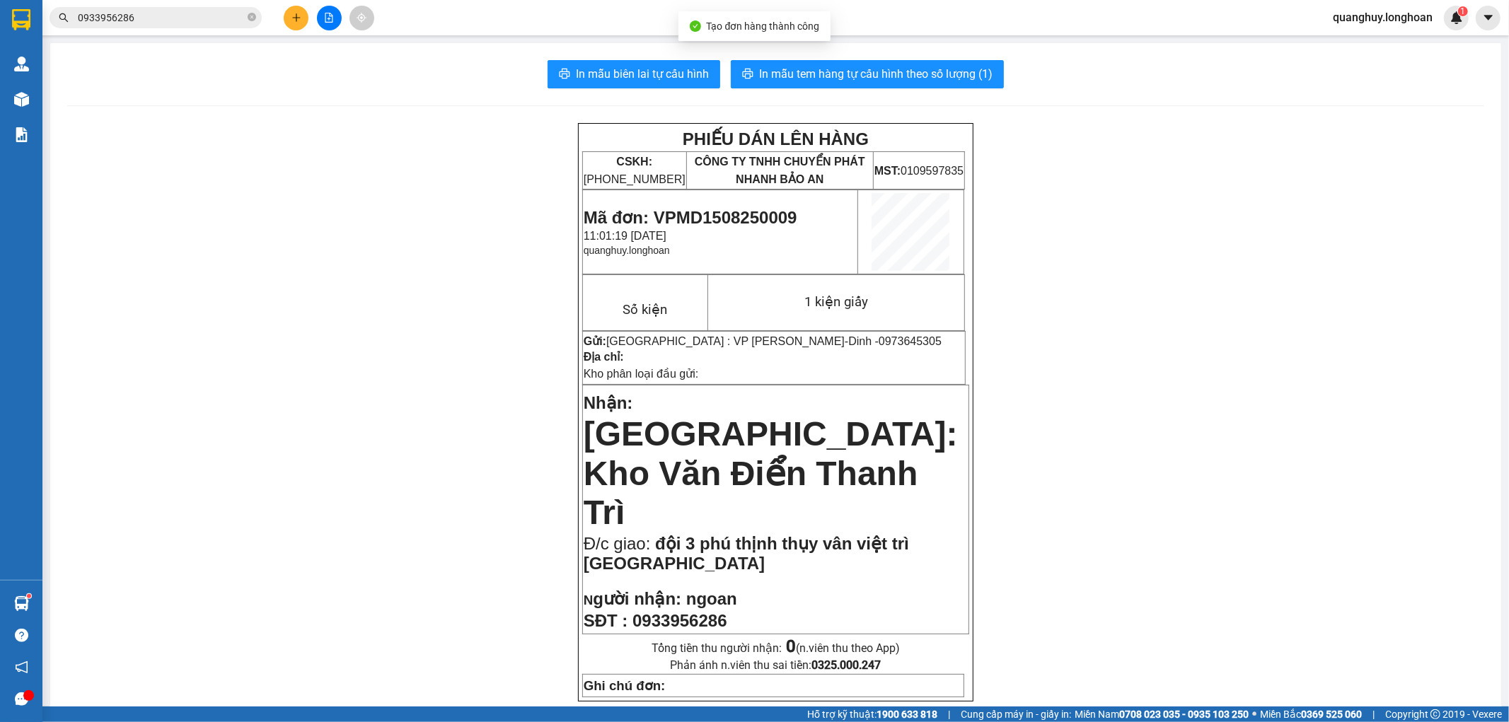
click at [909, 69] on span "In mẫu tem hàng tự cấu hình theo số lượng (1)" at bounding box center [875, 74] width 233 height 18
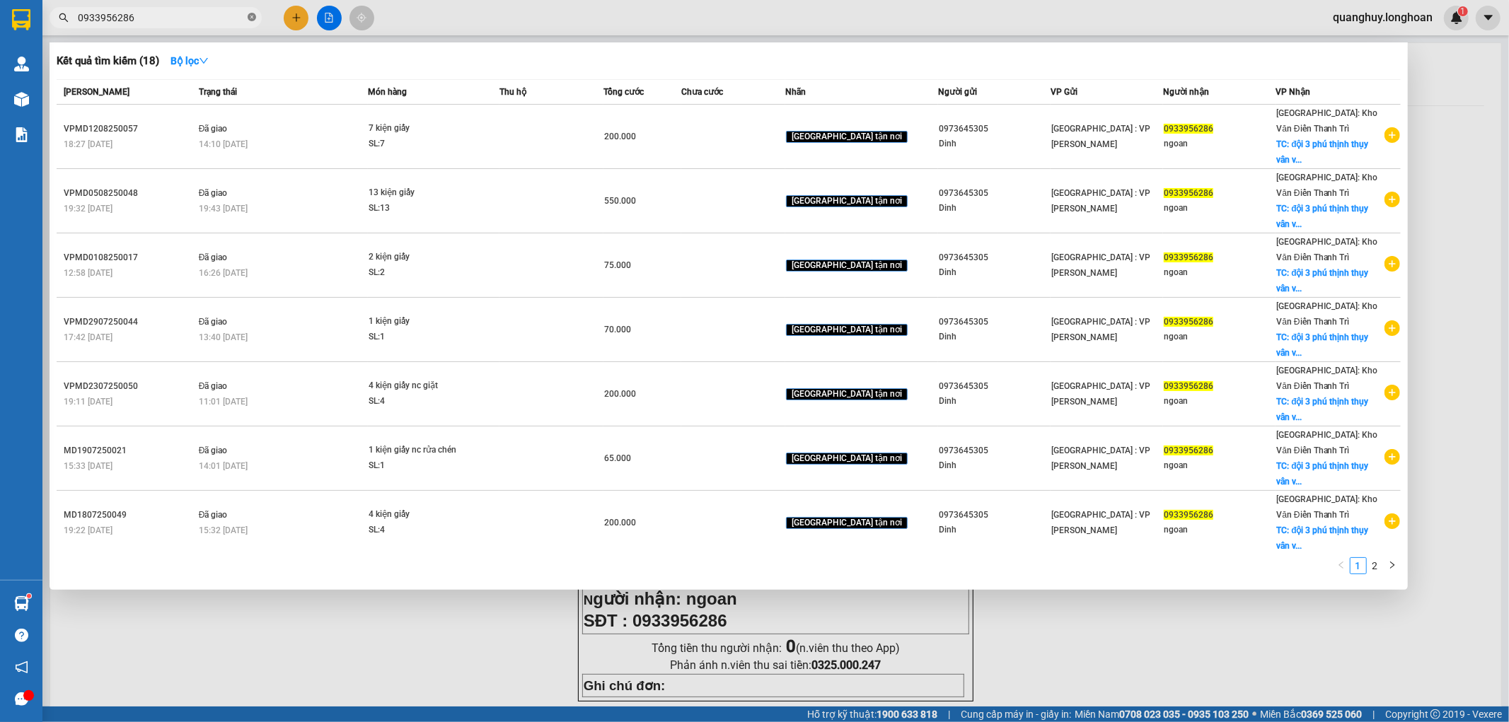
click at [253, 16] on icon "close-circle" at bounding box center [252, 17] width 8 height 8
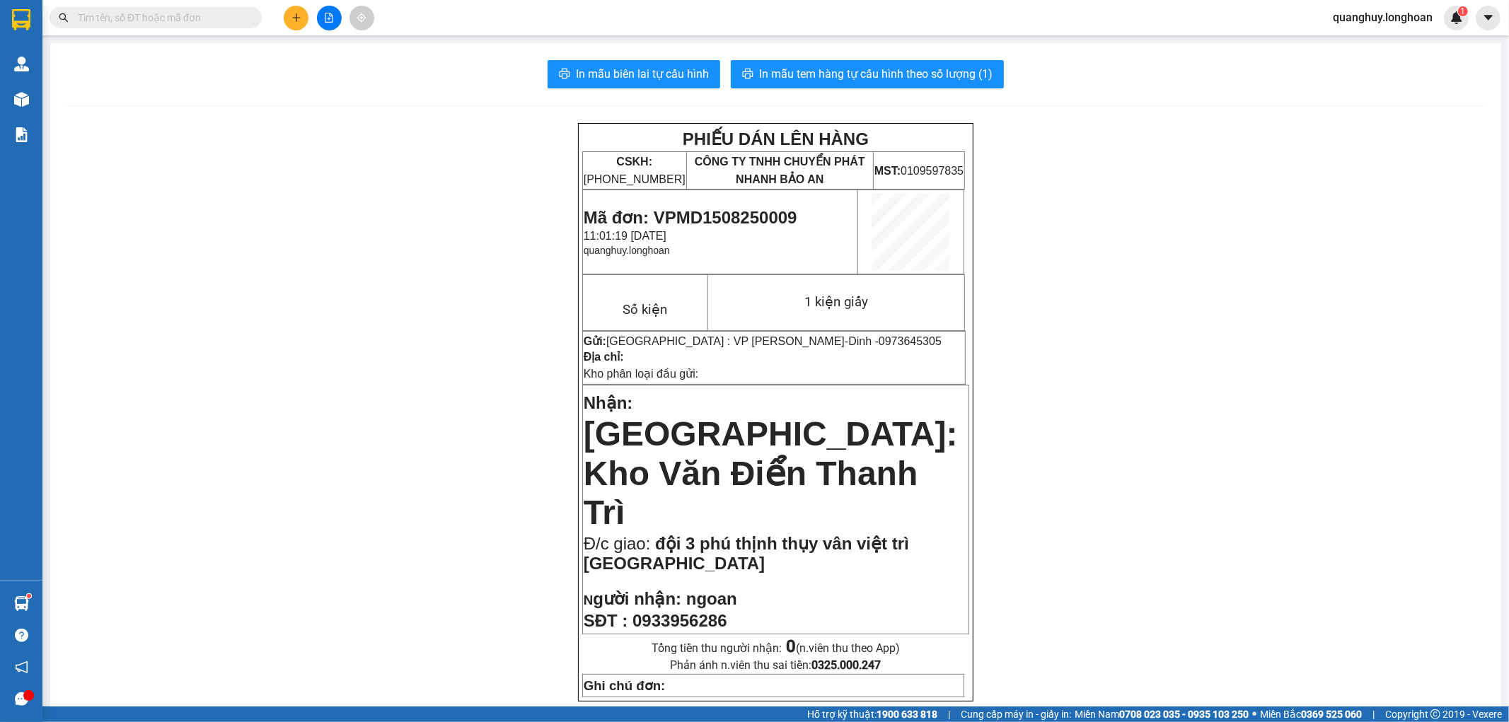
click at [196, 21] on input "text" at bounding box center [161, 18] width 167 height 16
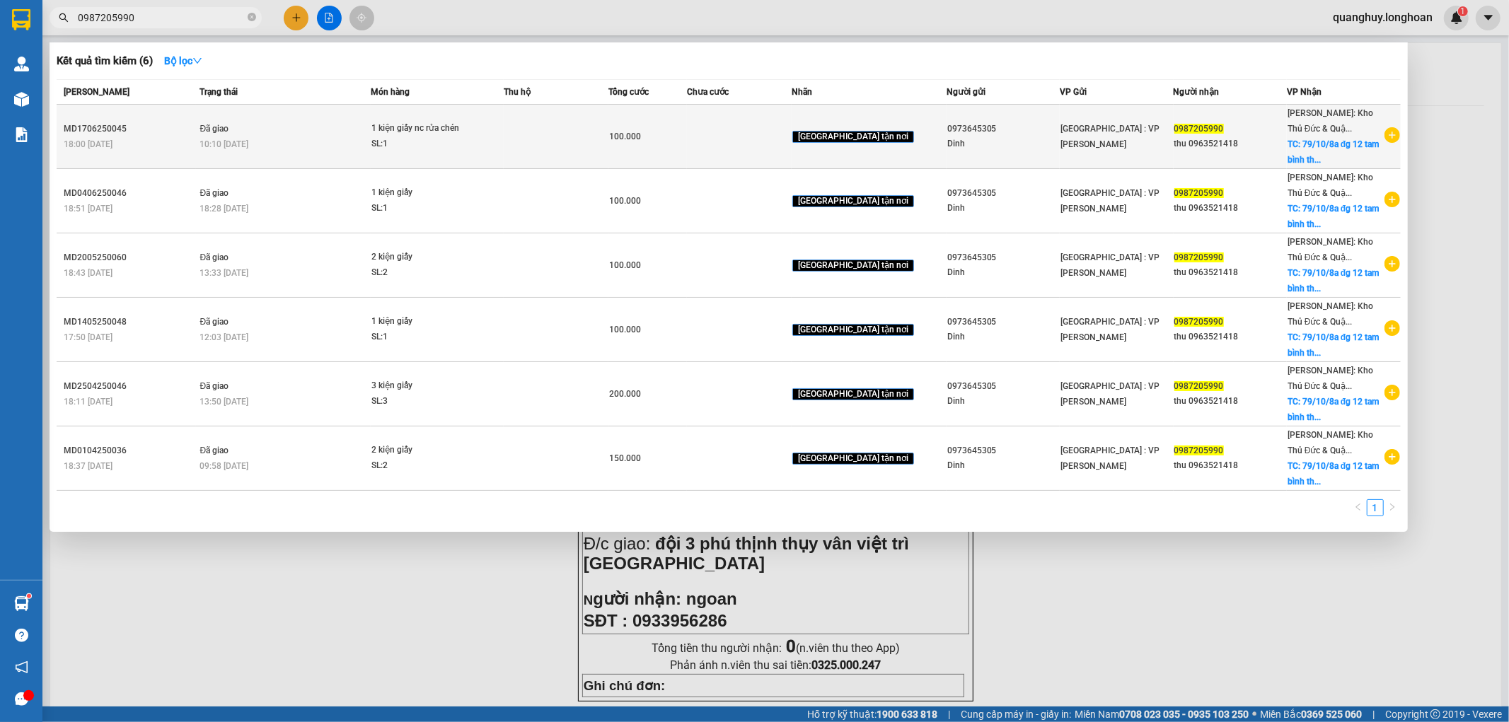
type input "0987205990"
click at [1393, 134] on icon "plus-circle" at bounding box center [1392, 135] width 16 height 16
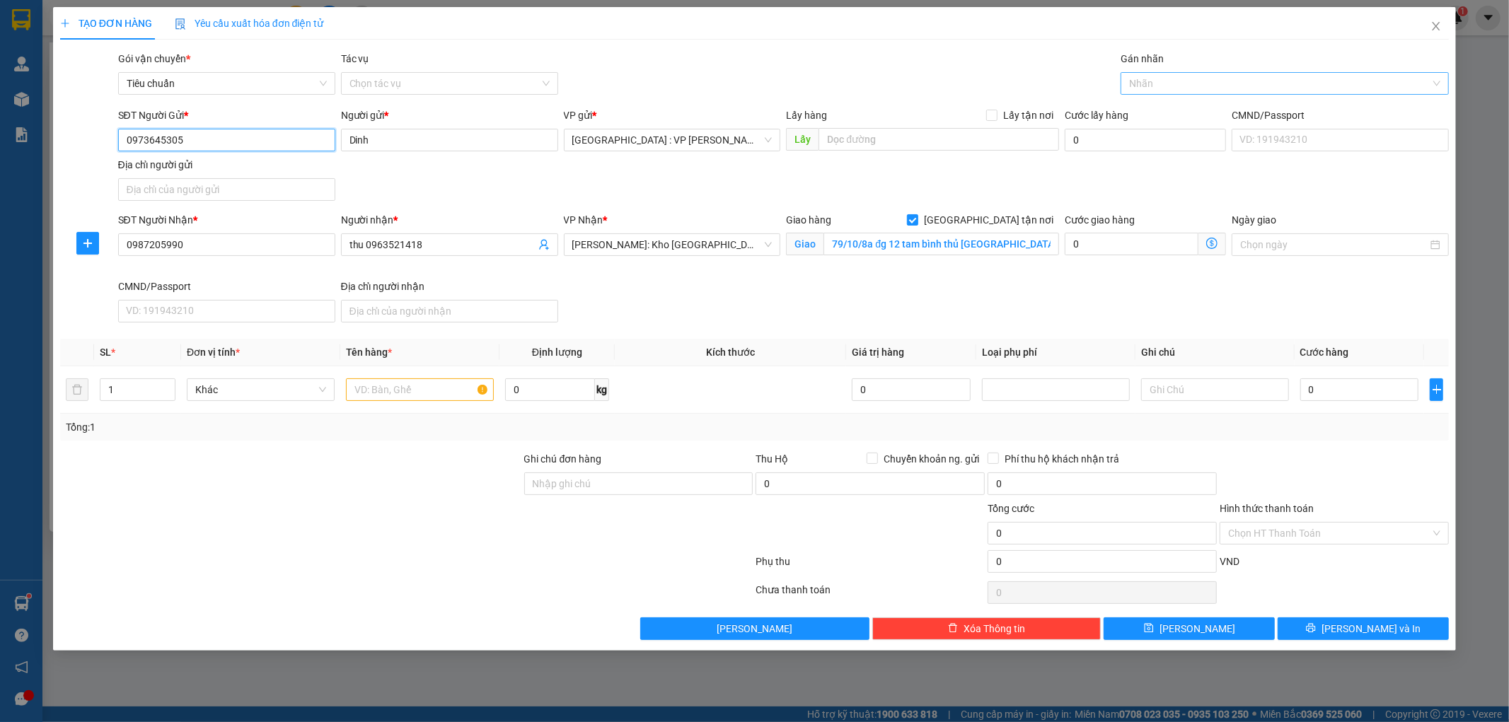
click at [1144, 90] on div at bounding box center [1277, 83] width 307 height 17
type input "gt"
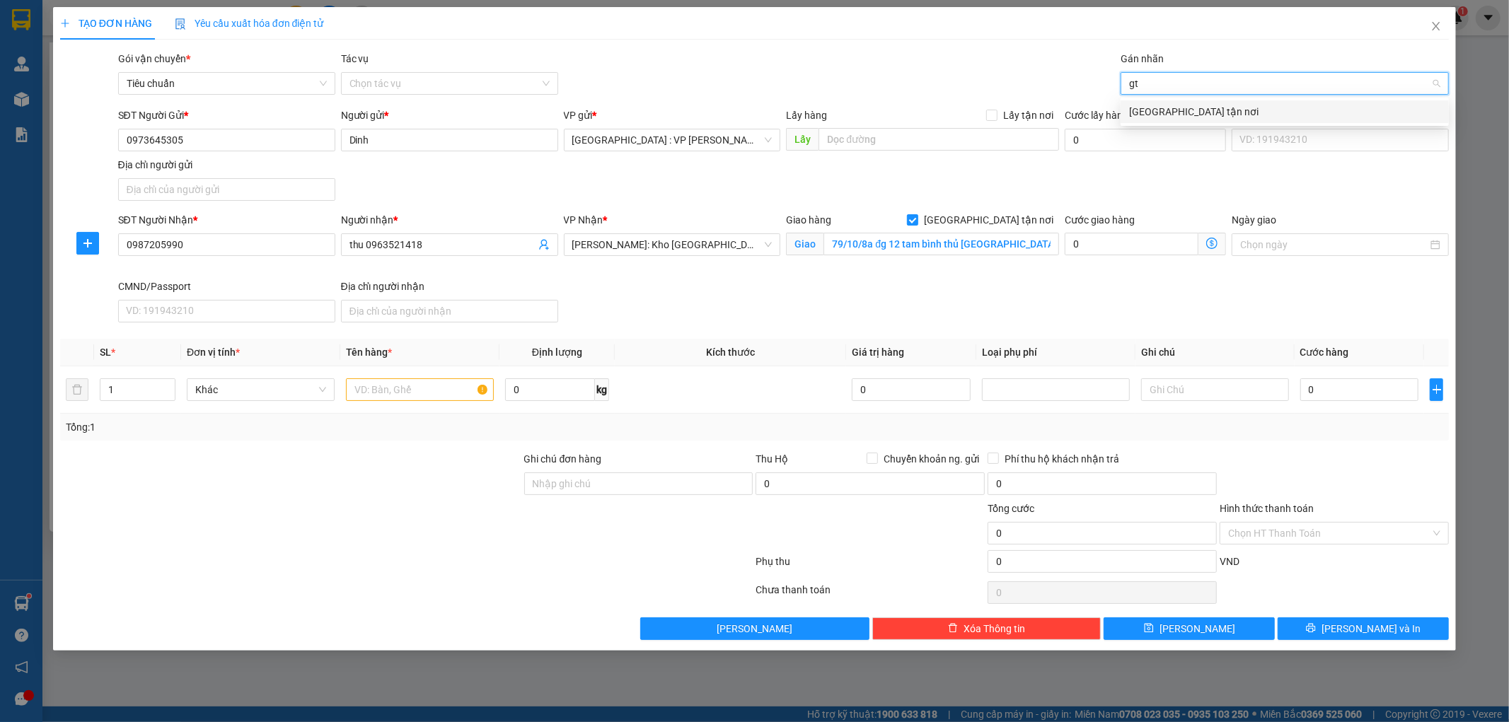
click at [1147, 110] on div "[GEOGRAPHIC_DATA] tận nơi" at bounding box center [1284, 112] width 311 height 16
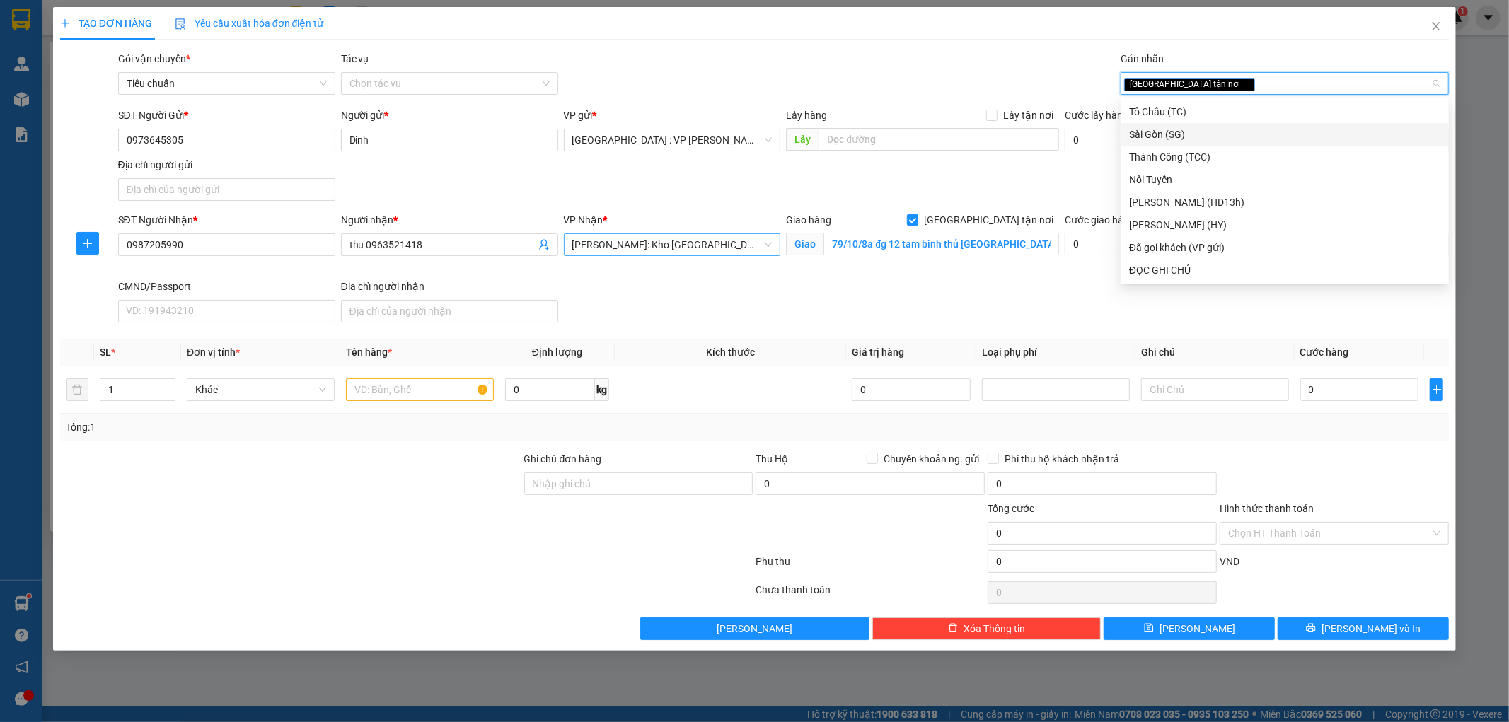
click at [712, 248] on span "[PERSON_NAME]: Kho [GEOGRAPHIC_DATA] 9" at bounding box center [672, 244] width 200 height 21
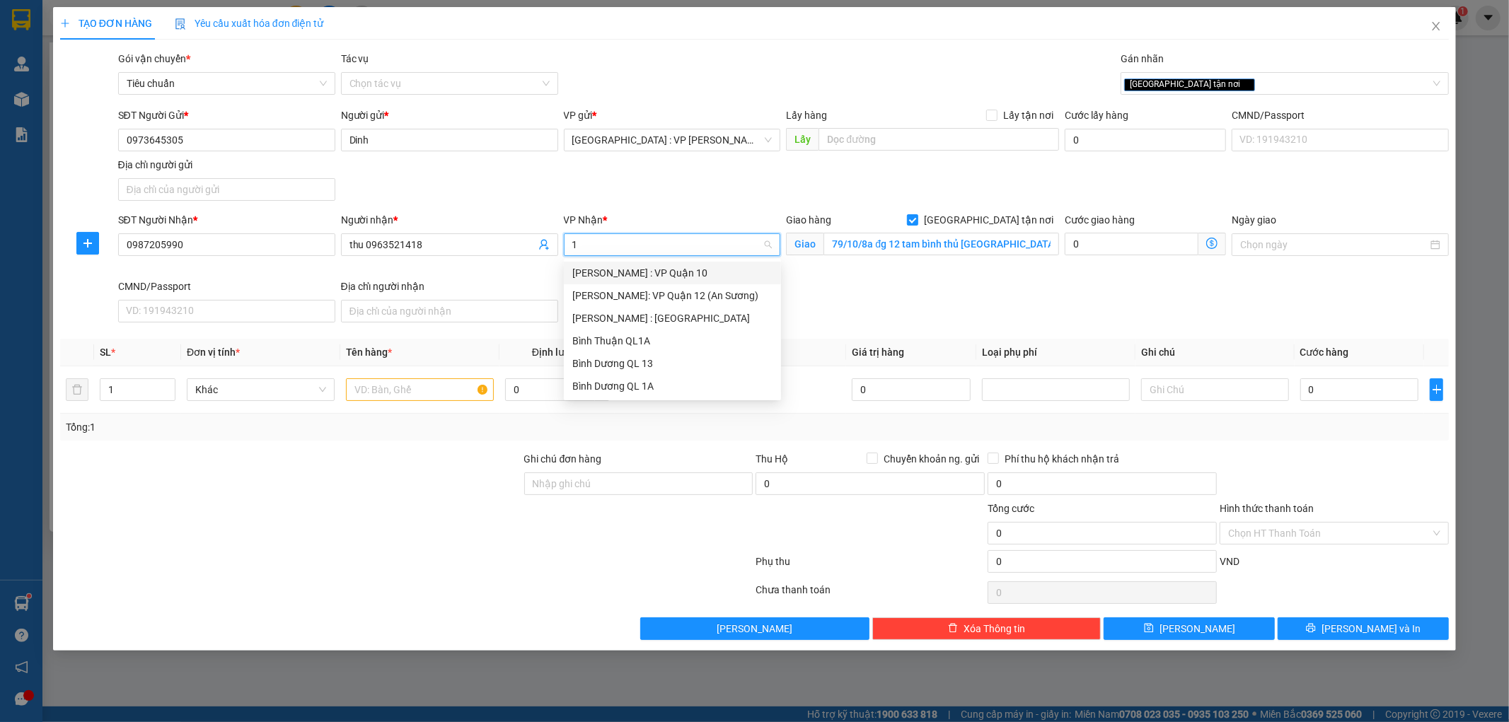
type input "12"
click at [672, 297] on div "[PERSON_NAME] : [GEOGRAPHIC_DATA]" at bounding box center [672, 296] width 200 height 16
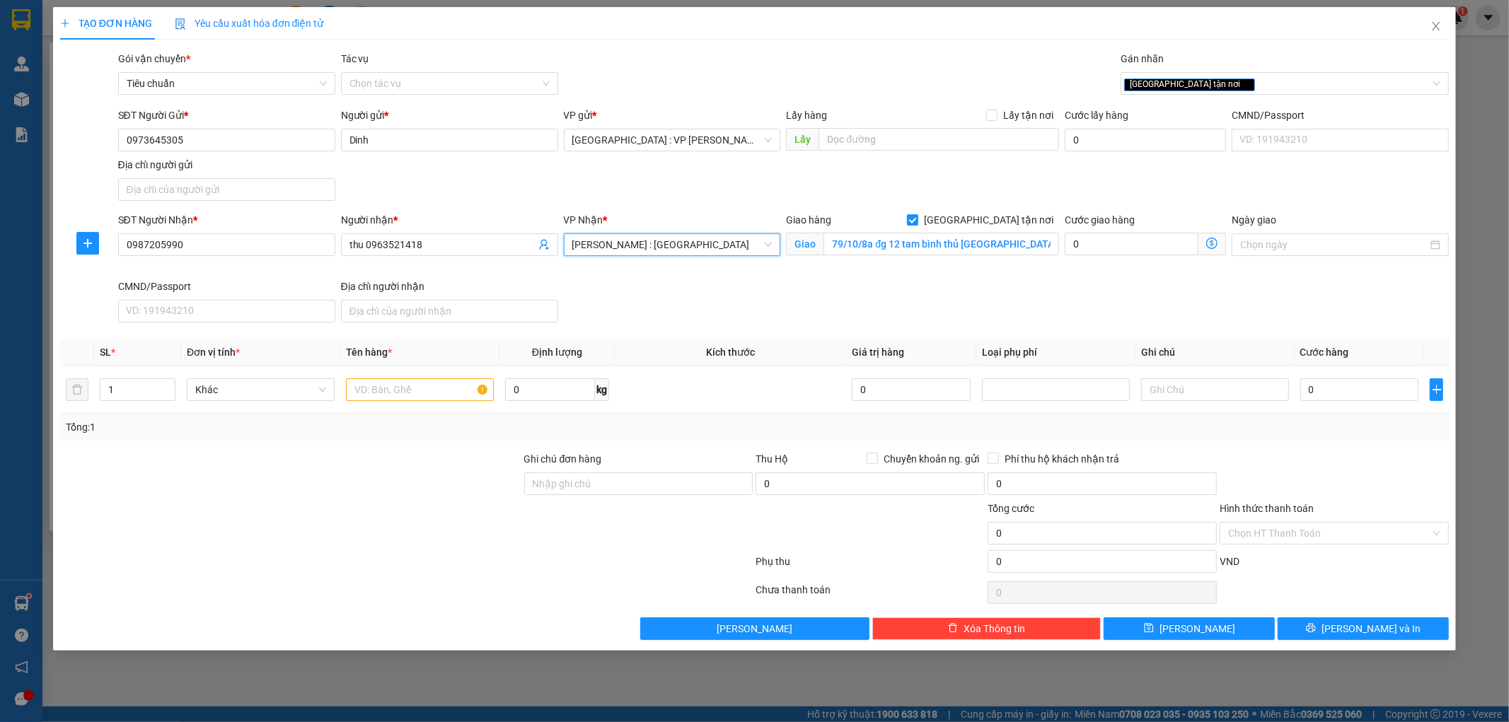
click at [644, 342] on th "Kích thước" at bounding box center [730, 353] width 231 height 28
click at [697, 245] on span "[PERSON_NAME] : [GEOGRAPHIC_DATA]" at bounding box center [672, 244] width 200 height 21
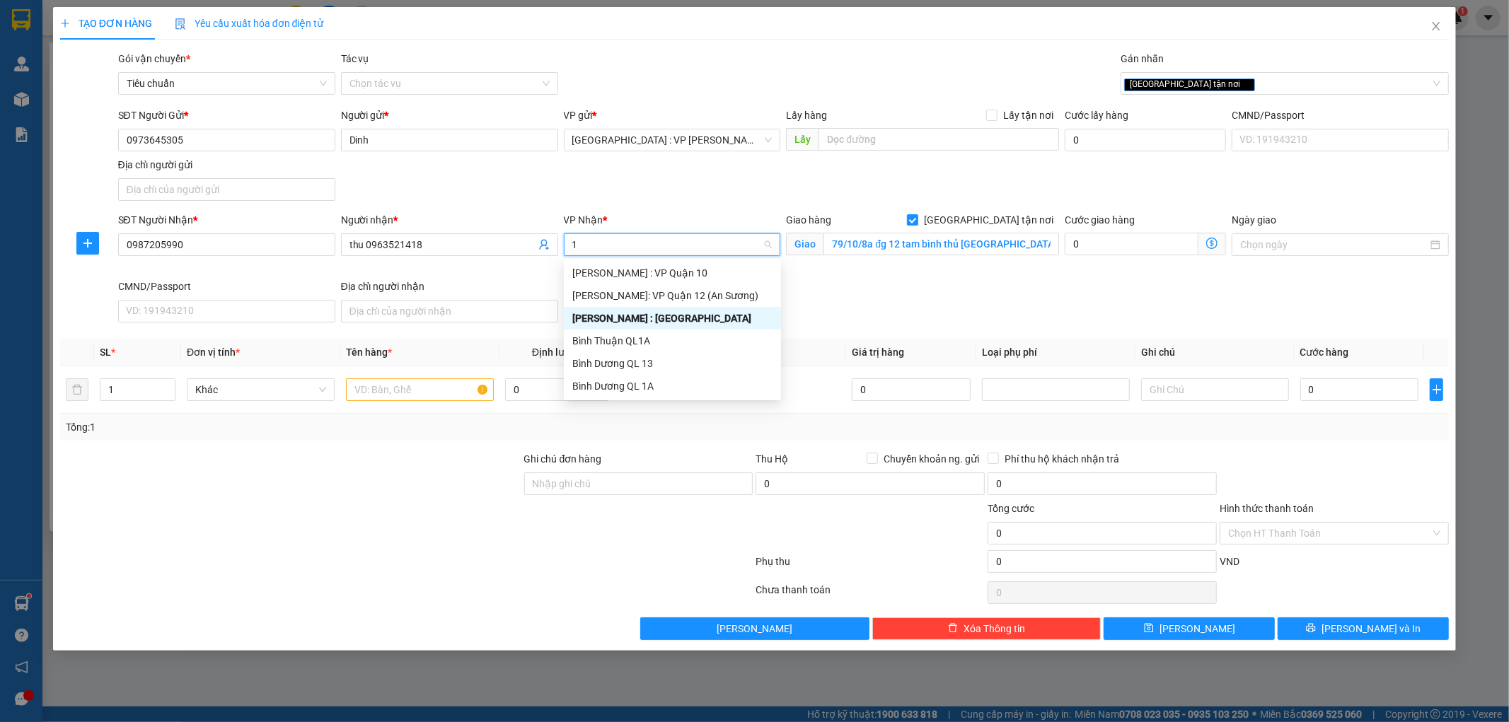
type input "12"
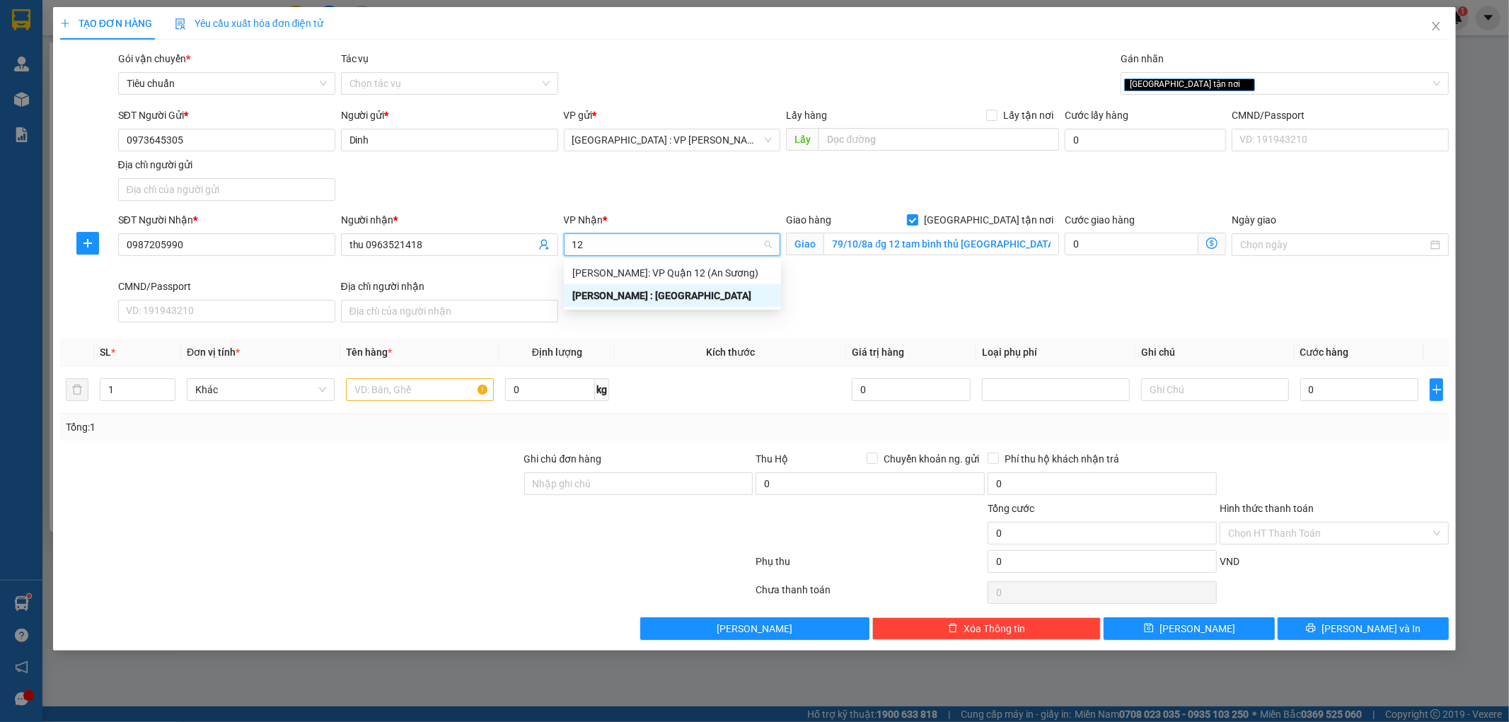
click at [669, 300] on div "[PERSON_NAME] : [GEOGRAPHIC_DATA]" at bounding box center [672, 296] width 200 height 16
click at [667, 324] on div "SĐT Người Nhận * 0987205990 Người nhận * thu 0963521418 VP Nhận * Hồ Chí Minh :…" at bounding box center [783, 270] width 1337 height 116
click at [688, 250] on span "[PERSON_NAME] : [GEOGRAPHIC_DATA]" at bounding box center [672, 244] width 200 height 21
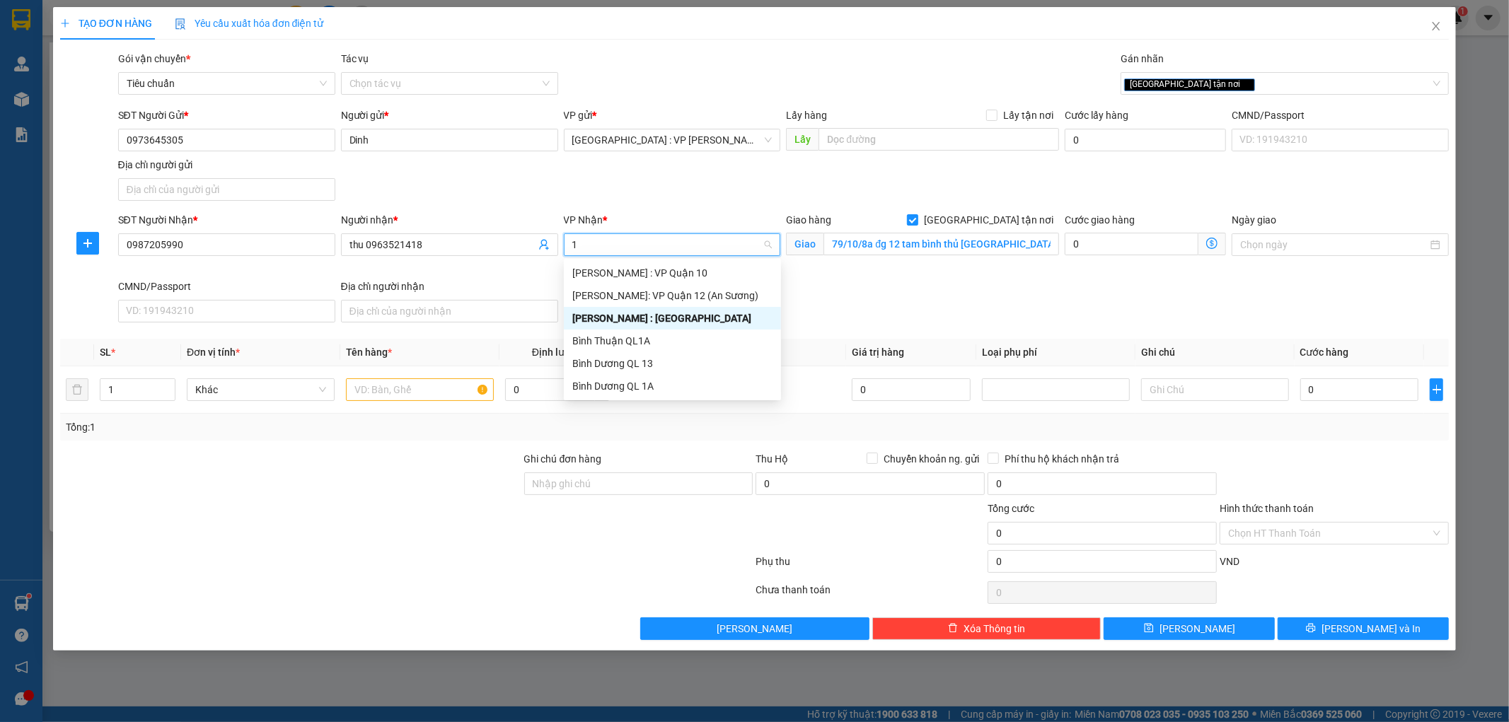
type input "12"
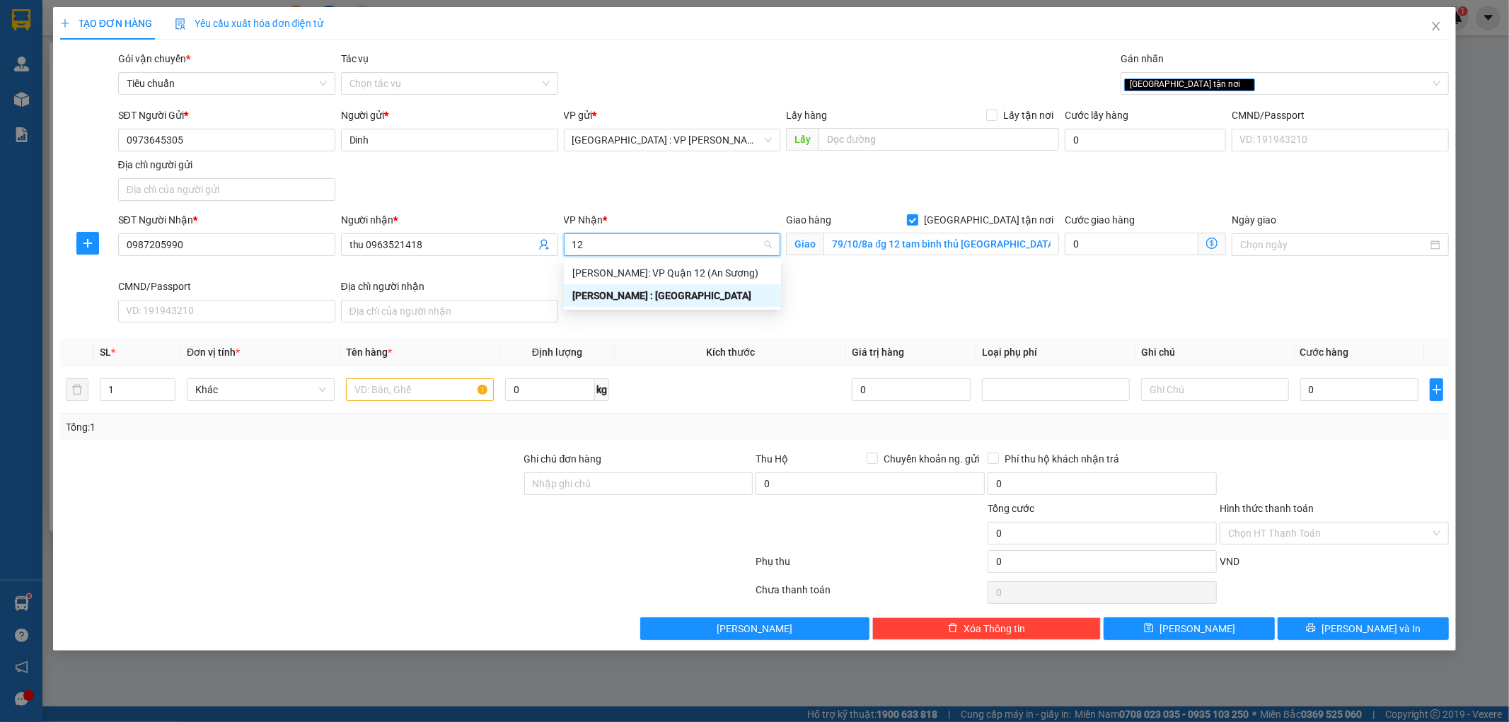
click at [674, 301] on div "[PERSON_NAME] : [GEOGRAPHIC_DATA]" at bounding box center [672, 296] width 200 height 16
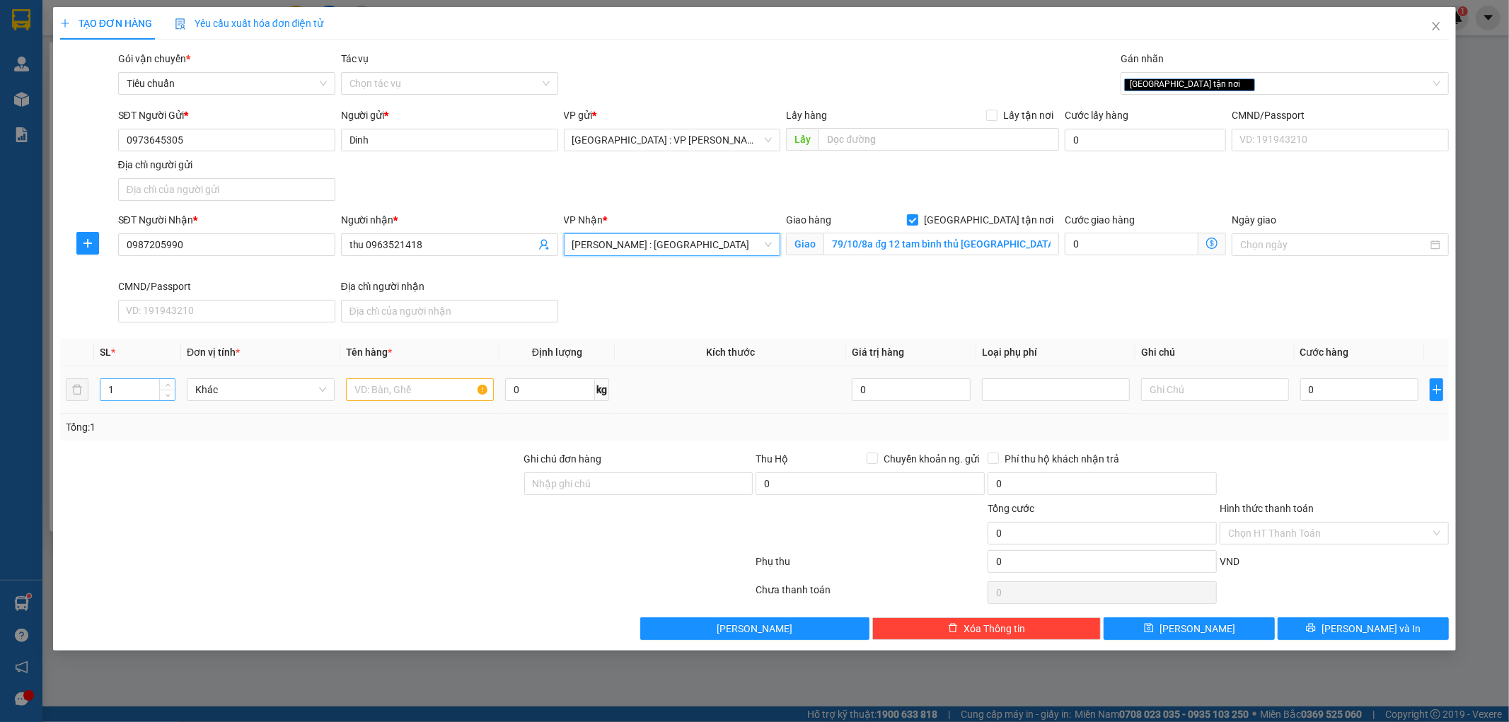
click at [134, 390] on input "1" at bounding box center [137, 389] width 74 height 21
type input "2"
click at [373, 396] on input "text" at bounding box center [420, 389] width 148 height 23
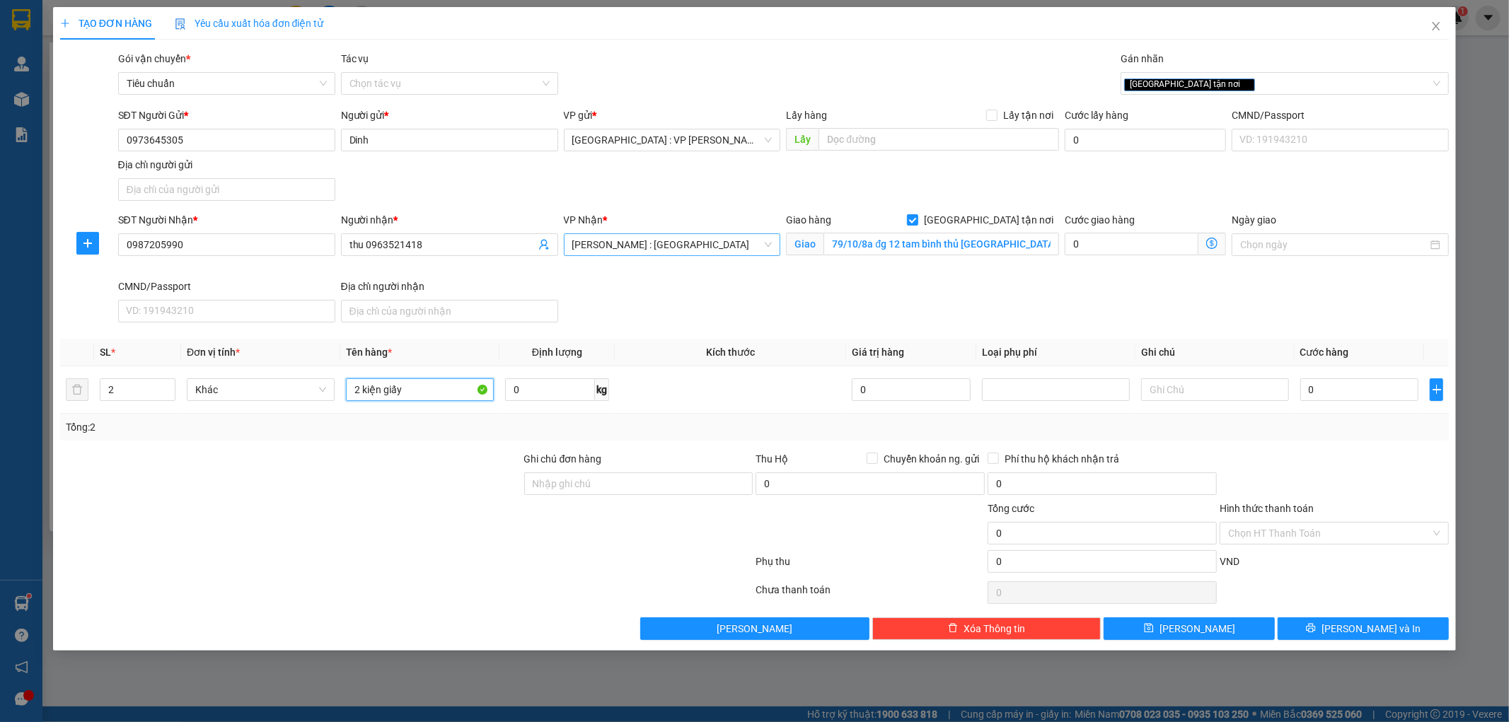
type input "2 kiện giấy"
click at [383, 467] on div at bounding box center [291, 476] width 464 height 50
click at [1330, 380] on input "0" at bounding box center [1359, 389] width 119 height 23
type input "1"
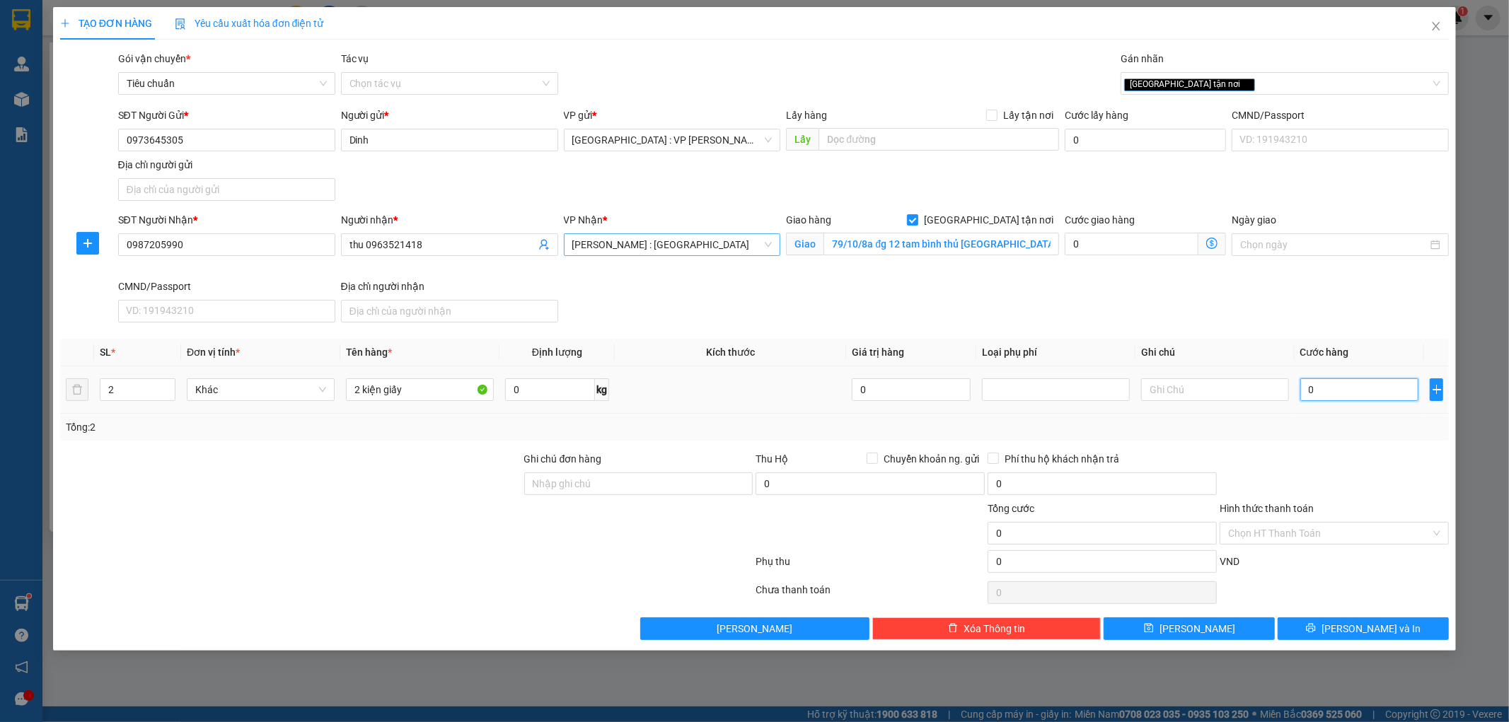
type input "1"
type input "12"
type input "120"
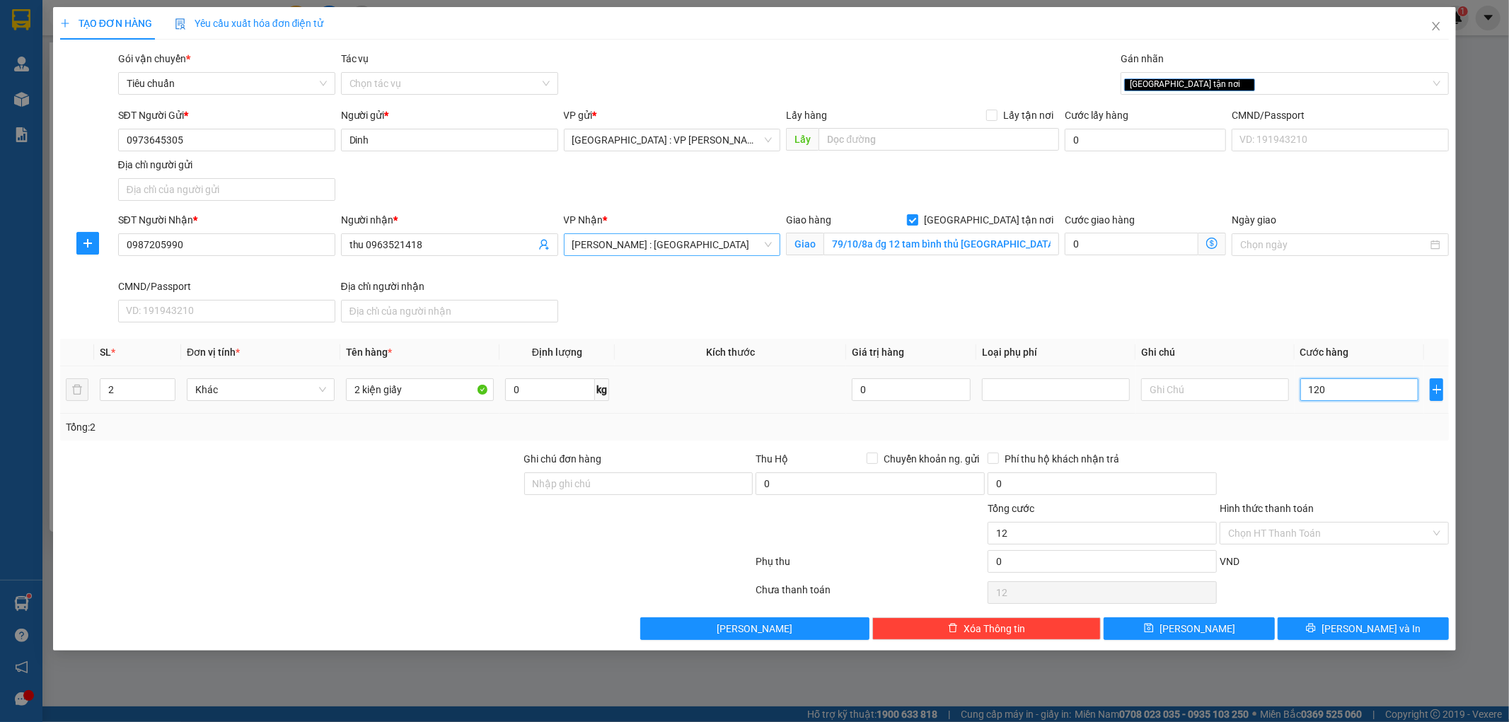
type input "120"
type input "1.200"
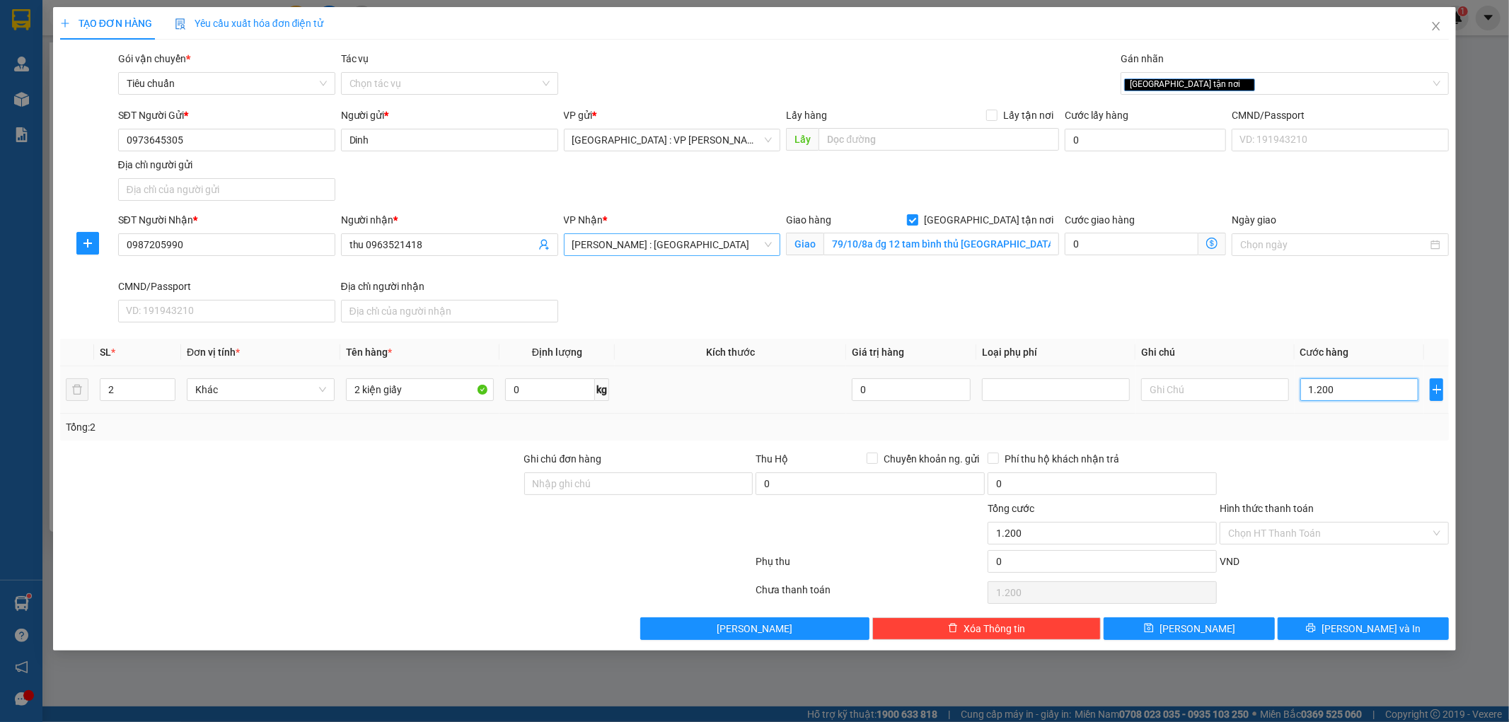
type input "12.000"
type input "120.000"
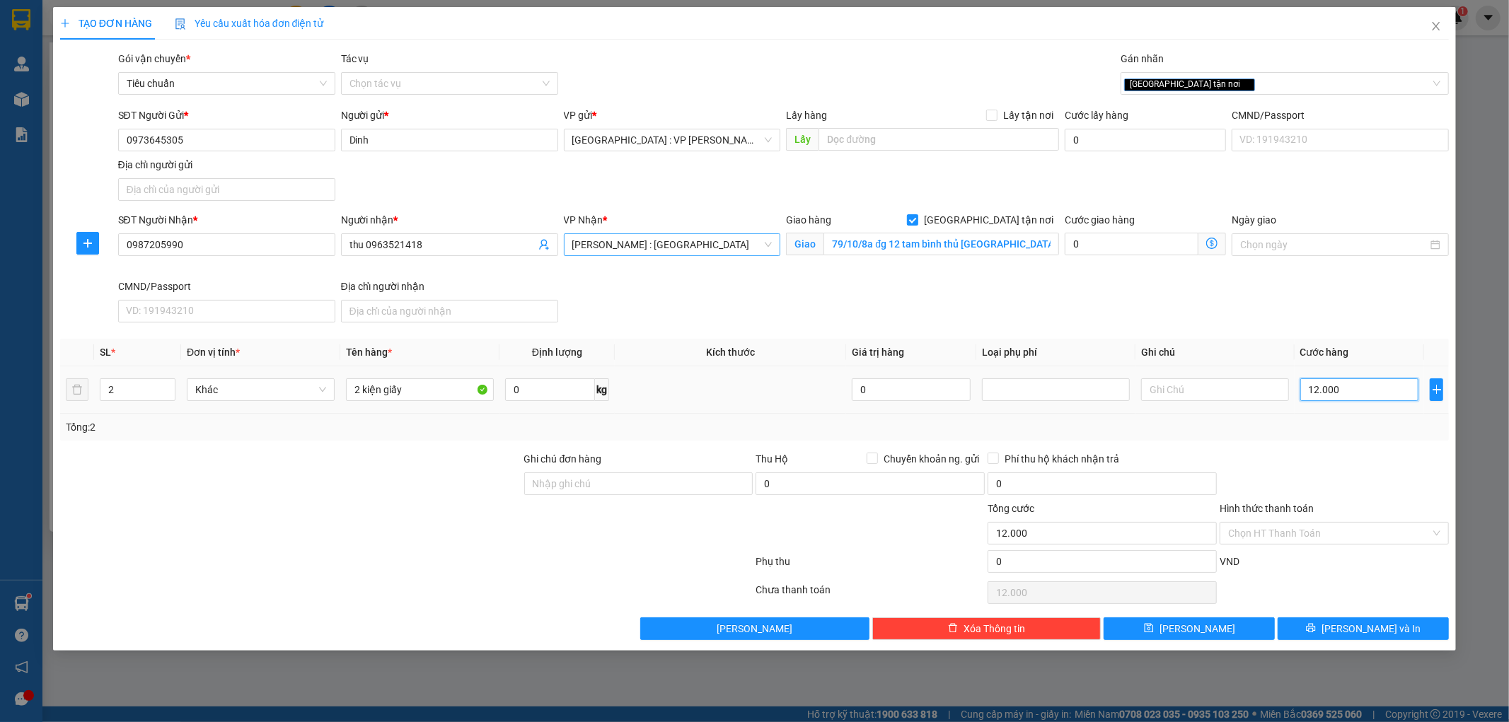
type input "120.000"
click at [1289, 529] on input "Hình thức thanh toán" at bounding box center [1329, 533] width 202 height 21
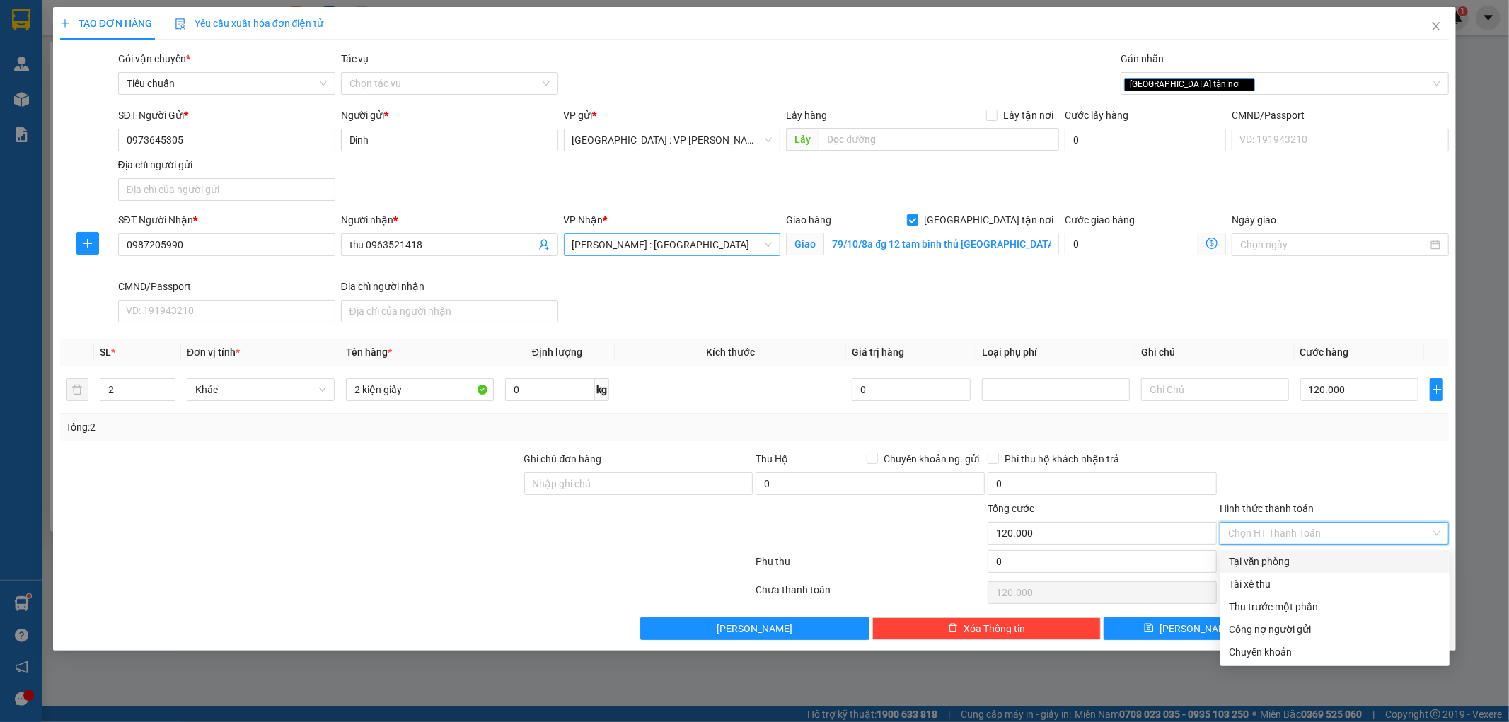
click at [1278, 562] on div "Tại văn phòng" at bounding box center [1335, 562] width 212 height 16
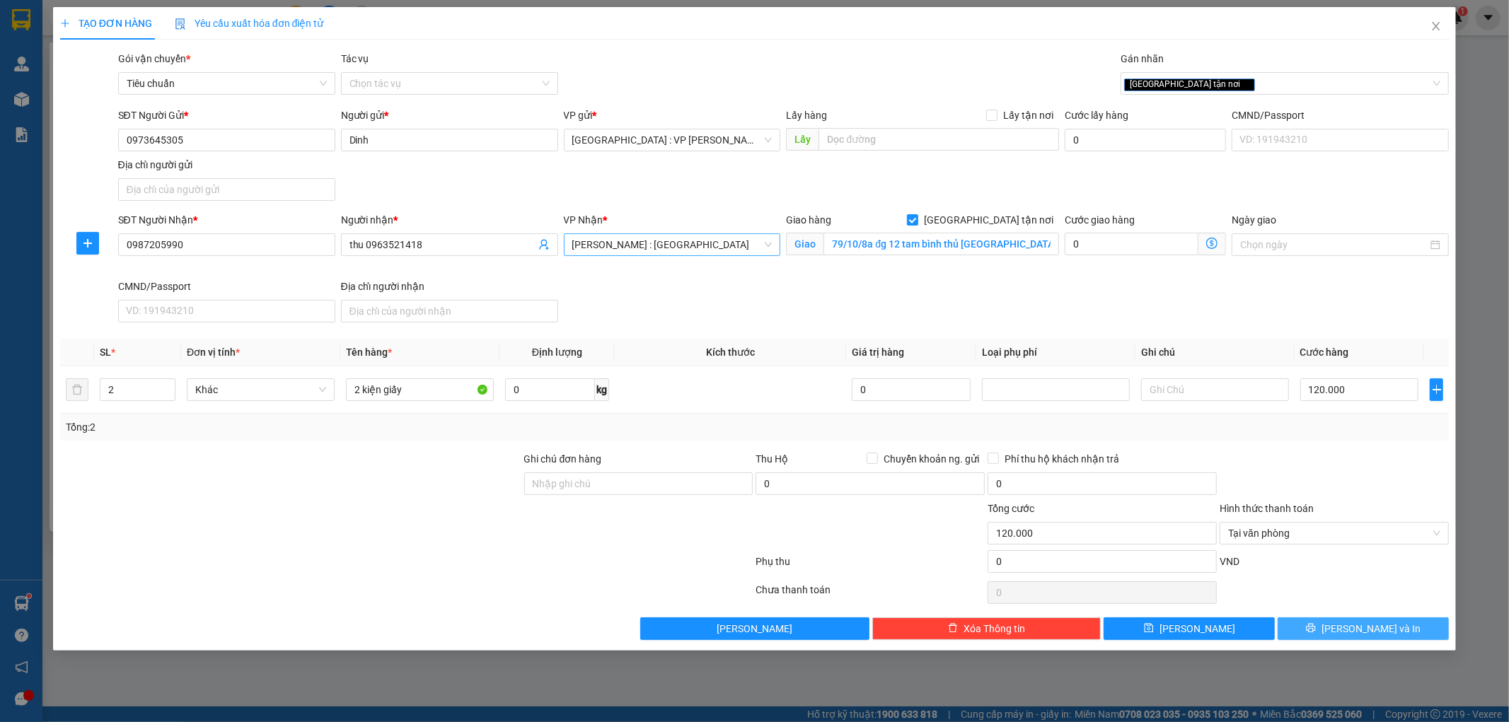
click at [1311, 638] on button "[PERSON_NAME] và In" at bounding box center [1362, 628] width 171 height 23
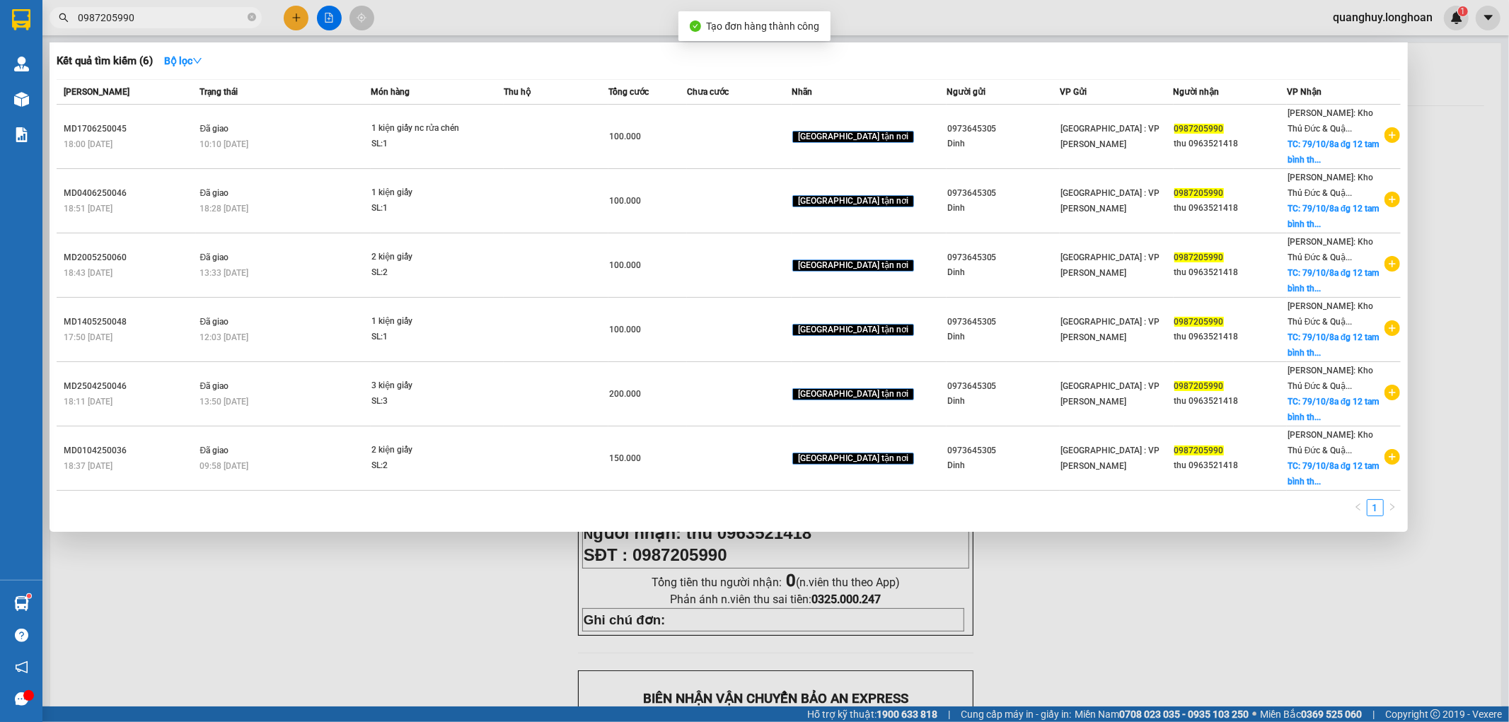
click at [1079, 592] on div at bounding box center [754, 361] width 1509 height 722
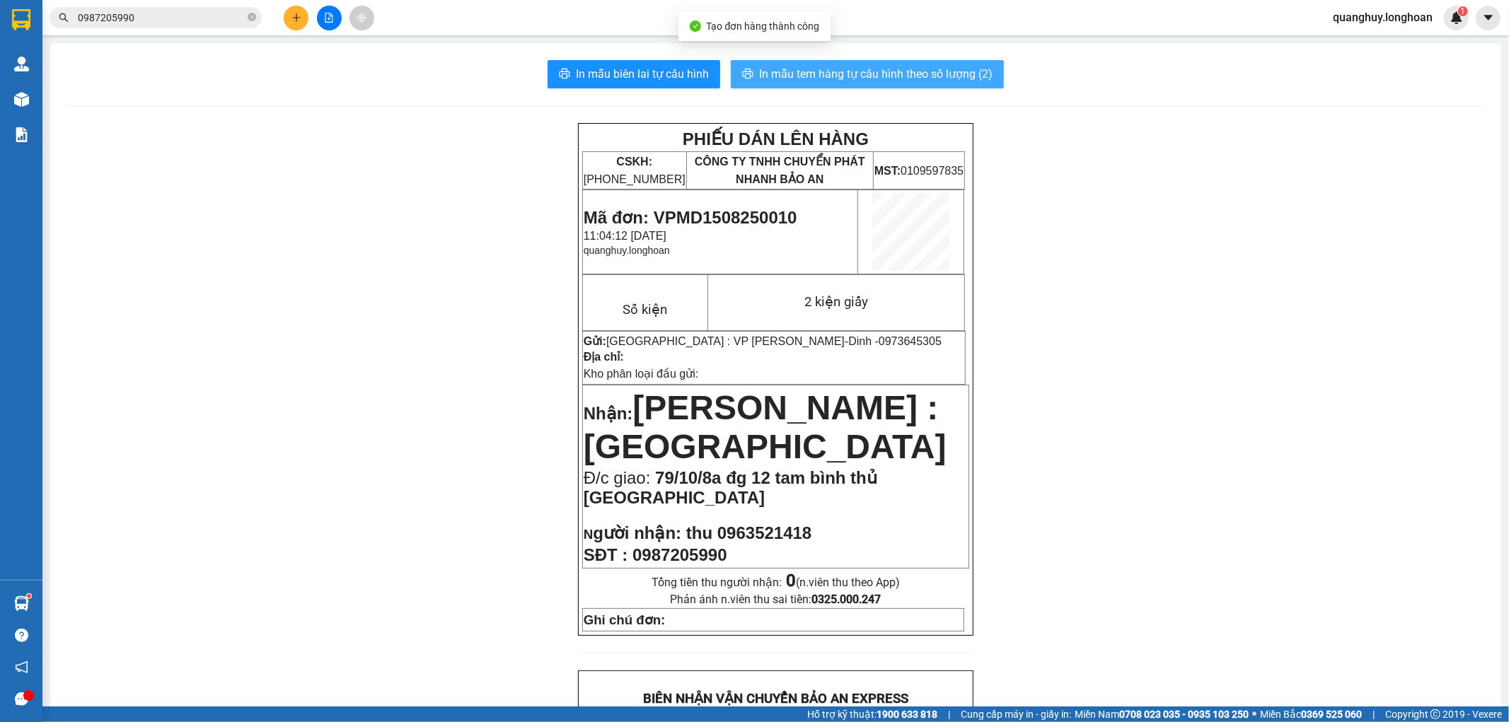
click at [967, 73] on span "In mẫu tem hàng tự cấu hình theo số lượng (2)" at bounding box center [875, 74] width 233 height 18
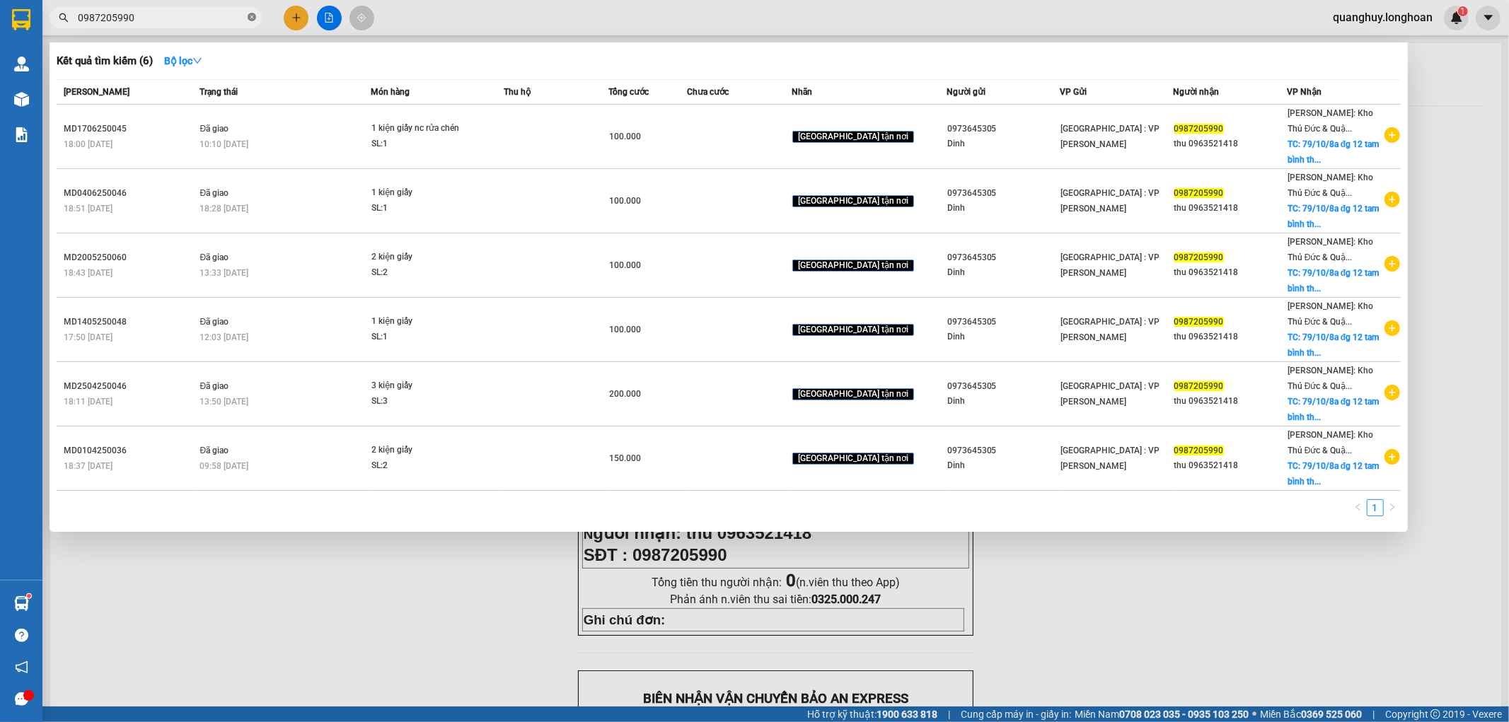
click at [250, 20] on icon "close-circle" at bounding box center [252, 17] width 8 height 8
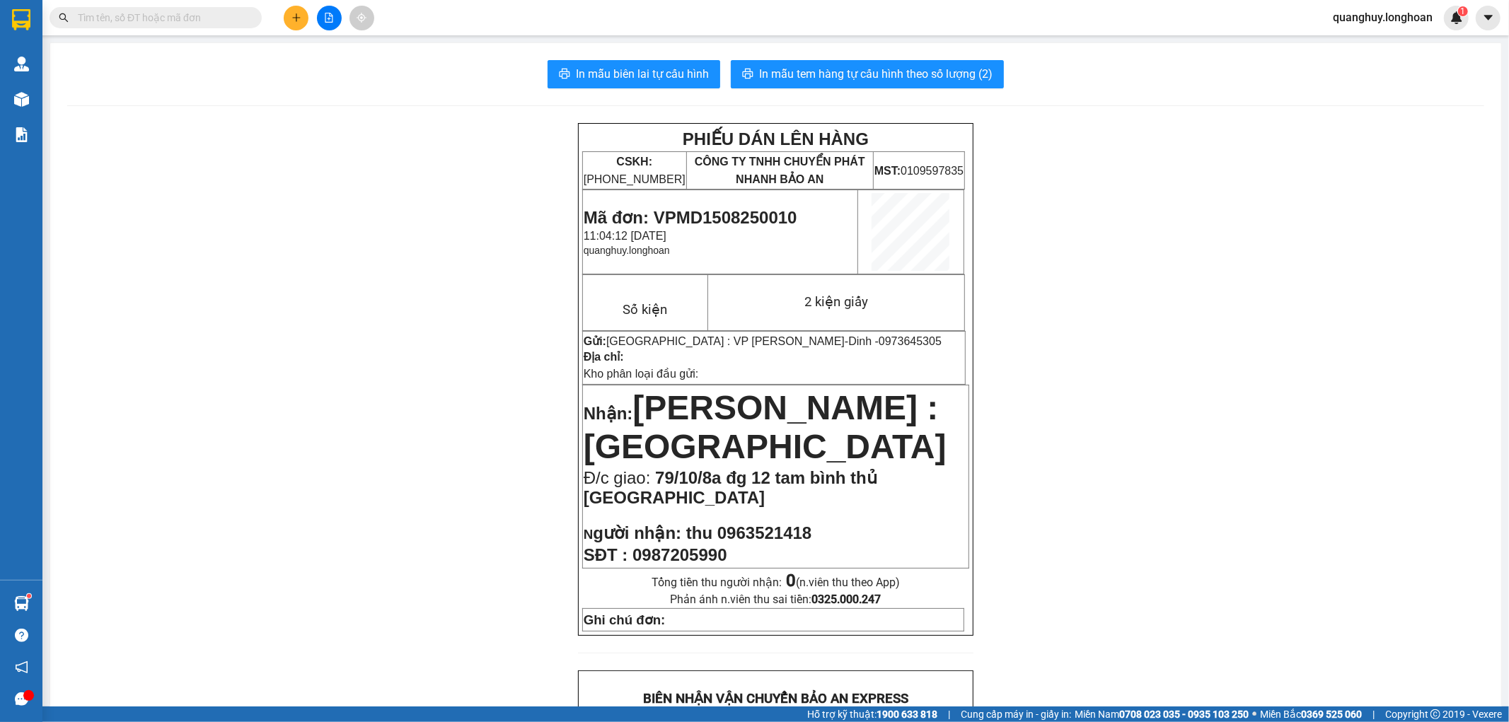
click at [209, 20] on input "text" at bounding box center [161, 18] width 167 height 16
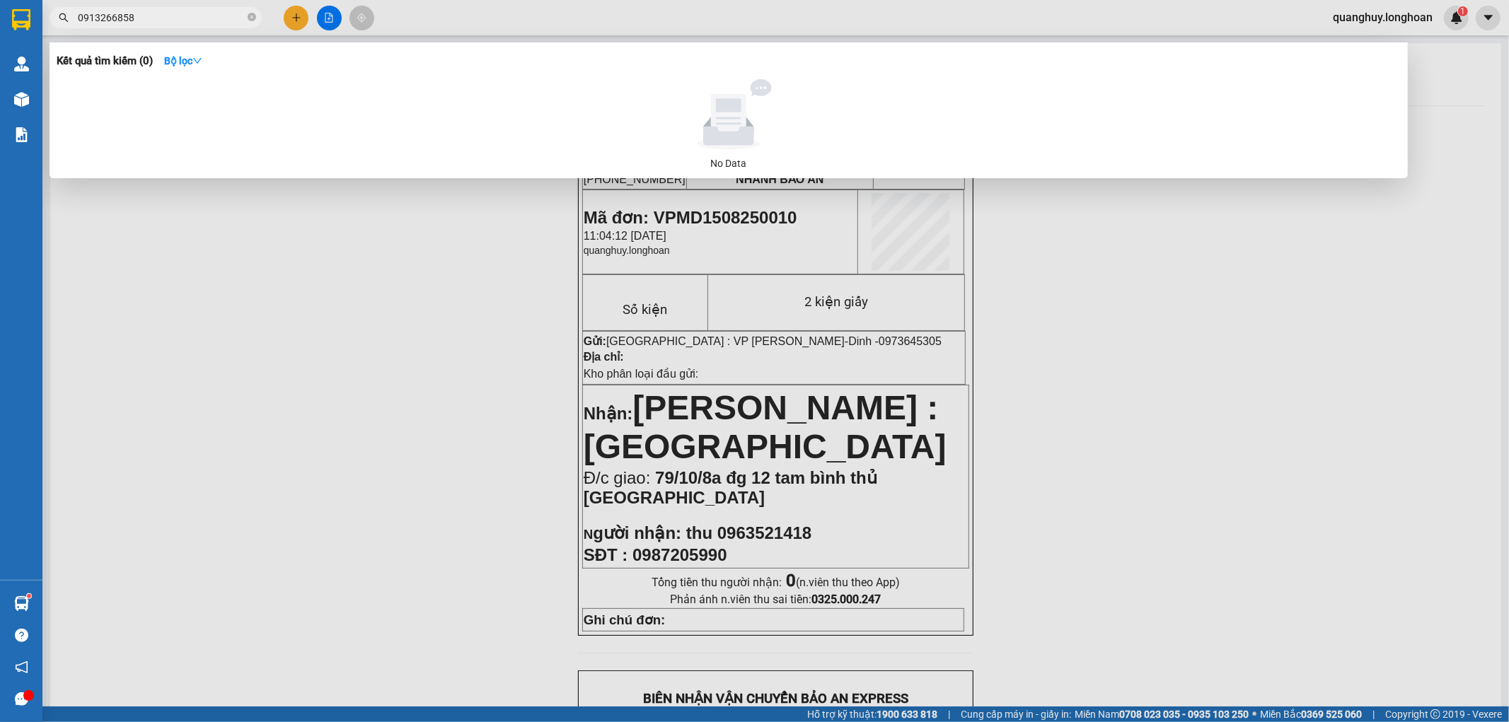
type input "0913266858"
drag, startPoint x: 536, startPoint y: 376, endPoint x: 736, endPoint y: 420, distance: 204.2
click at [536, 377] on div at bounding box center [754, 361] width 1509 height 722
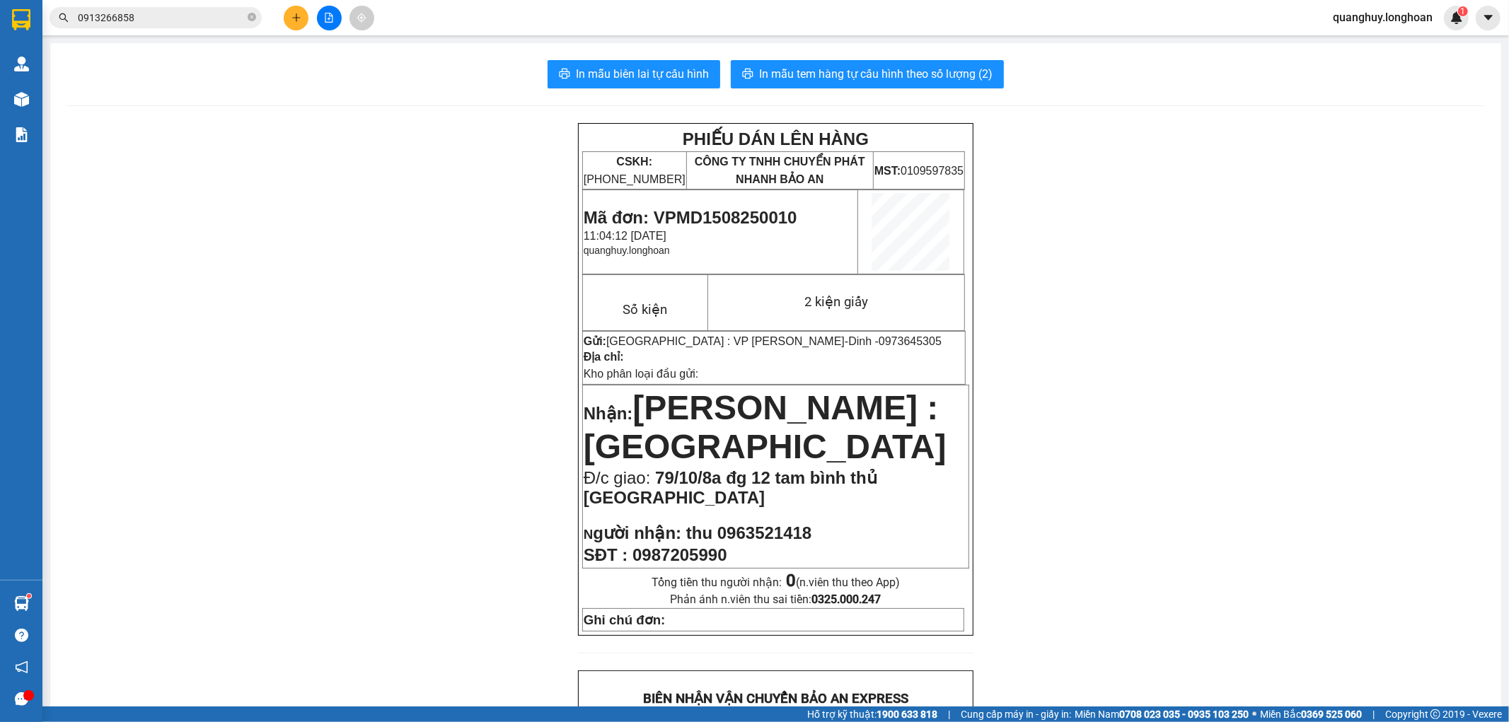
drag, startPoint x: 579, startPoint y: 356, endPoint x: 656, endPoint y: 355, distance: 77.1
click at [294, 9] on button at bounding box center [296, 18] width 25 height 25
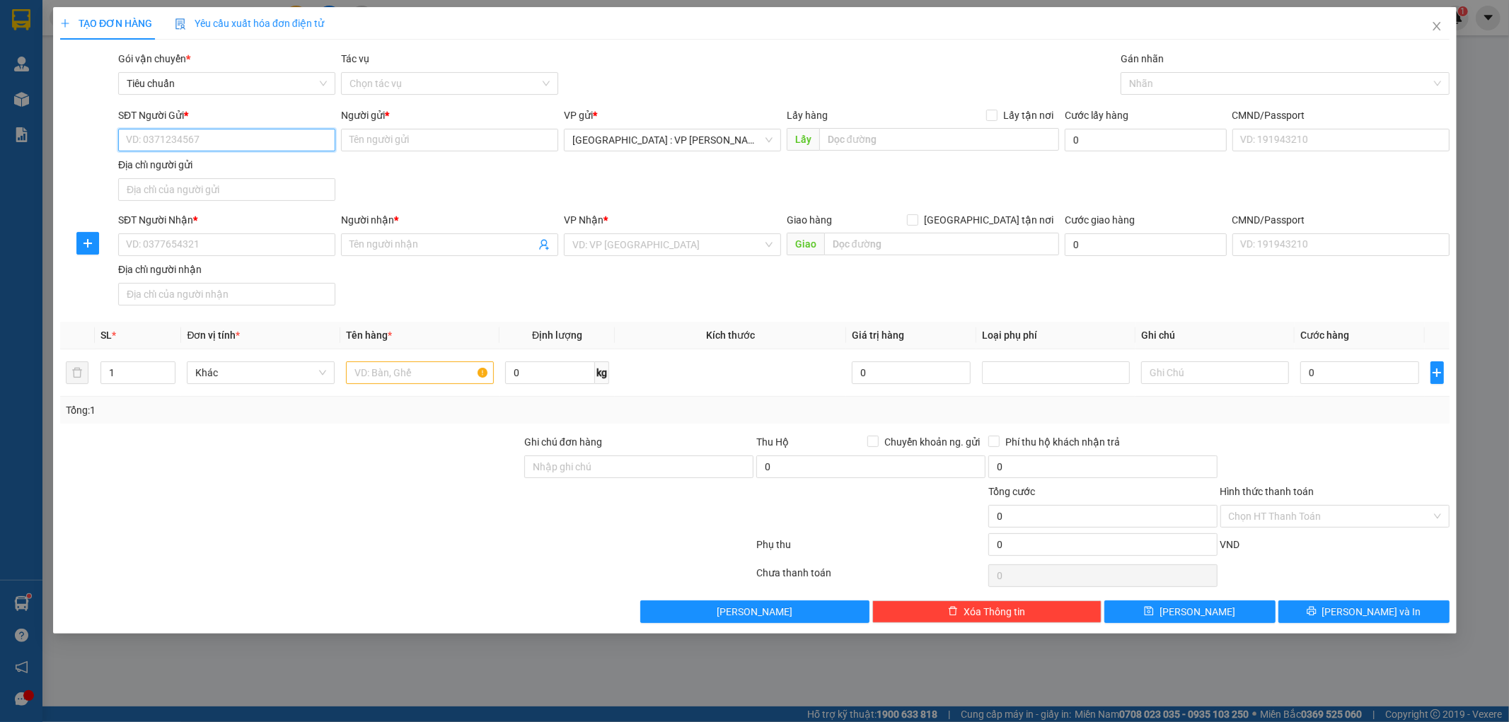
paste input "0973645305"
type input "0973645305"
click at [195, 158] on div "0973645305 - Dinh" at bounding box center [226, 168] width 217 height 23
type input "Dinh"
type input "0973645305"
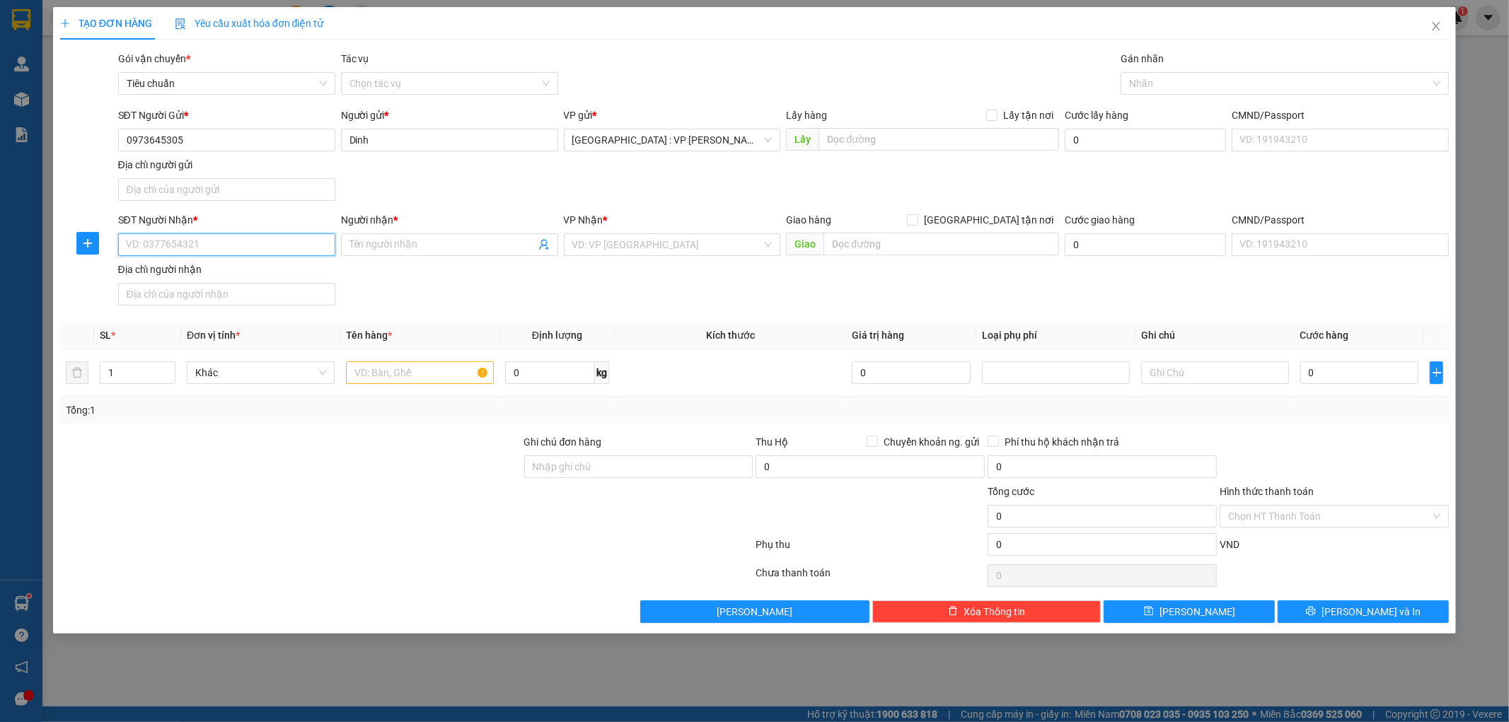
click at [250, 252] on input "SĐT Người Nhận *" at bounding box center [226, 244] width 217 height 23
type input "0913266858"
click at [435, 245] on input "Người nhận *" at bounding box center [442, 245] width 186 height 16
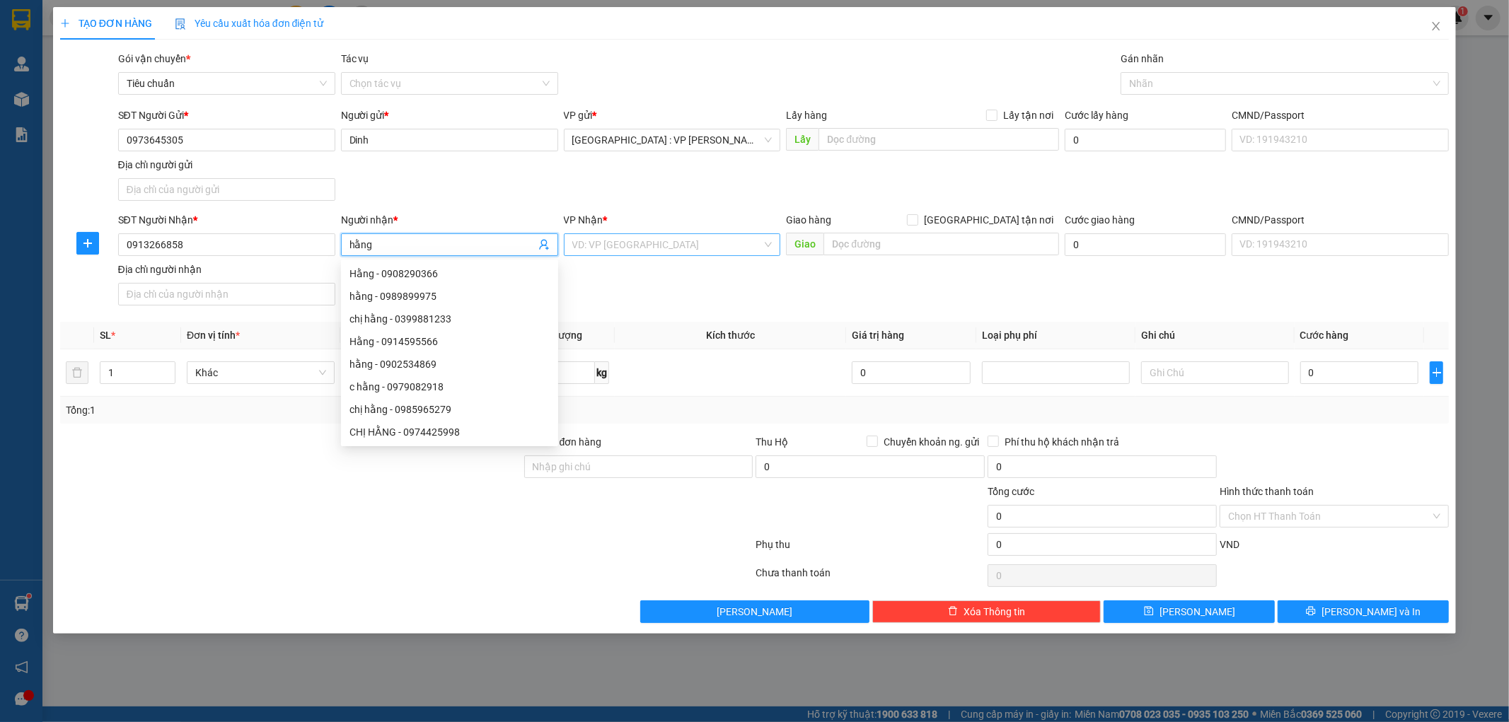
type input "hằng"
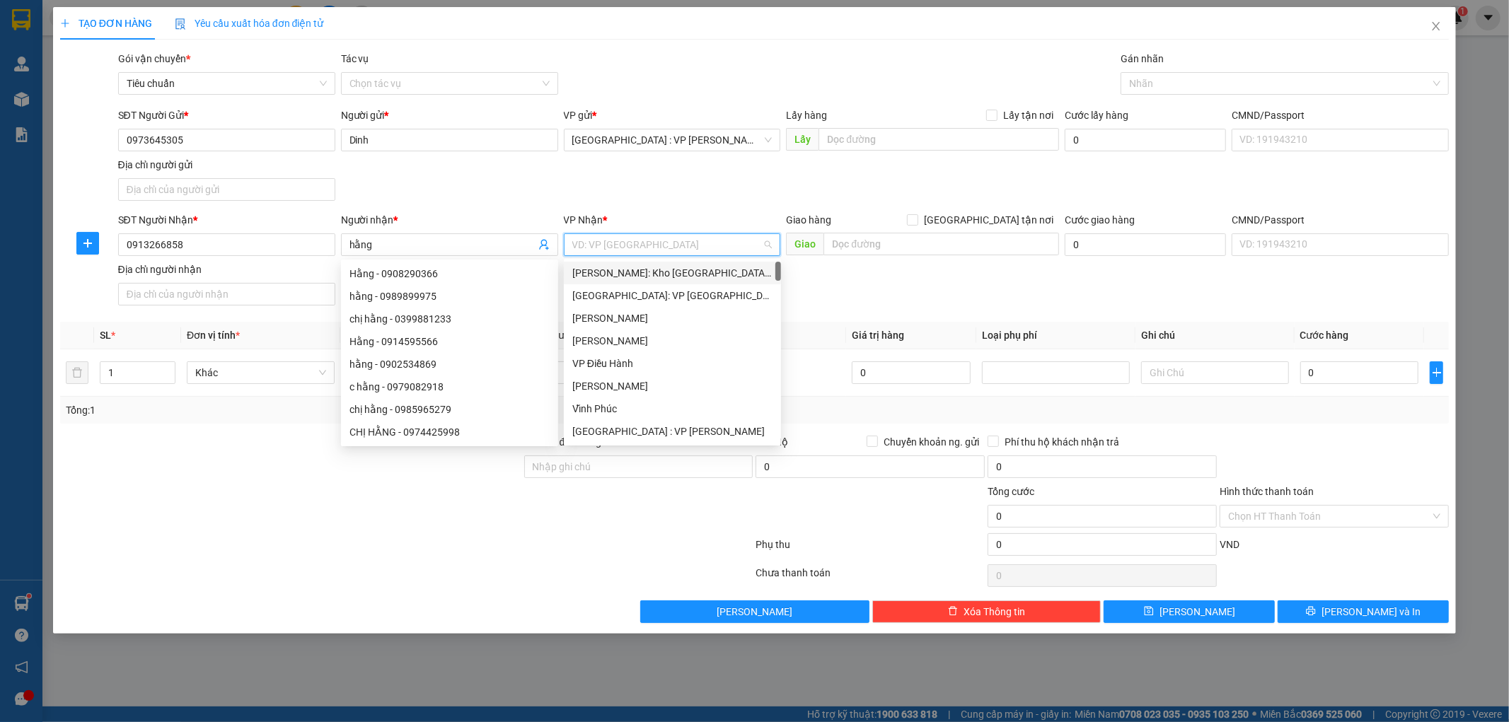
click at [739, 243] on input "search" at bounding box center [667, 244] width 190 height 21
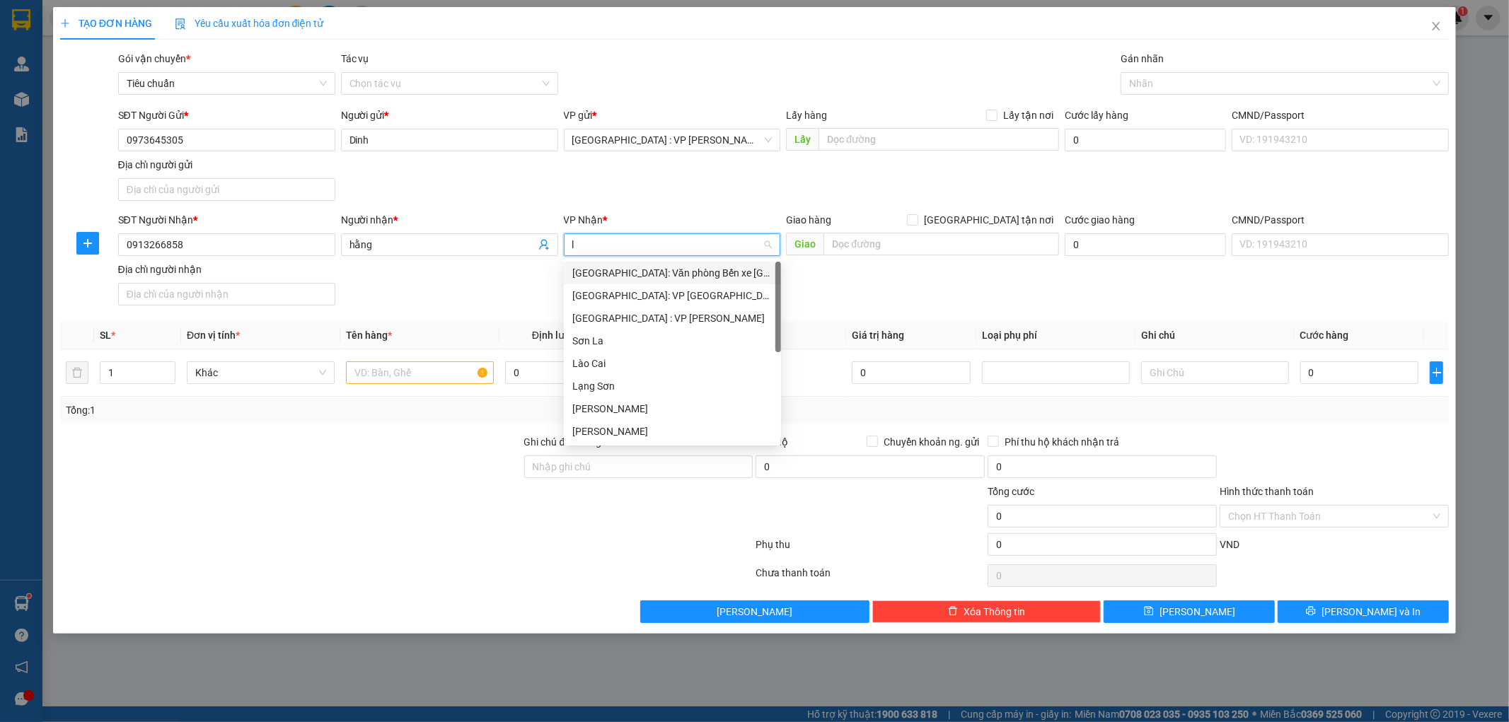
type input "ly"
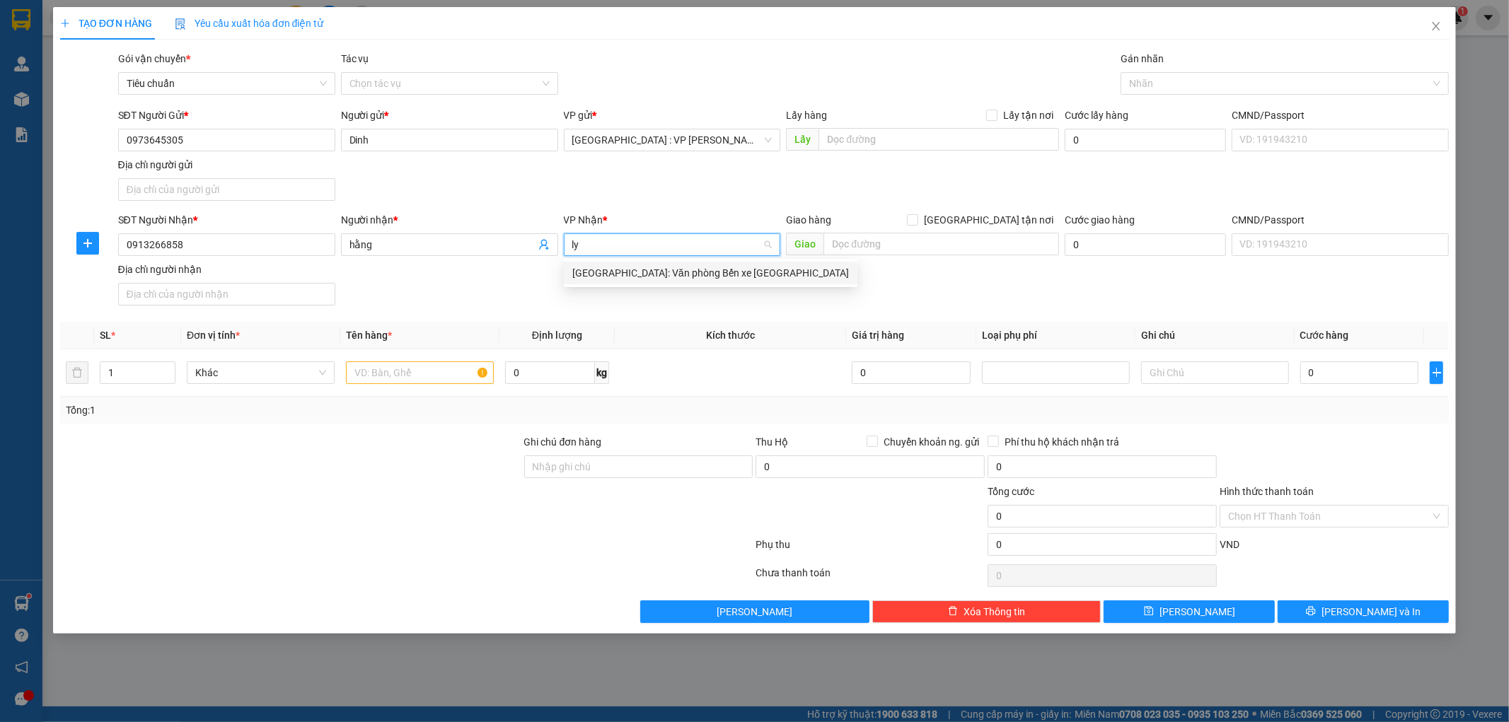
click at [712, 271] on div "[GEOGRAPHIC_DATA]: Văn phòng Bến xe [GEOGRAPHIC_DATA]" at bounding box center [710, 273] width 277 height 16
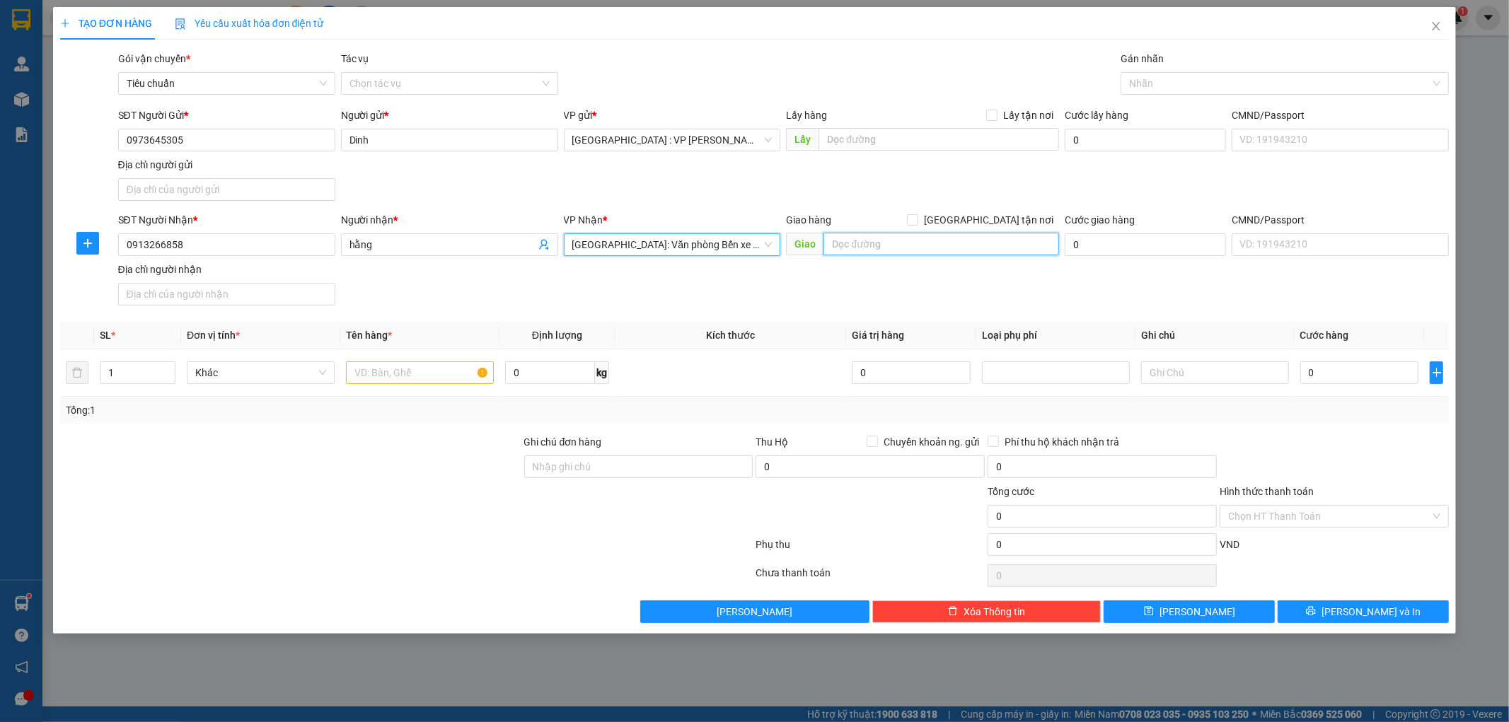
click at [885, 242] on input "text" at bounding box center [941, 244] width 236 height 23
type input "chung cư trần hưng đạo hạ long quảng ninh"
click at [867, 289] on div "SĐT Người Nhận * 0913266858 Người nhận * hằng VP Nhận * Hải Phòng: Văn phòng Bế…" at bounding box center [783, 261] width 1337 height 99
click at [745, 243] on span "[GEOGRAPHIC_DATA]: Văn phòng Bến xe [GEOGRAPHIC_DATA]" at bounding box center [672, 244] width 200 height 21
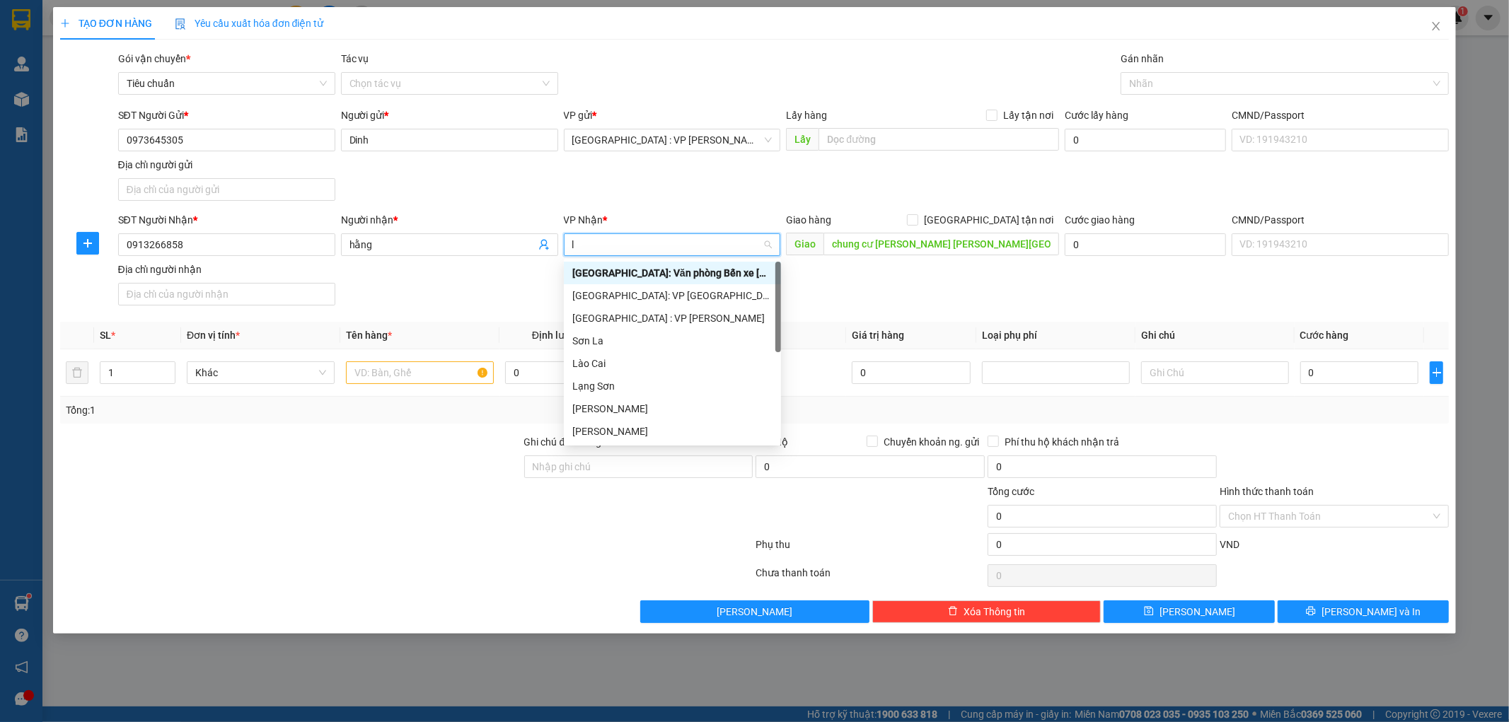
type input "lý"
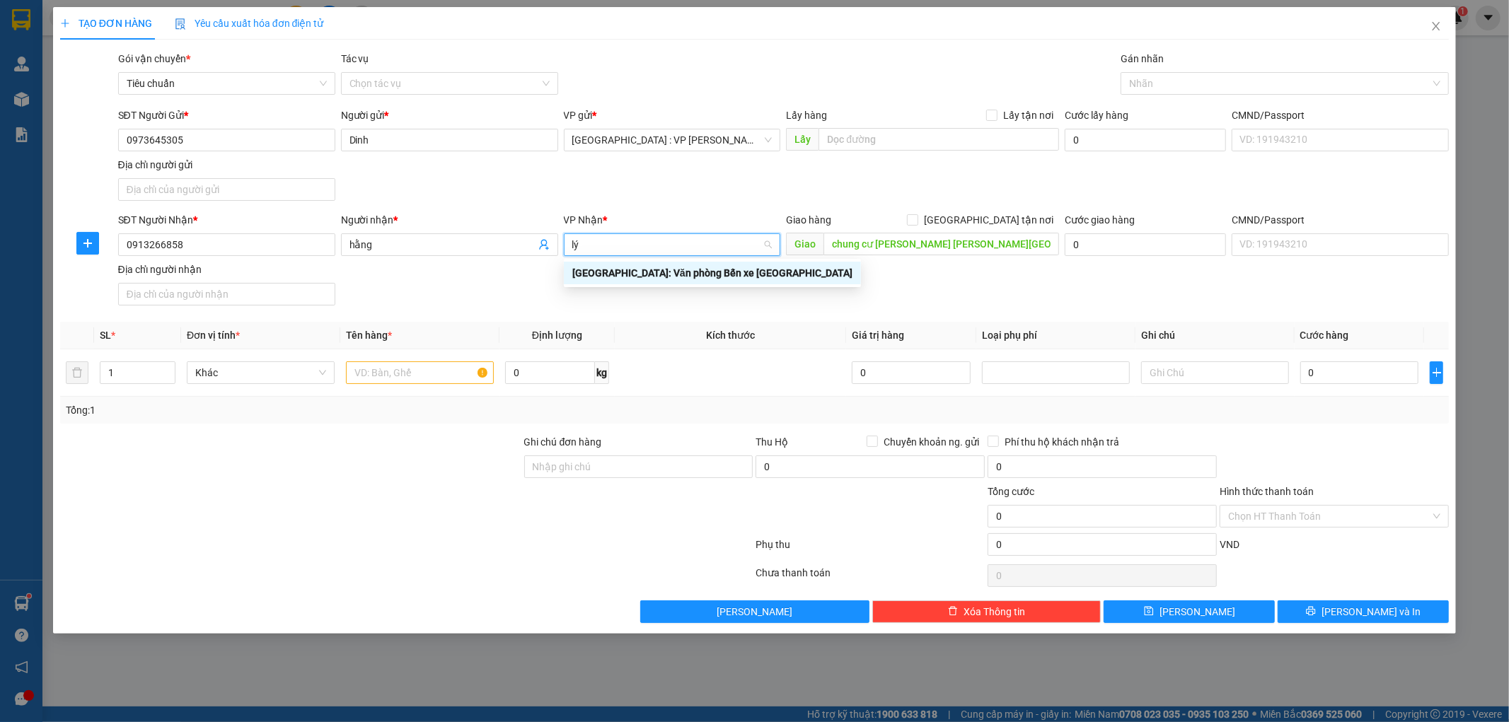
click at [715, 267] on div "[GEOGRAPHIC_DATA]: Văn phòng Bến xe [GEOGRAPHIC_DATA]" at bounding box center [712, 273] width 280 height 16
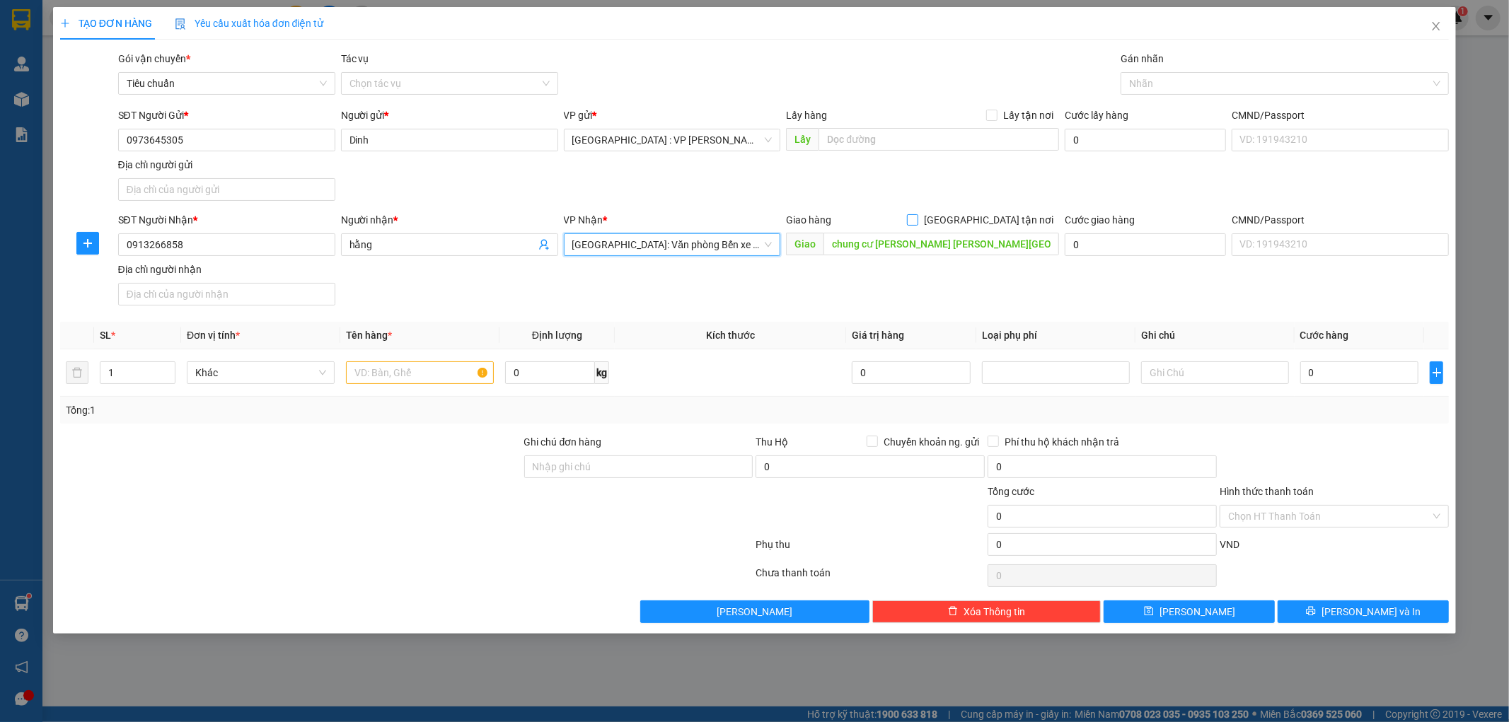
click at [917, 220] on input "[GEOGRAPHIC_DATA] tận nơi" at bounding box center [912, 219] width 10 height 10
checkbox input "true"
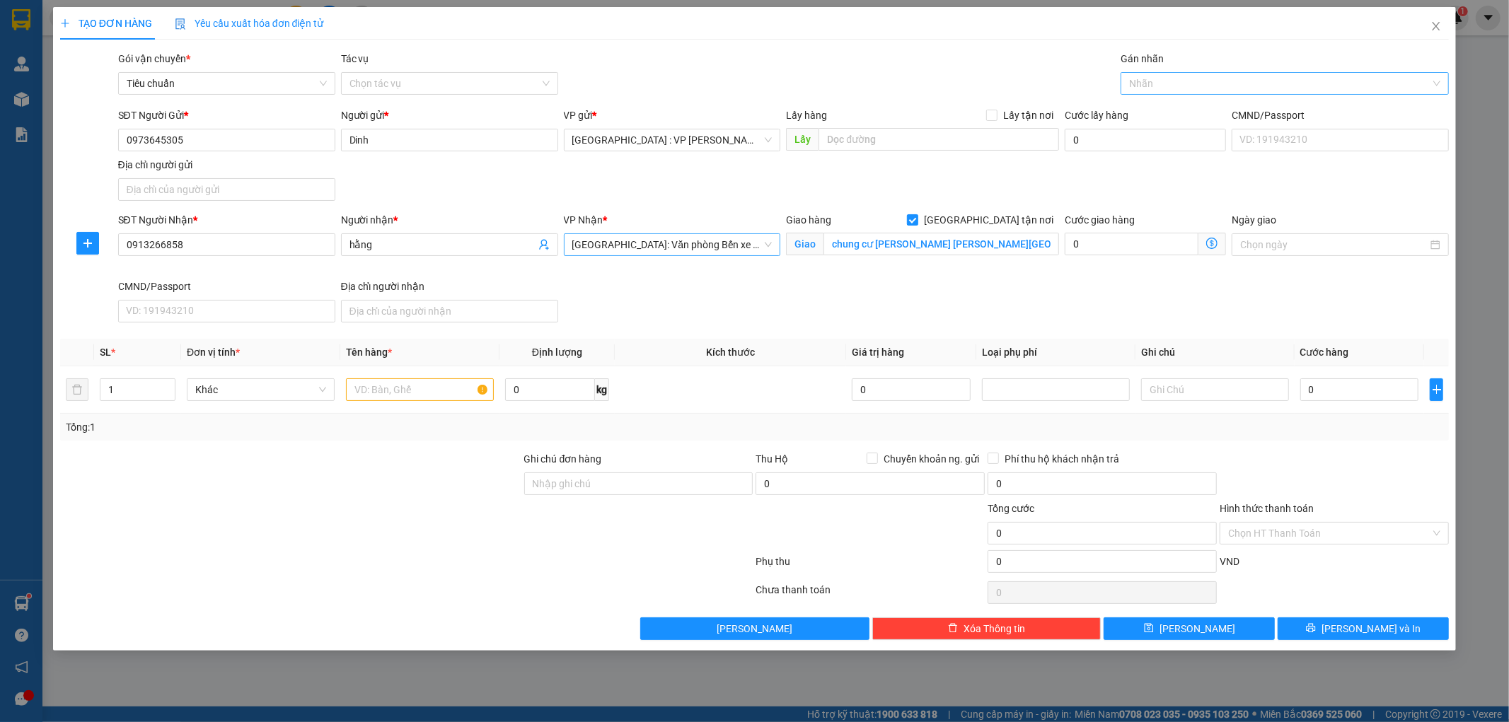
click at [1161, 88] on div at bounding box center [1277, 83] width 307 height 17
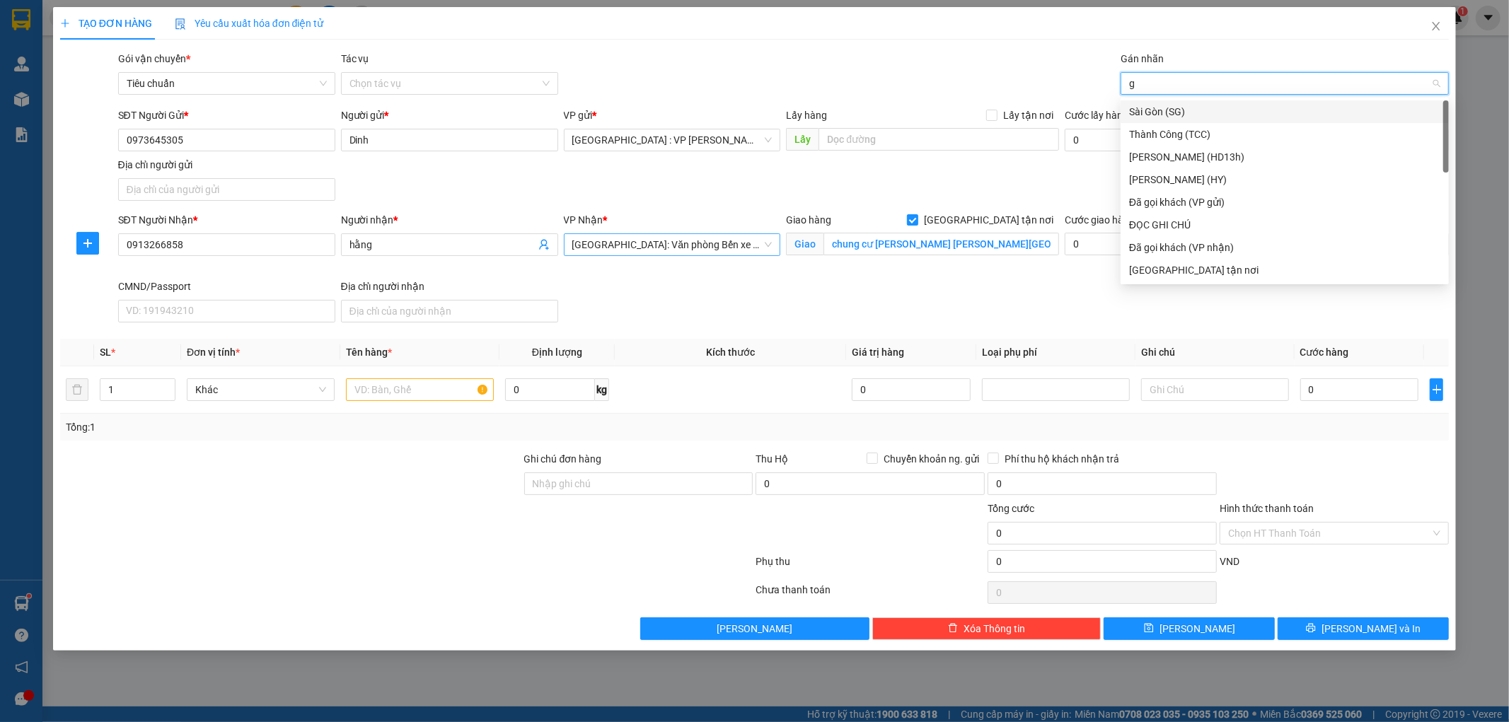
type input "gt"
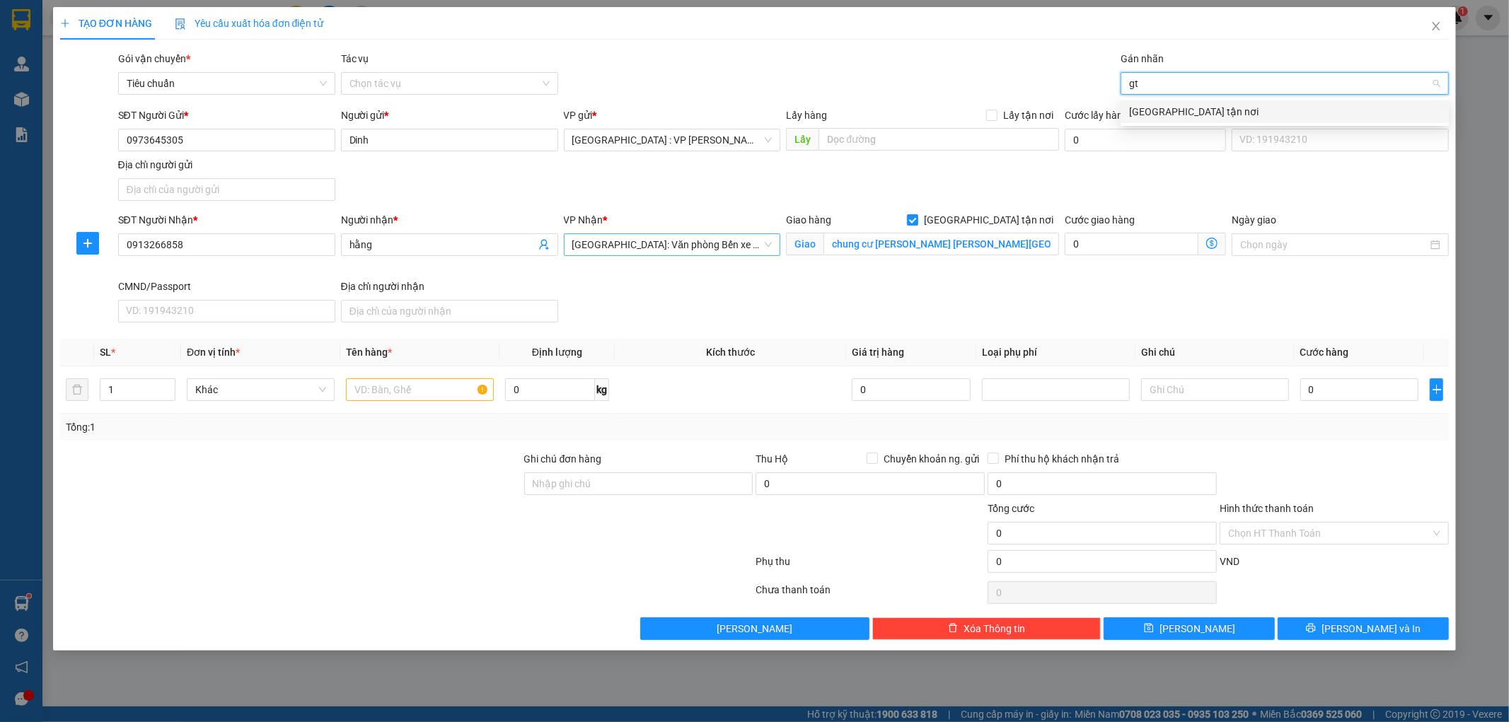
click at [1156, 114] on div "[GEOGRAPHIC_DATA] tận nơi" at bounding box center [1284, 112] width 311 height 16
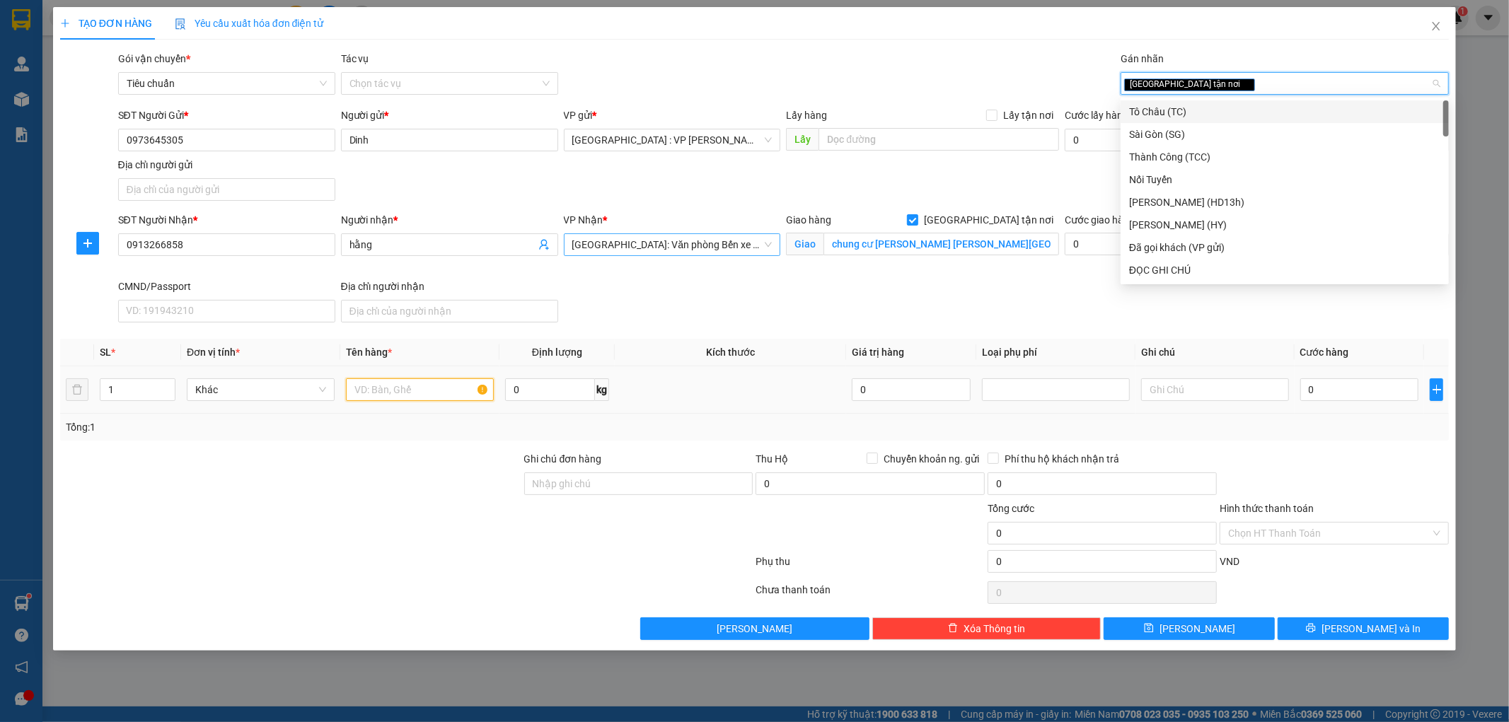
click at [427, 383] on input "text" at bounding box center [420, 389] width 148 height 23
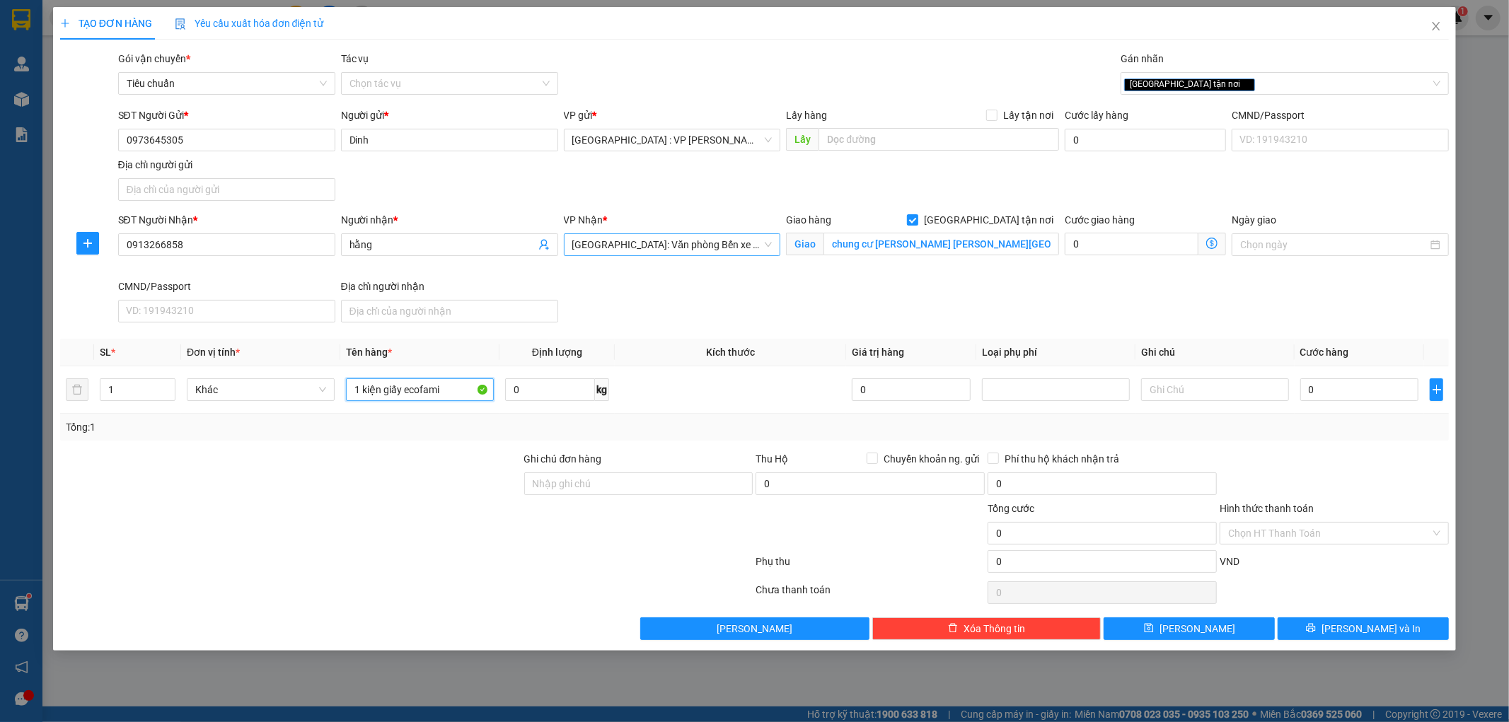
type input "1 kiện giấy ecofami"
click at [420, 448] on div "Transit Pickup Surcharge Ids Transit Deliver Surcharge Ids Transit Deliver Surc…" at bounding box center [754, 345] width 1389 height 589
click at [1342, 398] on input "0" at bounding box center [1359, 389] width 119 height 23
type input "7"
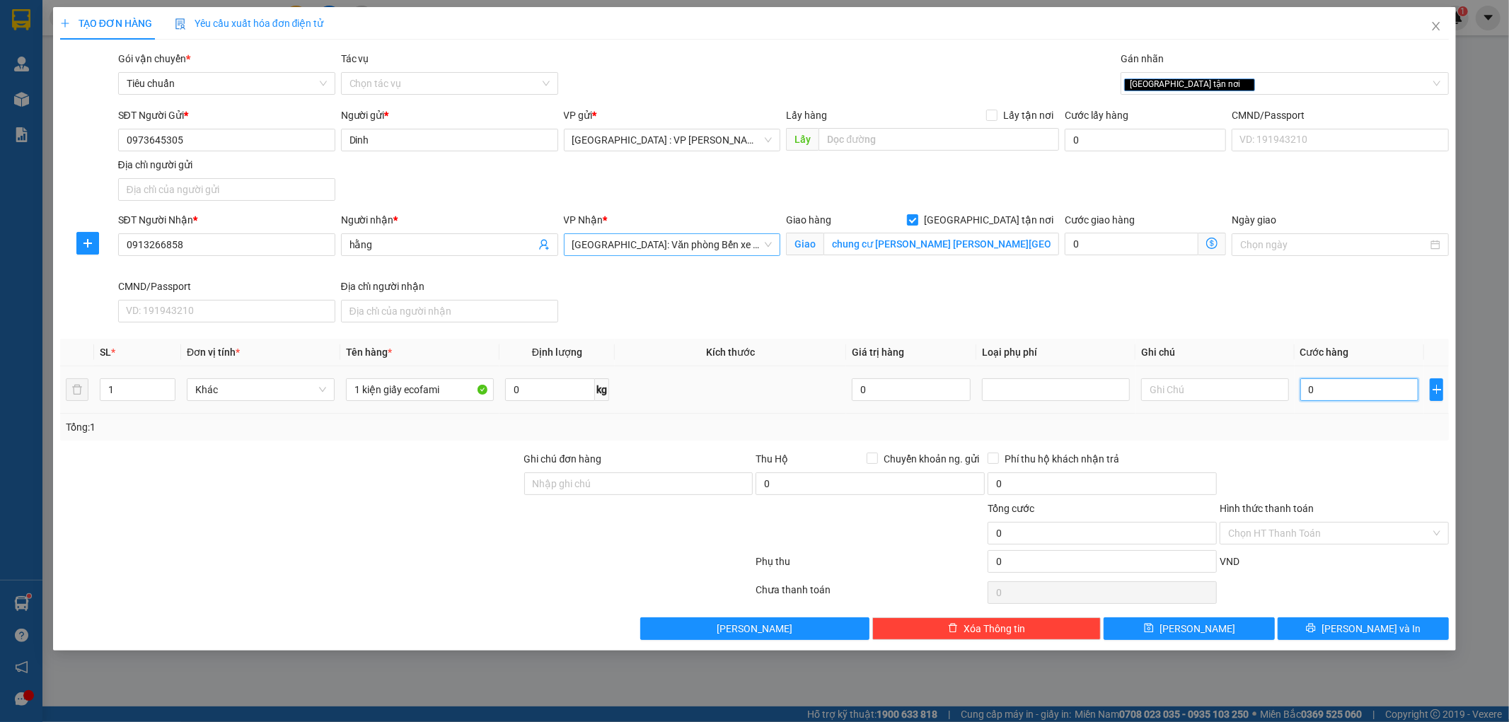
type input "7"
type input "70"
type input "700"
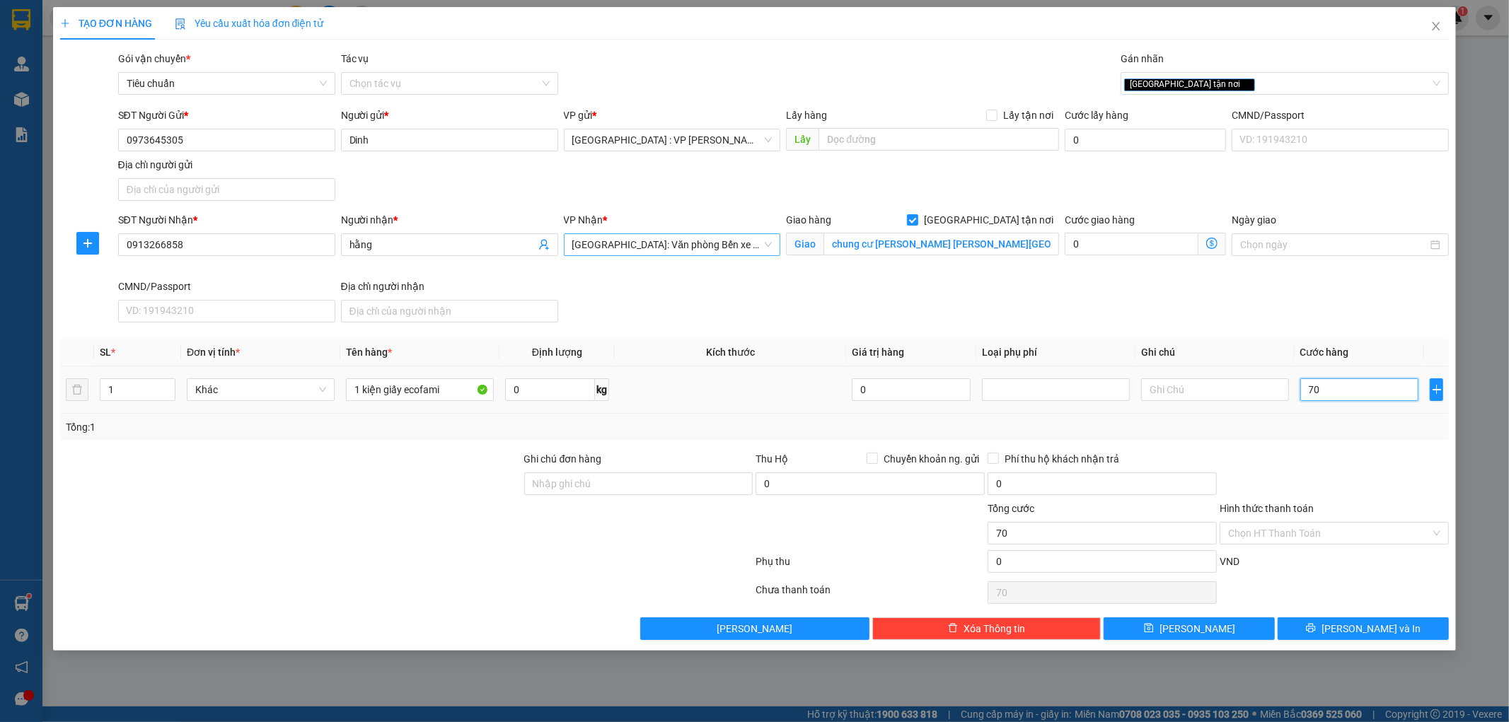
type input "700"
type input "7.000"
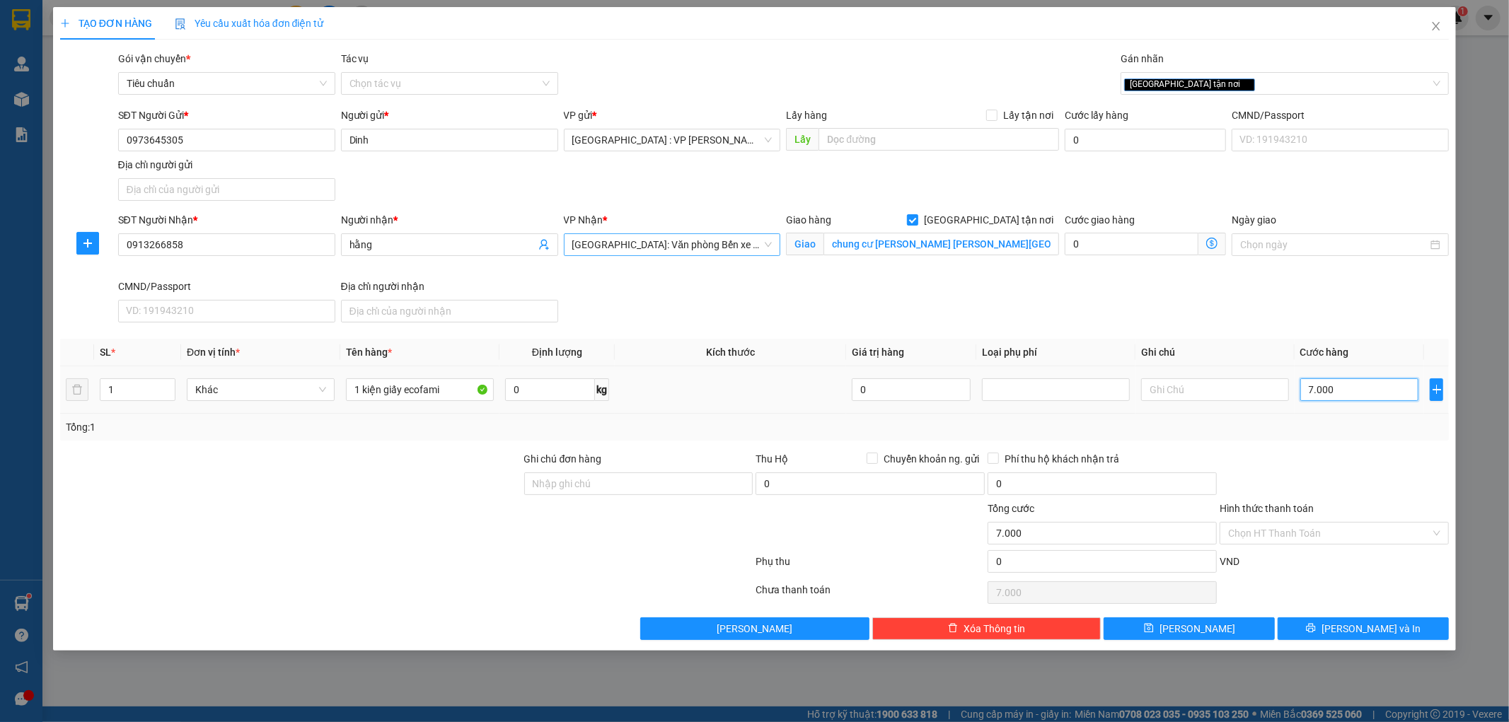
type input "70.000"
click at [1290, 538] on input "Hình thức thanh toán" at bounding box center [1329, 533] width 202 height 21
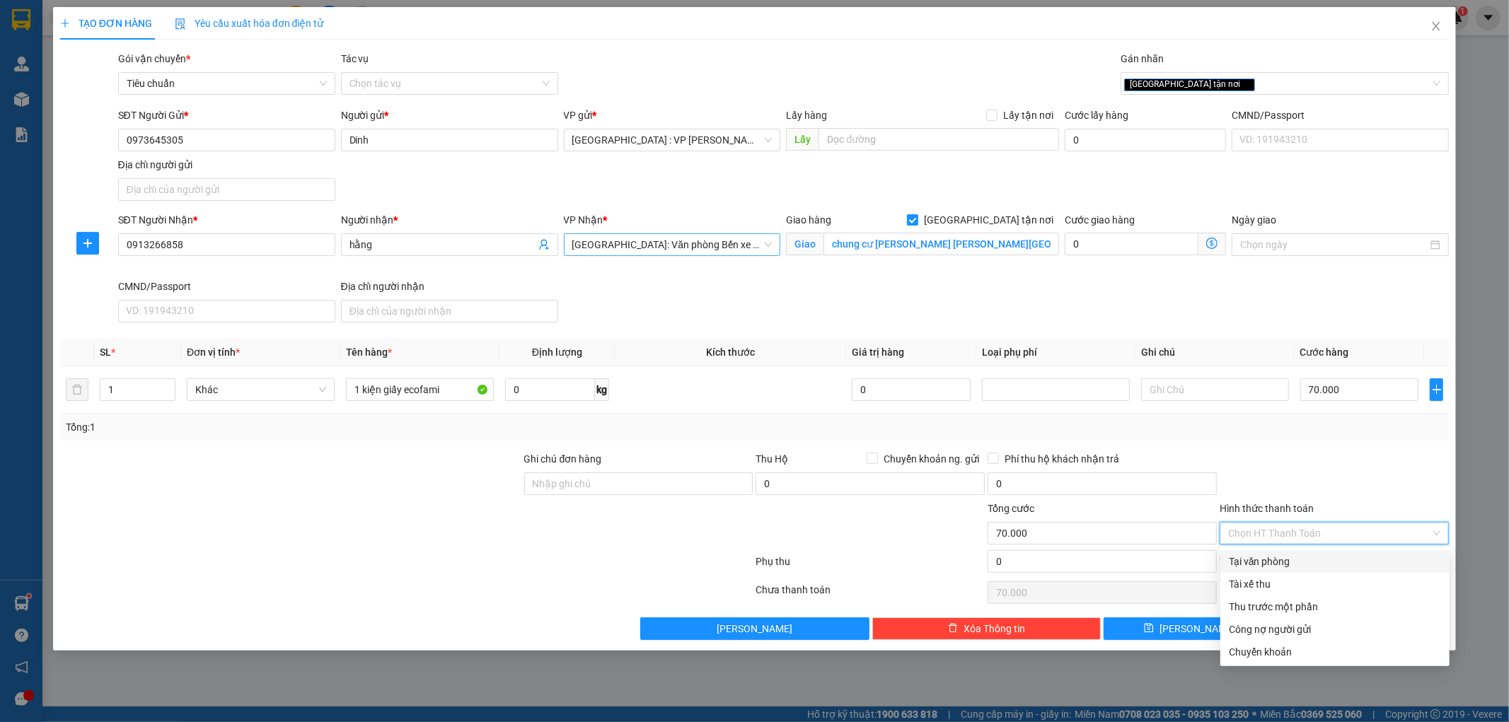
click at [1274, 559] on div "Tại văn phòng" at bounding box center [1335, 562] width 212 height 16
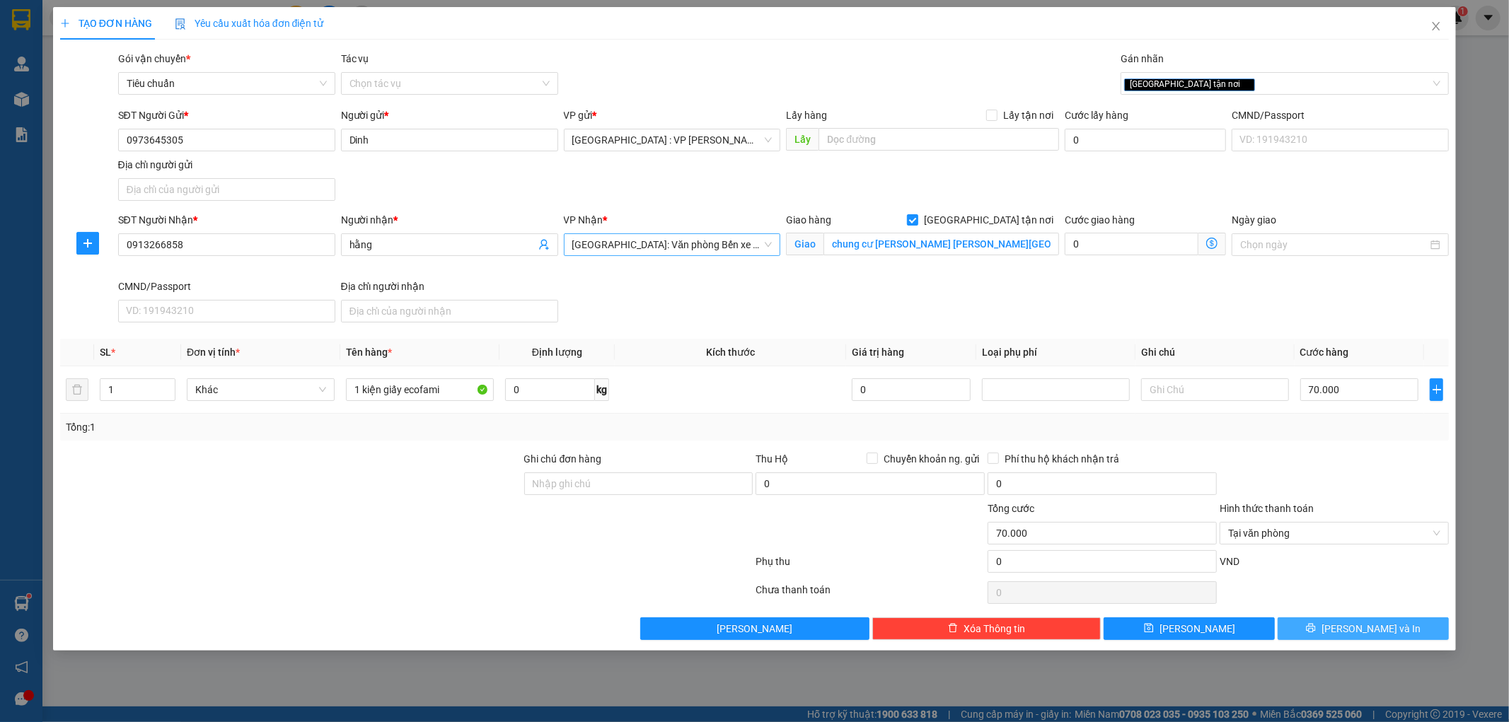
click at [1354, 632] on span "[PERSON_NAME] và In" at bounding box center [1370, 629] width 99 height 16
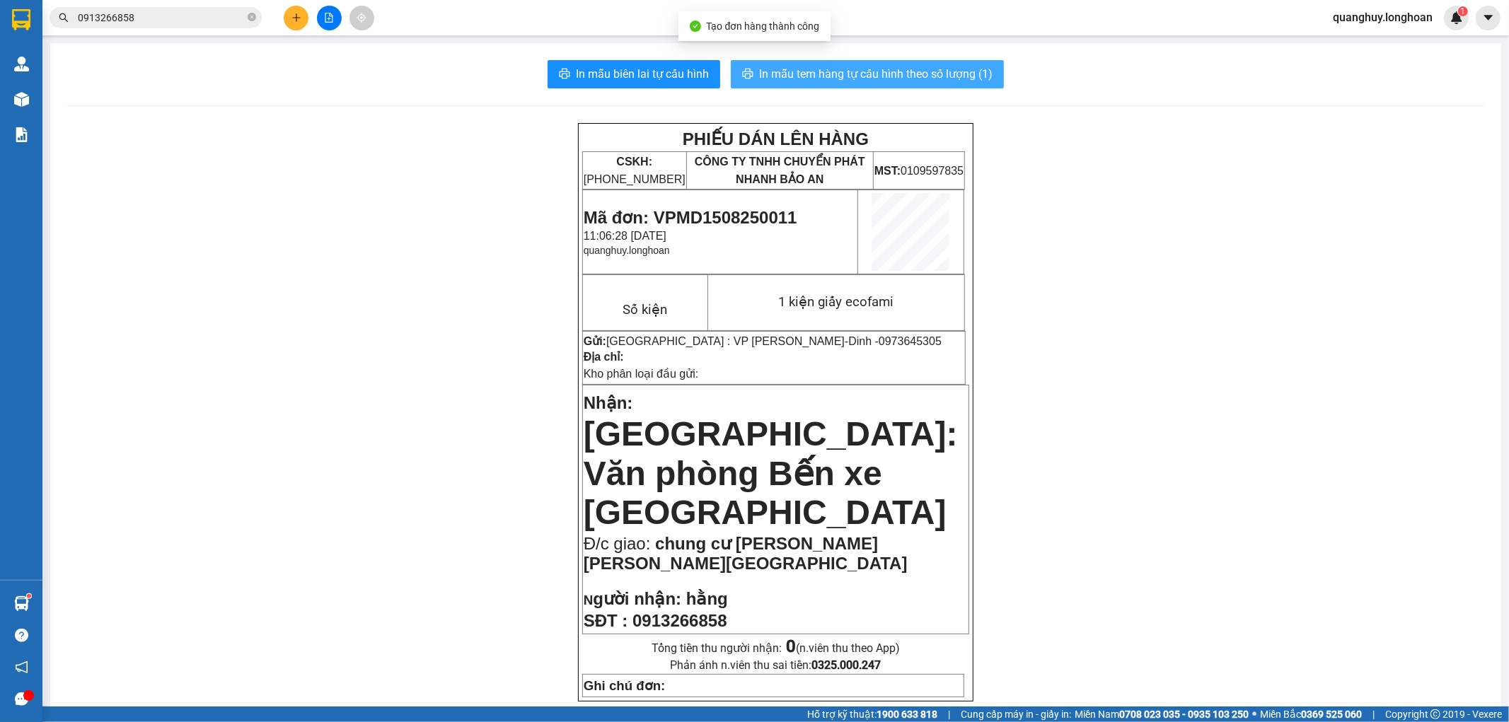
click at [857, 69] on span "In mẫu tem hàng tự cấu hình theo số lượng (1)" at bounding box center [875, 74] width 233 height 18
drag, startPoint x: 419, startPoint y: 384, endPoint x: 586, endPoint y: 354, distance: 169.7
click at [251, 13] on icon "close-circle" at bounding box center [252, 17] width 8 height 8
click at [177, 25] on span at bounding box center [156, 17] width 212 height 21
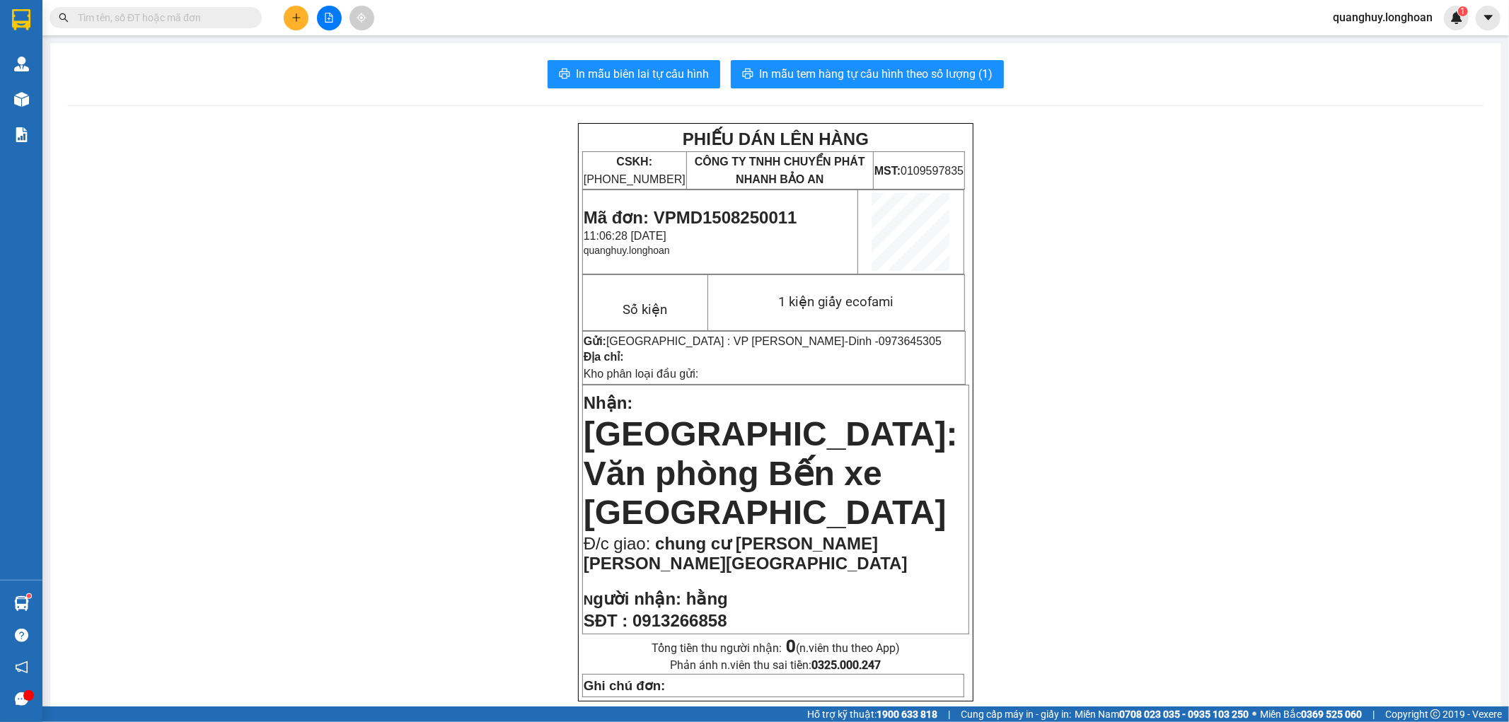
click at [185, 19] on input "text" at bounding box center [161, 18] width 167 height 16
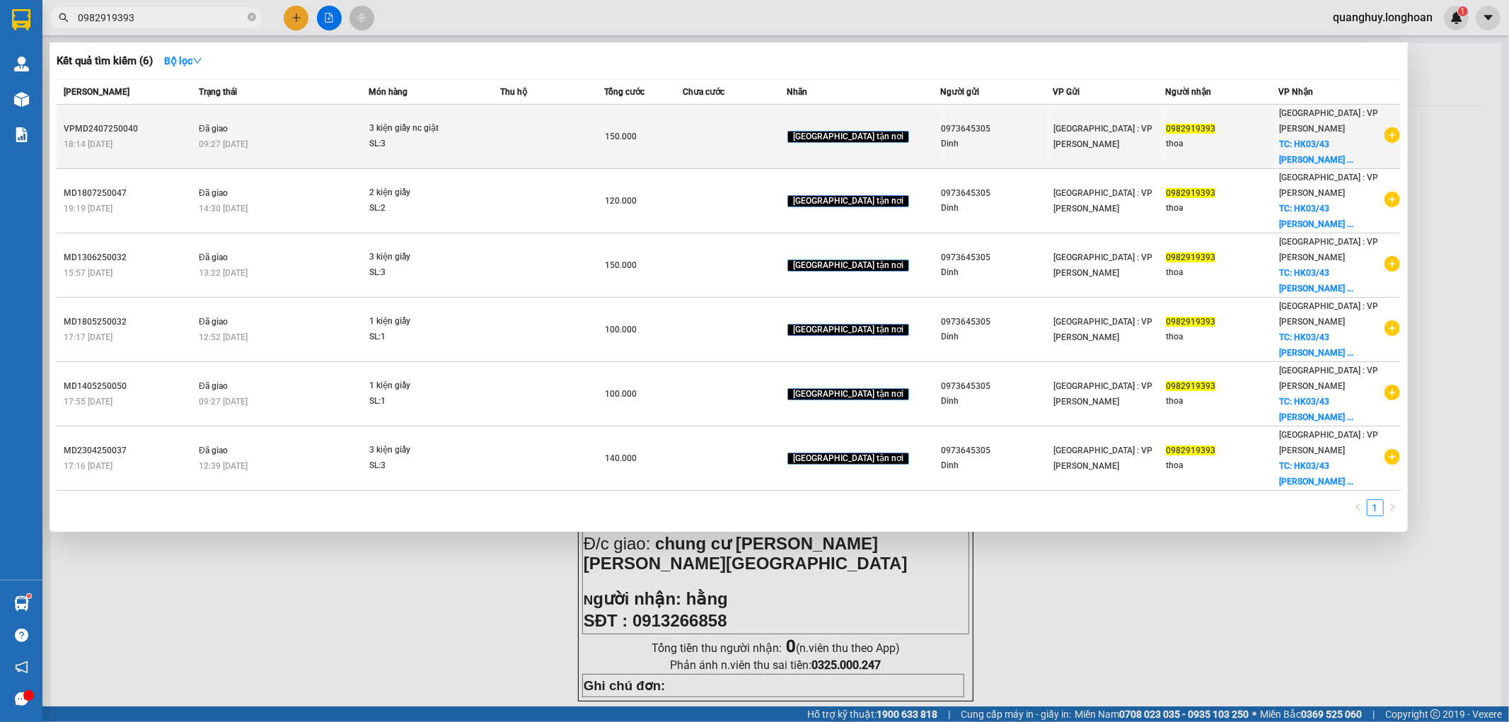
type input "0982919393"
click at [1388, 127] on icon "plus-circle" at bounding box center [1392, 135] width 16 height 16
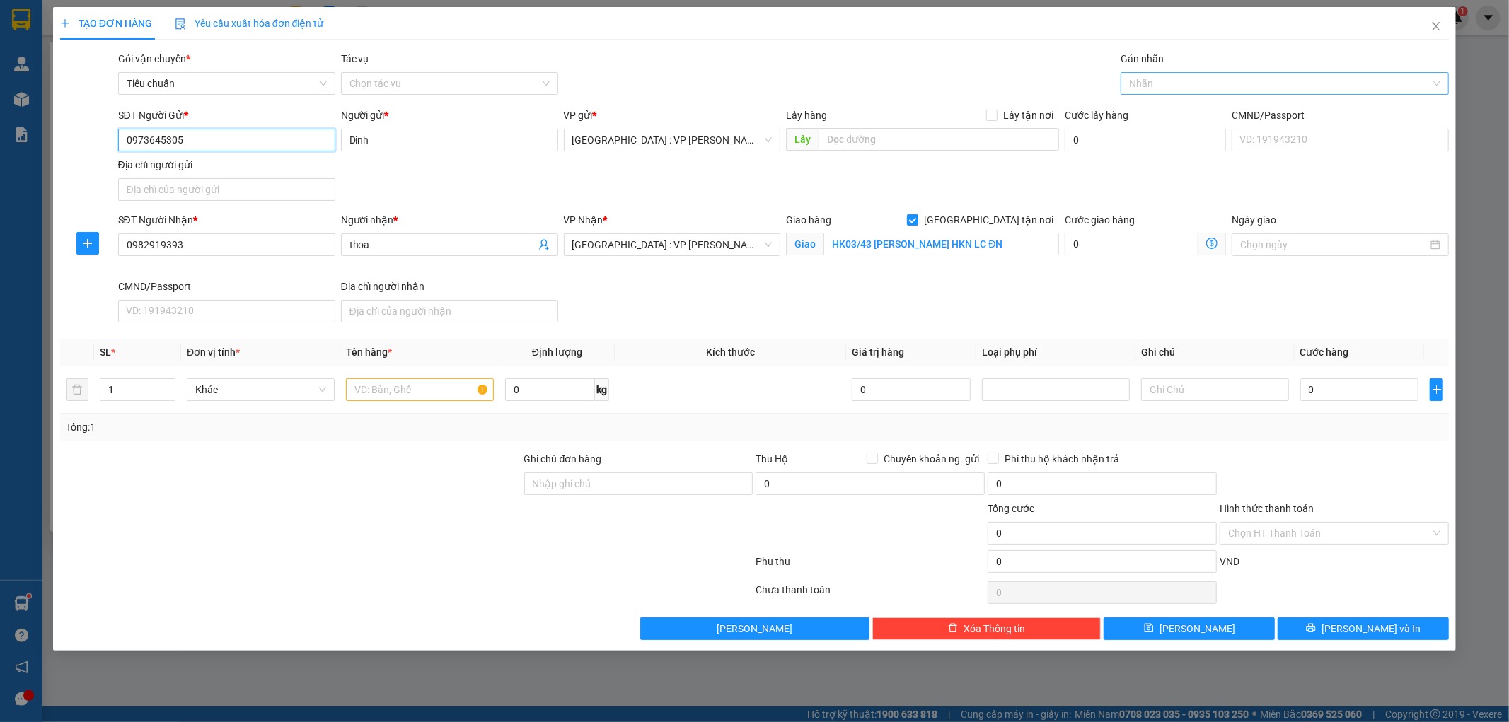
click at [1164, 85] on div at bounding box center [1277, 83] width 307 height 17
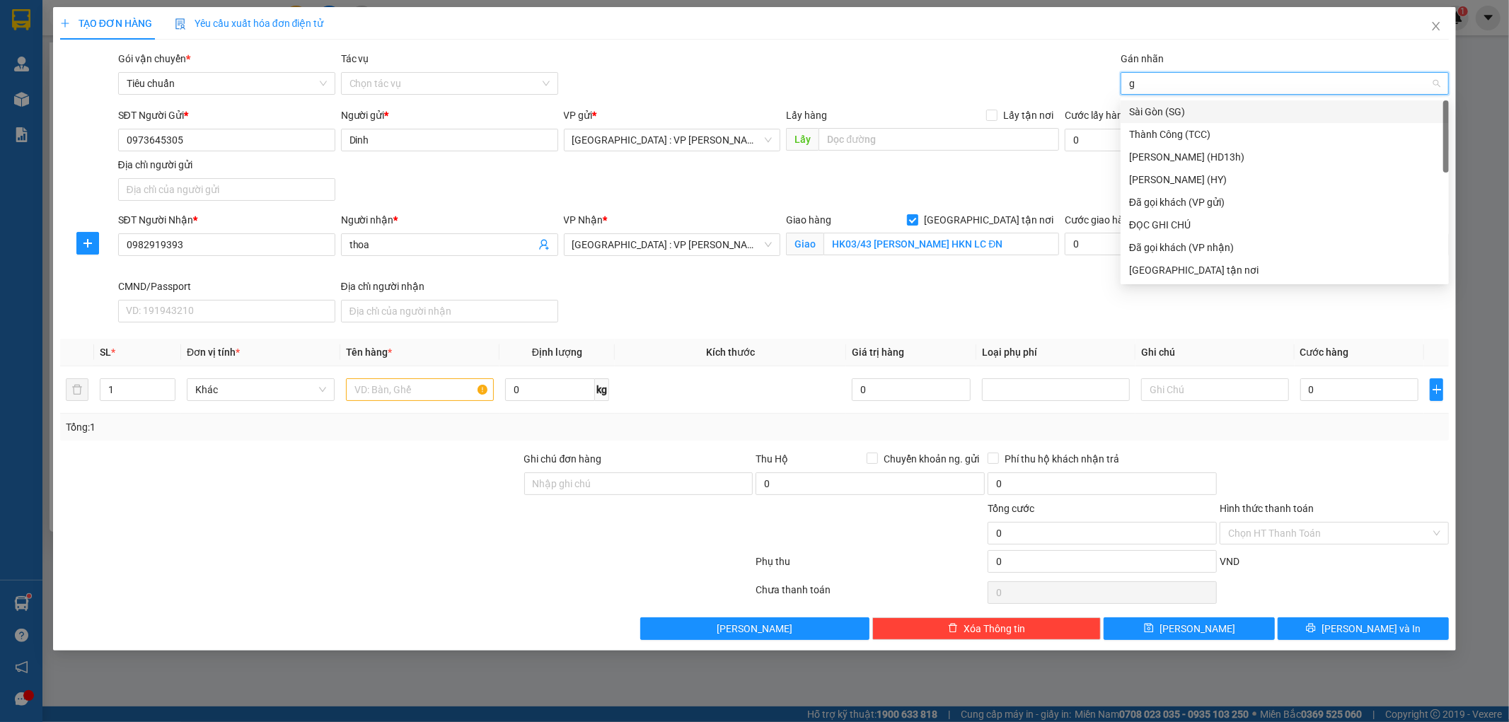
type input "gt"
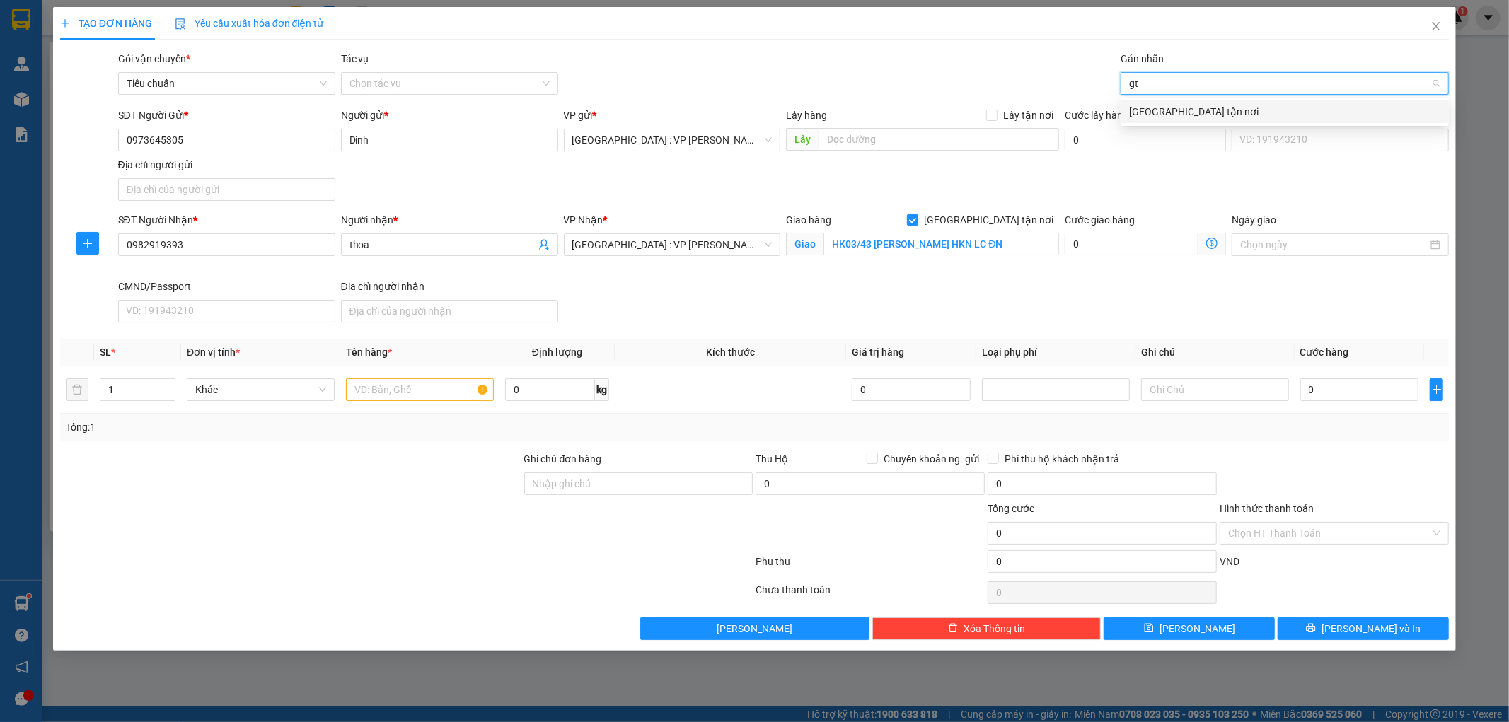
click at [1155, 112] on div "[GEOGRAPHIC_DATA] tận nơi" at bounding box center [1284, 112] width 311 height 16
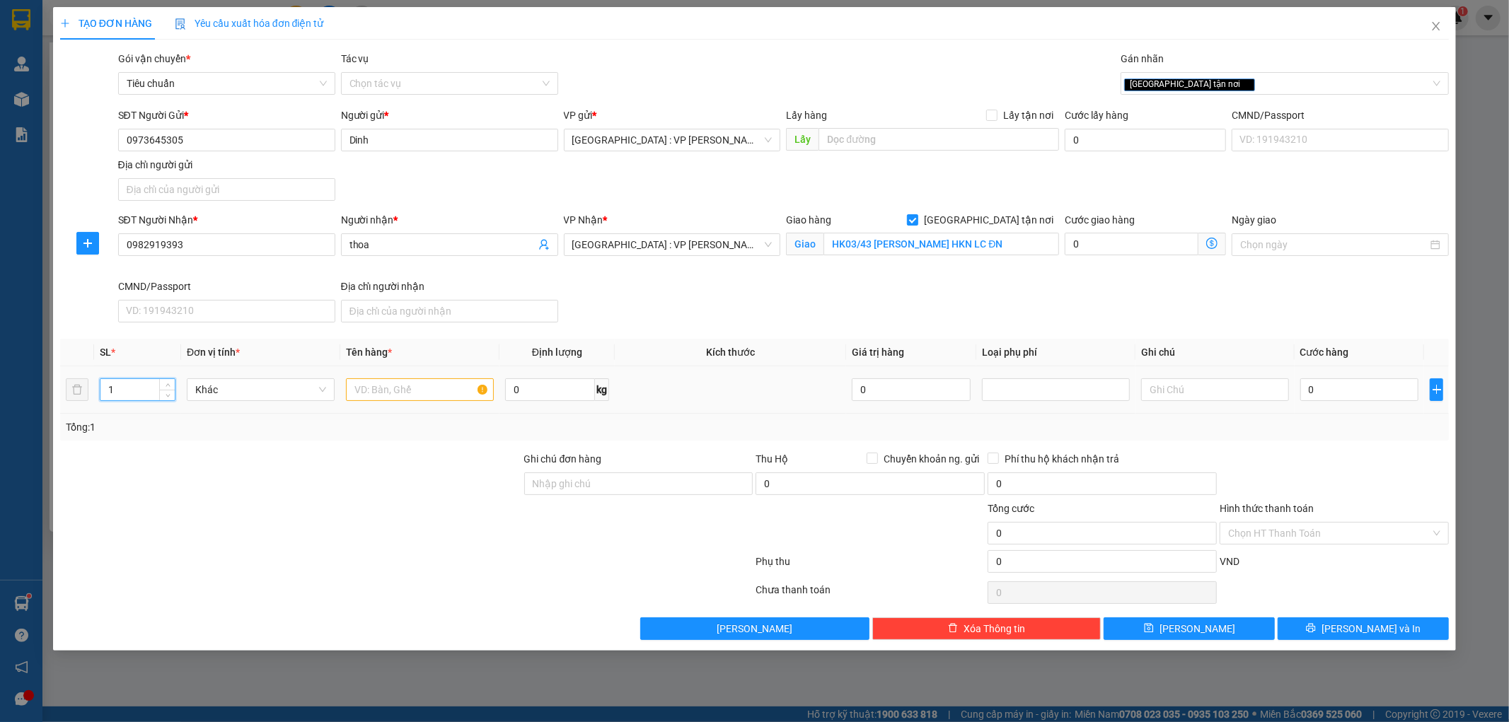
click at [142, 395] on input "1" at bounding box center [137, 389] width 74 height 21
type input "3"
click at [426, 398] on input "text" at bounding box center [420, 389] width 148 height 23
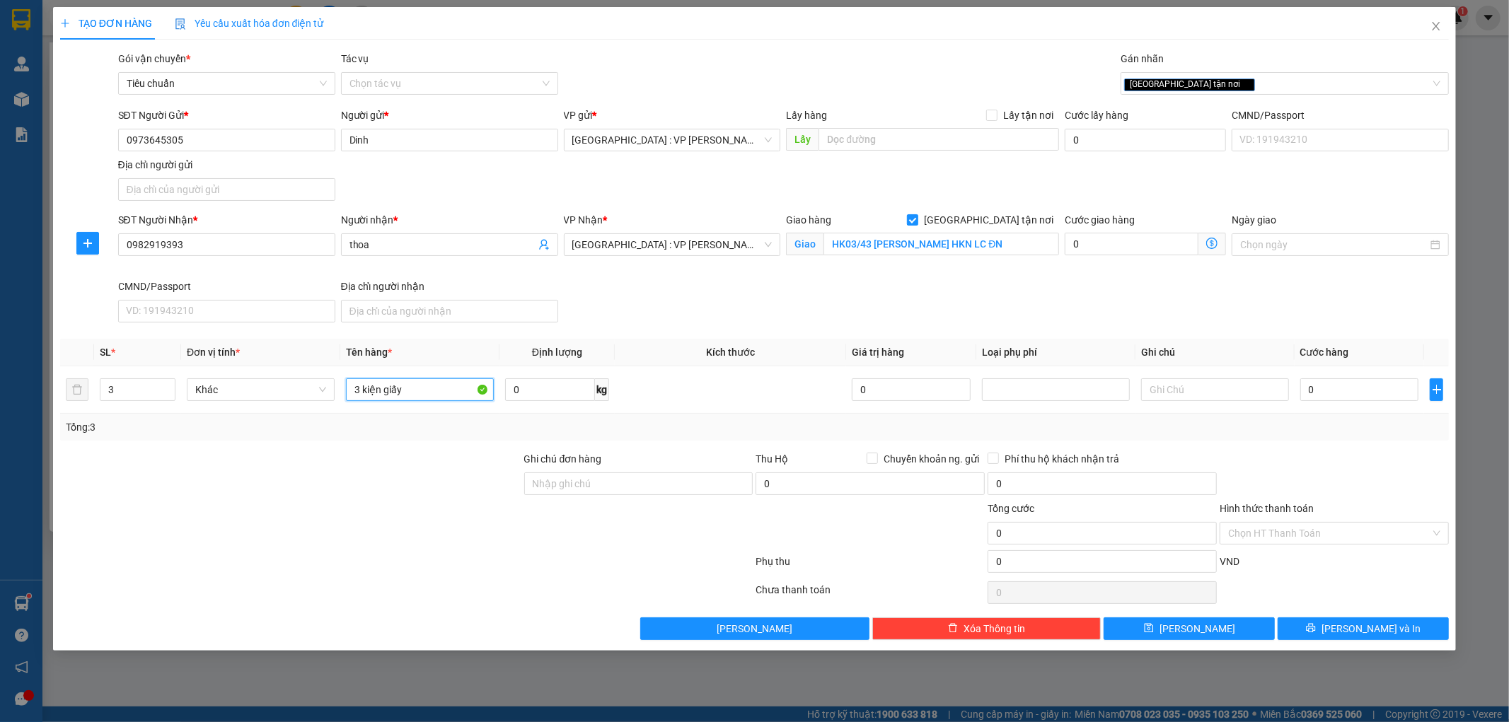
type input "3 kiện giấy"
click at [412, 467] on div at bounding box center [291, 476] width 464 height 50
click at [1358, 385] on input "0" at bounding box center [1359, 389] width 119 height 23
type input "1"
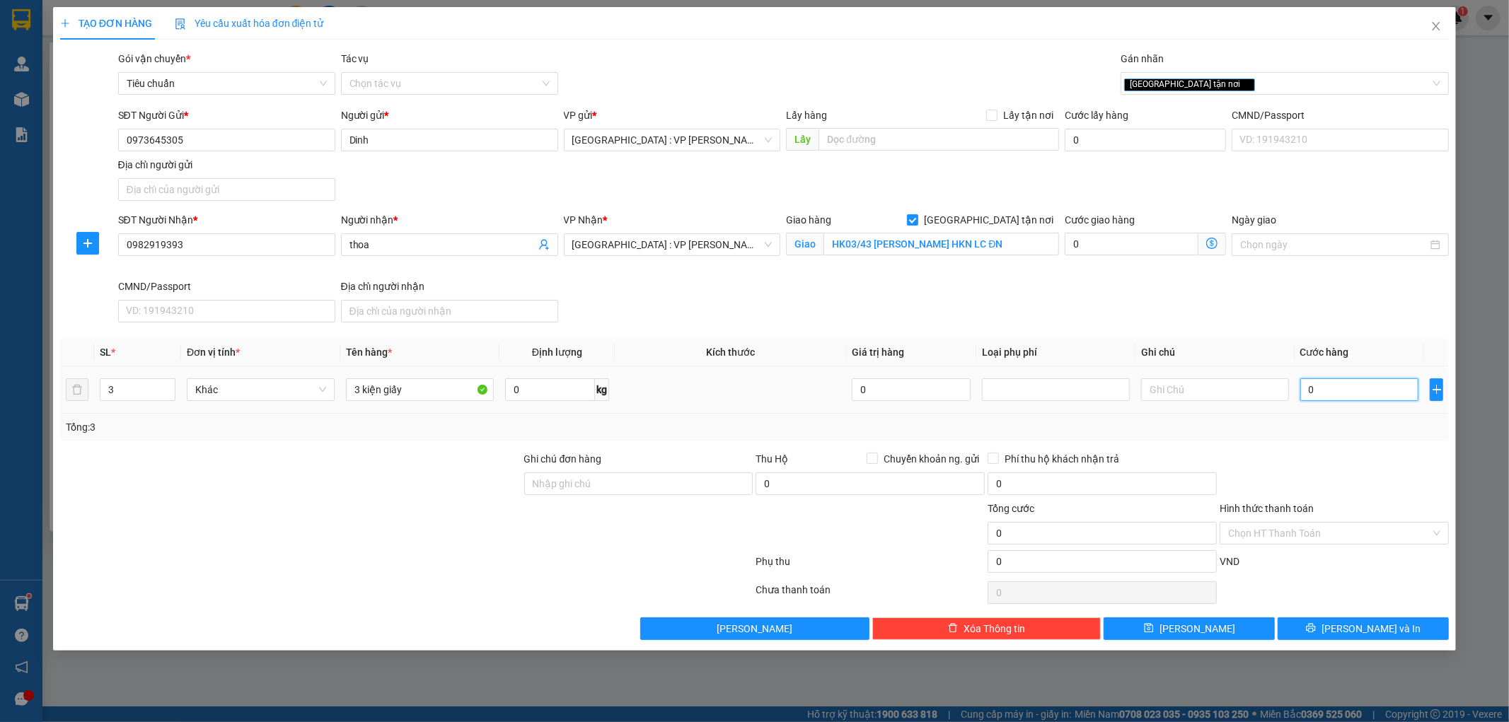
type input "1"
type input "12"
type input "120"
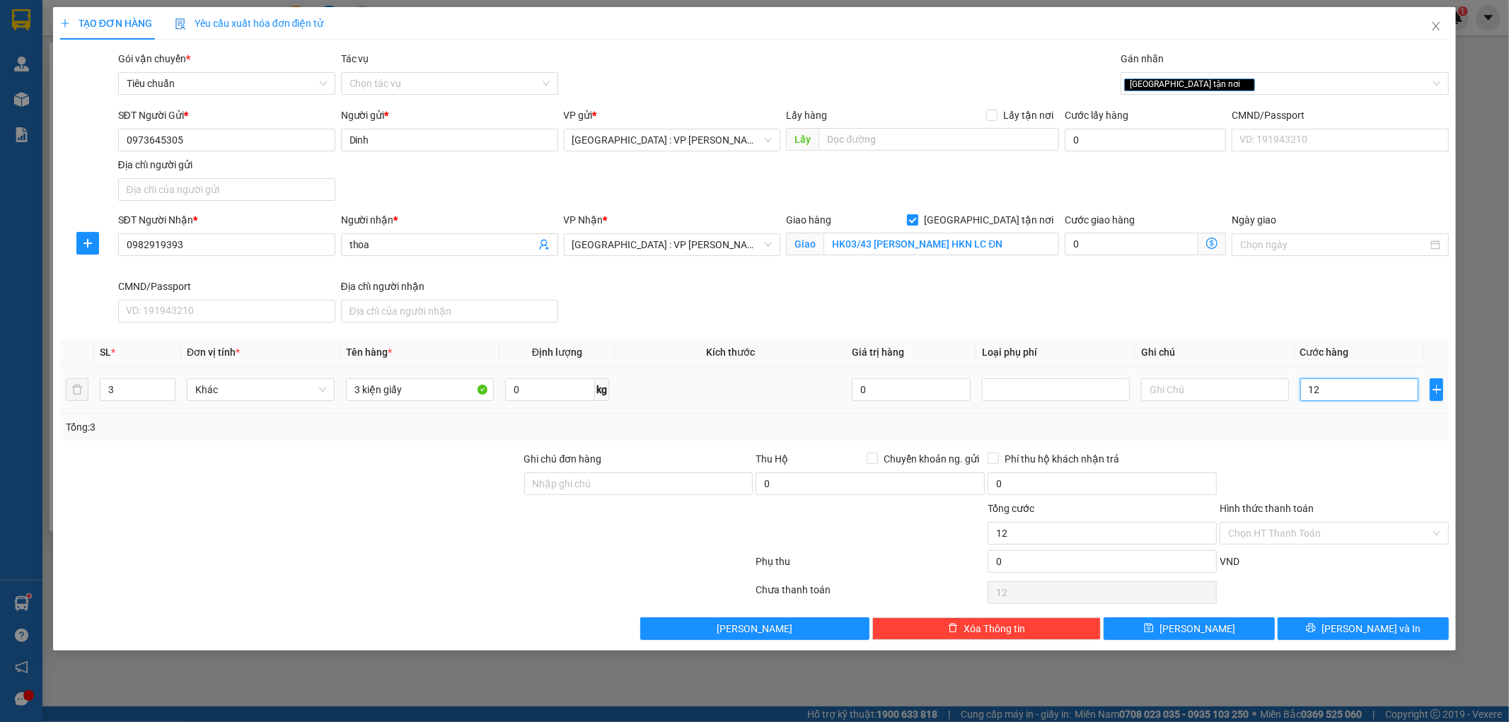
type input "120"
type input "1.200"
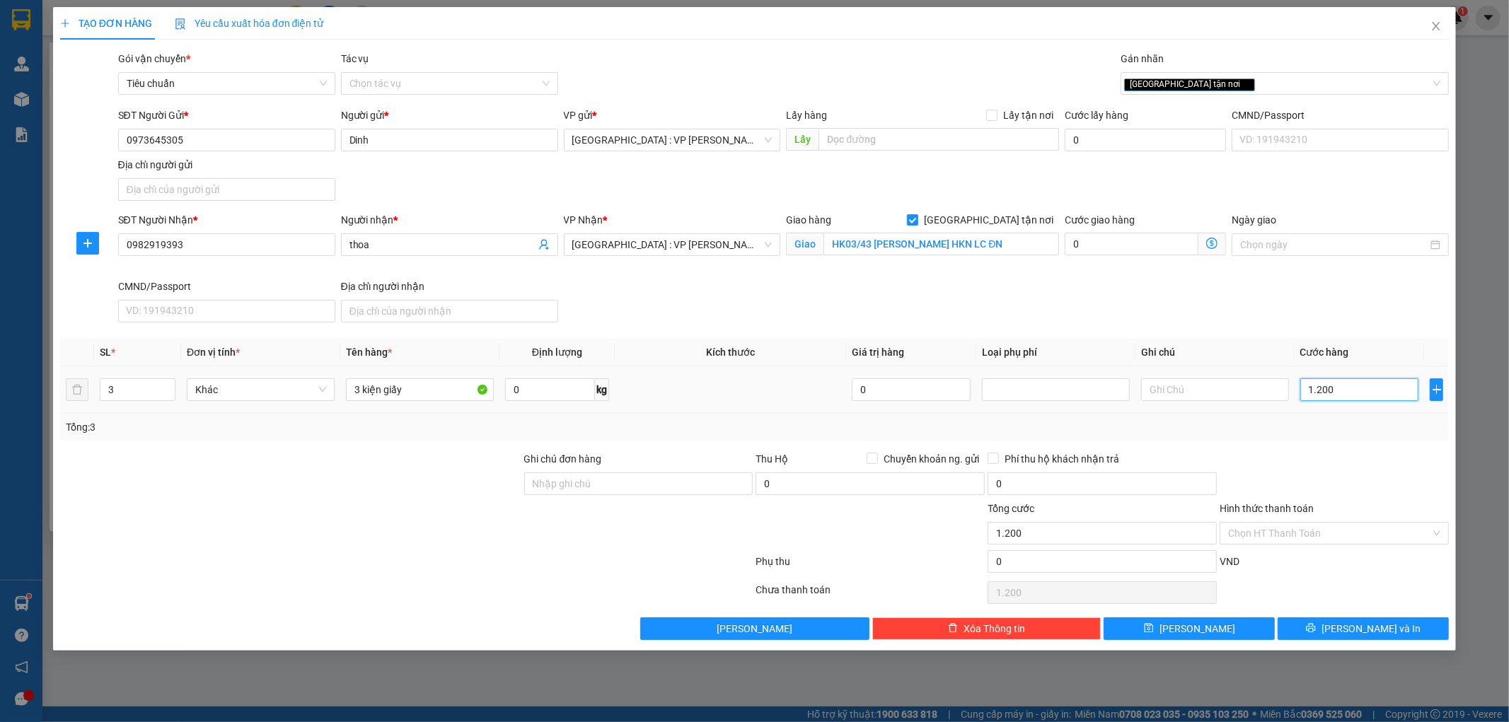
type input "12.000"
click at [1298, 528] on input "Hình thức thanh toán" at bounding box center [1329, 533] width 202 height 21
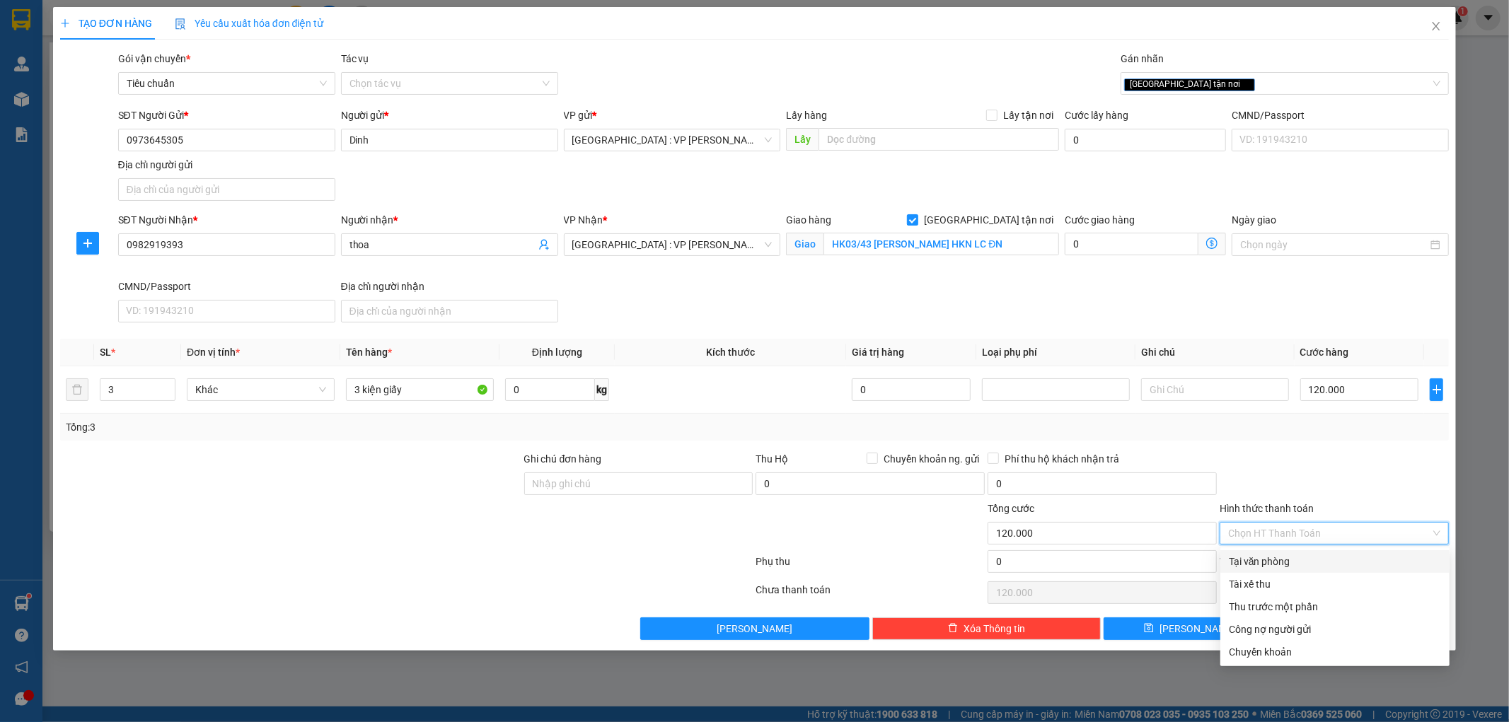
click at [1277, 555] on div "Tại văn phòng" at bounding box center [1335, 562] width 212 height 16
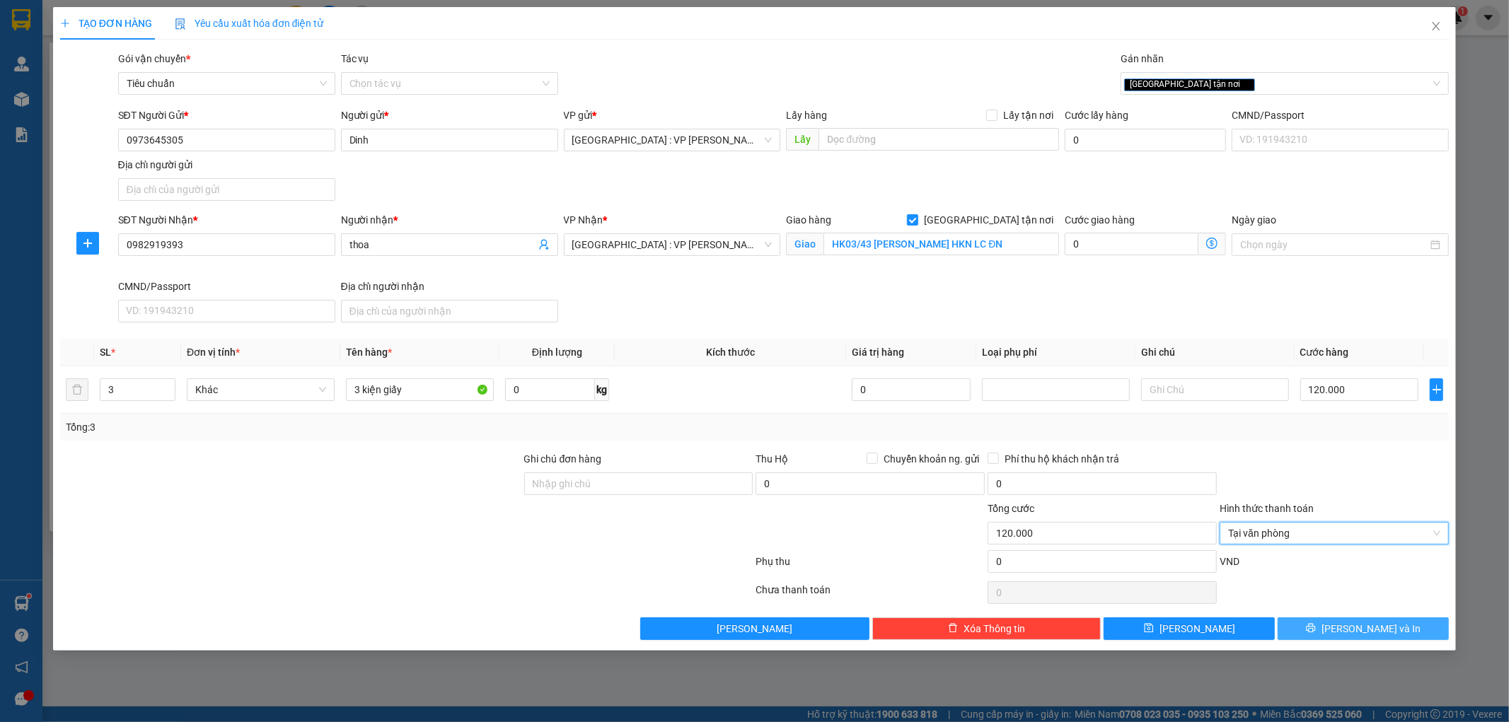
click at [1334, 625] on button "[PERSON_NAME] và In" at bounding box center [1362, 628] width 171 height 23
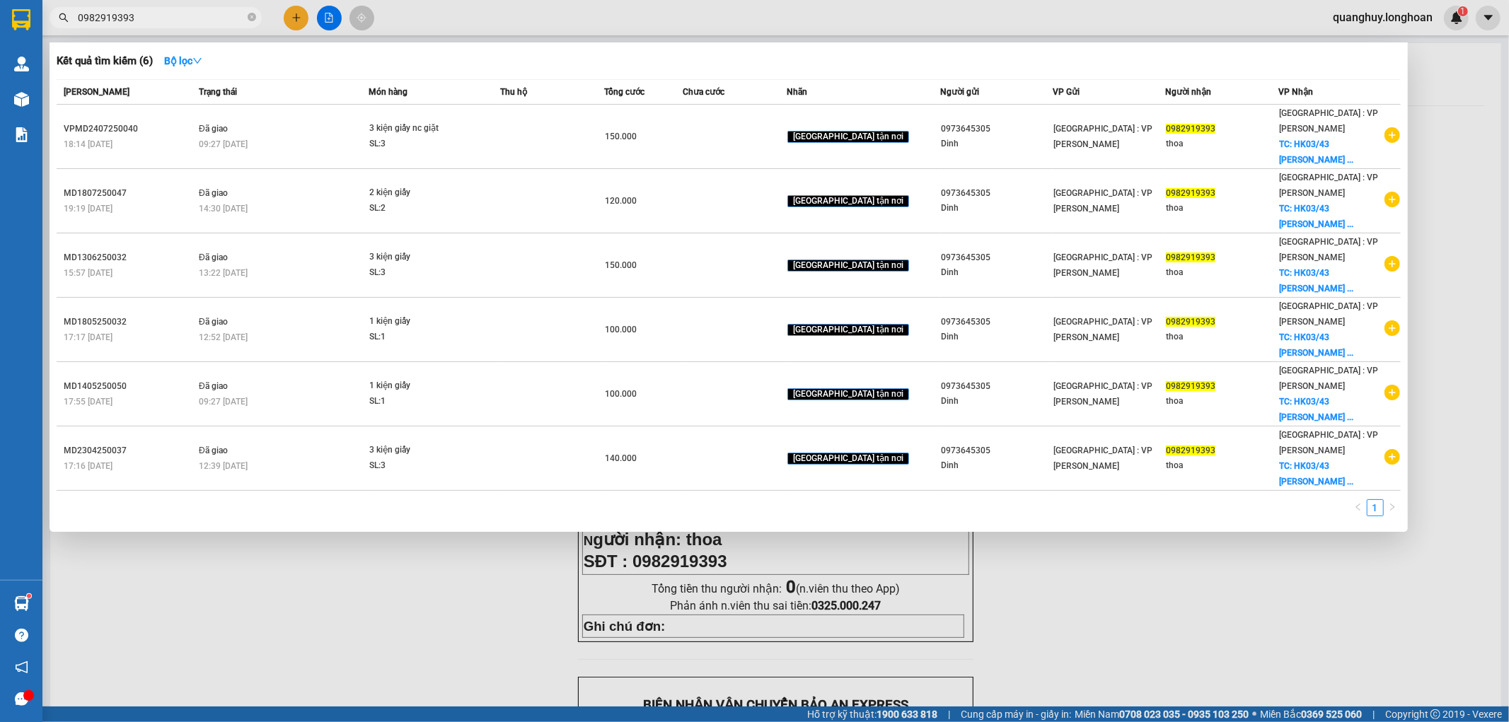
click at [1057, 540] on div at bounding box center [754, 361] width 1509 height 722
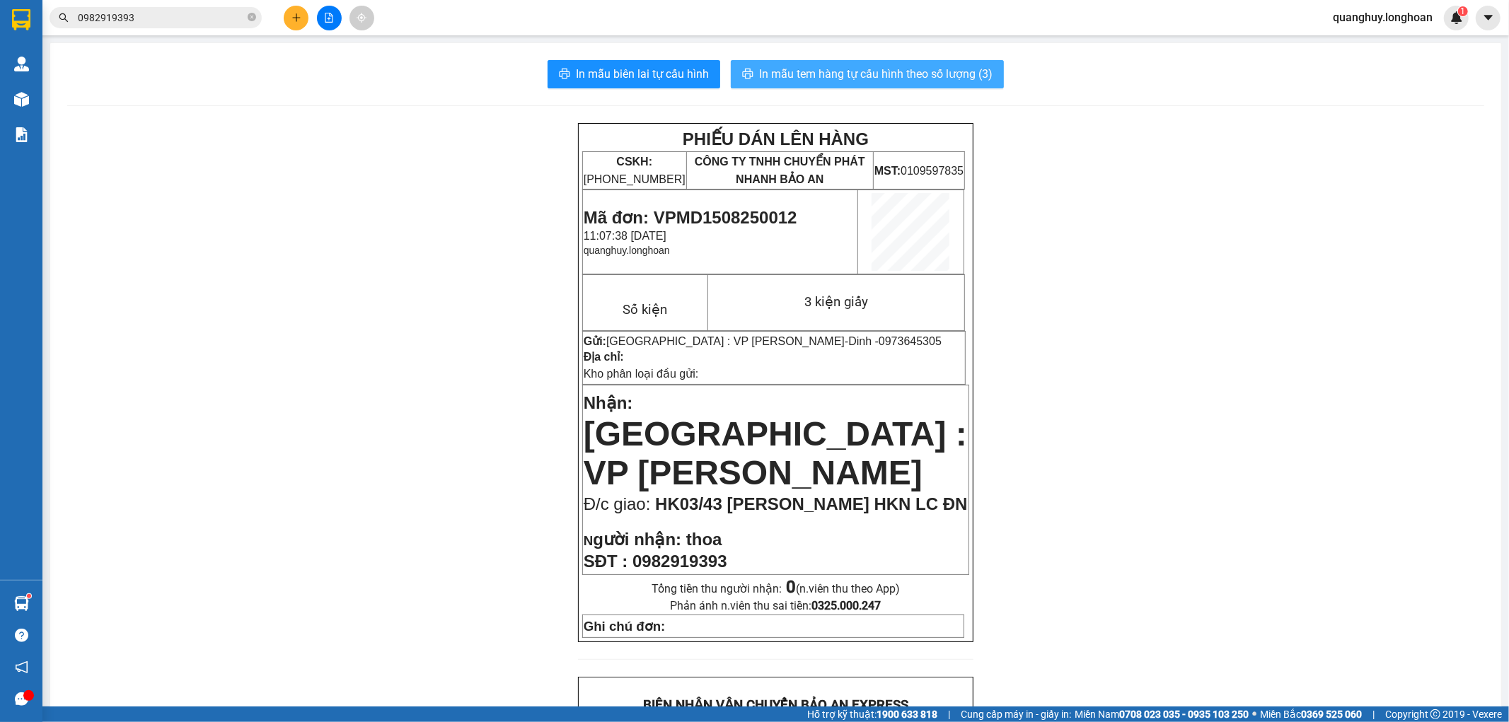
click at [965, 76] on span "In mẫu tem hàng tự cấu hình theo số lượng (3)" at bounding box center [875, 74] width 233 height 18
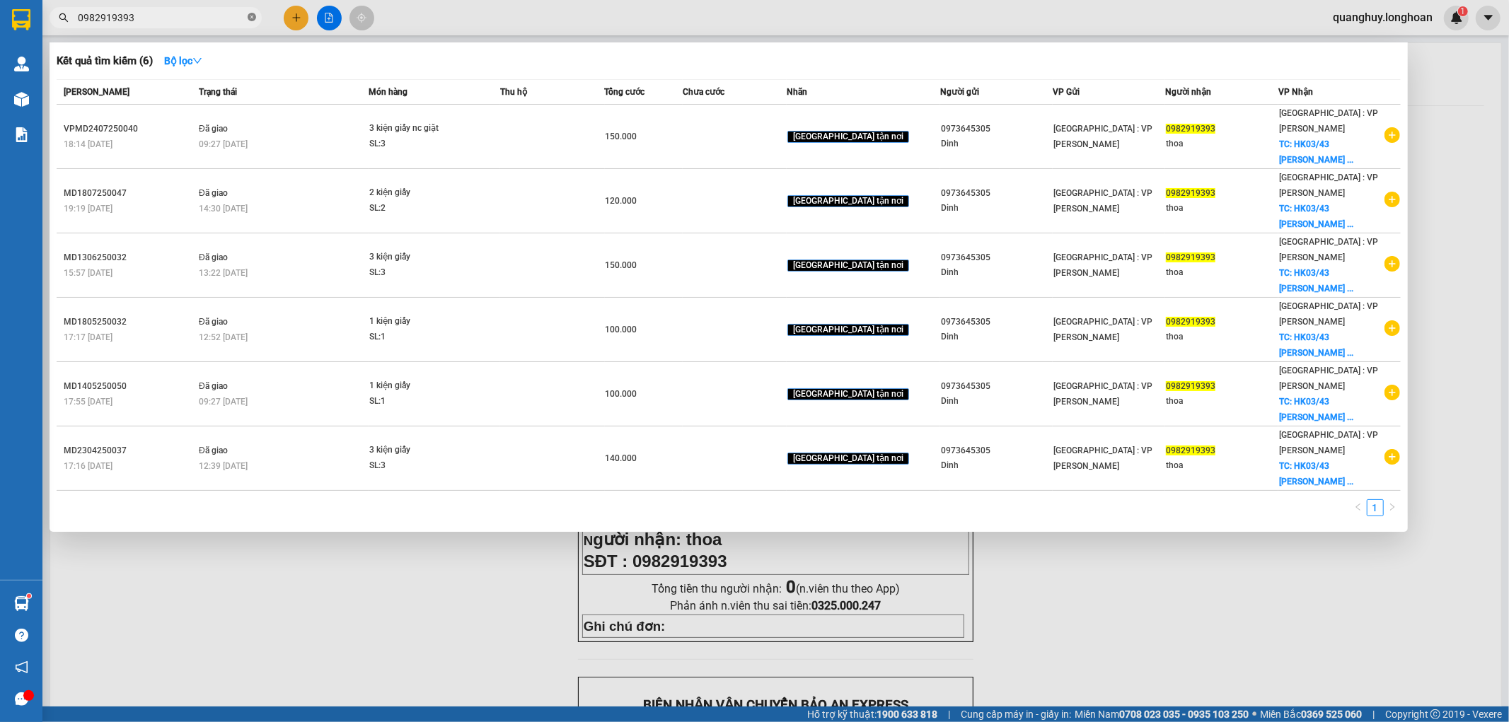
click at [252, 19] on icon "close-circle" at bounding box center [252, 17] width 8 height 8
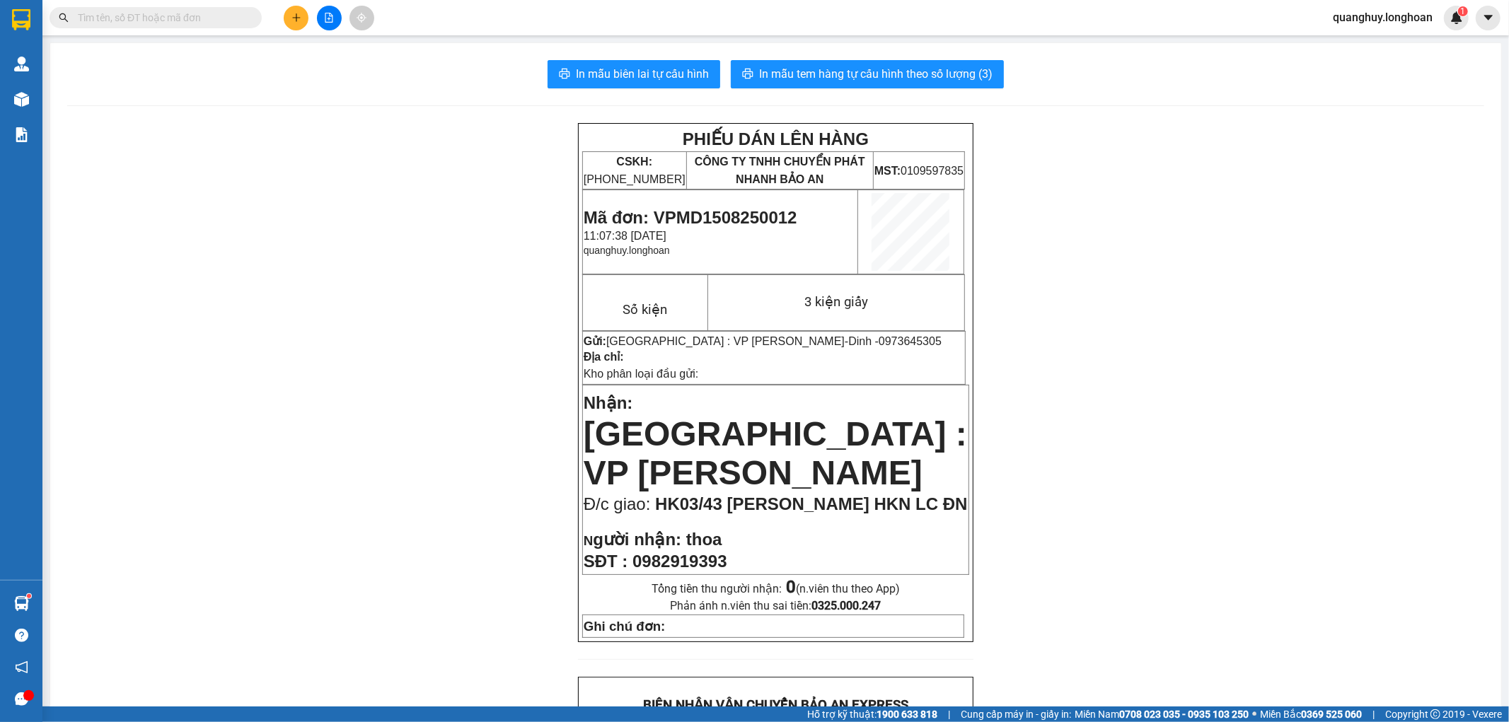
click at [236, 18] on input "text" at bounding box center [161, 18] width 167 height 16
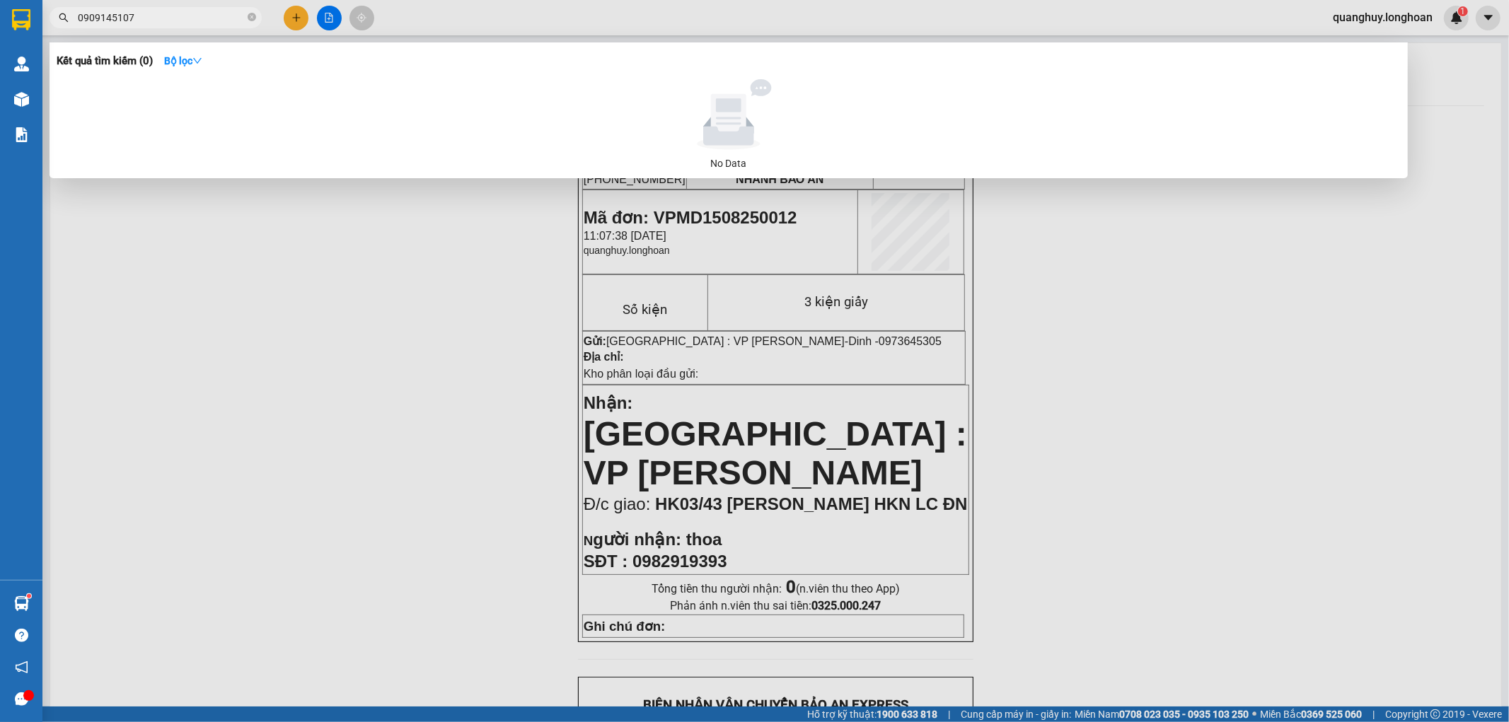
type input "0909145107"
click at [490, 382] on div at bounding box center [754, 361] width 1509 height 722
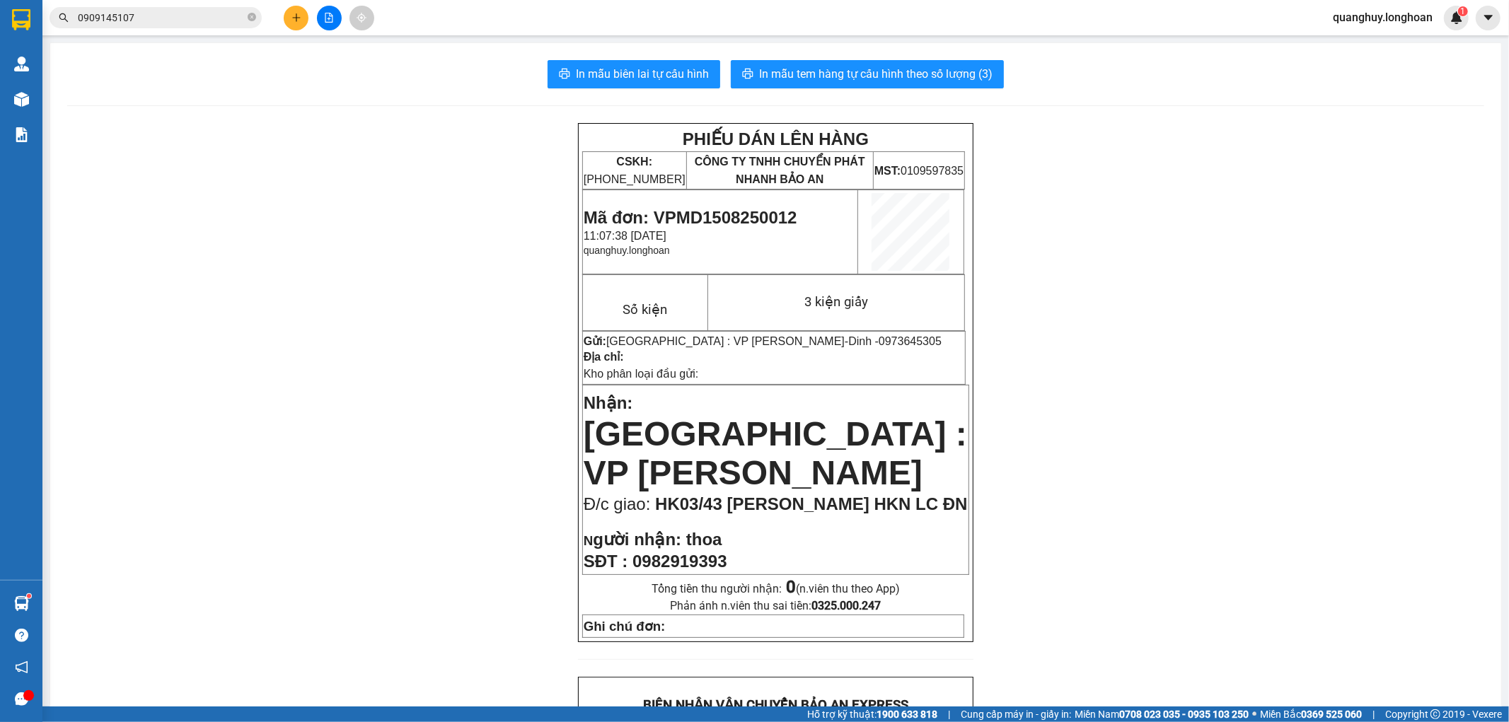
drag, startPoint x: 579, startPoint y: 273, endPoint x: 649, endPoint y: 273, distance: 70.7
click at [295, 18] on icon "plus" at bounding box center [296, 18] width 10 height 10
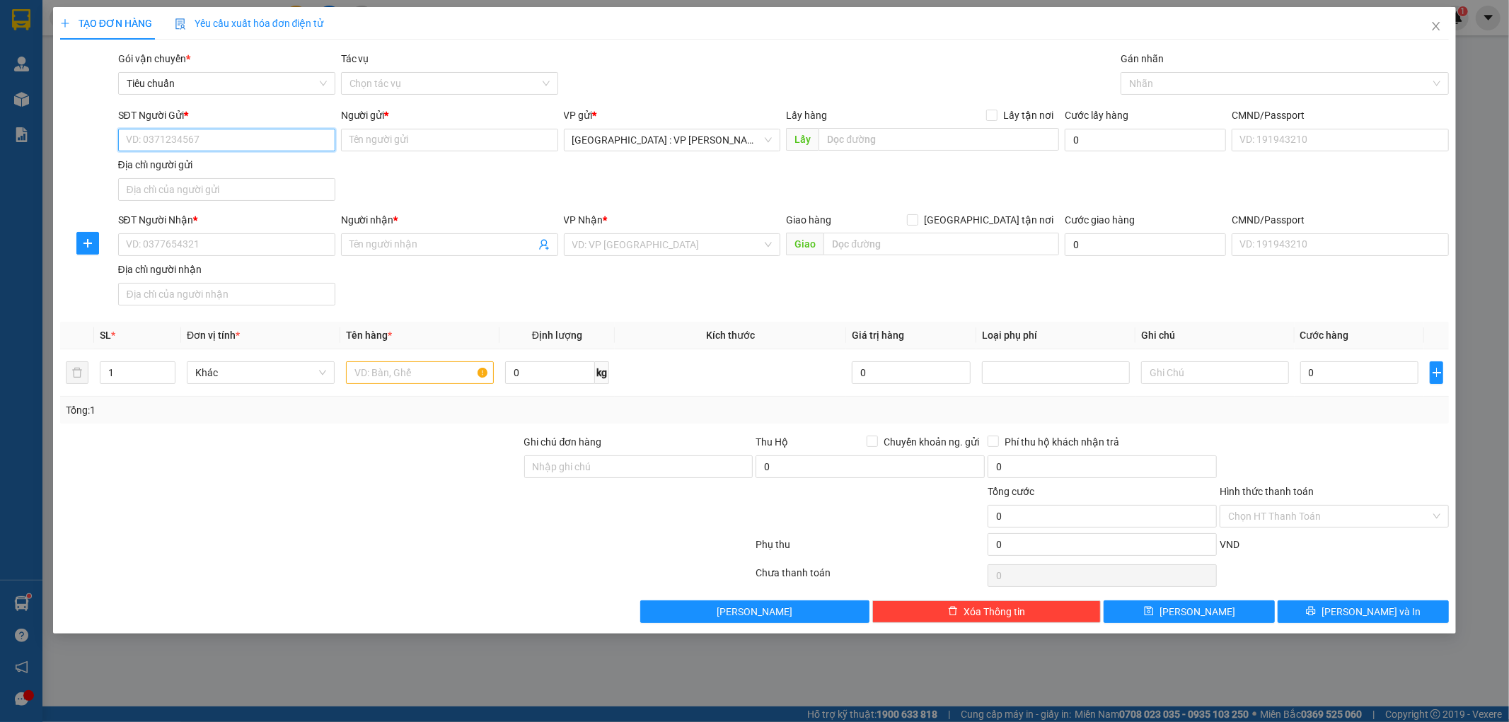
paste input "0973645305"
type input "0973645305"
click at [173, 178] on div "0973645305 - Dinh" at bounding box center [226, 168] width 217 height 23
type input "Dinh"
type input "0973645305"
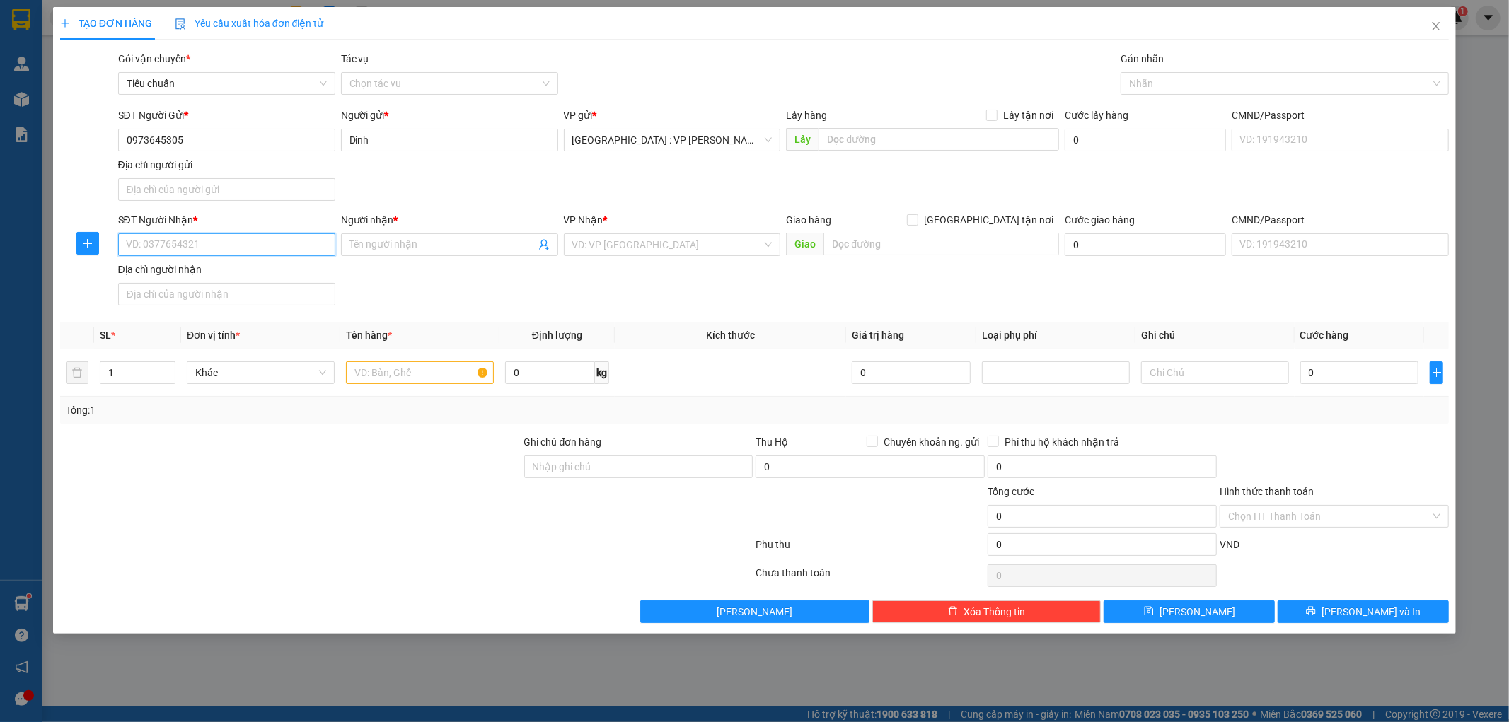
click at [245, 250] on input "SĐT Người Nhận *" at bounding box center [226, 244] width 217 height 23
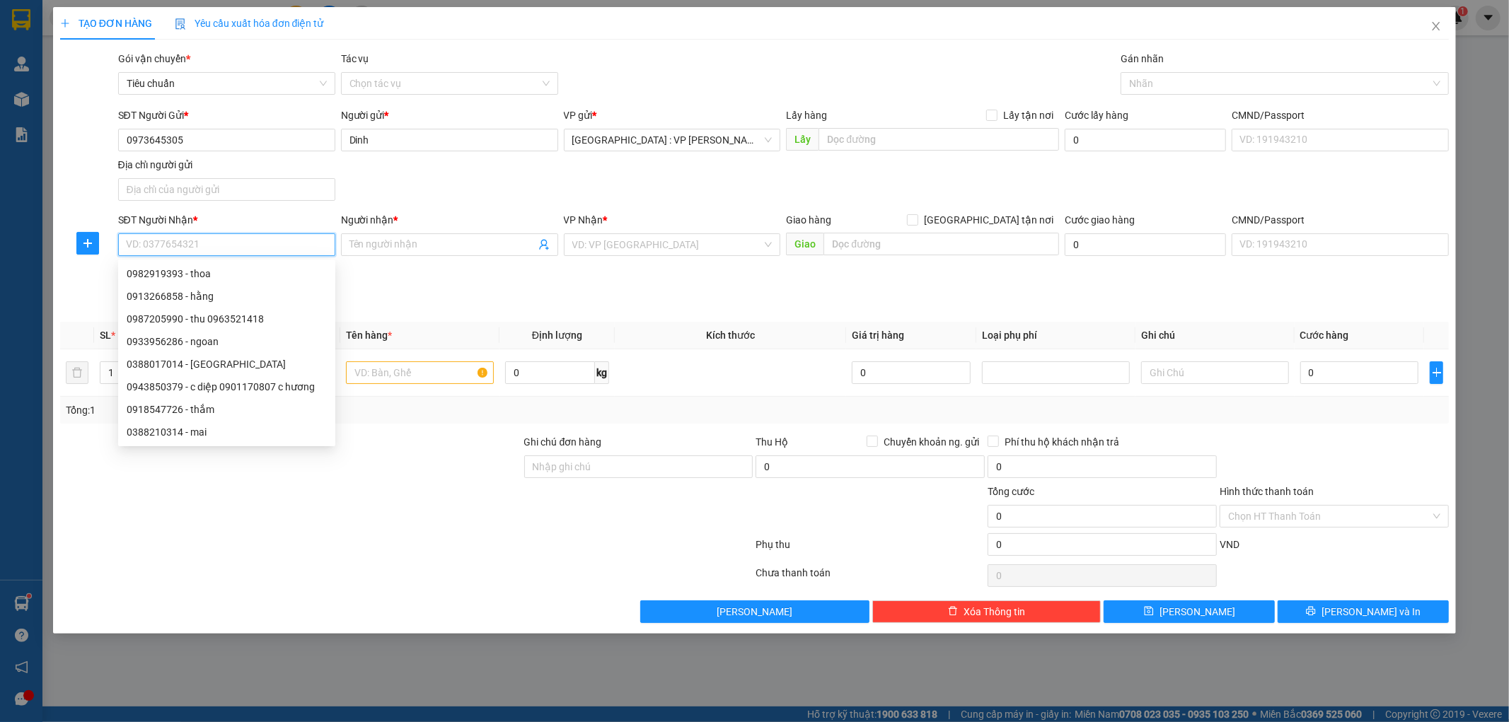
click at [245, 250] on input "SĐT Người Nhận *" at bounding box center [226, 244] width 217 height 23
click at [257, 244] on input "SĐT Người Nhận *" at bounding box center [226, 244] width 217 height 23
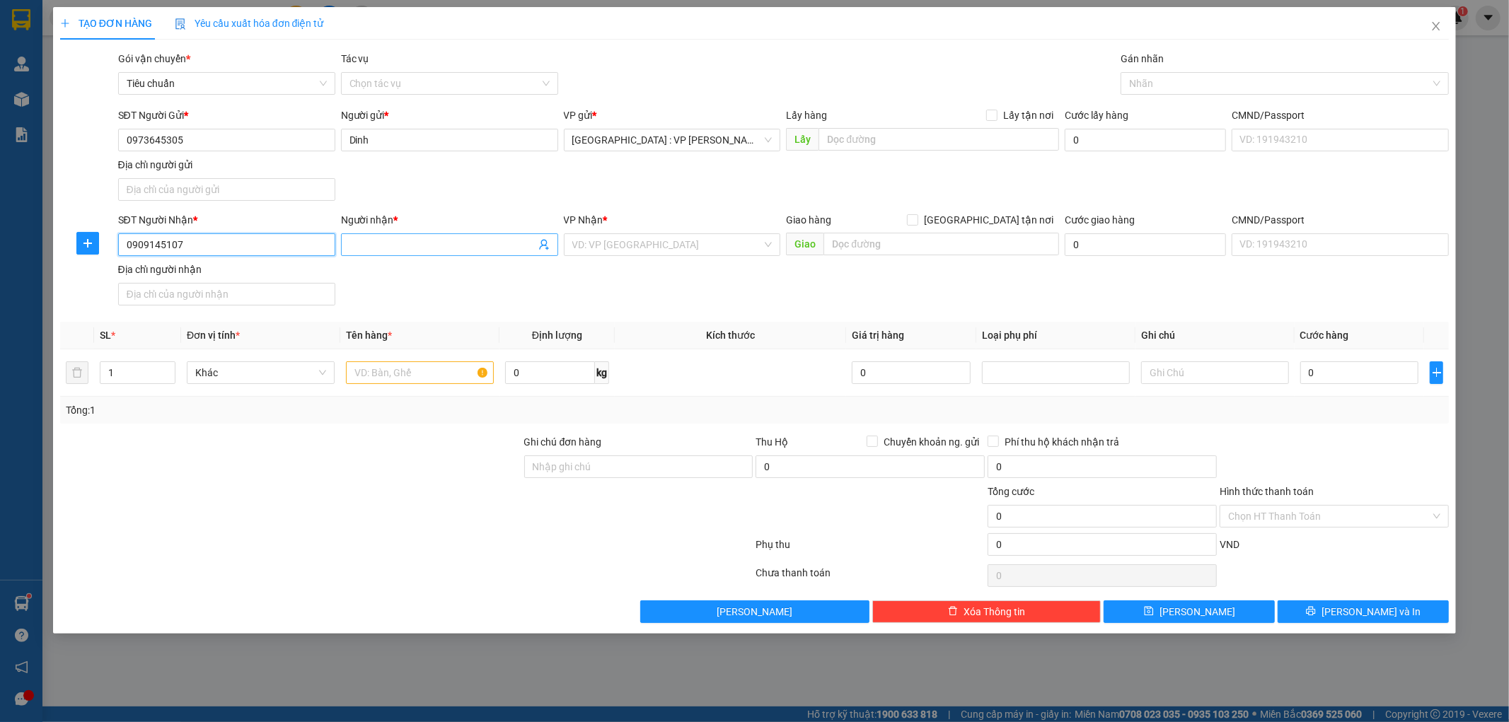
type input "0909145107"
click at [398, 250] on input "Người nhận *" at bounding box center [442, 245] width 186 height 16
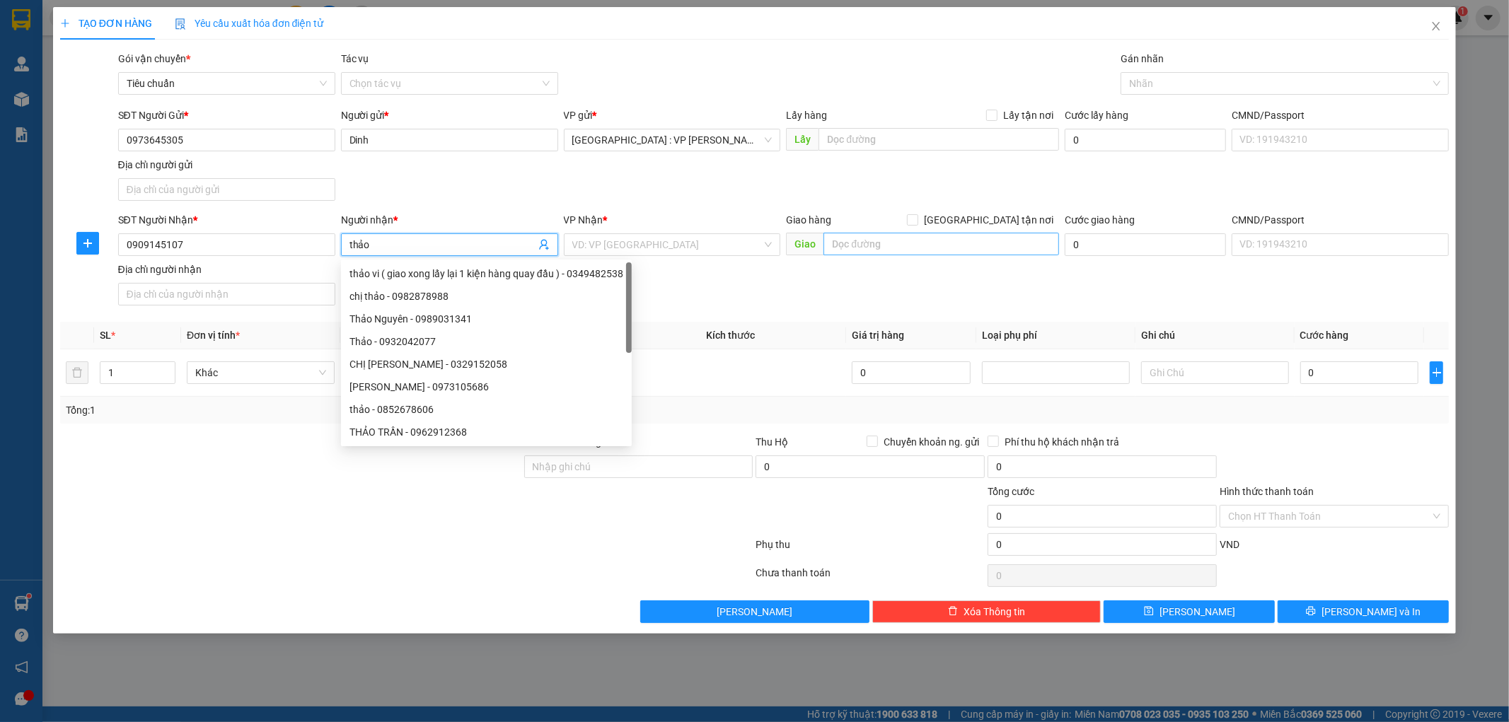
type input "thảo"
click at [893, 245] on input "text" at bounding box center [941, 244] width 236 height 23
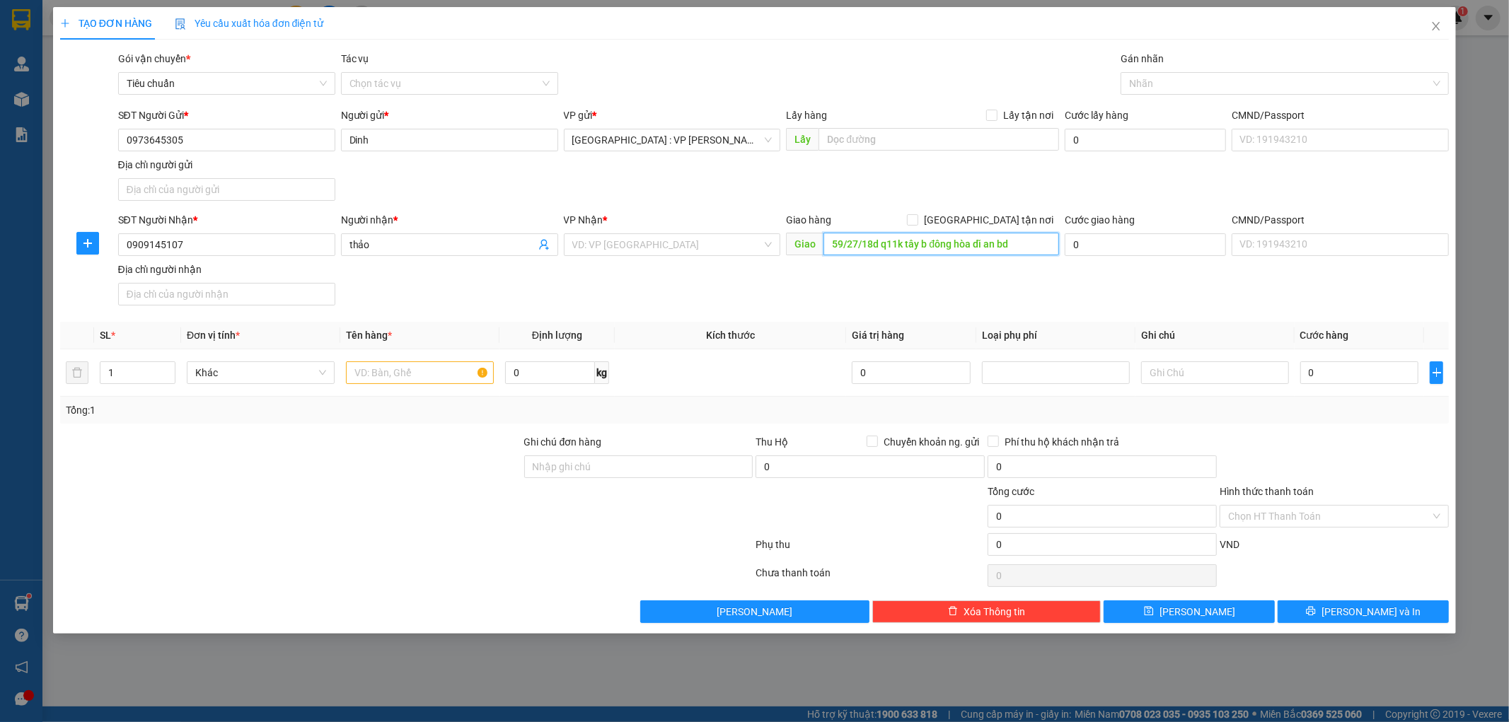
type input "59/27/18d q11k tây b đông hòa dĩ an bd"
click at [916, 304] on div "SĐT Người Nhận * 0909145107 Người nhận * thảo VP Nhận * VD: VP Sài Gòn Giao hàn…" at bounding box center [783, 261] width 1337 height 99
click at [917, 216] on input "[GEOGRAPHIC_DATA] tận nơi" at bounding box center [912, 219] width 10 height 10
checkbox input "true"
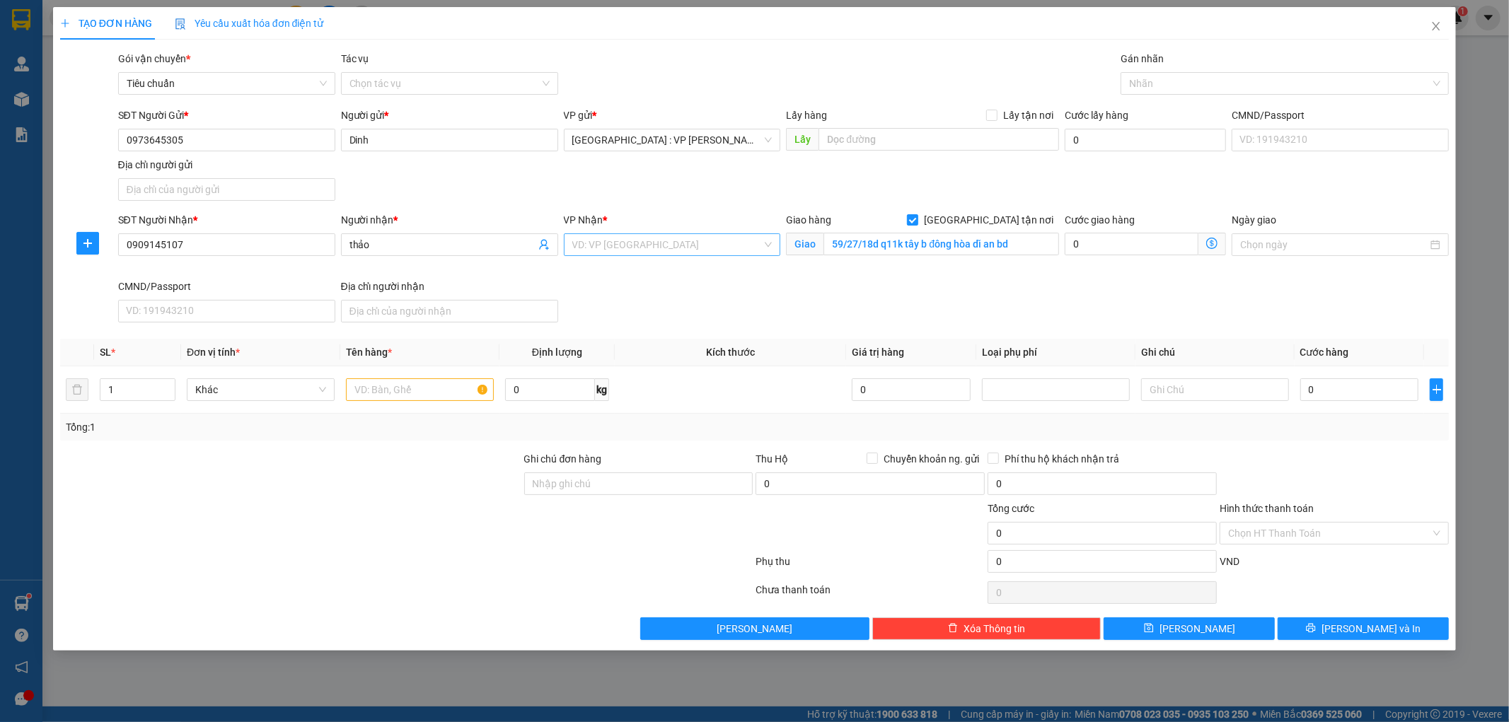
click at [699, 253] on input "search" at bounding box center [667, 244] width 190 height 21
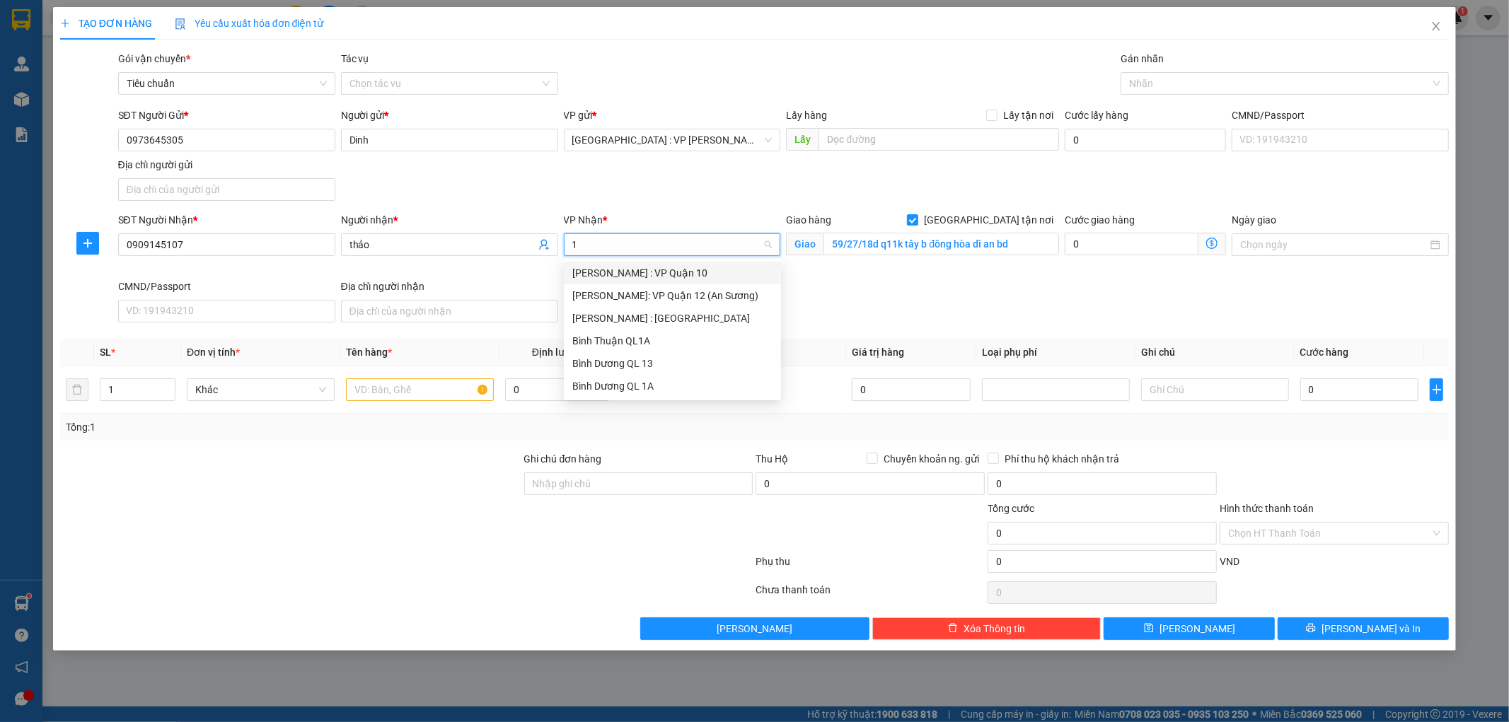
type input "12"
click at [653, 297] on div "[PERSON_NAME] : [GEOGRAPHIC_DATA]" at bounding box center [672, 296] width 200 height 16
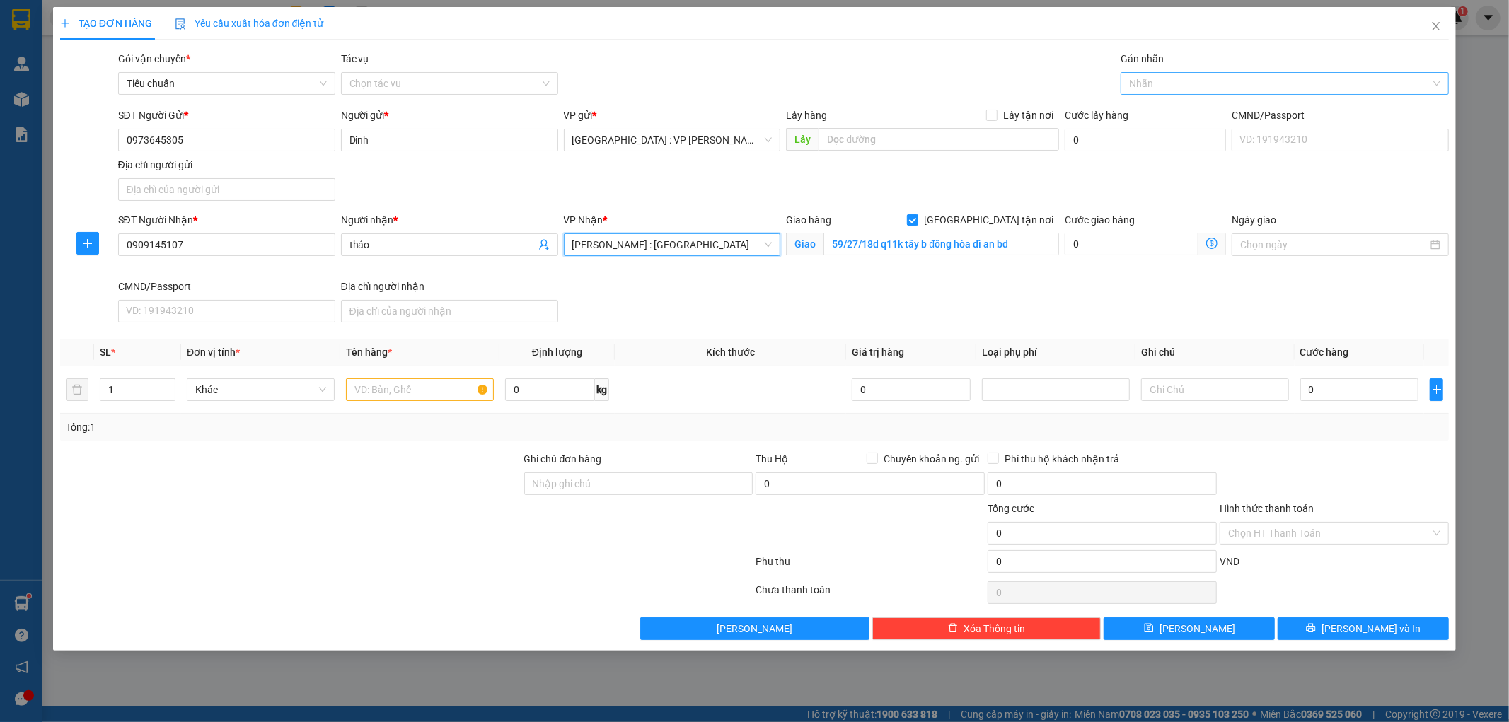
click at [1146, 81] on div at bounding box center [1277, 83] width 307 height 17
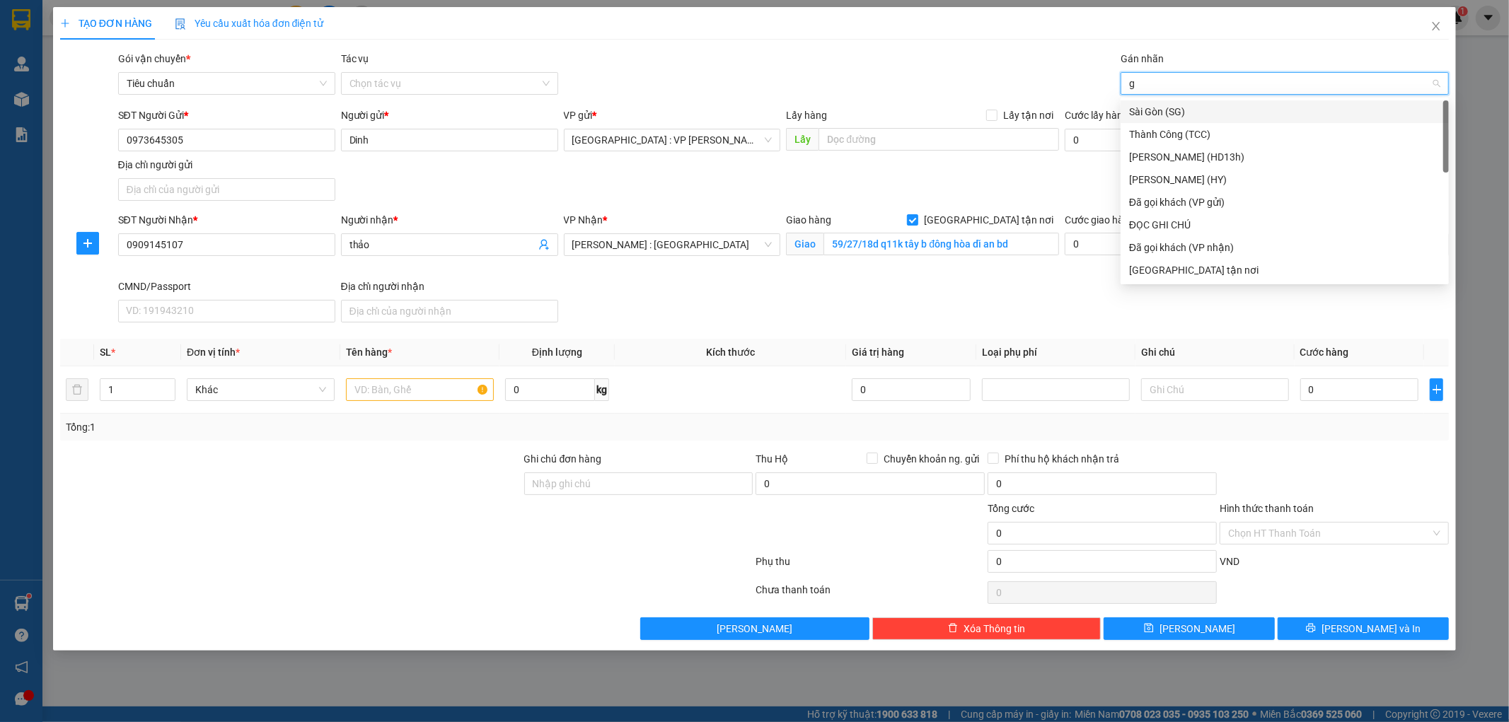
type input "gt"
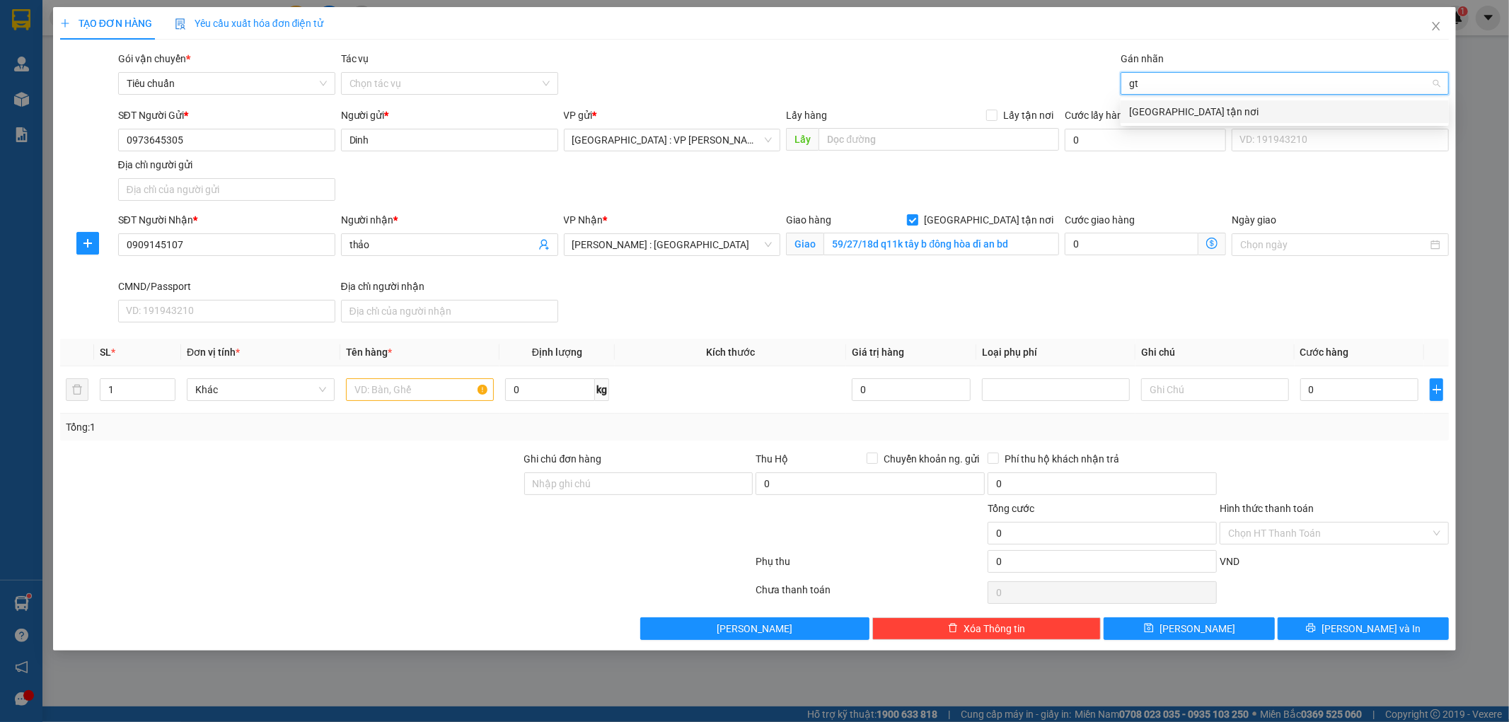
click at [1142, 113] on div "[GEOGRAPHIC_DATA] tận nơi" at bounding box center [1284, 112] width 311 height 16
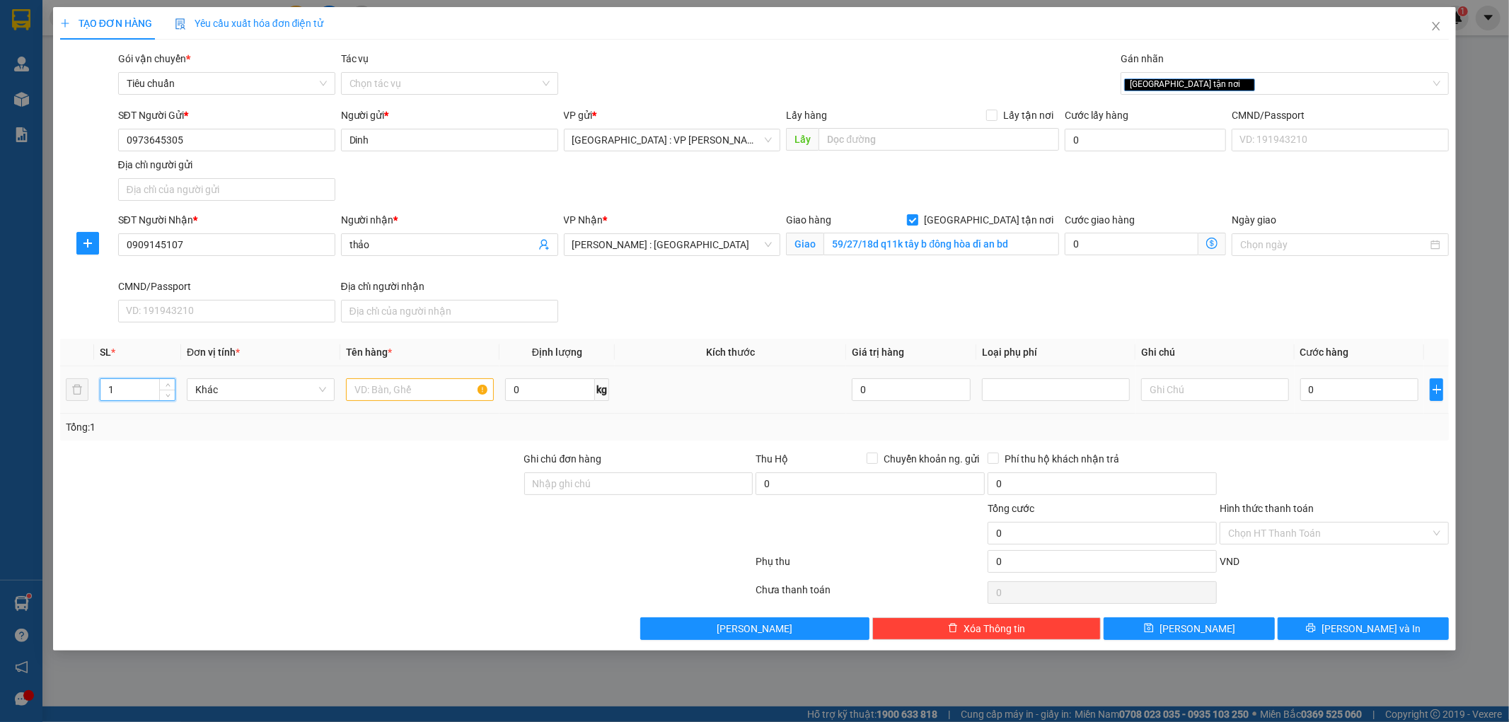
click at [126, 386] on input "1" at bounding box center [137, 389] width 74 height 21
type input "2"
click at [419, 397] on input "text" at bounding box center [420, 389] width 148 height 23
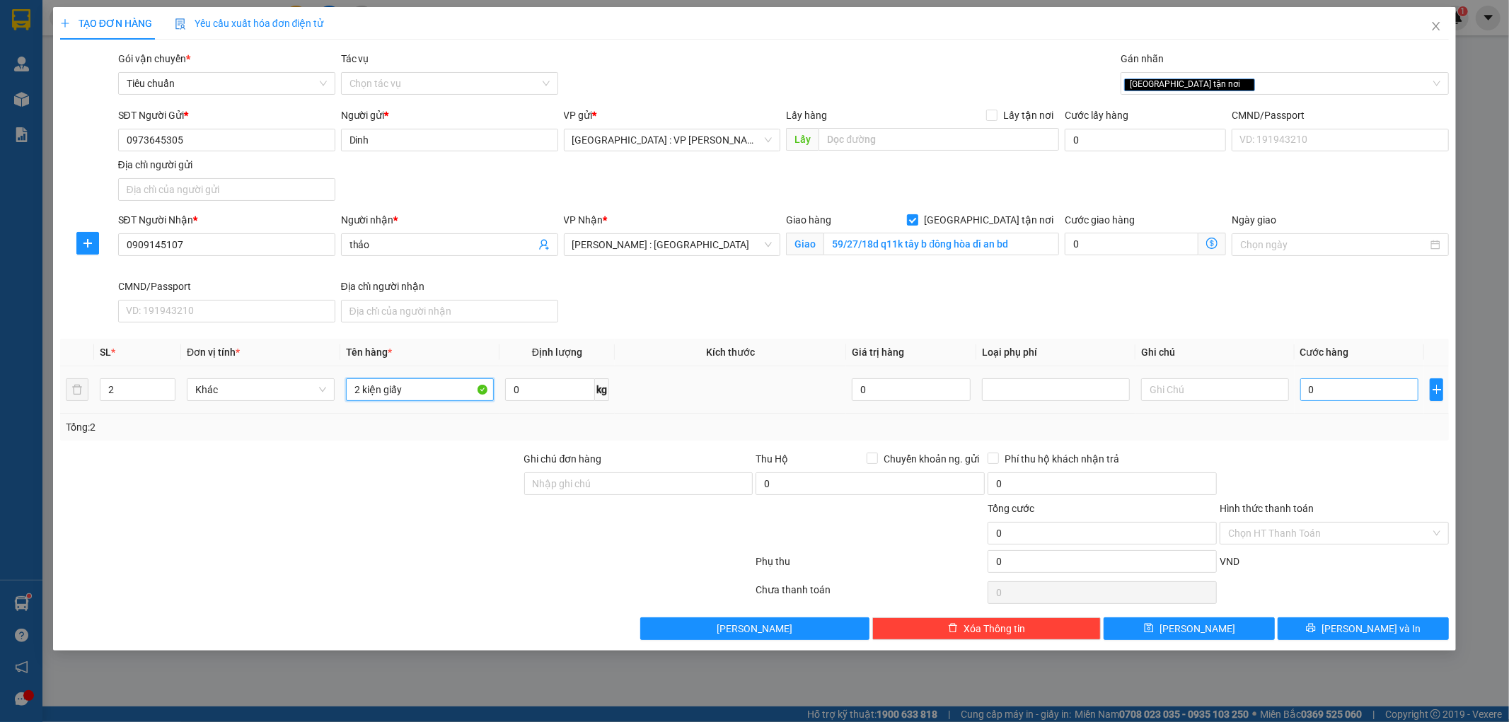
type input "2 kiện giấy"
click at [1321, 385] on input "0" at bounding box center [1359, 389] width 119 height 23
type input "1"
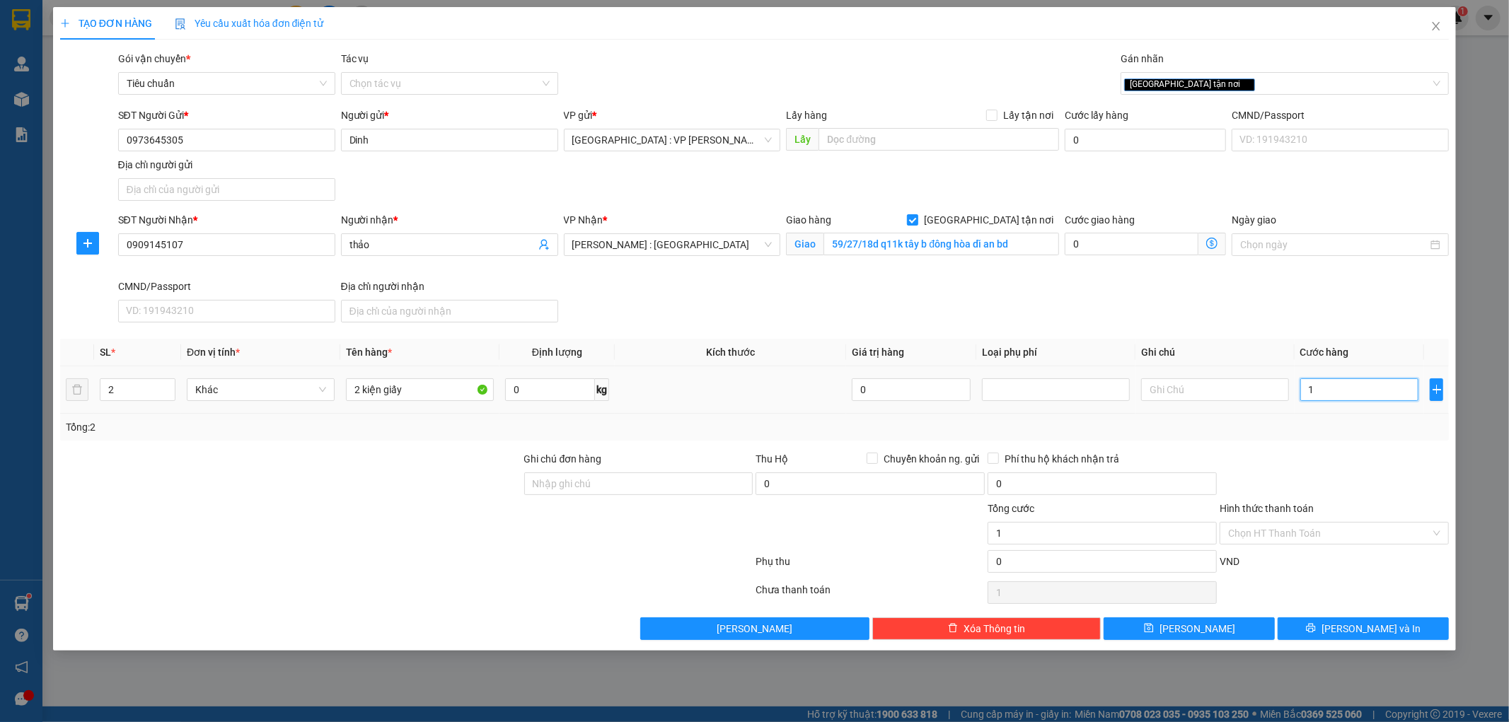
type input "10"
type input "100"
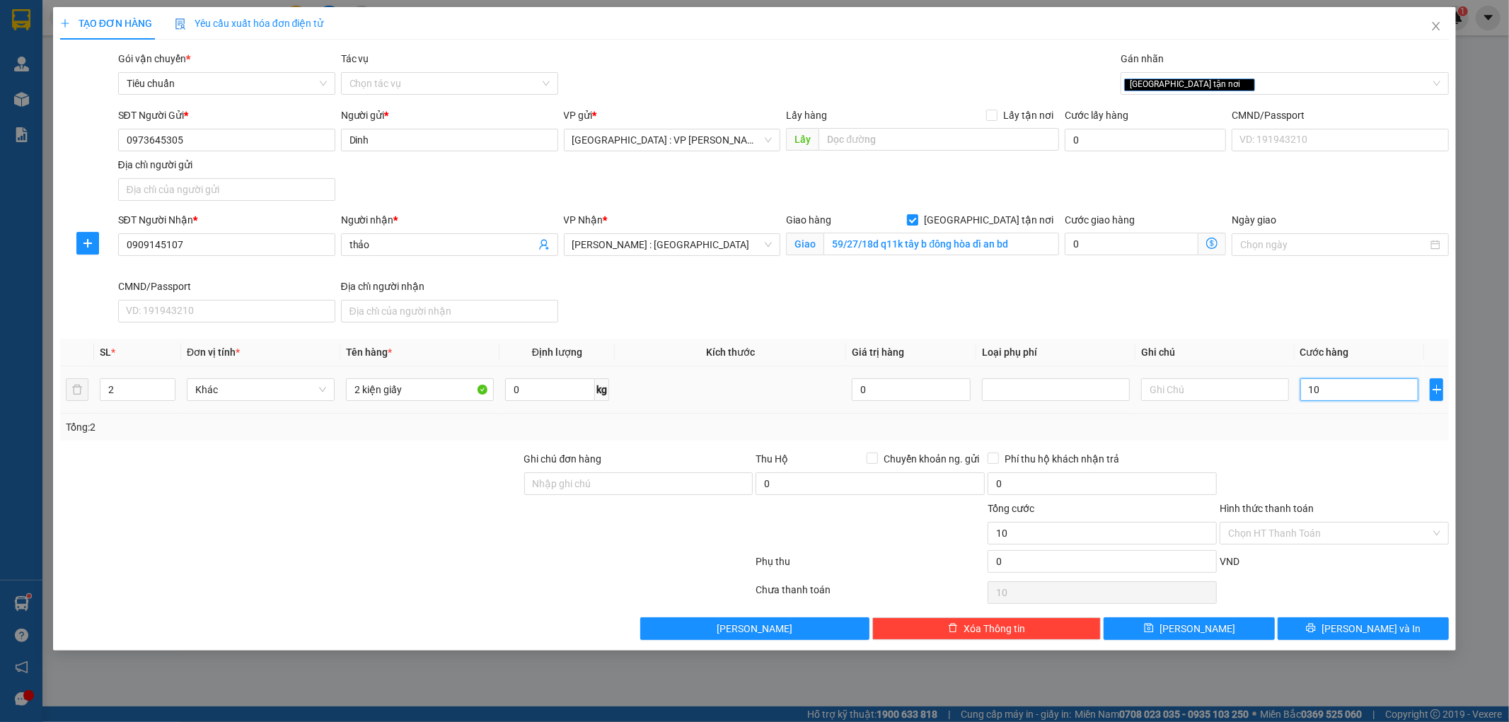
type input "100"
type input "1.000"
type input "10.000"
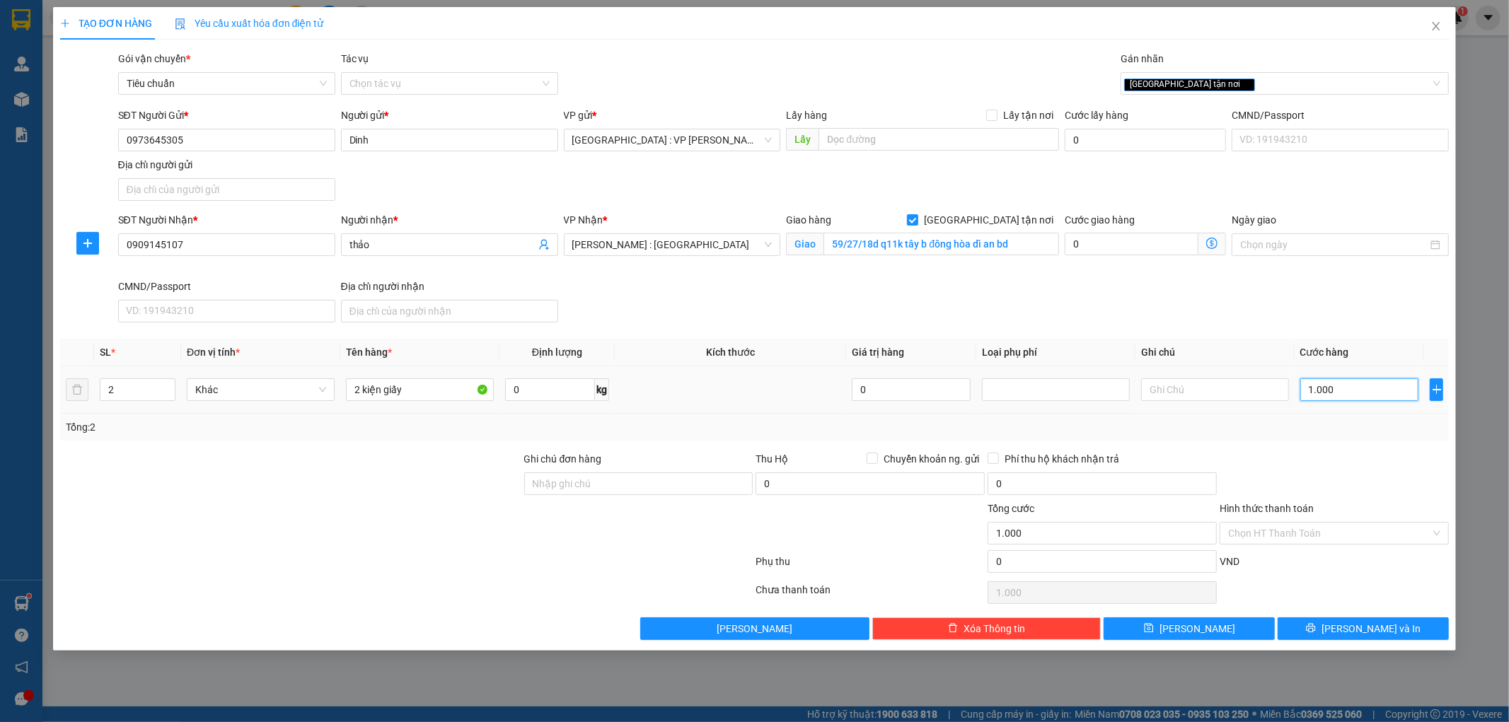
type input "10.000"
type input "100.000"
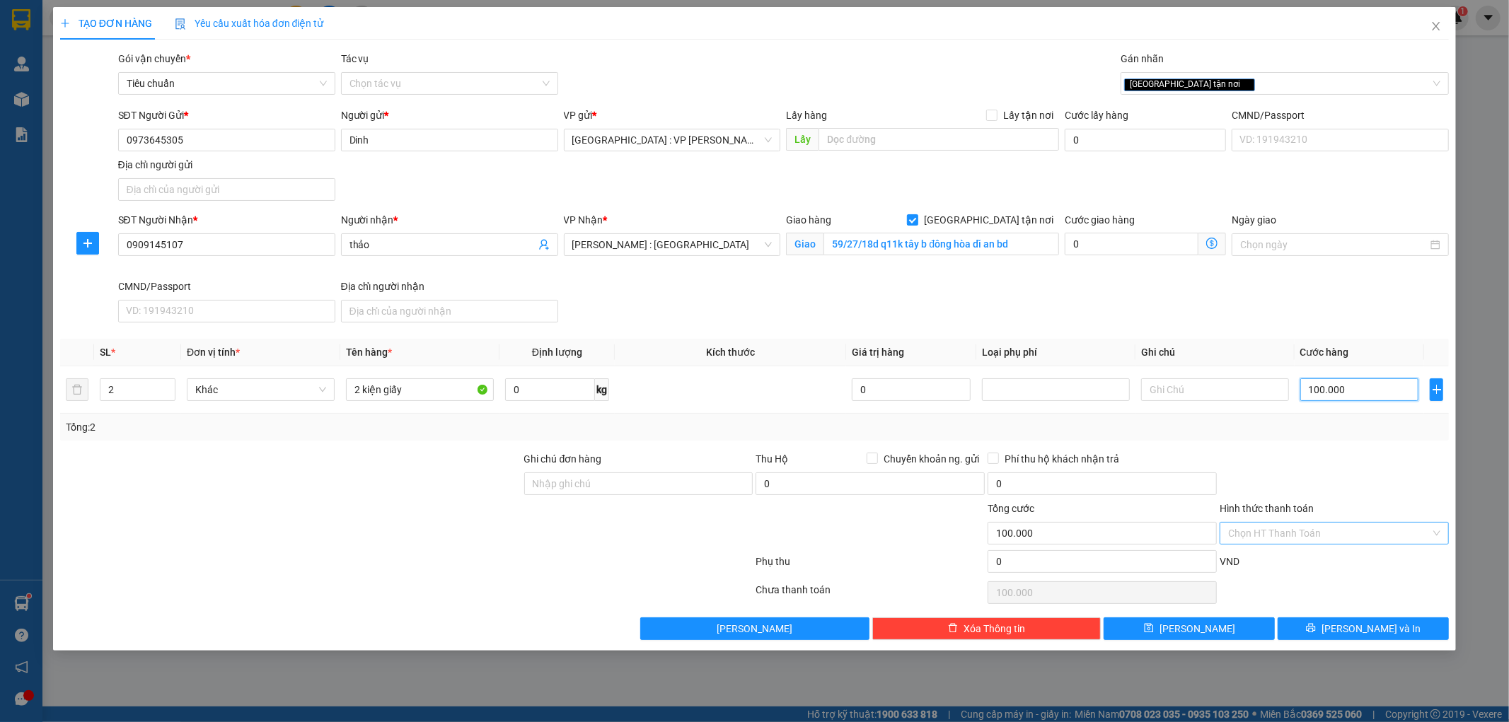
type input "100.000"
click at [1272, 536] on input "Hình thức thanh toán" at bounding box center [1329, 533] width 202 height 21
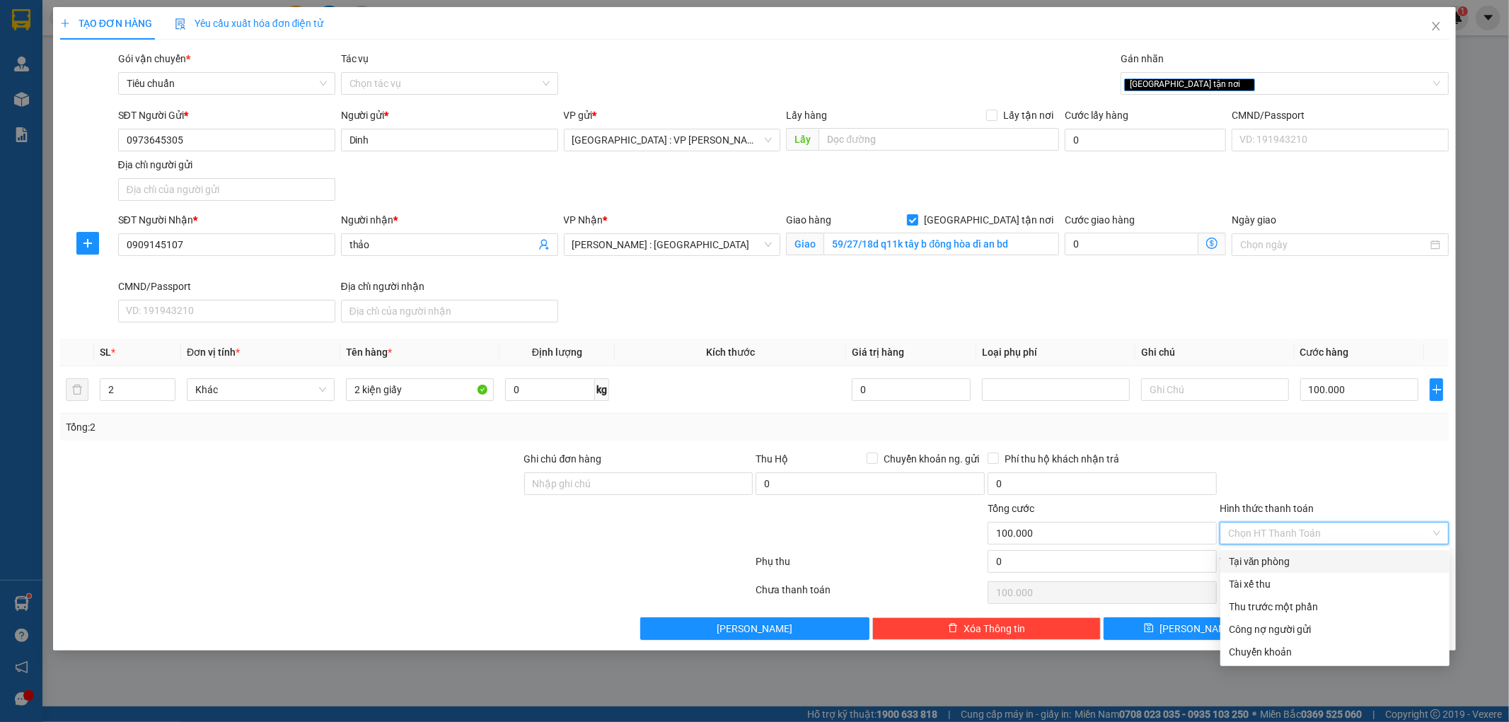
click at [1263, 566] on div "Tại văn phòng" at bounding box center [1335, 562] width 212 height 16
type input "0"
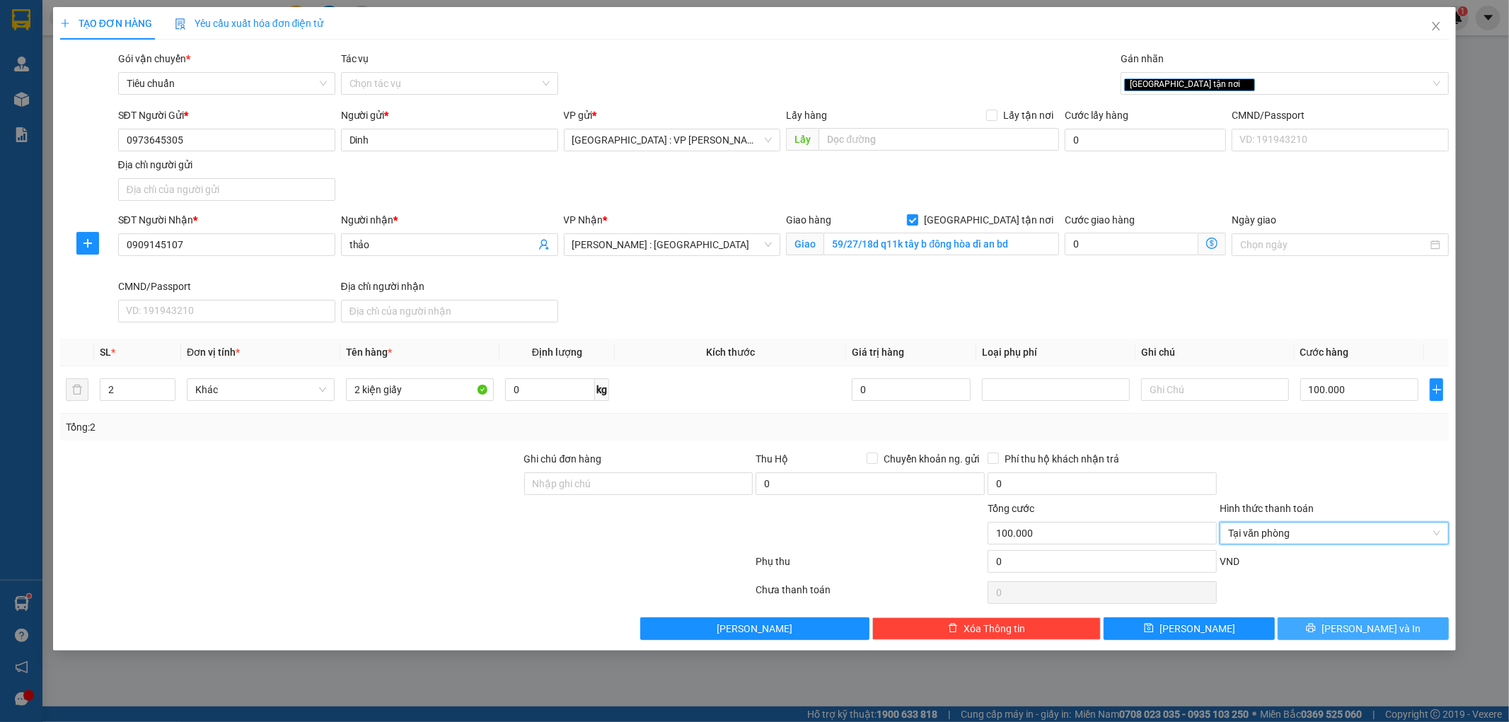
click at [1295, 623] on button "[PERSON_NAME] và In" at bounding box center [1362, 628] width 171 height 23
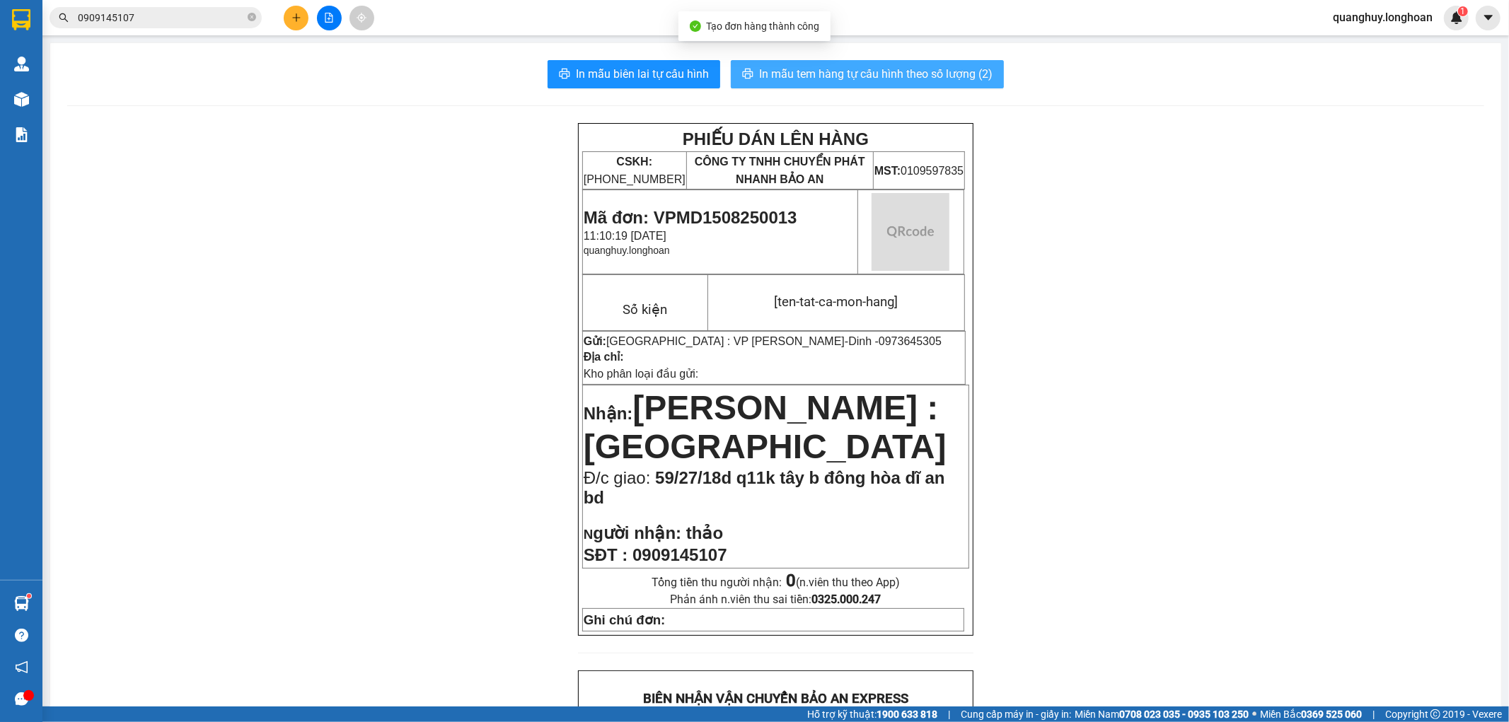
click at [965, 86] on button "In mẫu tem hàng tự cấu hình theo số lượng (2)" at bounding box center [867, 74] width 273 height 28
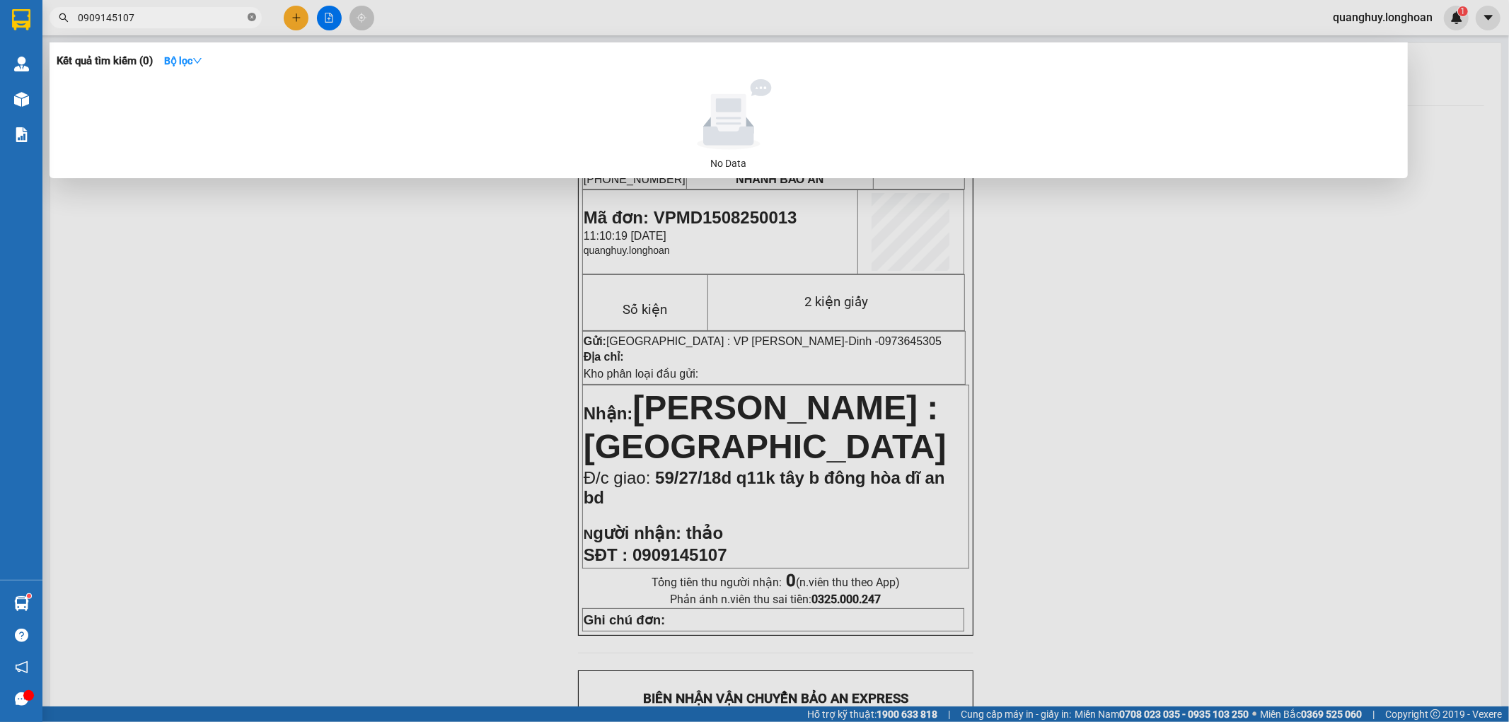
click at [249, 22] on span at bounding box center [252, 17] width 8 height 13
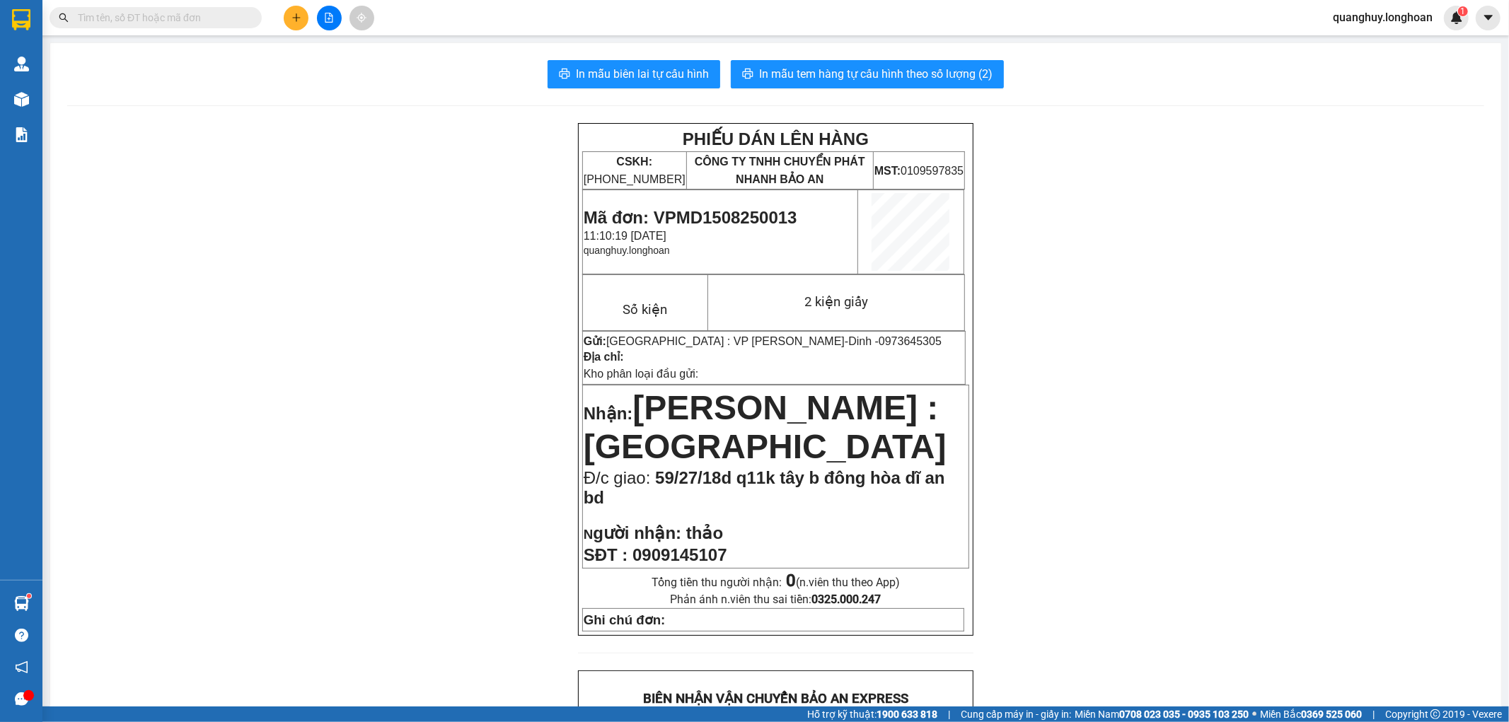
click at [227, 22] on input "text" at bounding box center [161, 18] width 167 height 16
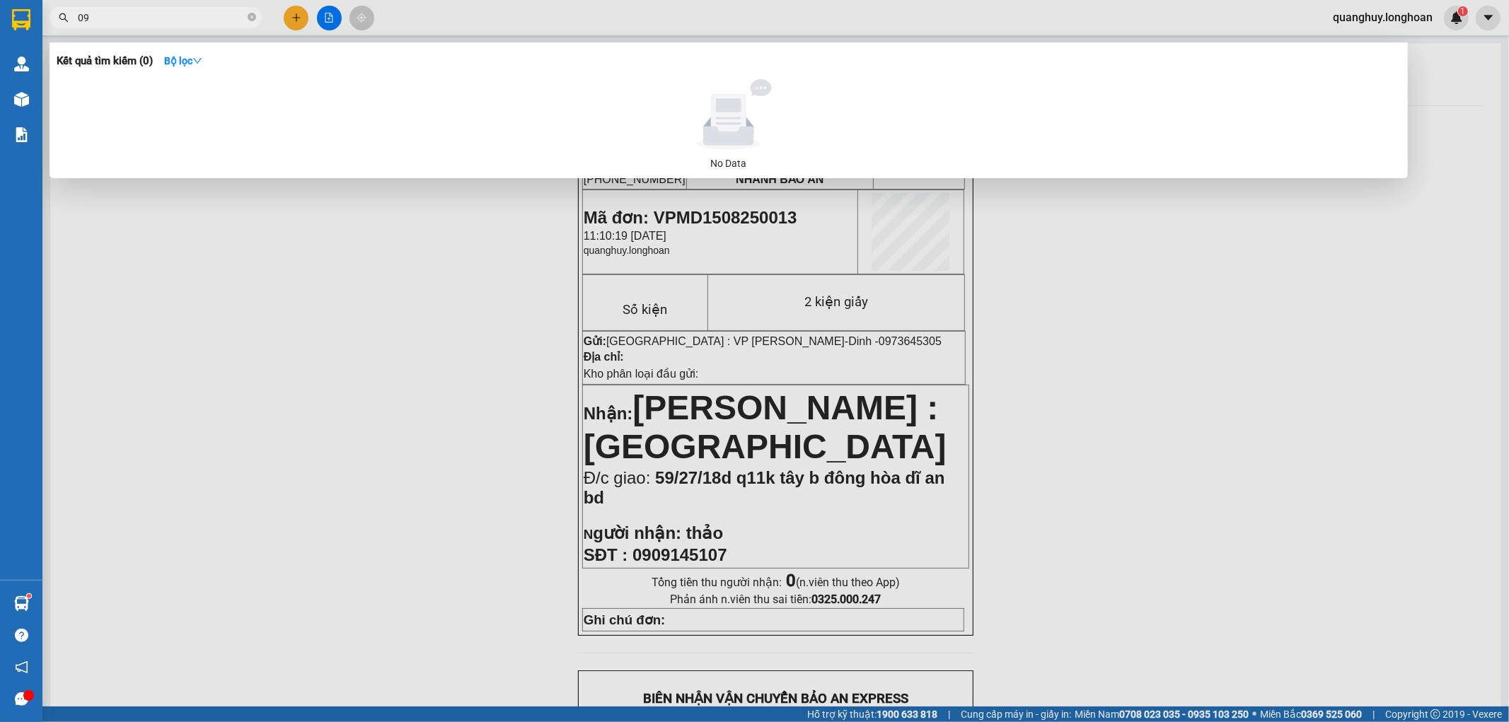
type input "0"
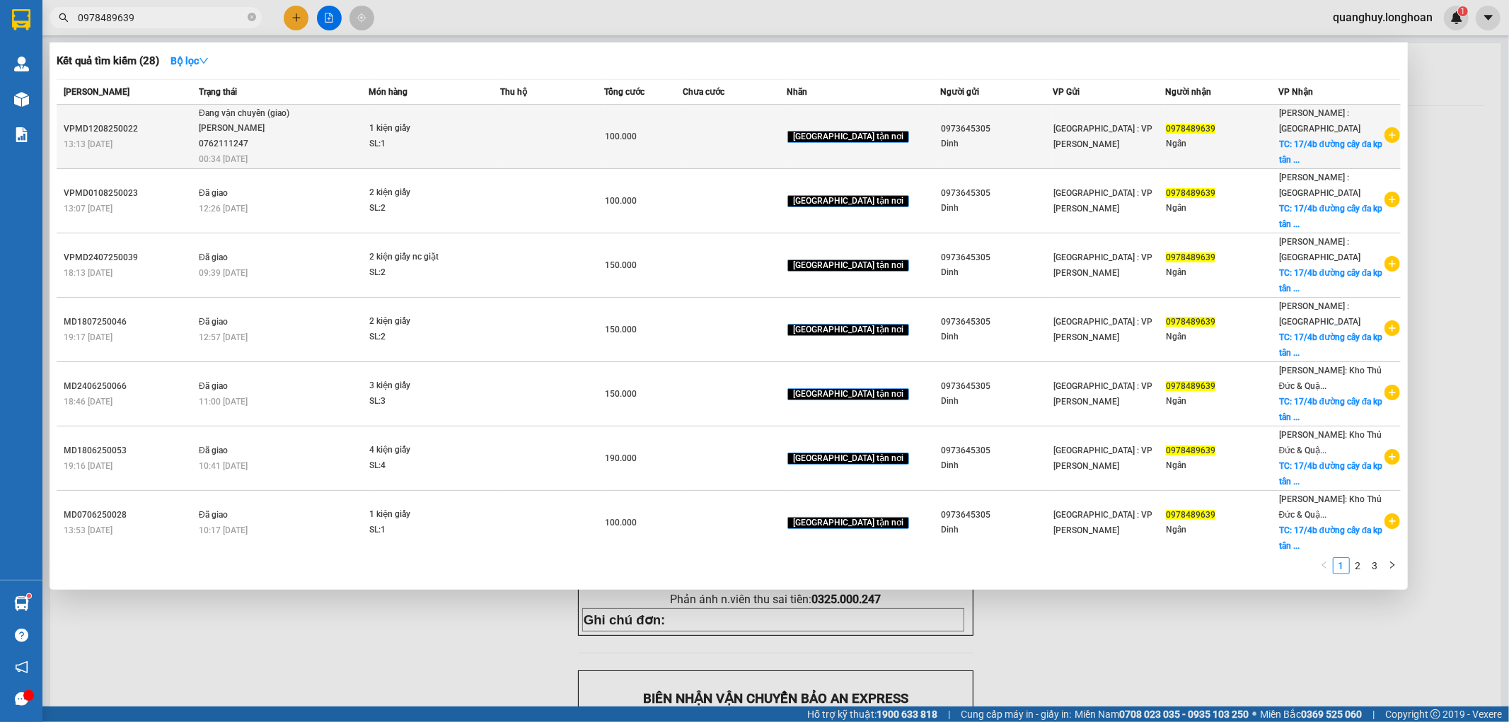
type input "0978489639"
click at [1385, 134] on icon "plus-circle" at bounding box center [1392, 135] width 16 height 16
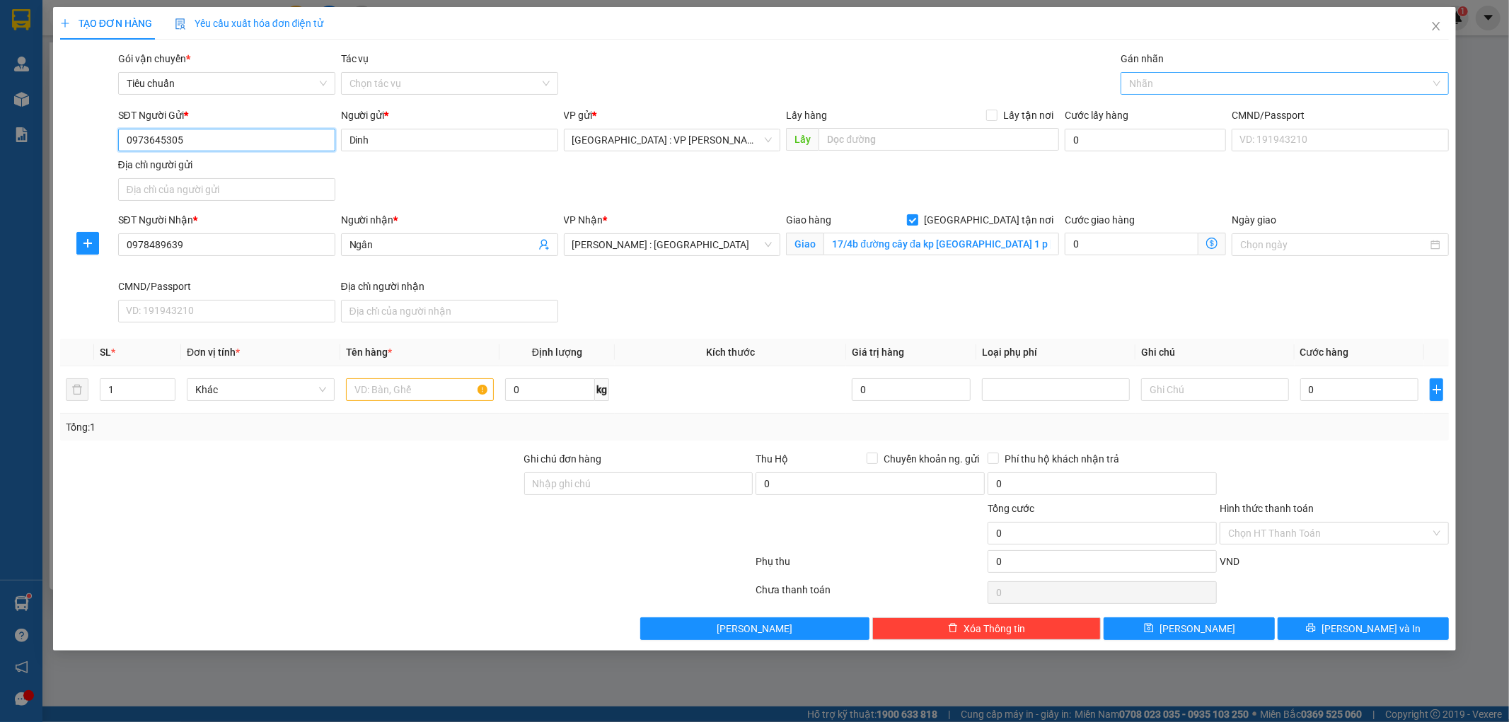
click at [1170, 79] on div at bounding box center [1277, 83] width 307 height 17
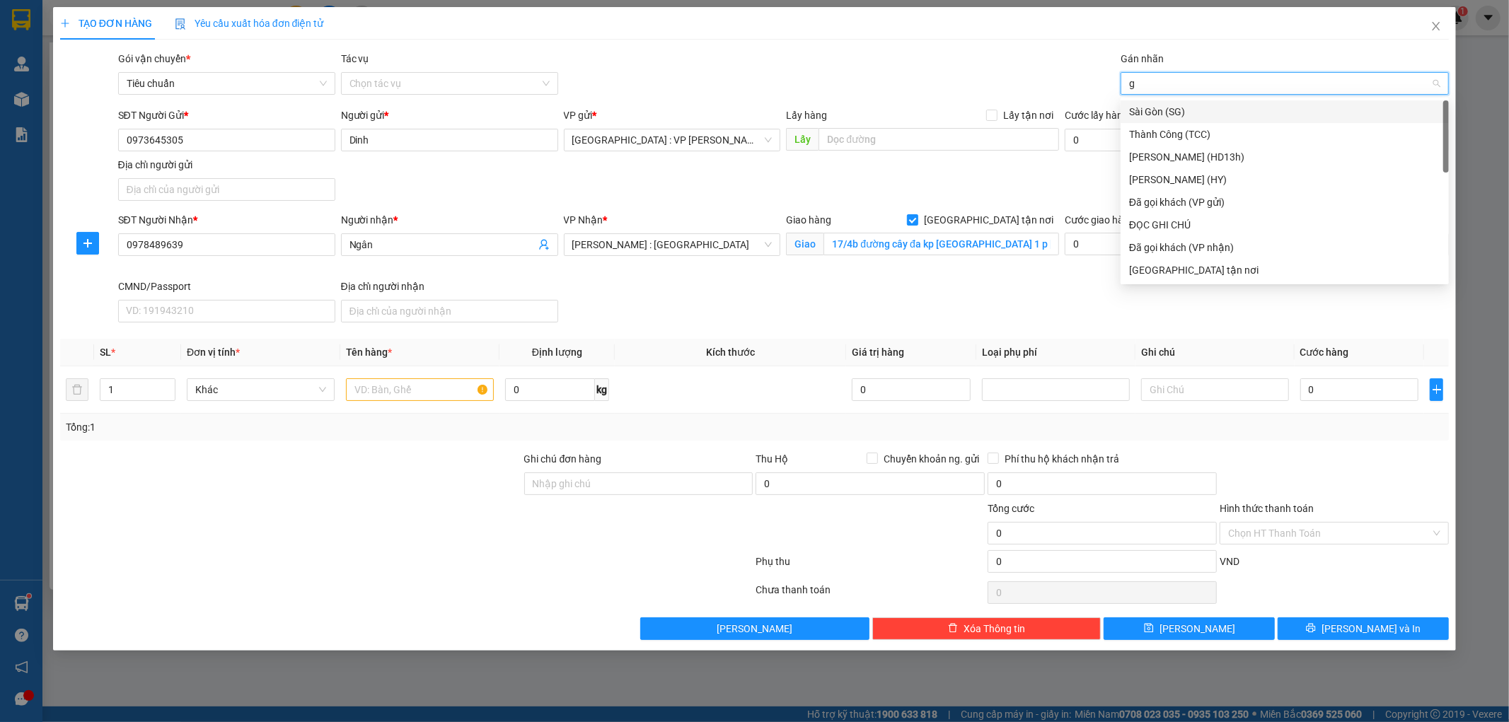
type input "gt"
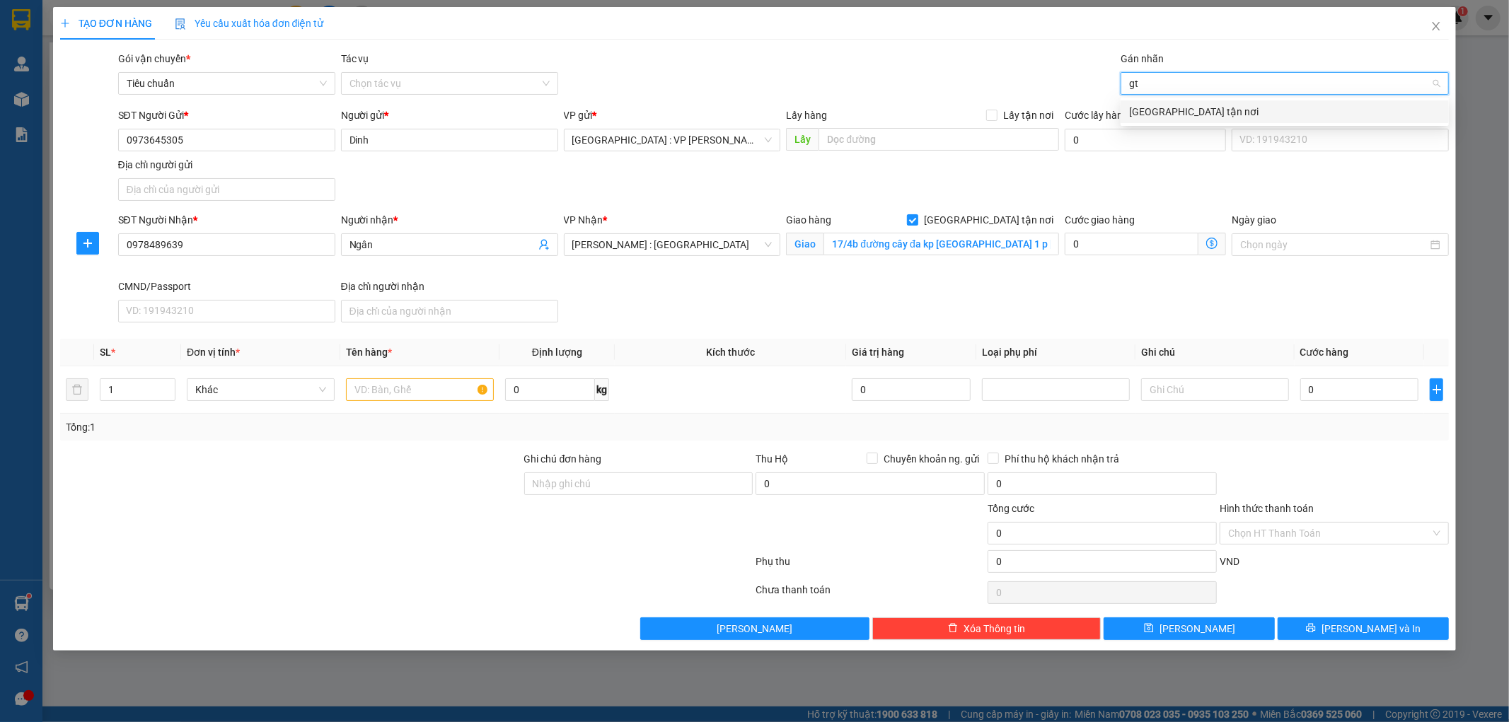
click at [1159, 110] on div "[GEOGRAPHIC_DATA] tận nơi" at bounding box center [1284, 112] width 311 height 16
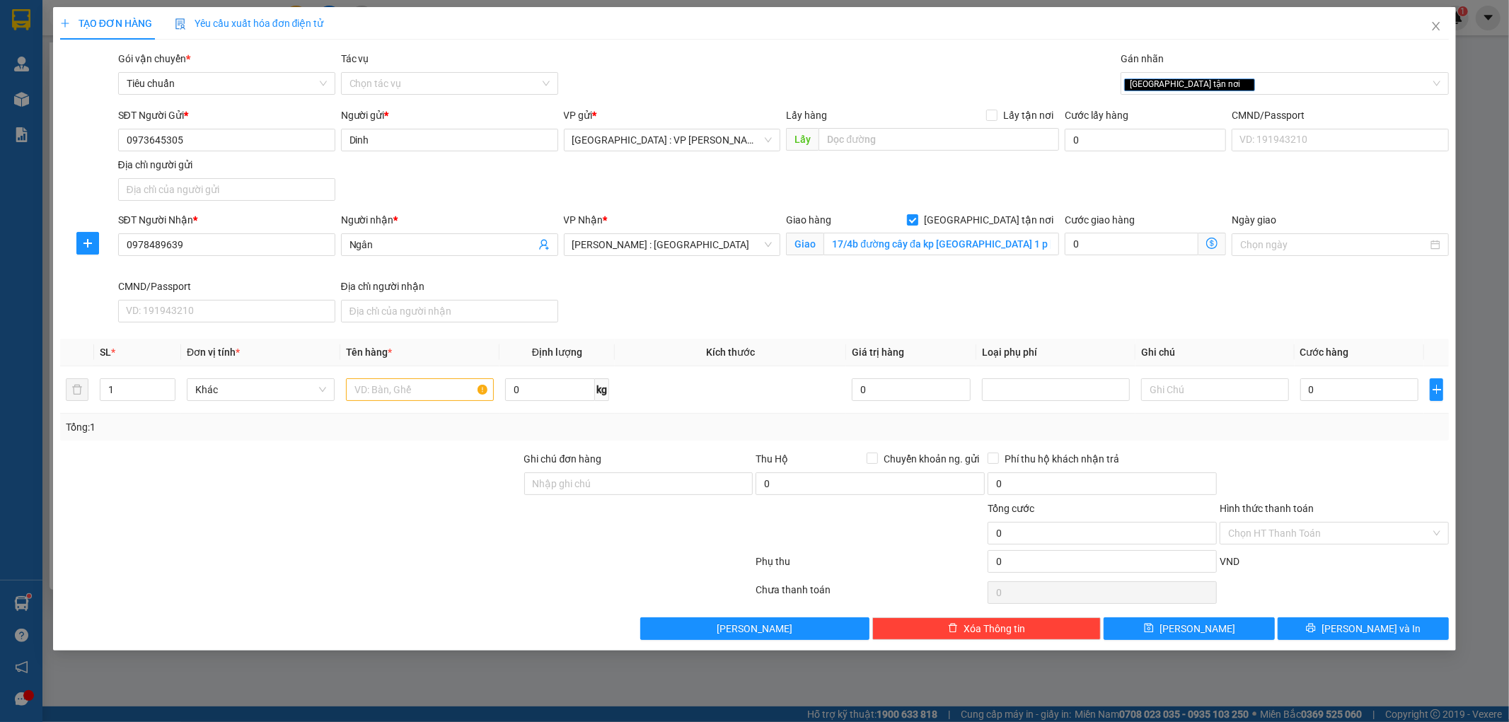
click at [994, 167] on div "SĐT Người Gửi * 0973645305 Người gửi * Dinh VP gửi * Hà Nội : VP Nam Từ Liêm Lấ…" at bounding box center [783, 157] width 1337 height 99
click at [385, 388] on input "text" at bounding box center [420, 389] width 148 height 23
type input "1 kiện giấy"
click at [407, 492] on div at bounding box center [291, 476] width 464 height 50
click at [1337, 394] on input "0" at bounding box center [1359, 389] width 119 height 23
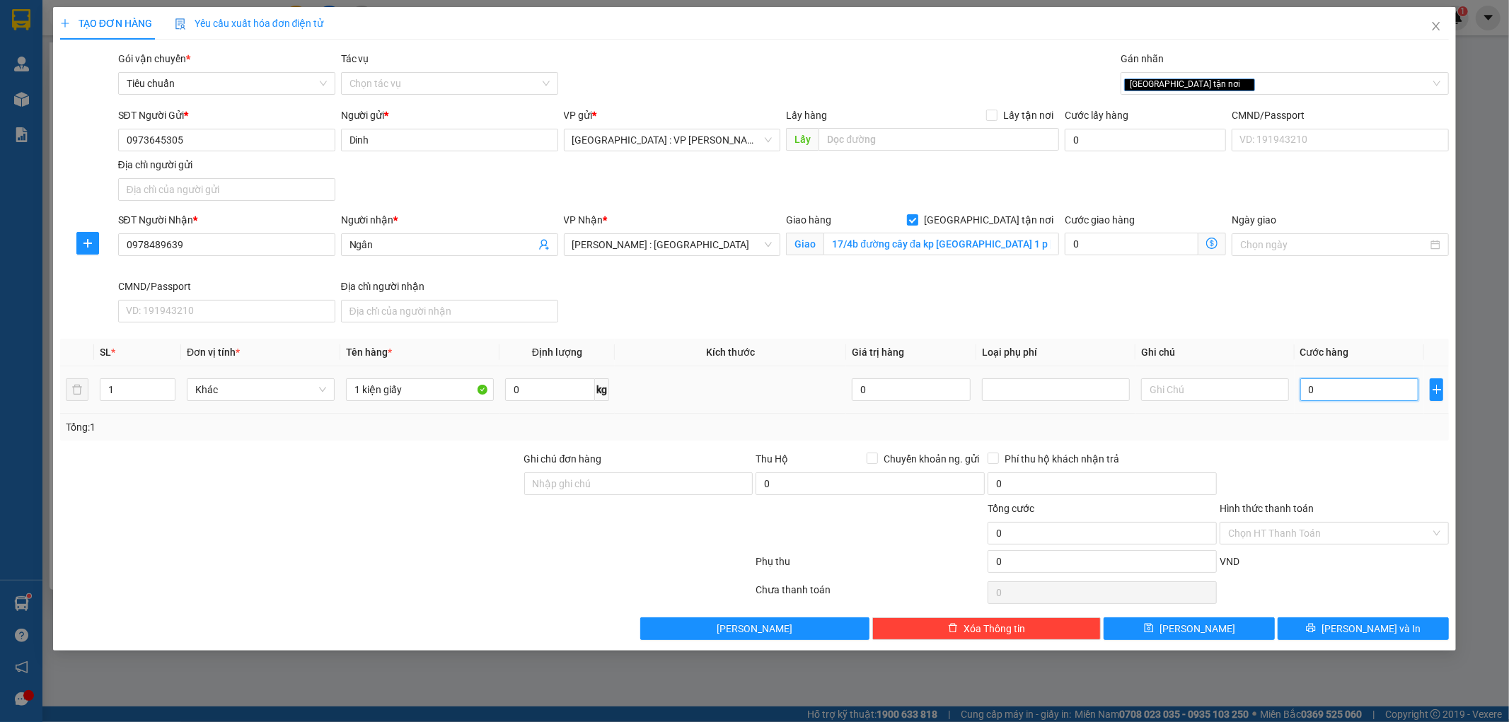
type input "1"
type input "10"
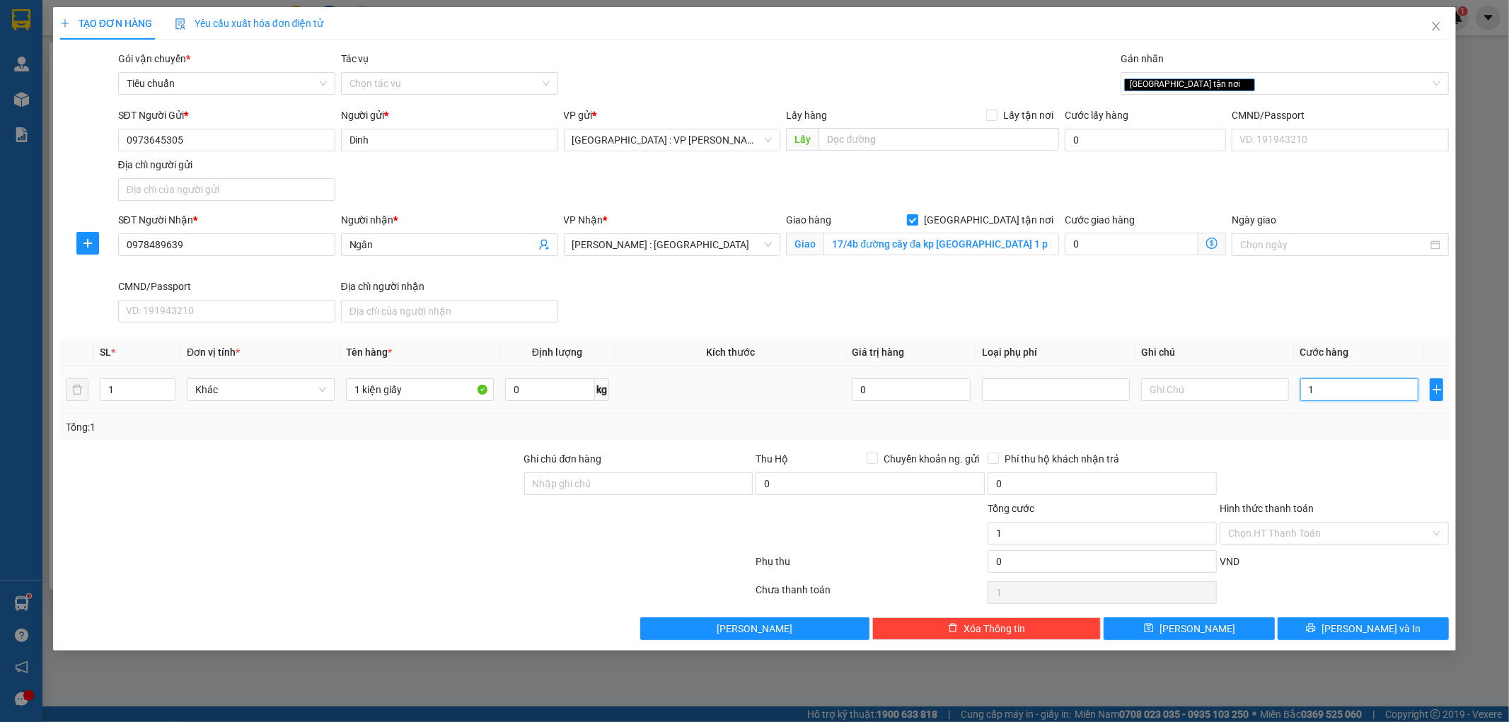
type input "10"
type input "1.000"
type input "10.000"
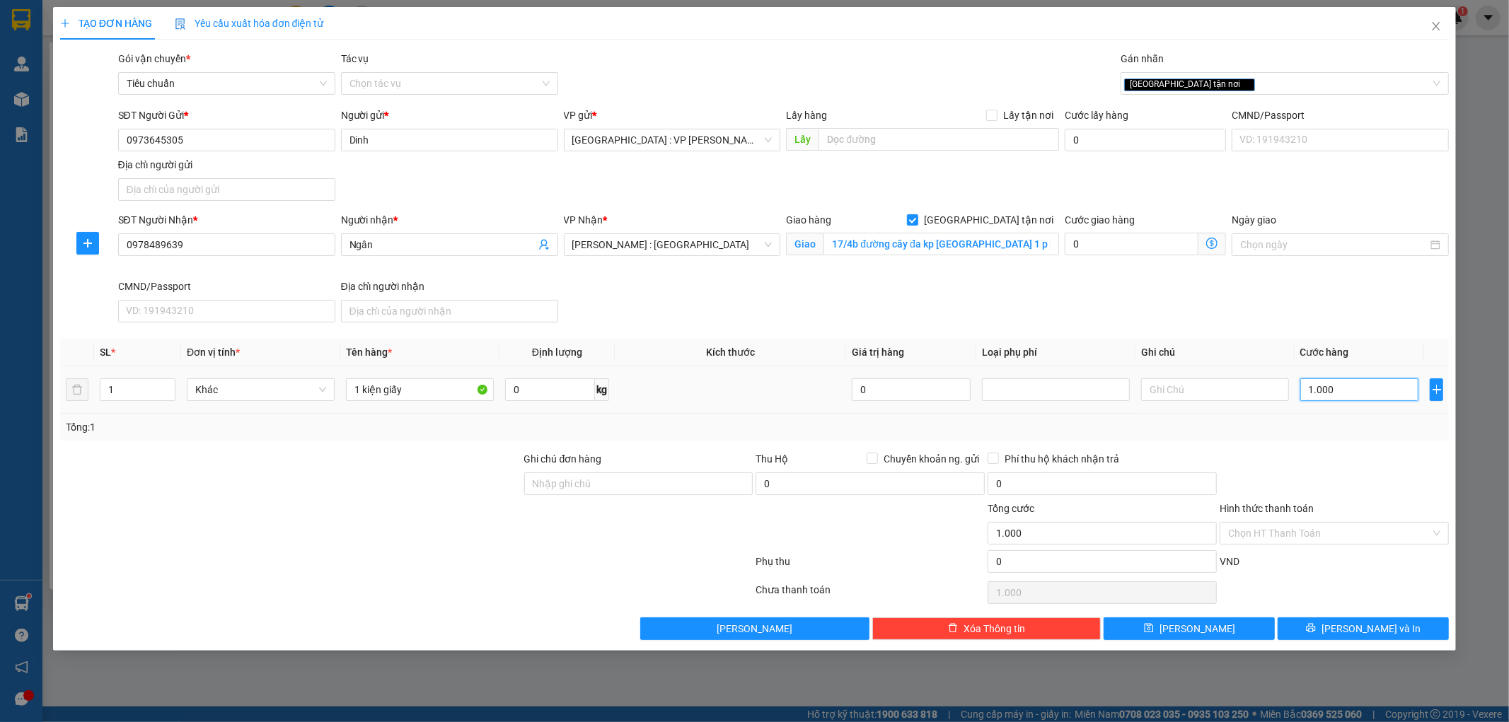
type input "10.000"
type input "100.000"
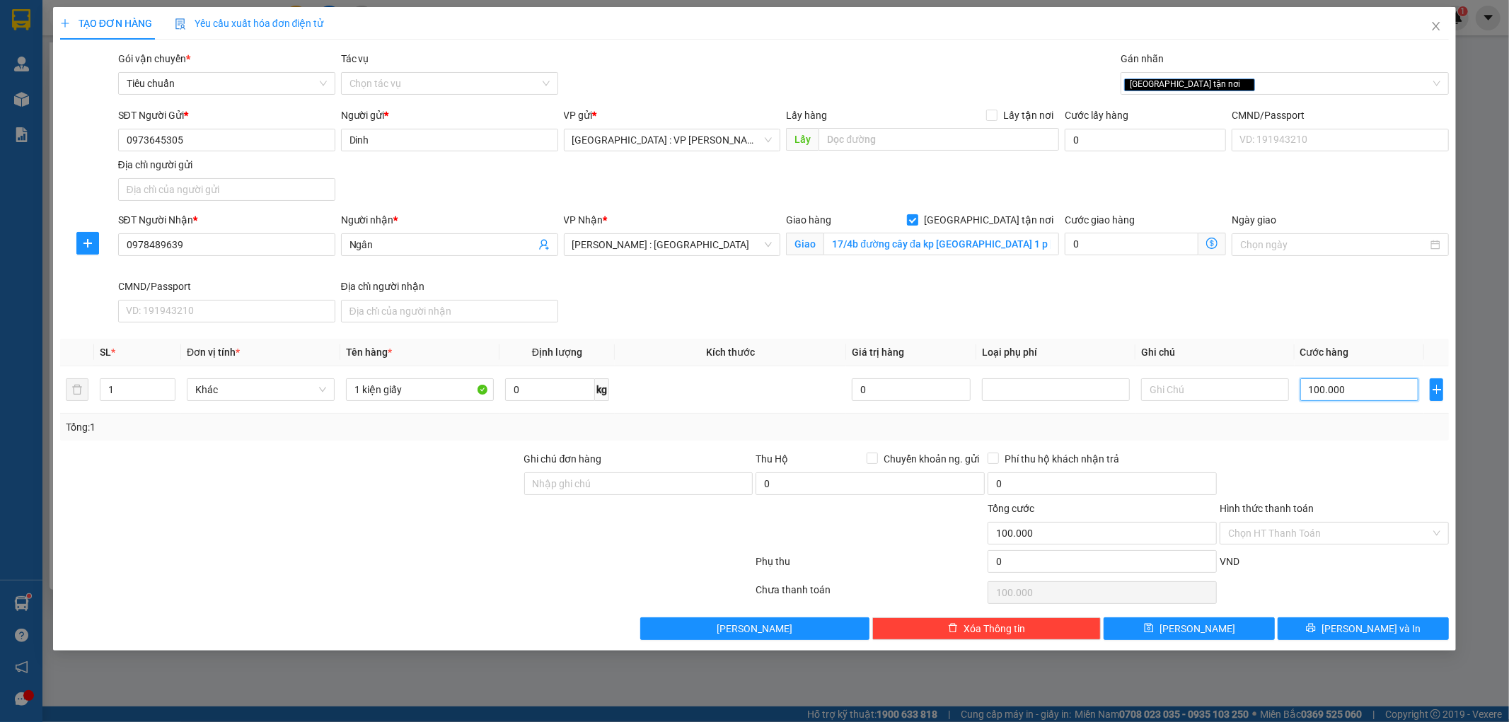
type input "100.000"
click at [1310, 468] on div at bounding box center [1334, 476] width 232 height 50
click at [1289, 535] on input "Hình thức thanh toán" at bounding box center [1329, 533] width 202 height 21
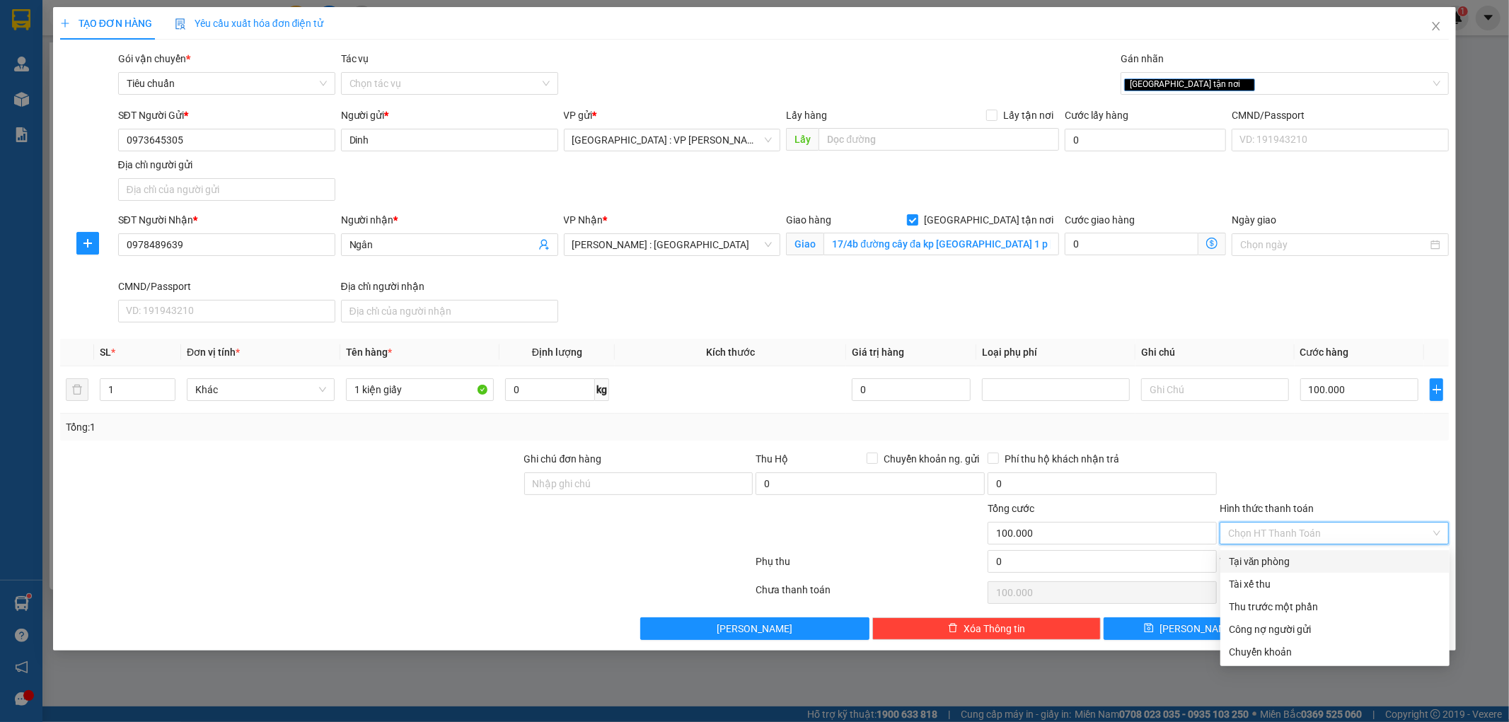
click at [1283, 561] on div "Tại văn phòng" at bounding box center [1335, 562] width 212 height 16
type input "0"
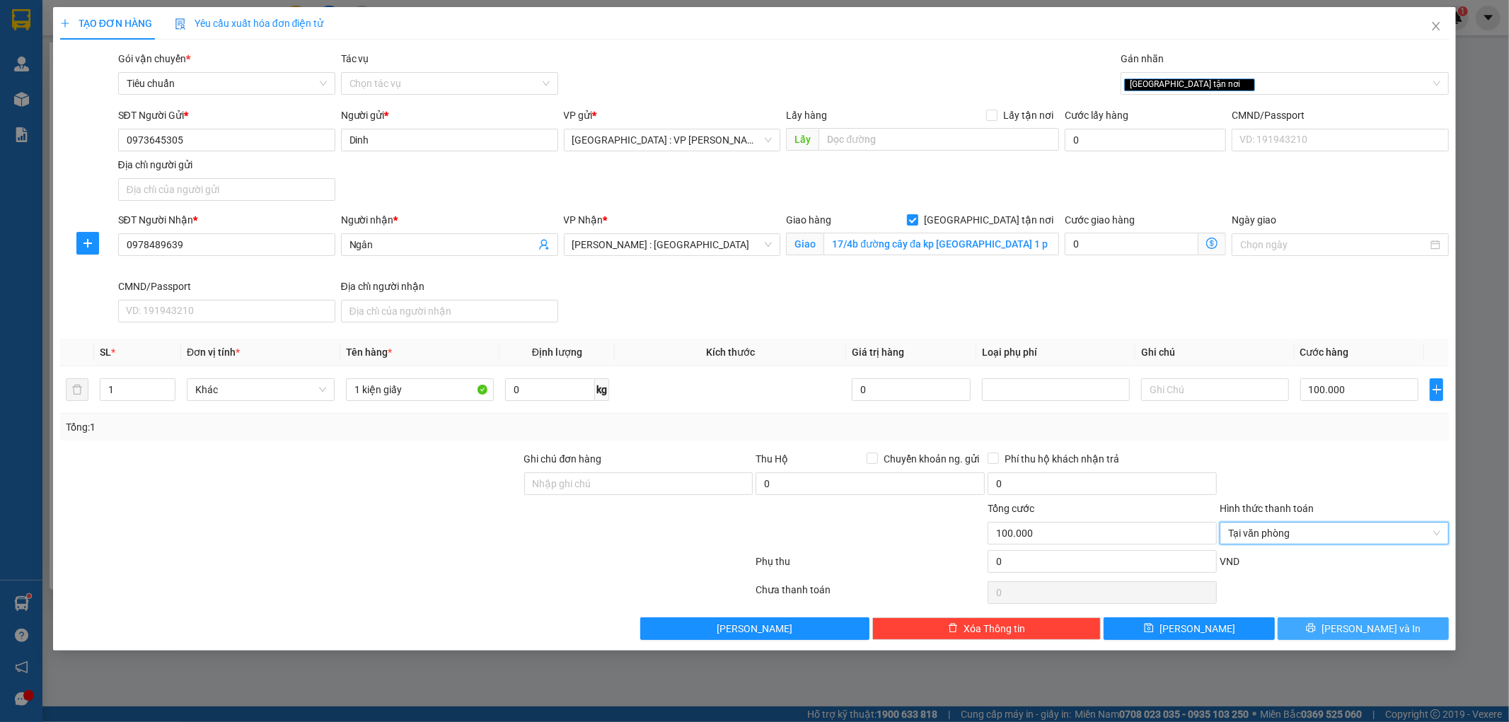
click at [1317, 629] on button "[PERSON_NAME] và In" at bounding box center [1362, 628] width 171 height 23
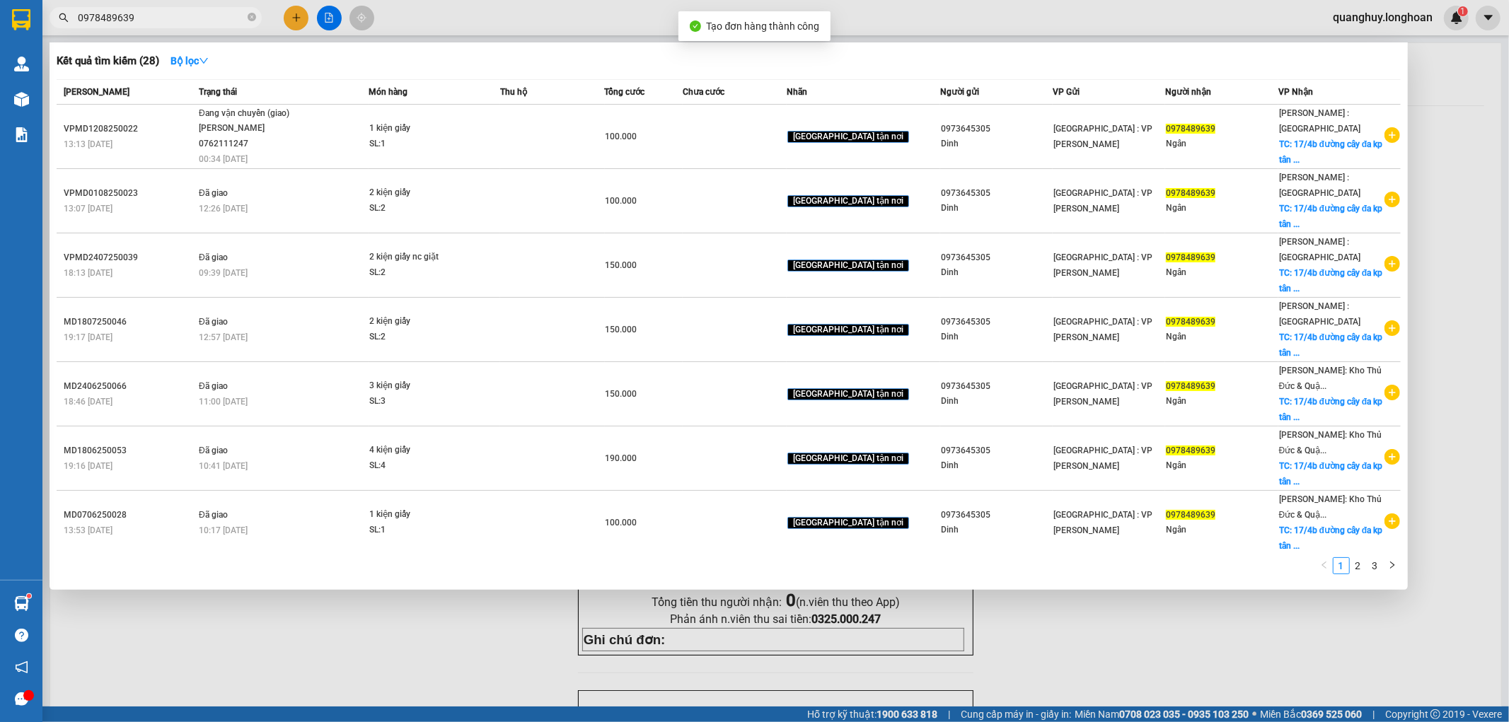
click at [1112, 625] on div at bounding box center [754, 361] width 1509 height 722
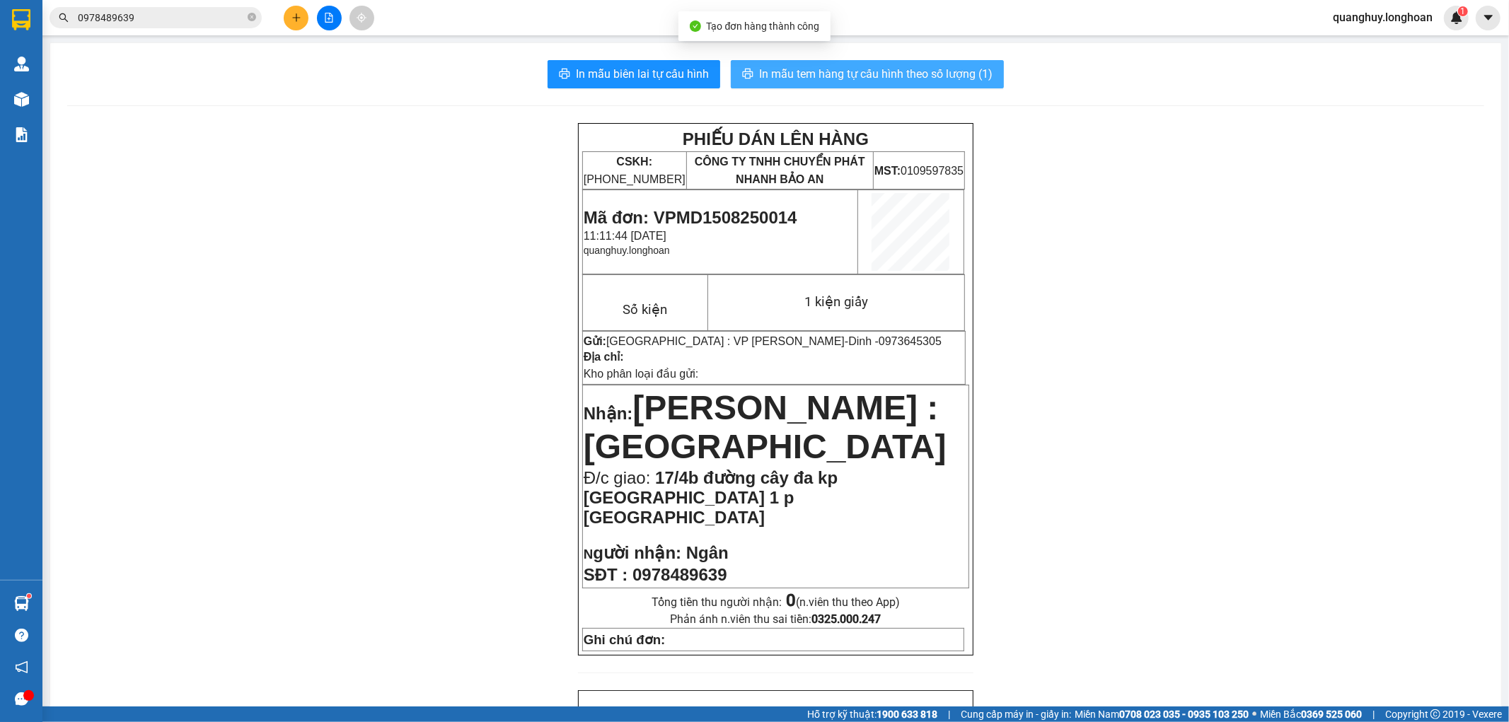
click at [982, 78] on span "In mẫu tem hàng tự cấu hình theo số lượng (1)" at bounding box center [875, 74] width 233 height 18
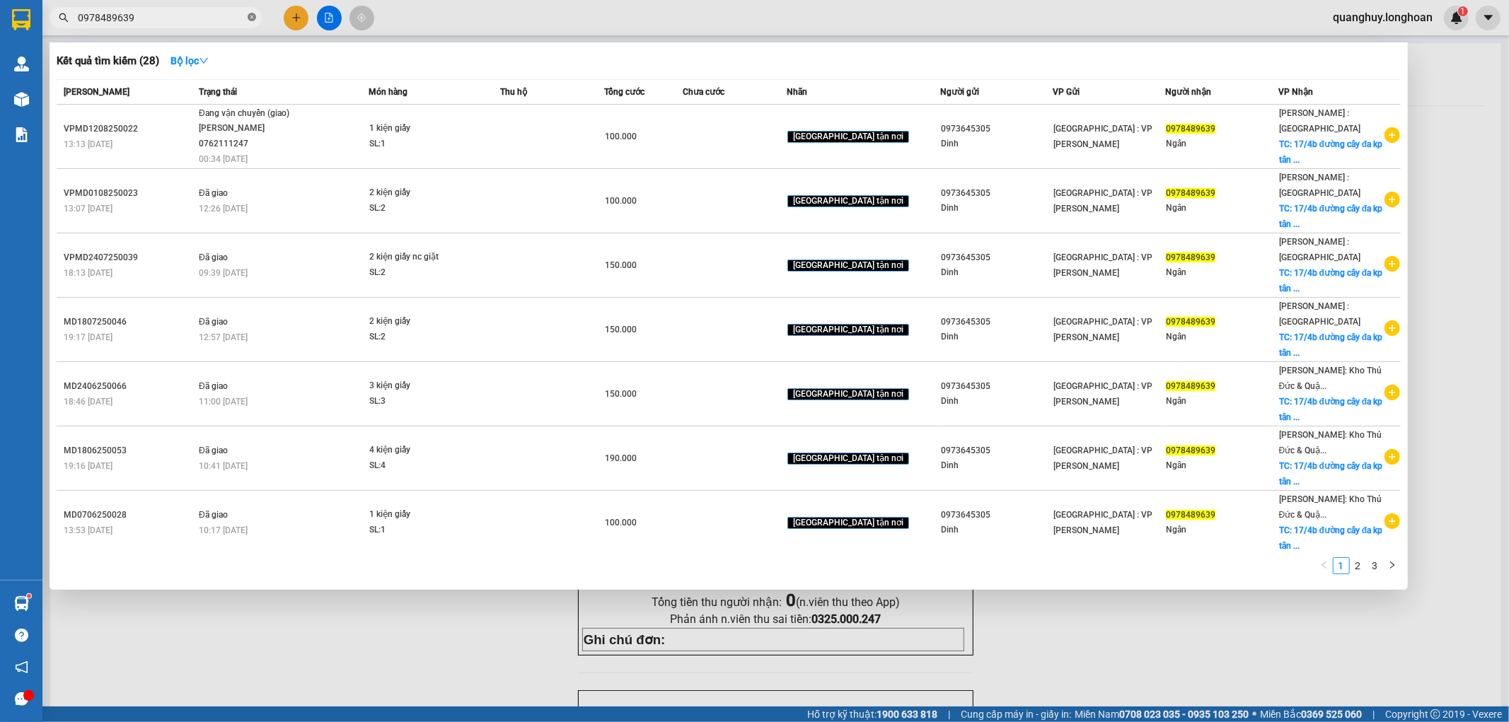
click at [250, 16] on icon "close-circle" at bounding box center [252, 17] width 8 height 8
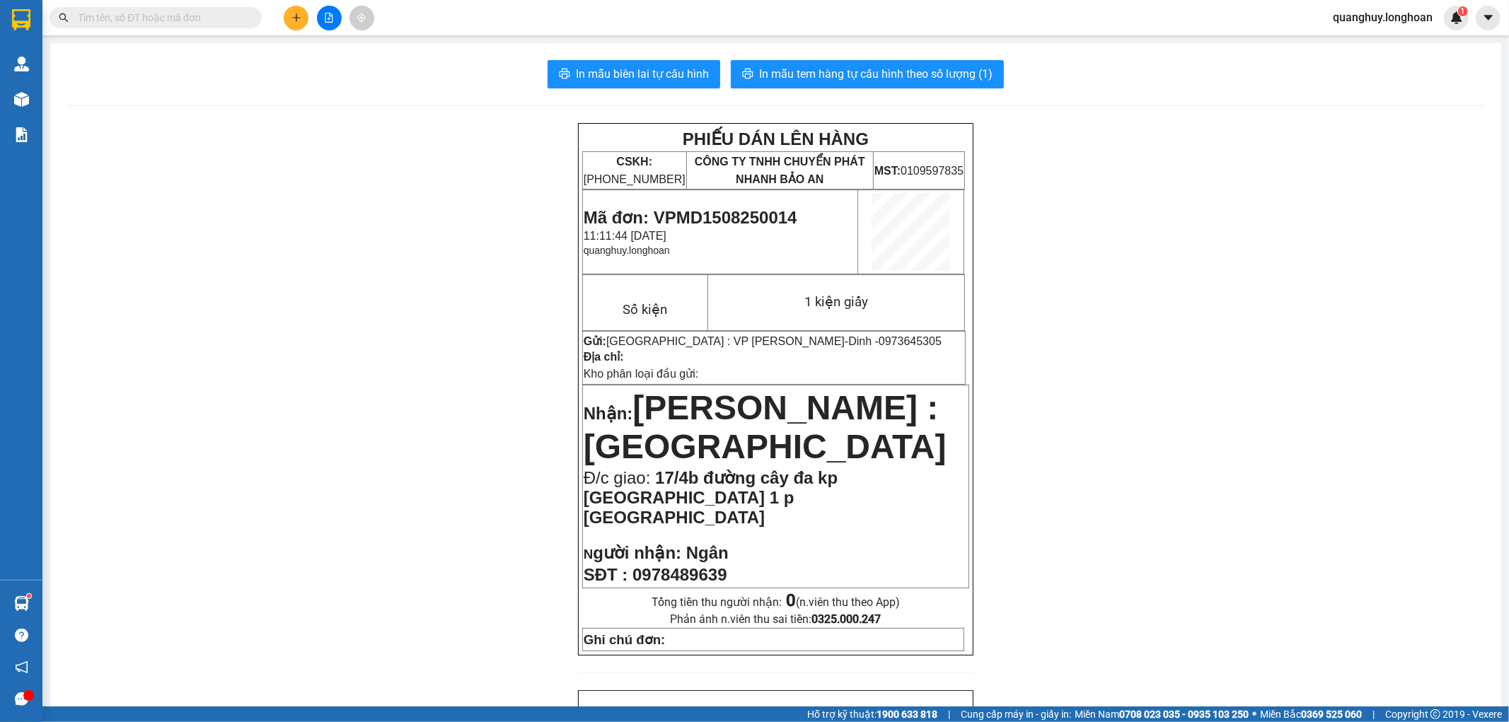
click at [220, 16] on input "text" at bounding box center [161, 18] width 167 height 16
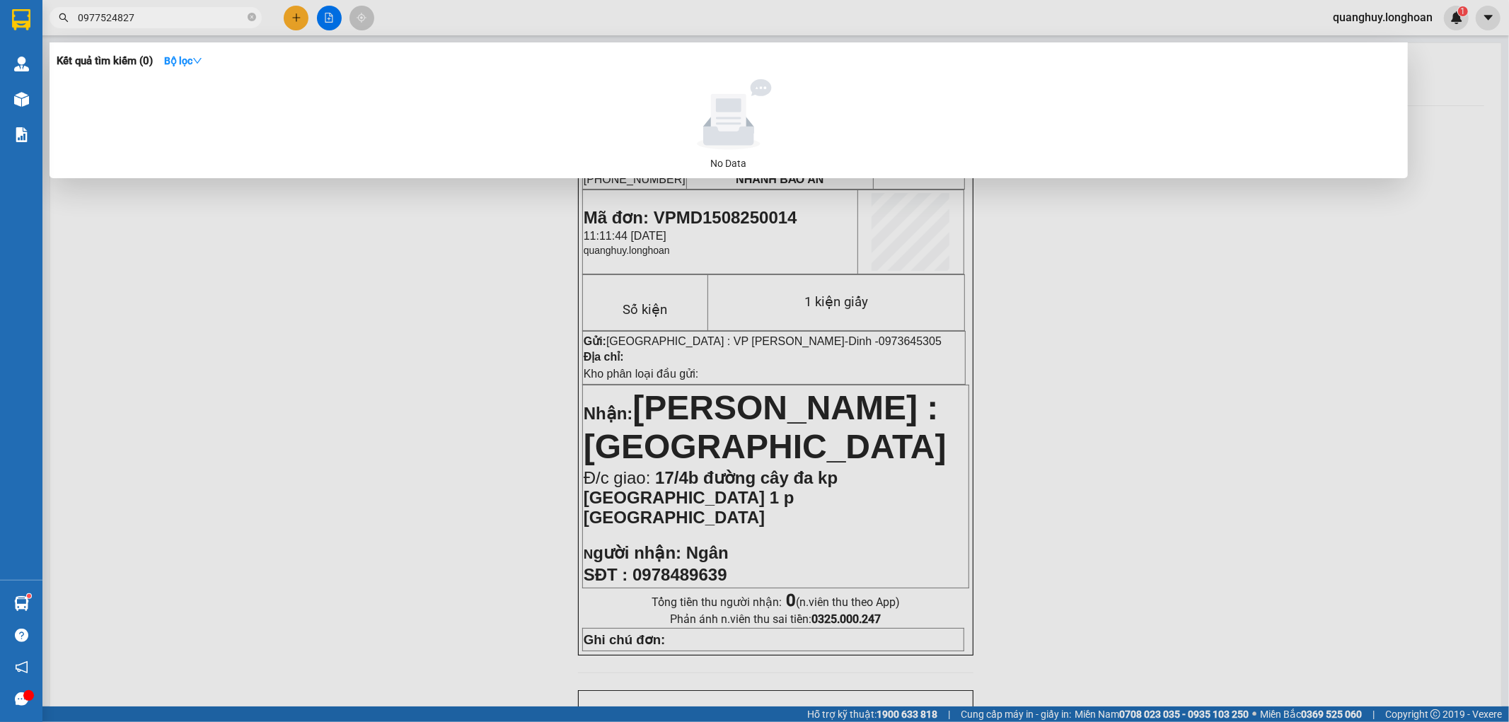
type input "0977524827"
click at [591, 277] on div at bounding box center [754, 361] width 1509 height 722
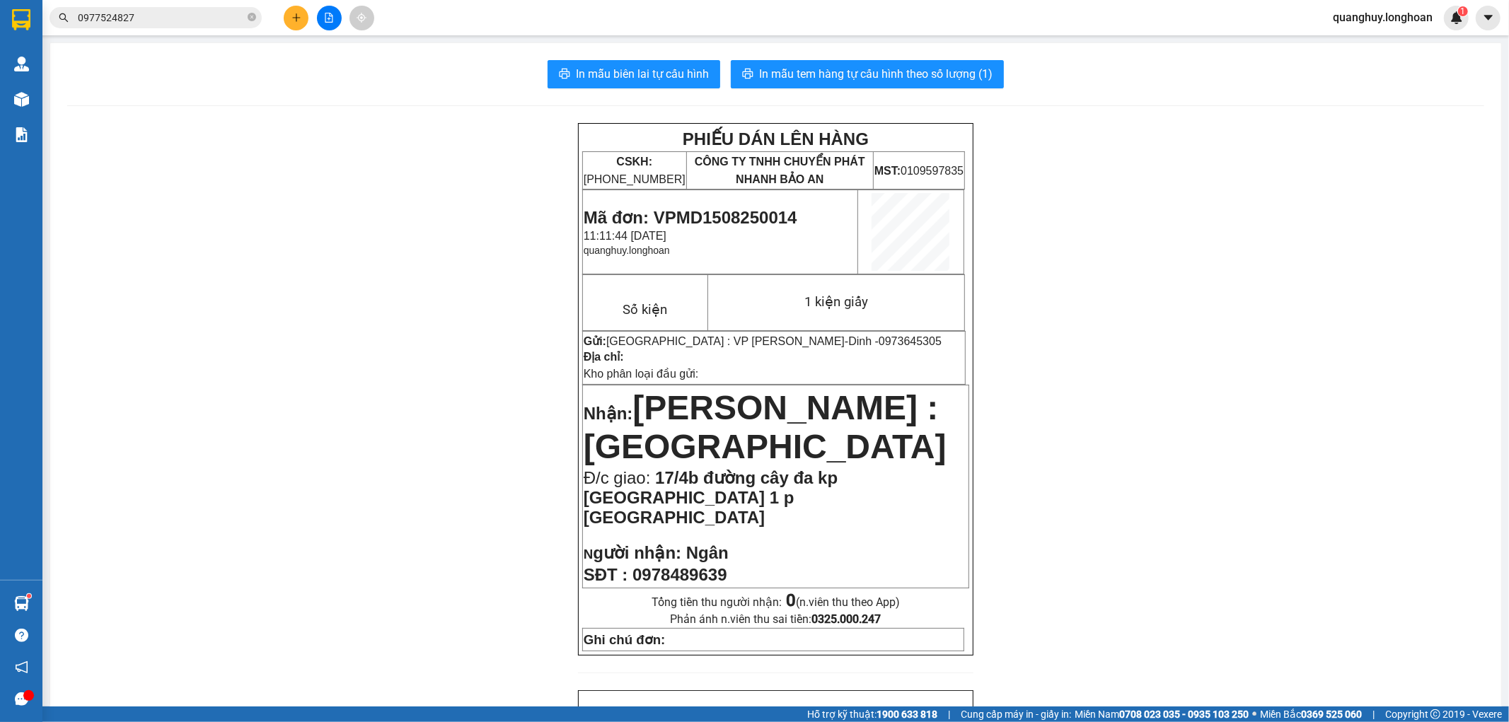
drag, startPoint x: 579, startPoint y: 311, endPoint x: 666, endPoint y: 310, distance: 87.0
click at [298, 25] on button at bounding box center [296, 18] width 25 height 25
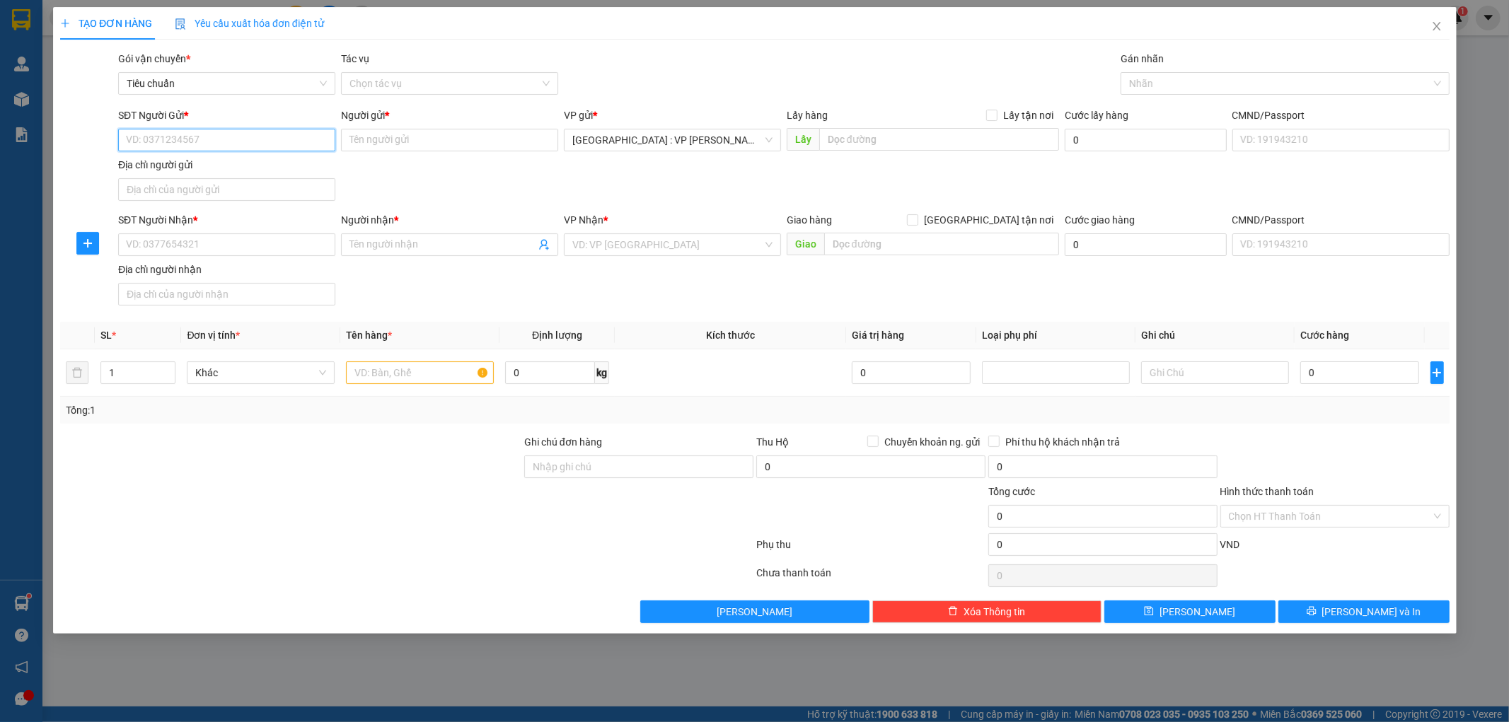
paste input "0973645305"
type input "0973645305"
click at [200, 161] on div "0973645305 - Dinh" at bounding box center [227, 169] width 200 height 16
type input "Dinh"
type input "0973645305"
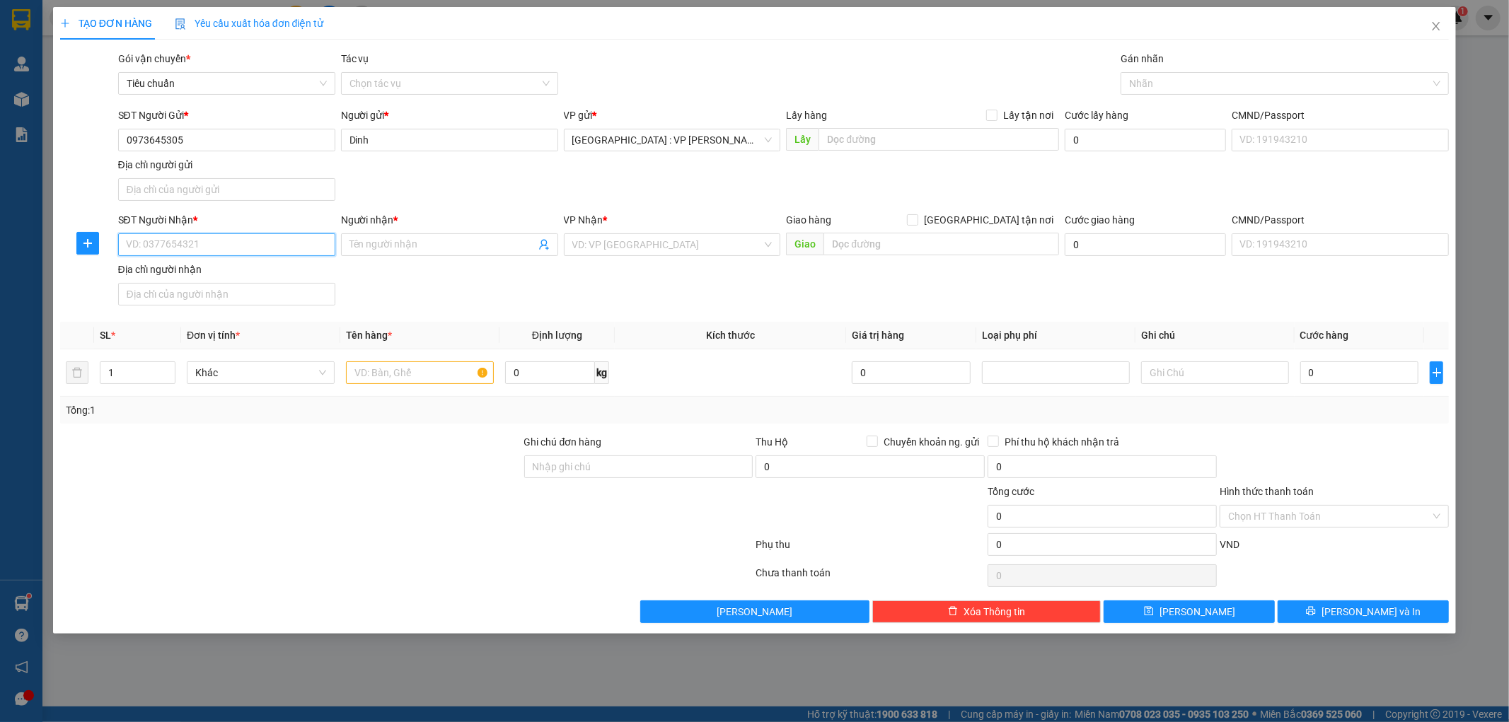
click at [199, 241] on input "SĐT Người Nhận *" at bounding box center [226, 244] width 217 height 23
type input "0977524827"
click at [400, 245] on input "Người nhận *" at bounding box center [442, 245] width 186 height 16
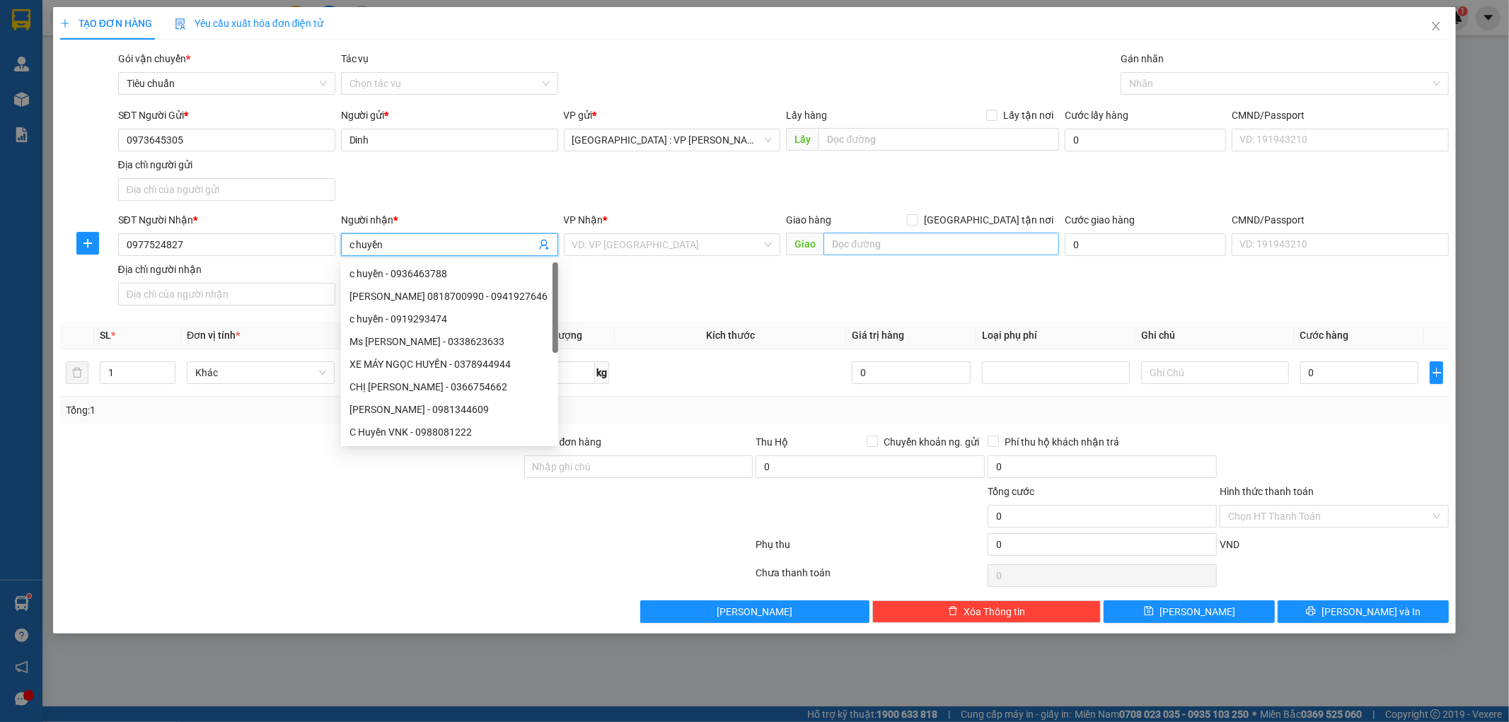
type input "c huyền"
click at [914, 245] on input "text" at bounding box center [941, 244] width 236 height 23
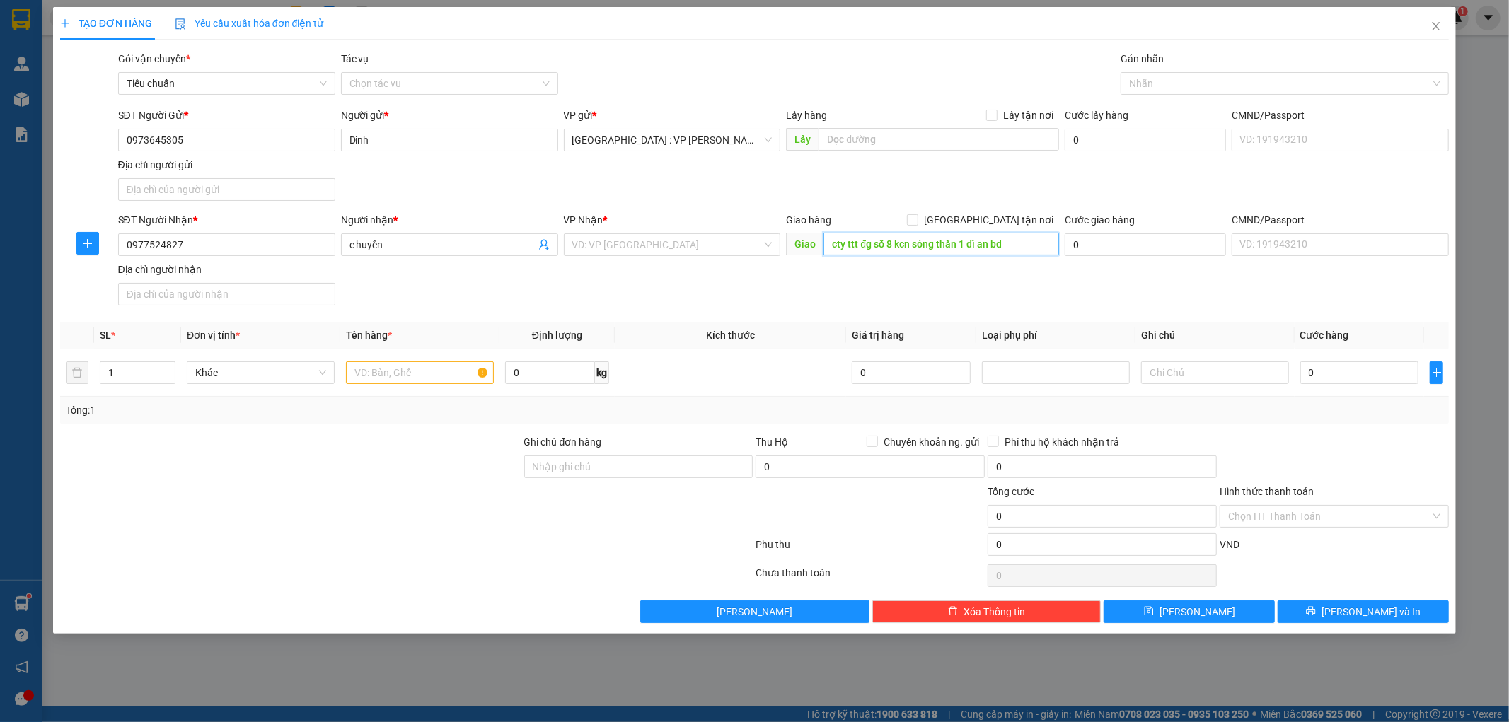
type input "cty ttt đg số 8 kcn sóng thần 1 dĩ an bd"
click at [957, 301] on div "SĐT Người Nhận * 0977524827 Người nhận * c huyền VP Nhận * VD: VP Sài Gòn Giao …" at bounding box center [783, 261] width 1337 height 99
click at [994, 224] on span "[GEOGRAPHIC_DATA] tận nơi" at bounding box center [988, 220] width 141 height 16
click at [917, 224] on input "[GEOGRAPHIC_DATA] tận nơi" at bounding box center [912, 219] width 10 height 10
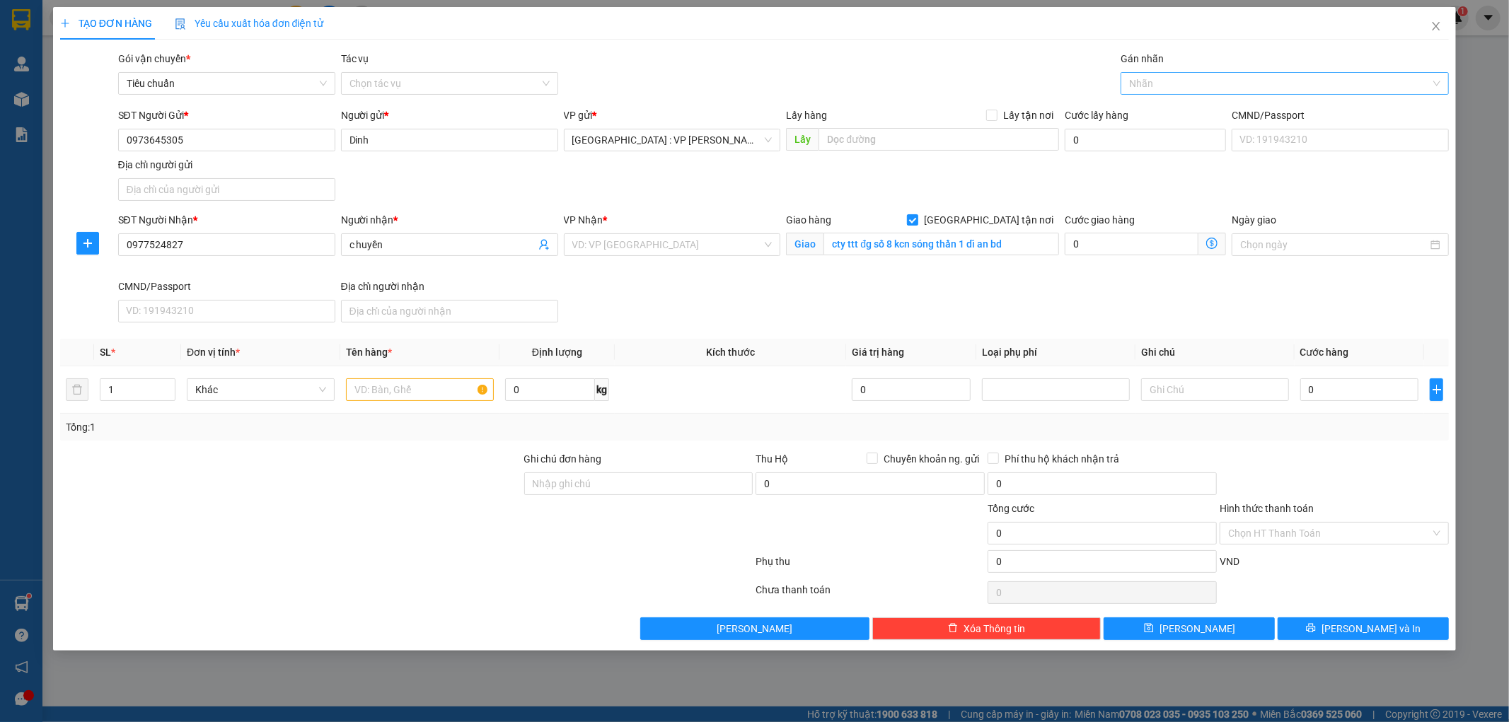
click at [1153, 86] on div at bounding box center [1277, 83] width 307 height 17
click at [1154, 105] on div "[GEOGRAPHIC_DATA] tận nơi" at bounding box center [1284, 112] width 311 height 16
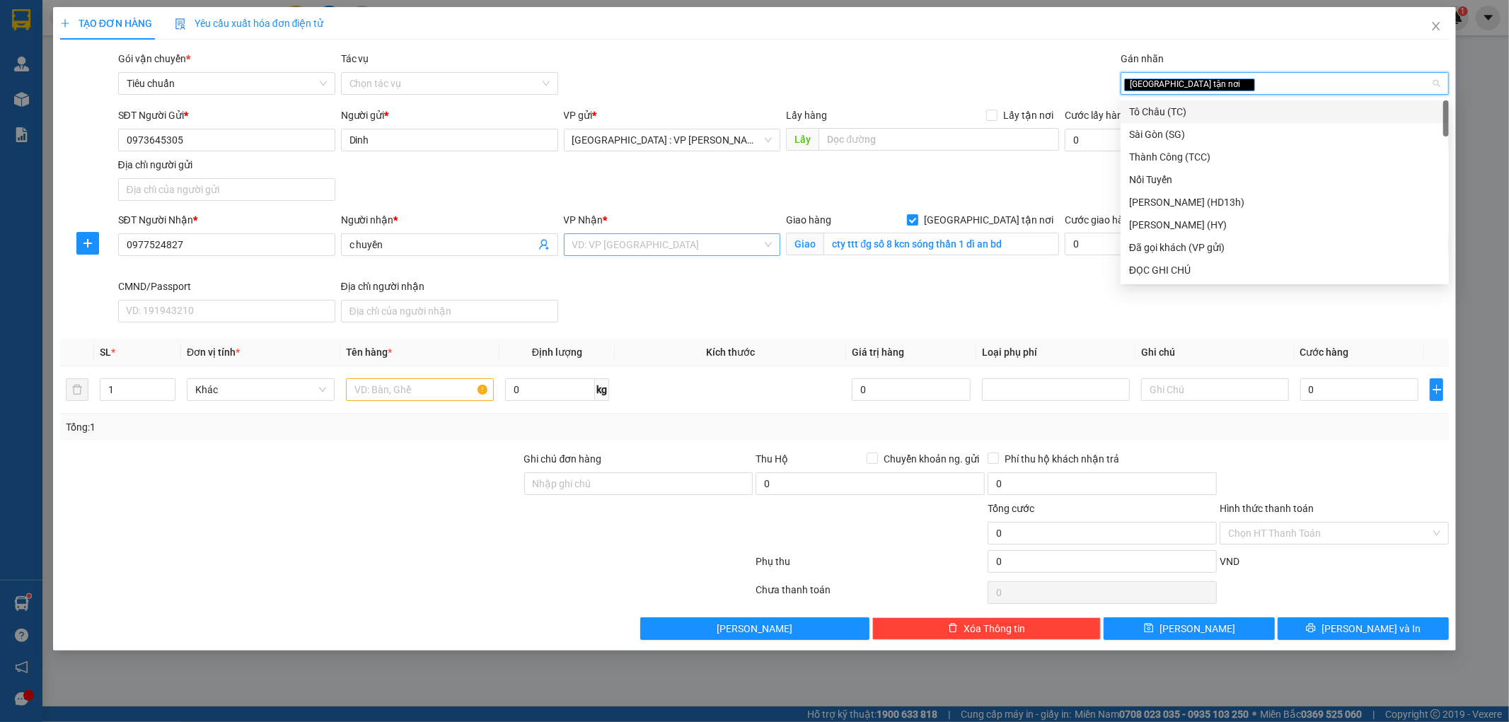
click at [716, 246] on input "search" at bounding box center [667, 244] width 190 height 21
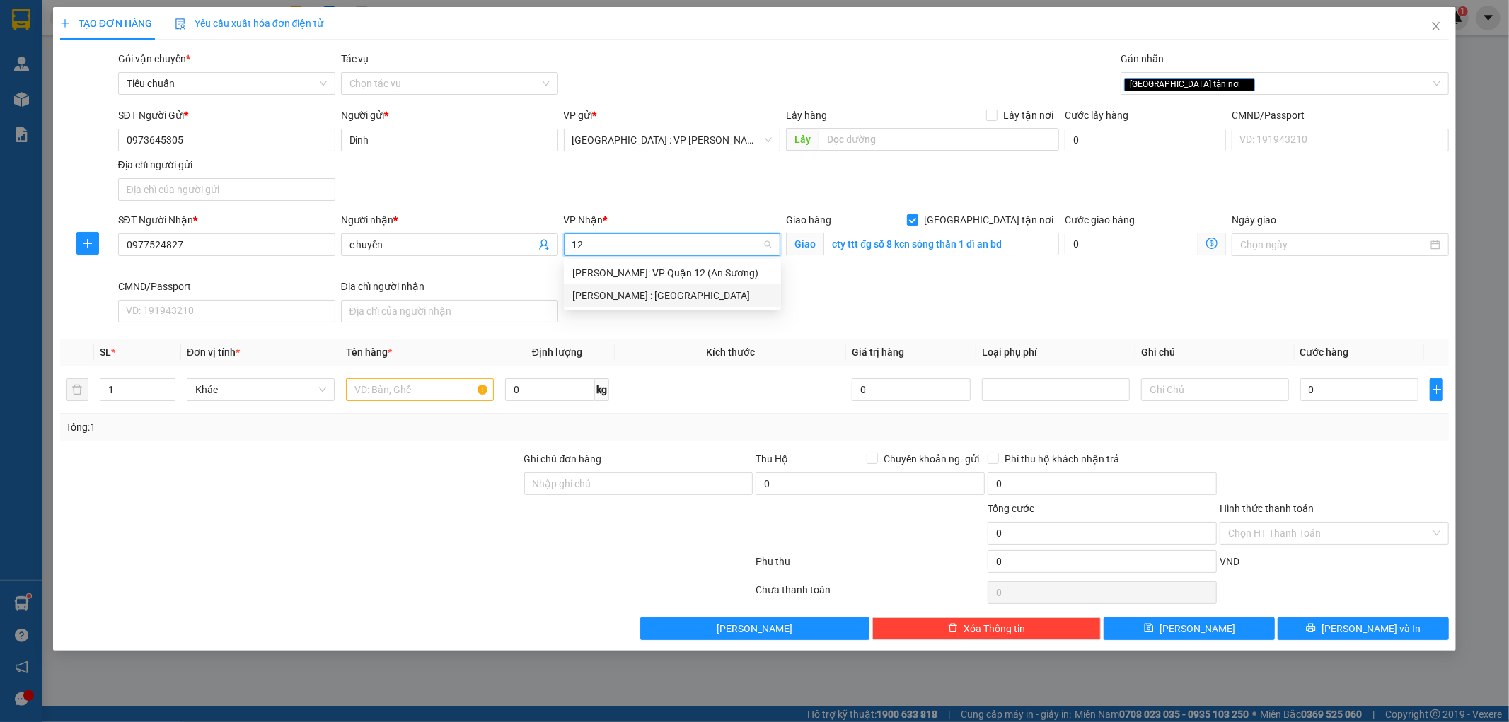
click at [653, 301] on div "[PERSON_NAME] : [GEOGRAPHIC_DATA]" at bounding box center [672, 296] width 200 height 16
click at [704, 304] on div "SĐT Người Nhận * 0977524827 Người nhận * c huyền VP Nhận * Hồ Chí Minh : Kho Qu…" at bounding box center [783, 270] width 1337 height 116
click at [709, 235] on span "[PERSON_NAME] : [GEOGRAPHIC_DATA]" at bounding box center [672, 244] width 200 height 21
click at [666, 298] on div "[PERSON_NAME] : [GEOGRAPHIC_DATA]" at bounding box center [672, 296] width 200 height 16
click at [724, 323] on div "SĐT Người Nhận * 0977524827 Người nhận * c huyền VP Nhận * Hồ Chí Minh : Kho Qu…" at bounding box center [783, 270] width 1337 height 116
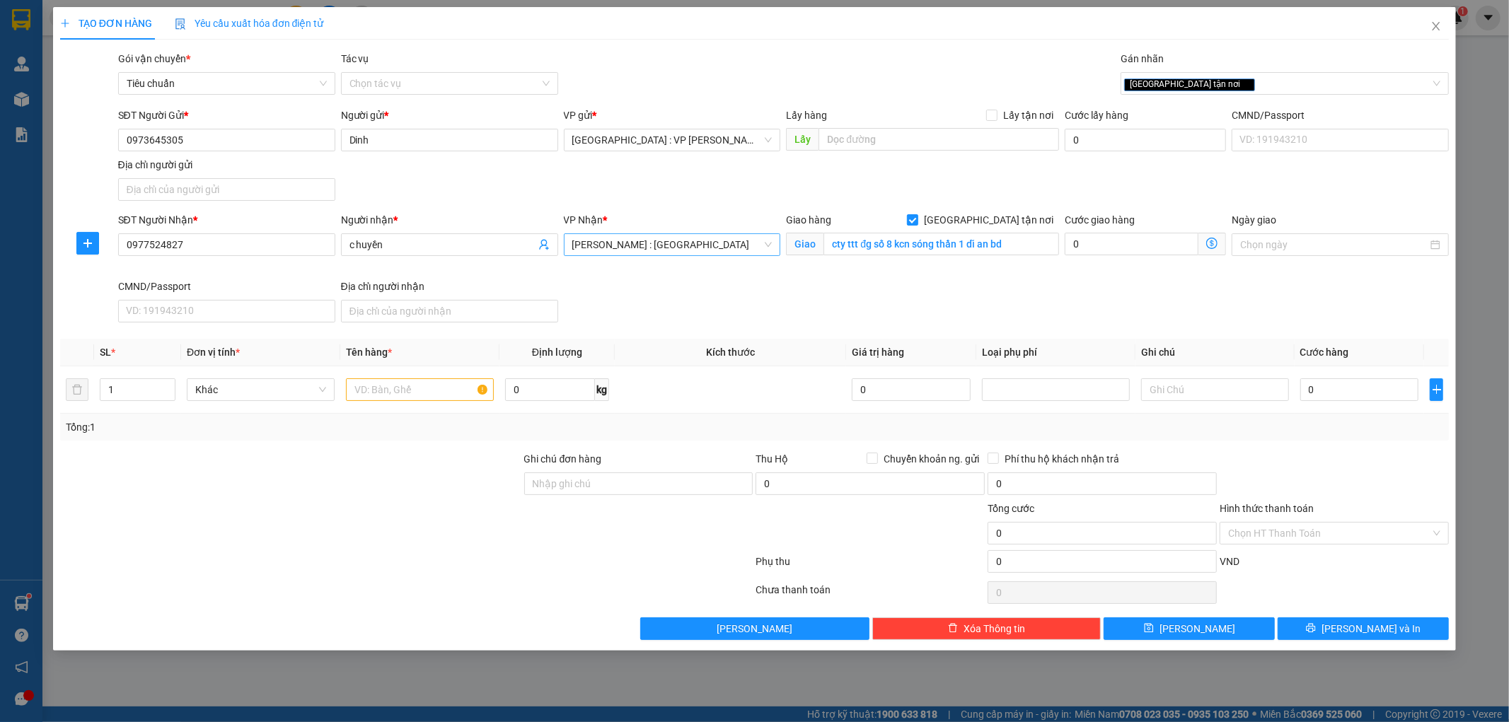
click at [703, 241] on span "[PERSON_NAME] : [GEOGRAPHIC_DATA]" at bounding box center [672, 244] width 200 height 21
click at [661, 298] on div "[PERSON_NAME] : [GEOGRAPHIC_DATA]" at bounding box center [672, 296] width 200 height 16
click at [115, 390] on input "1" at bounding box center [137, 389] width 74 height 21
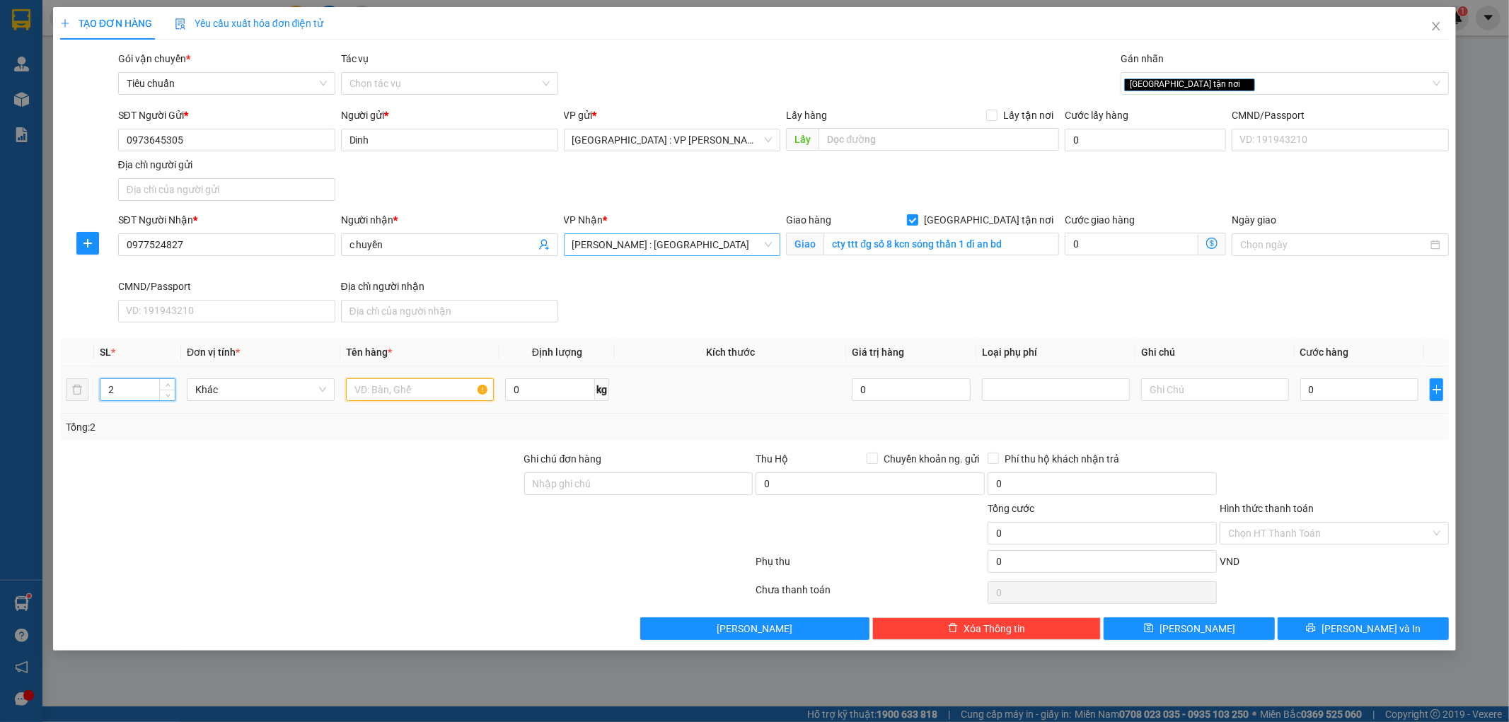
click at [387, 398] on input "text" at bounding box center [420, 389] width 148 height 23
click at [1323, 388] on input "0" at bounding box center [1359, 389] width 119 height 23
click at [1296, 529] on input "Hình thức thanh toán" at bounding box center [1329, 533] width 202 height 21
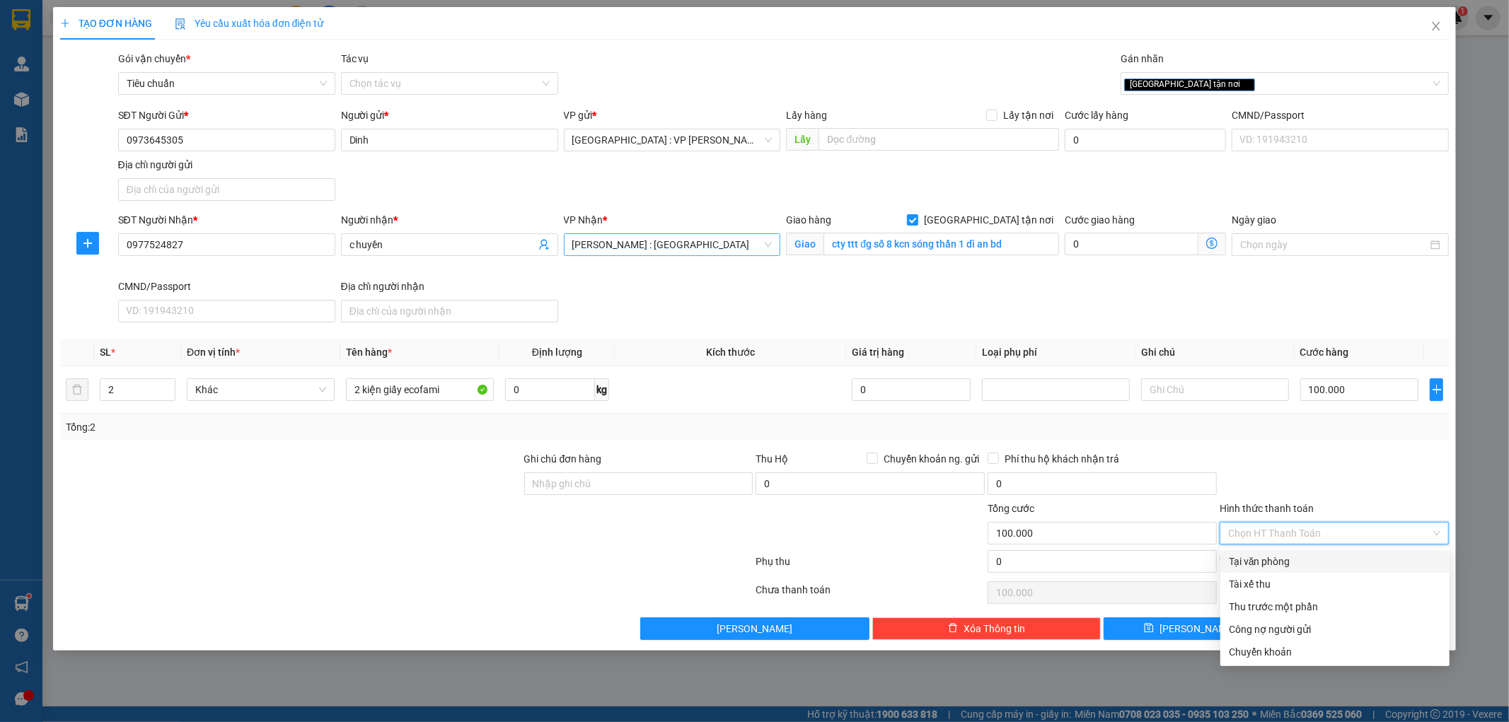
click at [1272, 560] on div "Tại văn phòng" at bounding box center [1335, 562] width 212 height 16
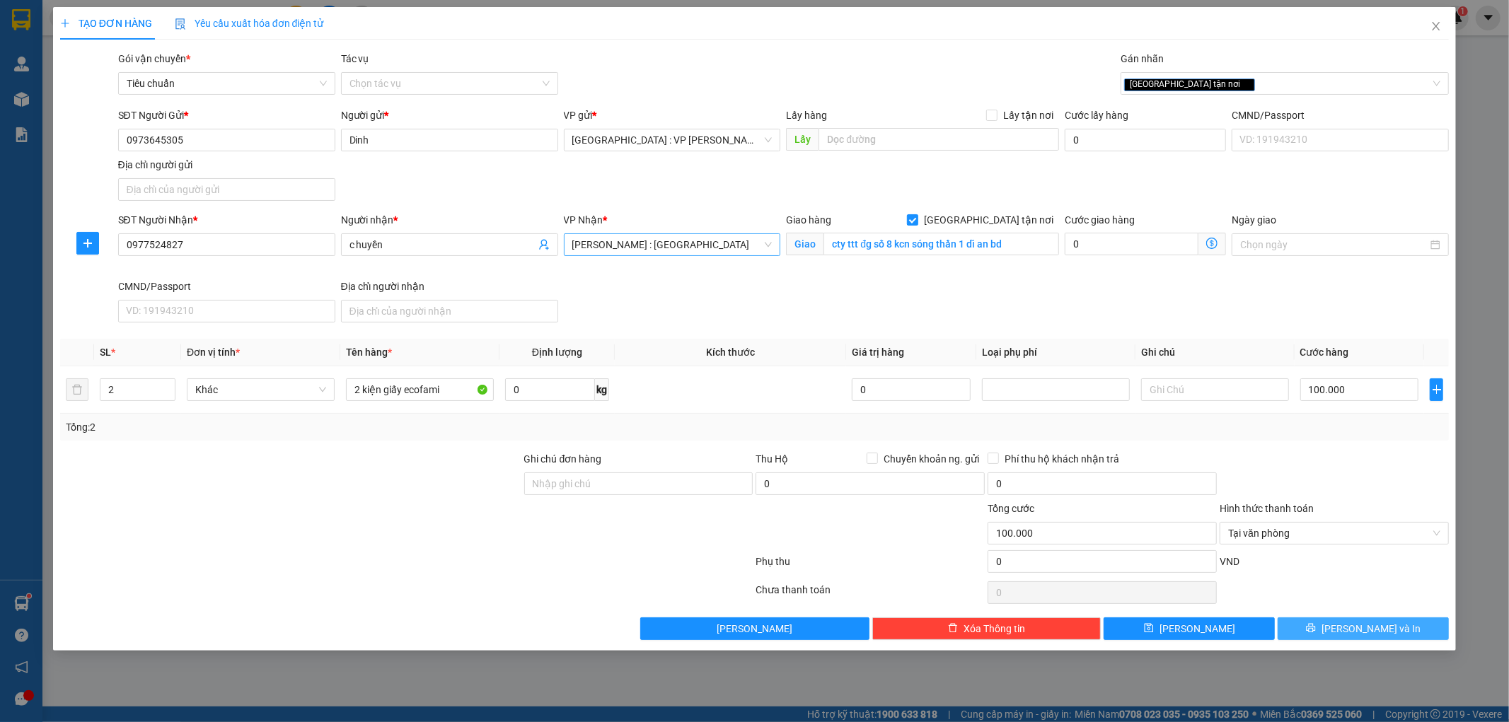
click at [1331, 618] on button "[PERSON_NAME] và In" at bounding box center [1362, 628] width 171 height 23
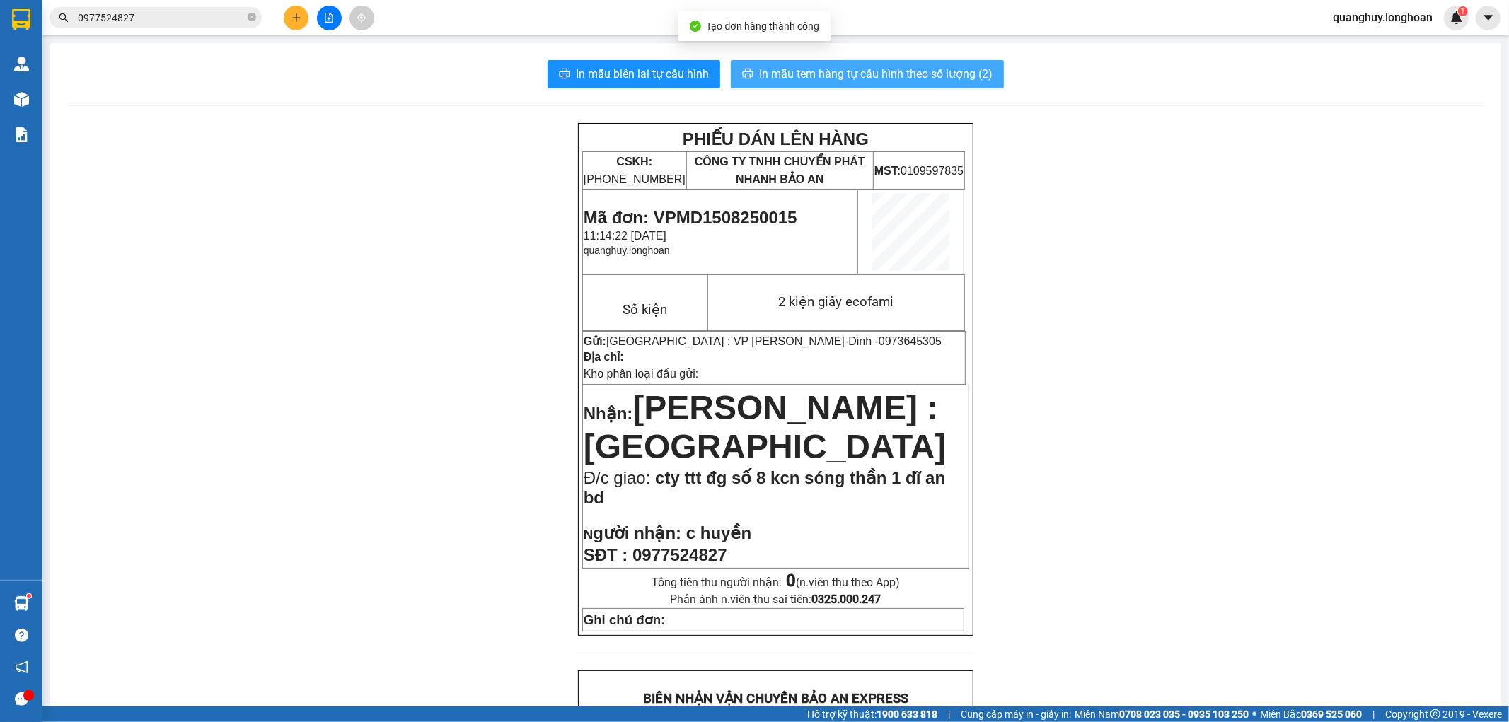
click at [929, 76] on span "In mẫu tem hàng tự cấu hình theo số lượng (2)" at bounding box center [875, 74] width 233 height 18
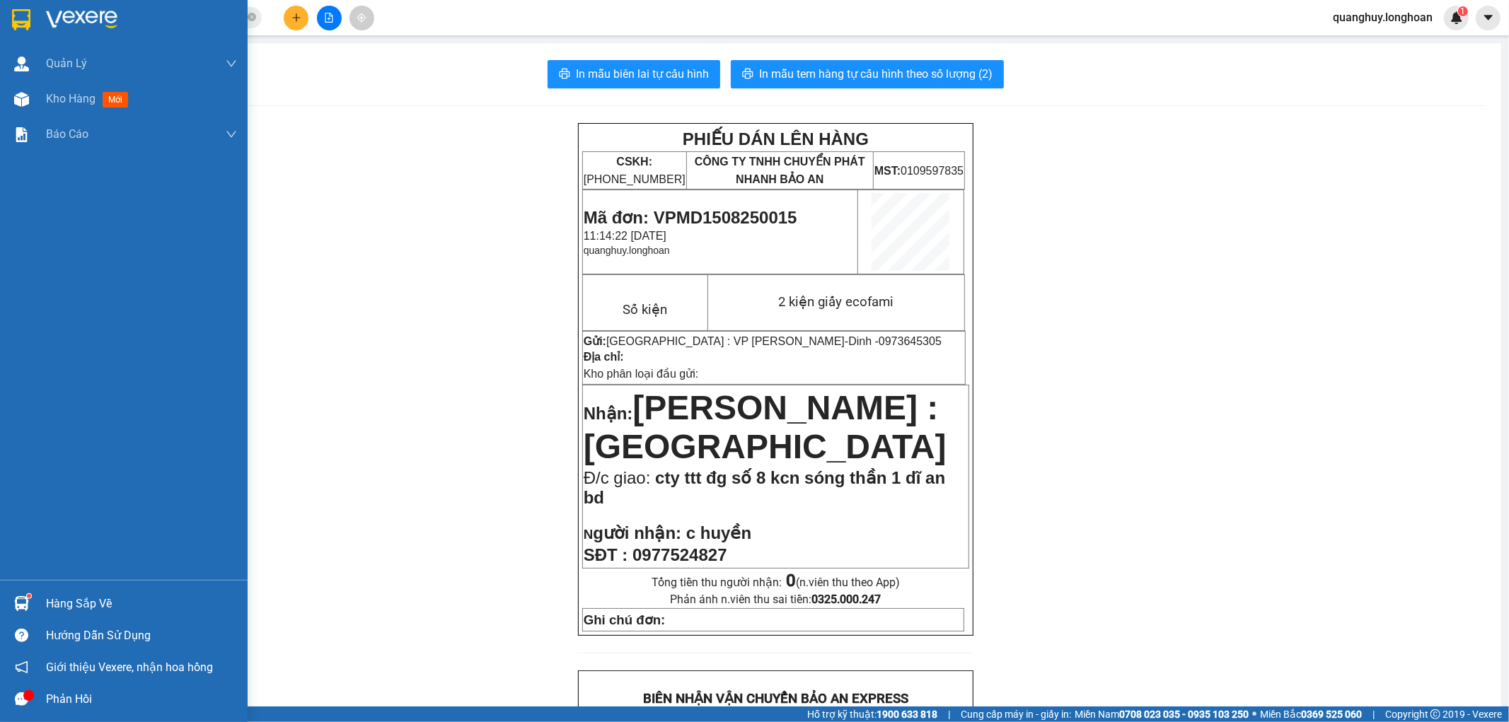
click at [36, 26] on div at bounding box center [124, 23] width 248 height 46
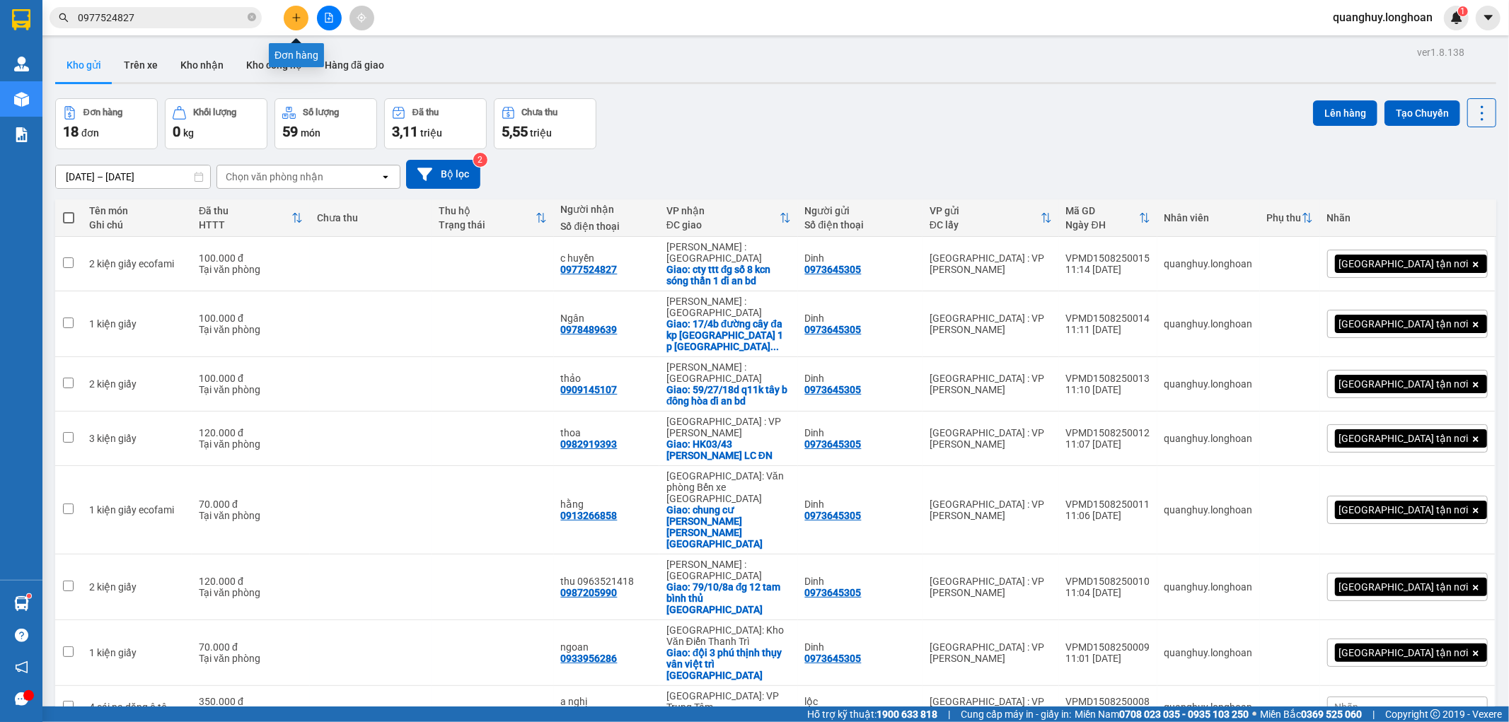
click at [301, 9] on button at bounding box center [296, 18] width 25 height 25
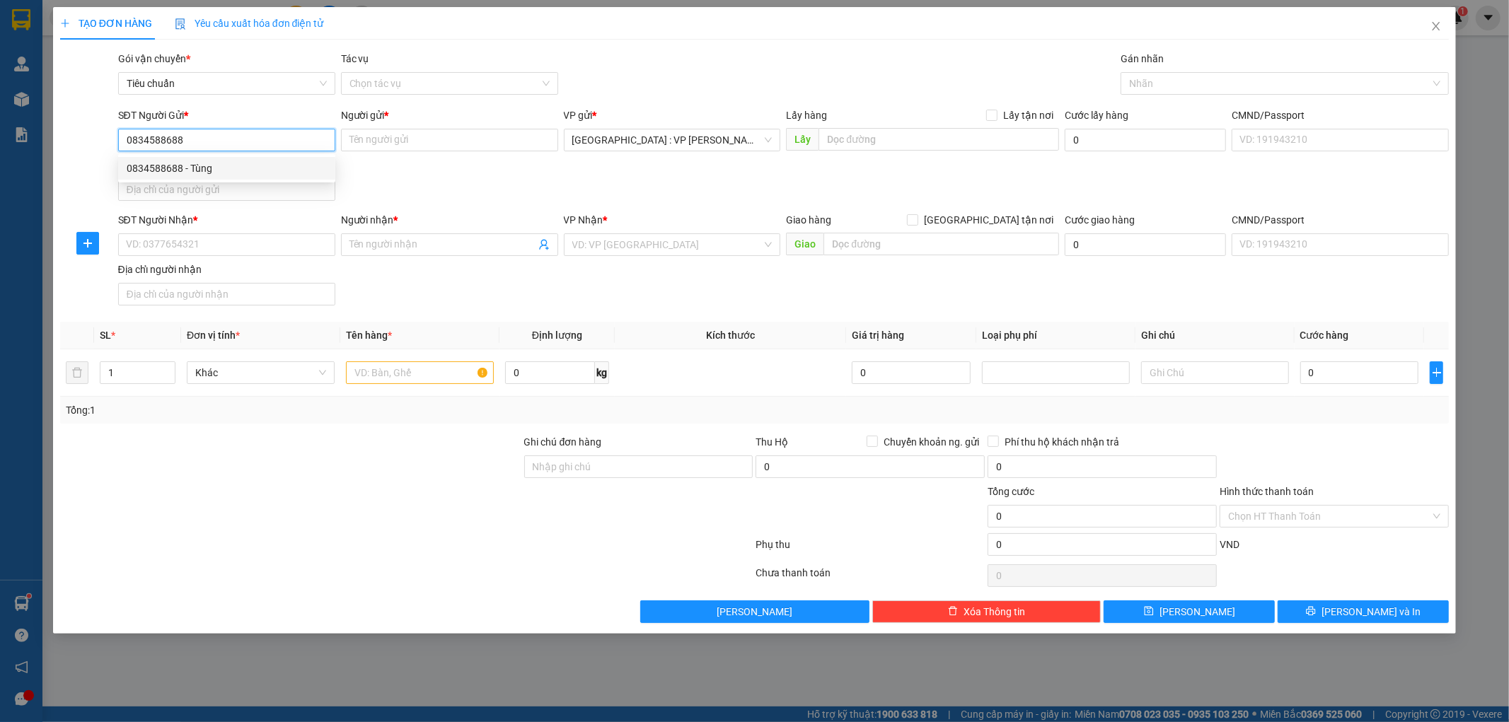
click at [137, 161] on div "0834588688 - Tùng" at bounding box center [227, 169] width 200 height 16
click at [199, 245] on input "SĐT Người Nhận *" at bounding box center [226, 244] width 217 height 23
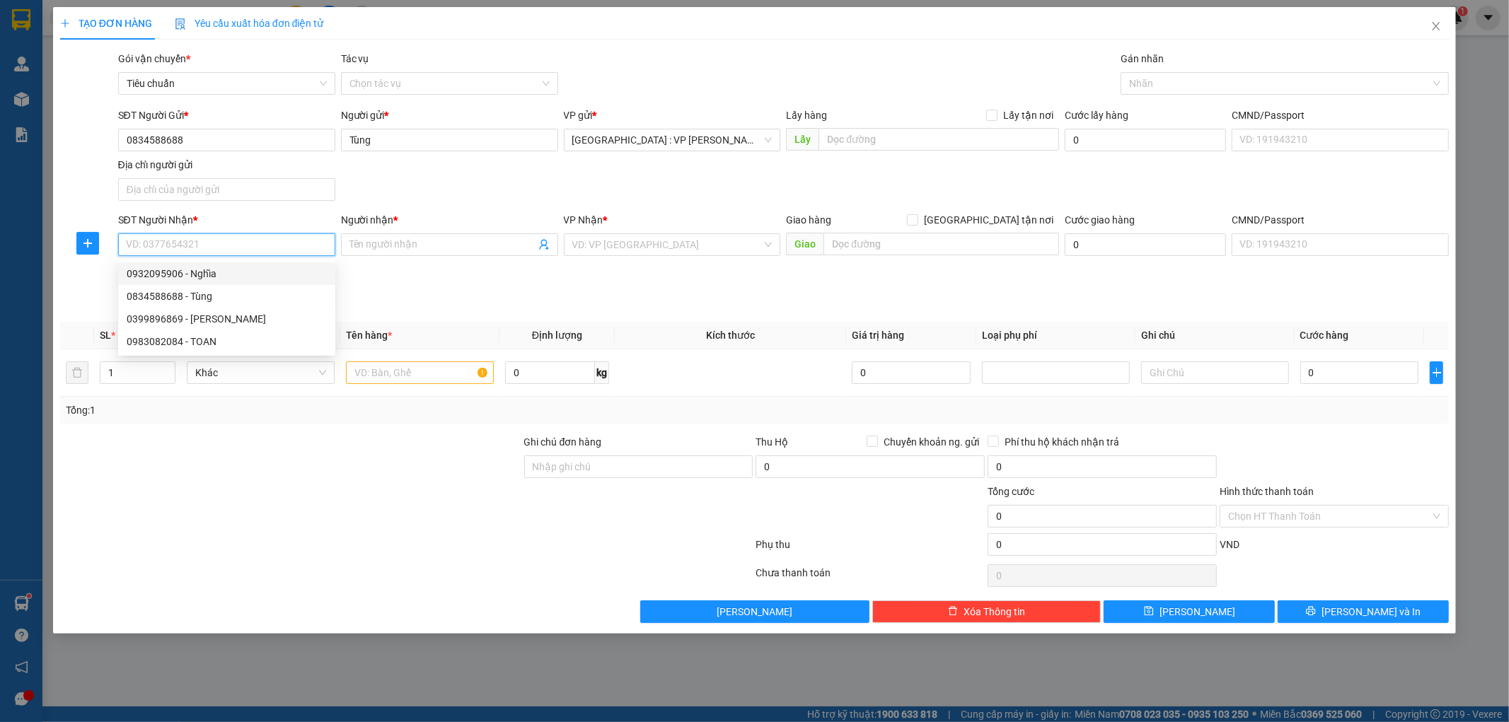
click at [185, 279] on div "0932095906 - Nghĩa" at bounding box center [227, 274] width 200 height 16
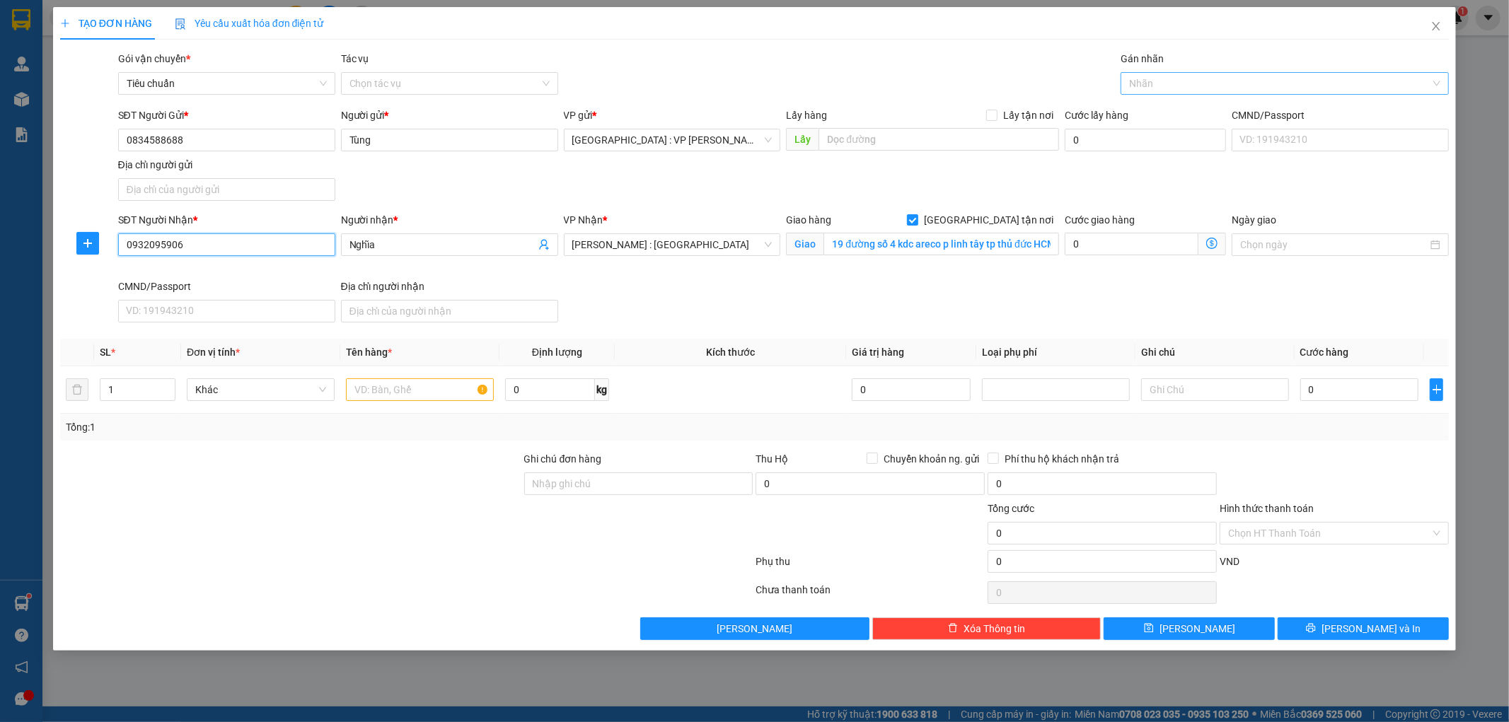
click at [1161, 88] on div at bounding box center [1277, 83] width 307 height 17
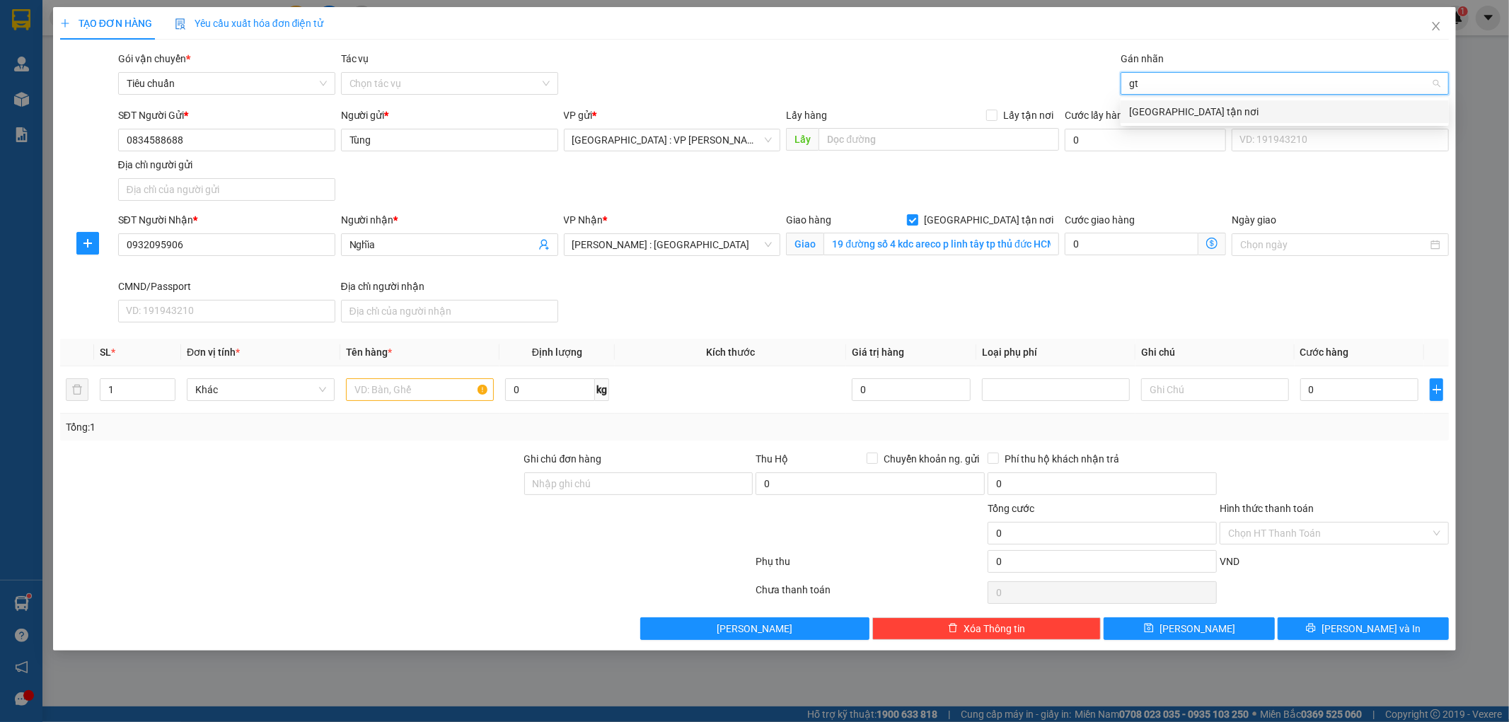
click at [1154, 114] on div "[GEOGRAPHIC_DATA] tận nơi" at bounding box center [1284, 112] width 311 height 16
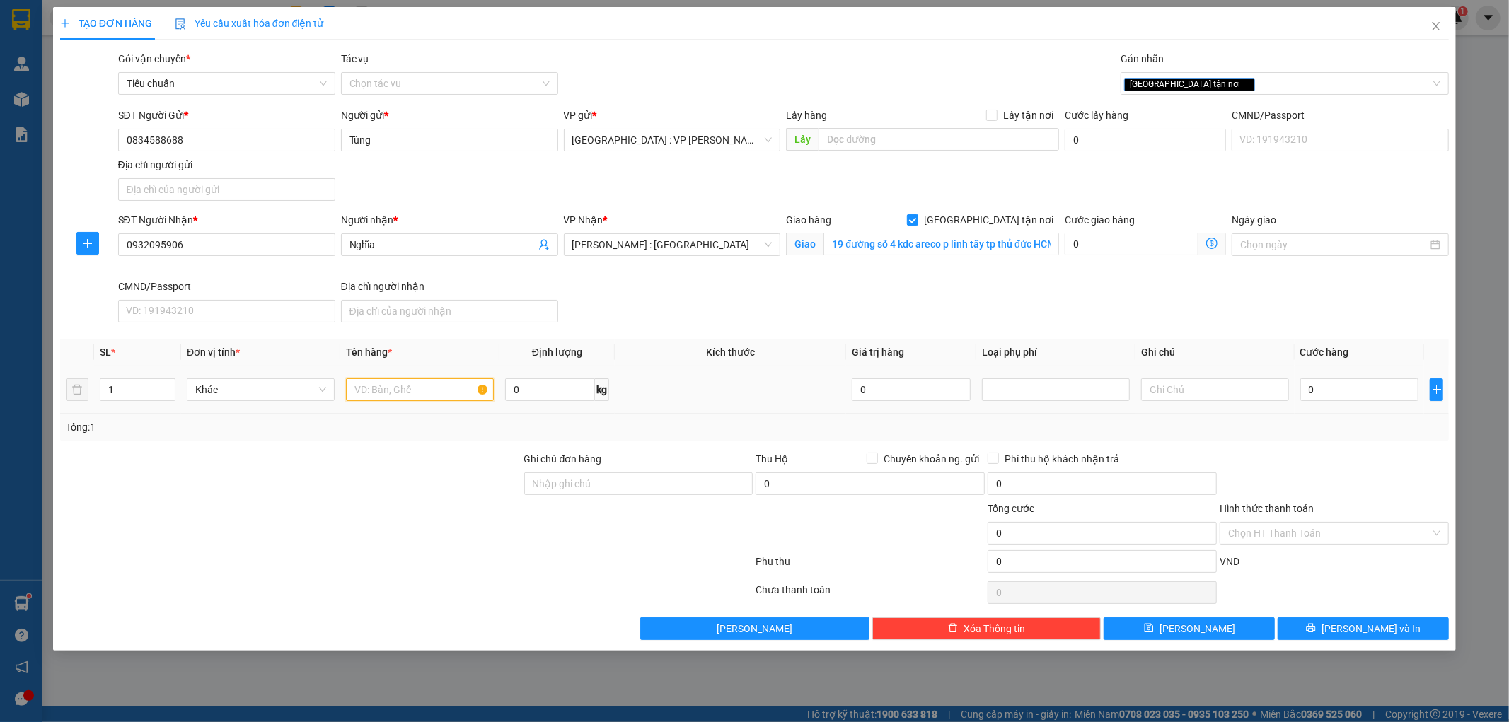
click at [415, 378] on input "text" at bounding box center [420, 389] width 148 height 23
click at [400, 472] on div at bounding box center [291, 476] width 464 height 50
click at [573, 480] on input "Ghi chú đơn hàng" at bounding box center [638, 483] width 229 height 23
click at [583, 564] on div at bounding box center [407, 564] width 696 height 28
click at [1354, 390] on input "0" at bounding box center [1359, 389] width 119 height 23
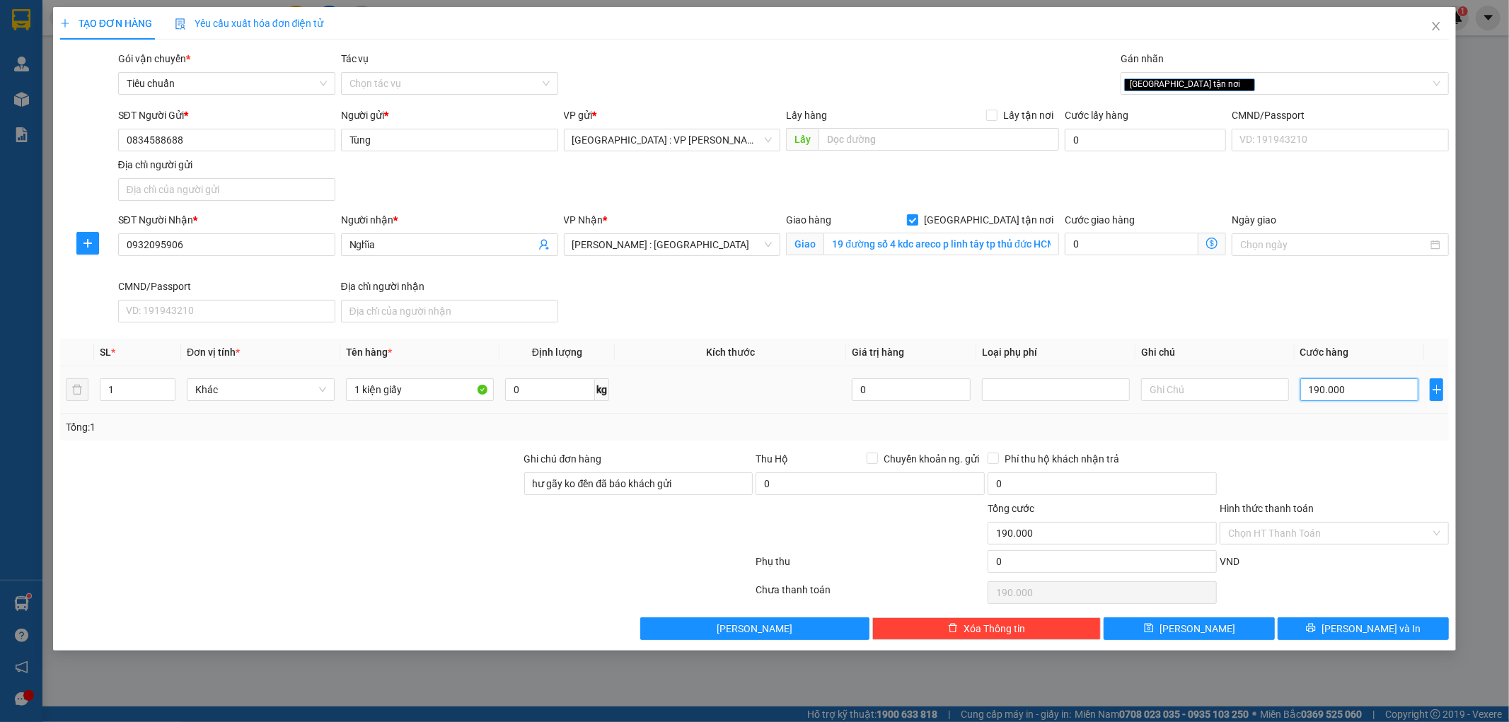
click at [1379, 395] on input "190.000" at bounding box center [1359, 389] width 119 height 23
click at [1349, 467] on div at bounding box center [1334, 476] width 232 height 50
click at [1368, 628] on span "[PERSON_NAME] và In" at bounding box center [1370, 629] width 99 height 16
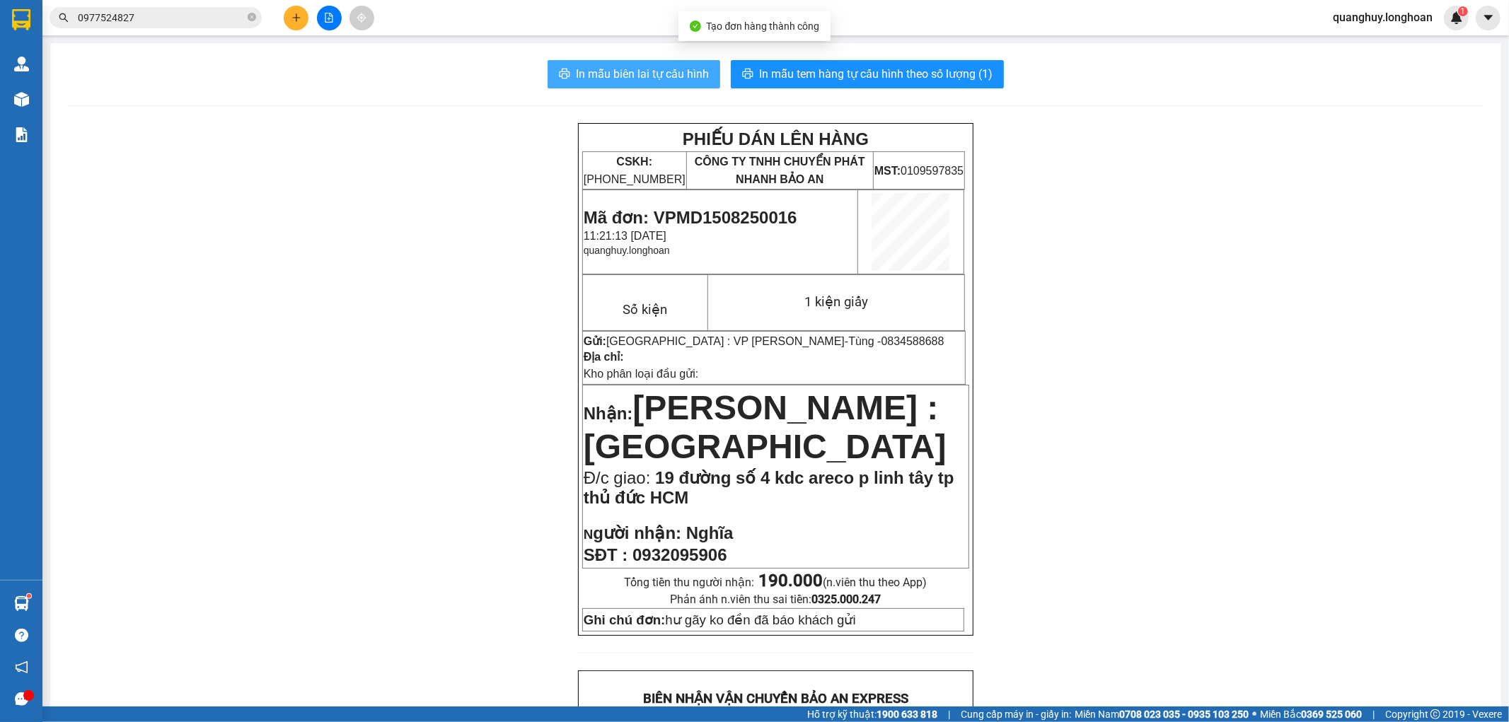
click at [671, 74] on span "In mẫu biên lai tự cấu hình" at bounding box center [642, 74] width 133 height 18
click at [951, 53] on div "In mẫu biên lai tự cấu hình In mẫu tem hàng tự cấu hình theo số lượng (1) PHIẾU…" at bounding box center [775, 717] width 1451 height 1348
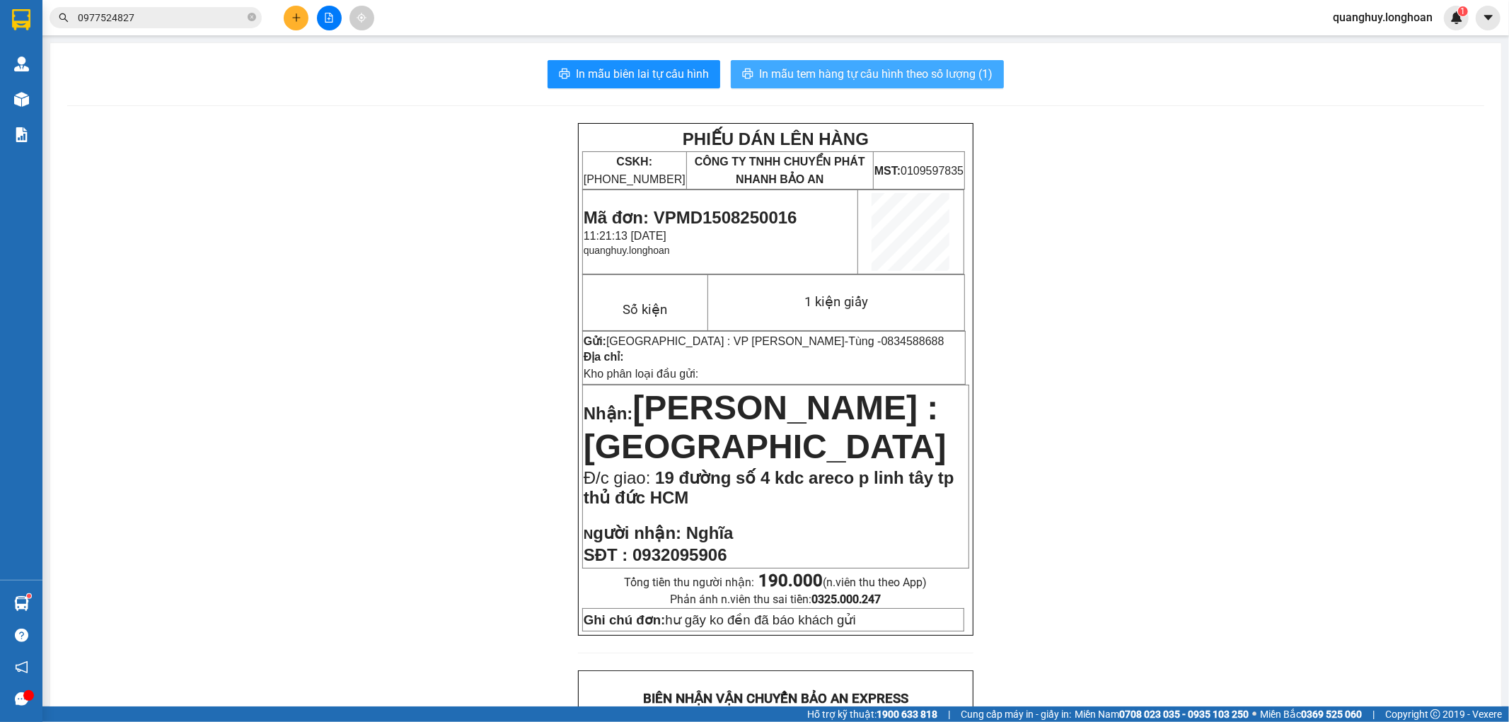
click at [952, 67] on span "In mẫu tem hàng tự cấu hình theo số lượng (1)" at bounding box center [875, 74] width 233 height 18
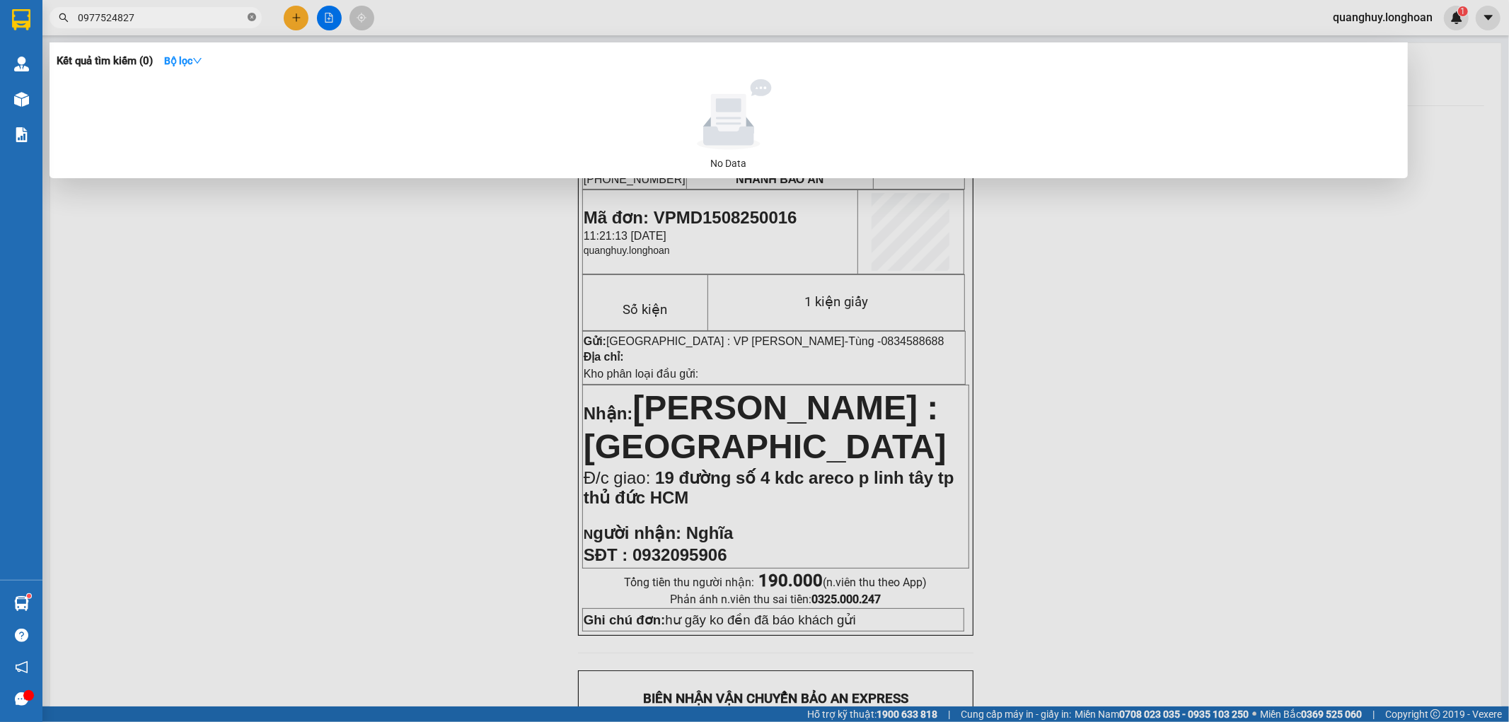
click at [255, 20] on icon "close-circle" at bounding box center [252, 17] width 8 height 8
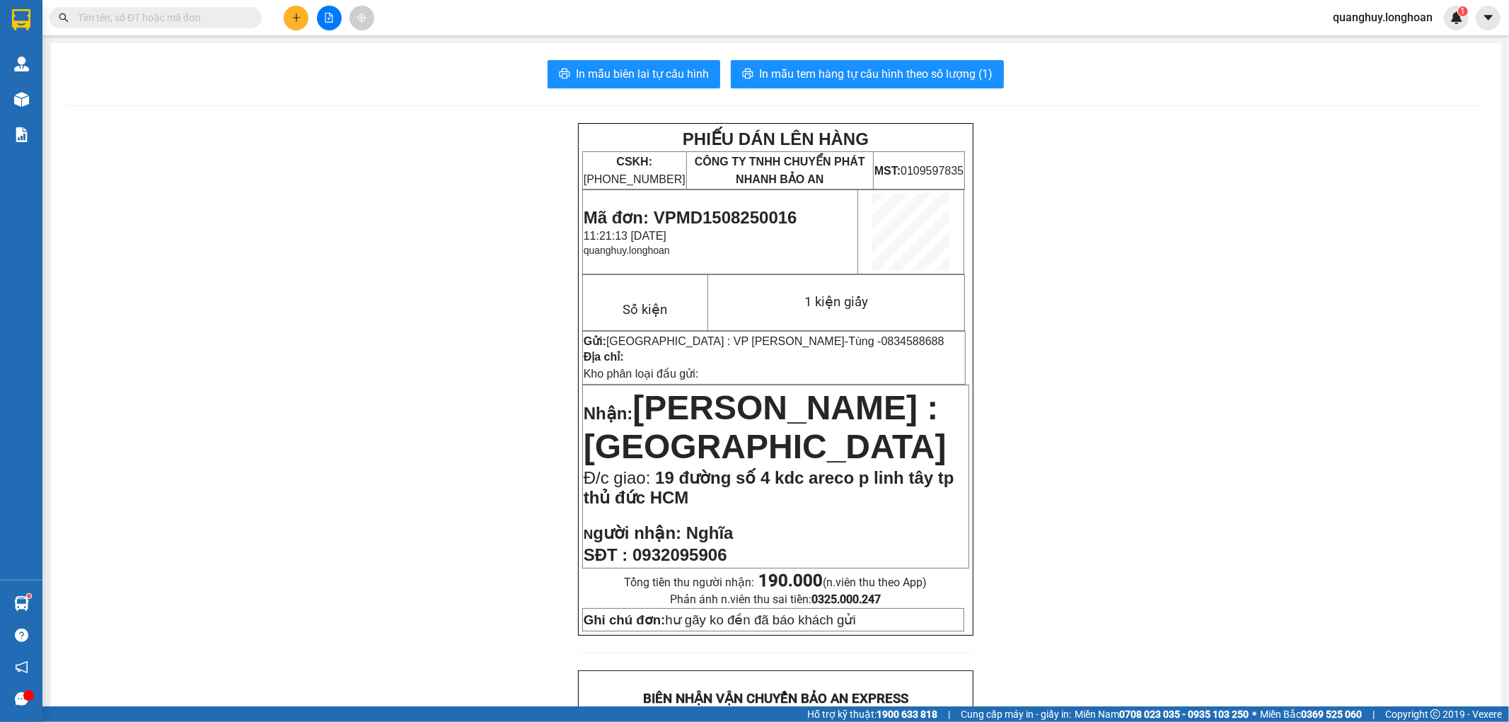
click at [238, 19] on input "text" at bounding box center [161, 18] width 167 height 16
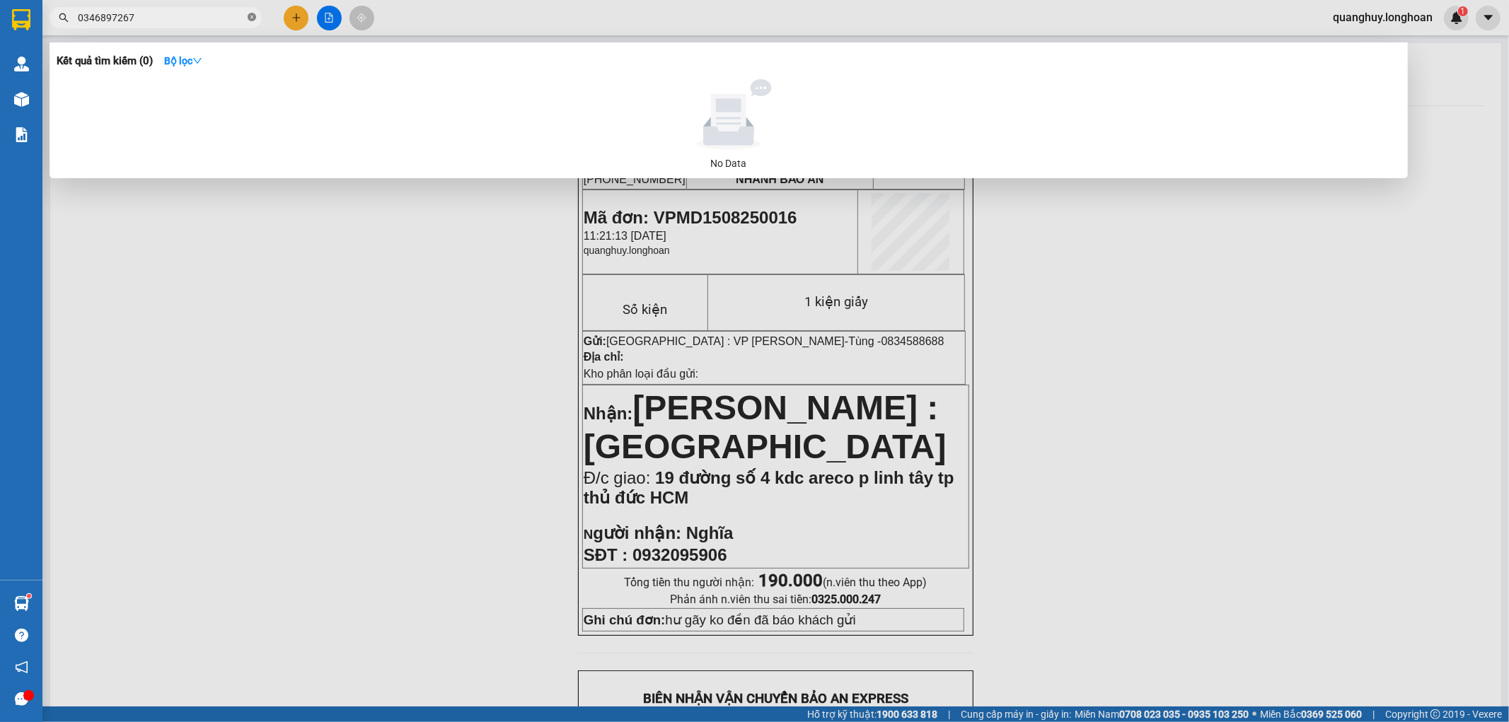
click at [249, 21] on icon "close-circle" at bounding box center [252, 17] width 8 height 8
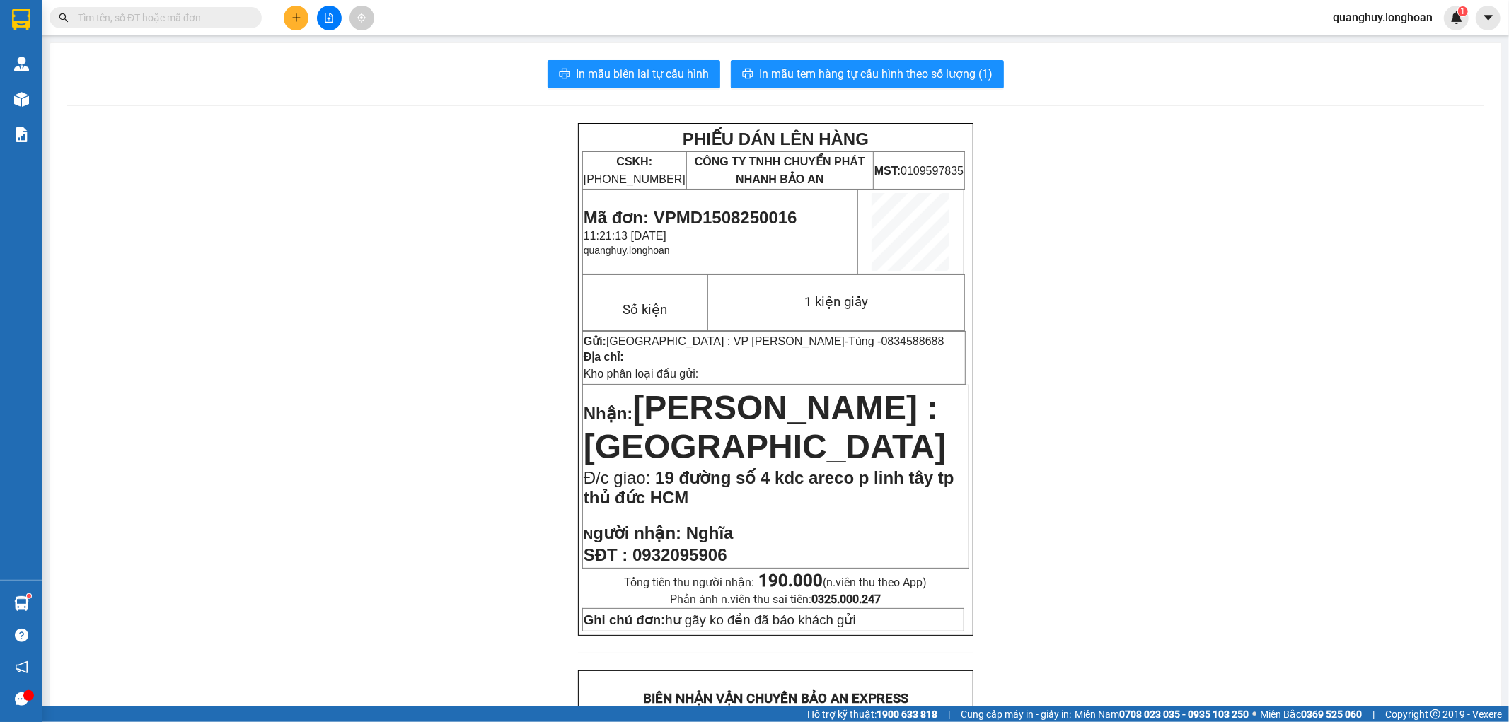
click at [300, 18] on icon "plus" at bounding box center [296, 18] width 10 height 10
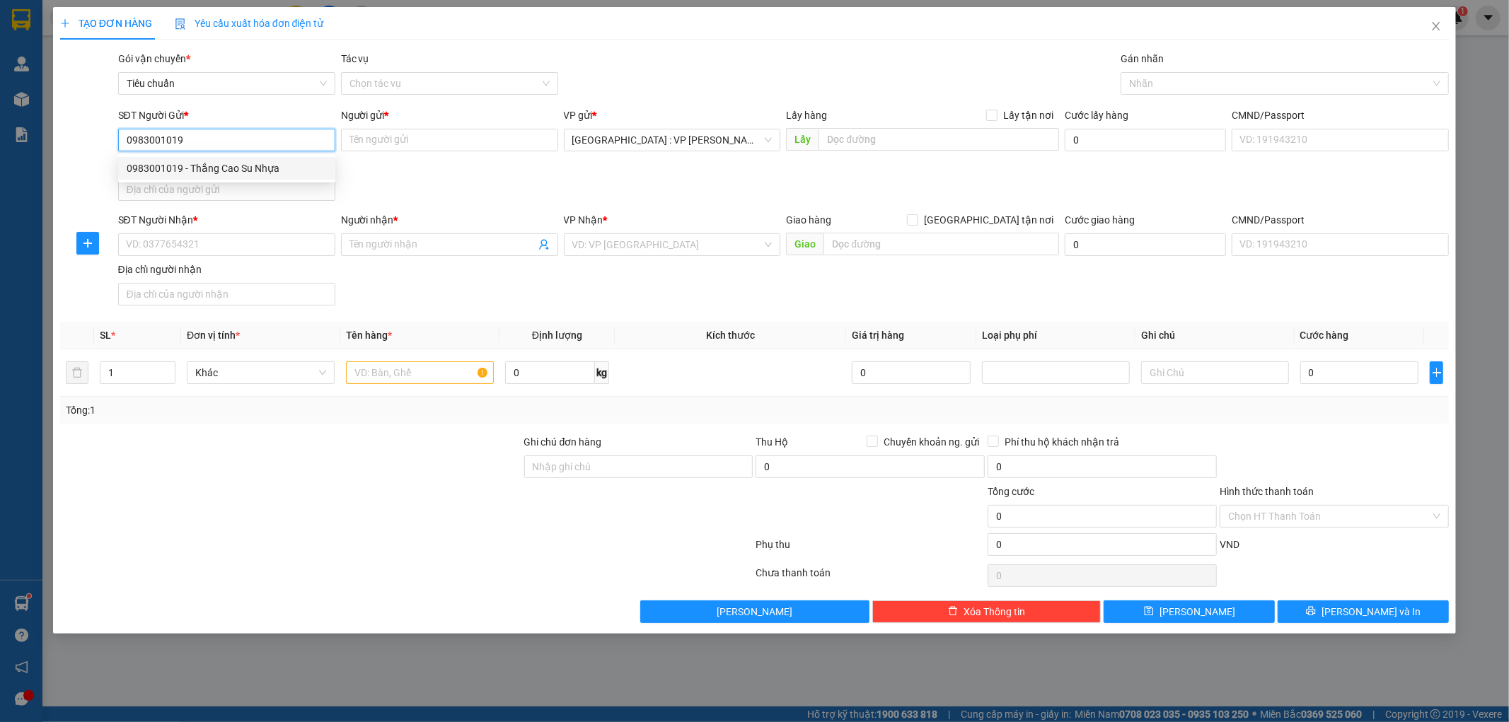
click at [193, 165] on div "0983001019 - Thắng Cao Su Nhựa" at bounding box center [227, 169] width 200 height 16
click at [165, 241] on input "SĐT Người Nhận *" at bounding box center [226, 244] width 217 height 23
click at [436, 249] on input "Người nhận *" at bounding box center [442, 245] width 186 height 16
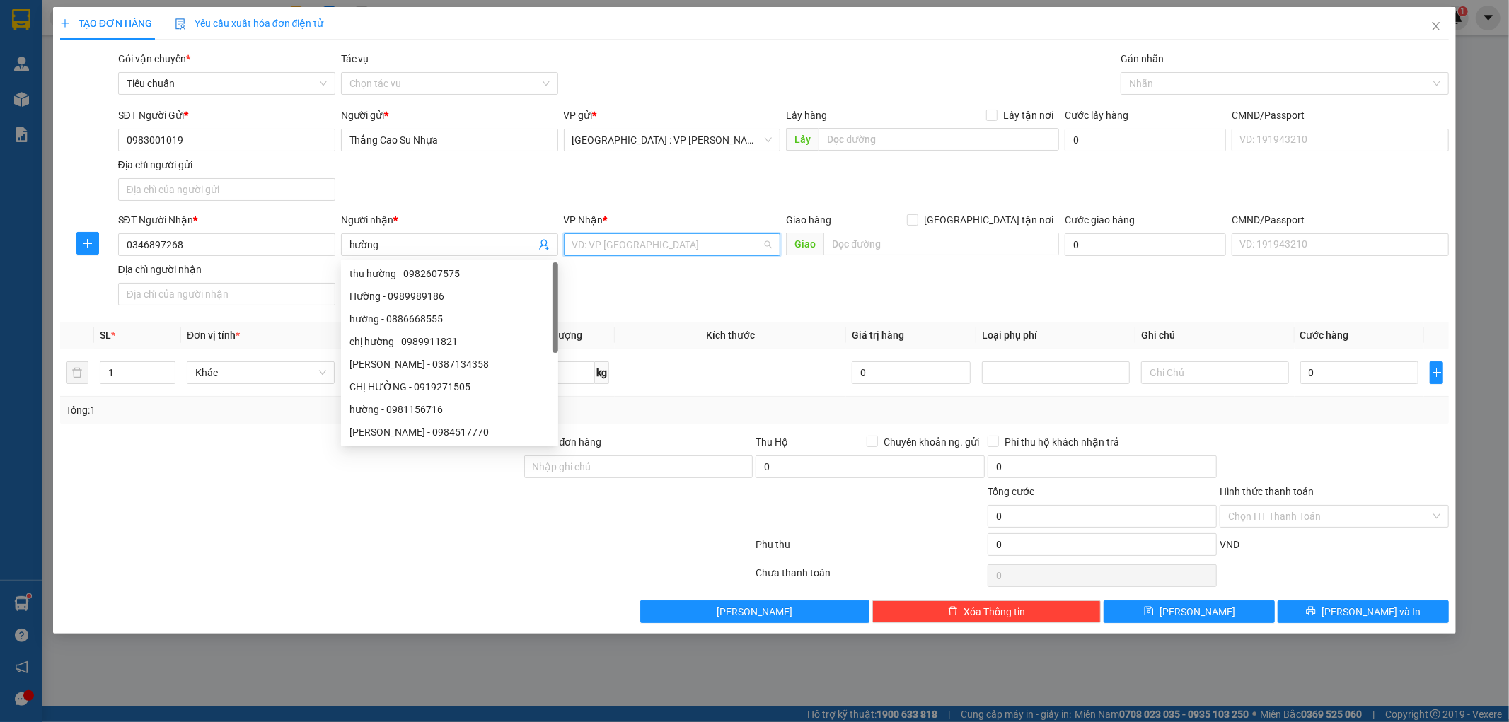
click at [674, 248] on input "search" at bounding box center [667, 244] width 190 height 21
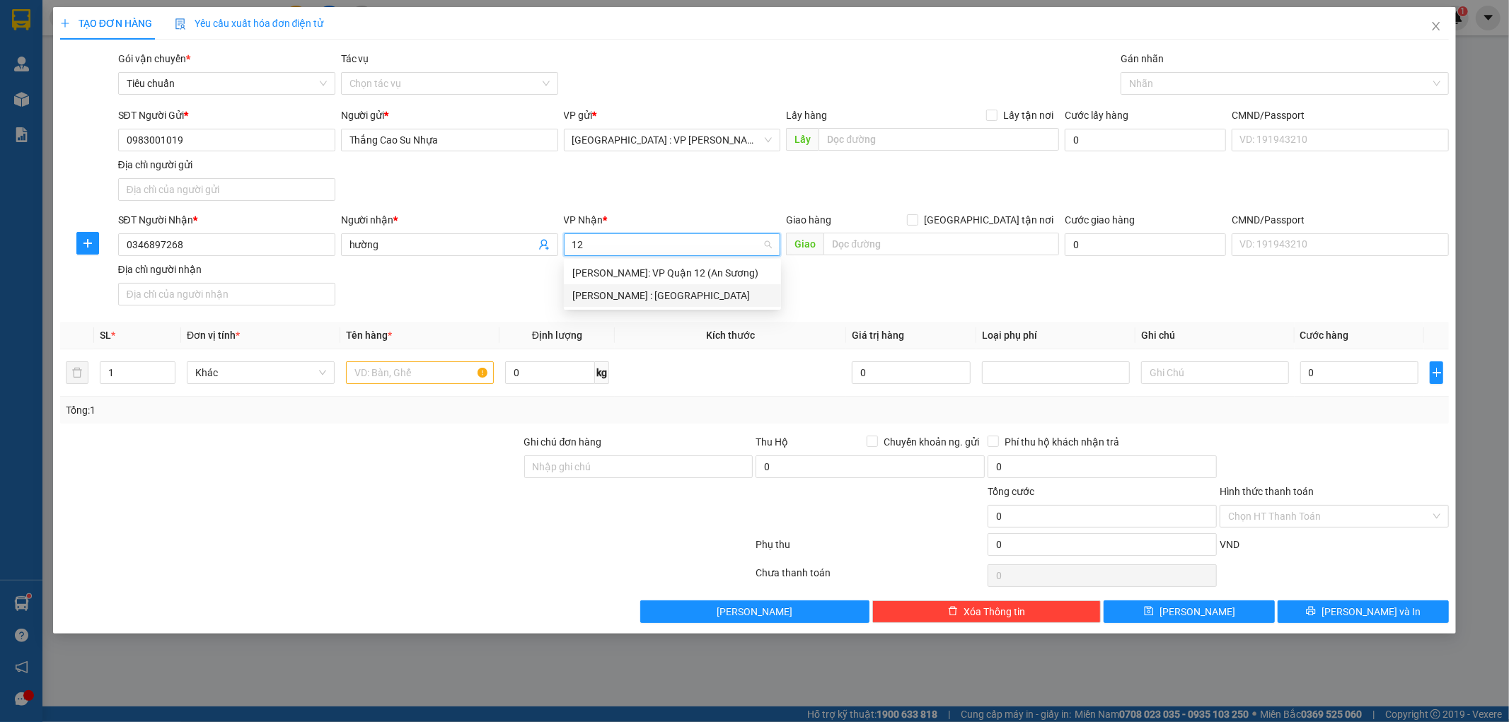
click at [652, 301] on div "[PERSON_NAME] : [GEOGRAPHIC_DATA]" at bounding box center [672, 296] width 200 height 16
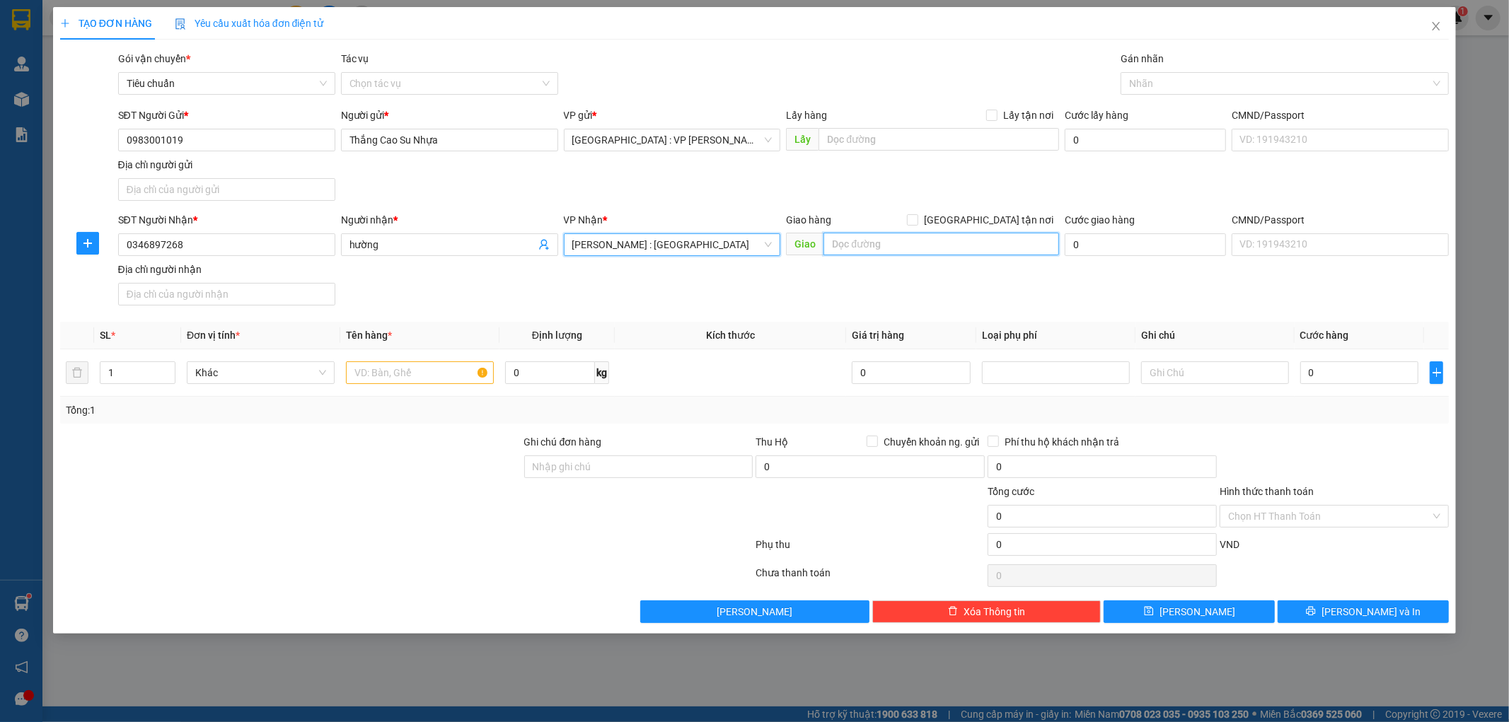
click at [869, 241] on input "text" at bounding box center [941, 244] width 236 height 23
click at [821, 307] on div "SĐT Người Nhận * 0346897268 Người nhận * hường VP Nhận * Hồ Chí Minh : Kho Quận…" at bounding box center [783, 261] width 1337 height 99
click at [917, 216] on input "[GEOGRAPHIC_DATA] tận nơi" at bounding box center [912, 219] width 10 height 10
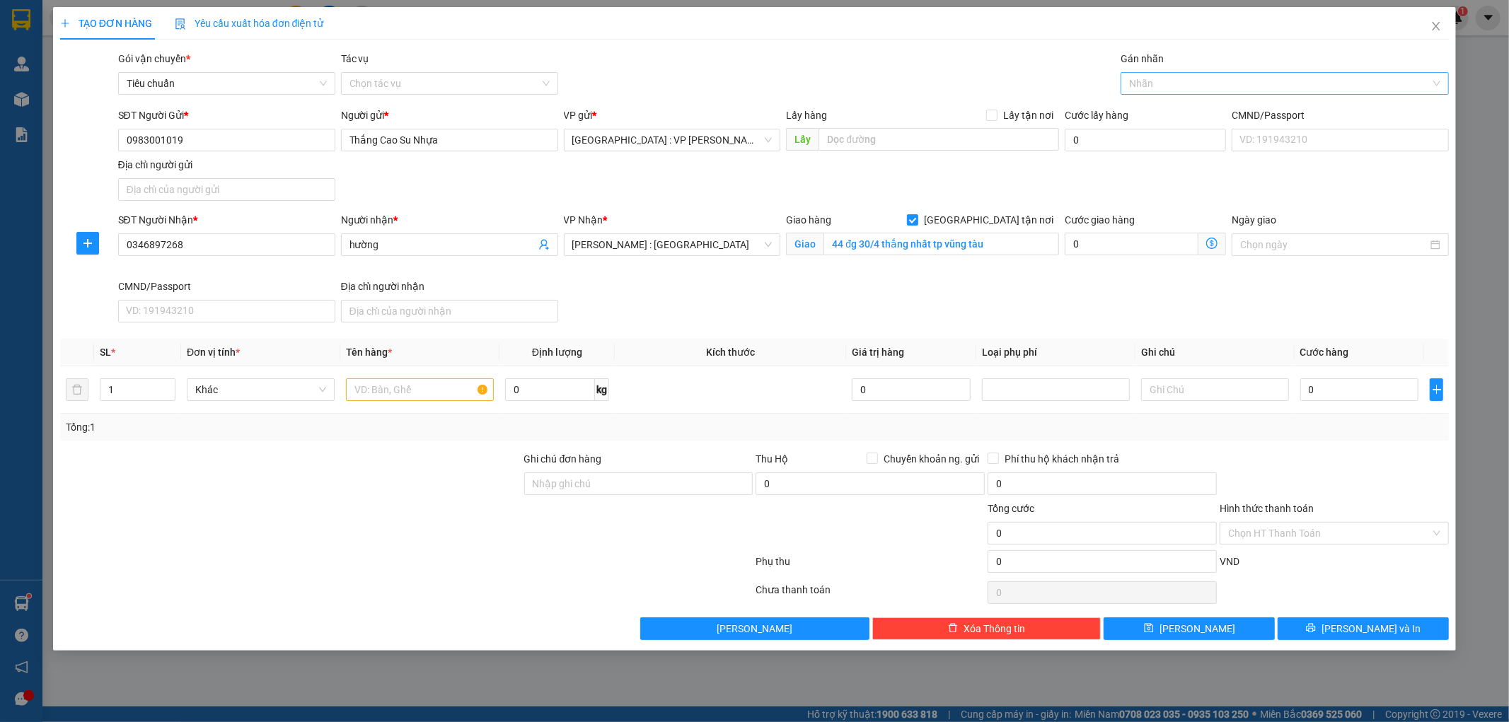
click at [1144, 86] on div at bounding box center [1277, 83] width 307 height 17
click at [1147, 111] on div "[GEOGRAPHIC_DATA] tận nơi" at bounding box center [1284, 112] width 311 height 16
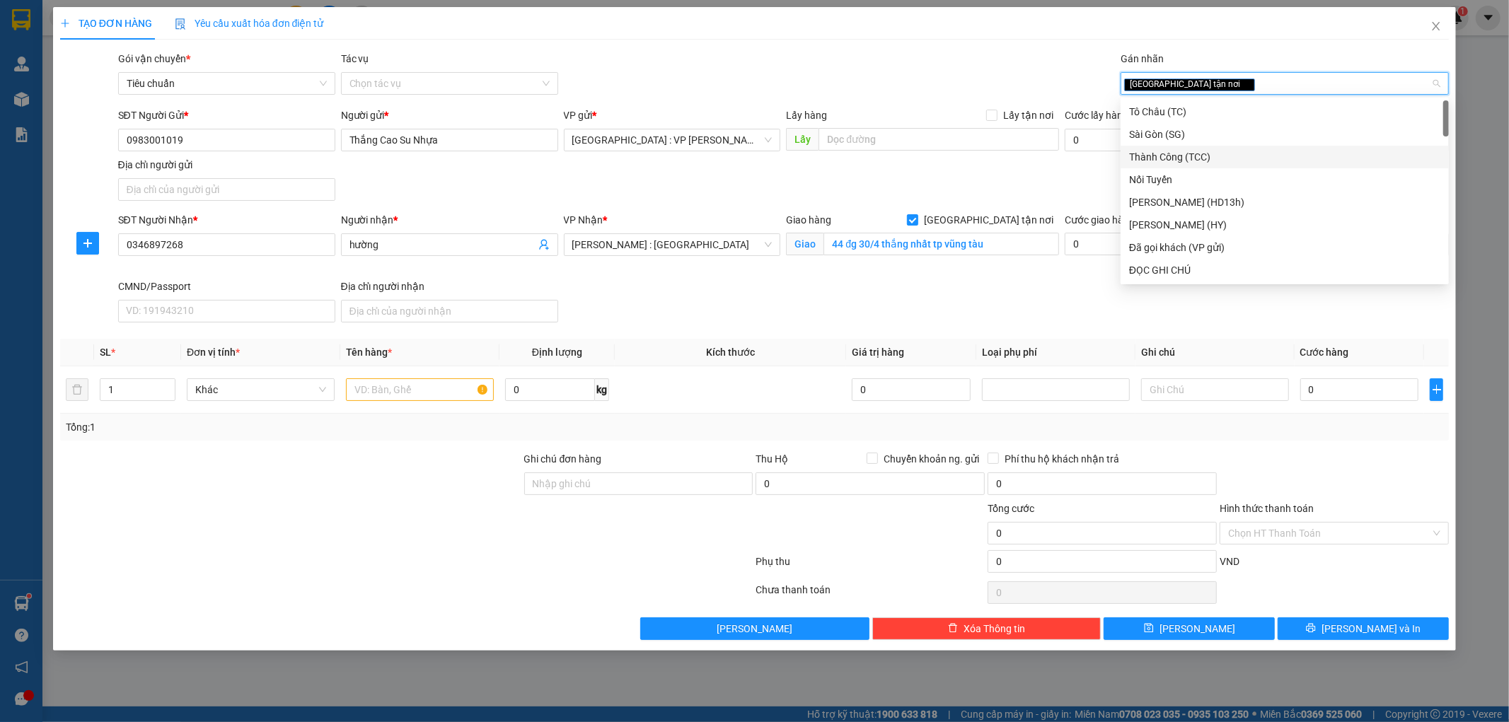
click at [1055, 182] on div "SĐT Người Gửi * 0983001019 Người gửi * Thắng Cao Su Nhựa VP gửi * Hà Nội : VP N…" at bounding box center [783, 157] width 1337 height 99
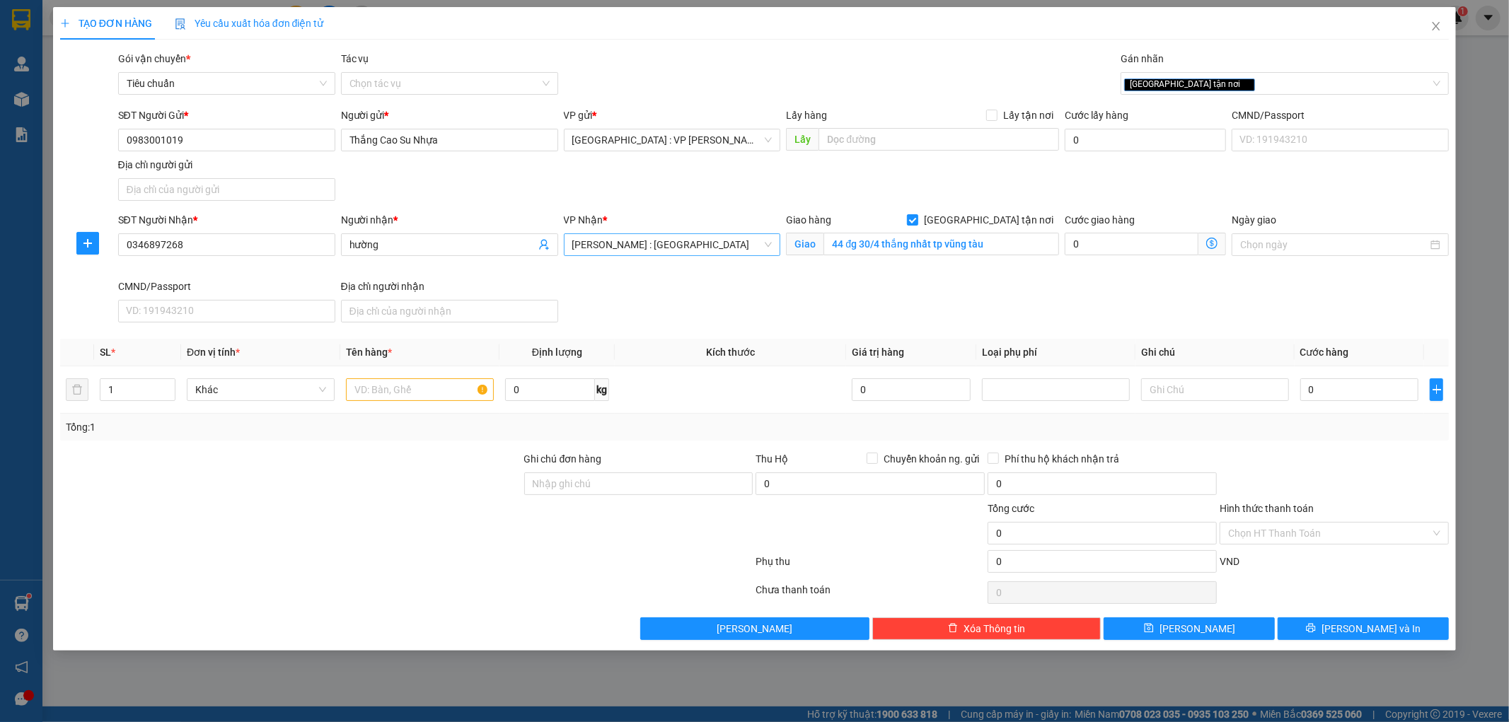
click at [681, 245] on span "[PERSON_NAME] : [GEOGRAPHIC_DATA]" at bounding box center [672, 244] width 200 height 21
click at [654, 296] on div "[PERSON_NAME] : [GEOGRAPHIC_DATA]" at bounding box center [672, 296] width 200 height 16
click at [122, 395] on input "1" at bounding box center [137, 389] width 74 height 21
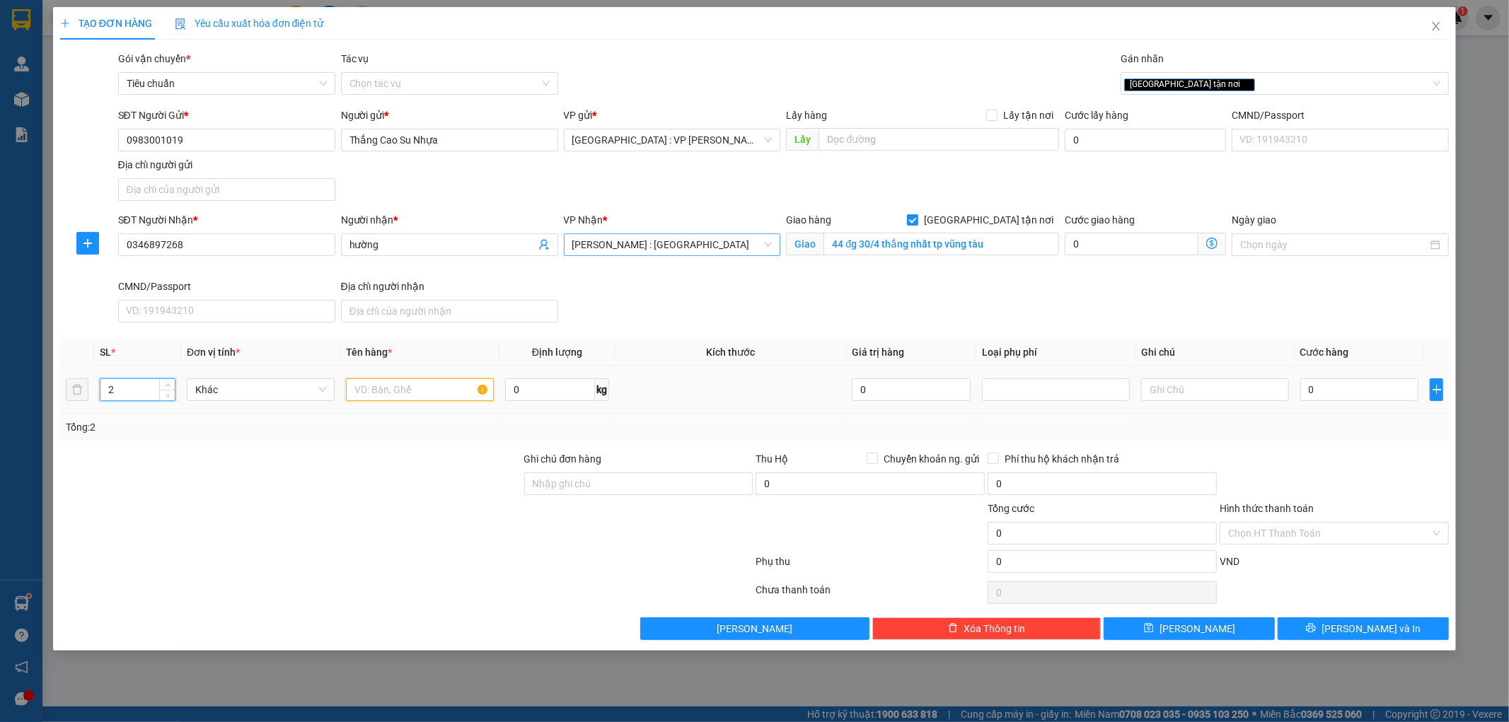
click at [451, 386] on input "text" at bounding box center [420, 389] width 148 height 23
click at [424, 495] on div at bounding box center [291, 476] width 464 height 50
click at [1349, 395] on input "0" at bounding box center [1359, 389] width 119 height 23
click at [1298, 539] on input "Hình thức thanh toán" at bounding box center [1329, 533] width 202 height 21
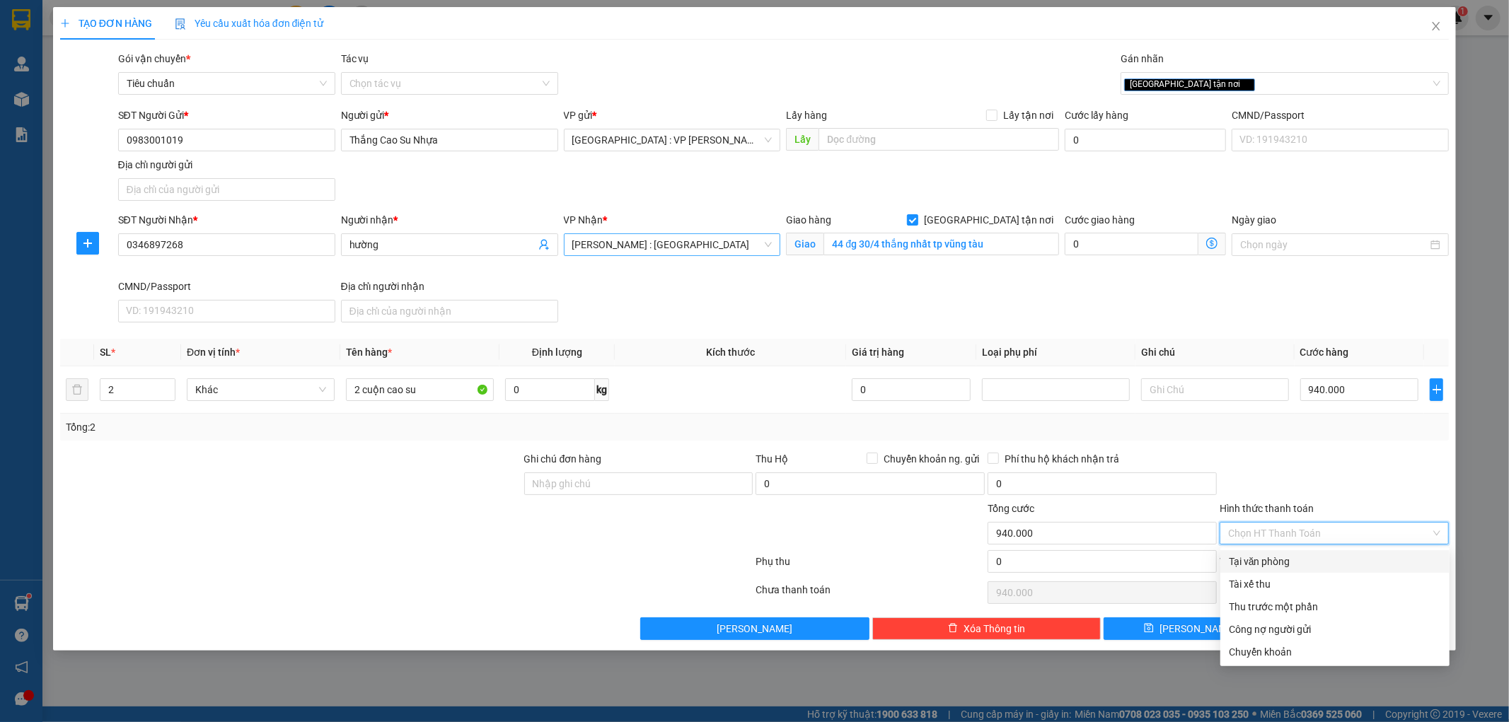
click at [1284, 562] on div "Tại văn phòng" at bounding box center [1335, 562] width 212 height 16
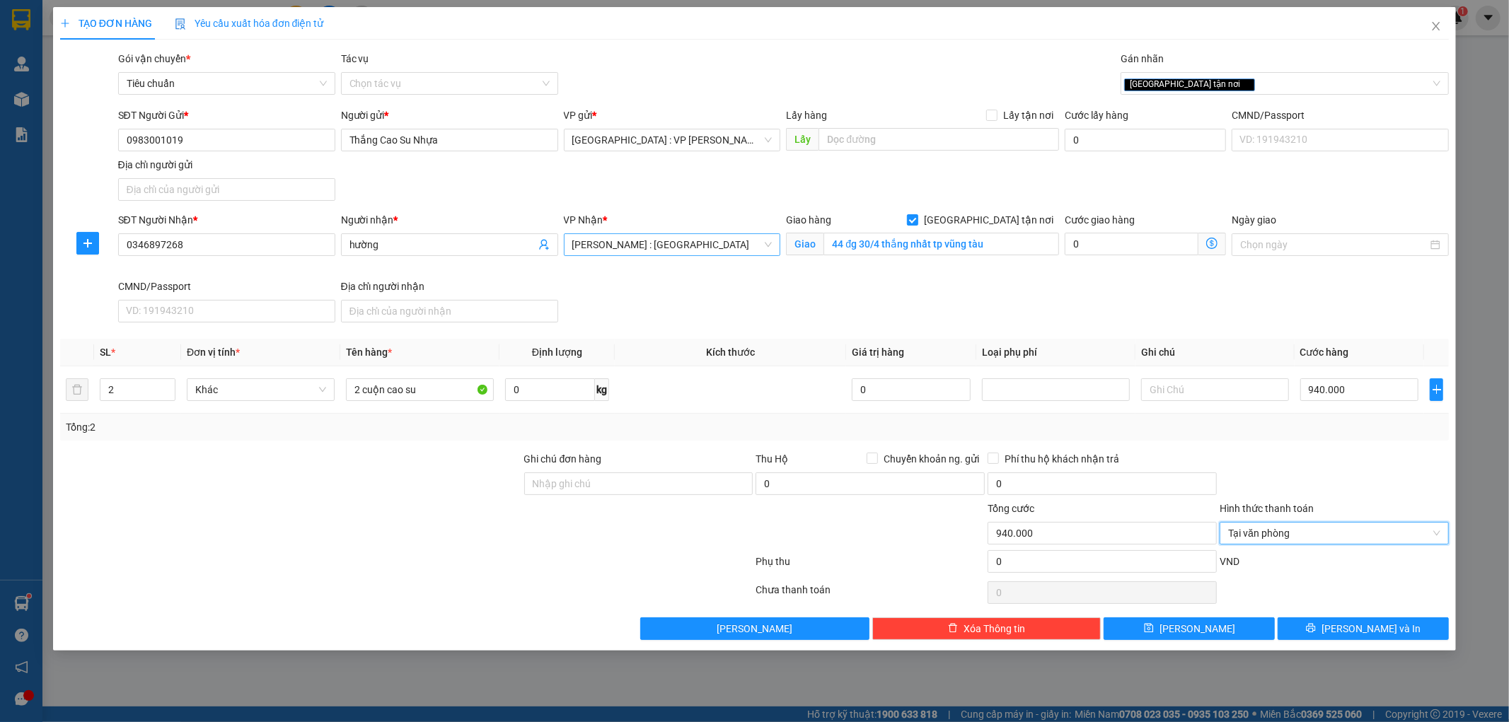
click at [1318, 467] on div at bounding box center [1334, 476] width 232 height 50
click at [1290, 540] on span "Tại văn phòng" at bounding box center [1334, 533] width 212 height 21
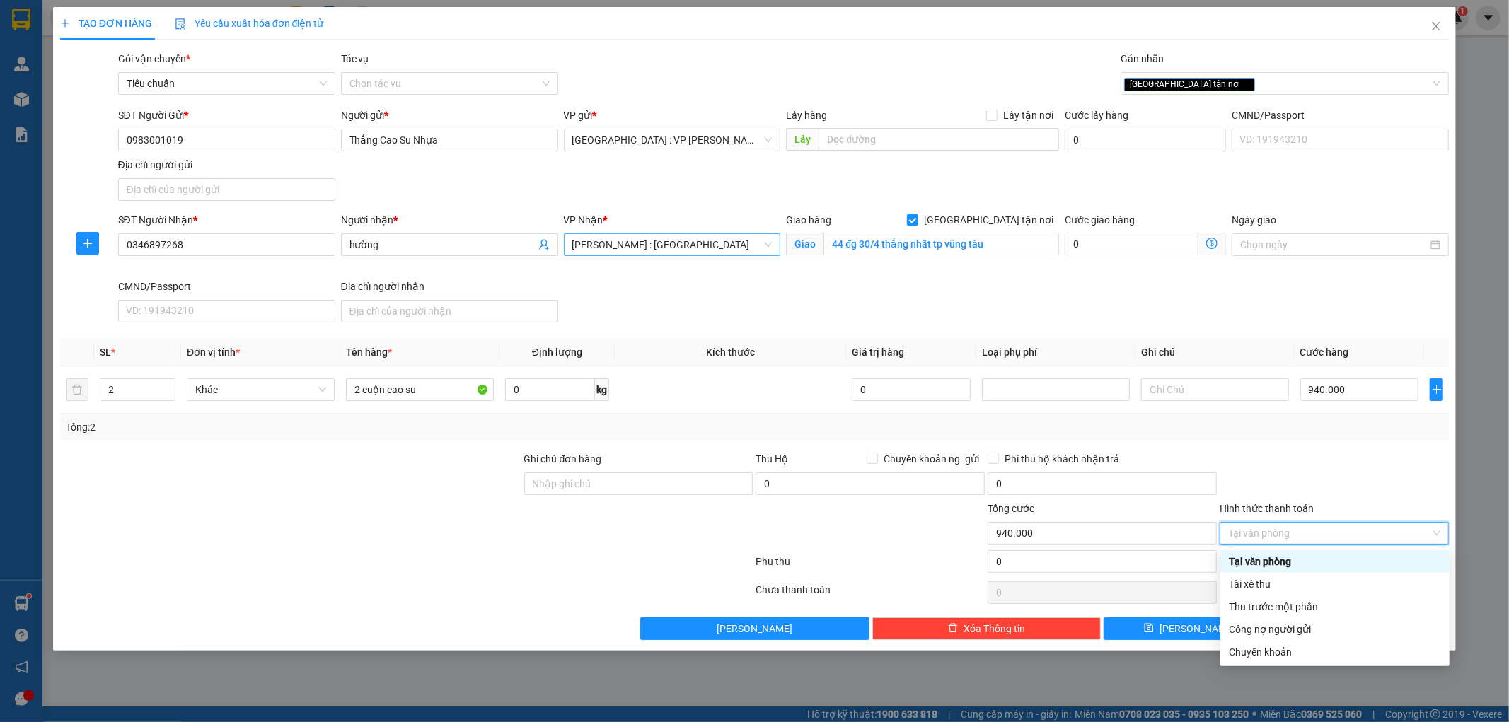
click at [1270, 562] on div "Tại văn phòng" at bounding box center [1335, 562] width 212 height 16
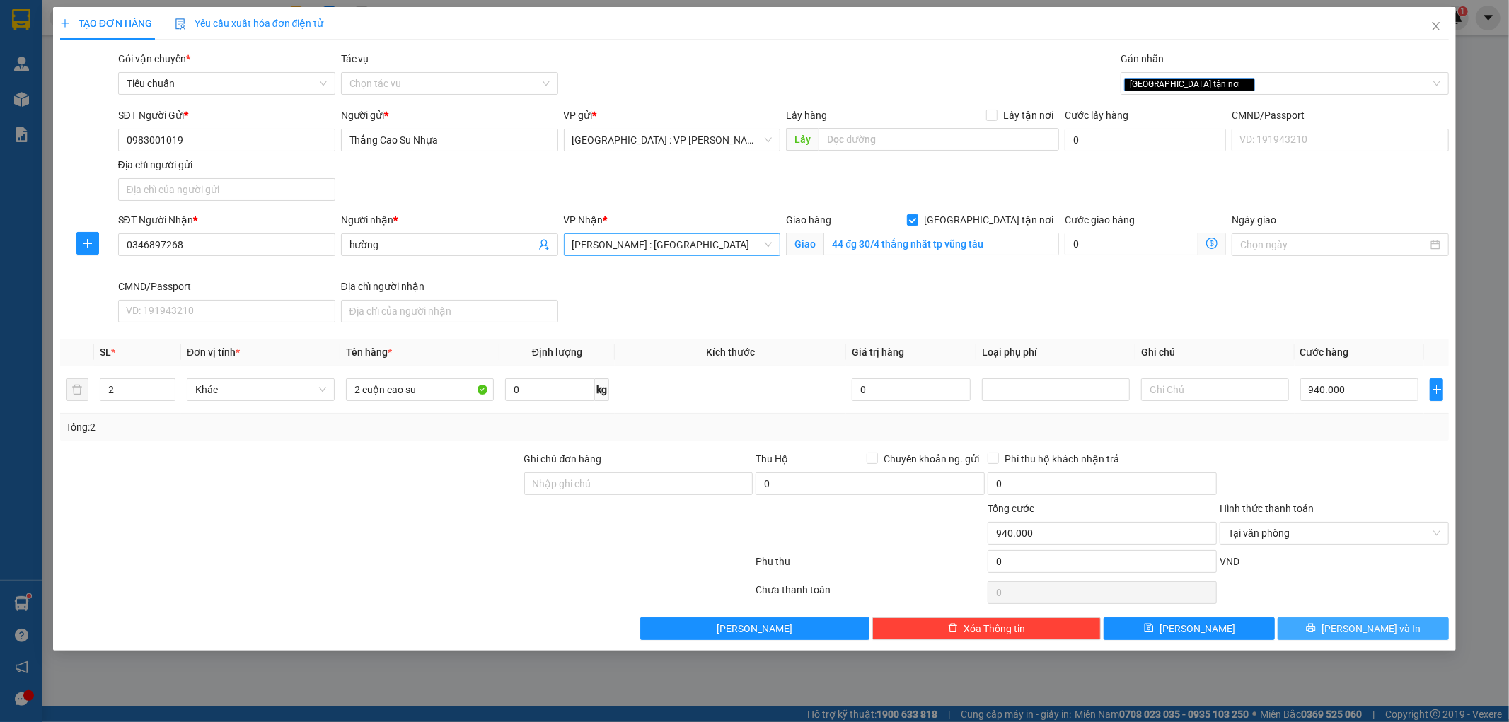
click at [1300, 628] on button "[PERSON_NAME] và In" at bounding box center [1362, 628] width 171 height 23
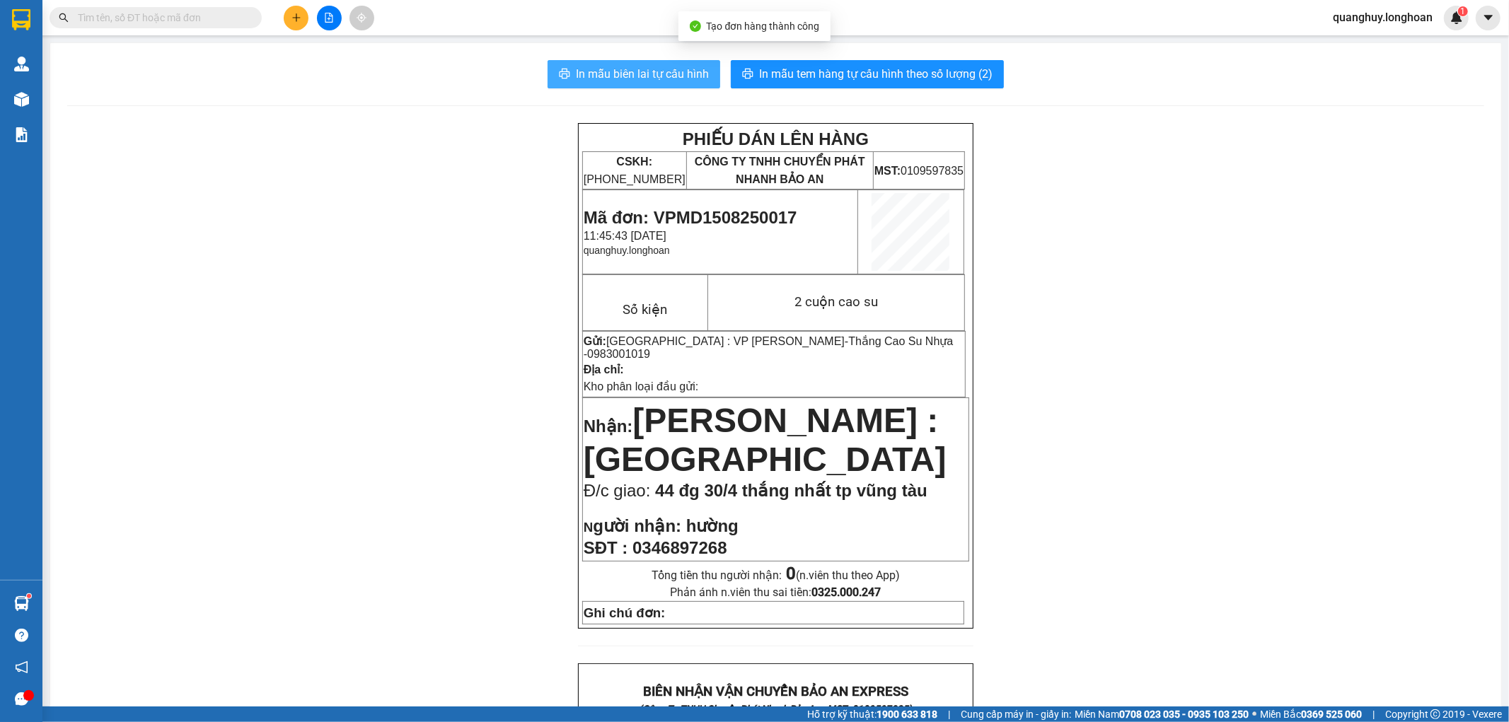
click at [682, 75] on span "In mẫu biên lai tự cấu hình" at bounding box center [642, 74] width 133 height 18
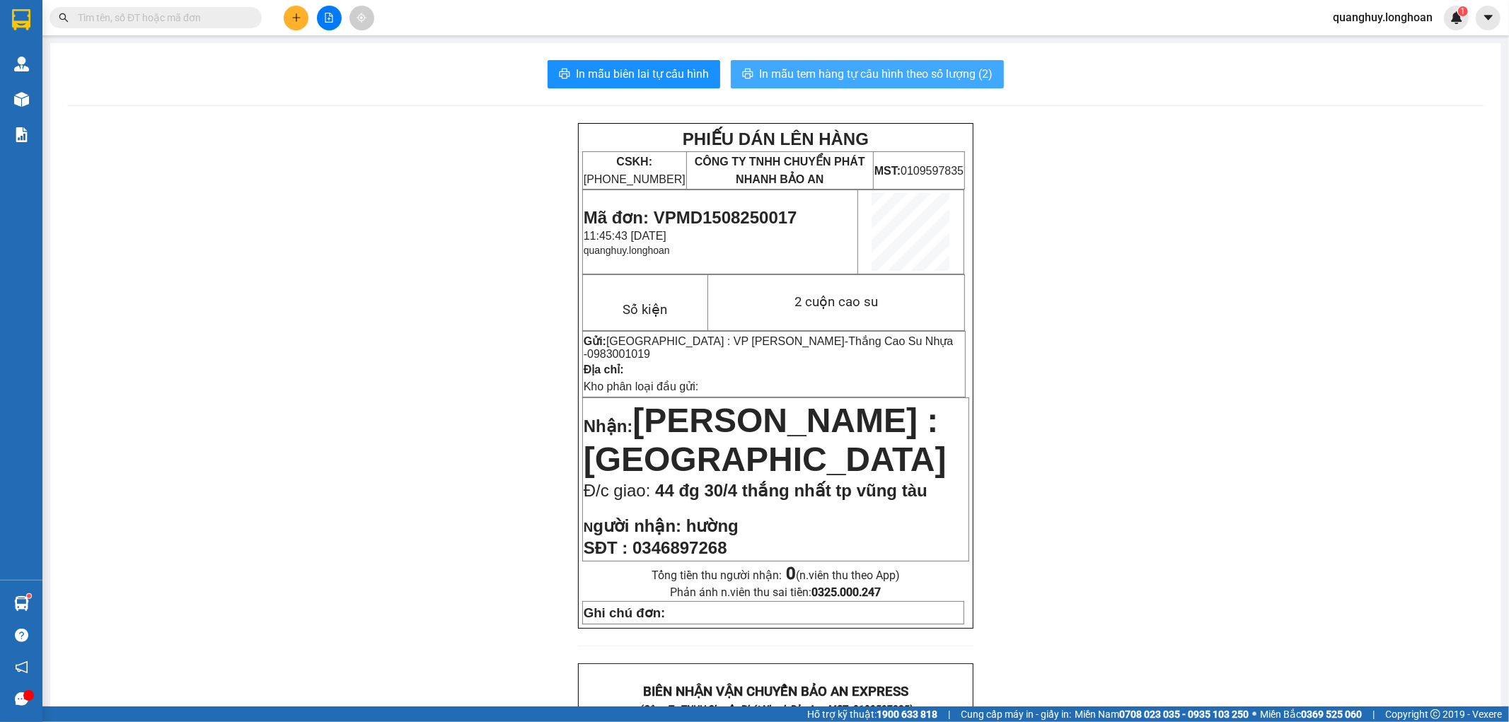
click at [944, 78] on span "In mẫu tem hàng tự cấu hình theo số lượng (2)" at bounding box center [875, 74] width 233 height 18
drag, startPoint x: 685, startPoint y: 216, endPoint x: 808, endPoint y: 216, distance: 123.1
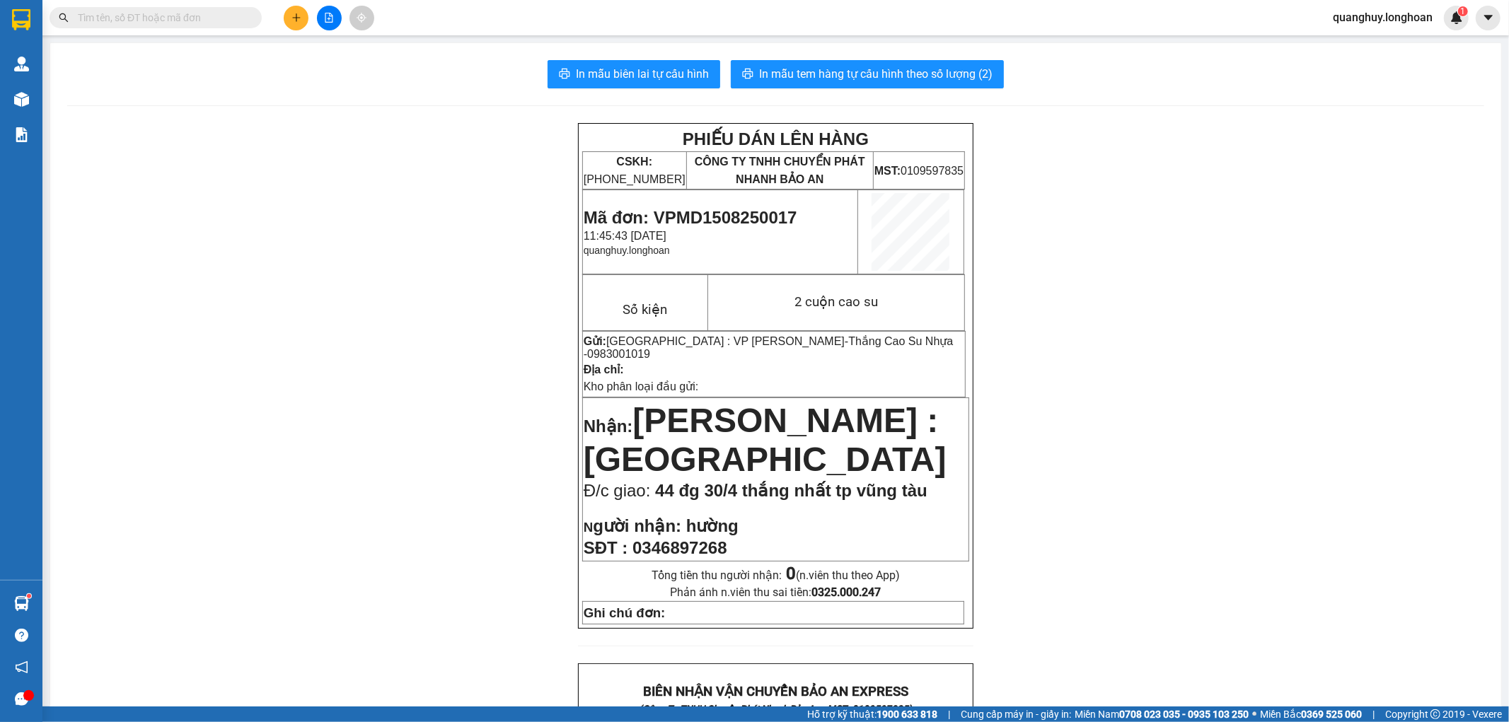
drag, startPoint x: 683, startPoint y: 134, endPoint x: 800, endPoint y: 134, distance: 116.7
drag, startPoint x: 683, startPoint y: 136, endPoint x: 805, endPoint y: 136, distance: 121.7
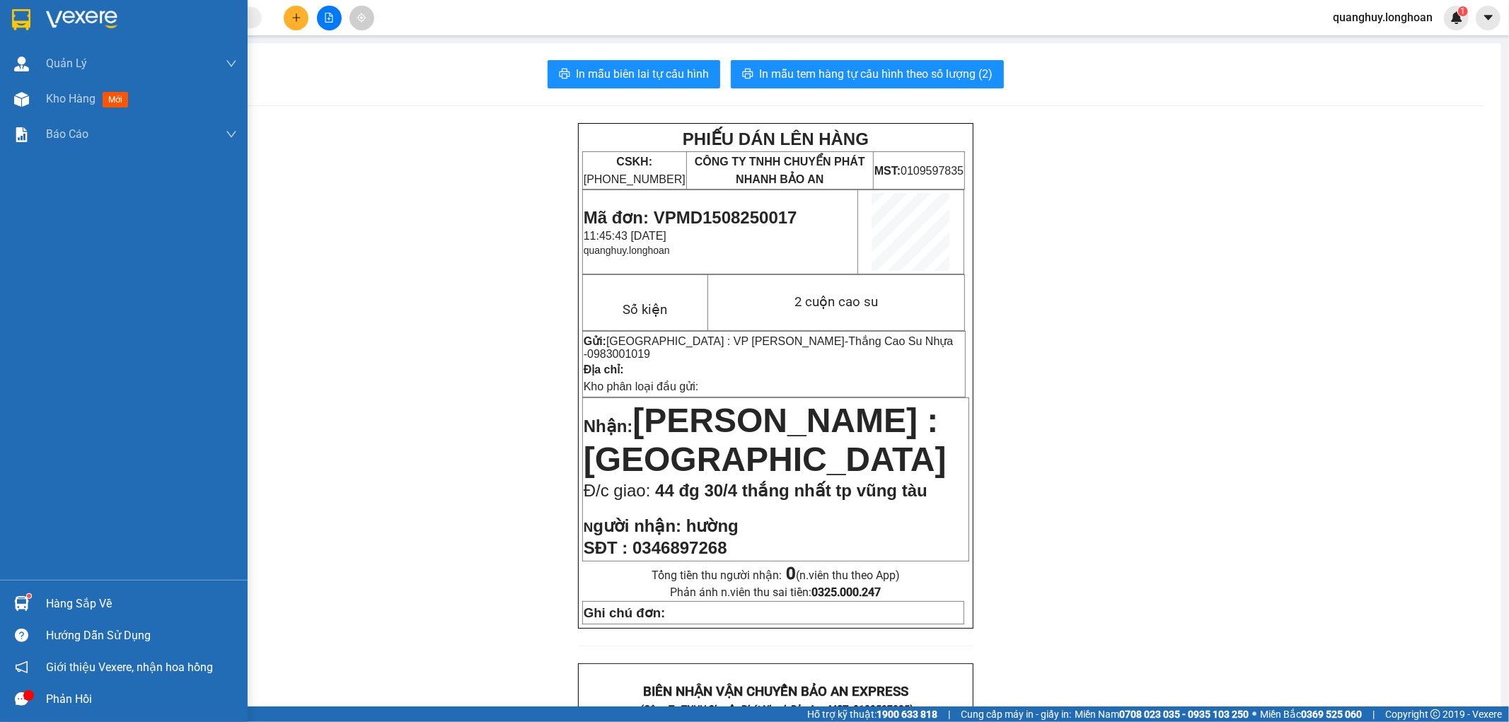
click at [17, 26] on img at bounding box center [21, 19] width 18 height 21
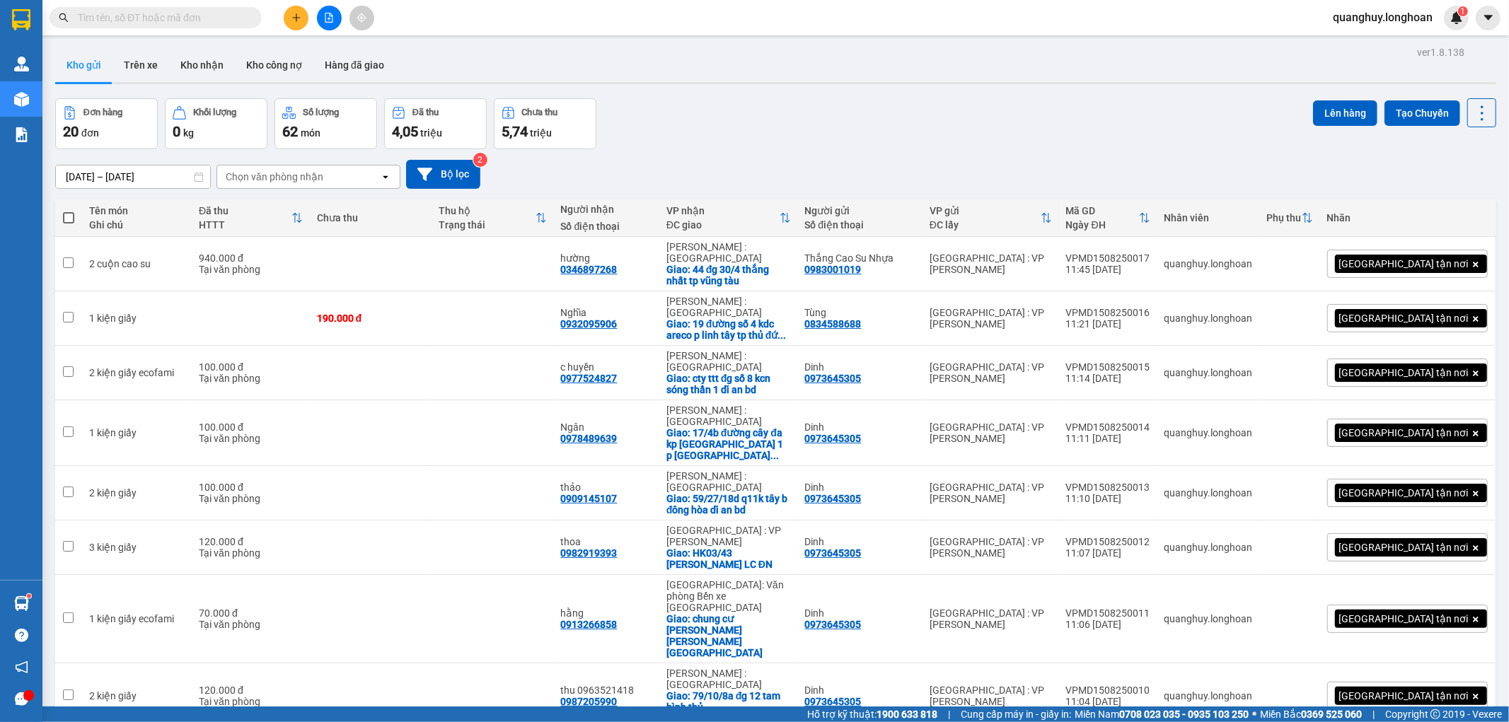
click at [17, 17] on img at bounding box center [21, 19] width 18 height 21
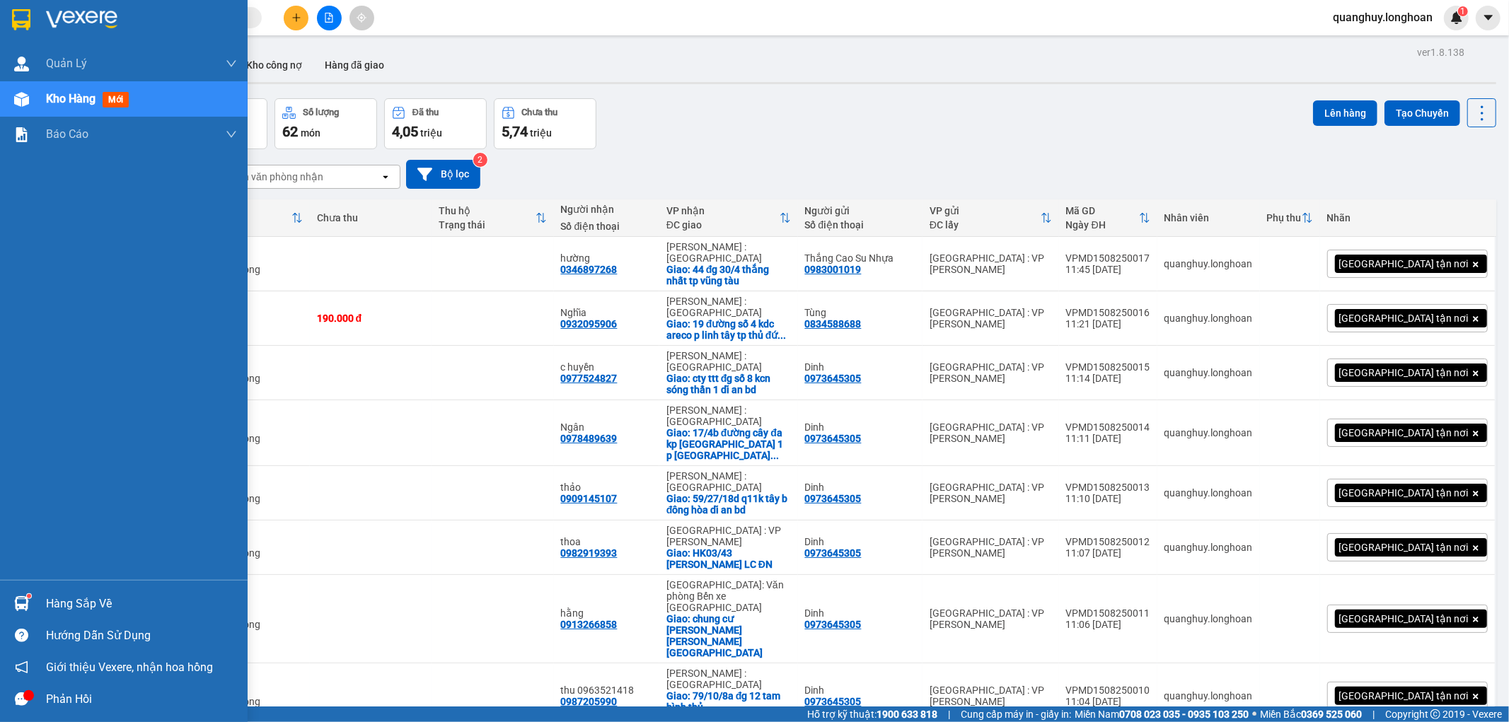
click at [10, 25] on div at bounding box center [21, 19] width 25 height 25
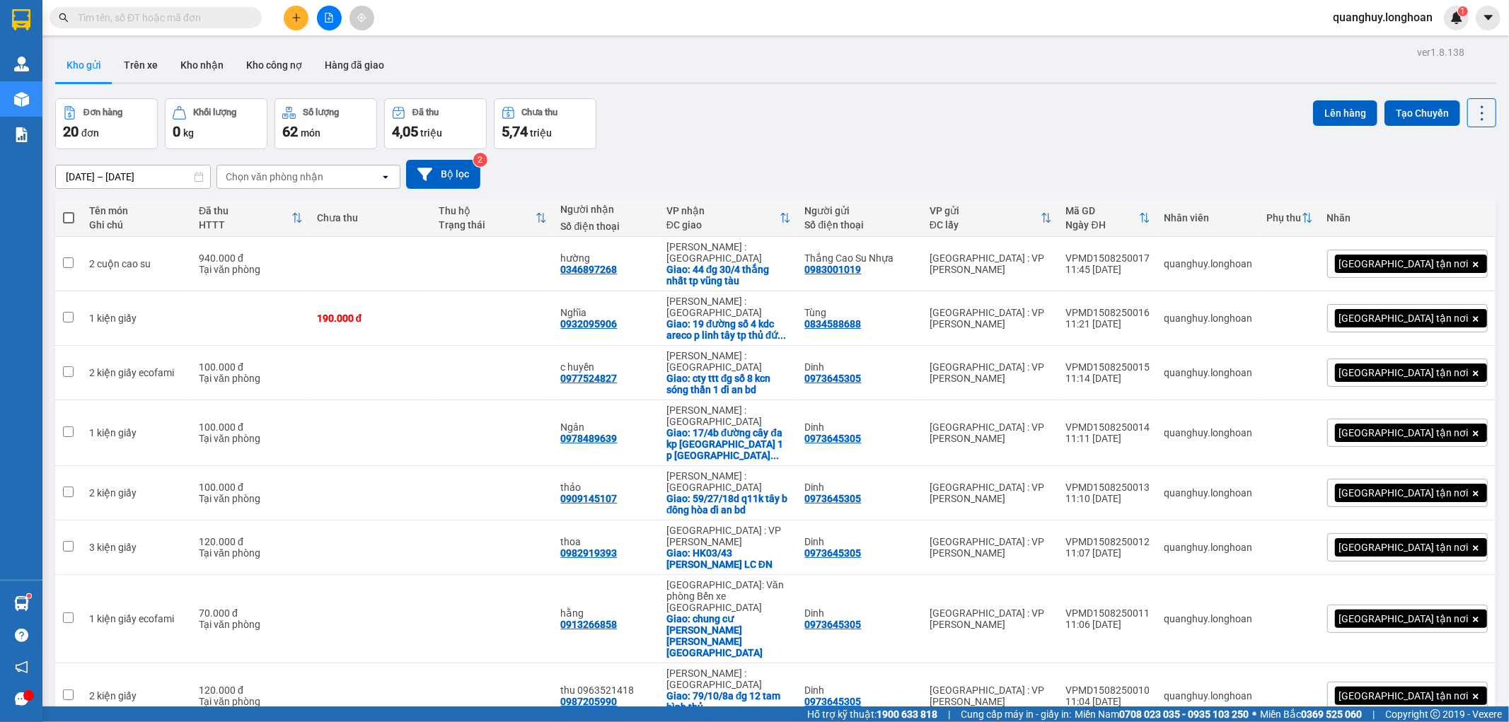
click at [31, 11] on div at bounding box center [21, 19] width 25 height 25
click at [361, 265] on td at bounding box center [371, 264] width 122 height 54
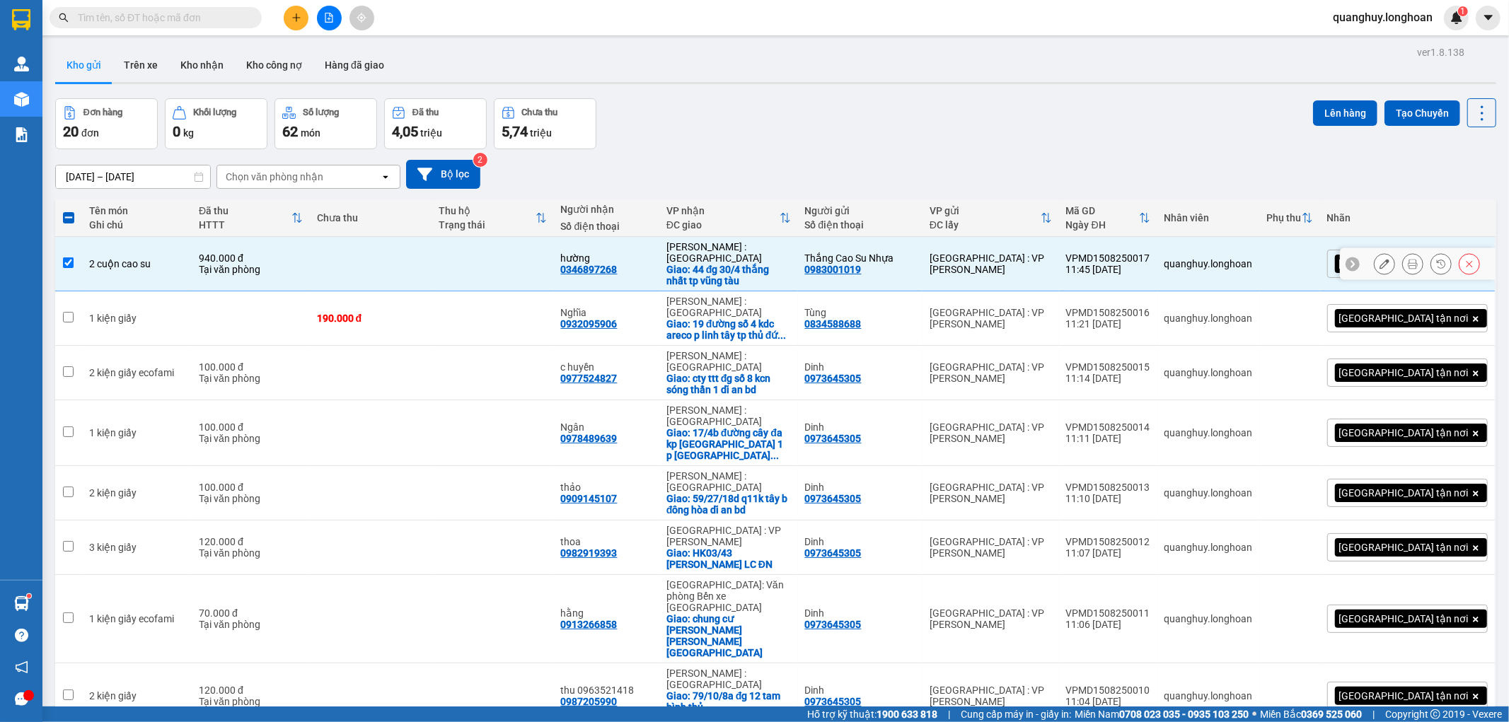
click at [1059, 251] on td "[GEOGRAPHIC_DATA] : VP [PERSON_NAME]" at bounding box center [990, 264] width 137 height 54
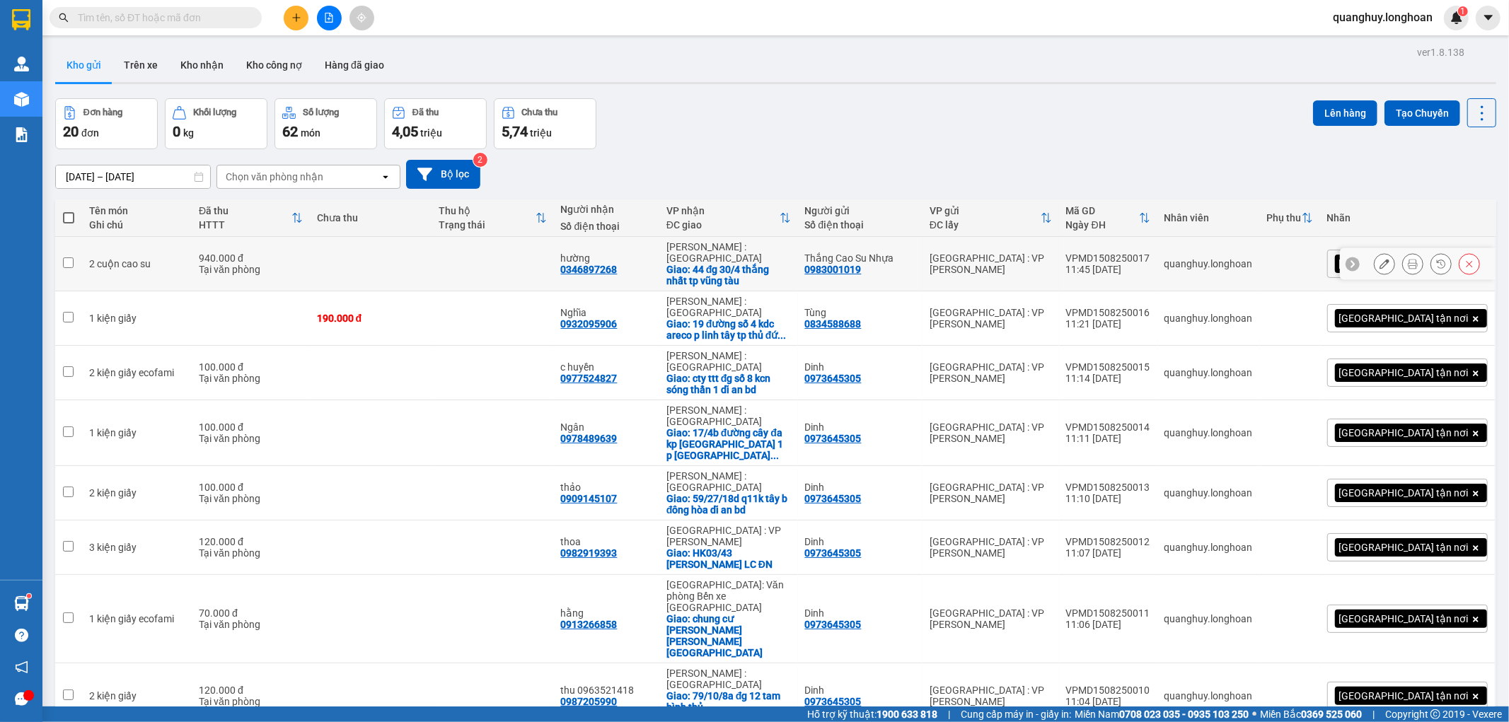
click at [192, 257] on td "2 cuộn cao su" at bounding box center [137, 264] width 110 height 54
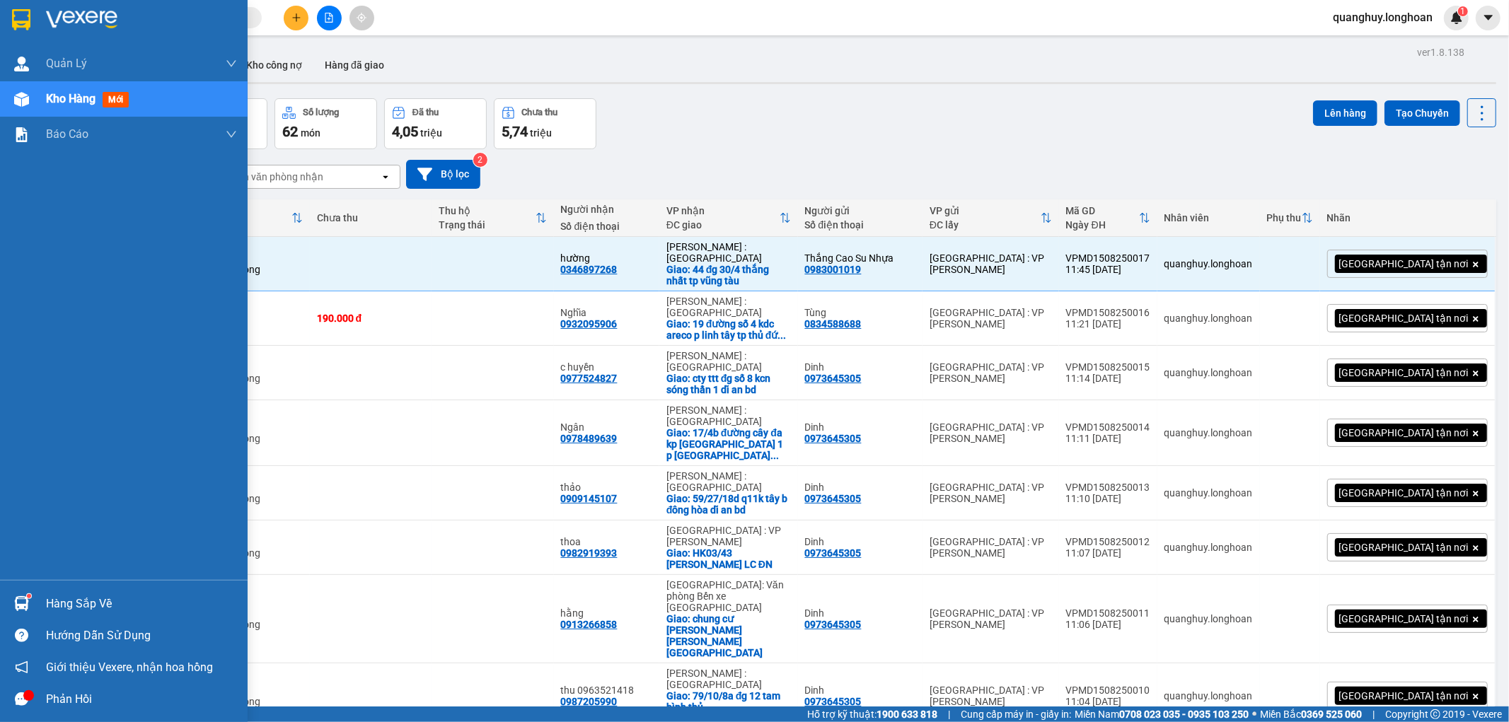
click at [1, 24] on div at bounding box center [124, 23] width 248 height 46
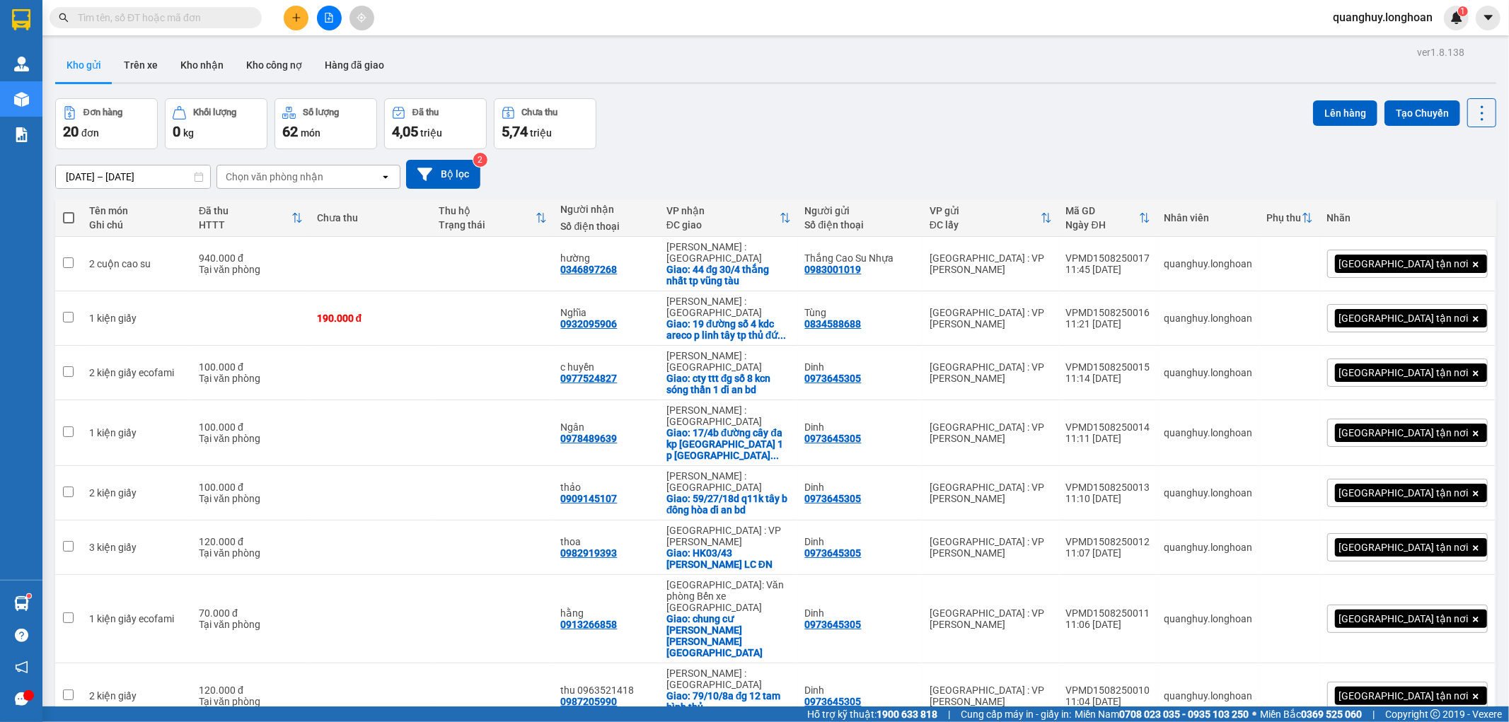
click at [692, 149] on div "[DATE] – [DATE] Press the down arrow key to interact with the calendar and sele…" at bounding box center [775, 174] width 1441 height 50
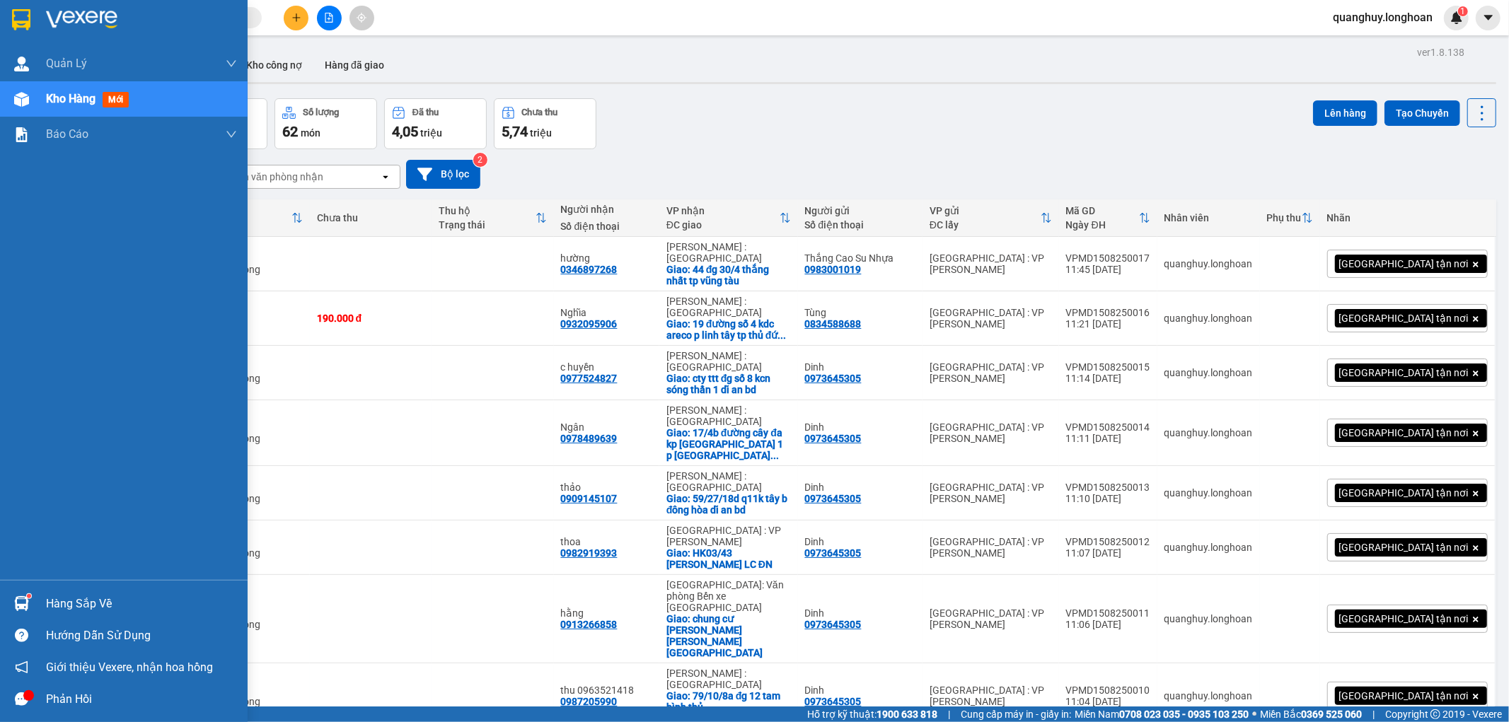
click at [36, 28] on div at bounding box center [124, 23] width 248 height 46
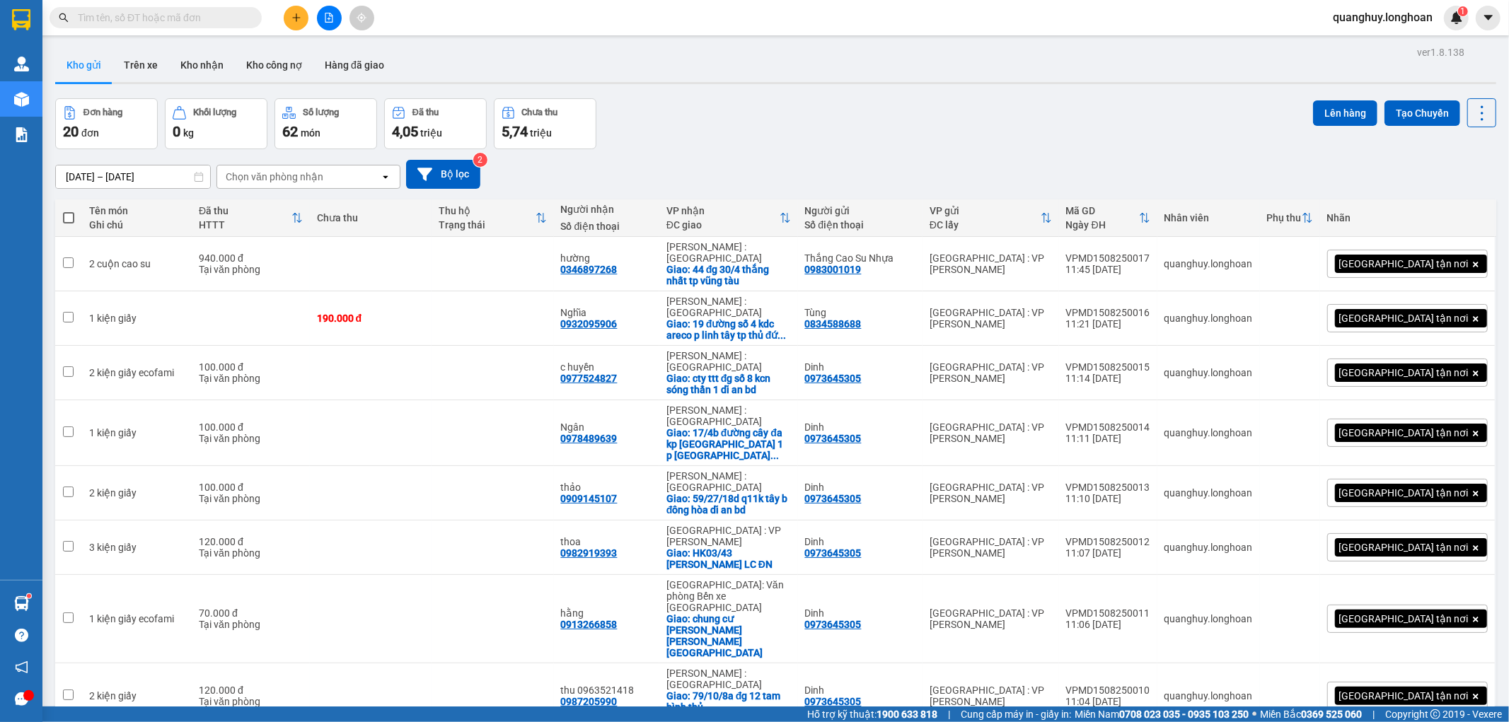
click at [644, 156] on div "[DATE] – [DATE] Press the down arrow key to interact with the calendar and sele…" at bounding box center [775, 174] width 1441 height 50
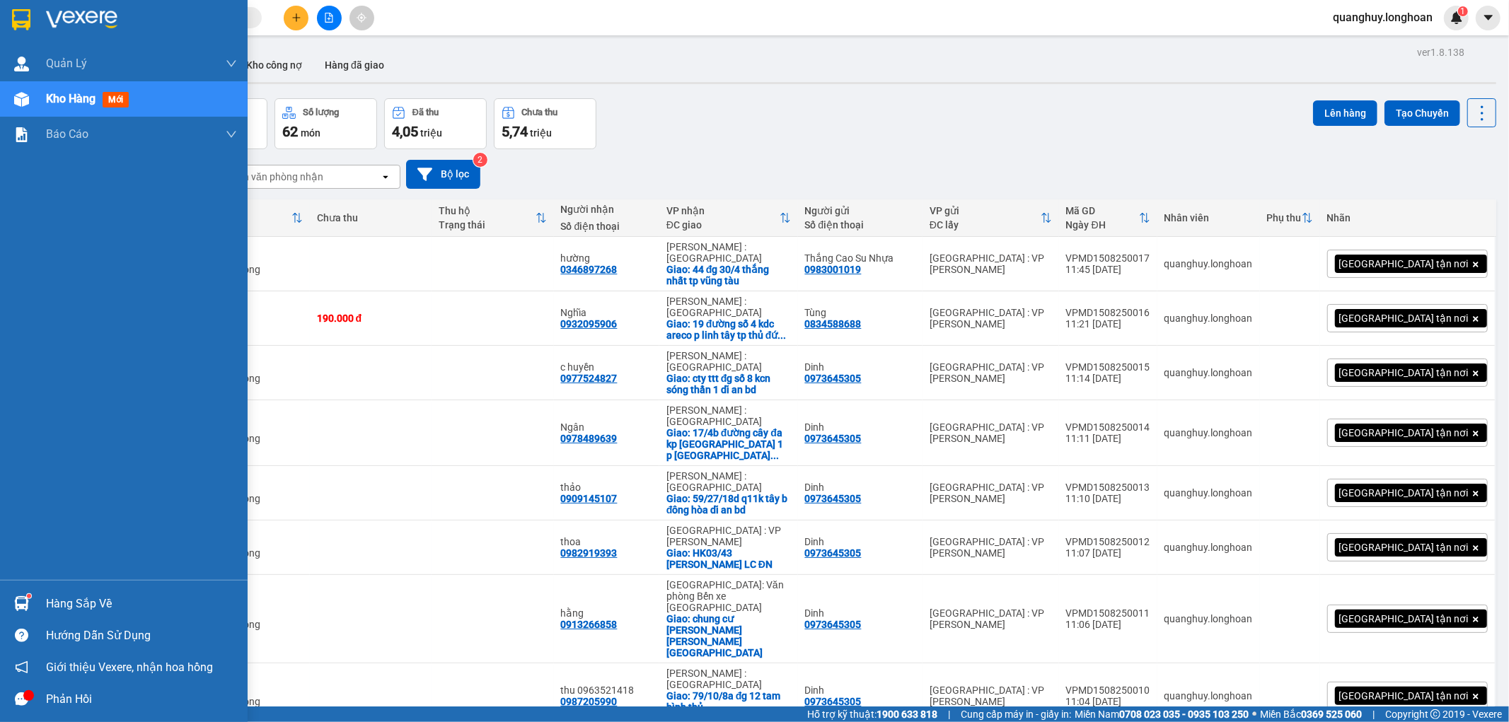
click at [16, 23] on img at bounding box center [21, 19] width 18 height 21
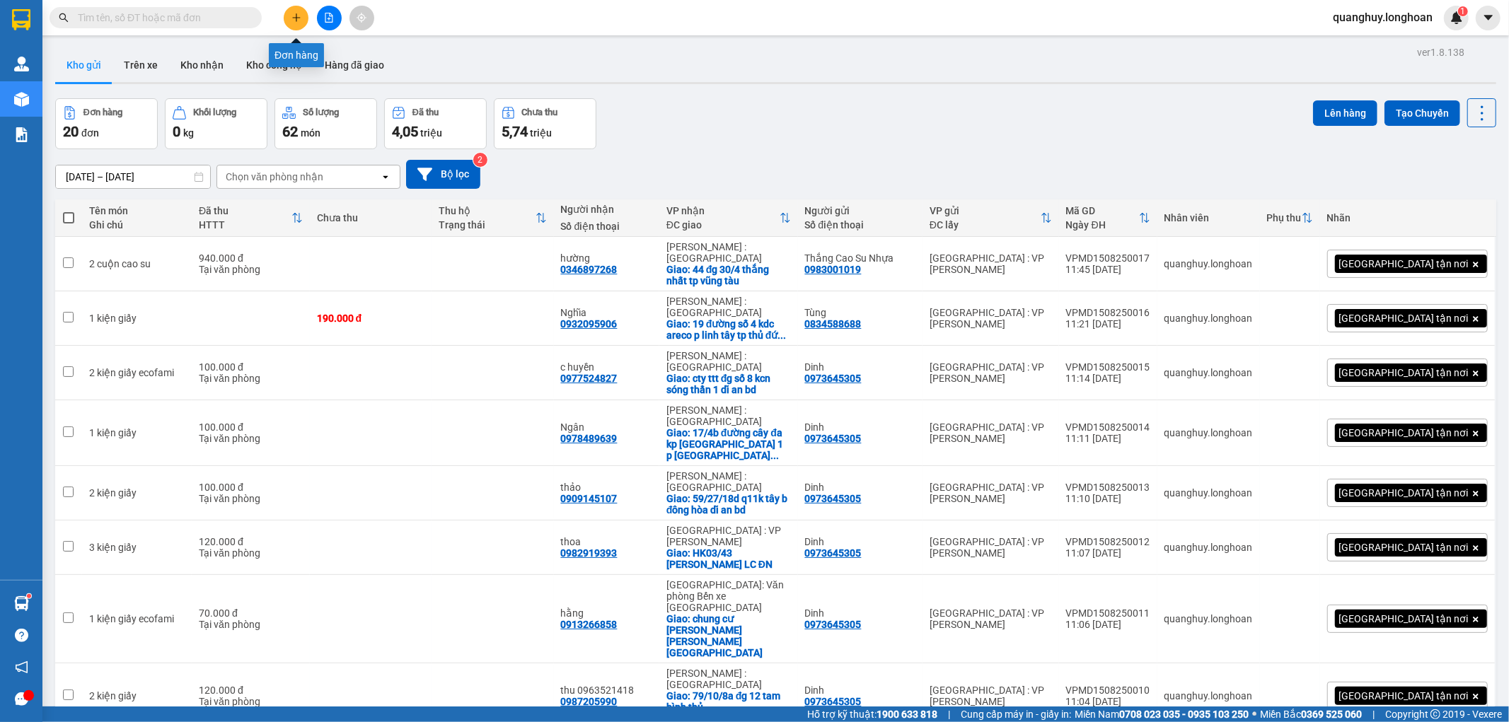
click at [287, 25] on button at bounding box center [296, 18] width 25 height 25
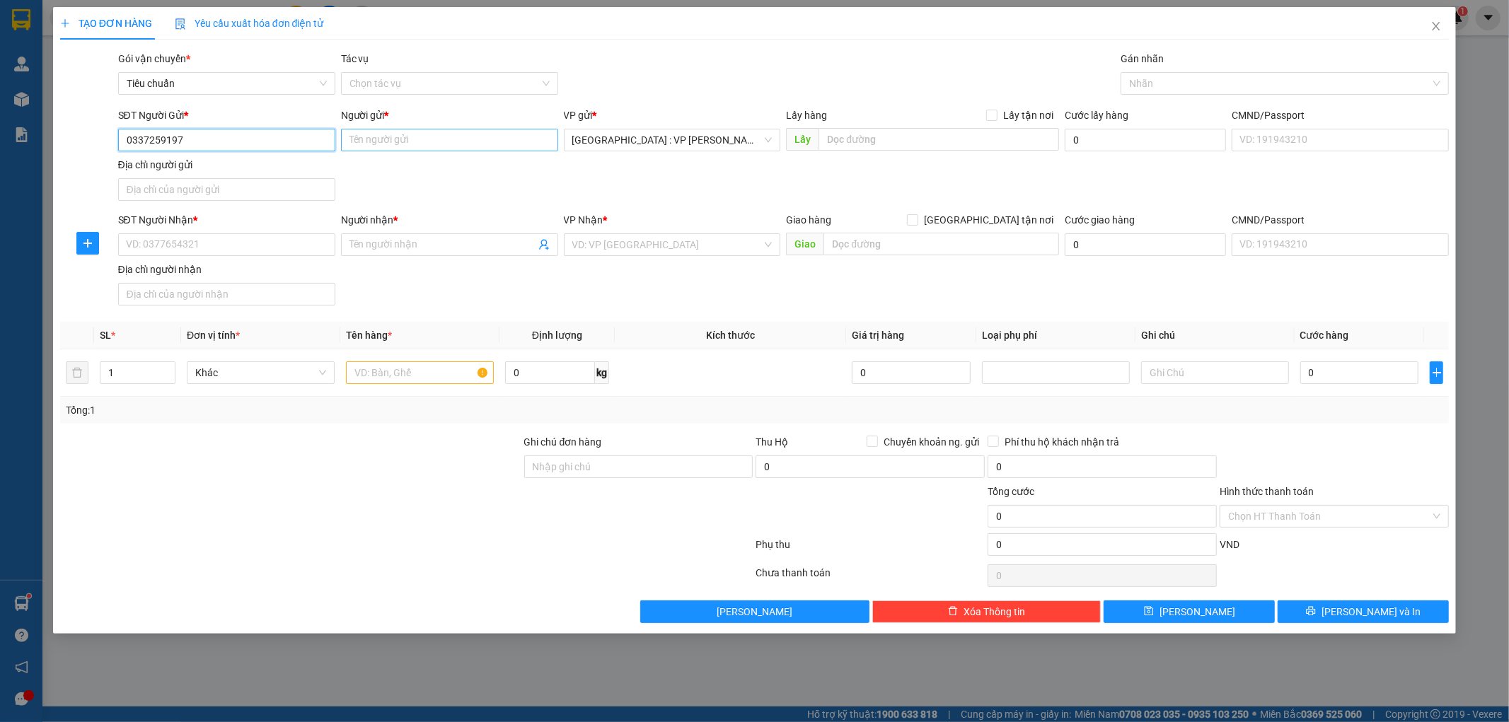
type input "0337259197"
click at [405, 140] on input "Người gửi *" at bounding box center [449, 140] width 217 height 23
type input "việt huy"
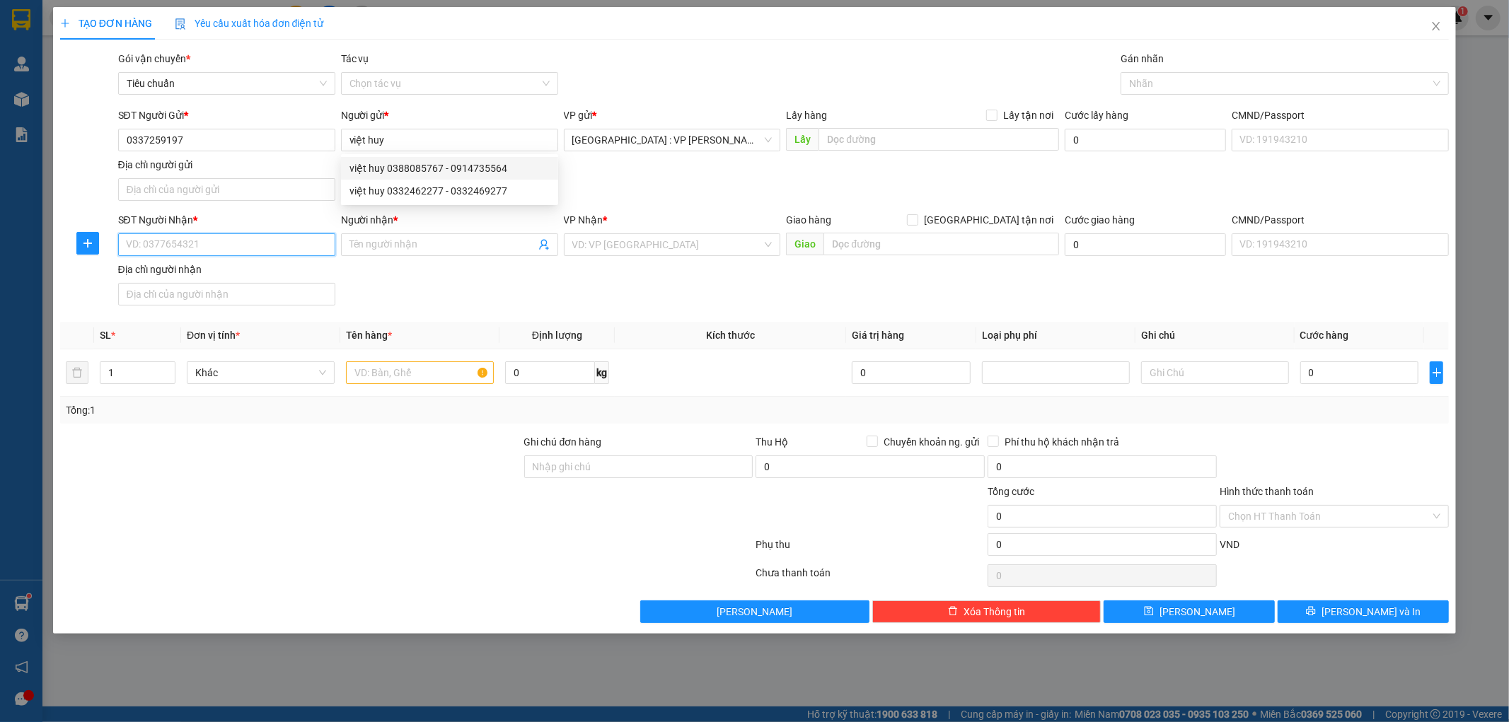
click at [184, 238] on input "SĐT Người Nhận *" at bounding box center [226, 244] width 217 height 23
type input "0936544999"
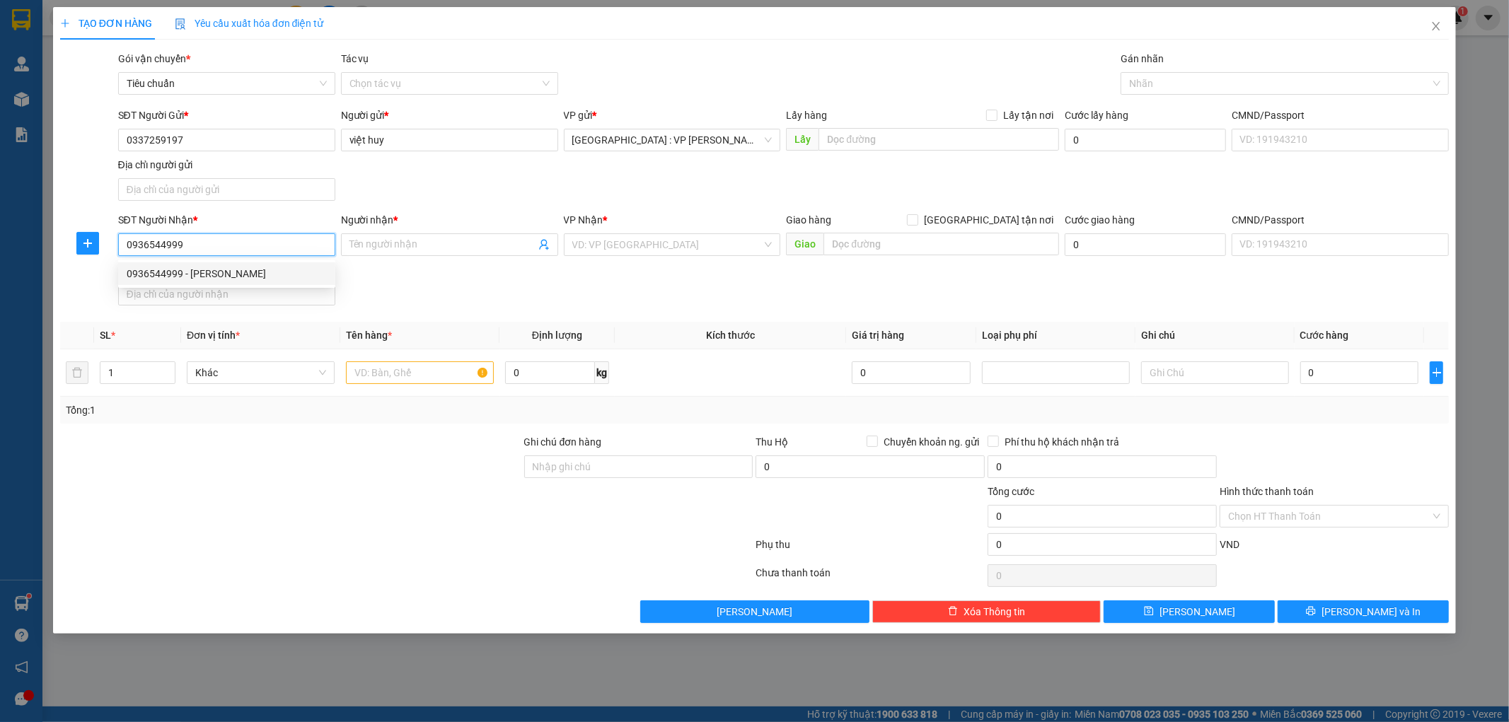
click at [171, 269] on div "0936544999 - [PERSON_NAME]" at bounding box center [227, 274] width 200 height 16
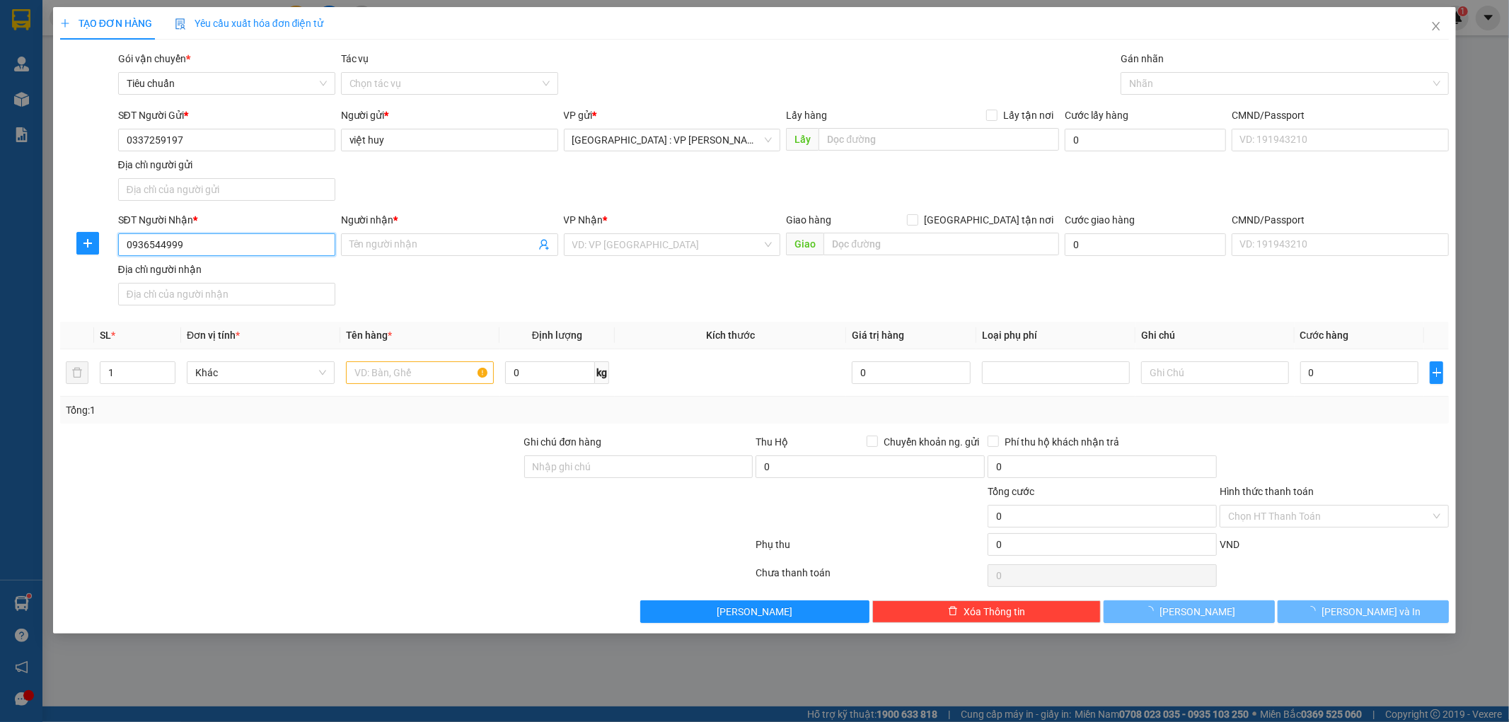
type input "[PERSON_NAME]"
checkbox input "true"
type input "1532 thới hòa a ô môn cần thơ"
checkbox input "true"
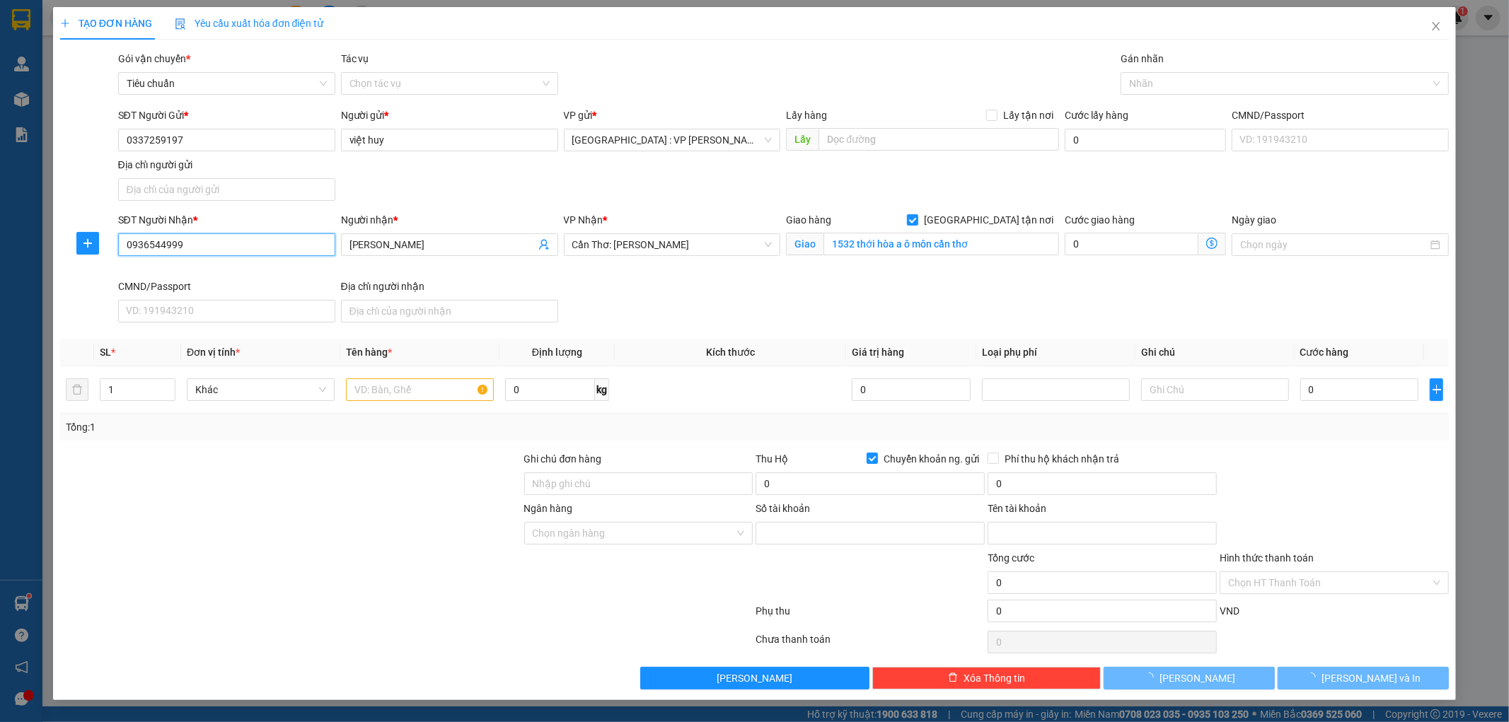
type input "37632527"
type input "[PERSON_NAME]"
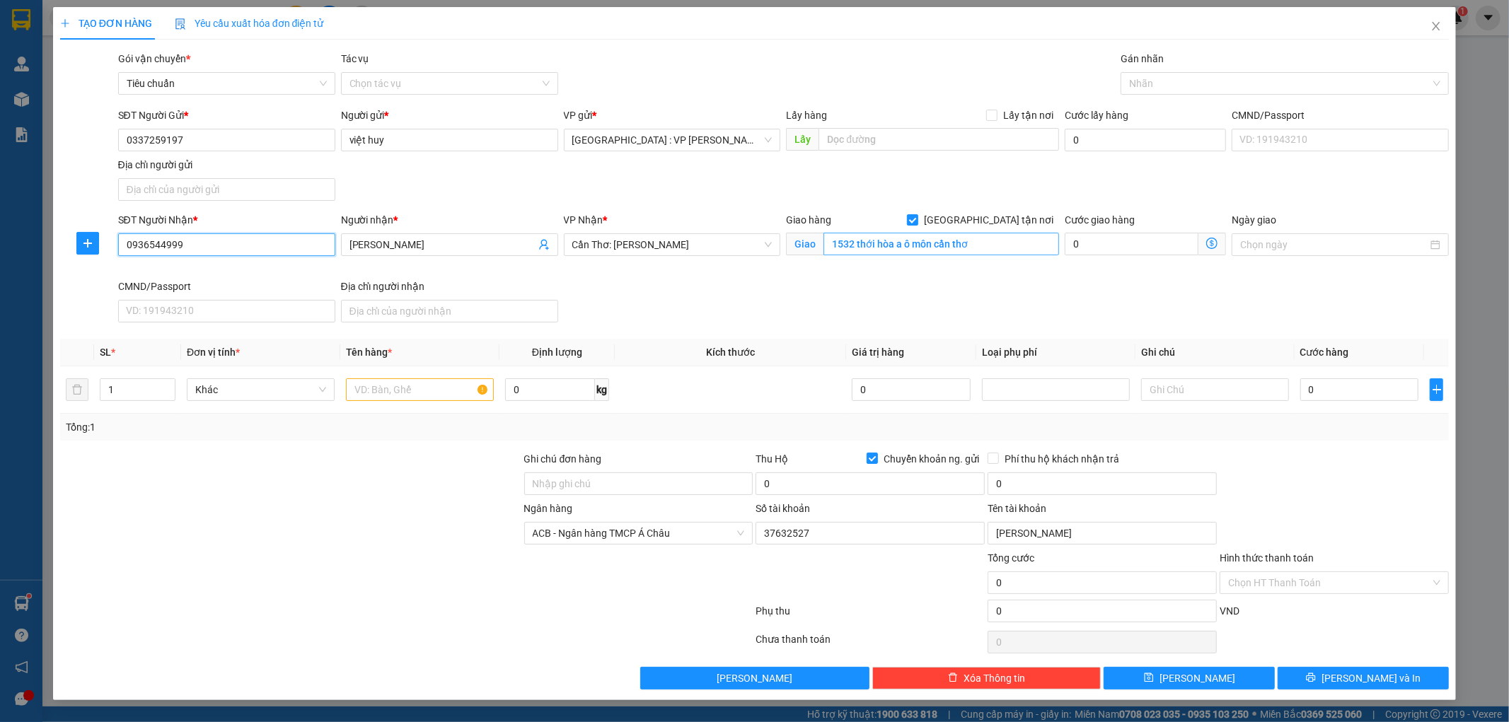
type input "0936544999"
click at [854, 243] on input "1532 thới hòa a ô môn cần thơ" at bounding box center [941, 244] width 236 height 23
type input "1532 ql 91 thới hòa a ô môn cần thơ"
click at [871, 280] on div "SĐT Người Nhận * 0936544999 Người nhận * [PERSON_NAME] VP Nhận * Cần Thơ: Kho N…" at bounding box center [783, 270] width 1337 height 116
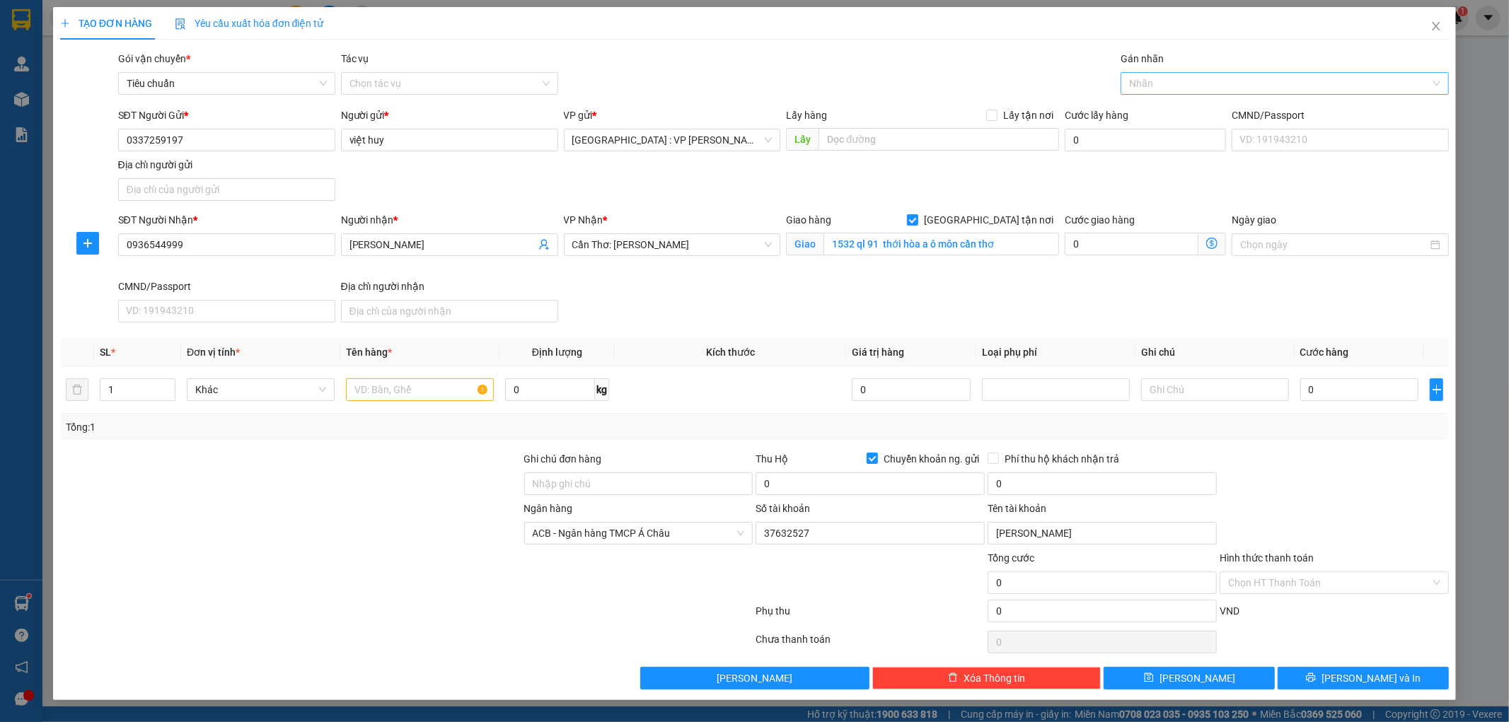
click at [1183, 76] on div at bounding box center [1277, 83] width 307 height 17
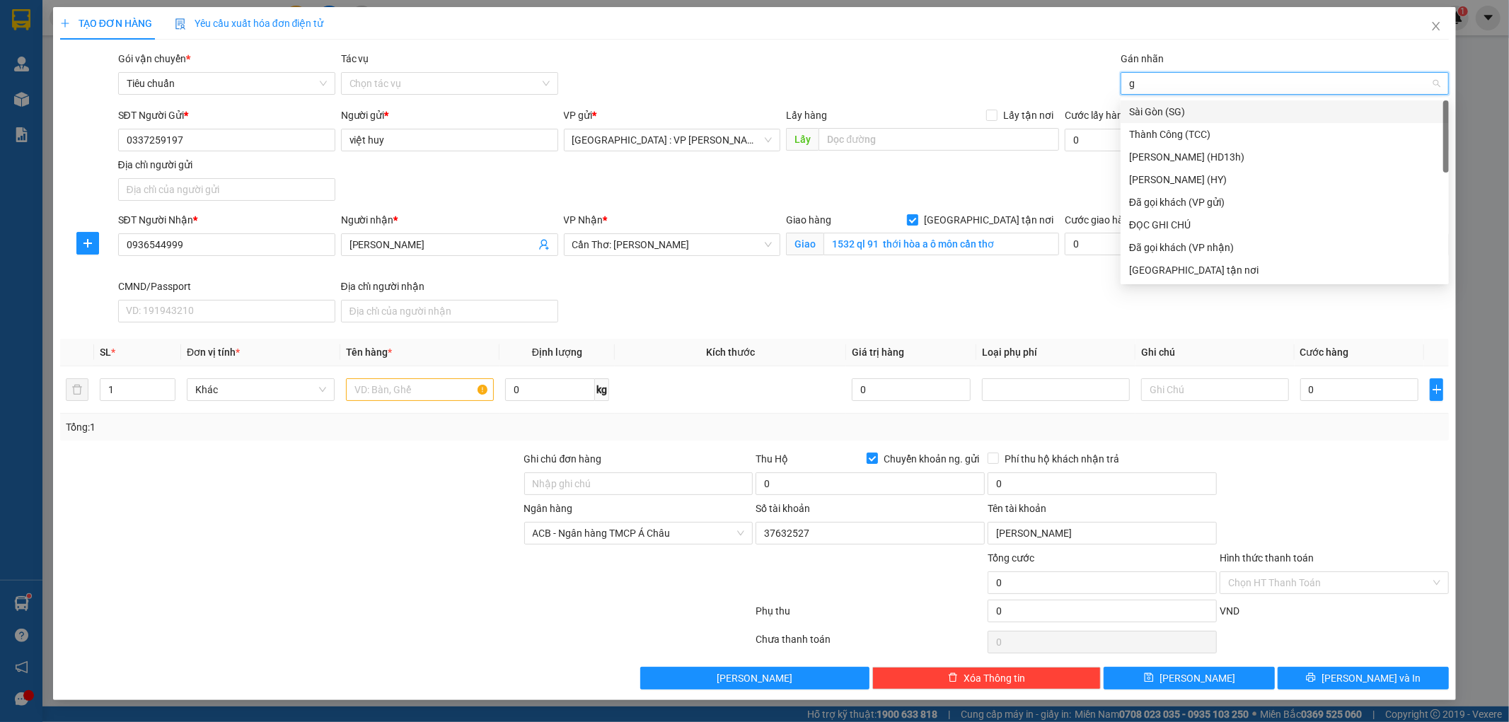
type input "gt"
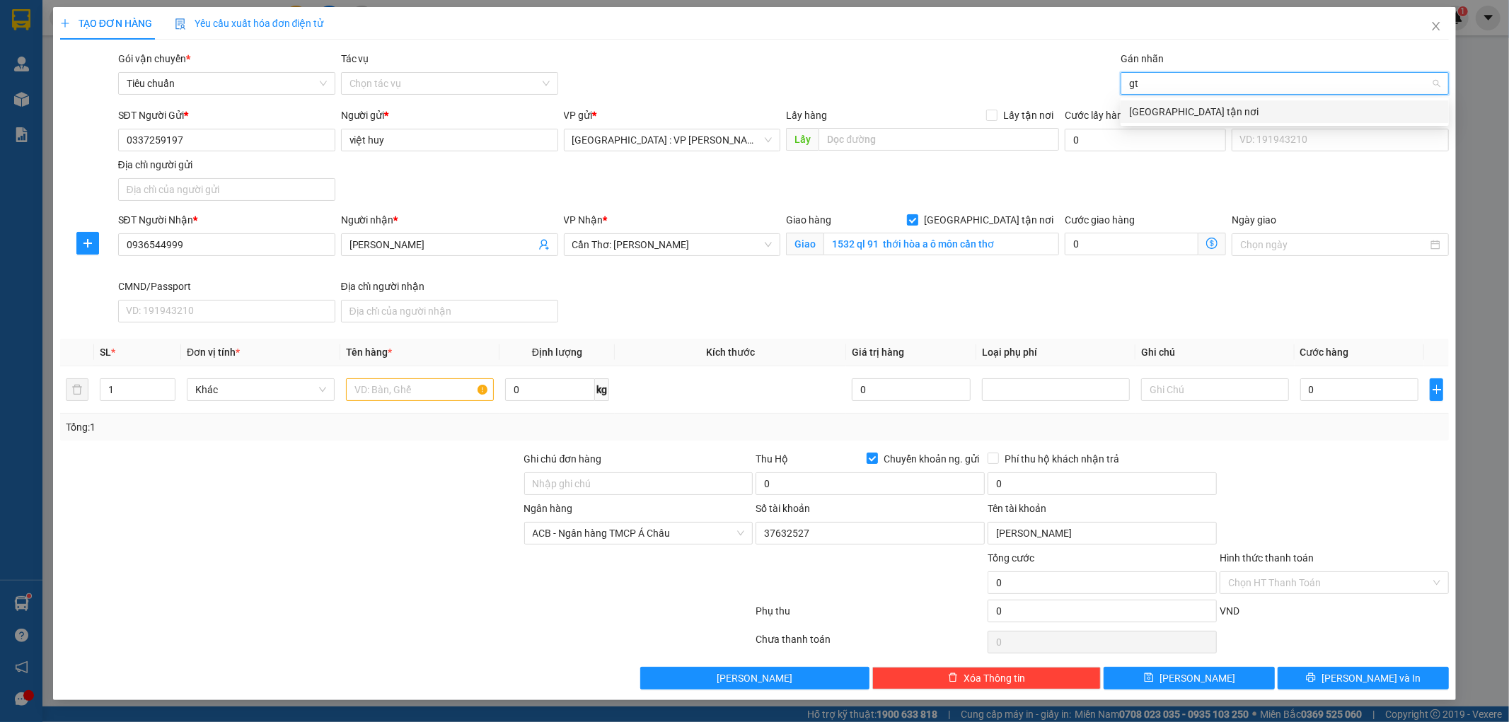
click at [1156, 108] on div "[GEOGRAPHIC_DATA] tận nơi" at bounding box center [1284, 112] width 311 height 16
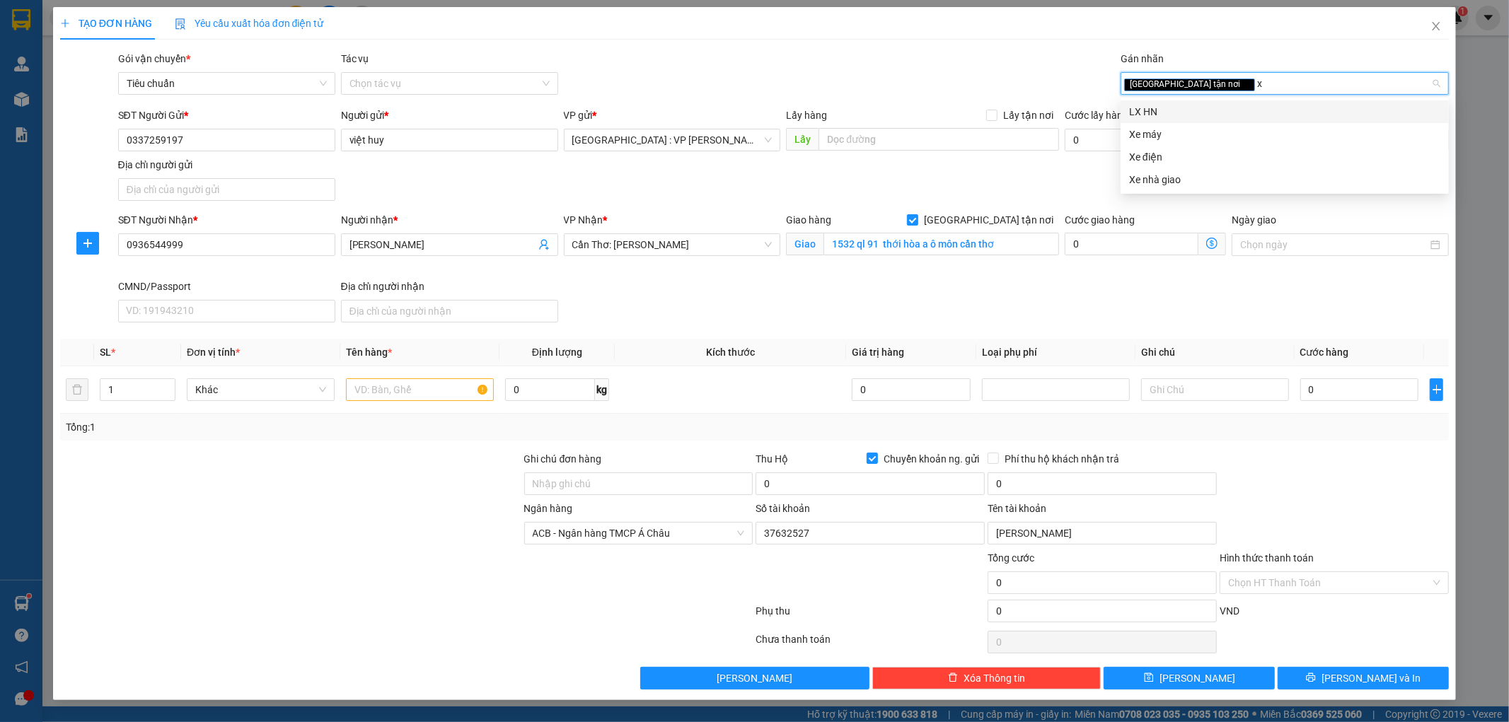
type input "xe"
click at [1156, 108] on div "Xe máy" at bounding box center [1284, 112] width 311 height 16
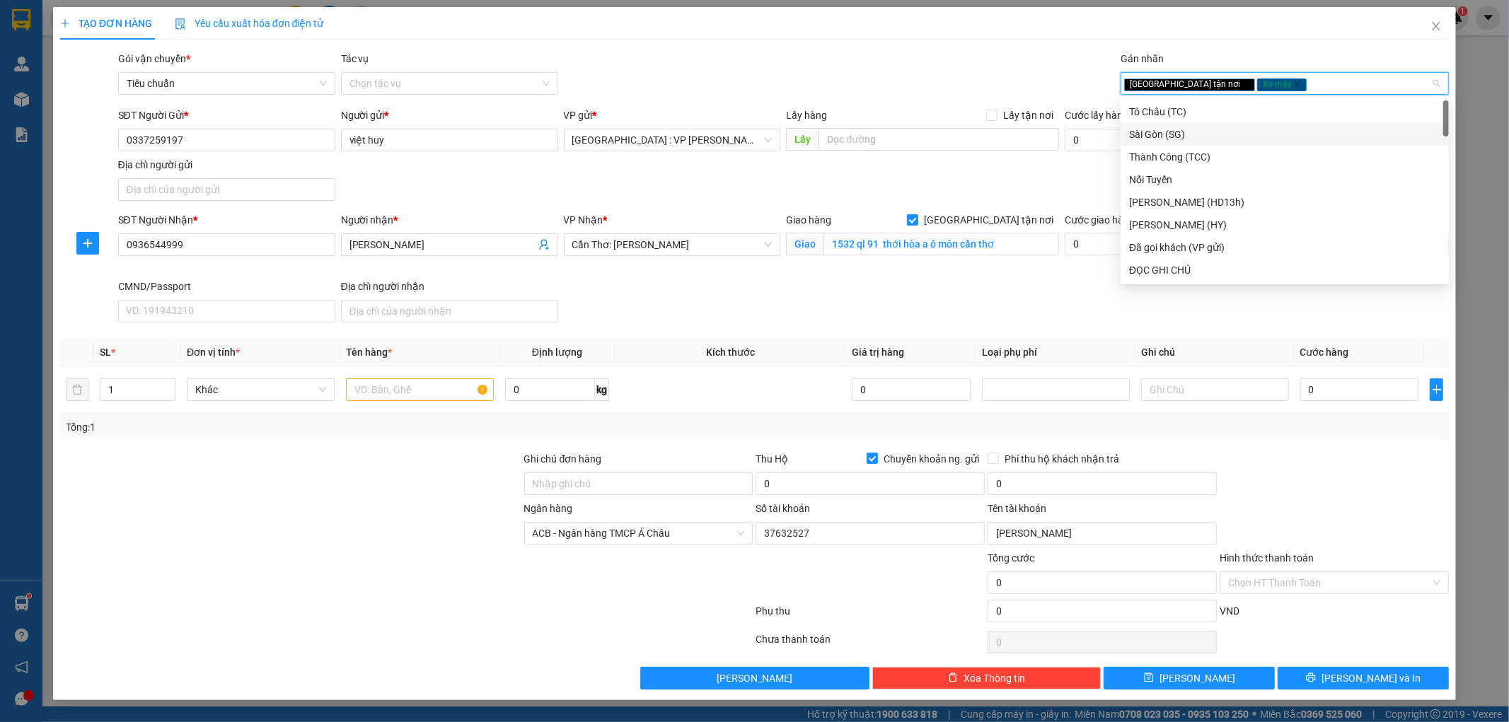
click at [1019, 195] on div "SĐT Người Gửi * 0337259197 Người gửi * việt huy VP gửi * [GEOGRAPHIC_DATA] : VP…" at bounding box center [783, 157] width 1337 height 99
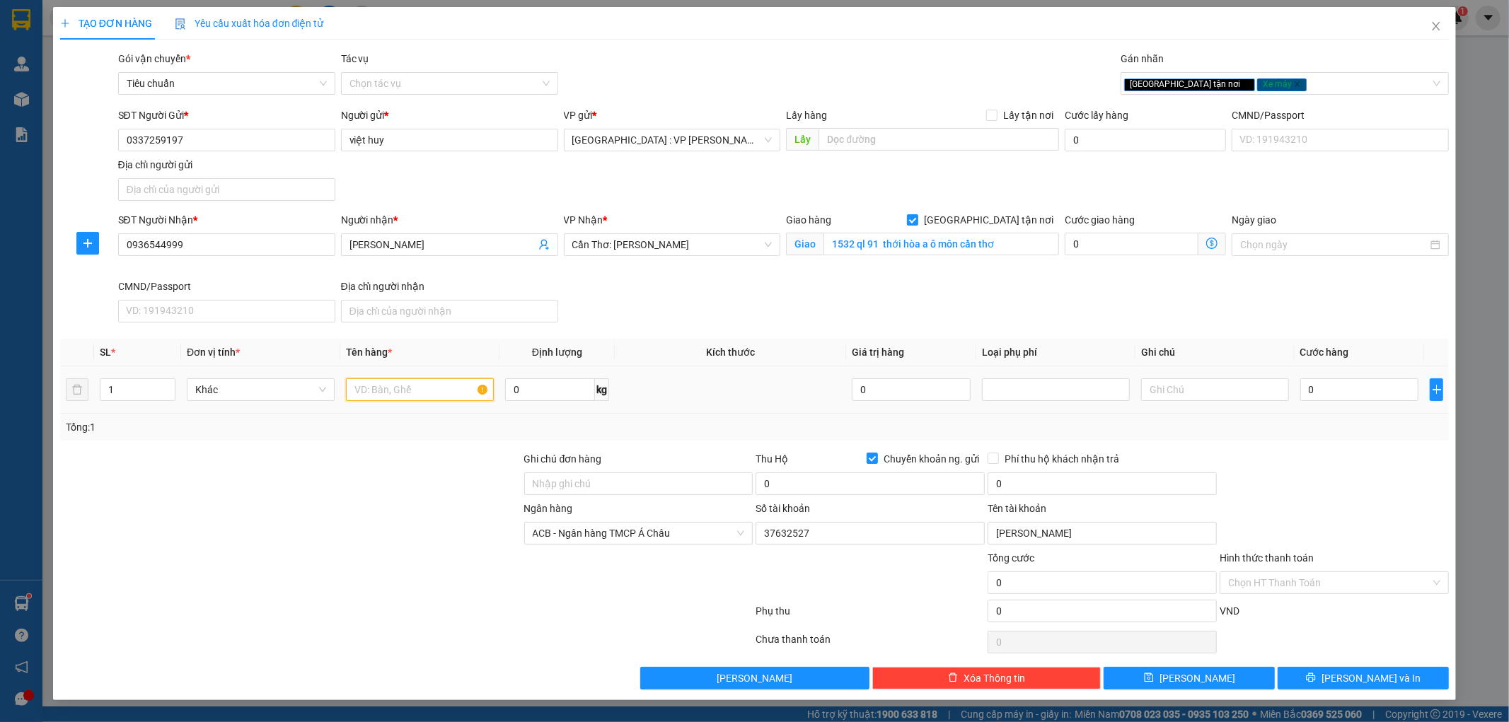
click at [395, 385] on input "text" at bounding box center [420, 389] width 148 height 23
type input "1 xe wave bs 30n2 - 8908"
click at [444, 441] on div "Transit Pickup Surcharge Ids Transit Deliver Surcharge Ids Transit Deliver Surc…" at bounding box center [754, 370] width 1389 height 639
click at [579, 487] on input "Ghi chú đơn hàng" at bounding box center [638, 483] width 229 height 23
type input "1 chìa khóa + 1 cà vẹt + 1 giấy tờ mua bán ( cuốn tay lái)"
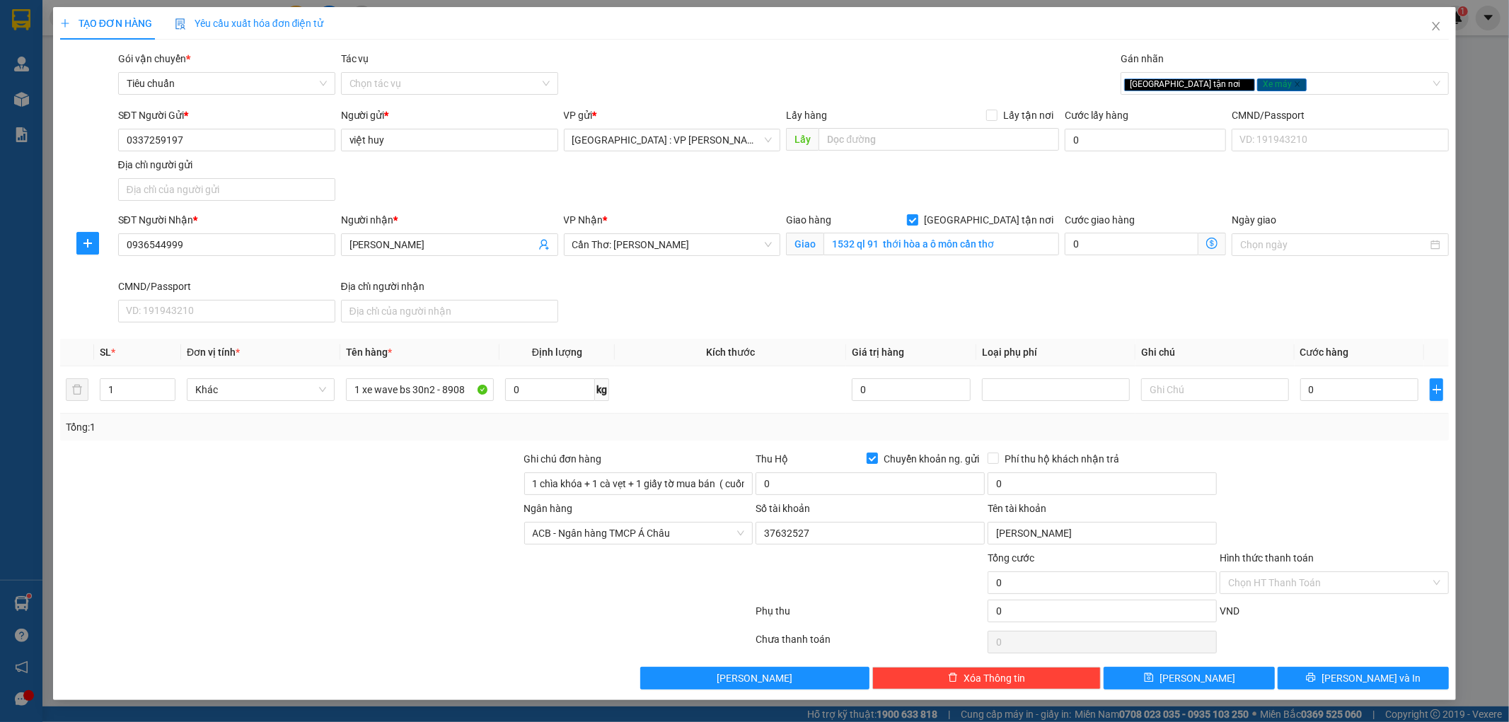
click at [412, 490] on div at bounding box center [291, 476] width 464 height 50
click at [1358, 390] on input "0" at bounding box center [1359, 389] width 119 height 23
type input "1"
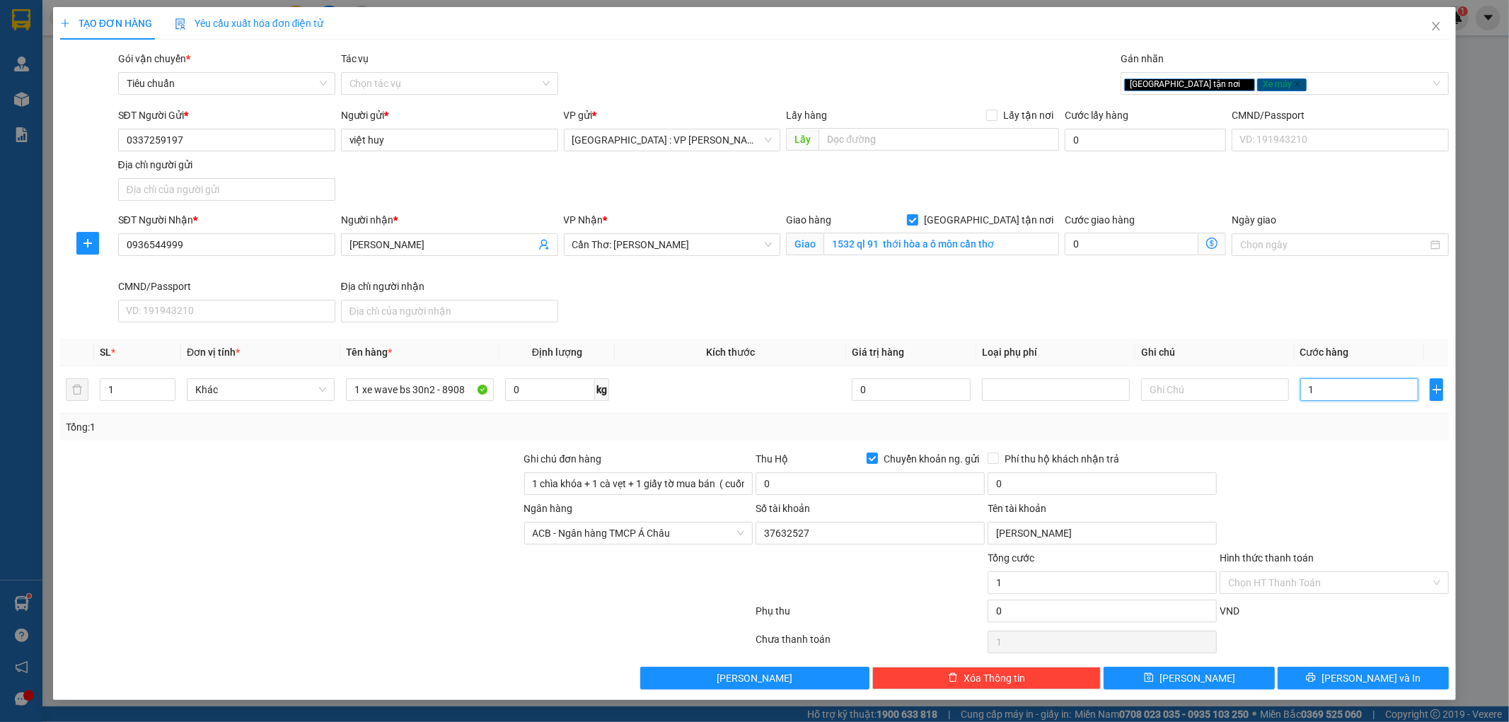
type input "13"
type input "133"
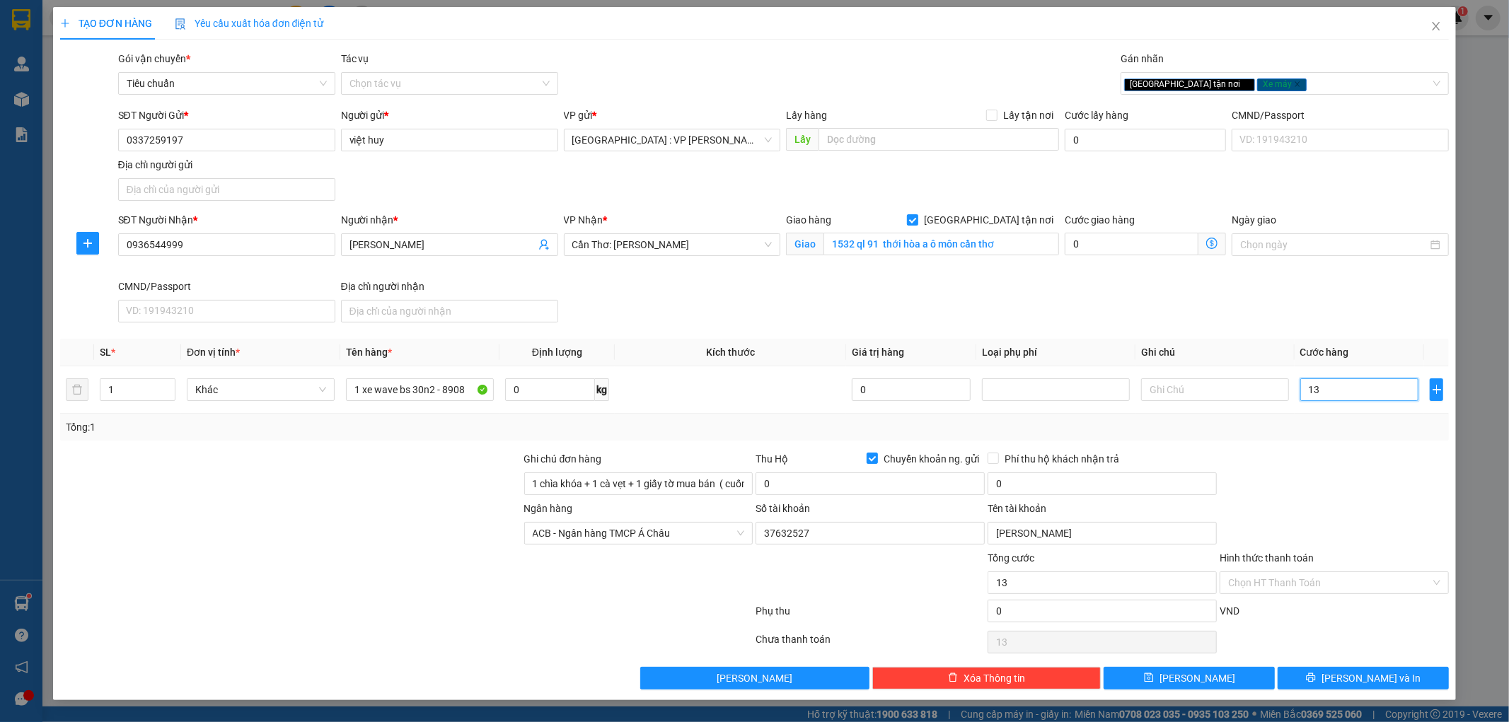
type input "133"
type input "1.330"
type input "13.300"
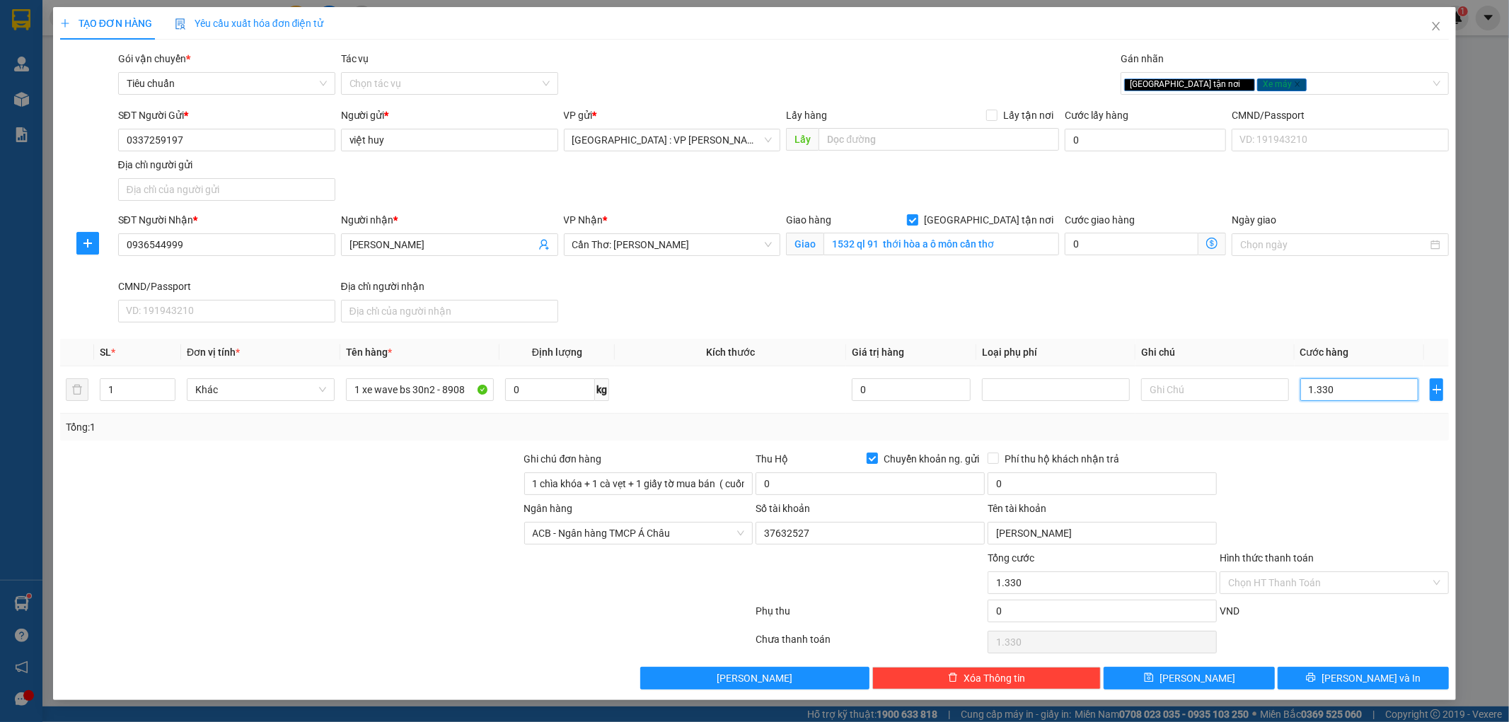
type input "13.300"
type input "133.000"
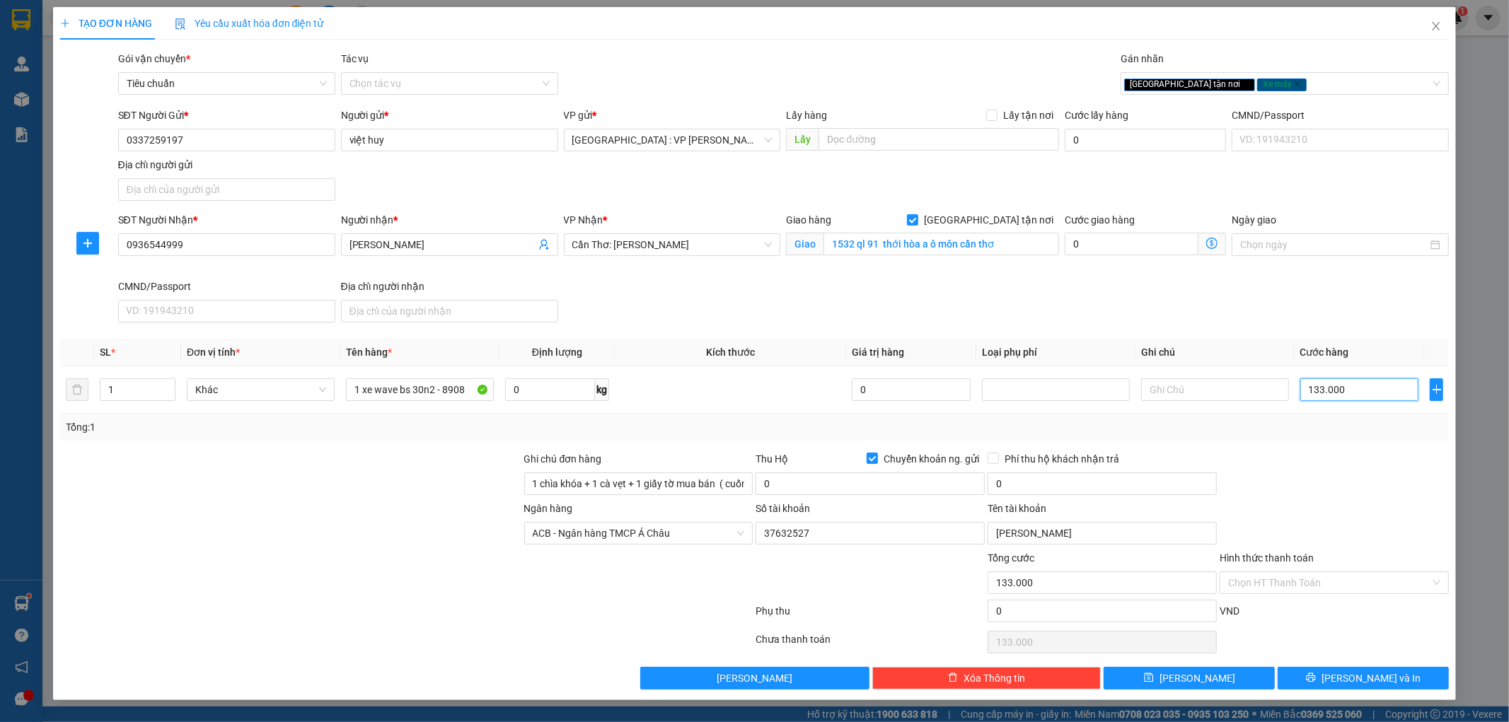
type input "1.330.000"
click at [1369, 476] on div at bounding box center [1334, 476] width 232 height 50
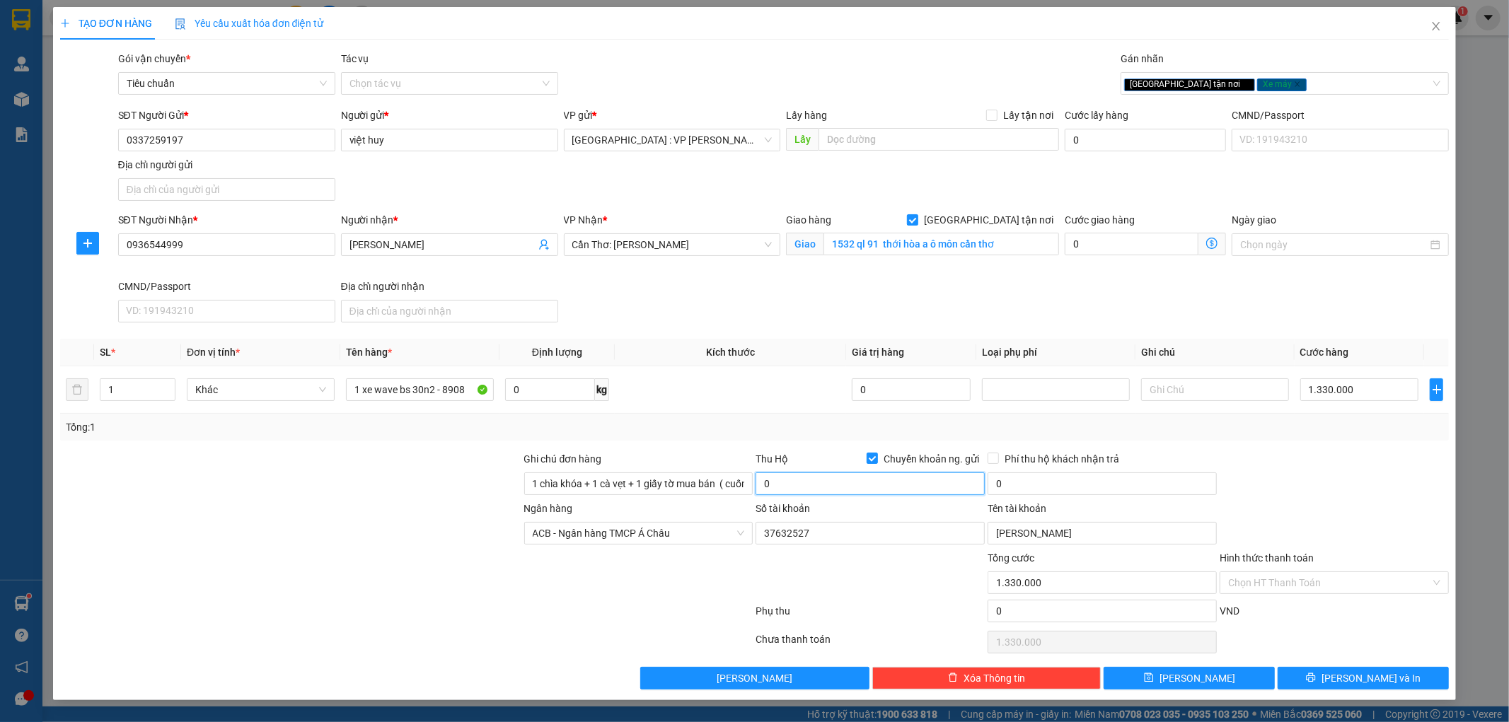
click at [823, 484] on input "0" at bounding box center [869, 483] width 229 height 23
type input "6.000.000"
click at [1015, 485] on input "0" at bounding box center [1101, 483] width 229 height 23
type input "25.000"
click at [1330, 458] on div at bounding box center [1334, 476] width 232 height 50
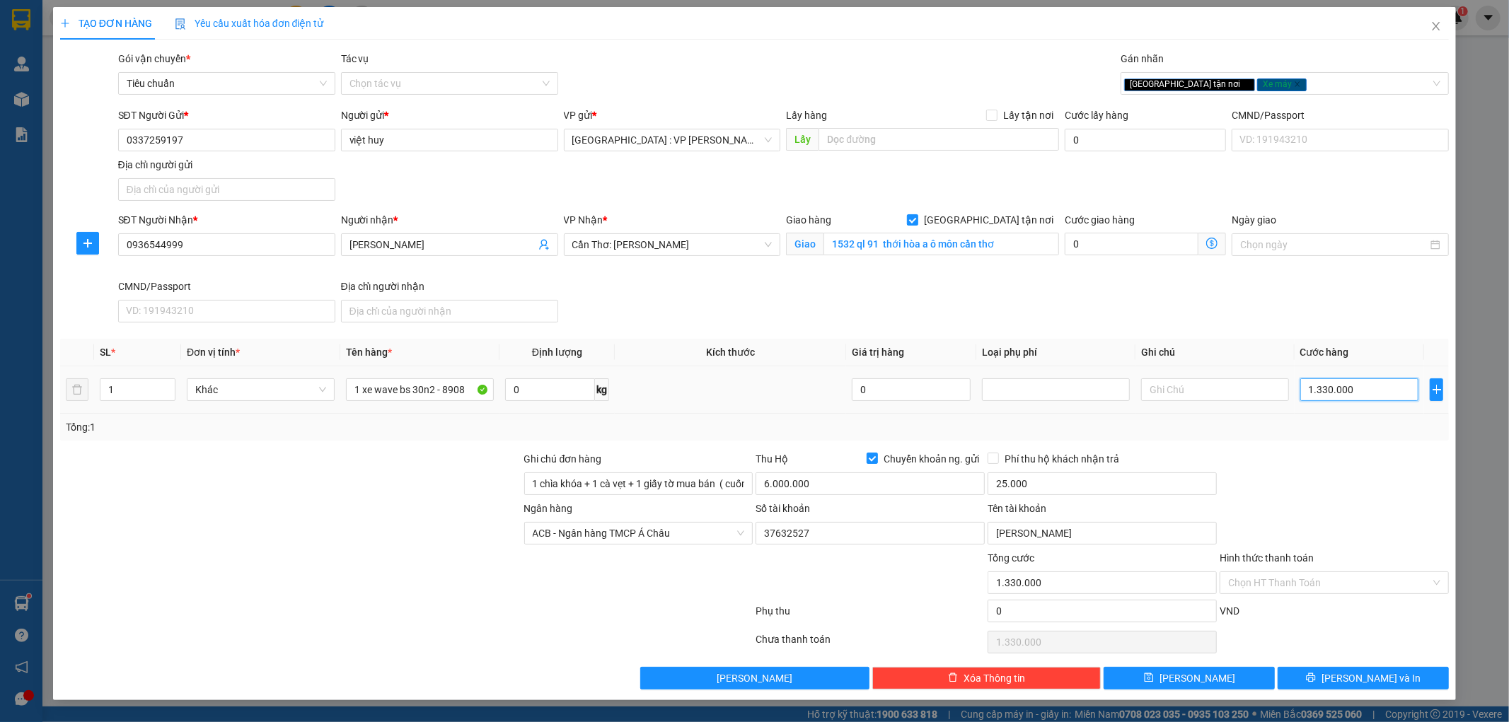
click at [1357, 394] on input "1.330.000" at bounding box center [1359, 389] width 119 height 23
type input "1"
type input "13"
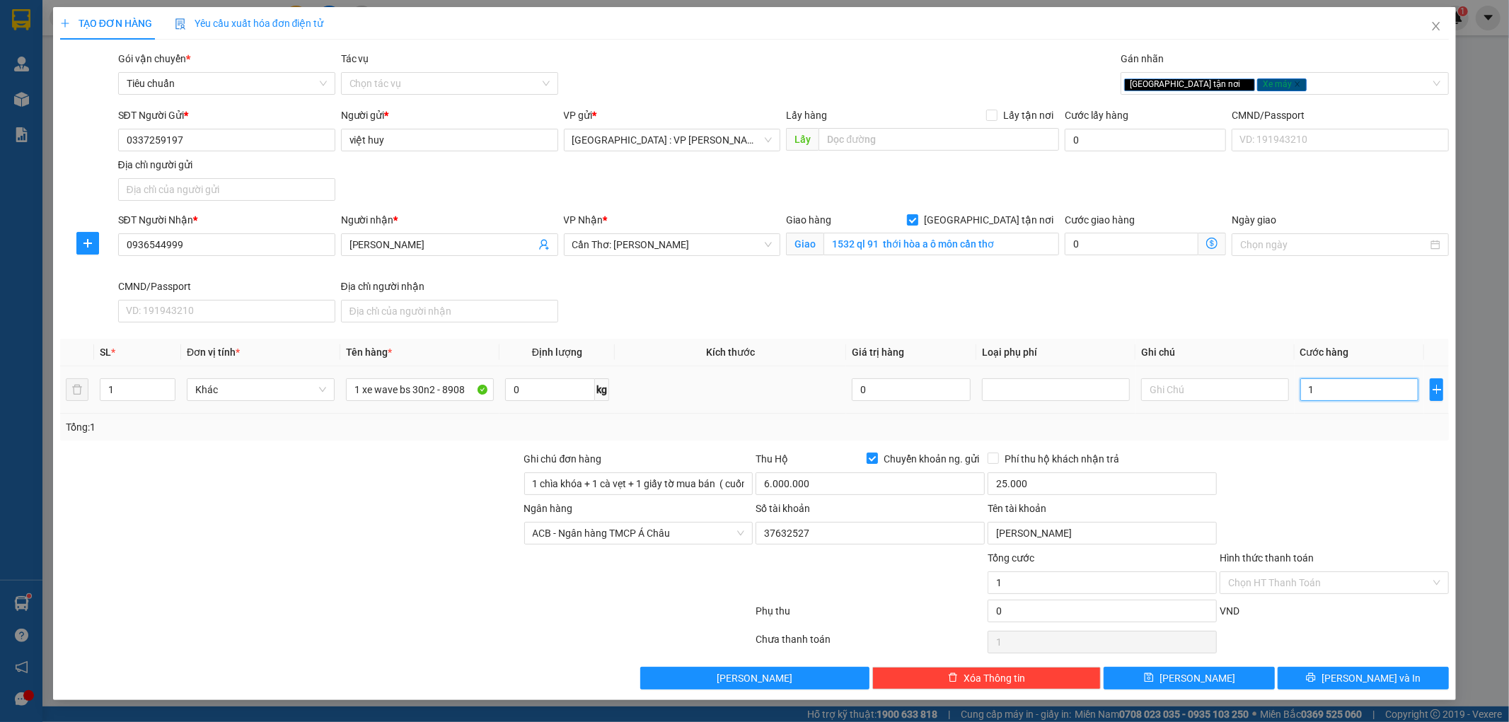
type input "13"
type input "133"
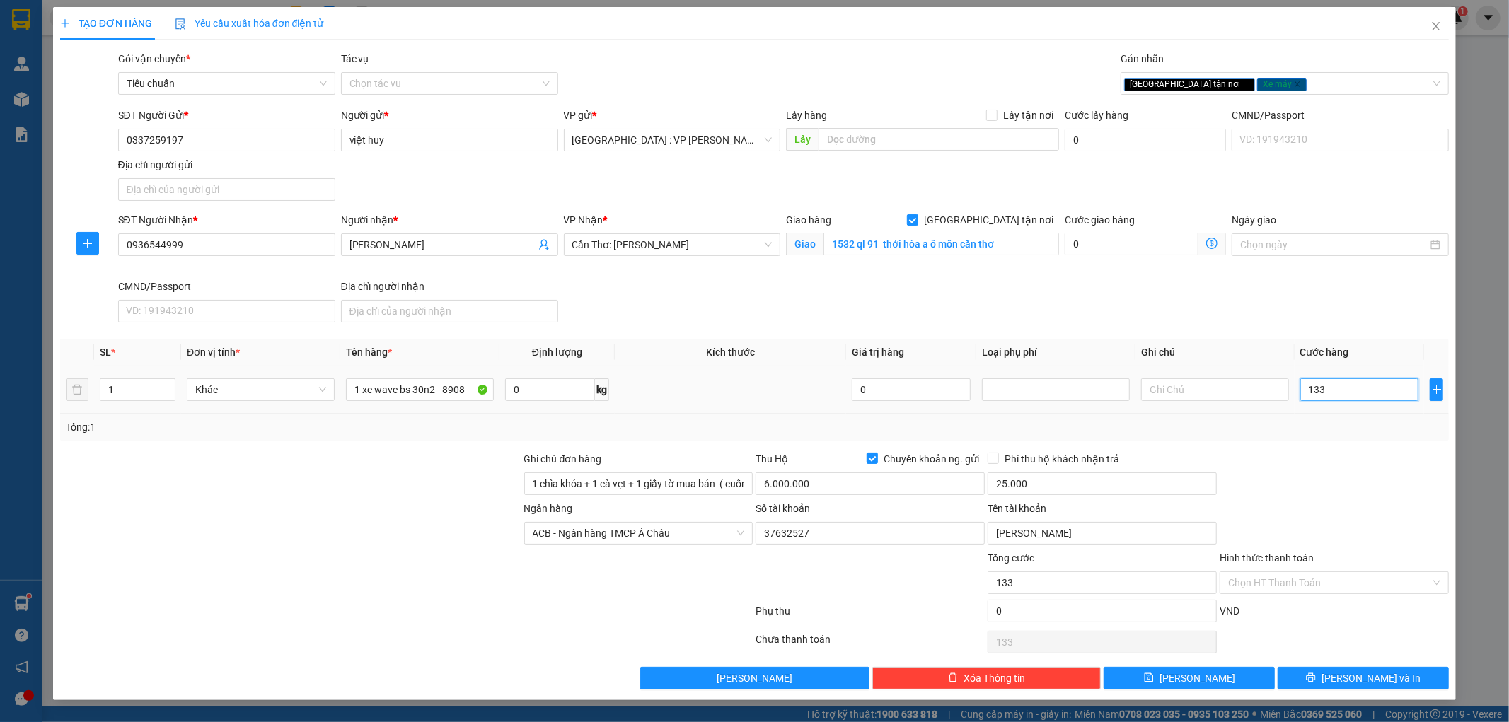
type input "1.333"
type input "133"
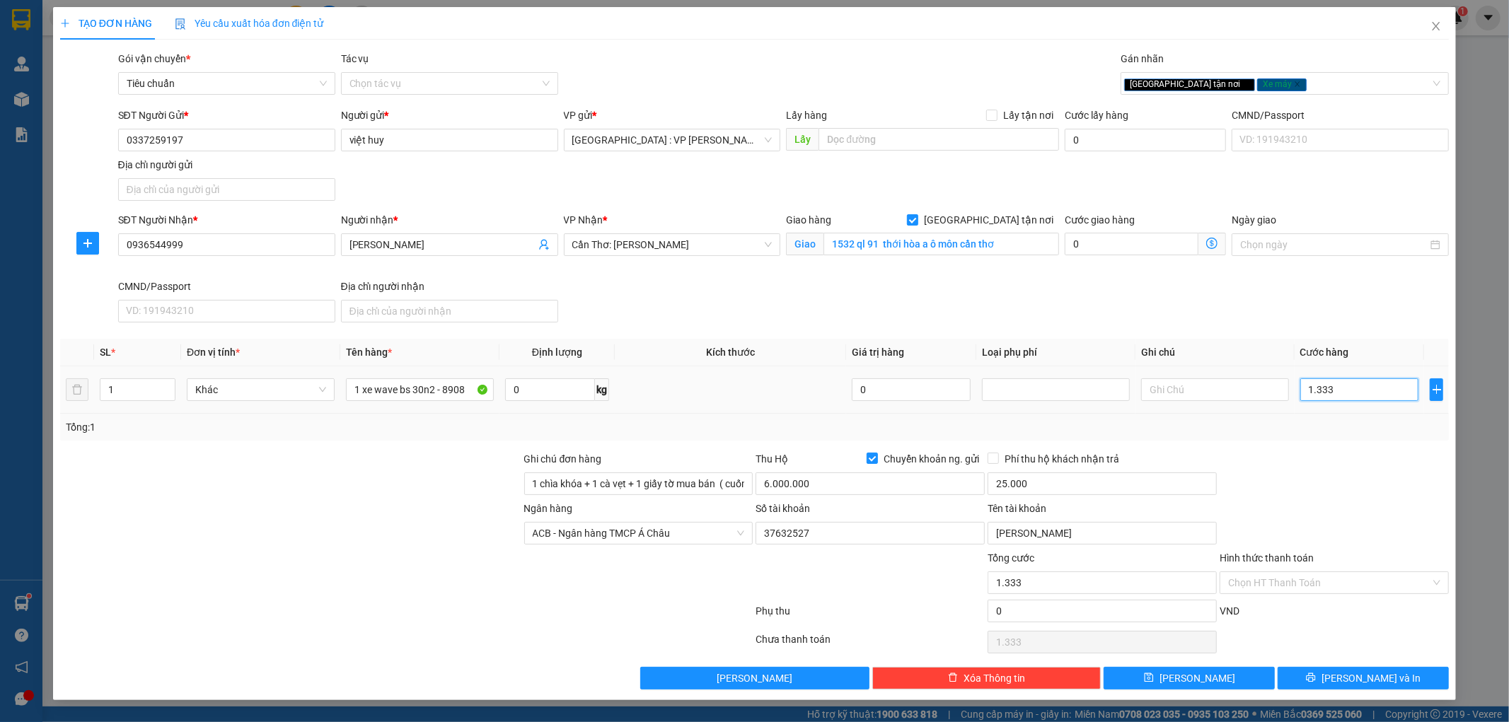
type input "133"
type input "1.330"
type input "13.300"
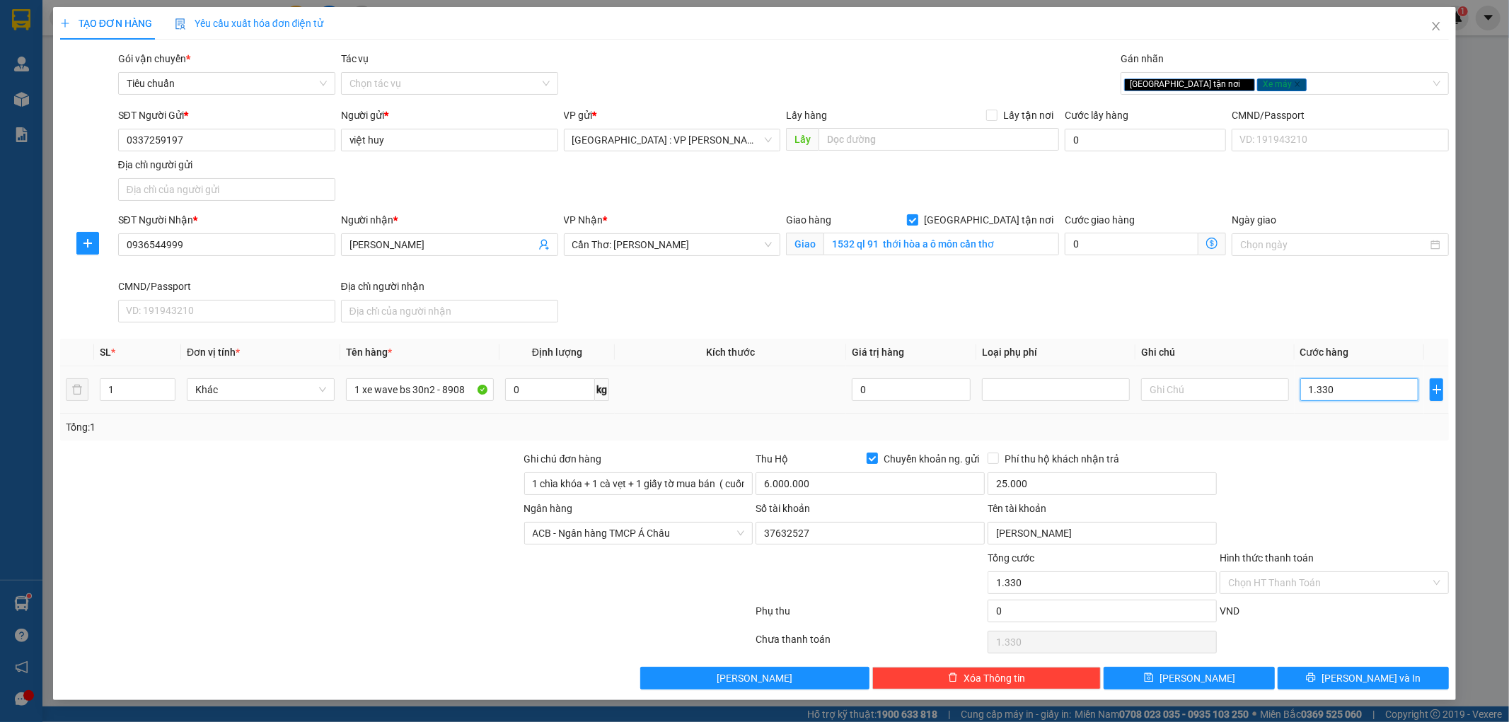
type input "13.300"
type input "133.000"
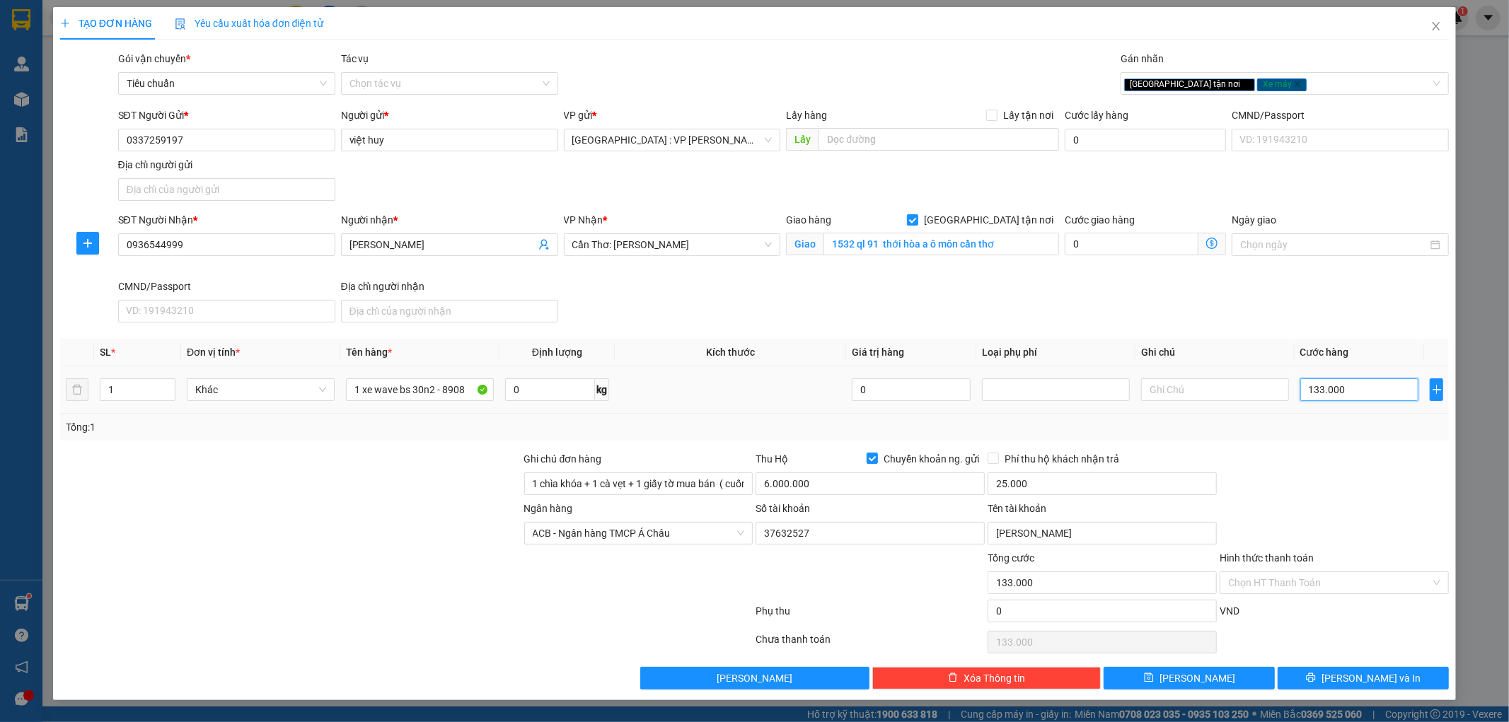
type input "1.330.000"
click at [1330, 495] on div at bounding box center [1334, 476] width 232 height 50
click at [687, 535] on span "ACB - Ngân hàng TMCP Á Châu" at bounding box center [639, 533] width 212 height 21
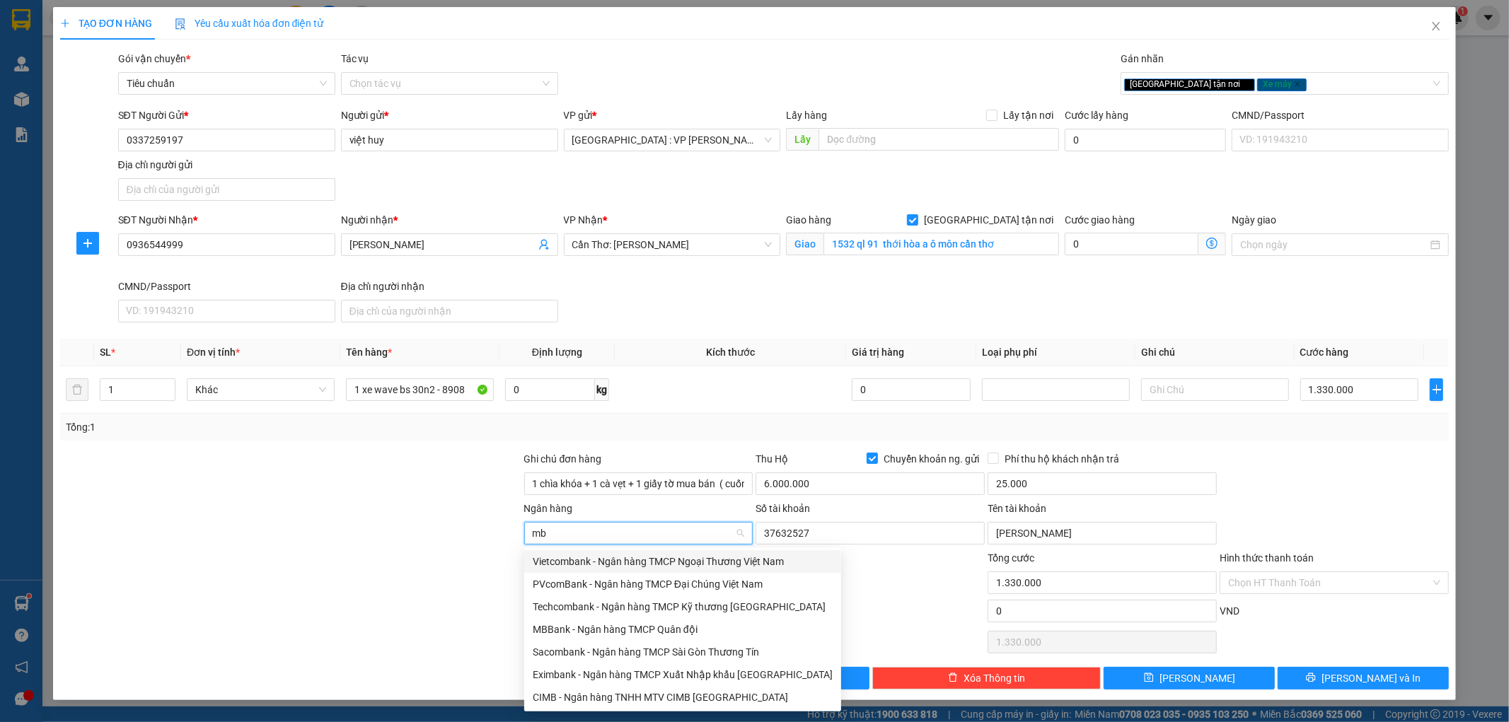
type input "mbb"
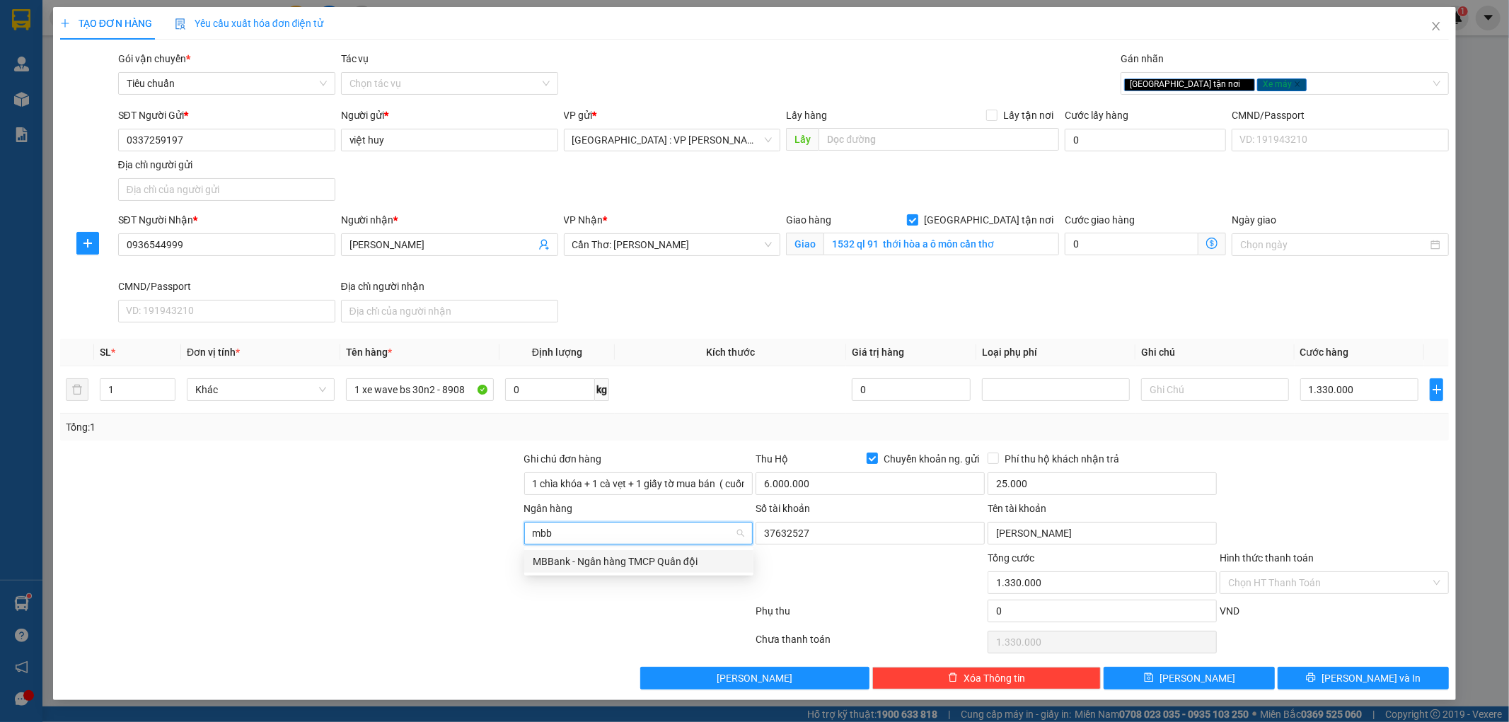
click at [632, 557] on div "MBBank - Ngân hàng TMCP Quân đội" at bounding box center [639, 562] width 212 height 16
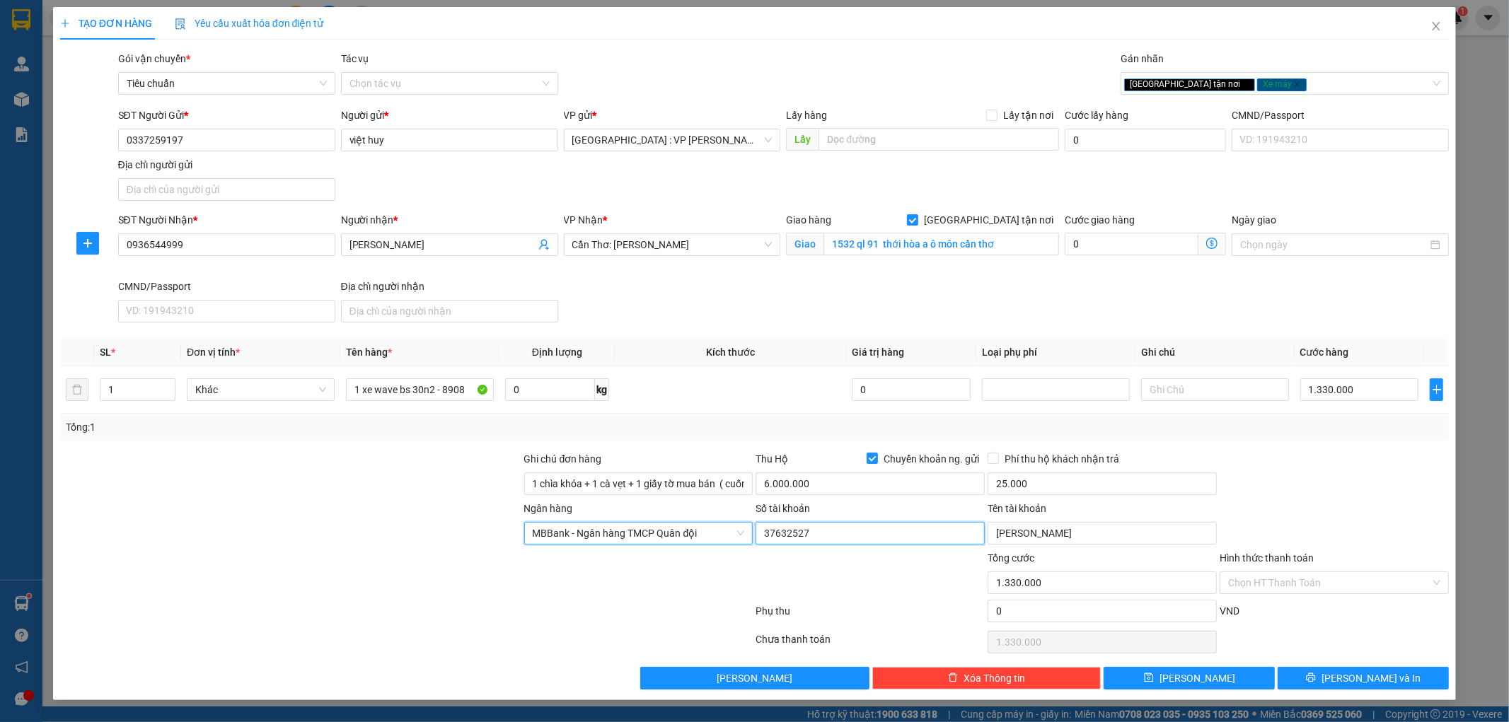
click at [847, 533] on input "37632527" at bounding box center [869, 533] width 229 height 23
type input "0337258197"
click at [1116, 528] on input "[PERSON_NAME]" at bounding box center [1101, 533] width 229 height 23
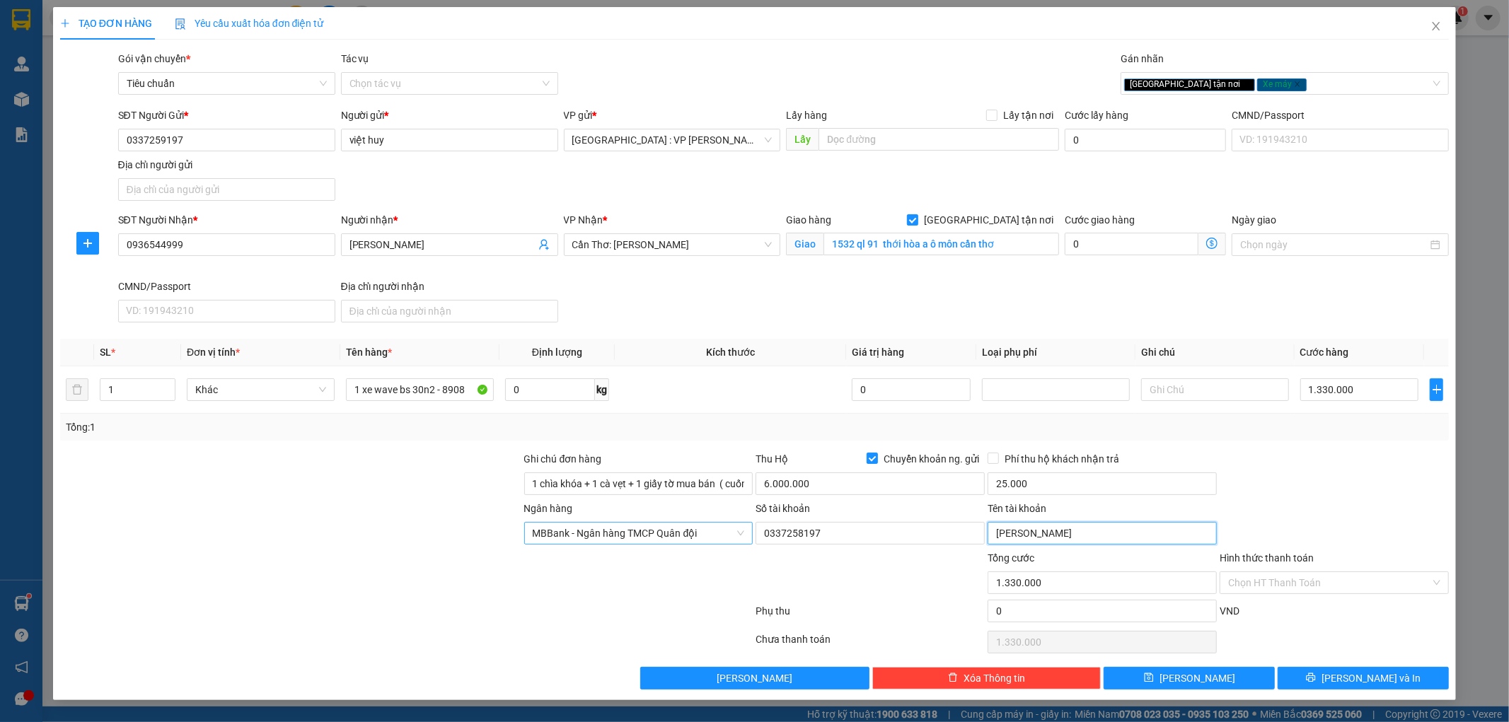
click at [1116, 528] on input "[PERSON_NAME]" at bounding box center [1101, 533] width 229 height 23
type input "[PERSON_NAME]"
click at [920, 585] on div at bounding box center [870, 575] width 232 height 50
click at [1321, 672] on button "[PERSON_NAME] và In" at bounding box center [1362, 678] width 171 height 23
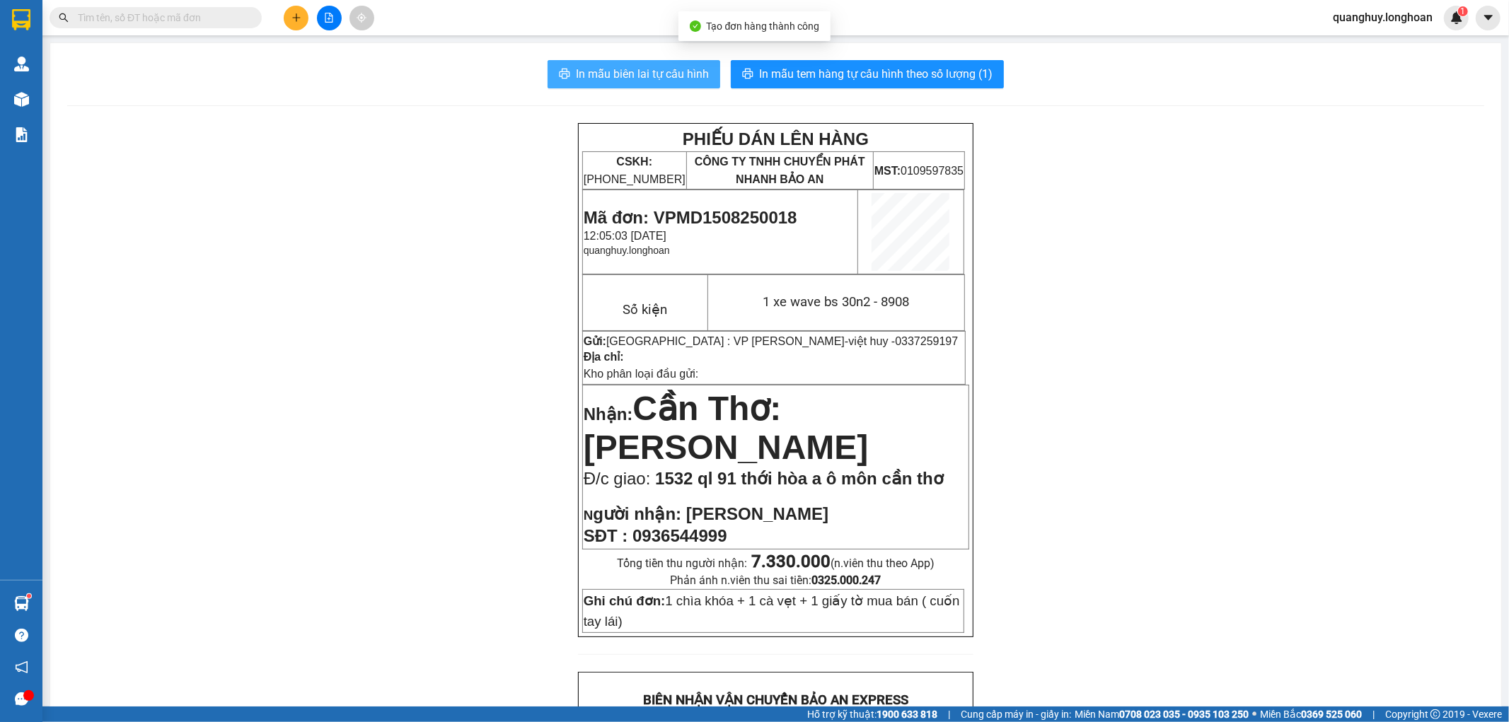
click at [684, 86] on button "In mẫu biên lai tự cấu hình" at bounding box center [633, 74] width 173 height 28
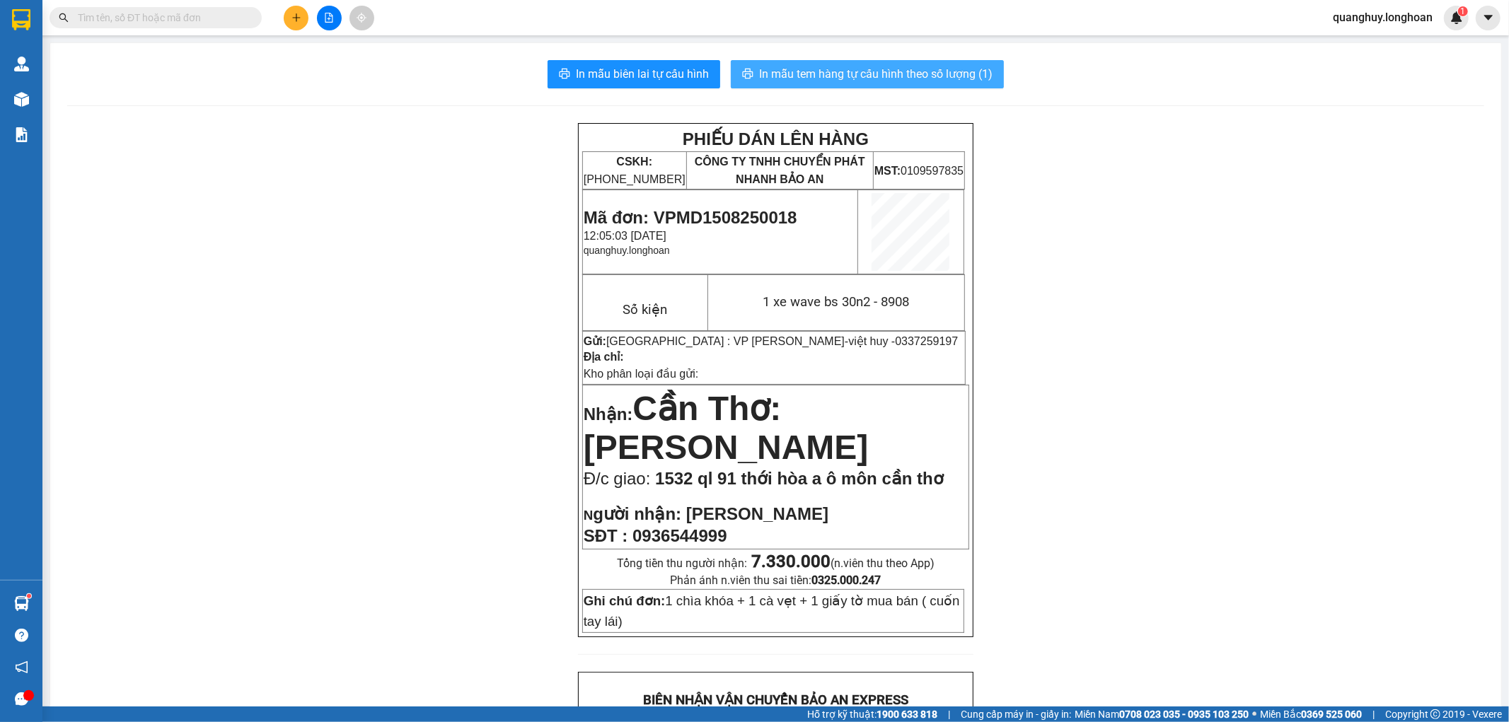
click at [938, 71] on span "In mẫu tem hàng tự cấu hình theo số lượng (1)" at bounding box center [875, 74] width 233 height 18
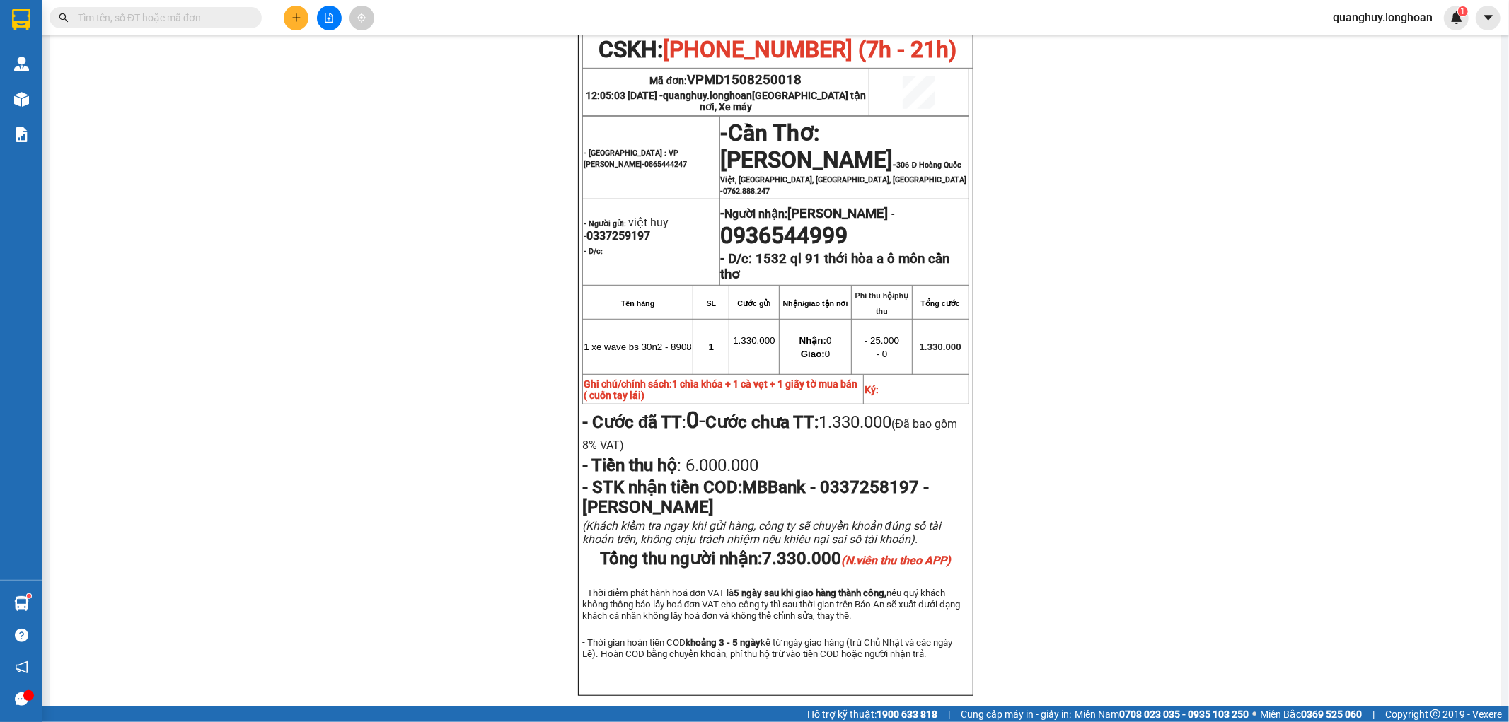
scroll to position [645, 0]
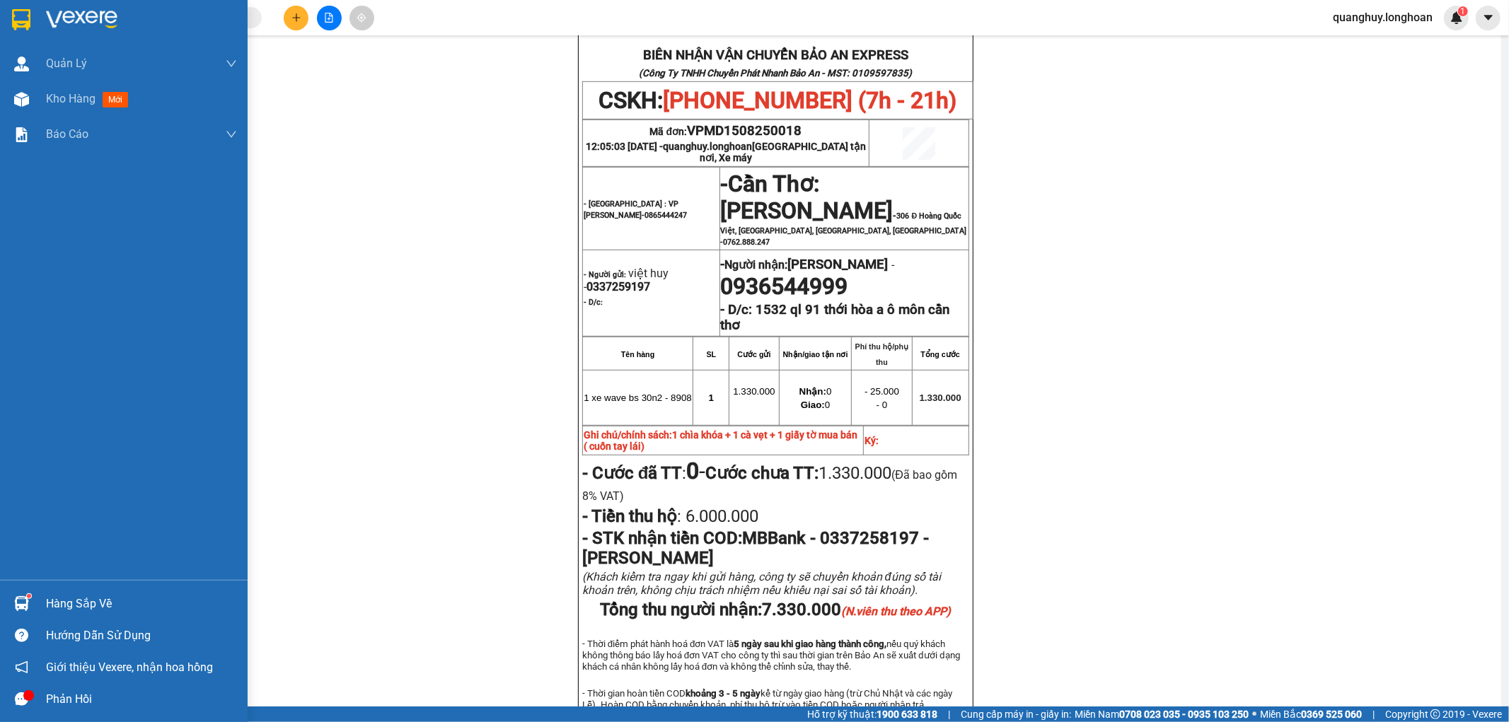
click at [37, 17] on div at bounding box center [124, 23] width 248 height 46
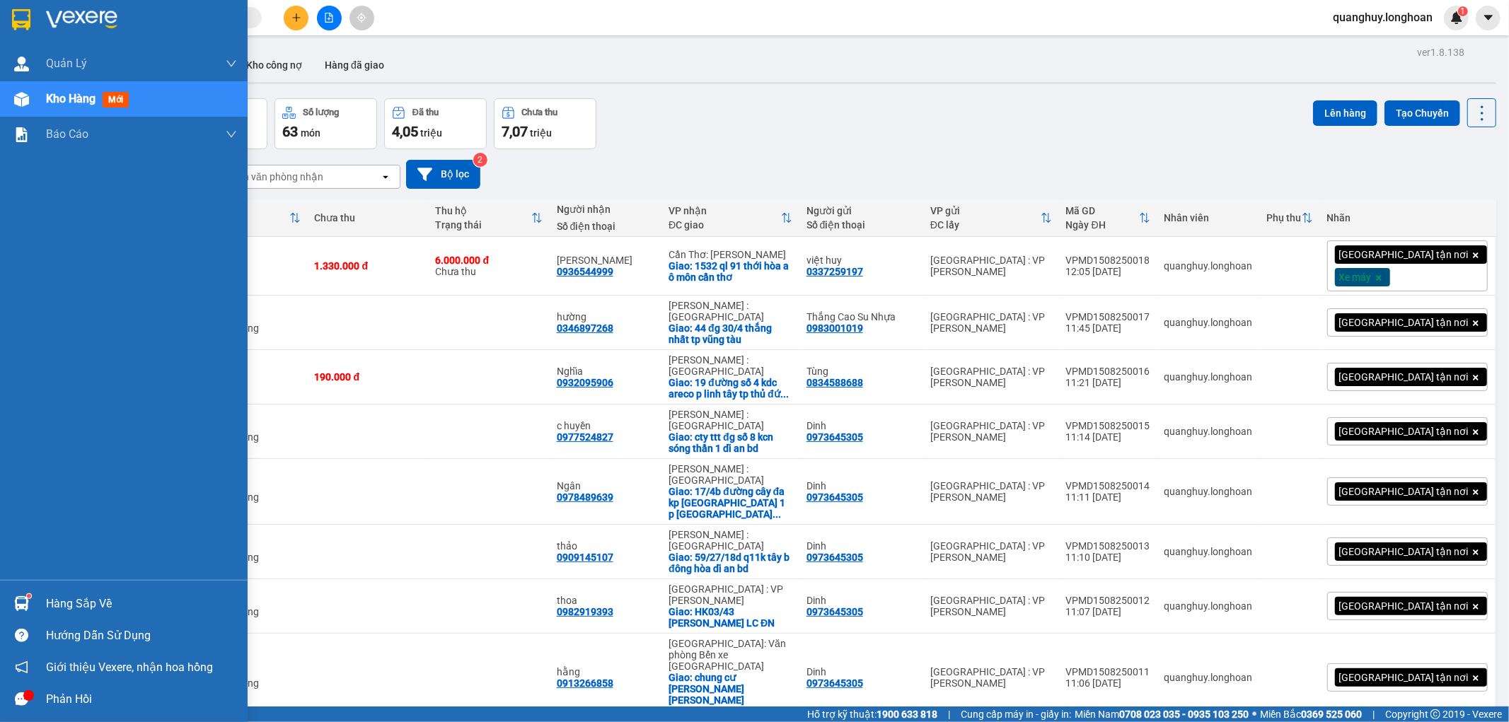
click at [22, 28] on img at bounding box center [21, 19] width 18 height 21
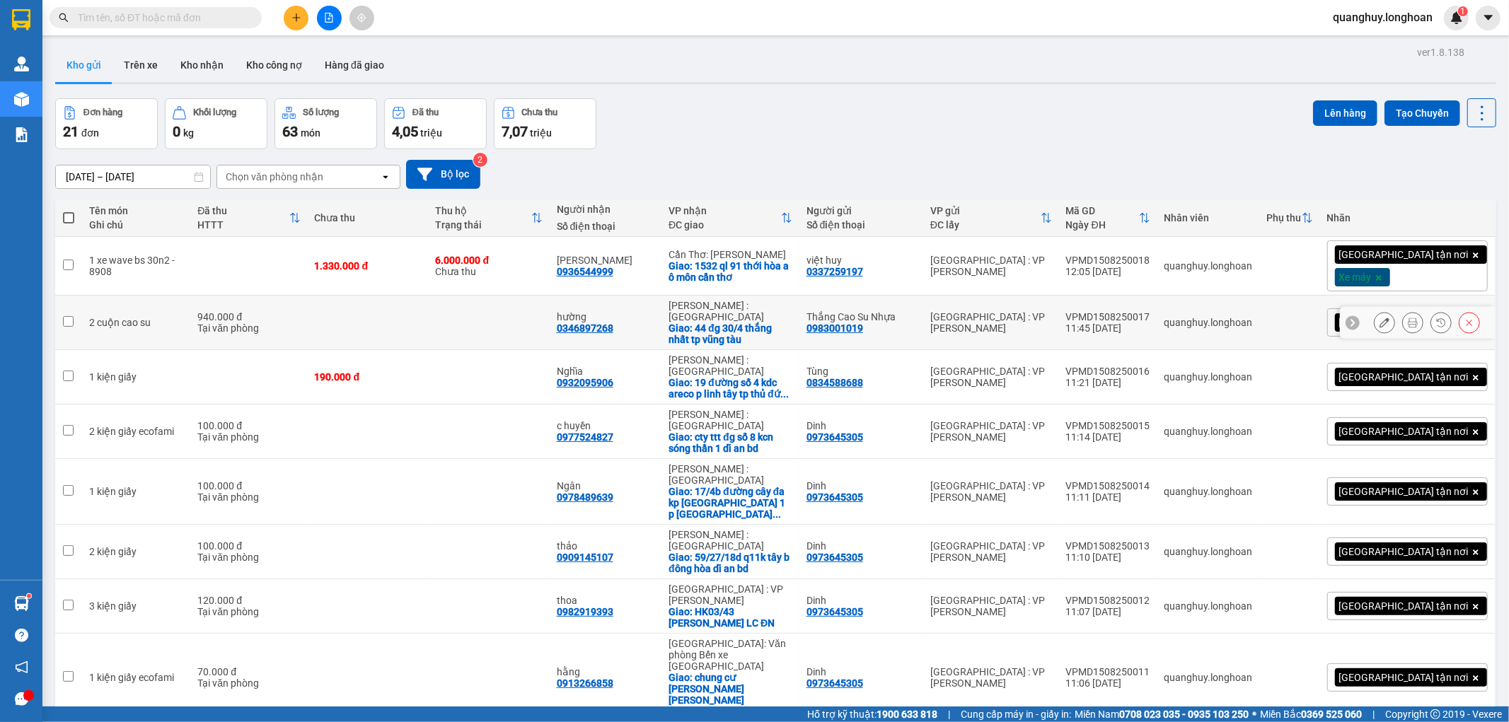
click at [496, 327] on td at bounding box center [489, 323] width 121 height 54
checkbox input "true"
